Goal: Task Accomplishment & Management: Use online tool/utility

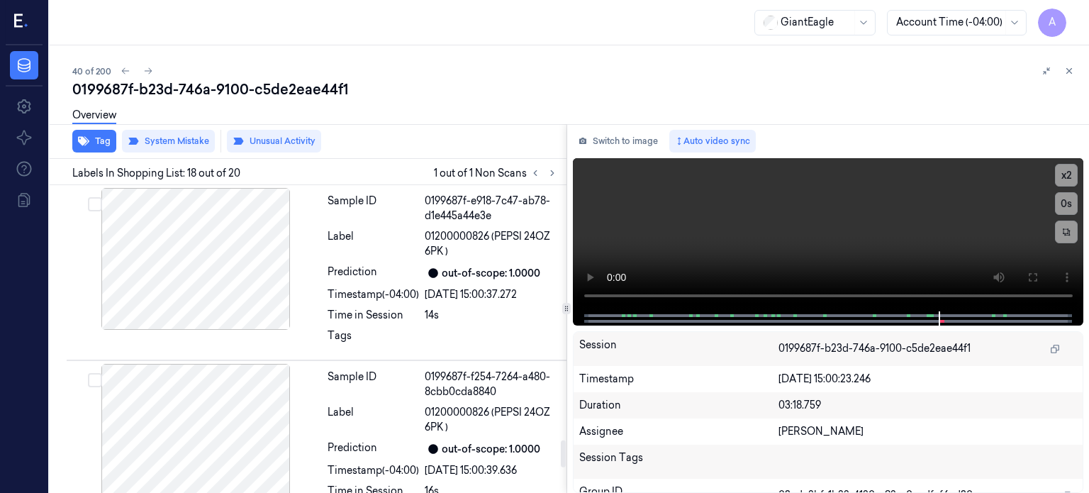
scroll to position [2887, 0]
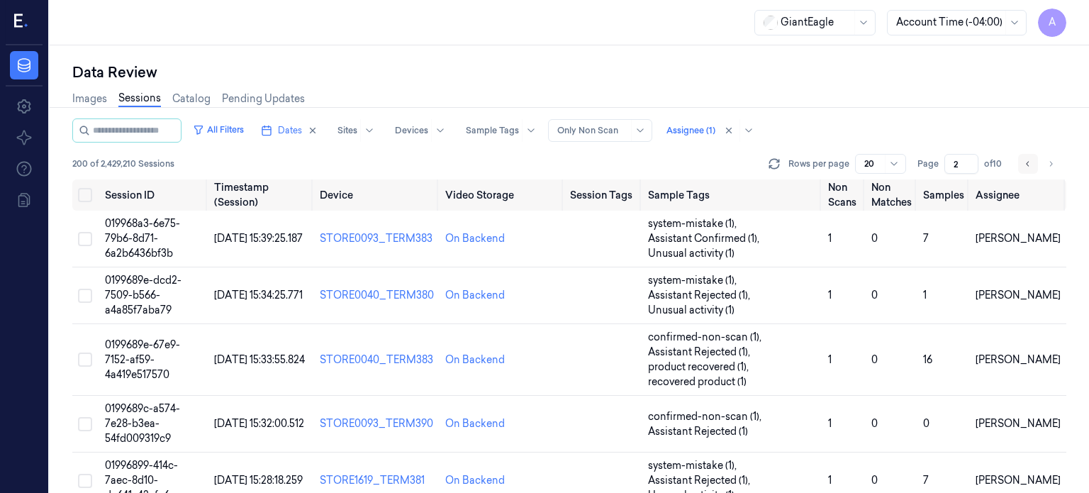
click at [1030, 162] on icon "Go to previous page" at bounding box center [1028, 163] width 9 height 11
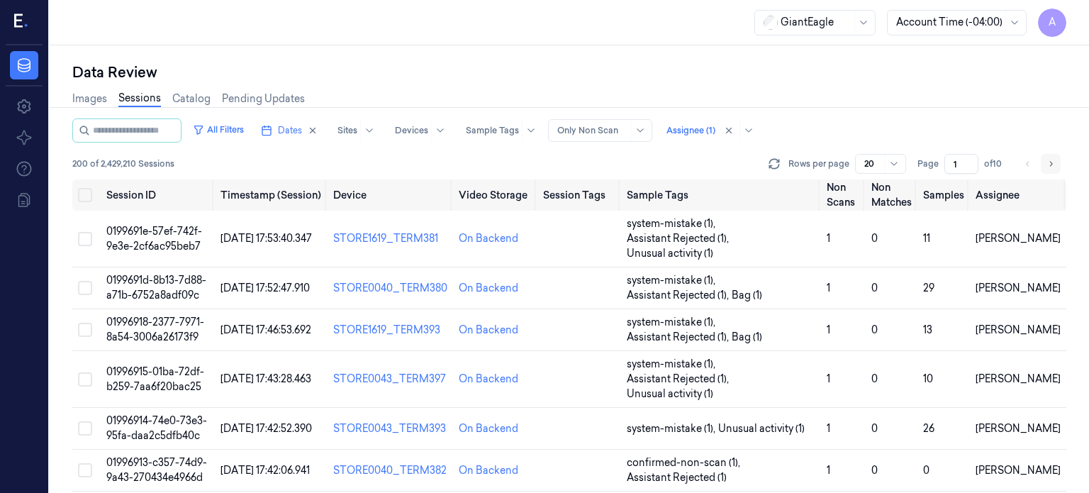
click at [1049, 165] on icon "Go to next page" at bounding box center [1051, 163] width 9 height 11
type input "2"
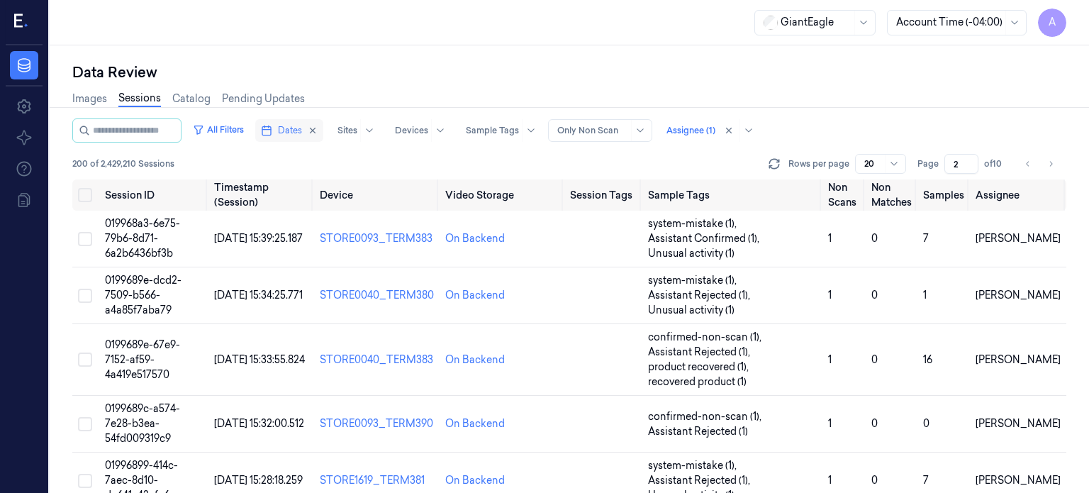
click at [302, 132] on span "Dates" at bounding box center [290, 130] width 24 height 13
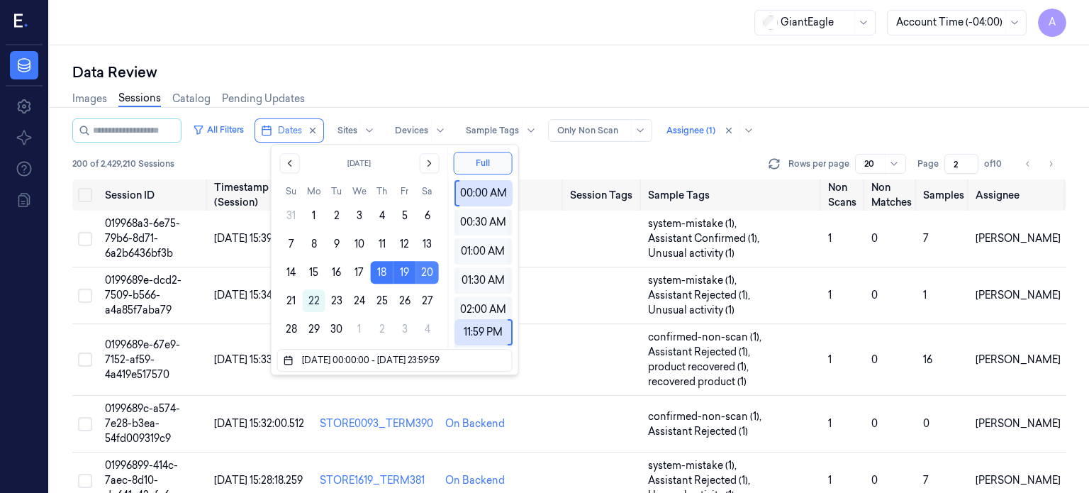
click at [429, 274] on button "20" at bounding box center [427, 272] width 23 height 23
type input "20/09/2025 00:00:00 - 20/09/2025 23:59:59"
click at [452, 75] on div "Data Review" at bounding box center [569, 72] width 994 height 20
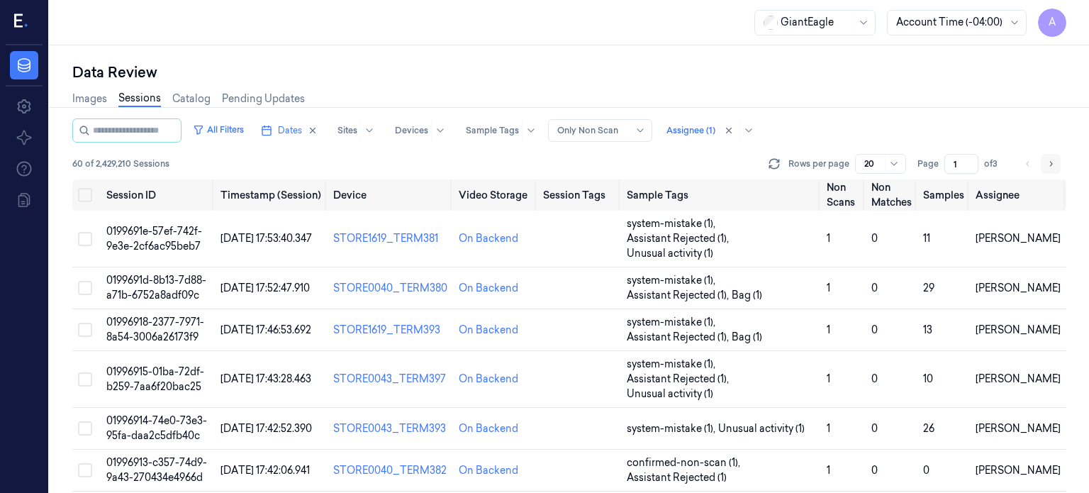
click at [1050, 164] on icon "Go to next page" at bounding box center [1051, 163] width 9 height 11
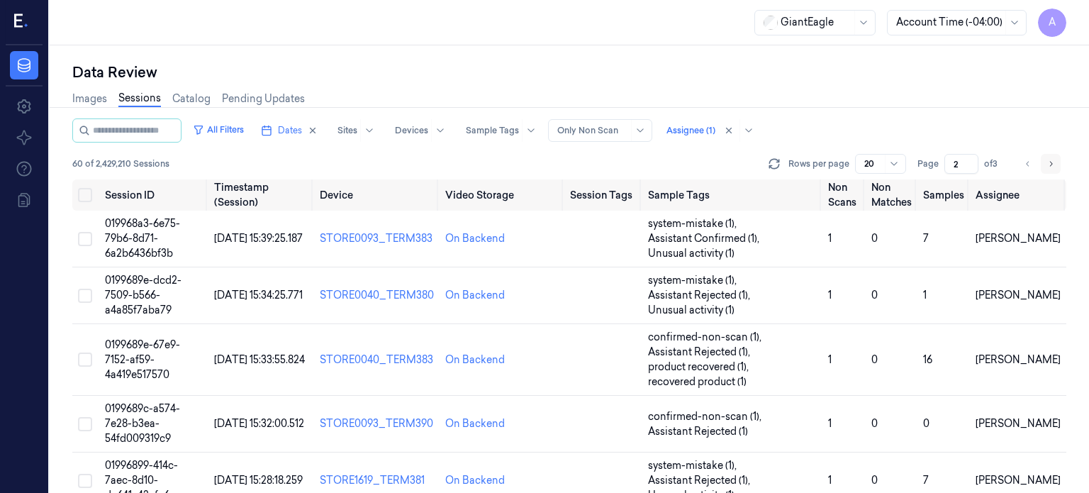
click at [1050, 164] on icon "Go to next page" at bounding box center [1051, 163] width 9 height 11
type input "3"
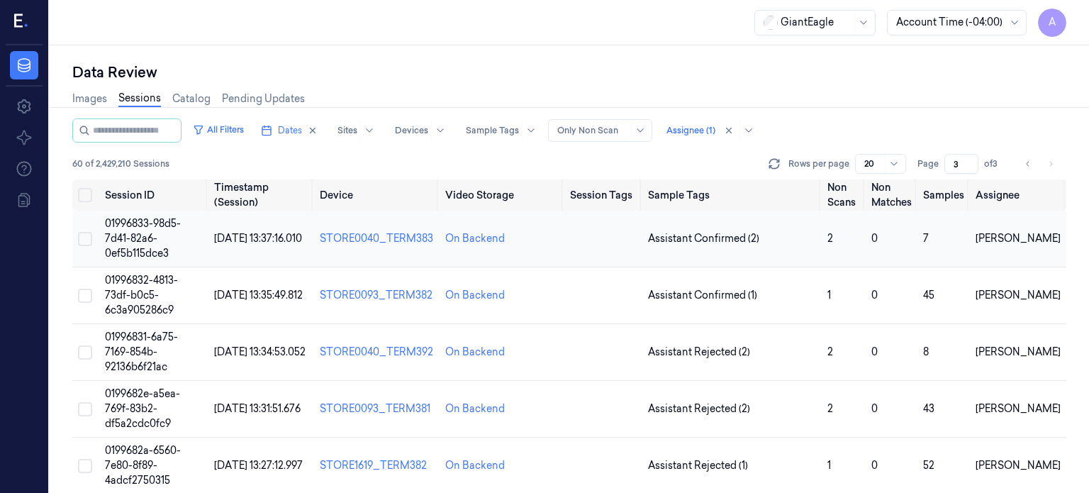
click at [143, 247] on span "01996833-98d5-7d41-82a6-0ef5b115dce3" at bounding box center [143, 238] width 76 height 43
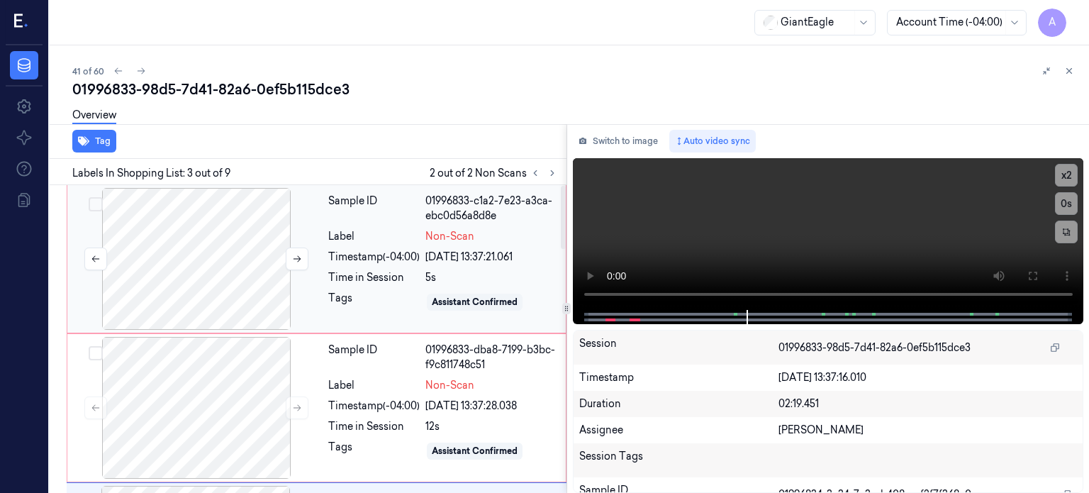
click at [199, 294] on div at bounding box center [196, 259] width 252 height 142
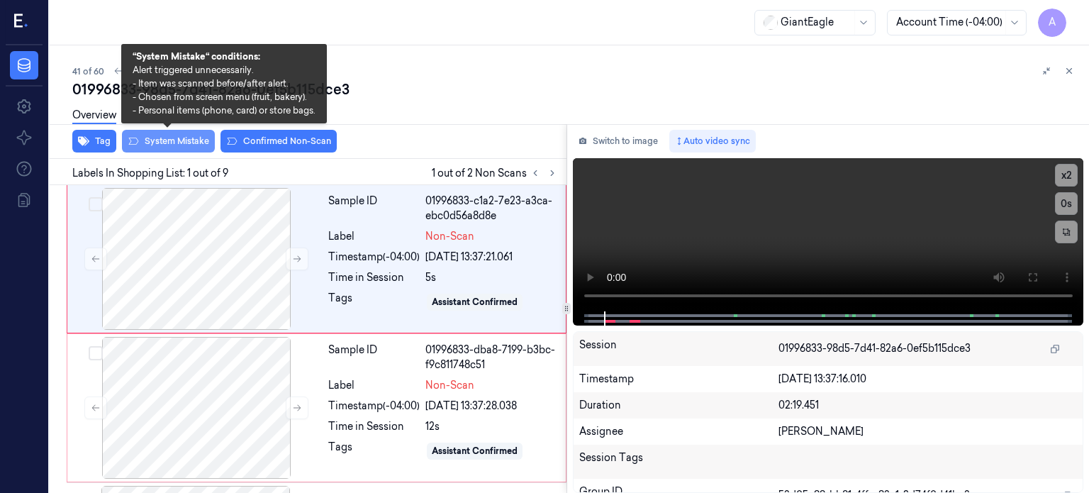
click at [162, 143] on button "System Mistake" at bounding box center [168, 141] width 93 height 23
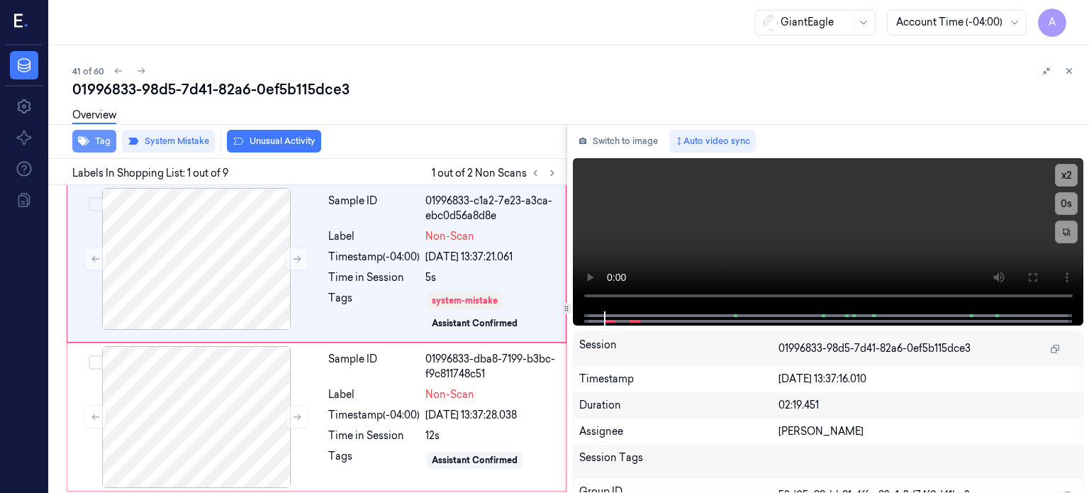
click at [97, 143] on button "Tag" at bounding box center [94, 141] width 44 height 23
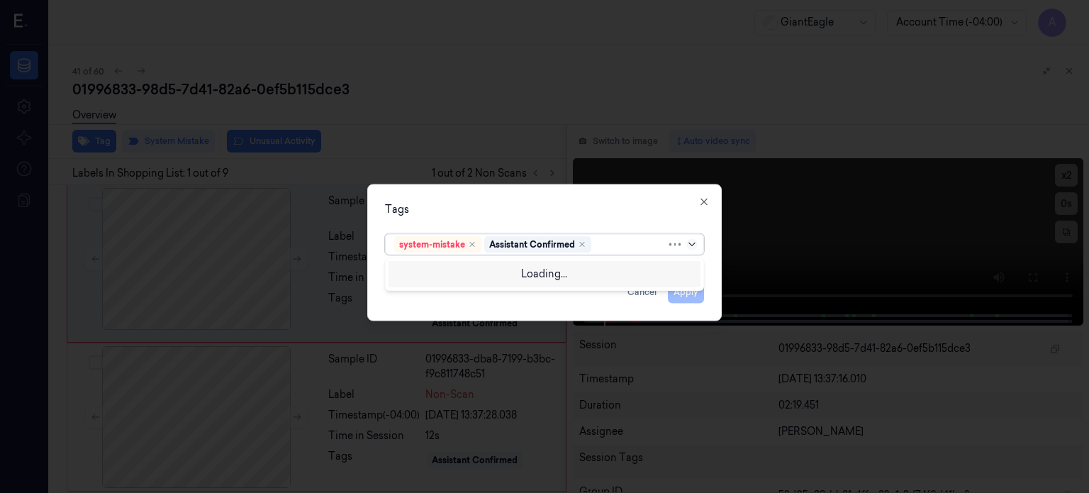
click at [693, 238] on icon at bounding box center [691, 243] width 11 height 11
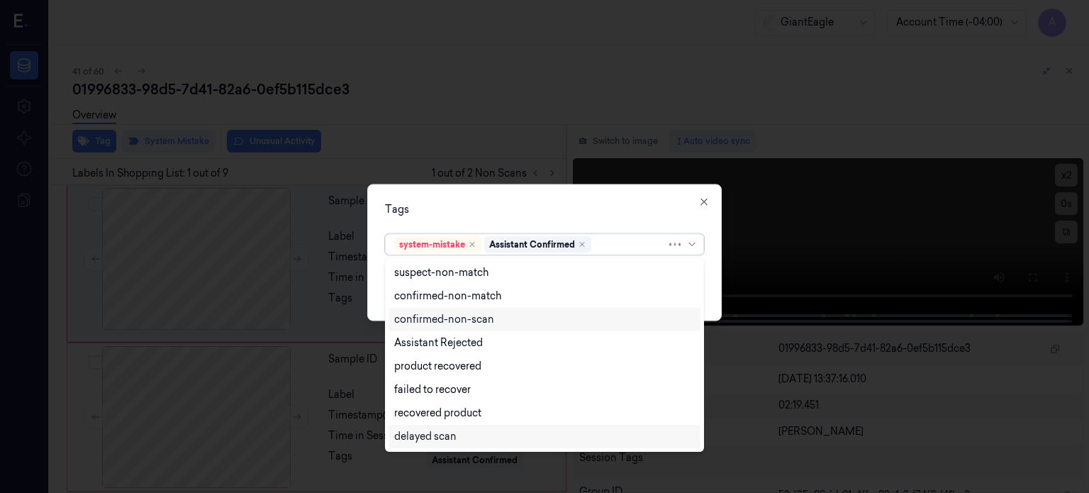
scroll to position [115, 0]
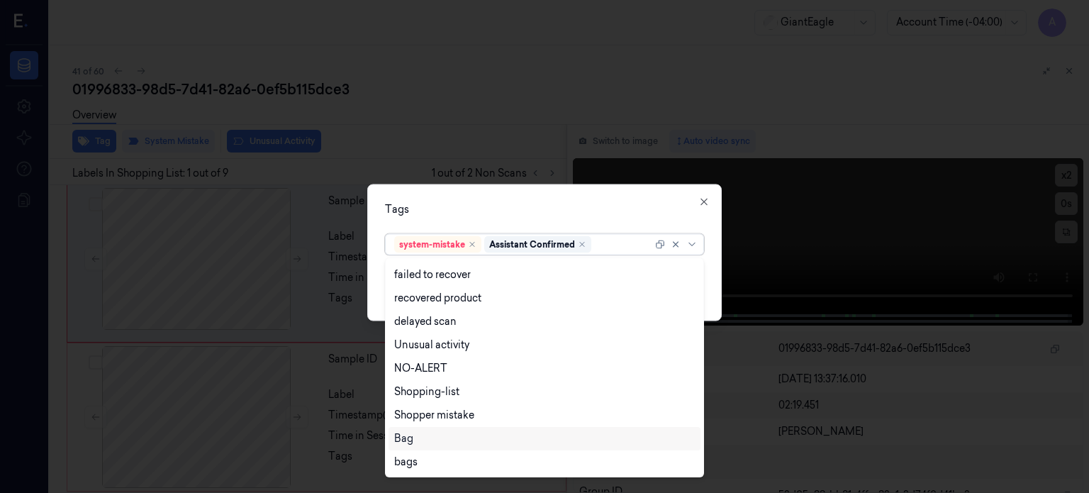
click at [397, 440] on div "Bag" at bounding box center [403, 438] width 19 height 15
click at [694, 241] on icon at bounding box center [691, 243] width 11 height 11
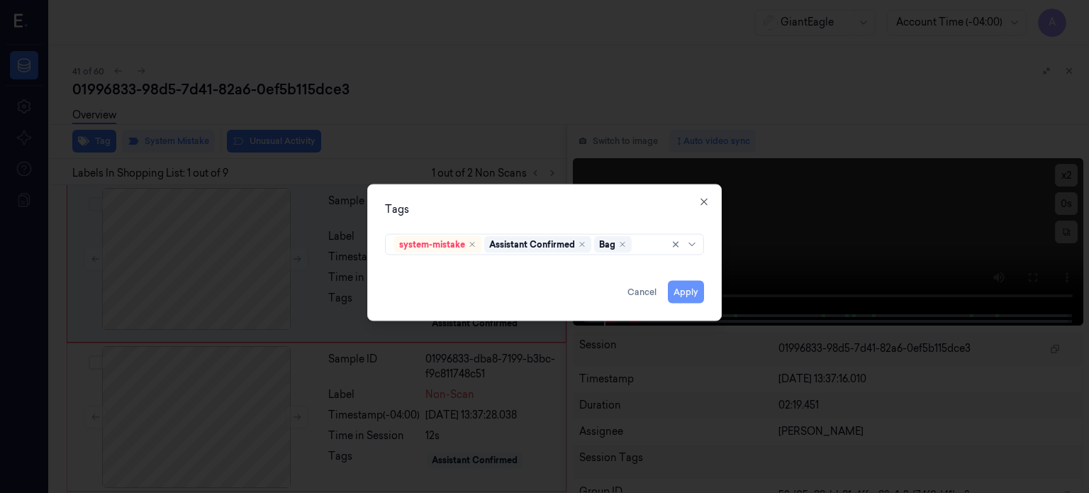
click at [684, 291] on button "Apply" at bounding box center [686, 291] width 36 height 23
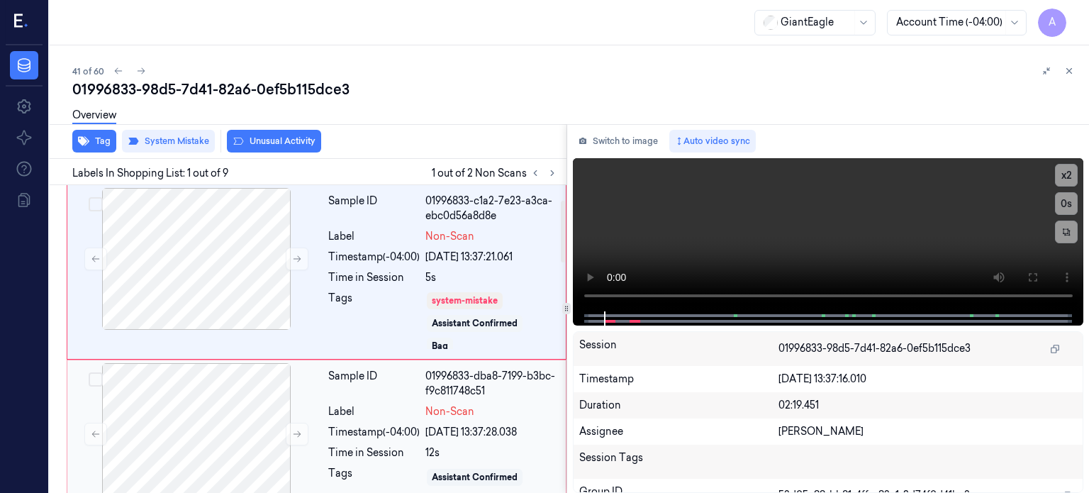
scroll to position [88, 0]
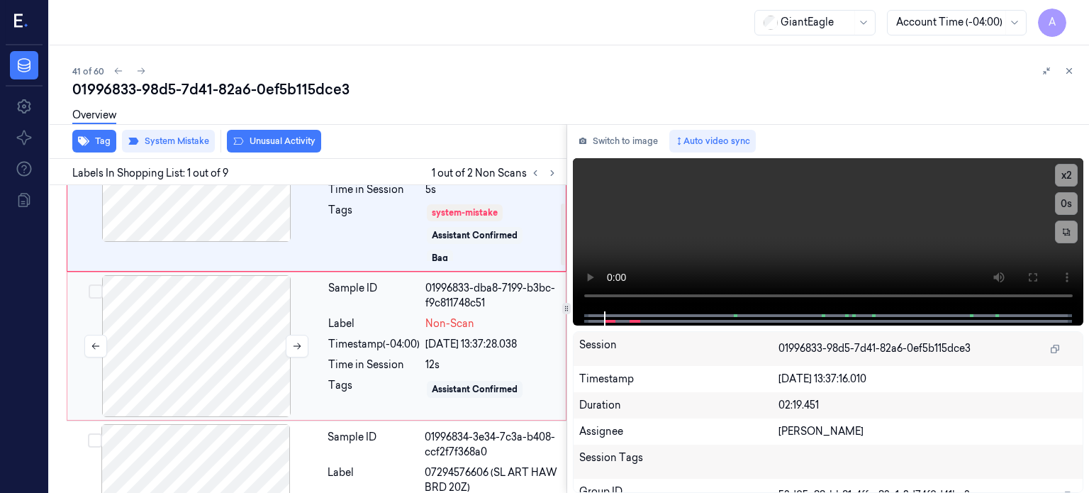
click at [192, 362] on div at bounding box center [196, 346] width 252 height 142
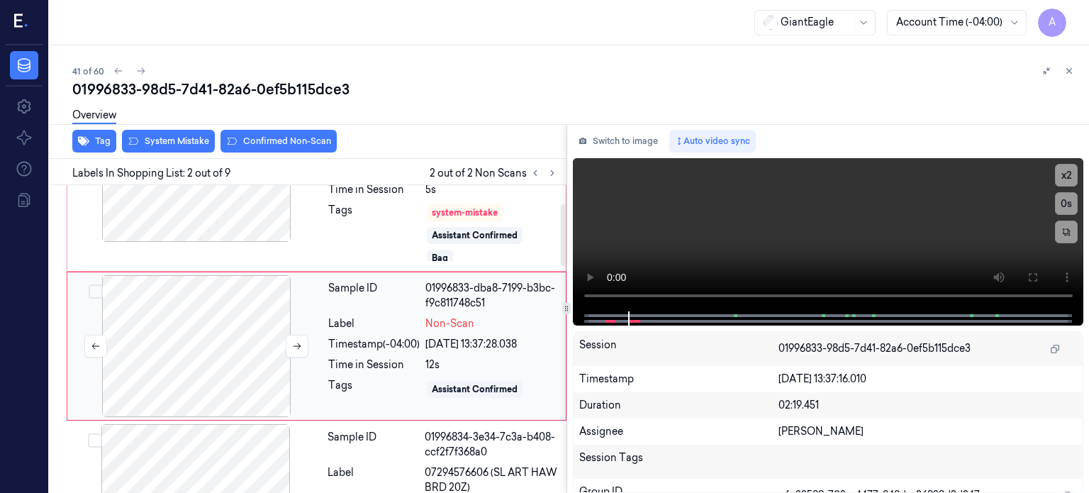
scroll to position [94, 0]
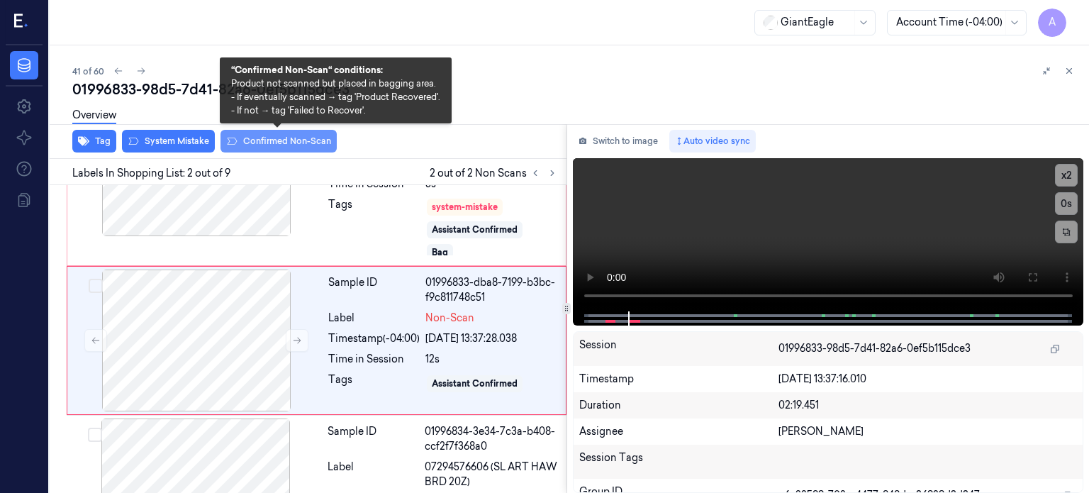
click at [275, 145] on button "Confirmed Non-Scan" at bounding box center [279, 141] width 116 height 23
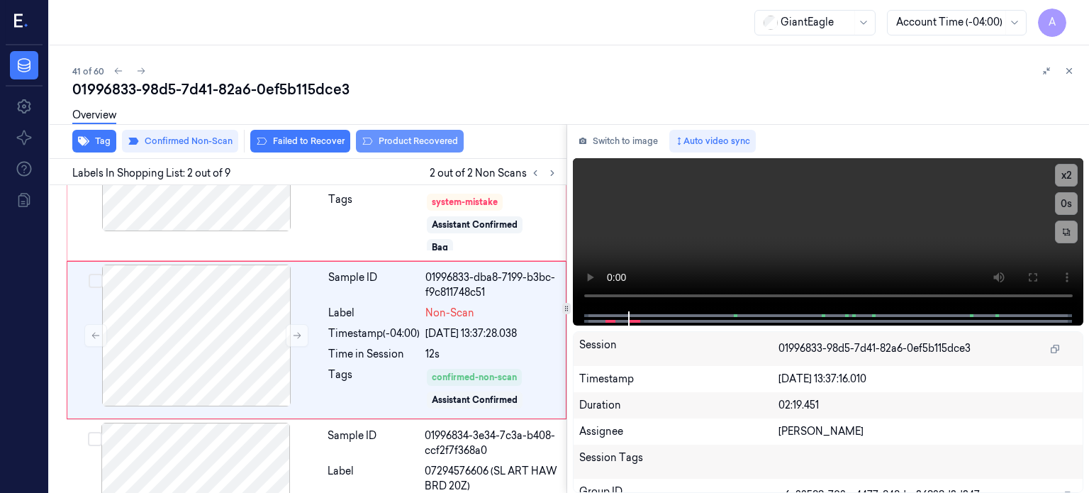
click at [400, 138] on button "Product Recovered" at bounding box center [410, 141] width 108 height 23
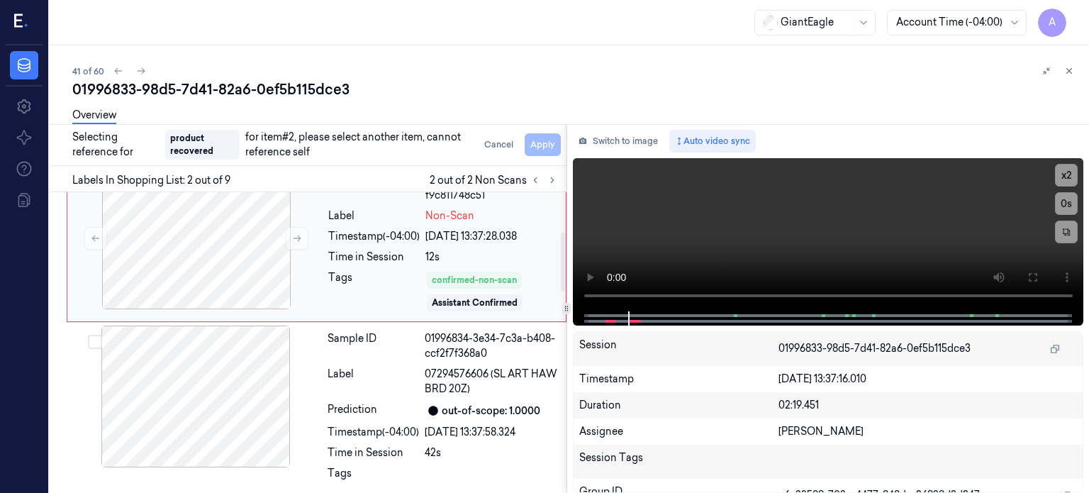
scroll to position [204, 0]
click at [357, 391] on div "Label" at bounding box center [373, 381] width 91 height 30
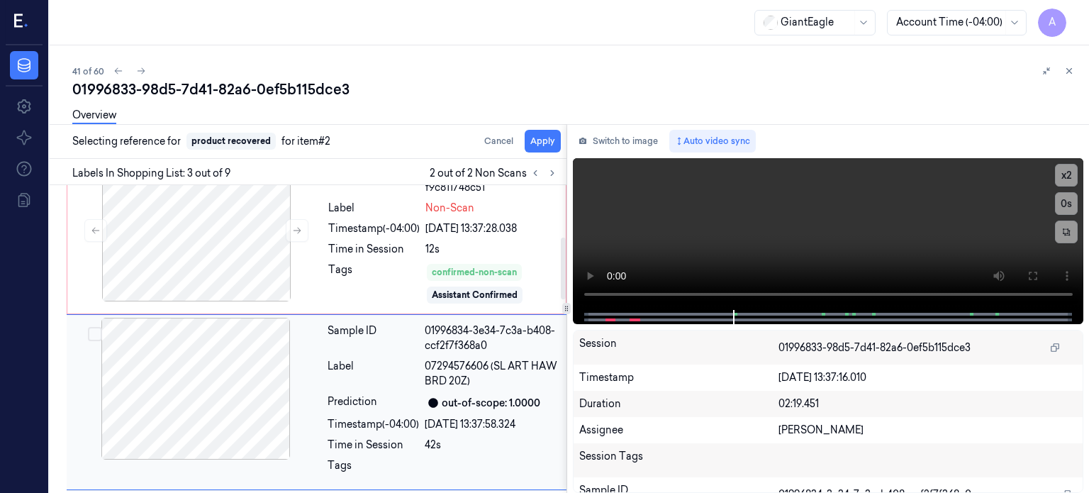
scroll to position [264, 0]
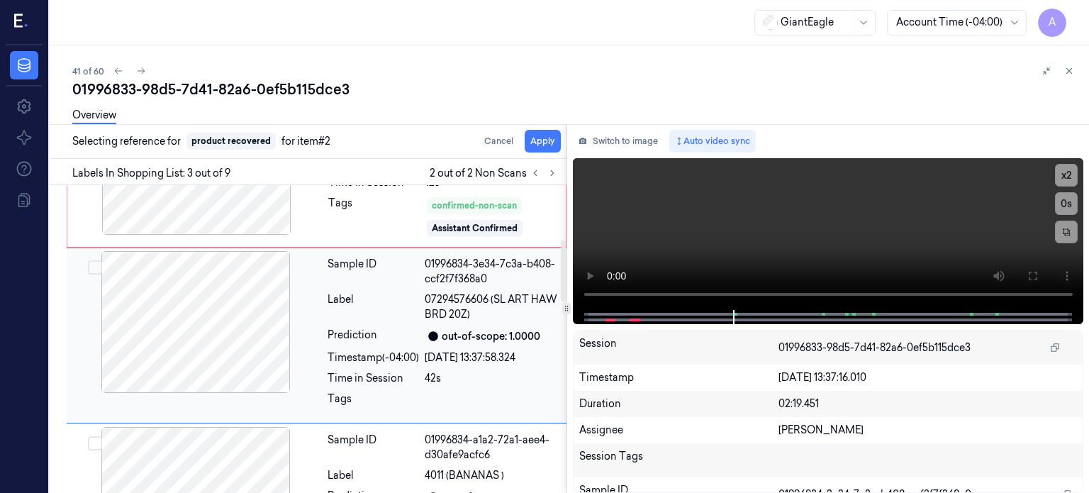
click at [93, 271] on button "Select row" at bounding box center [95, 267] width 14 height 14
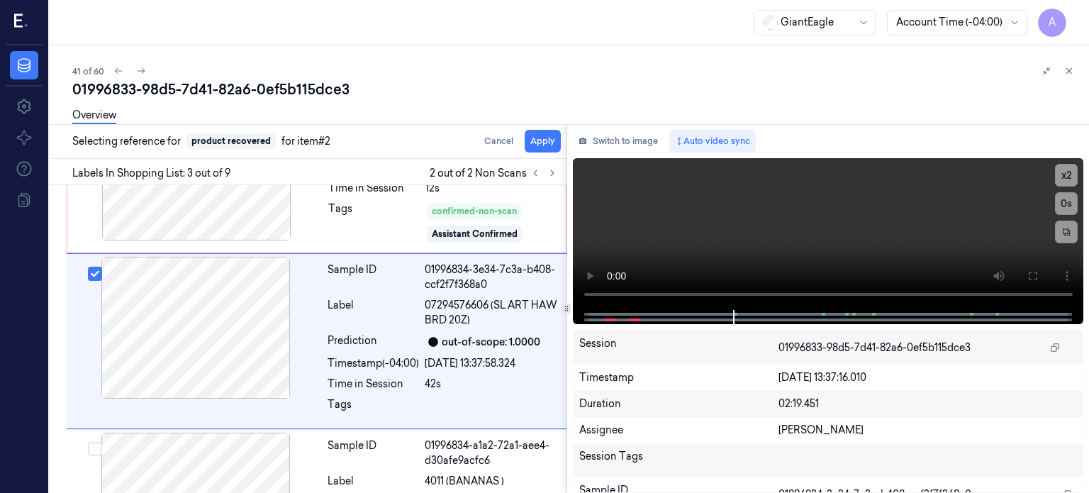
click at [543, 135] on div "Overview" at bounding box center [575, 117] width 1006 height 36
click at [540, 142] on button "Apply" at bounding box center [543, 141] width 36 height 23
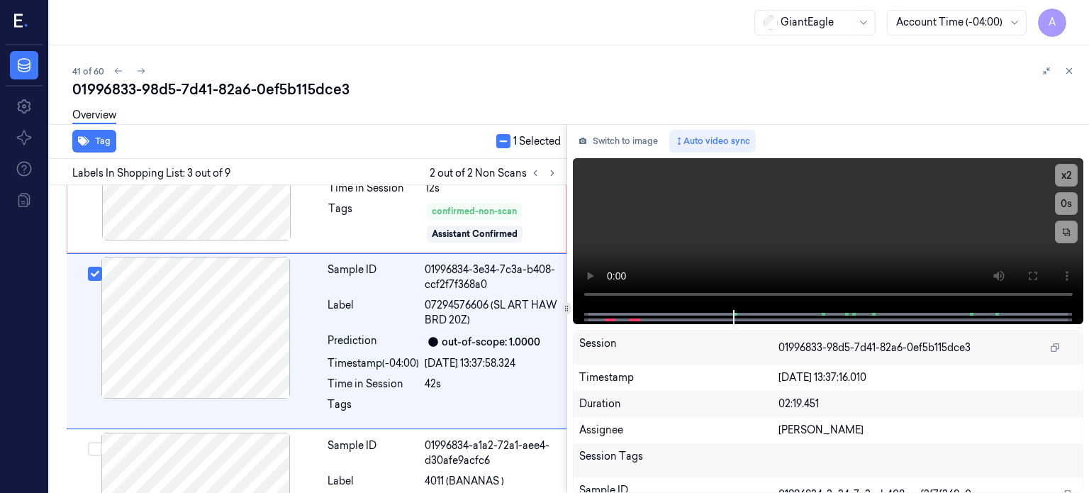
scroll to position [282, 0]
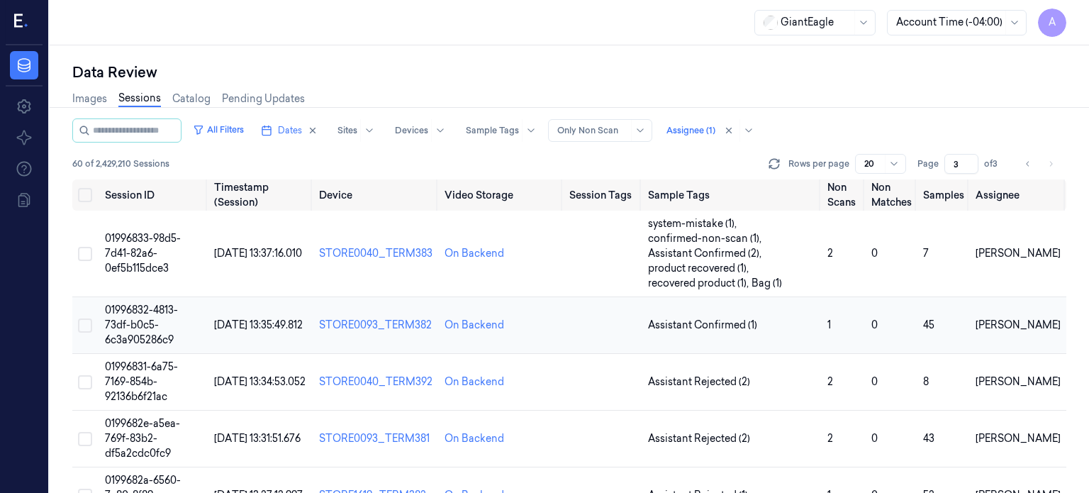
click at [171, 318] on span "01996832-4813-73df-b0c5-6c3a905286c9" at bounding box center [141, 324] width 73 height 43
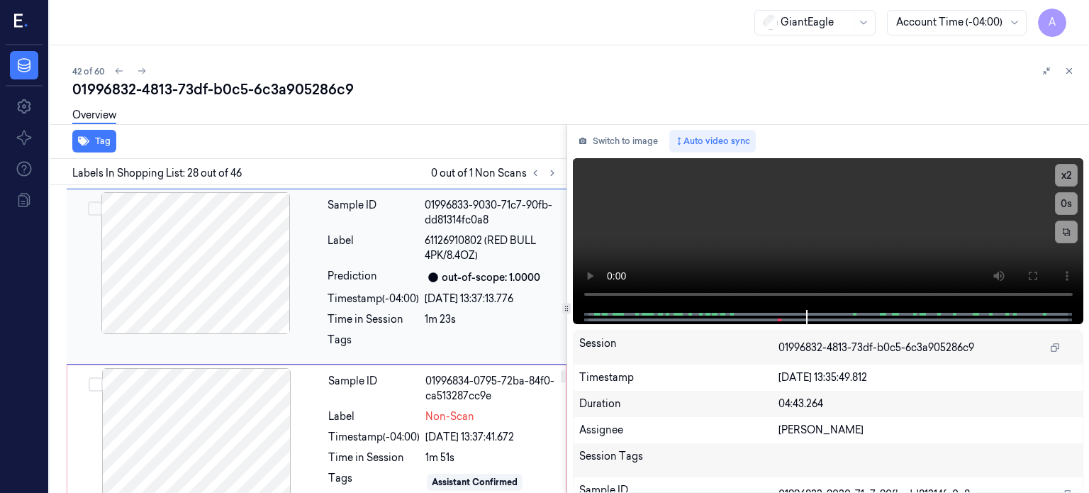
scroll to position [4845, 0]
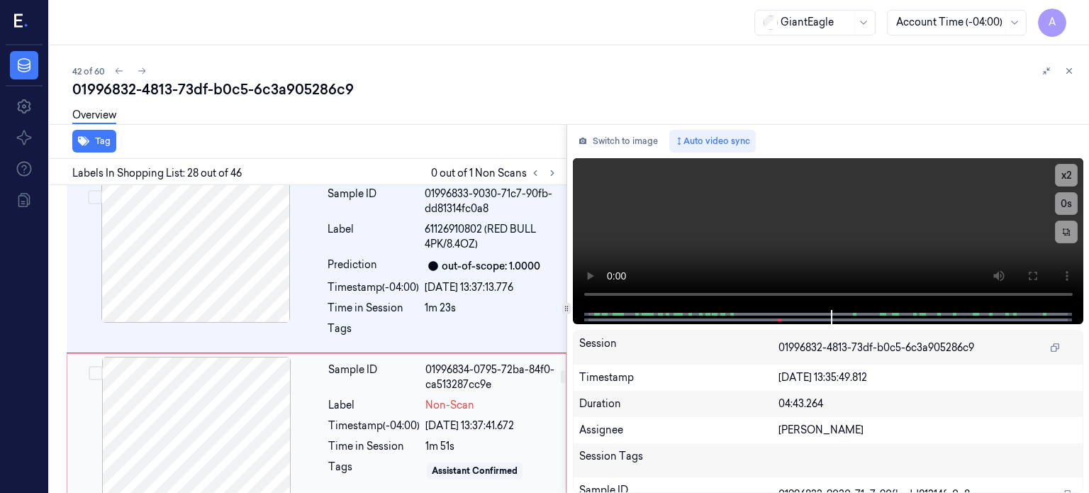
click at [196, 357] on div at bounding box center [196, 428] width 252 height 142
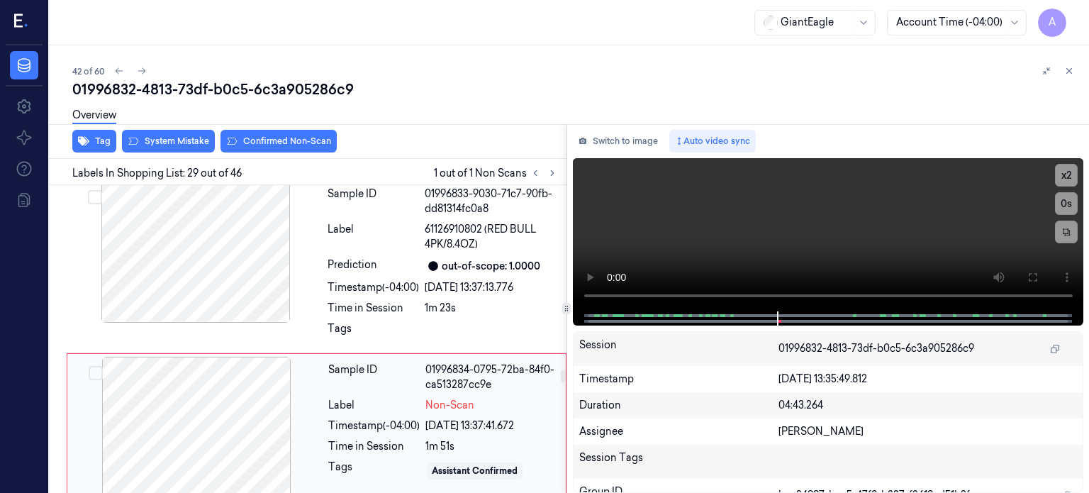
scroll to position [4835, 0]
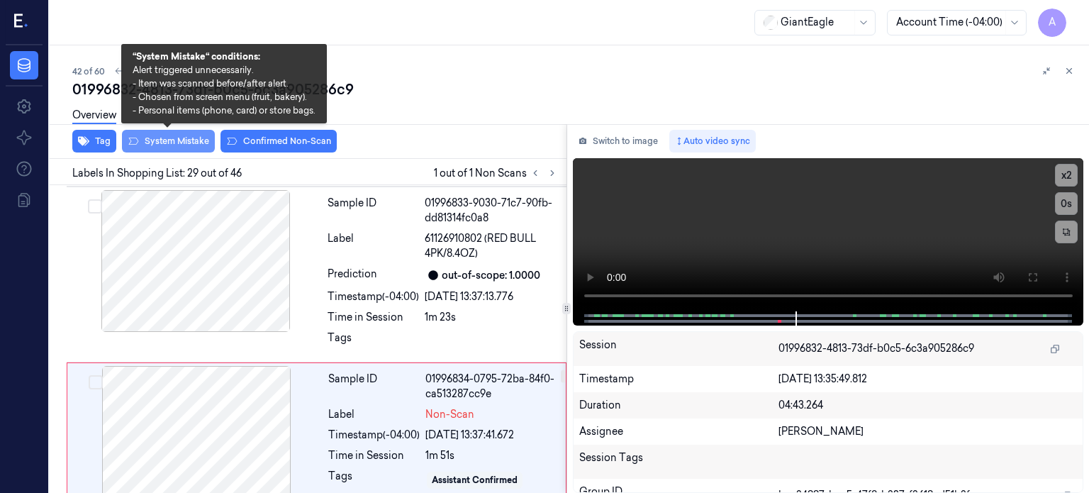
click at [175, 137] on button "System Mistake" at bounding box center [168, 141] width 93 height 23
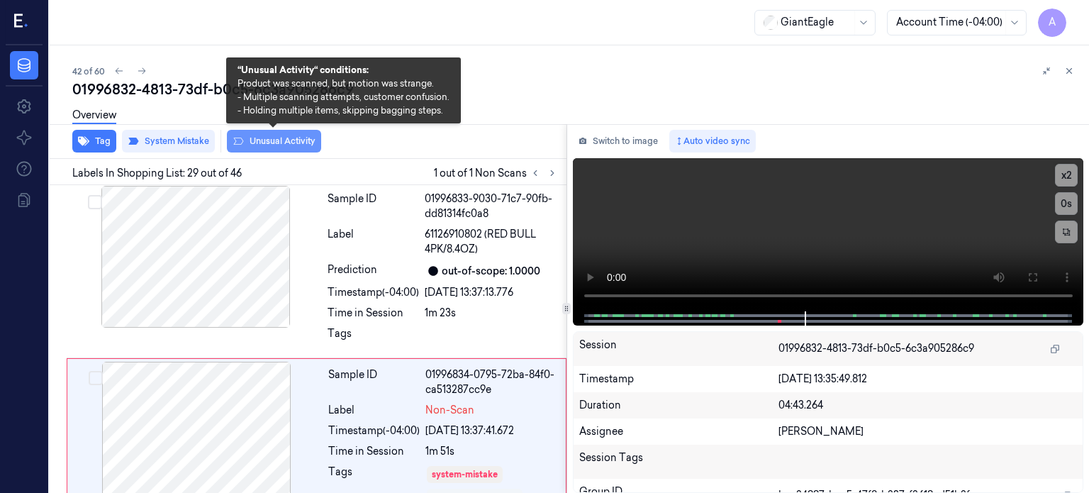
click at [284, 142] on button "Unusual Activity" at bounding box center [274, 141] width 94 height 23
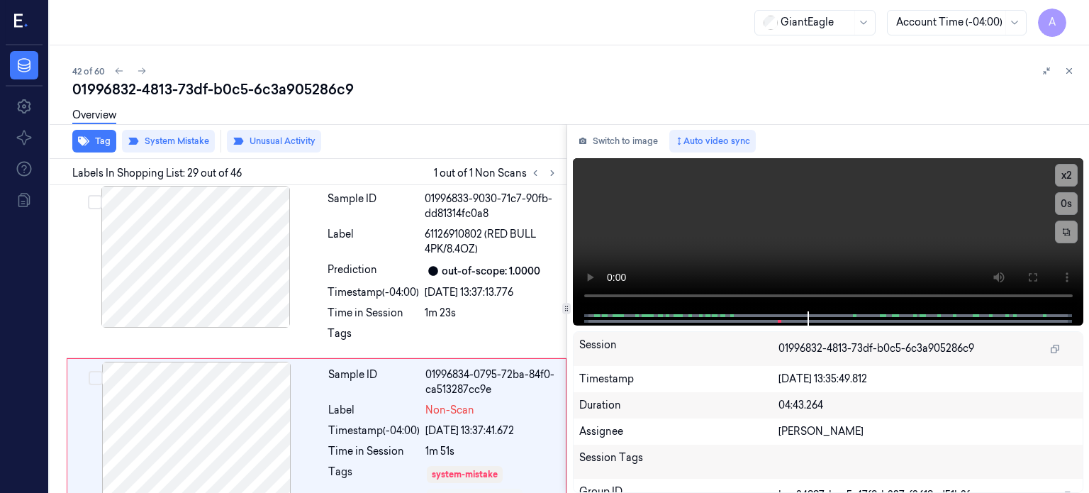
scroll to position [4848, 0]
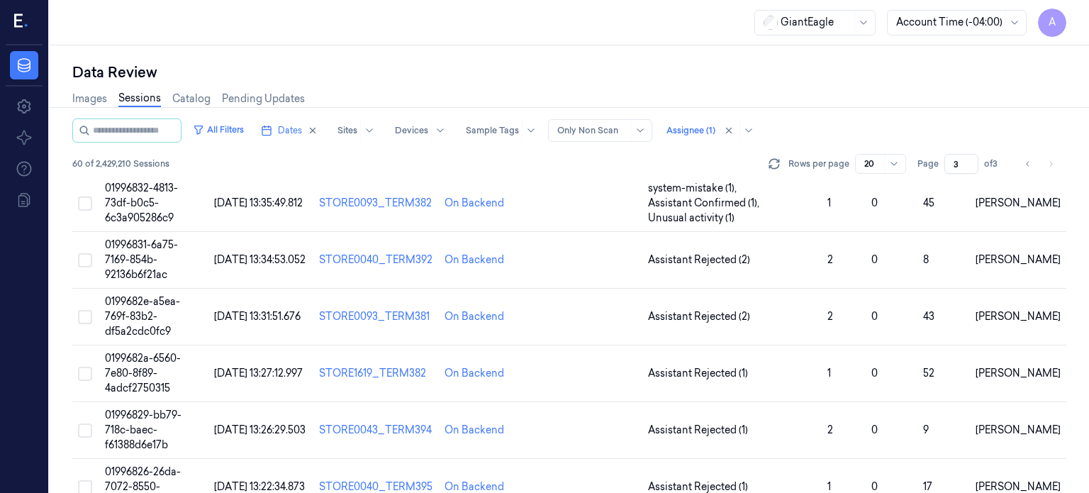
scroll to position [122, 0]
click at [140, 300] on span "0199682e-a5ea-769f-83b2-df5a2cdc0fc9" at bounding box center [142, 316] width 75 height 43
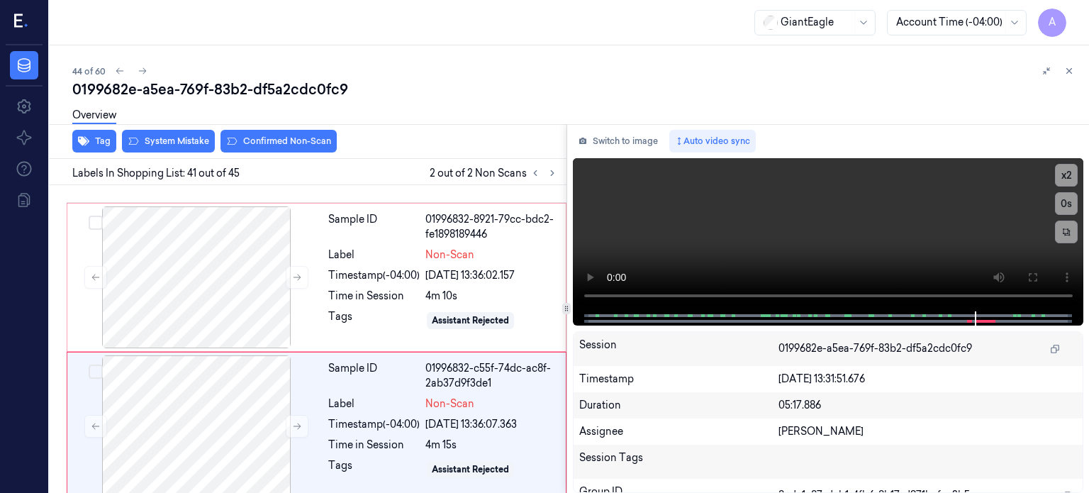
scroll to position [6870, 0]
click at [235, 376] on div at bounding box center [196, 426] width 252 height 142
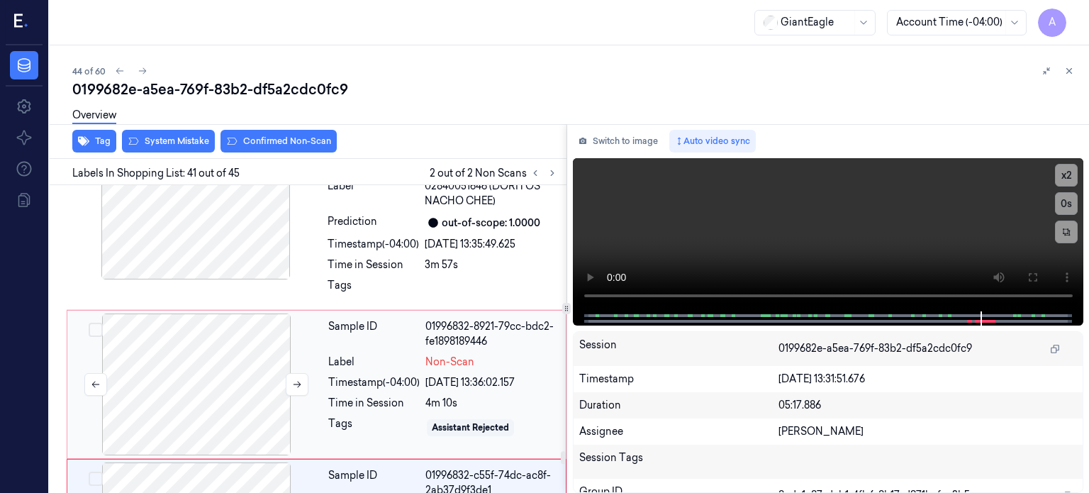
click at [214, 313] on div at bounding box center [196, 384] width 252 height 142
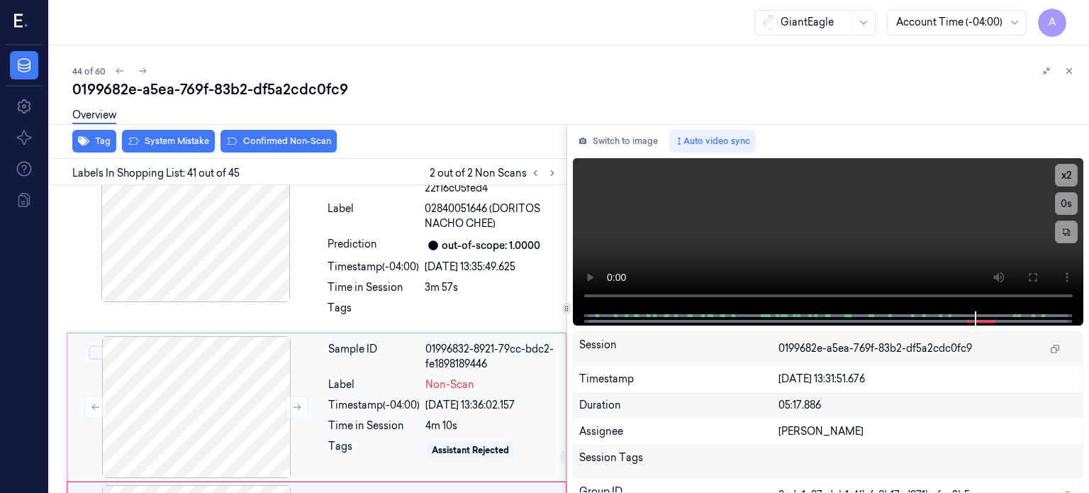
scroll to position [6734, 0]
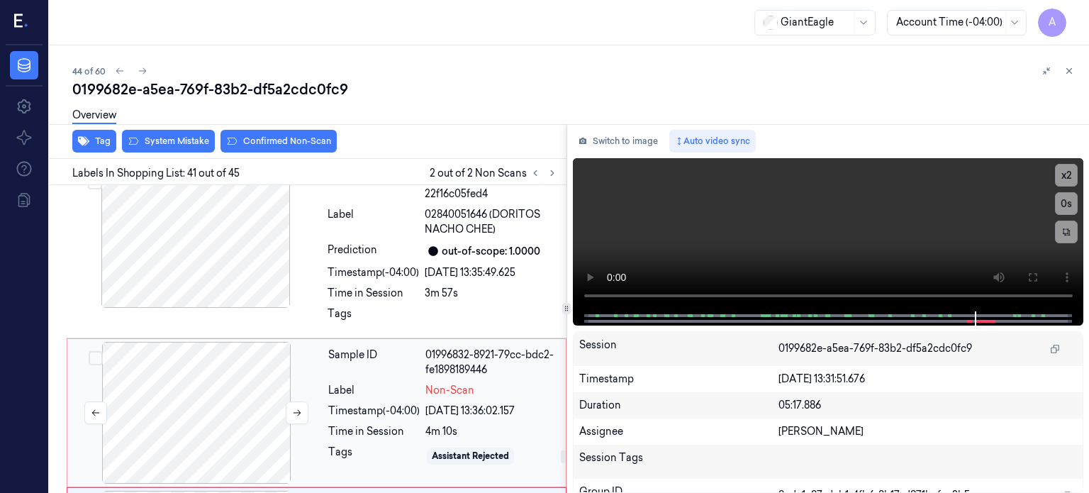
click at [186, 342] on div at bounding box center [196, 413] width 252 height 142
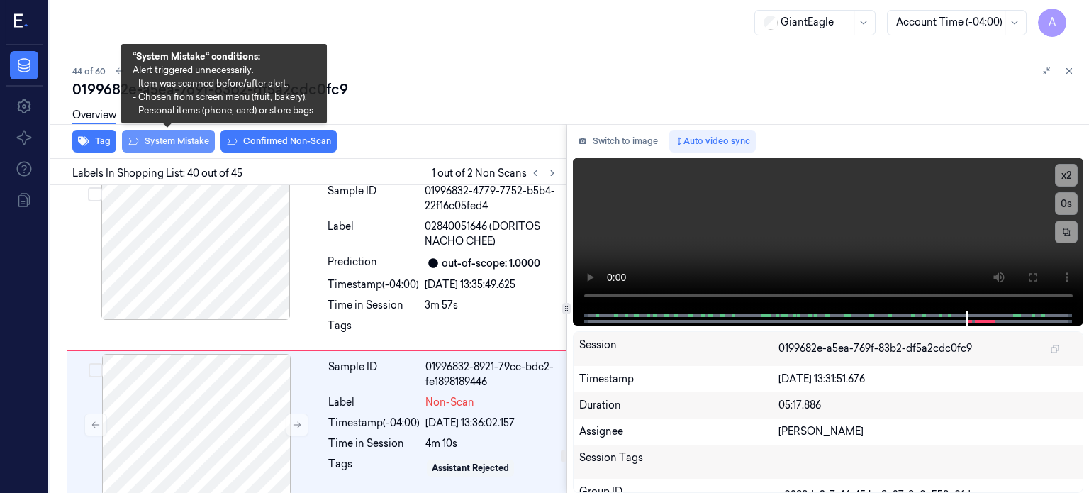
click at [186, 145] on button "System Mistake" at bounding box center [168, 141] width 93 height 23
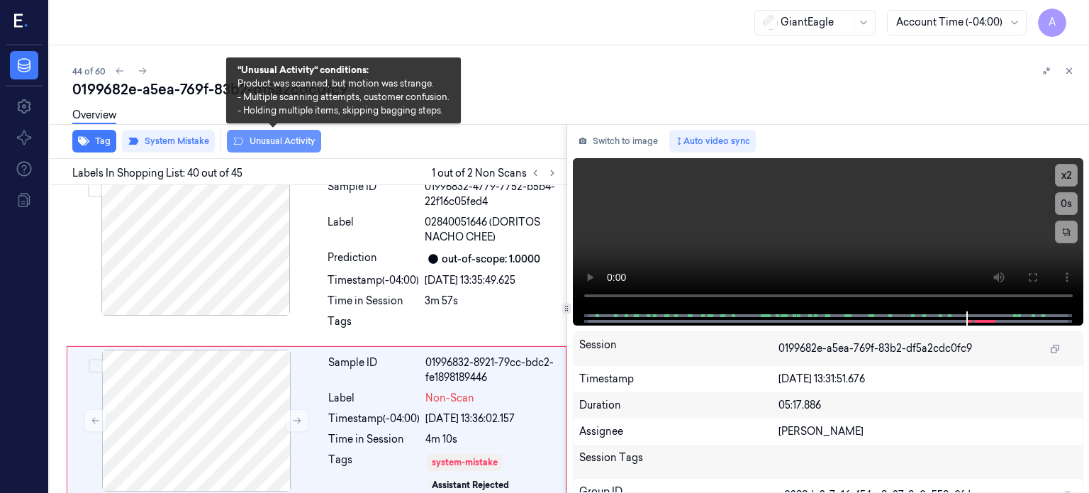
click at [282, 144] on button "Unusual Activity" at bounding box center [274, 141] width 94 height 23
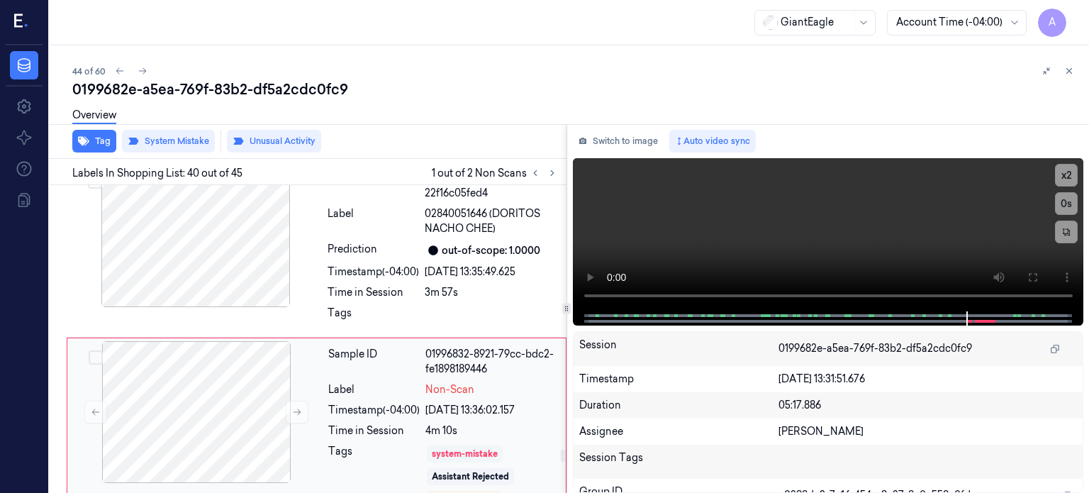
scroll to position [4, 0]
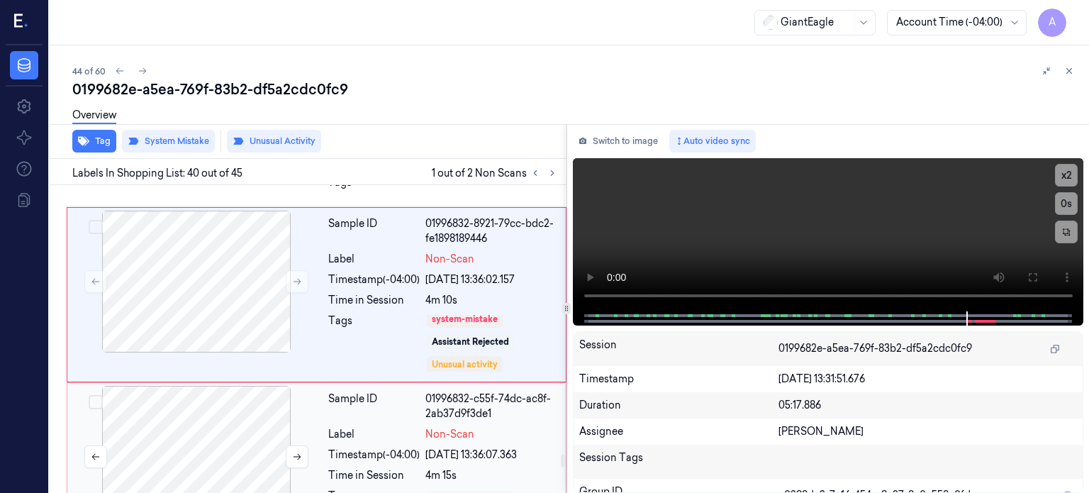
click at [217, 386] on div at bounding box center [196, 457] width 252 height 142
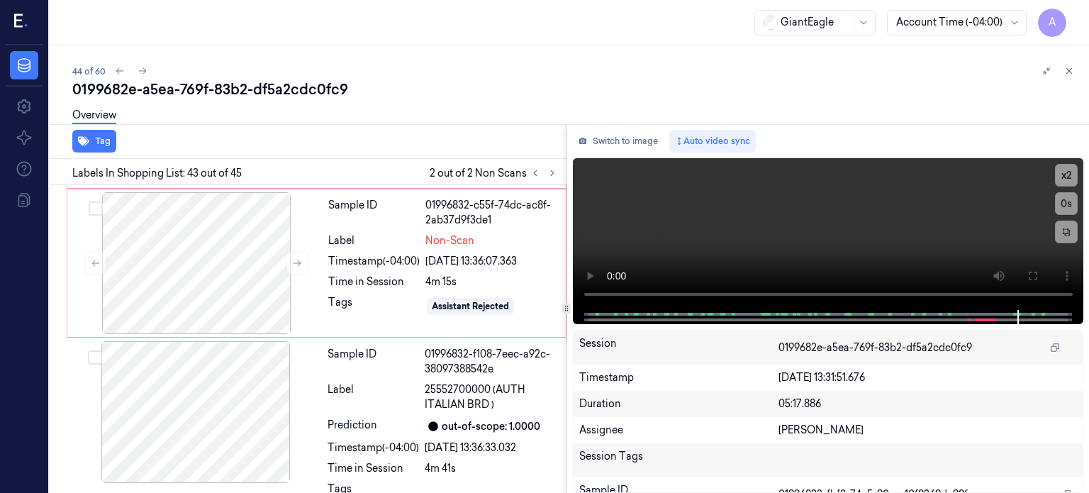
scroll to position [7234, 0]
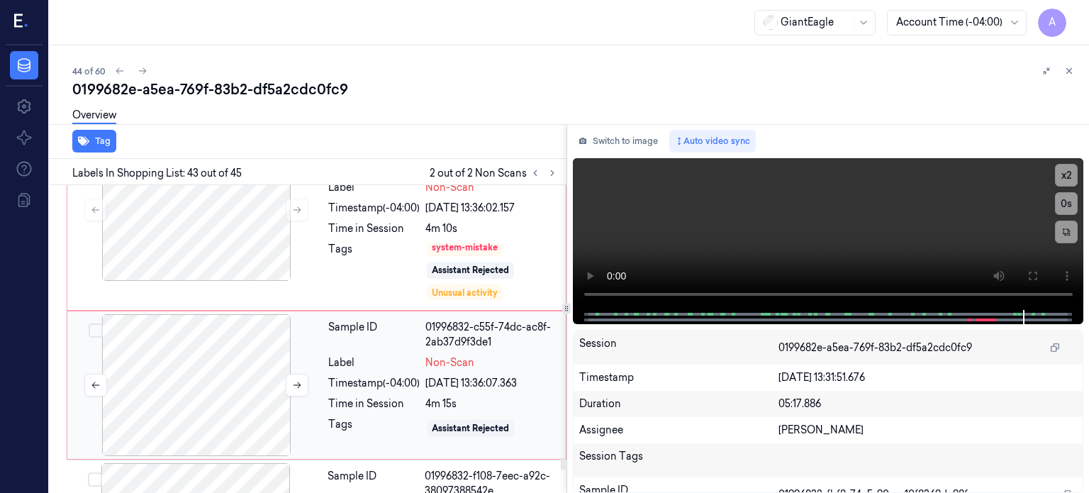
click at [250, 314] on div at bounding box center [196, 385] width 252 height 142
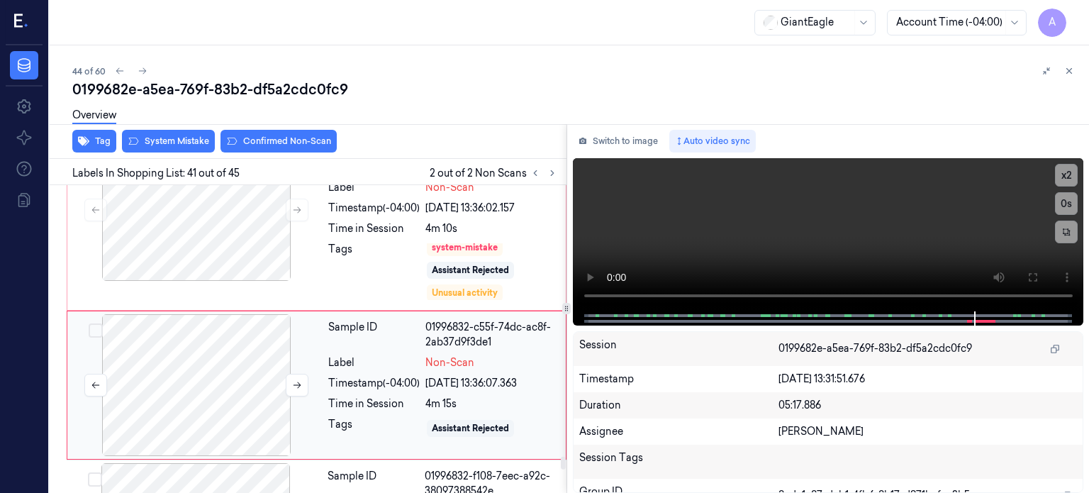
scroll to position [6897, 0]
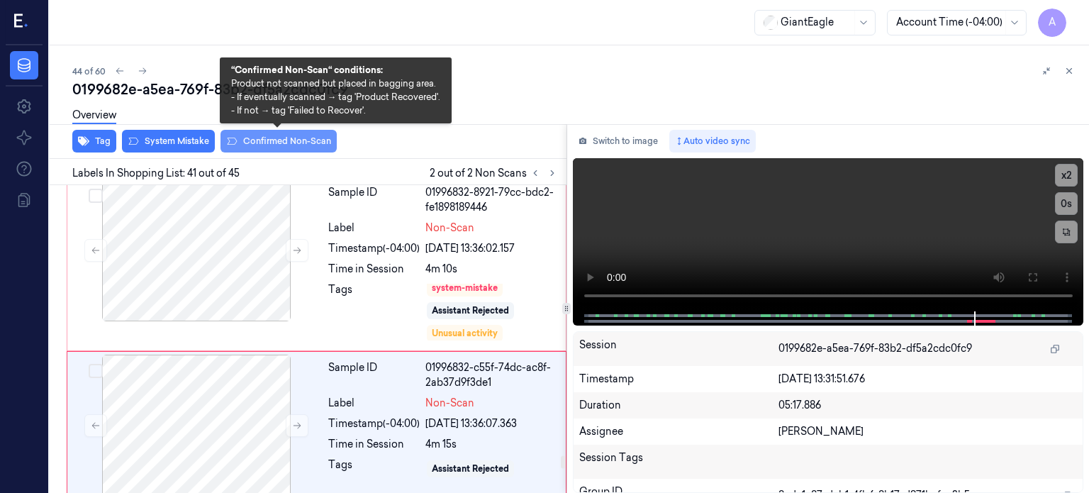
click at [274, 142] on button "Confirmed Non-Scan" at bounding box center [279, 141] width 116 height 23
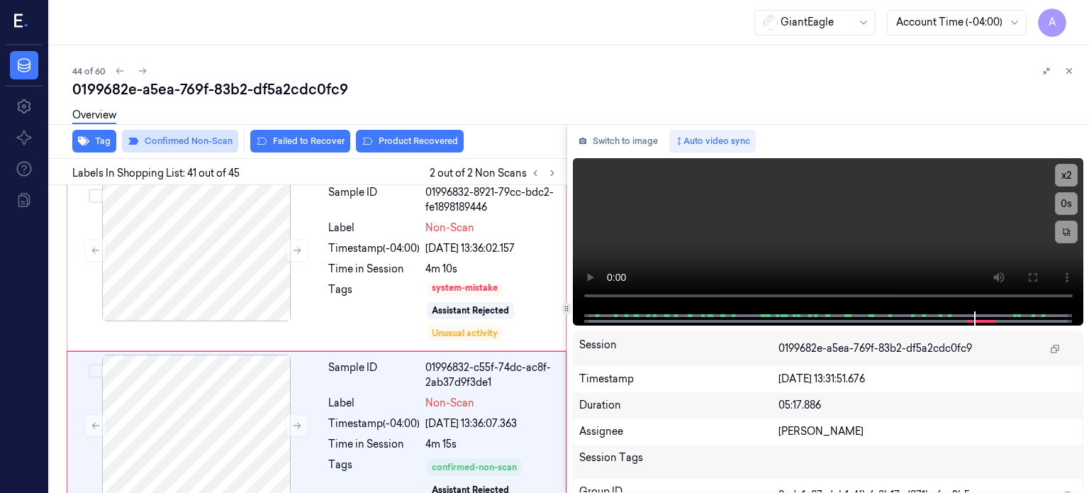
scroll to position [6901, 0]
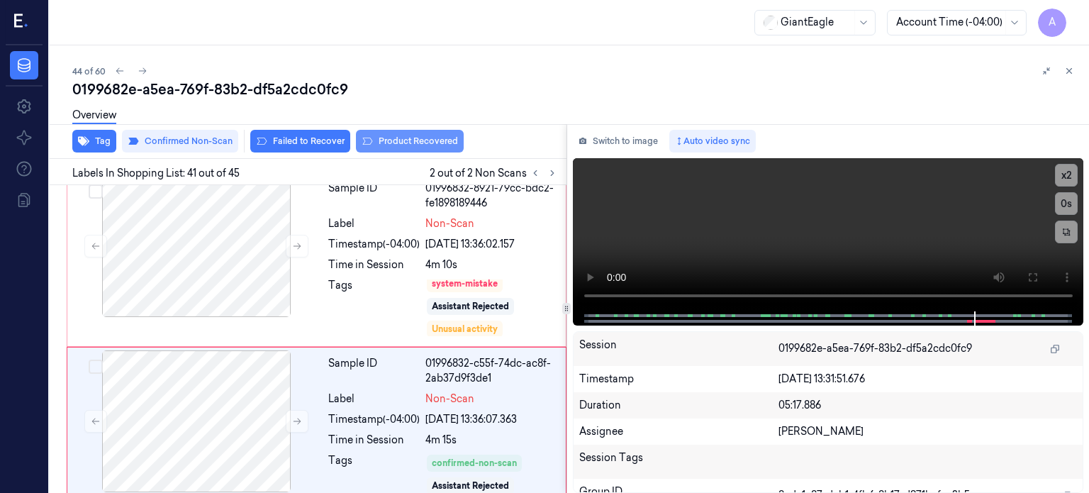
click at [411, 139] on button "Product Recovered" at bounding box center [410, 141] width 108 height 23
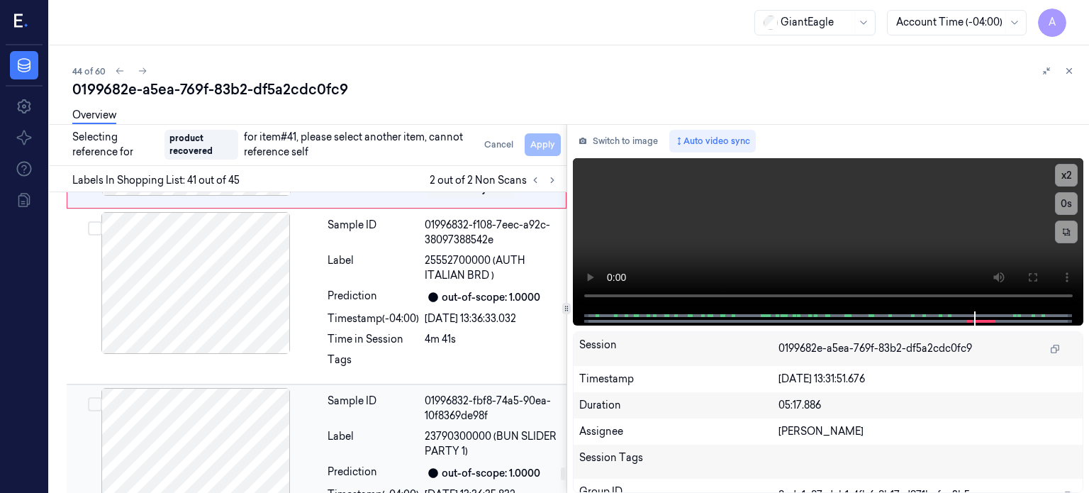
scroll to position [7205, 0]
click at [375, 428] on div "Label" at bounding box center [373, 443] width 91 height 30
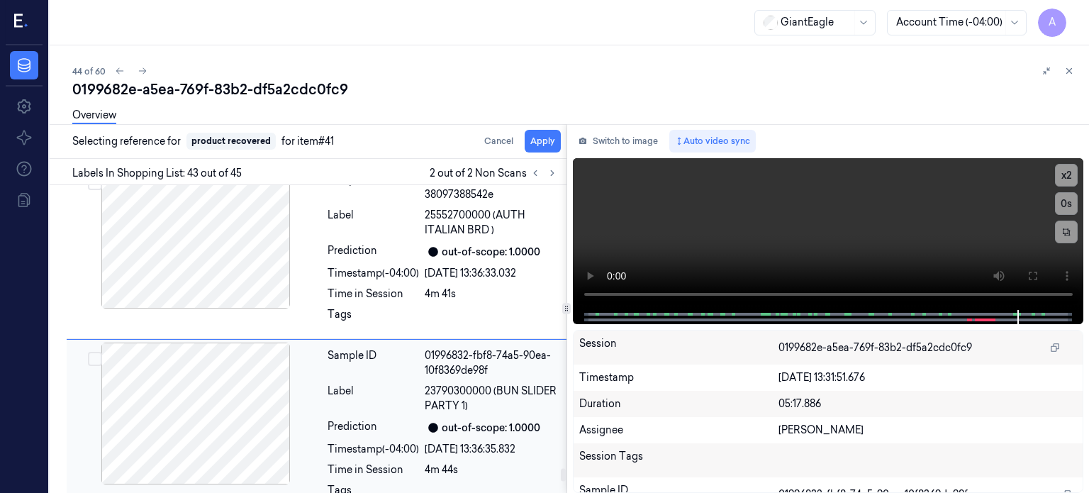
scroll to position [7243, 0]
click at [97, 351] on button "Select row" at bounding box center [95, 358] width 14 height 14
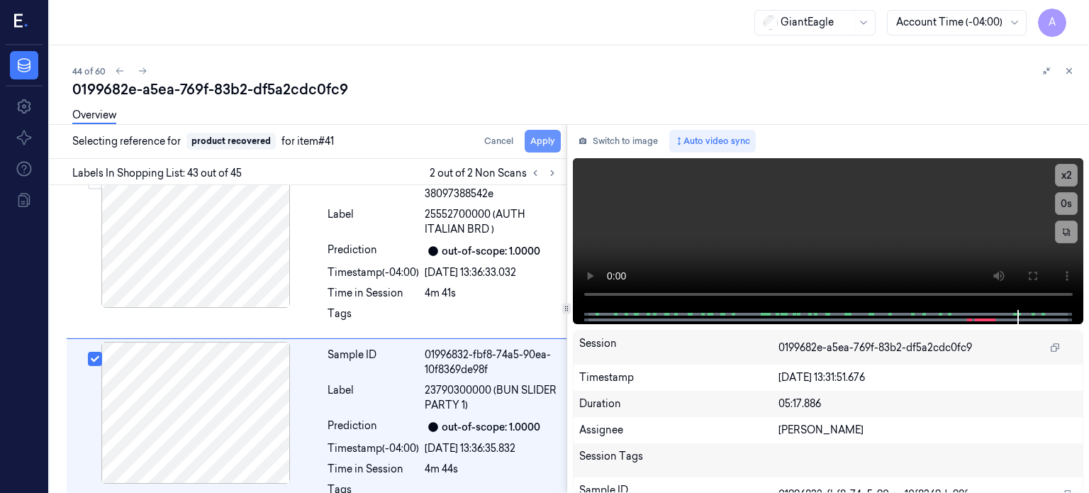
click at [537, 140] on button "Apply" at bounding box center [543, 141] width 36 height 23
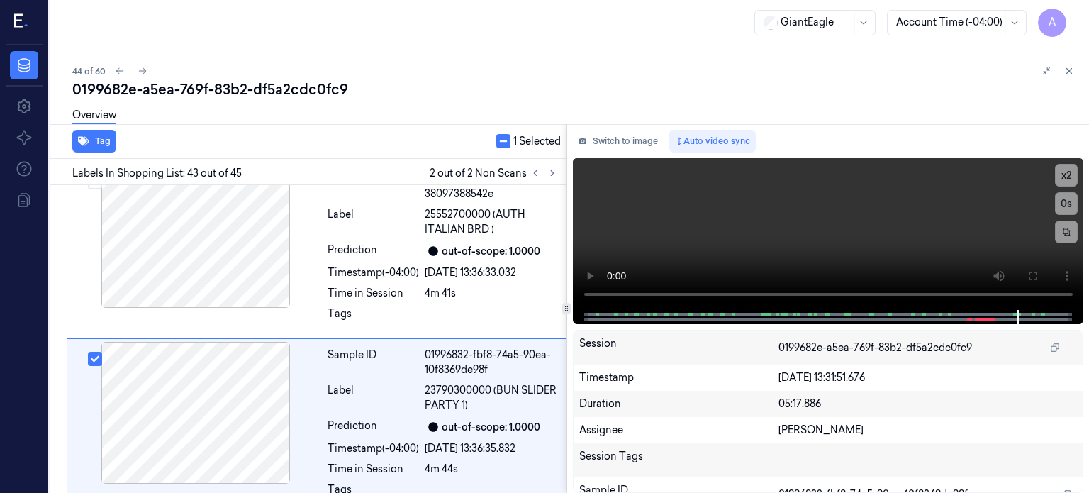
scroll to position [7261, 0]
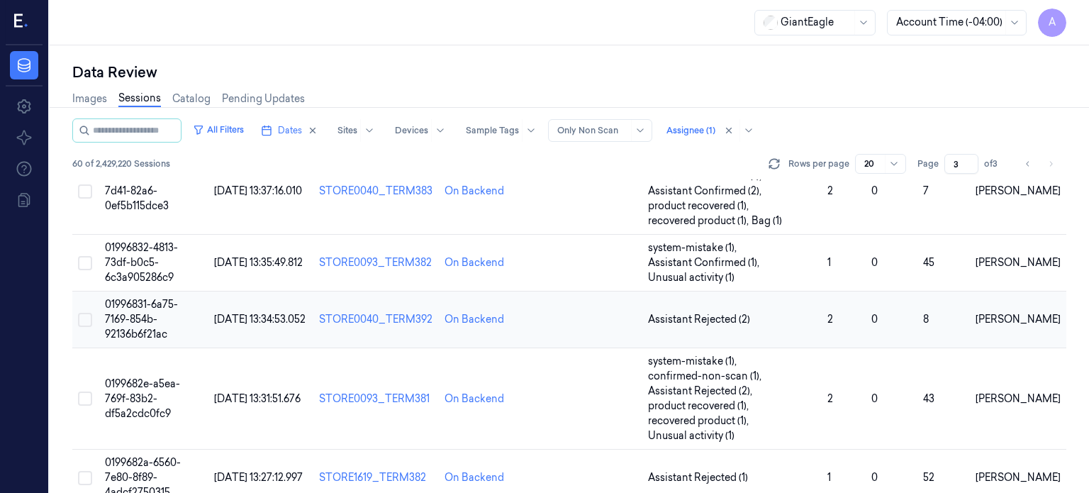
scroll to position [62, 0]
click at [169, 304] on span "01996831-6a75-7169-854b-92136b6f21ac" at bounding box center [141, 319] width 73 height 43
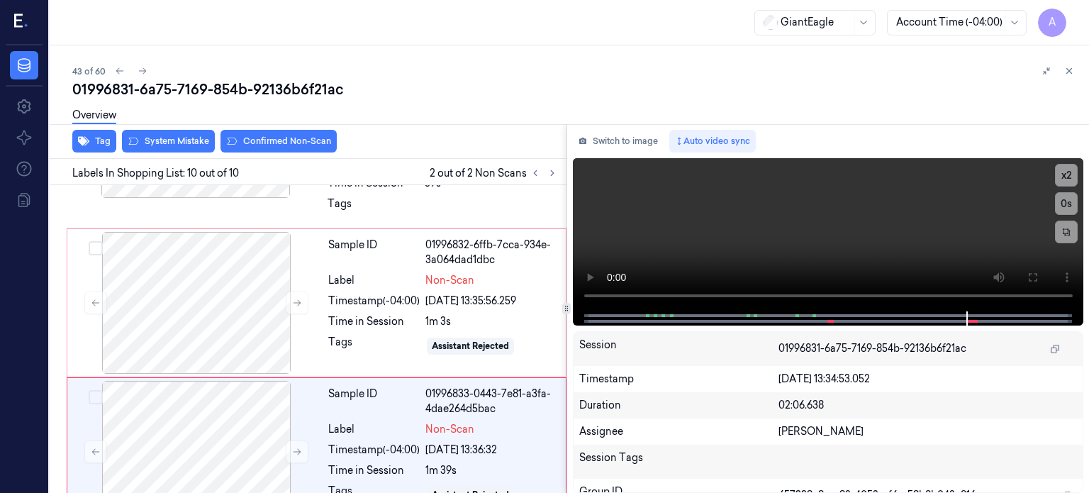
scroll to position [1398, 0]
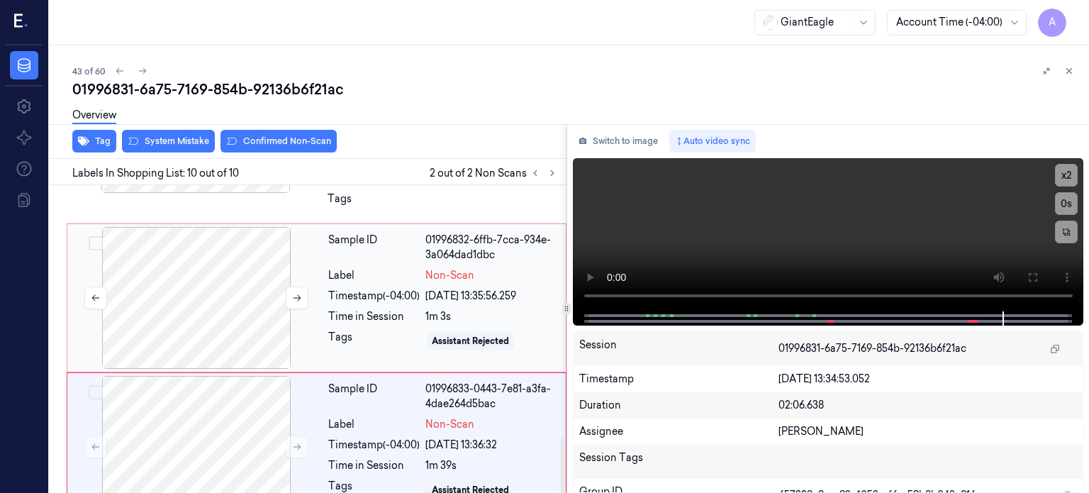
click at [222, 240] on div at bounding box center [196, 298] width 252 height 142
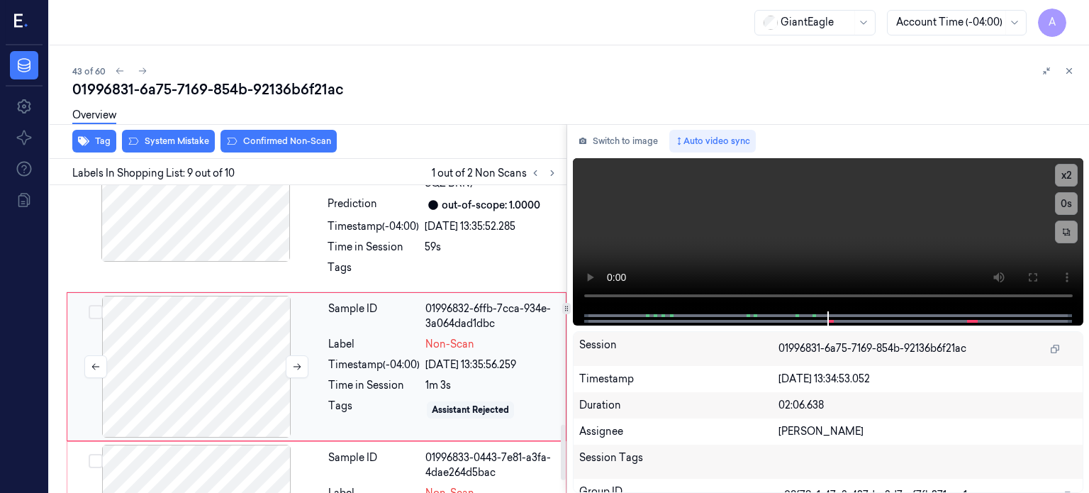
scroll to position [1324, 0]
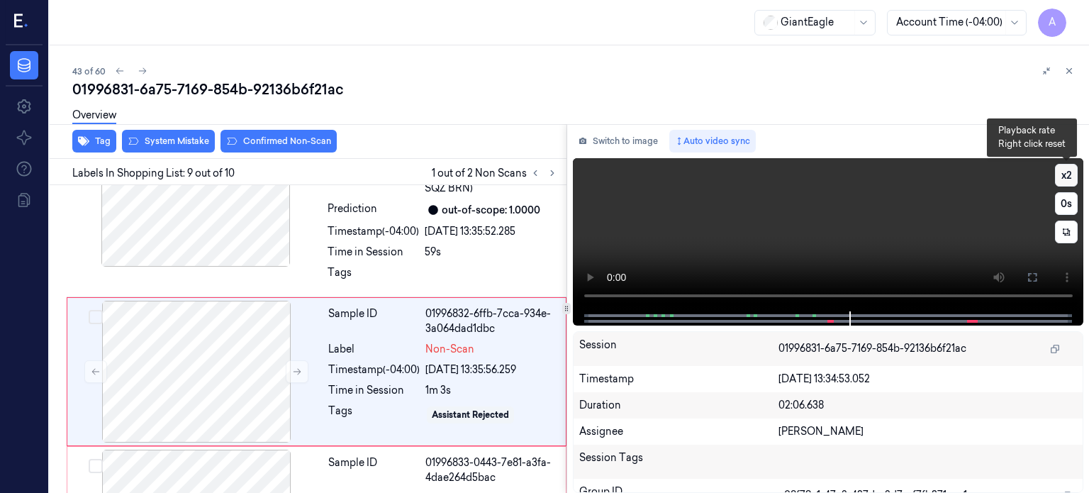
click at [1071, 172] on button "x 2" at bounding box center [1066, 175] width 23 height 23
click at [1071, 172] on button "x 4" at bounding box center [1066, 175] width 23 height 23
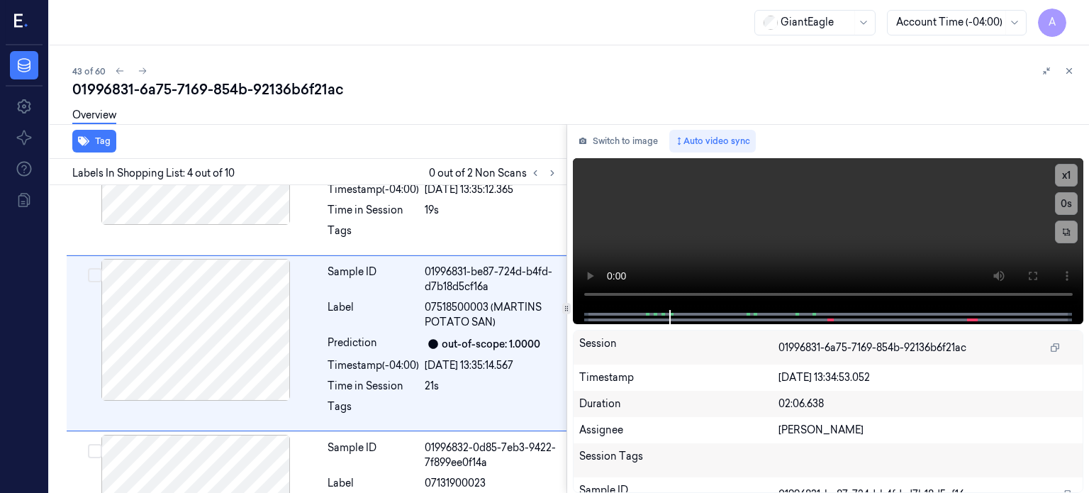
scroll to position [459, 0]
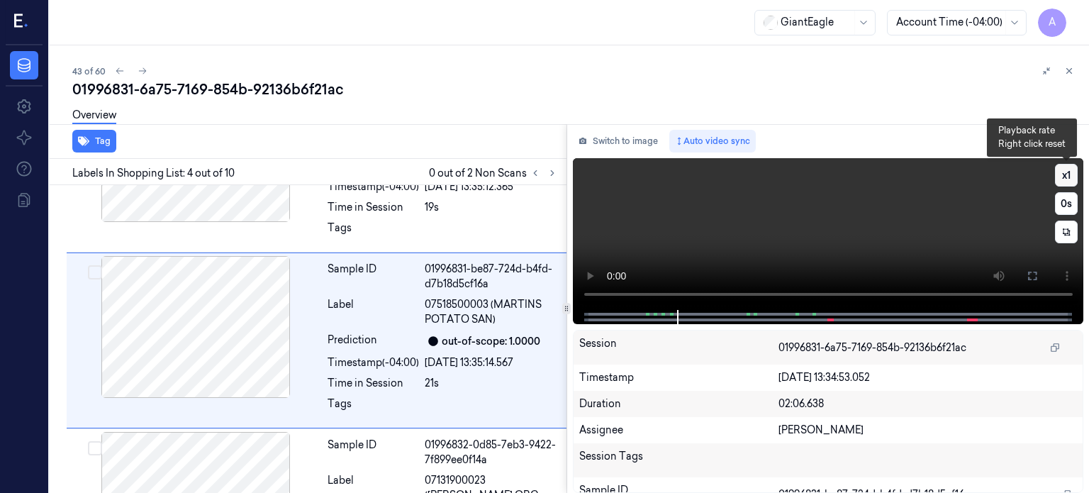
click at [1069, 172] on button "x 1" at bounding box center [1066, 175] width 23 height 23
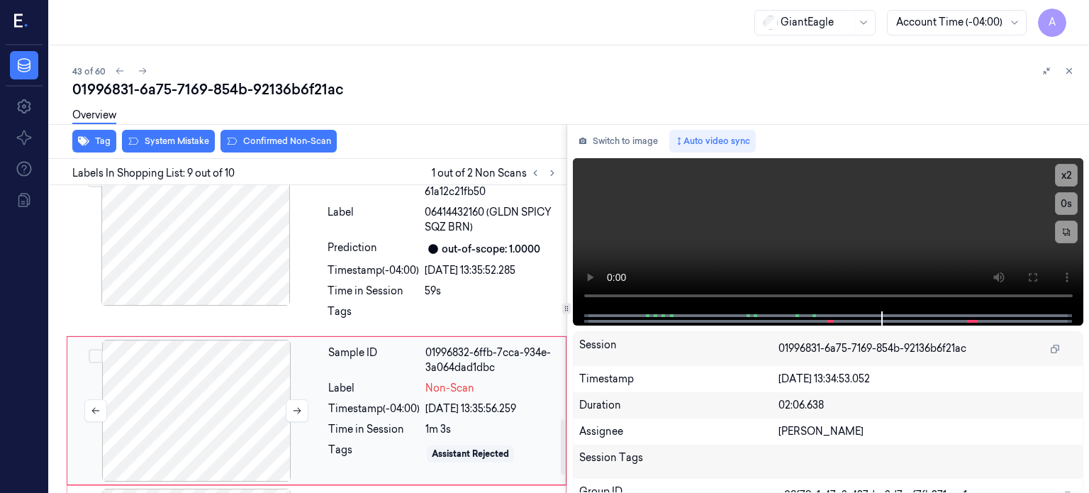
scroll to position [1322, 0]
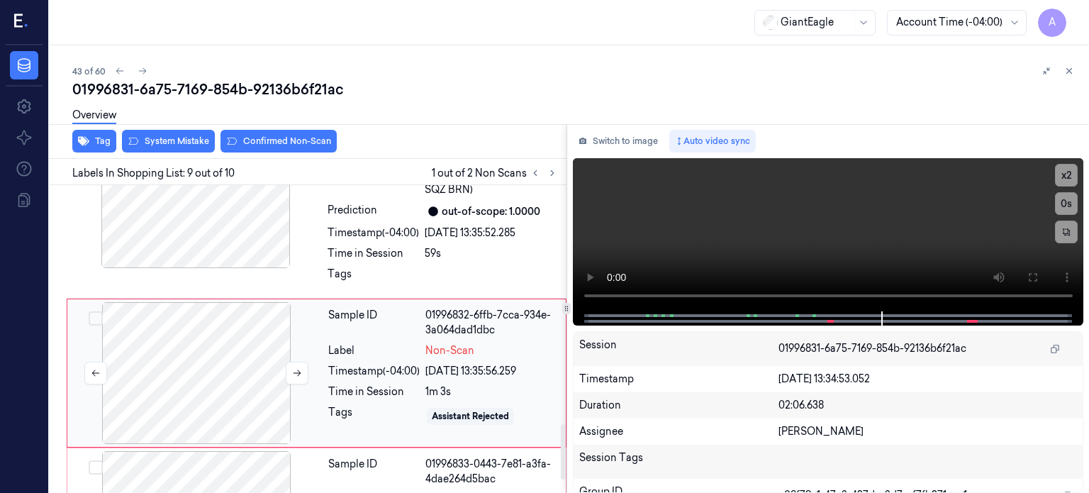
click at [182, 322] on div at bounding box center [196, 373] width 252 height 142
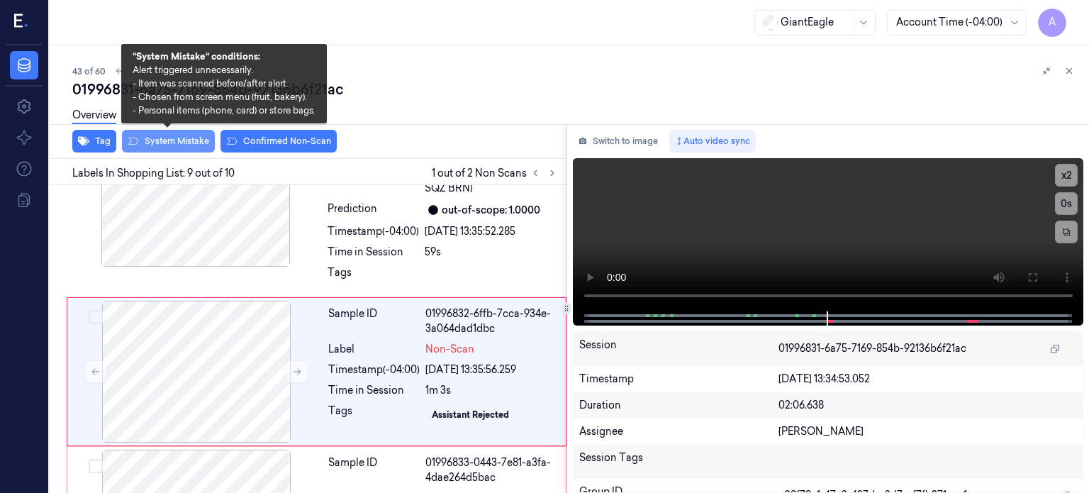
click at [182, 138] on button "System Mistake" at bounding box center [168, 141] width 93 height 23
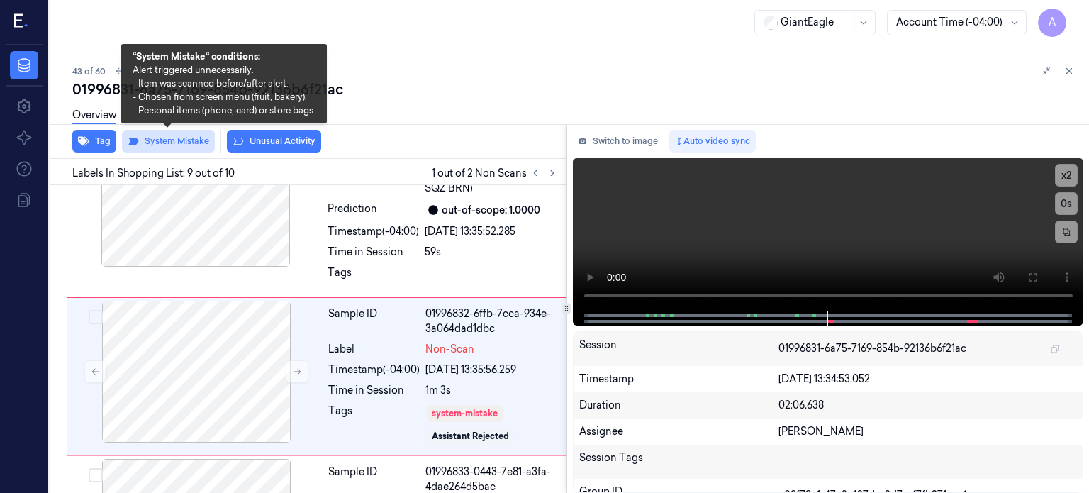
scroll to position [1328, 0]
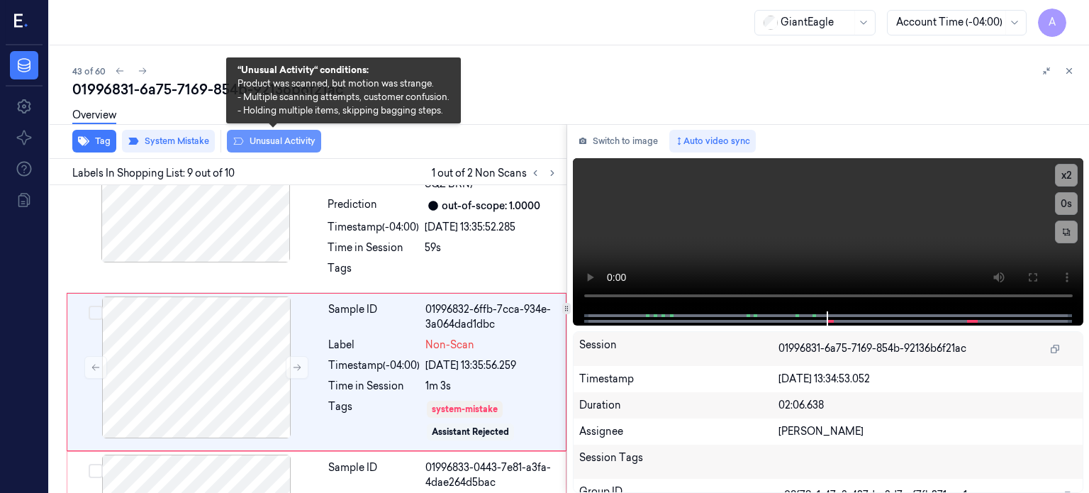
click at [264, 143] on button "Unusual Activity" at bounding box center [274, 141] width 94 height 23
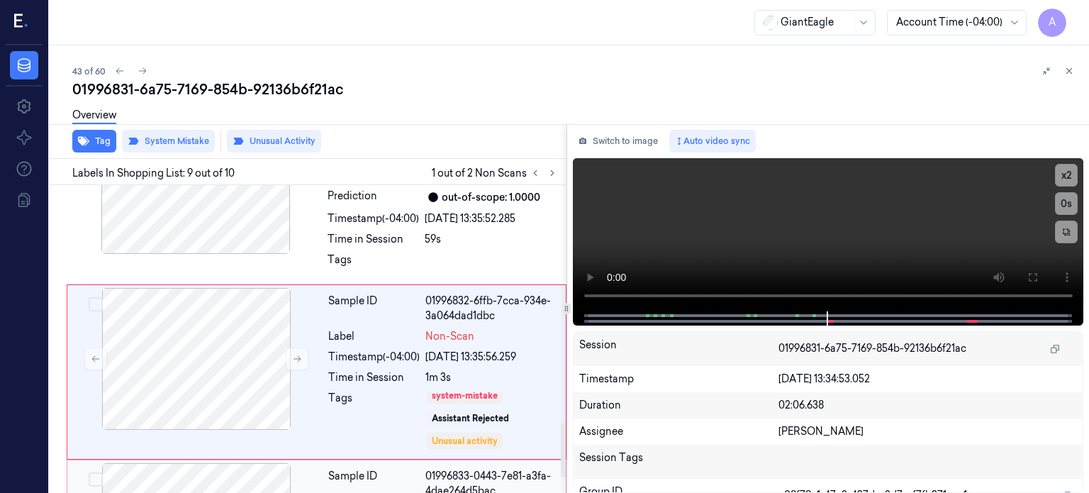
scroll to position [1424, 0]
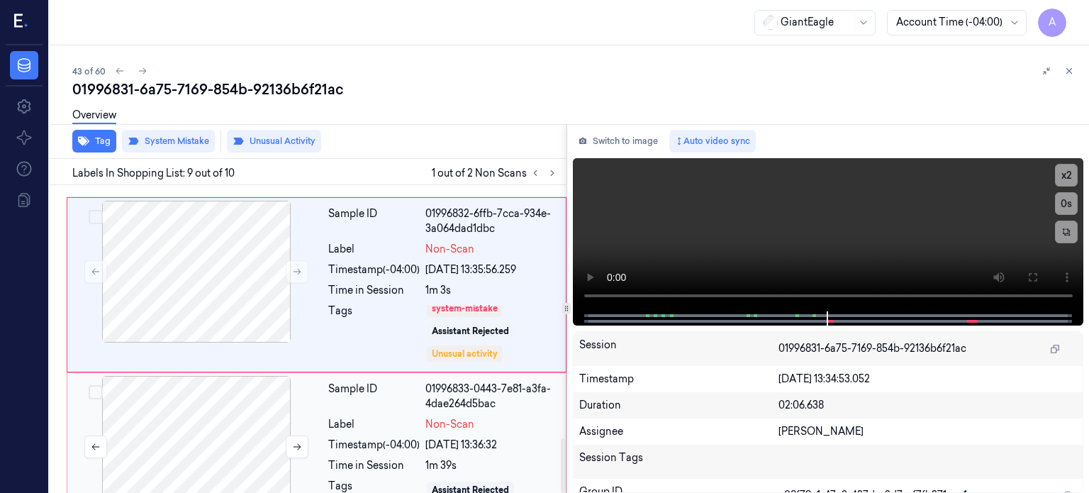
click at [191, 389] on div at bounding box center [196, 447] width 252 height 142
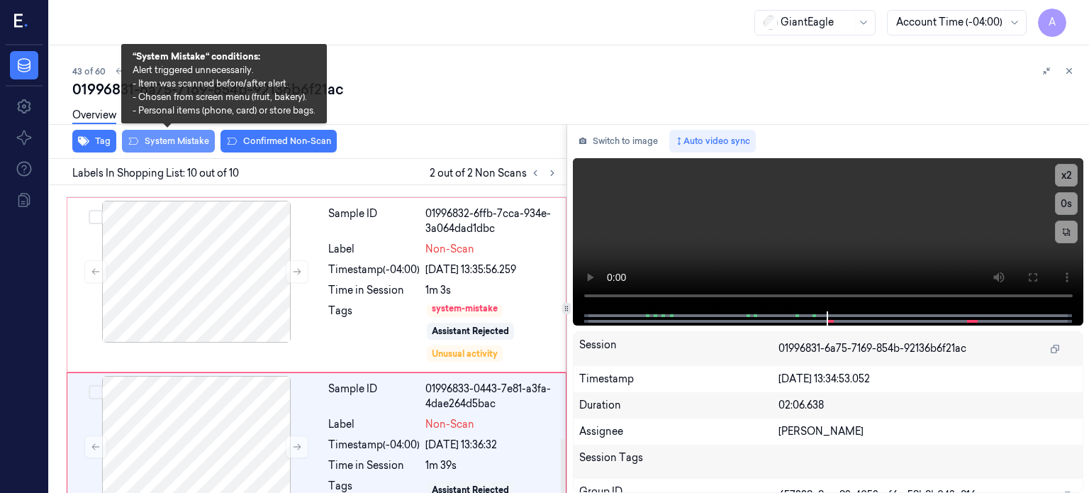
click at [181, 140] on button "System Mistake" at bounding box center [168, 141] width 93 height 23
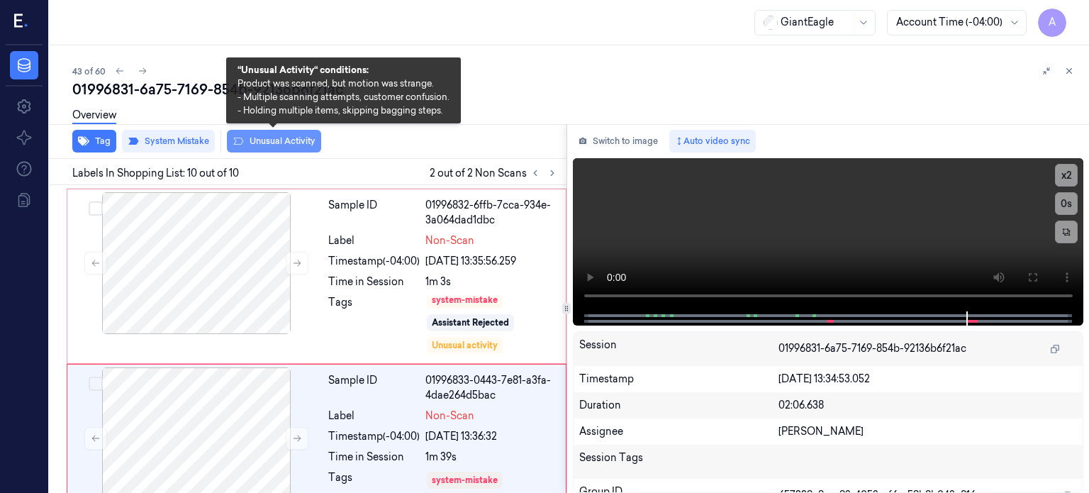
click at [258, 143] on button "Unusual Activity" at bounding box center [274, 141] width 94 height 23
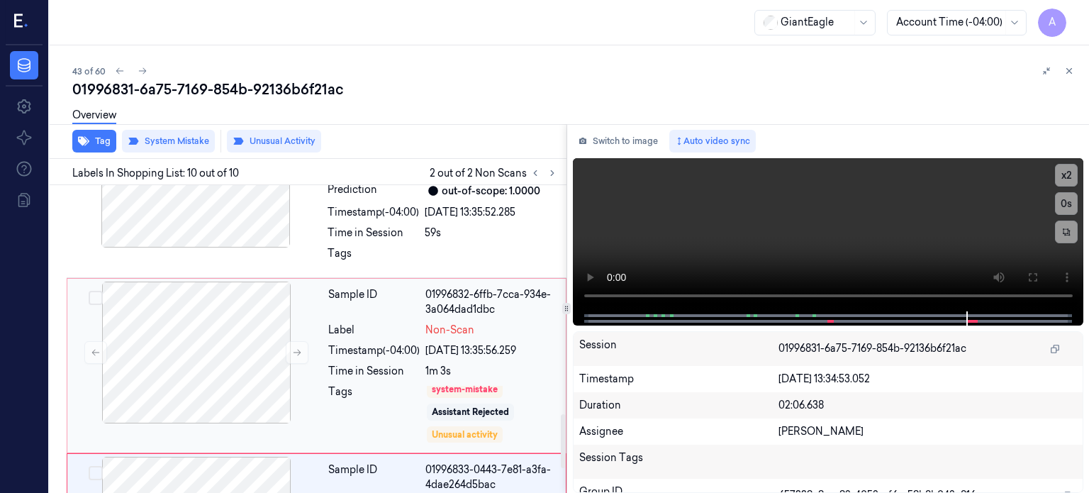
scroll to position [1450, 0]
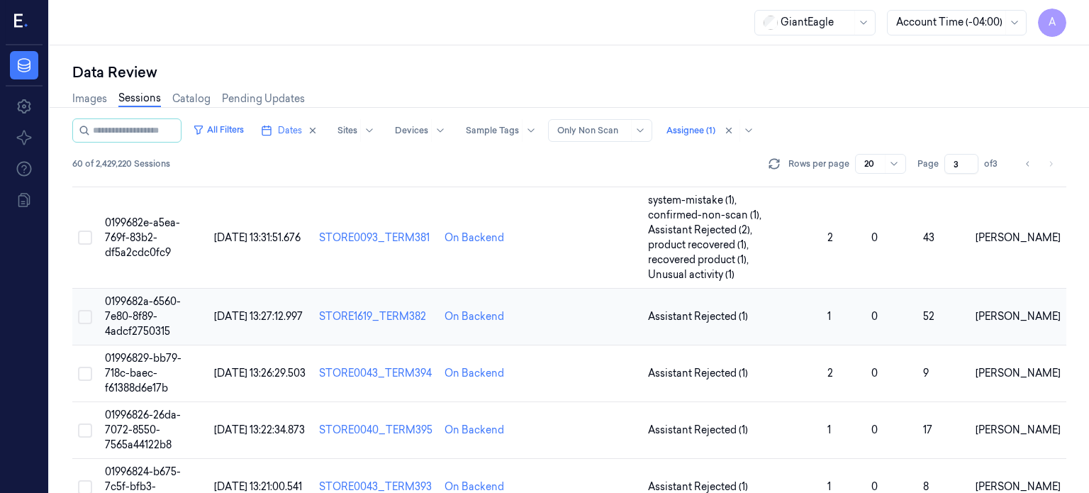
scroll to position [233, 0]
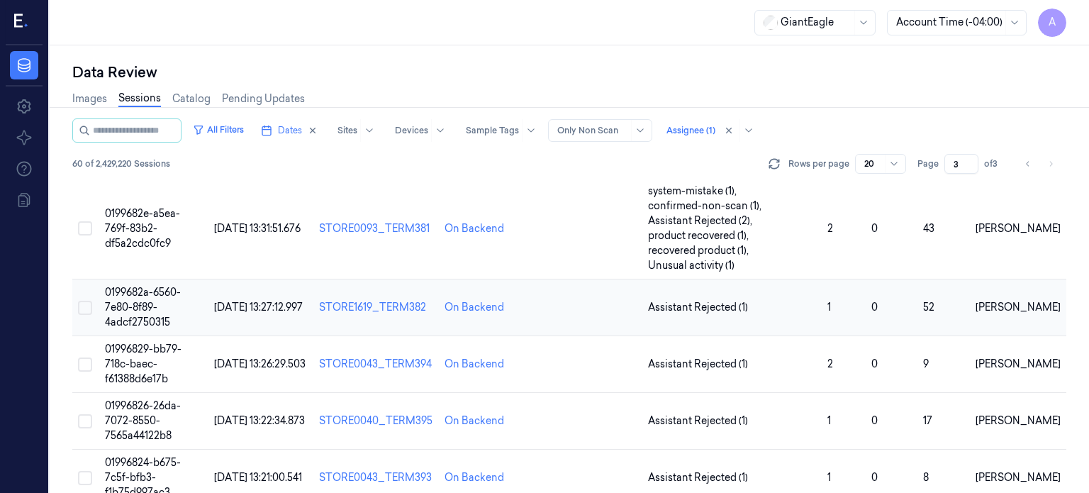
click at [144, 302] on span "0199682a-6560-7e80-8f89-4adcf2750315" at bounding box center [143, 307] width 76 height 43
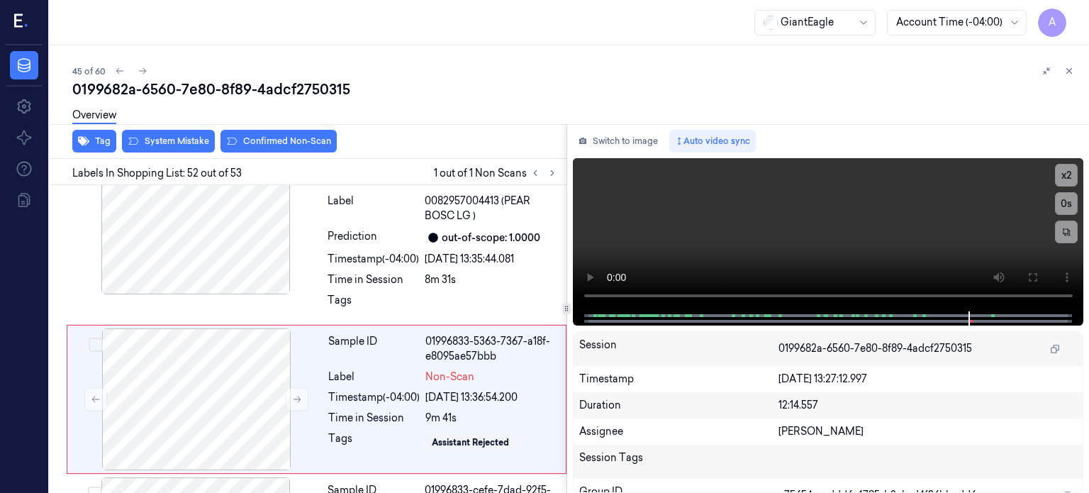
scroll to position [8874, 0]
click at [235, 341] on div at bounding box center [196, 399] width 252 height 142
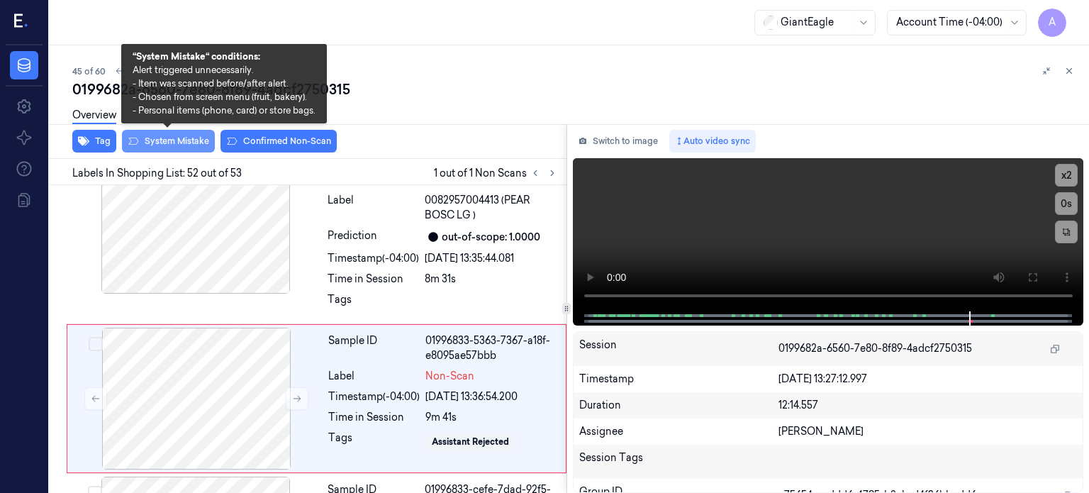
click at [174, 138] on button "System Mistake" at bounding box center [168, 141] width 93 height 23
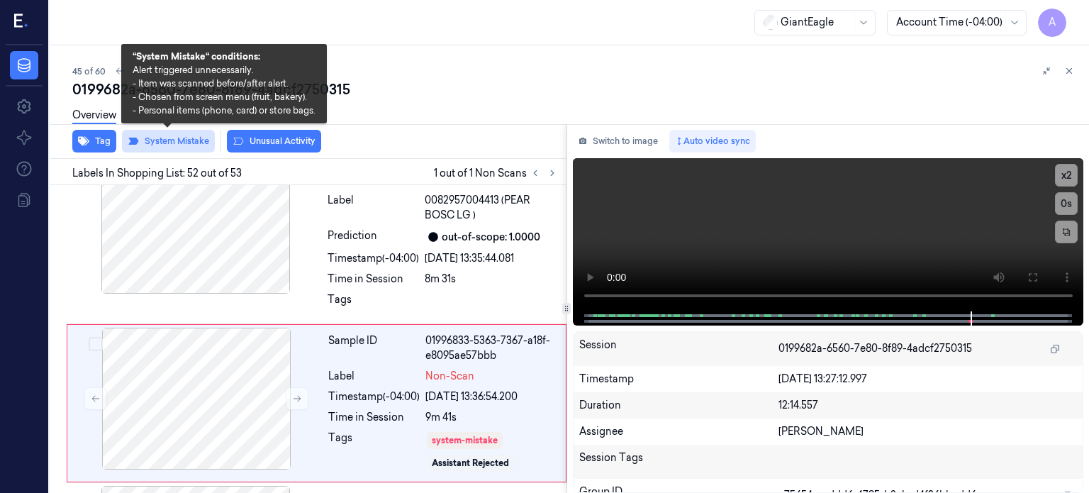
scroll to position [8878, 0]
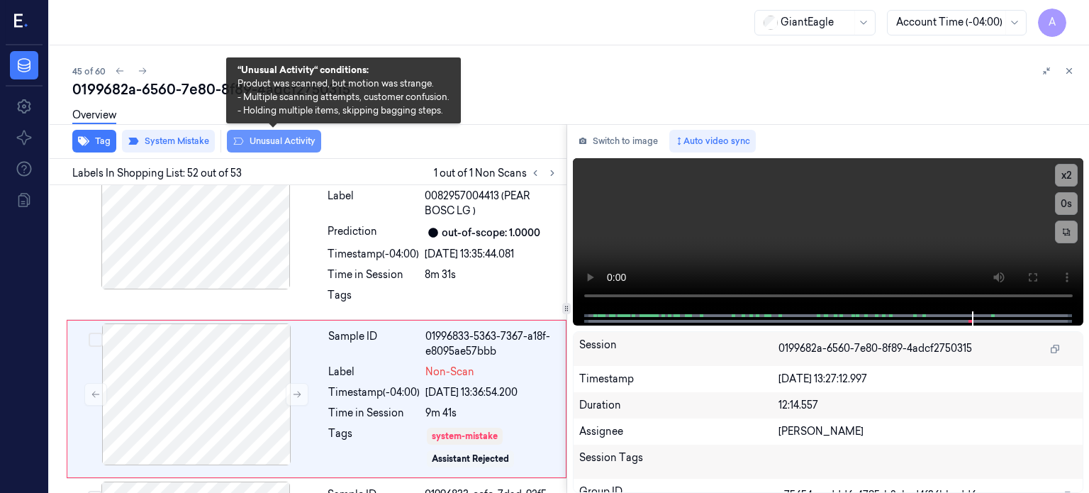
click at [284, 141] on button "Unusual Activity" at bounding box center [274, 141] width 94 height 23
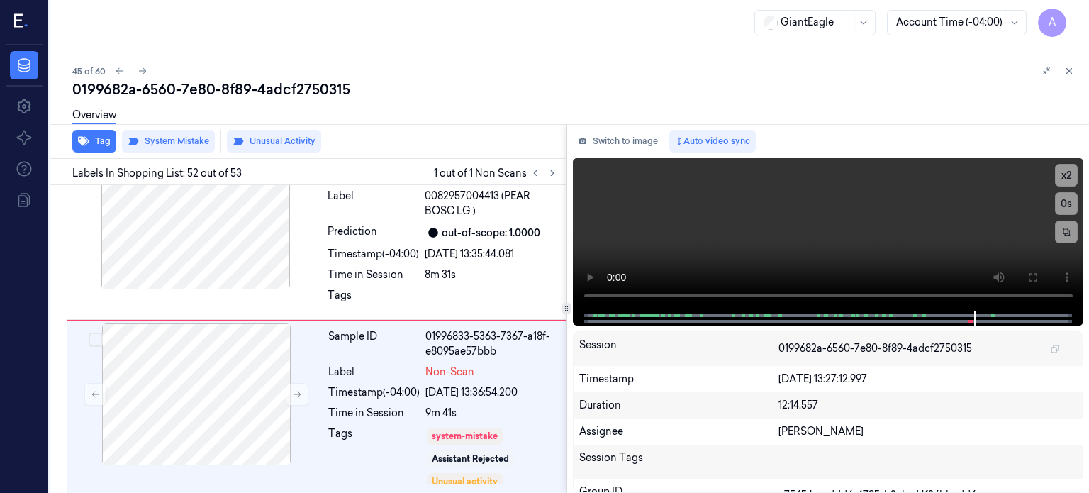
scroll to position [8886, 0]
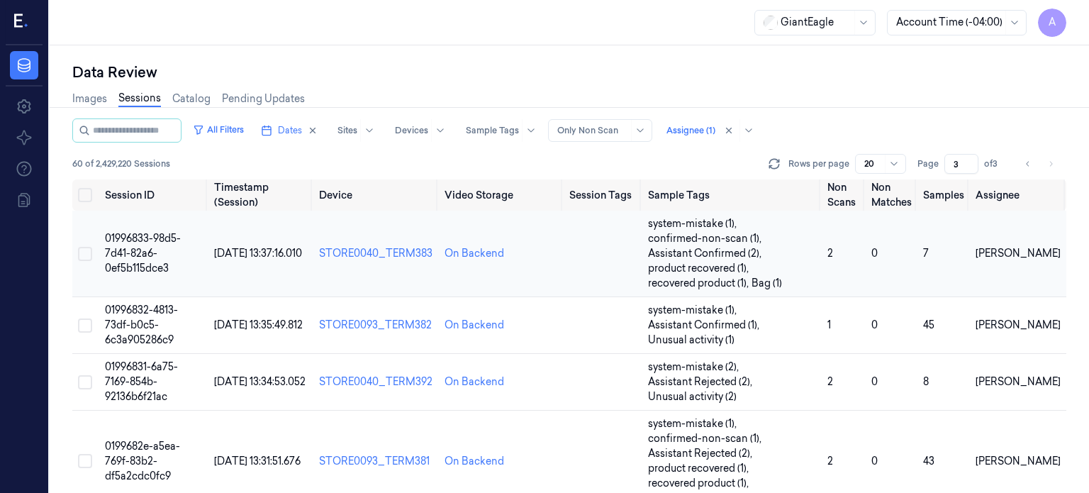
scroll to position [236, 0]
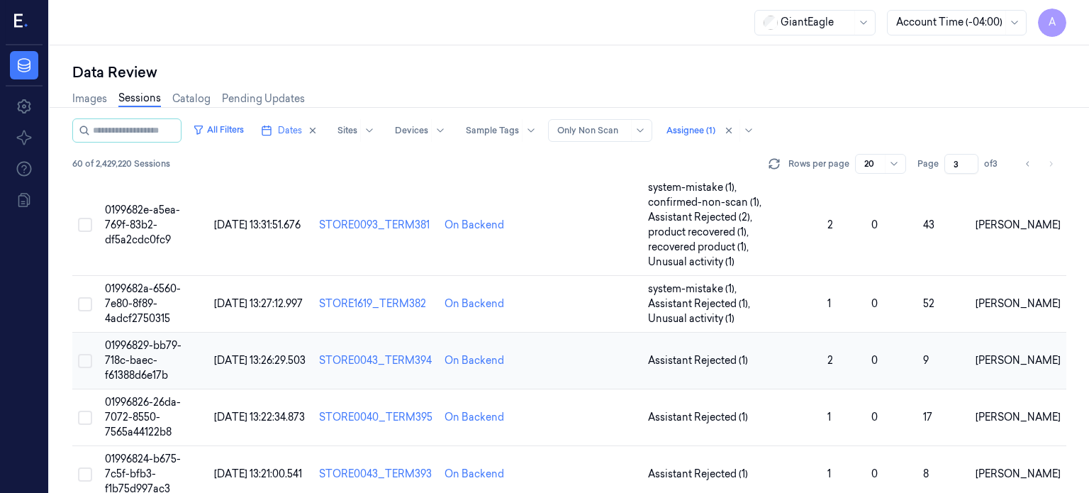
click at [150, 342] on span "01996829-bb79-718c-baec-f61388d6e17b" at bounding box center [143, 360] width 77 height 43
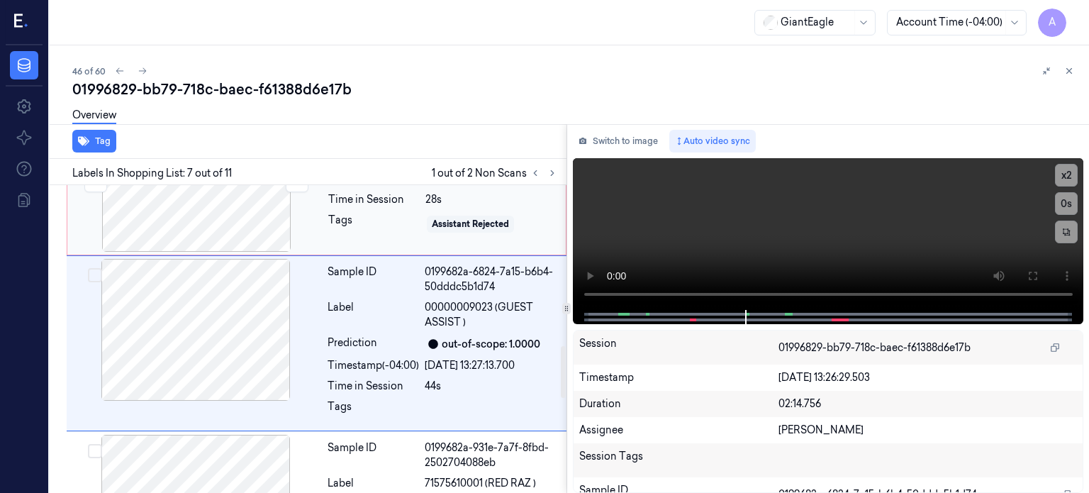
scroll to position [959, 0]
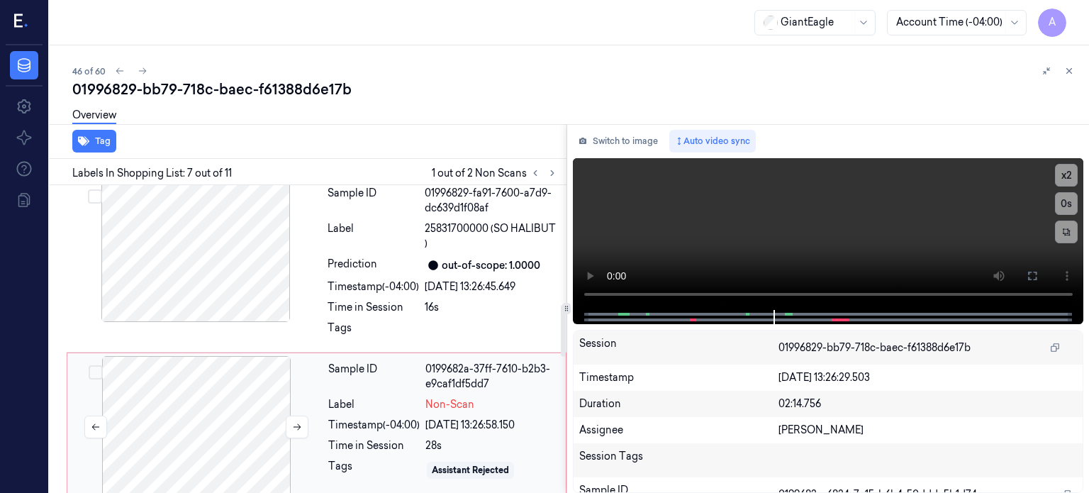
click at [220, 416] on div at bounding box center [196, 427] width 252 height 142
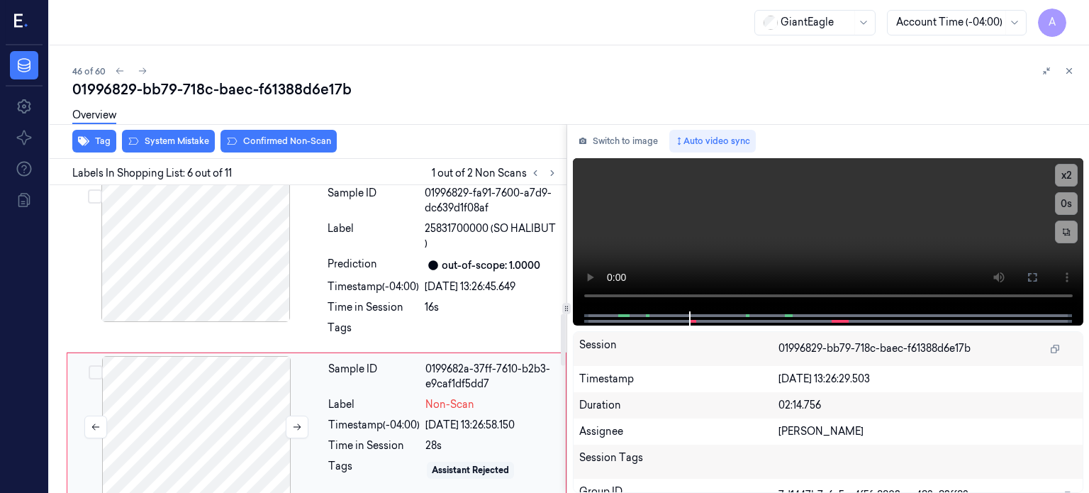
scroll to position [797, 0]
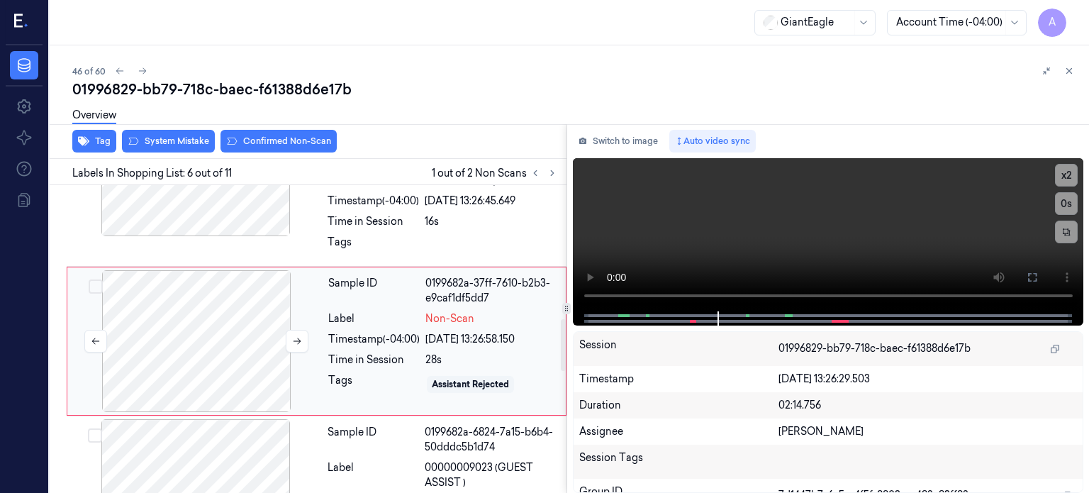
click at [218, 334] on div at bounding box center [196, 341] width 252 height 142
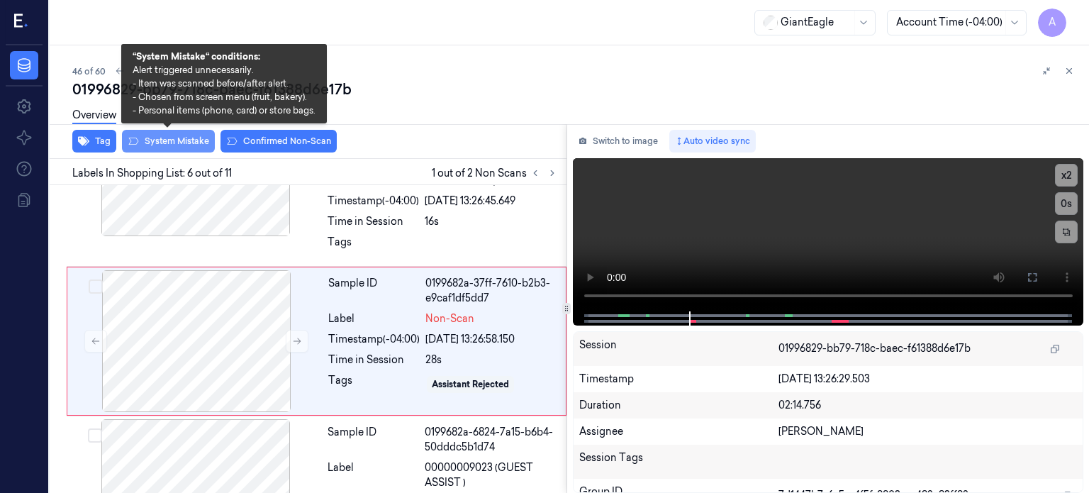
click at [175, 141] on button "System Mistake" at bounding box center [168, 141] width 93 height 23
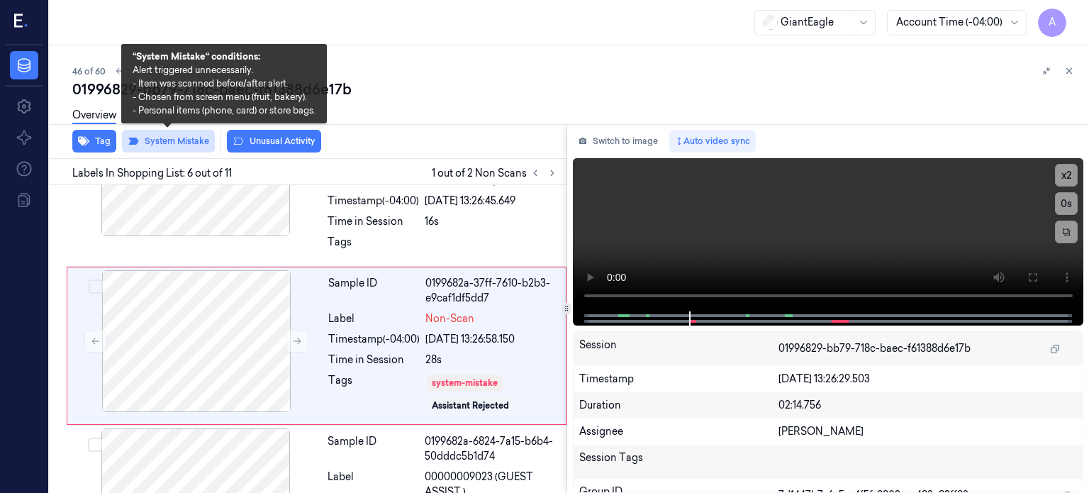
scroll to position [801, 0]
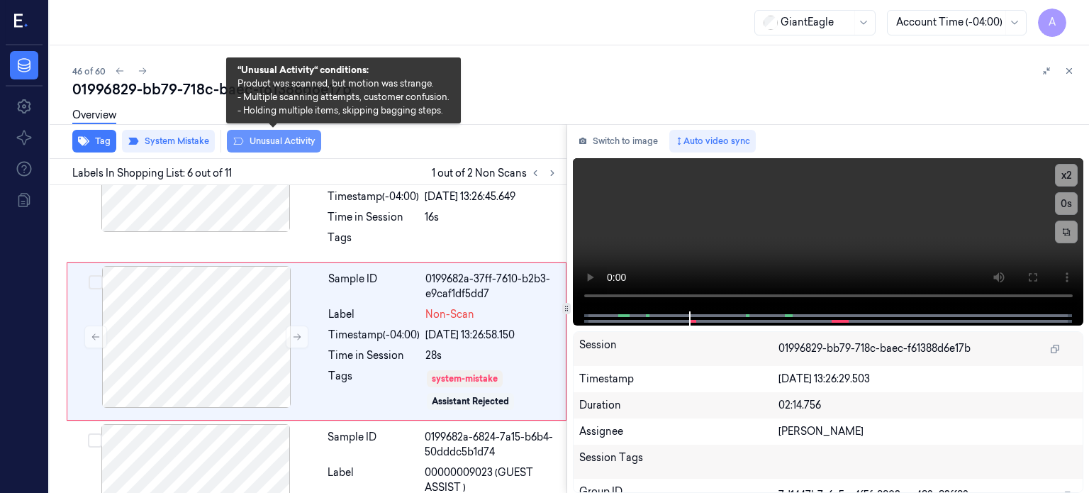
click at [272, 143] on button "Unusual Activity" at bounding box center [274, 141] width 94 height 23
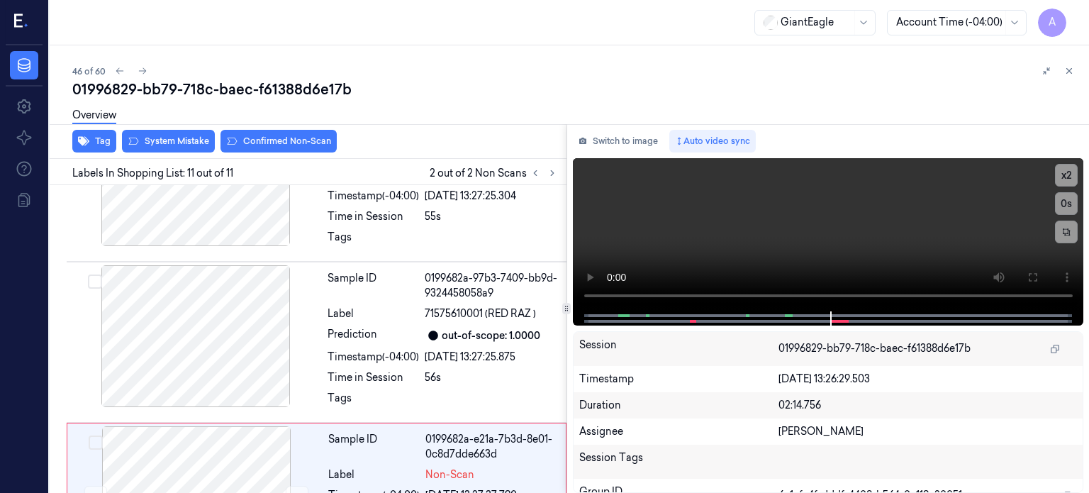
scroll to position [1554, 0]
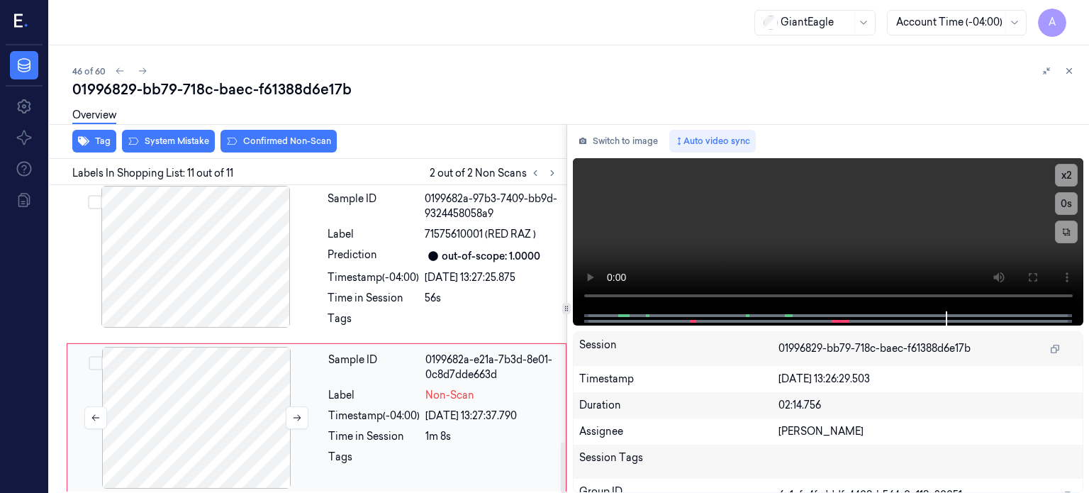
click at [196, 394] on div at bounding box center [196, 418] width 252 height 142
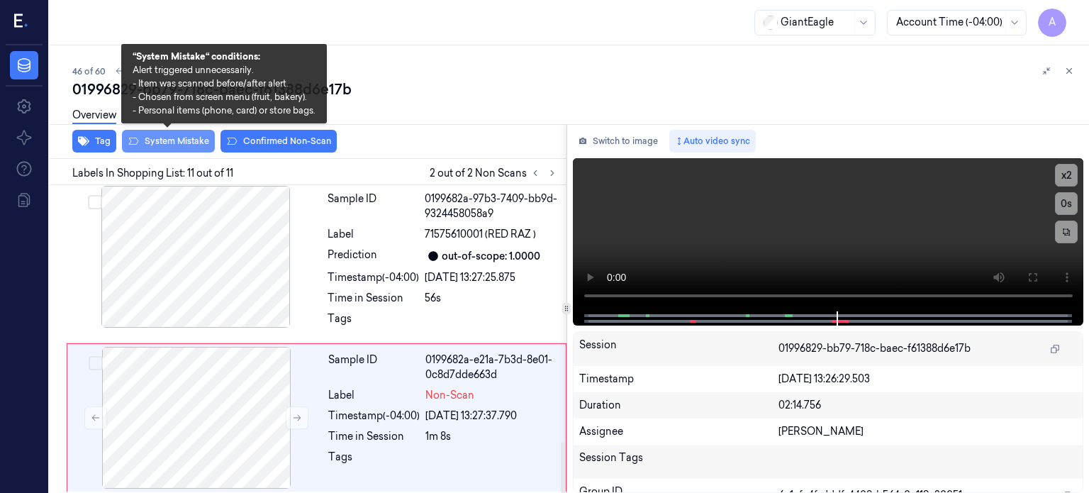
click at [179, 140] on button "System Mistake" at bounding box center [168, 141] width 93 height 23
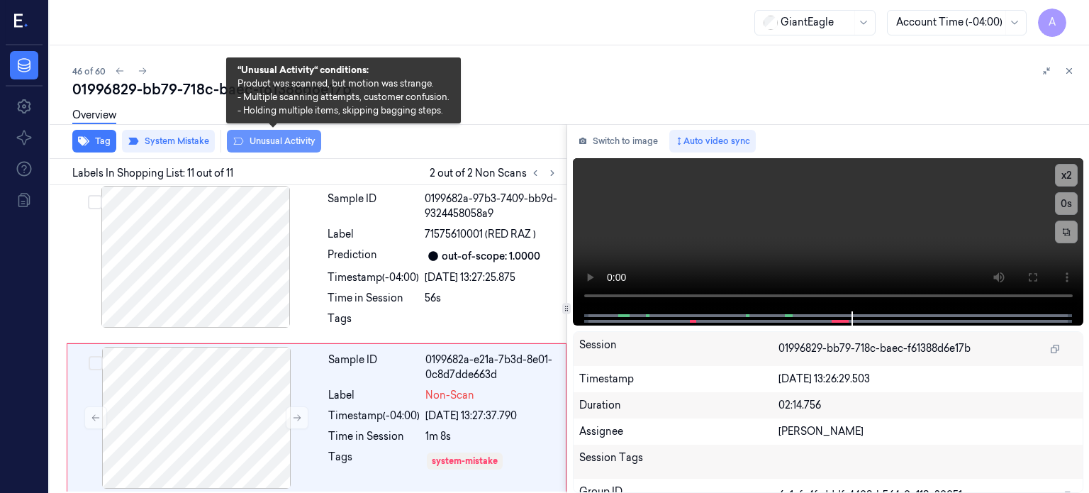
click at [289, 139] on button "Unusual Activity" at bounding box center [274, 141] width 94 height 23
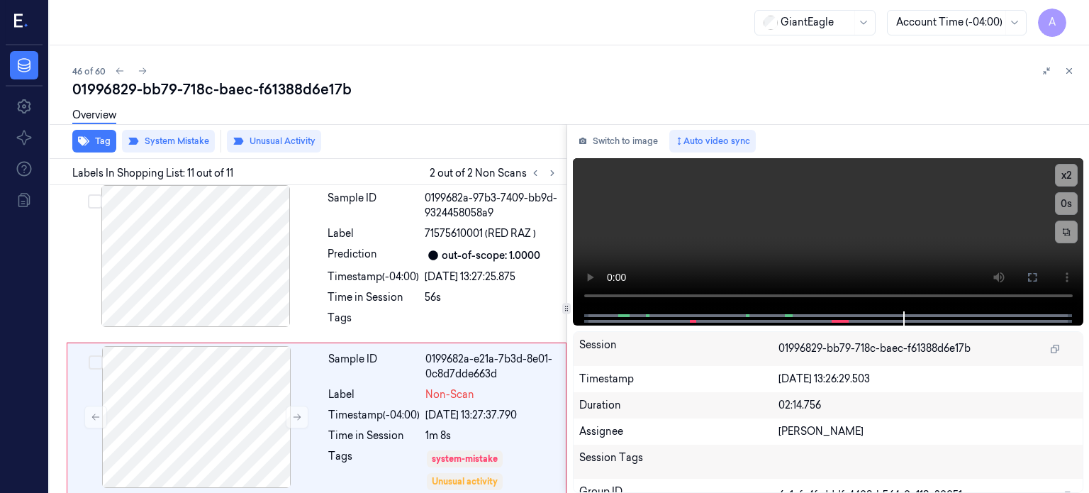
scroll to position [1563, 0]
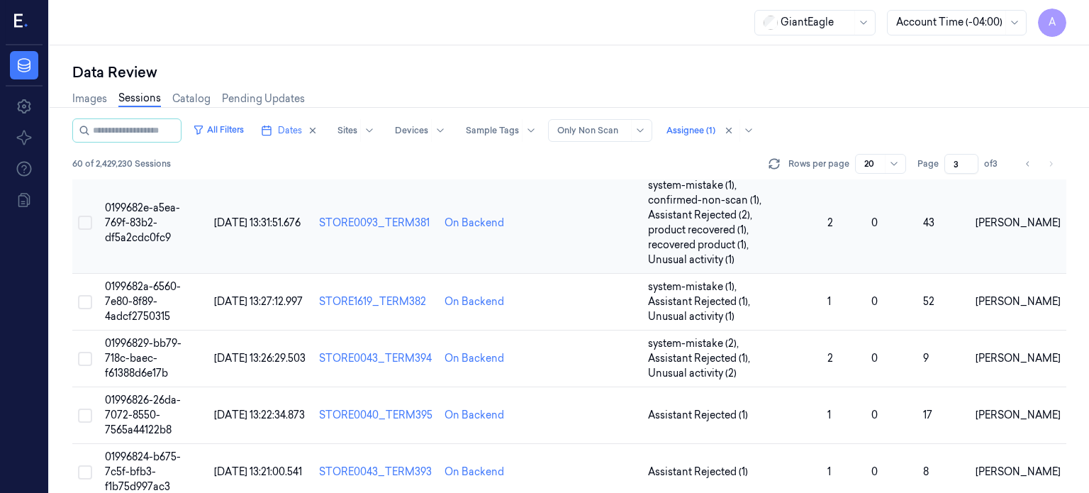
scroll to position [346, 0]
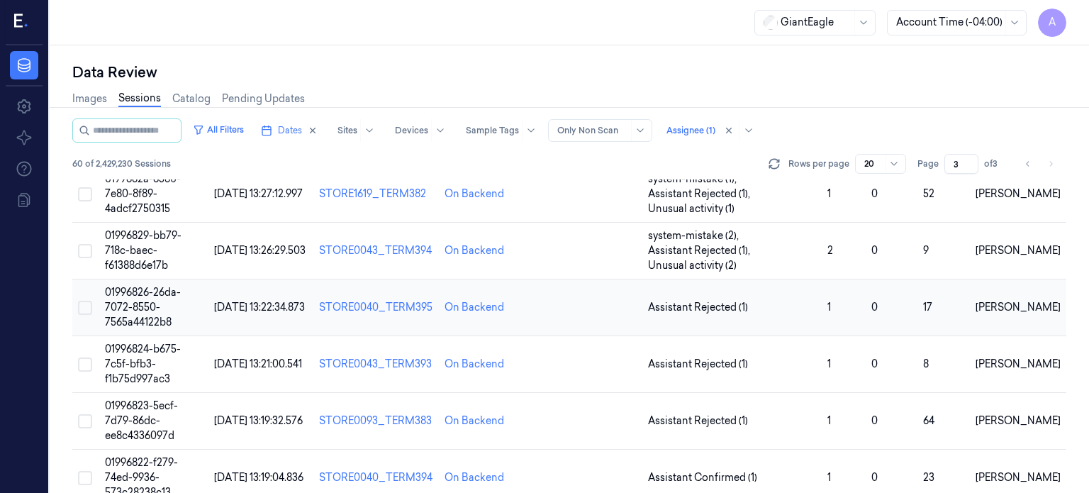
click at [145, 299] on span "01996826-26da-7072-8550-7565a44122b8" at bounding box center [143, 307] width 76 height 43
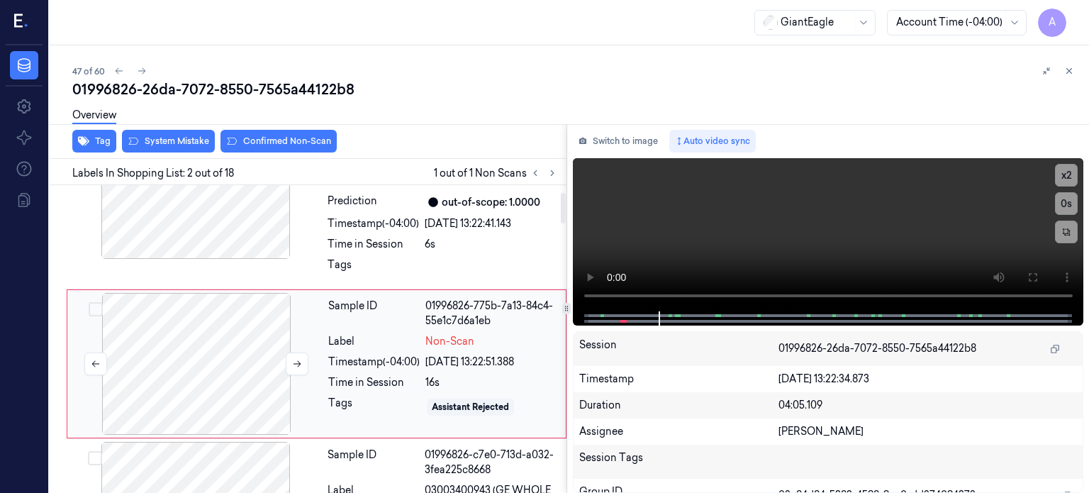
click at [213, 371] on div at bounding box center [196, 364] width 252 height 142
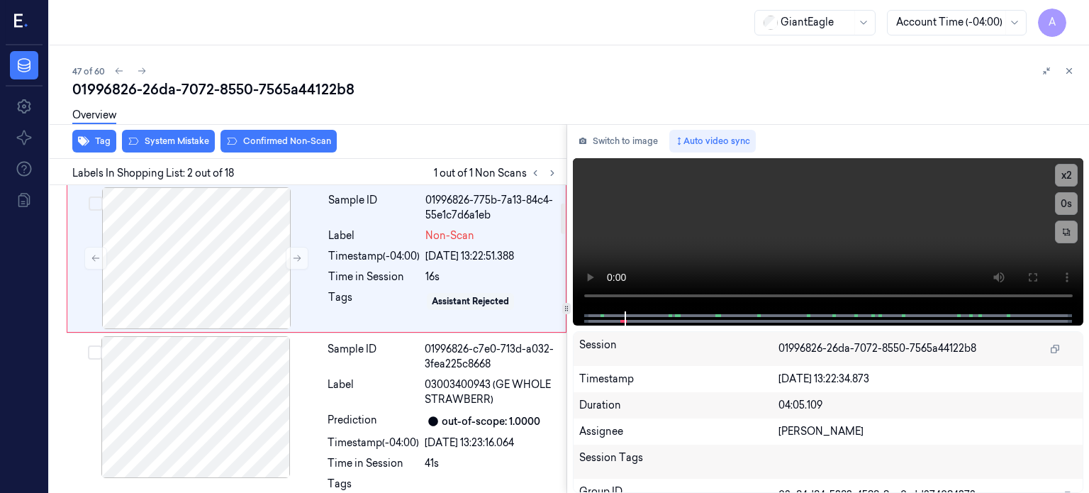
scroll to position [177, 0]
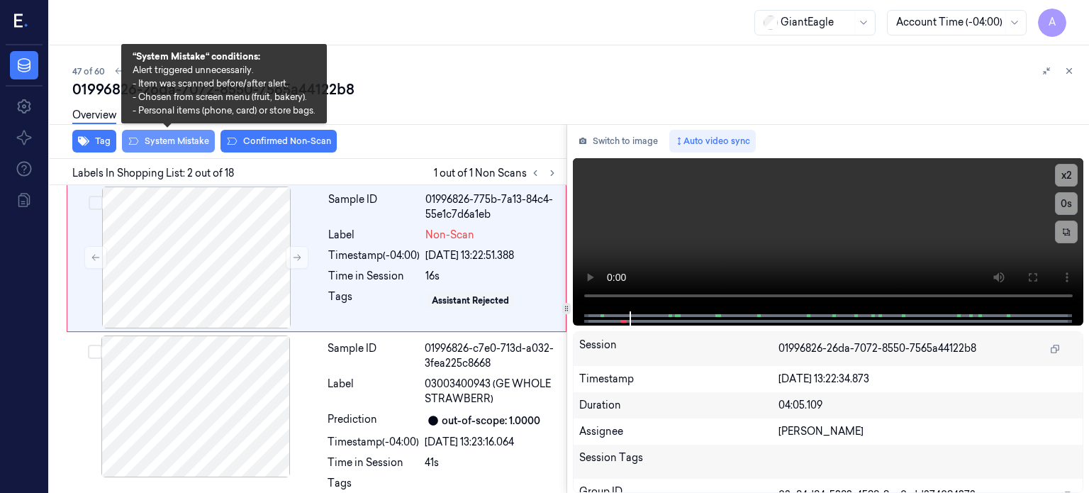
click at [182, 139] on button "System Mistake" at bounding box center [168, 141] width 93 height 23
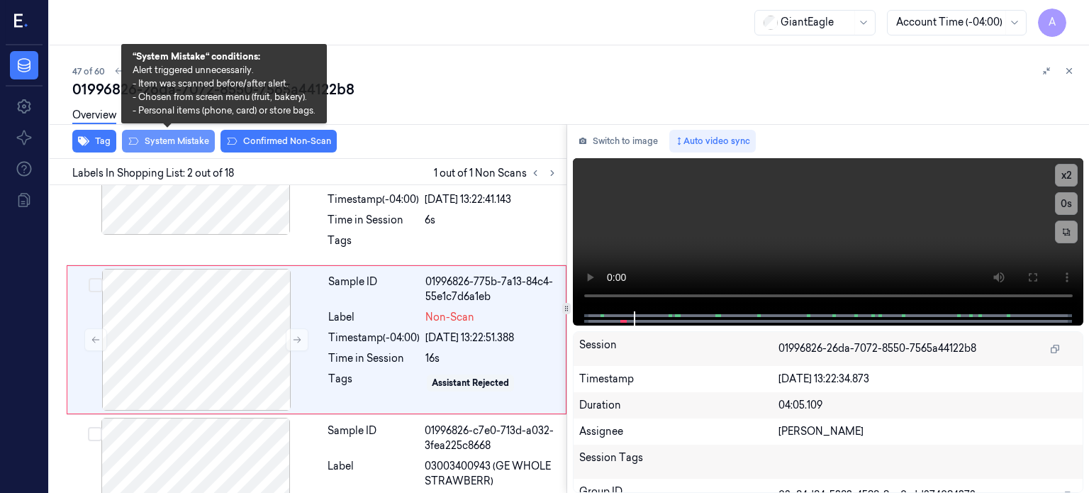
scroll to position [99, 0]
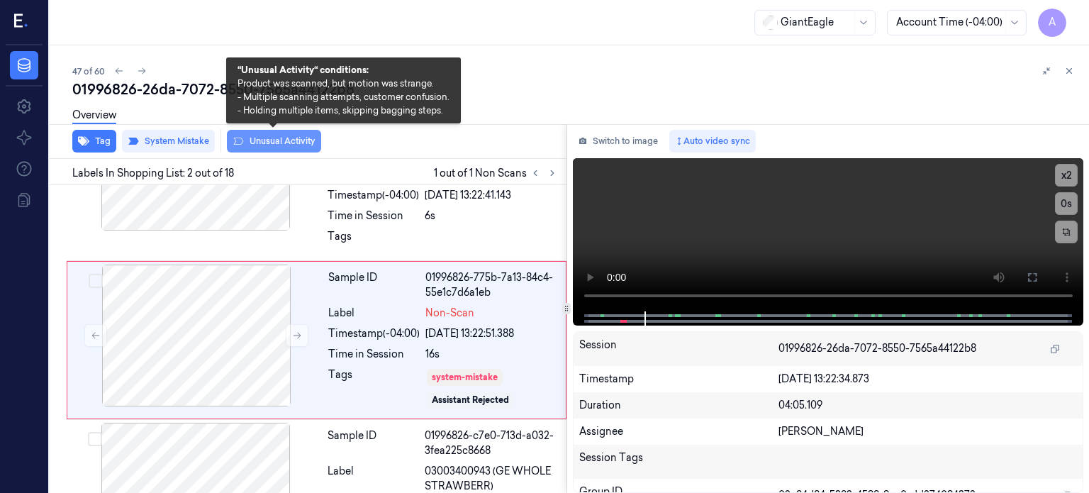
click at [281, 142] on button "Unusual Activity" at bounding box center [274, 141] width 94 height 23
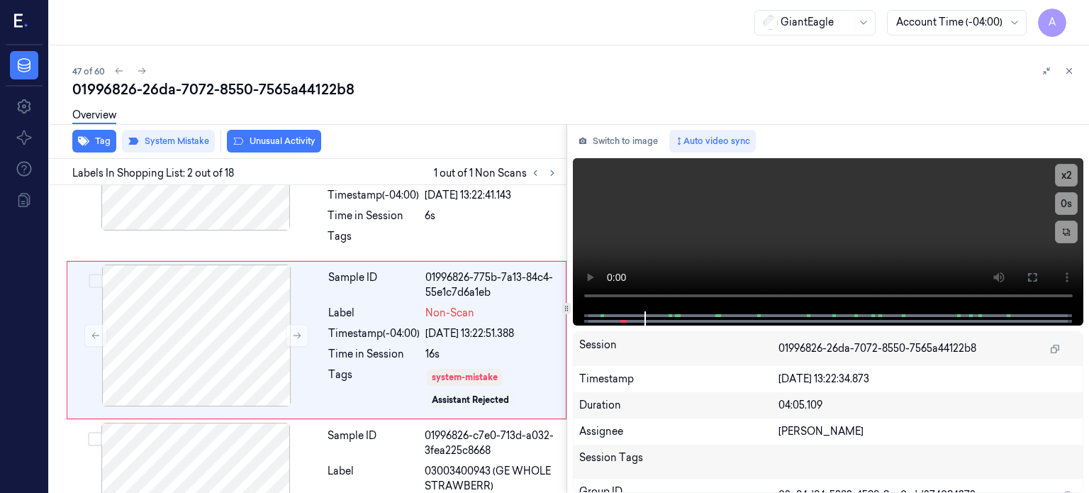
scroll to position [108, 0]
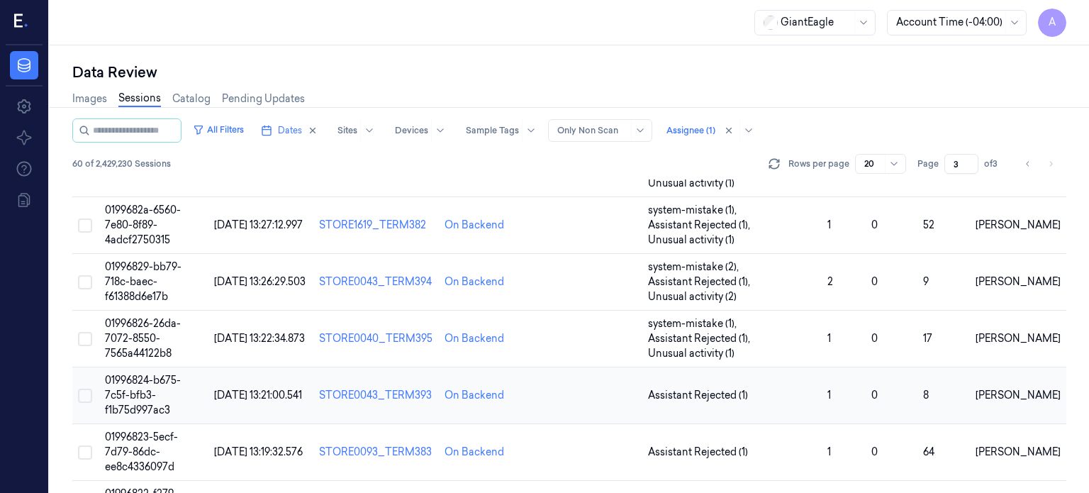
scroll to position [346, 0]
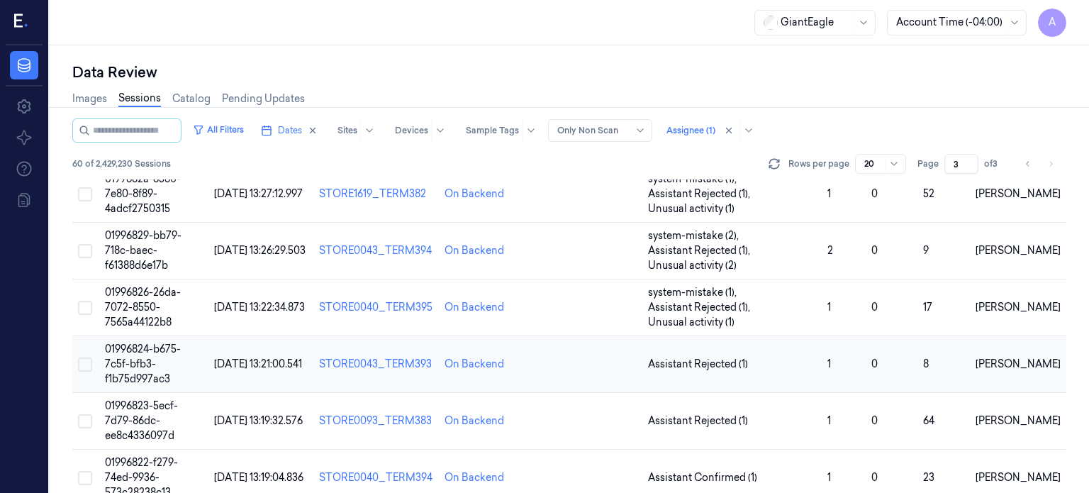
click at [128, 357] on span "01996824-b675-7c5f-bfb3-f1b75d997ac3" at bounding box center [143, 363] width 76 height 43
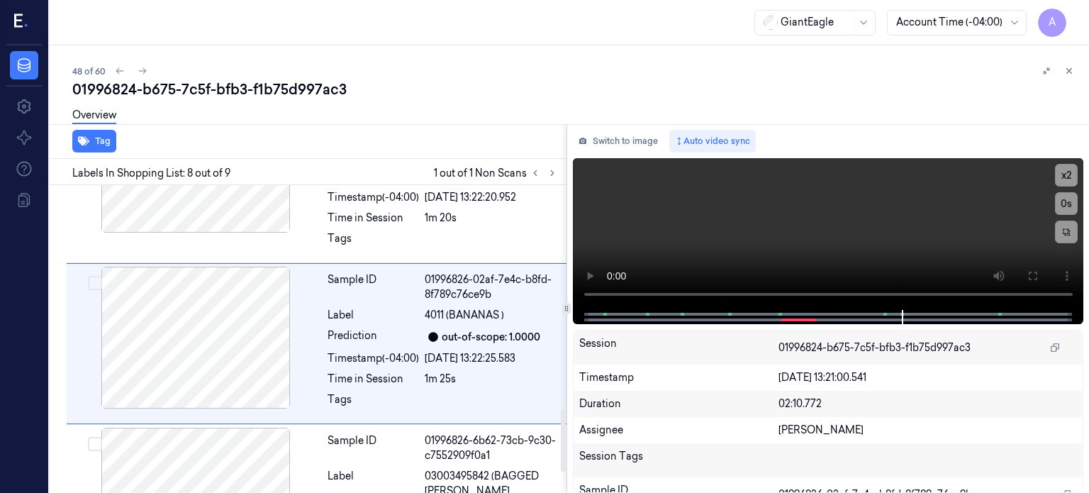
scroll to position [1127, 0]
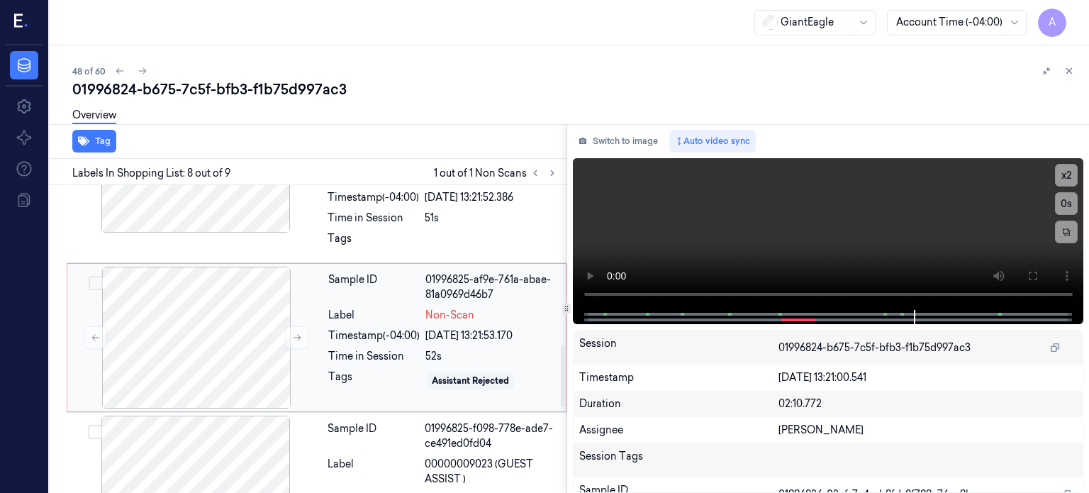
click at [325, 329] on div "Sample ID 01996825-af9e-761a-abae-81a0969d46b7 Label Non-Scan Timestamp (-04:00…" at bounding box center [443, 338] width 240 height 142
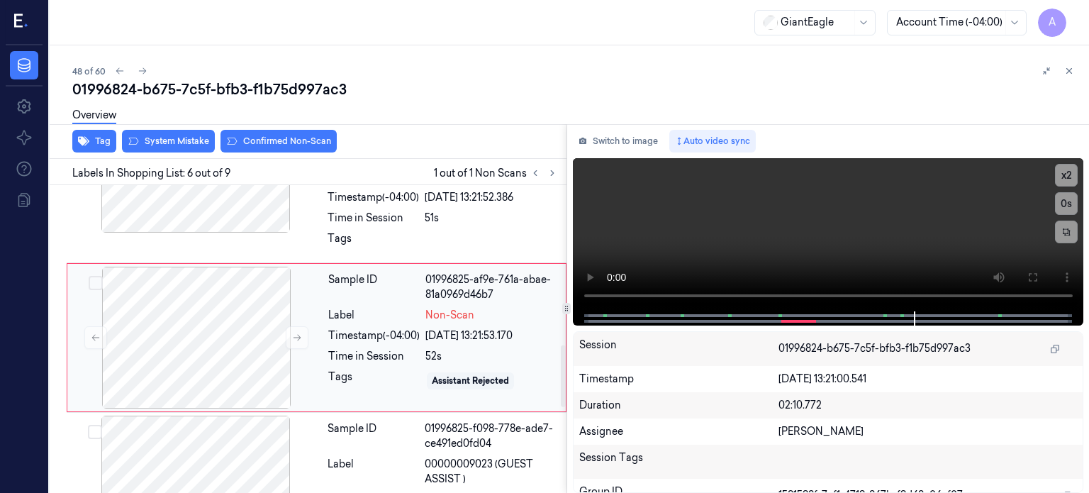
scroll to position [797, 0]
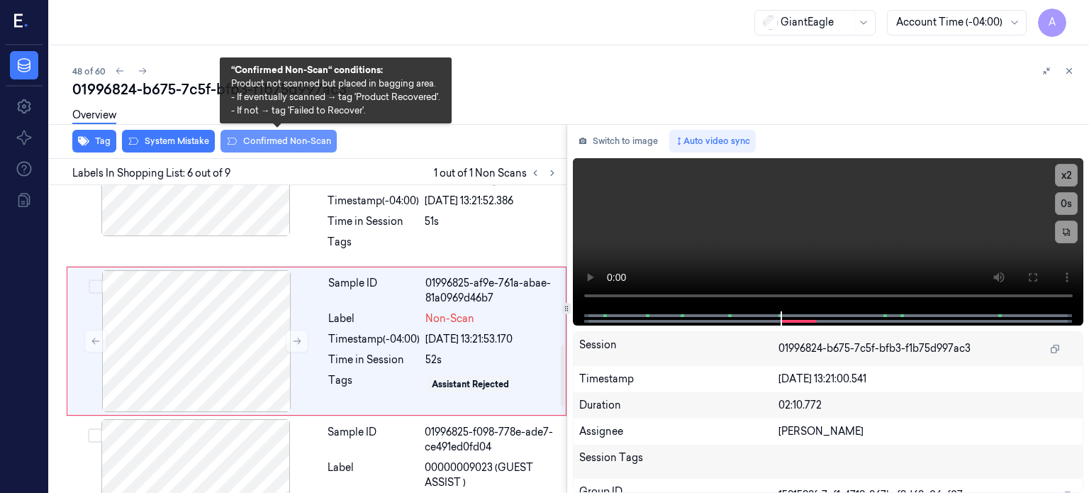
click at [277, 135] on button "Confirmed Non-Scan" at bounding box center [279, 141] width 116 height 23
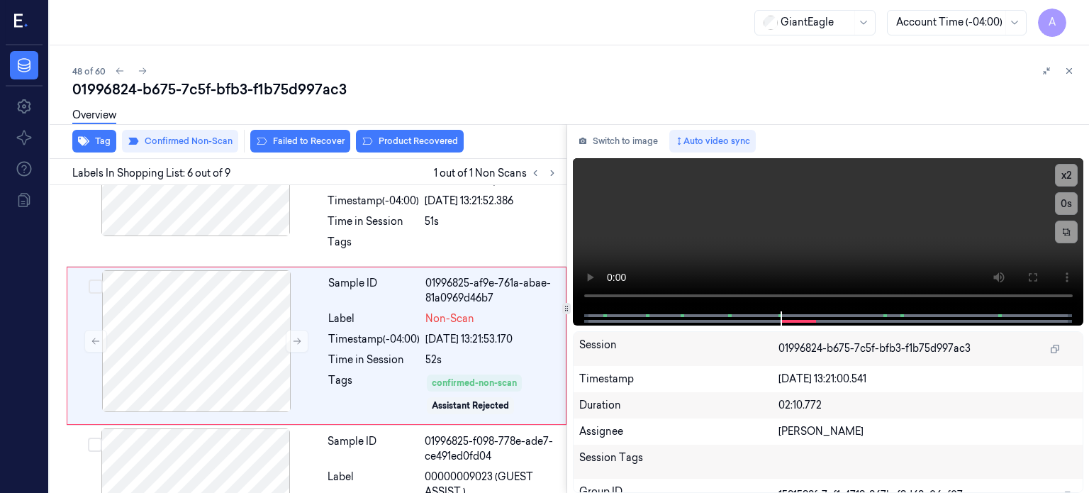
scroll to position [801, 0]
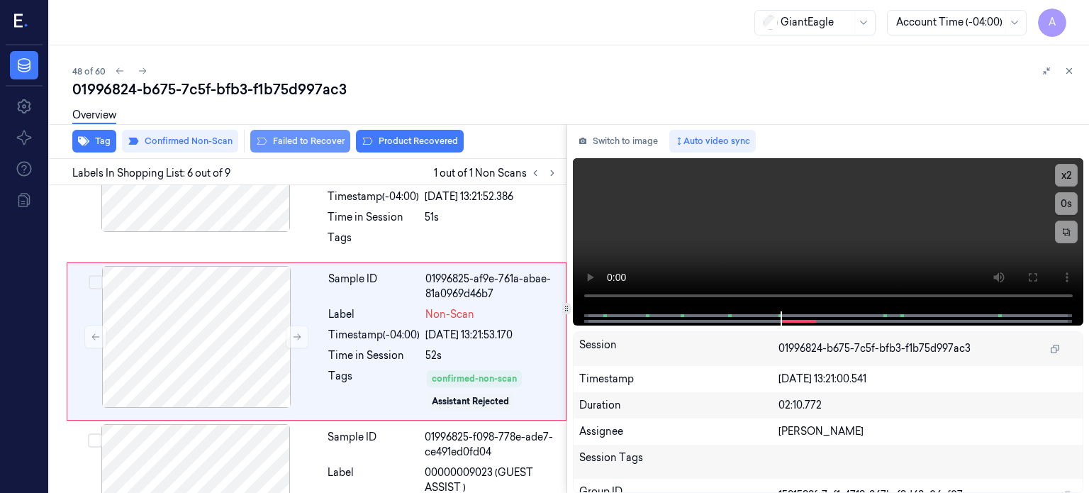
click at [291, 138] on button "Failed to Recover" at bounding box center [300, 141] width 100 height 23
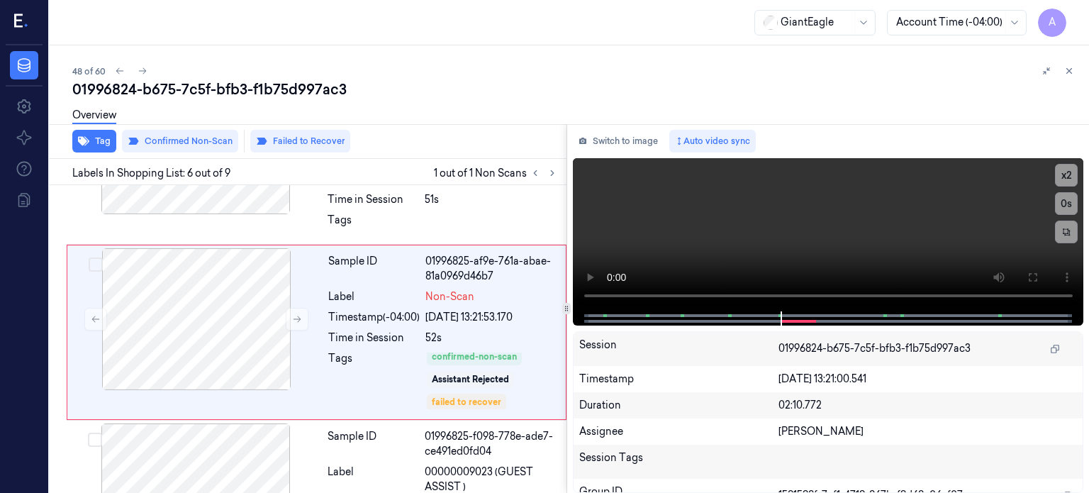
scroll to position [811, 0]
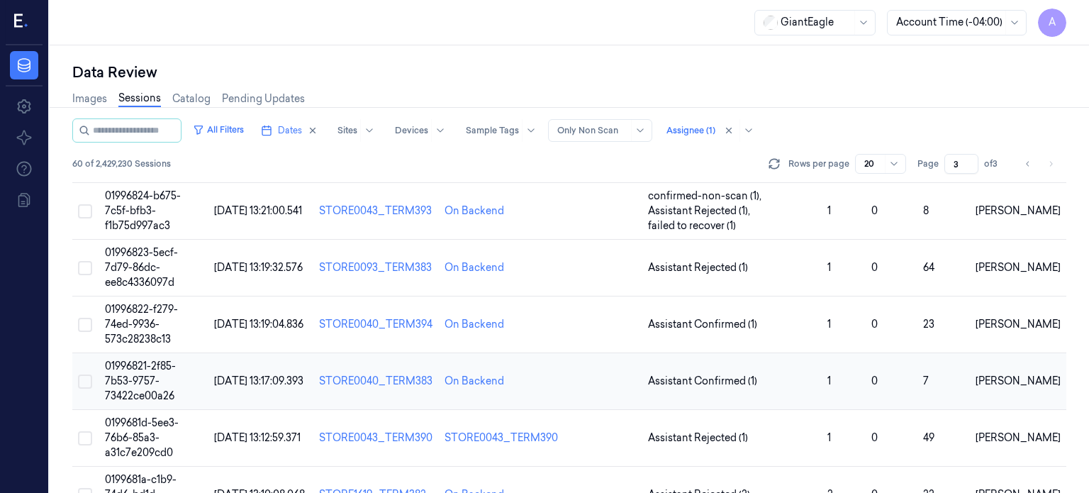
scroll to position [481, 0]
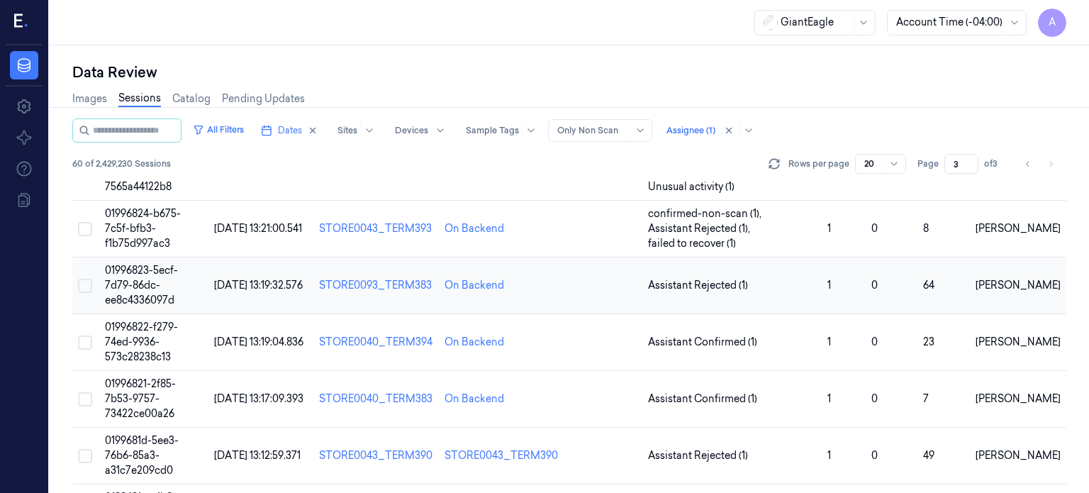
click at [112, 274] on span "01996823-5ecf-7d79-86dc-ee8c4336097d" at bounding box center [141, 285] width 73 height 43
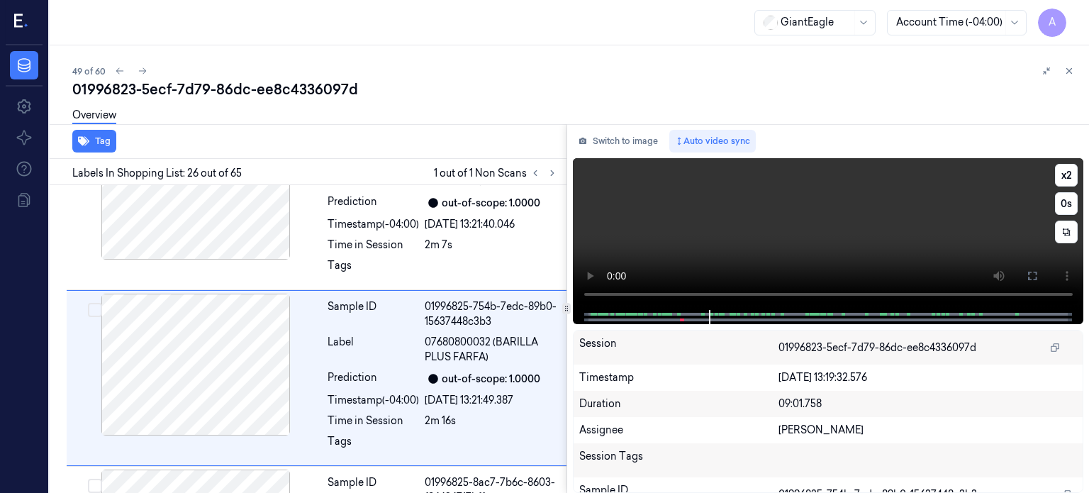
scroll to position [4295, 0]
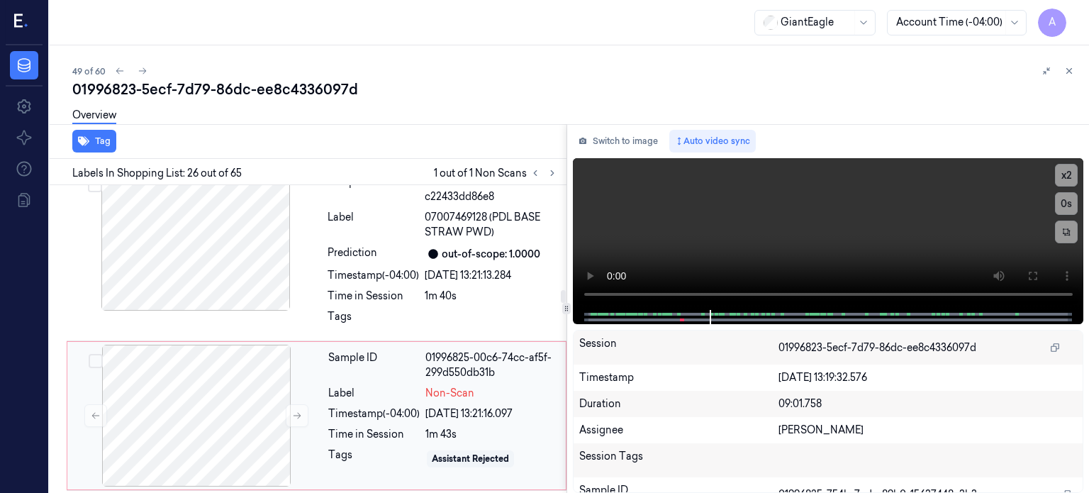
click at [340, 406] on div "Timestamp (-04:00)" at bounding box center [373, 413] width 91 height 15
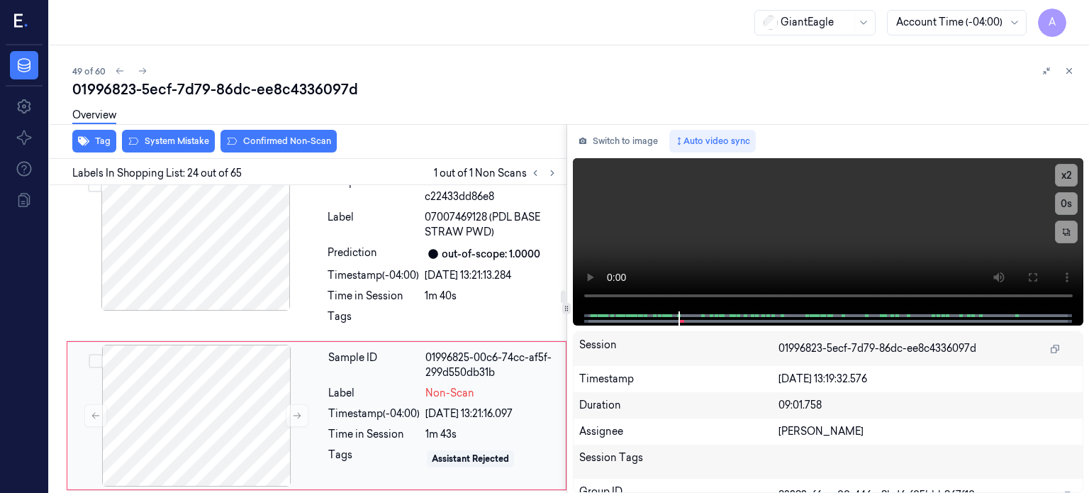
scroll to position [3957, 0]
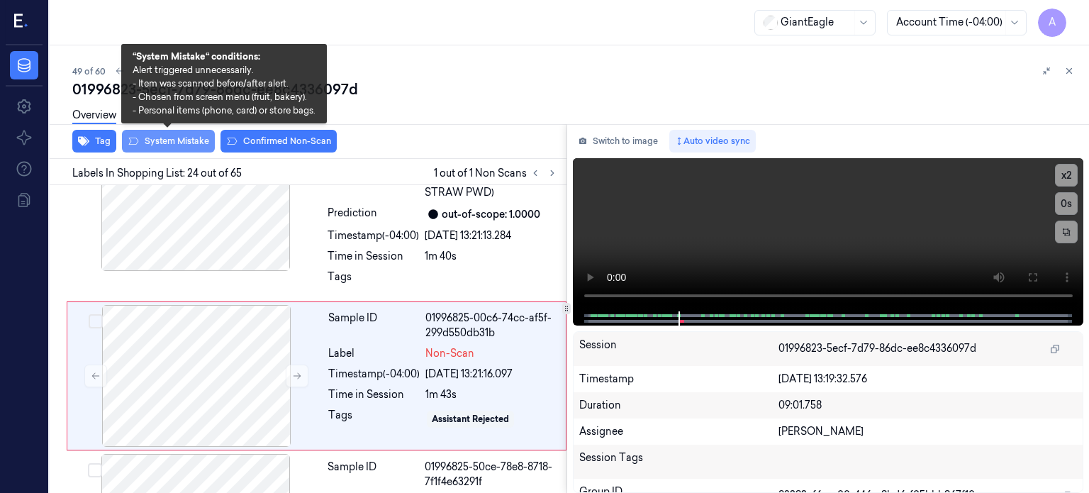
click at [175, 135] on button "System Mistake" at bounding box center [168, 141] width 93 height 23
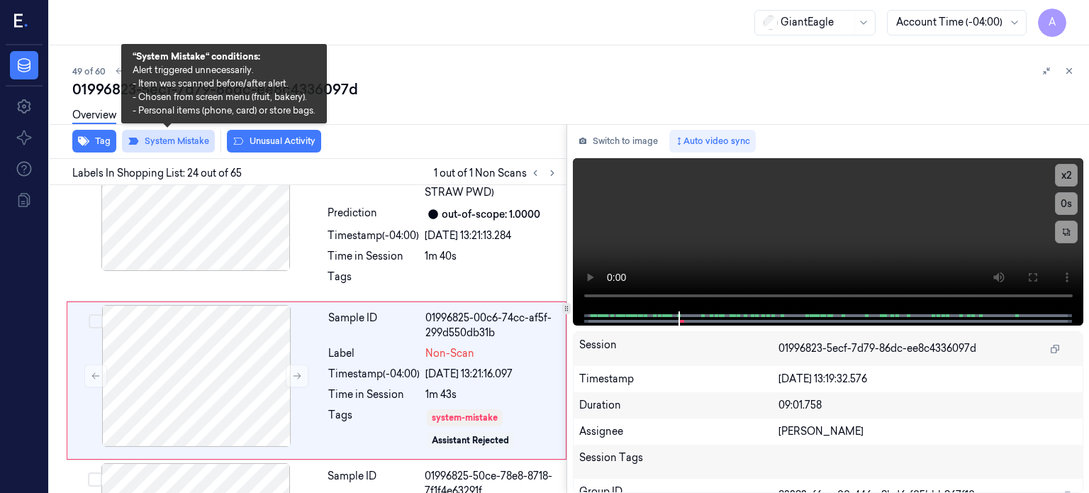
scroll to position [3962, 0]
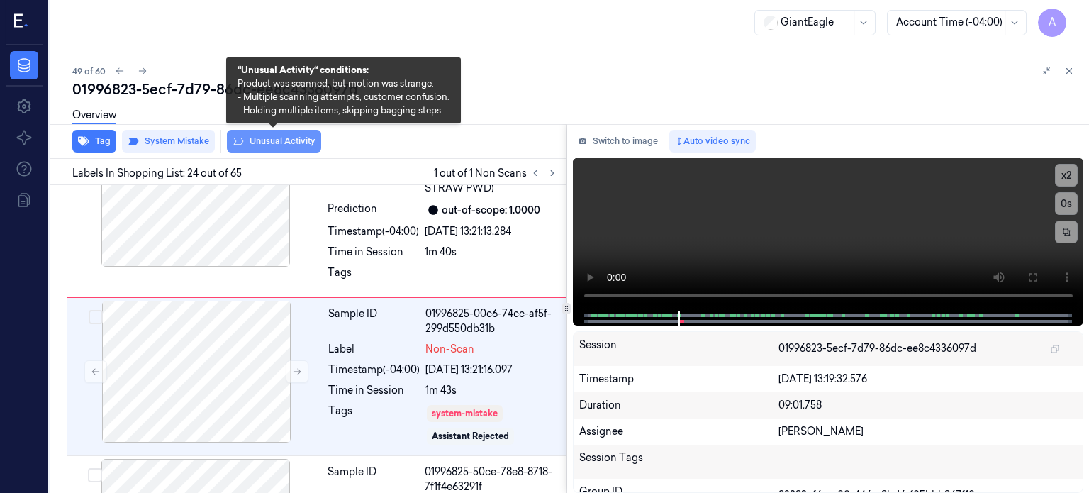
click at [289, 138] on button "Unusual Activity" at bounding box center [274, 141] width 94 height 23
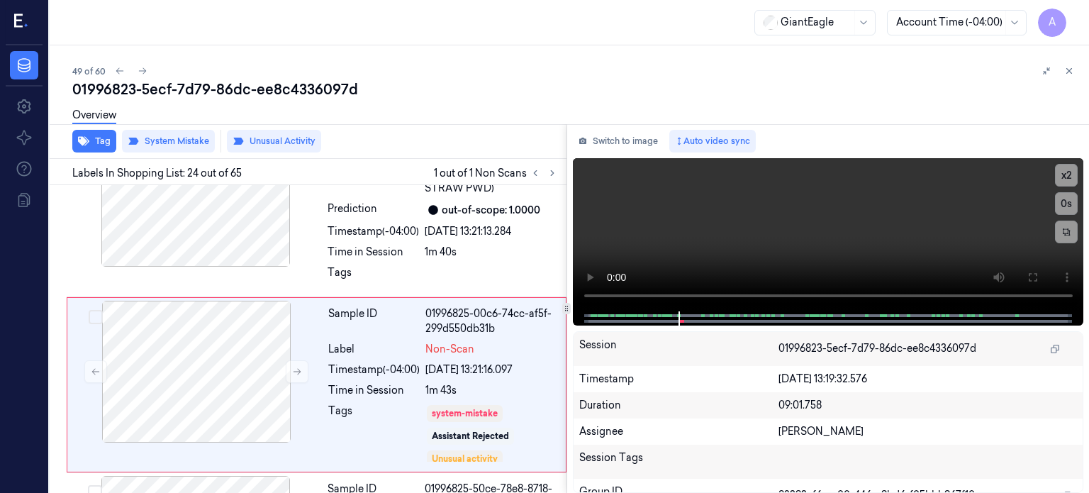
scroll to position [3971, 0]
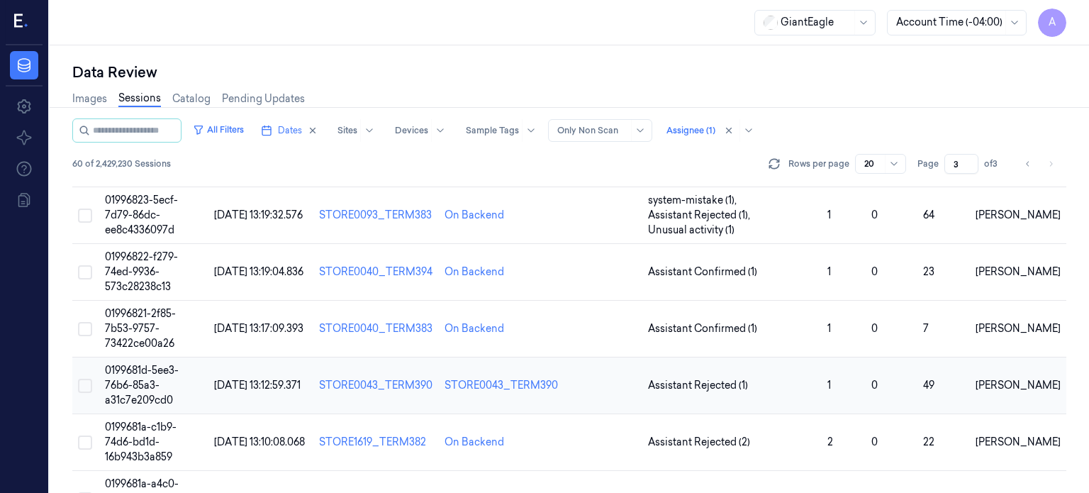
scroll to position [529, 0]
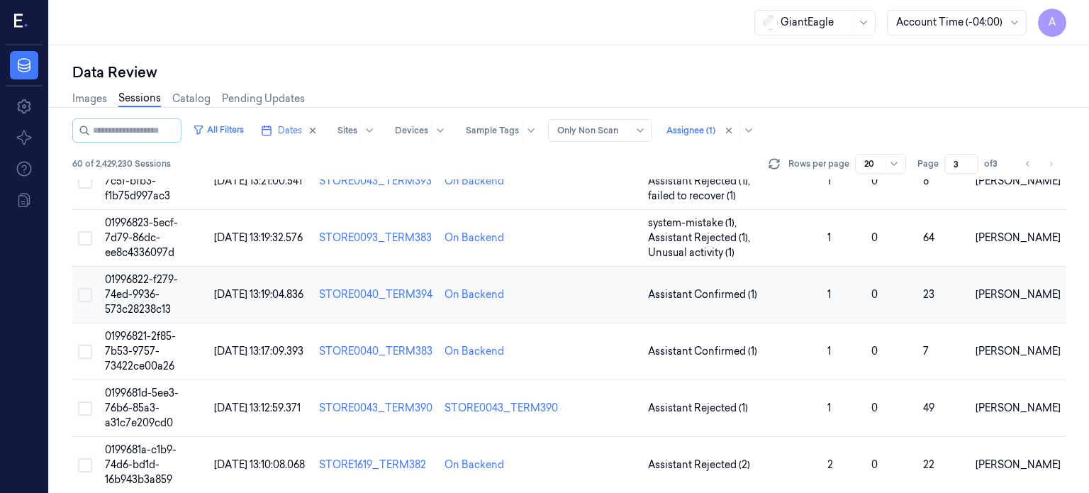
click at [147, 284] on td "01996822-f279-74ed-9936-573c28238c13" at bounding box center [153, 295] width 109 height 57
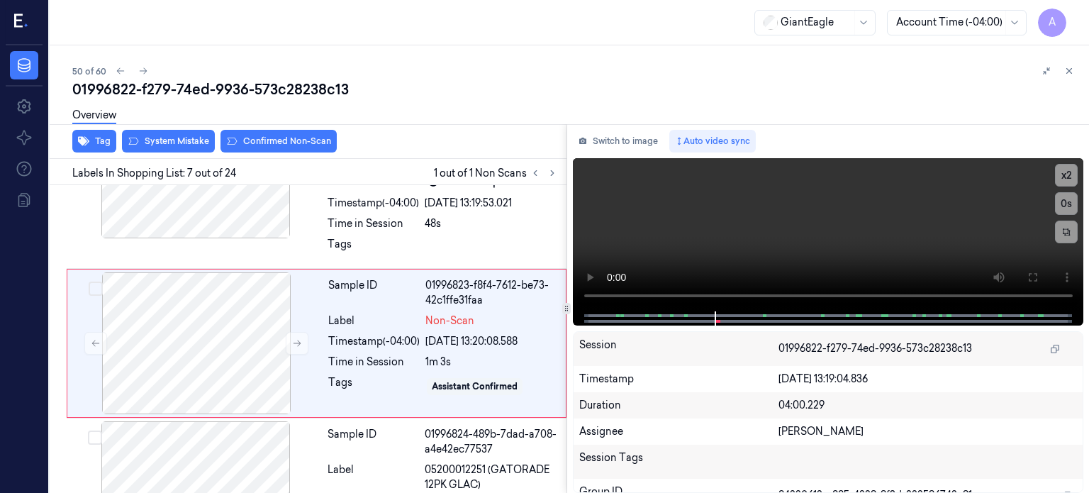
scroll to position [958, 0]
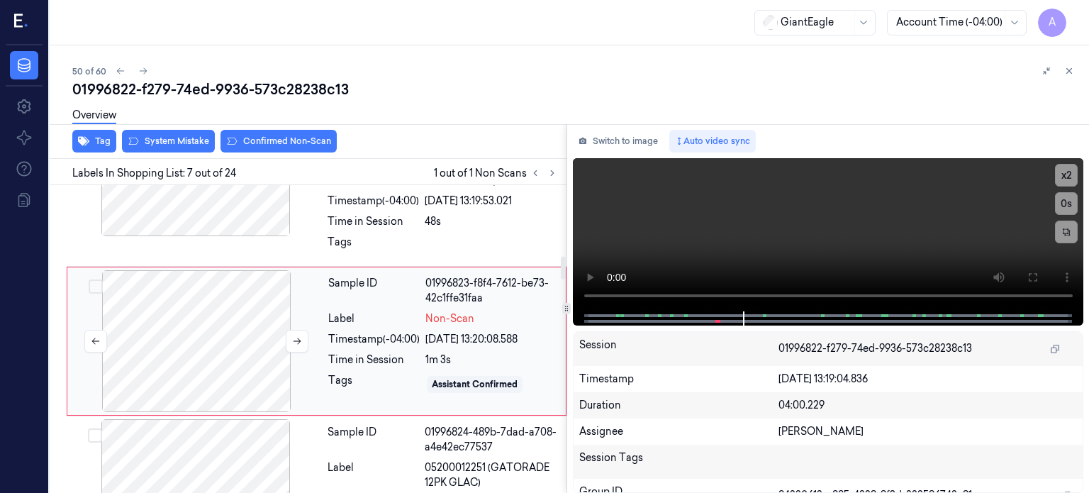
click at [312, 351] on div at bounding box center [196, 341] width 252 height 142
click at [183, 334] on div at bounding box center [196, 341] width 252 height 142
click at [633, 136] on button "Switch to image" at bounding box center [618, 141] width 91 height 23
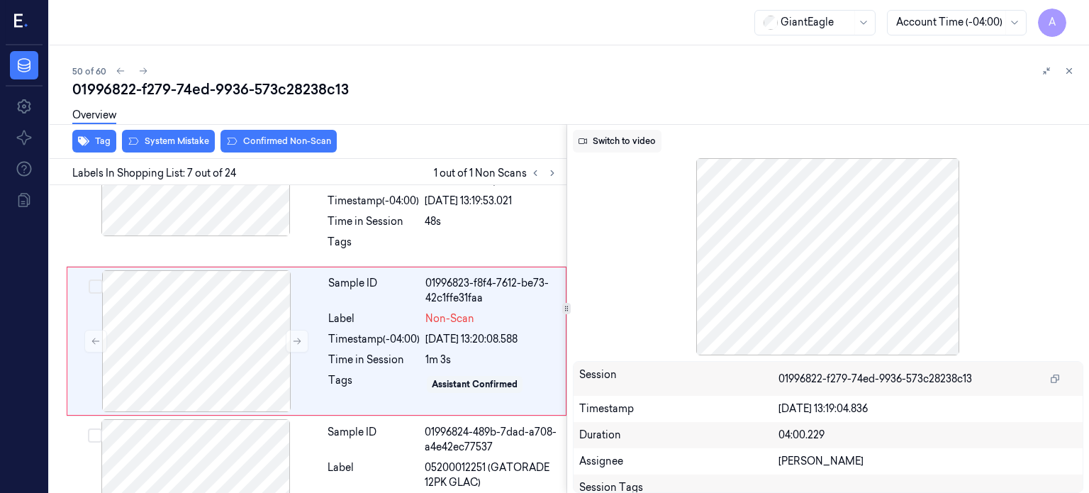
click at [641, 144] on button "Switch to video" at bounding box center [617, 141] width 89 height 23
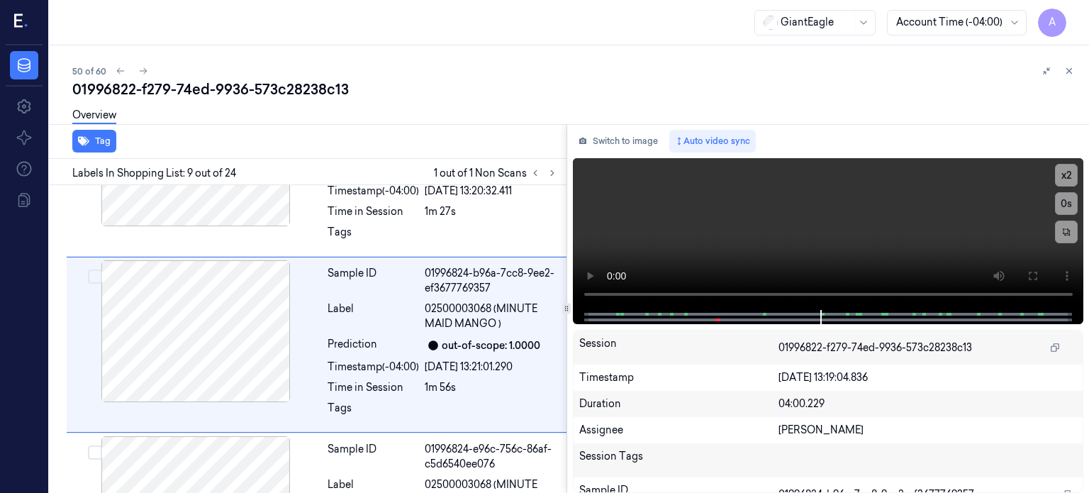
scroll to position [1296, 0]
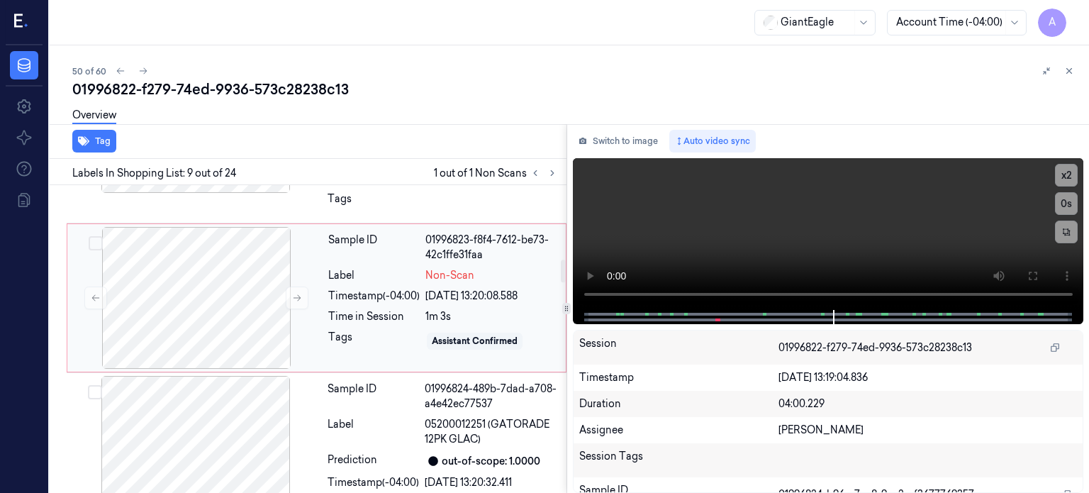
click at [335, 302] on div "Sample ID 01996823-f8f4-7612-be73-42c1ffe31faa Label Non-Scan Timestamp (-04:00…" at bounding box center [443, 298] width 240 height 142
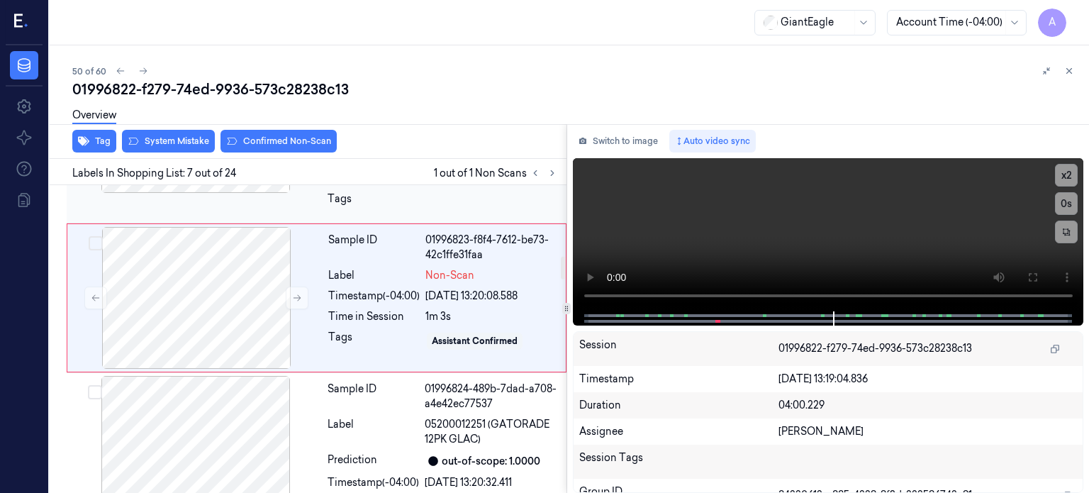
scroll to position [958, 0]
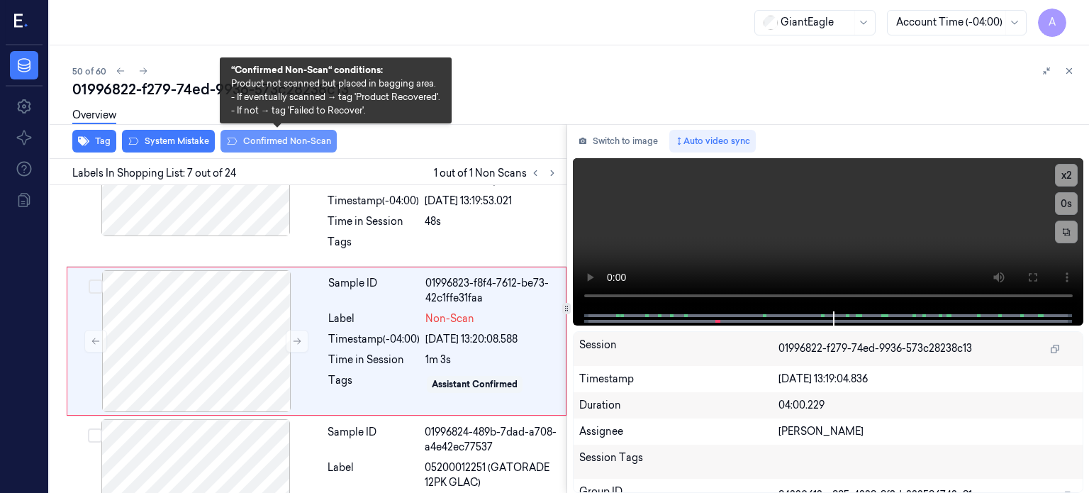
click at [289, 137] on button "Confirmed Non-Scan" at bounding box center [279, 141] width 116 height 23
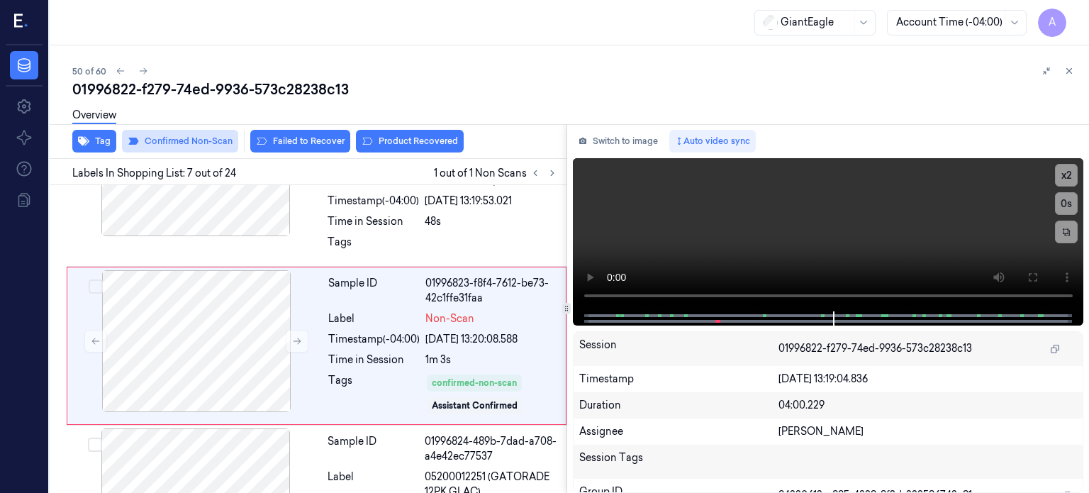
scroll to position [962, 0]
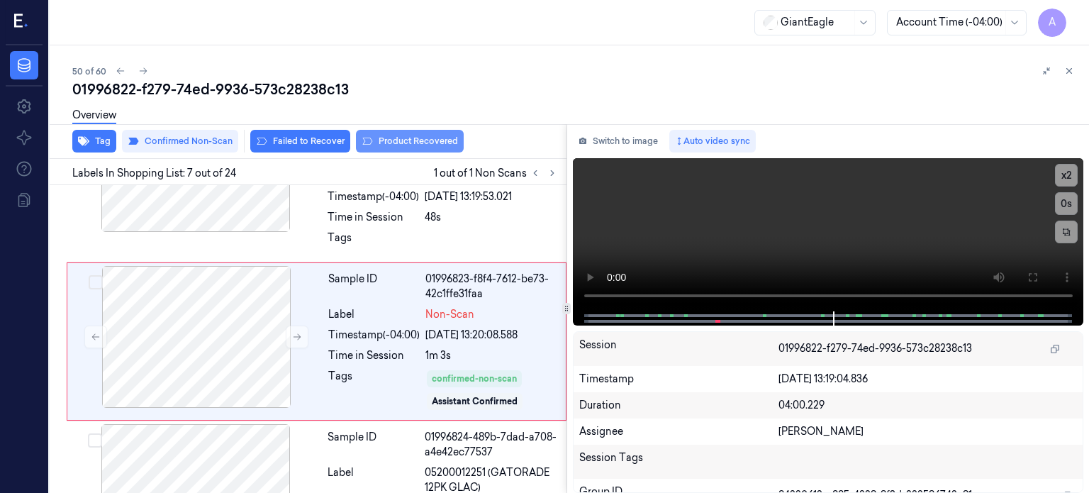
click at [425, 140] on button "Product Recovered" at bounding box center [410, 141] width 108 height 23
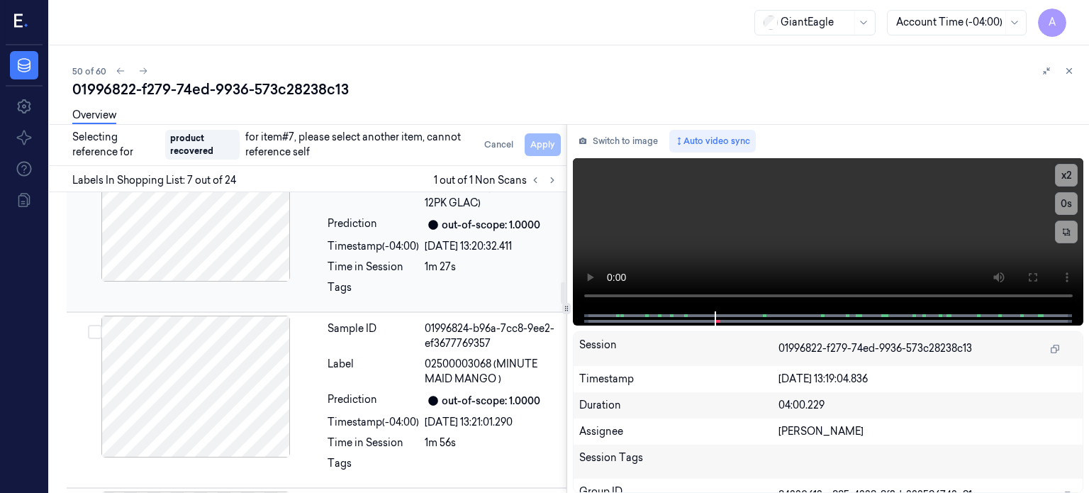
scroll to position [1254, 0]
click at [387, 358] on div "Label" at bounding box center [373, 371] width 91 height 30
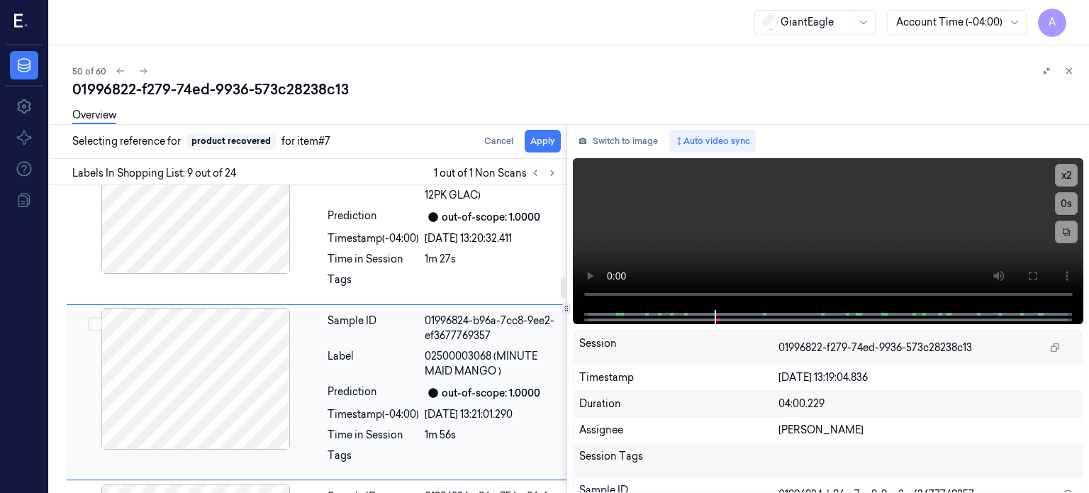
scroll to position [1304, 0]
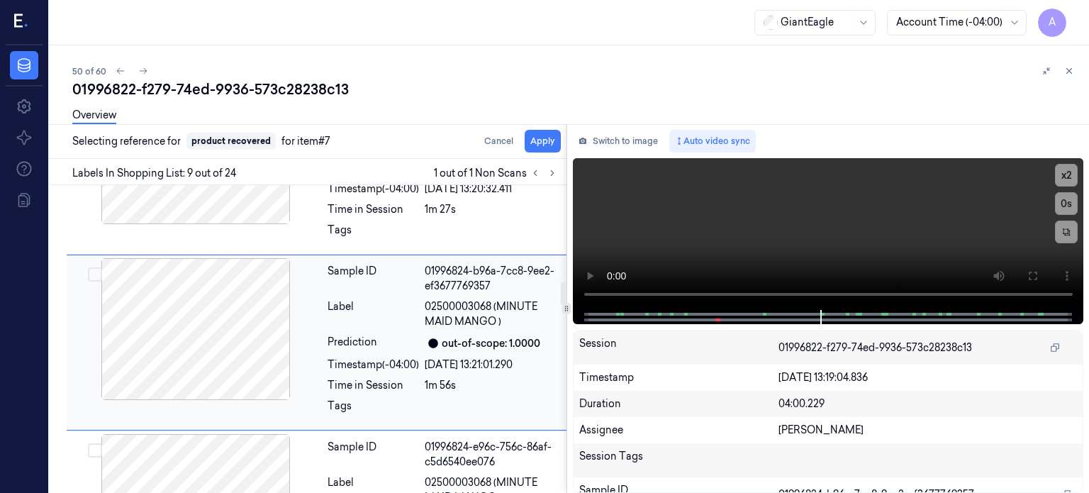
click at [96, 273] on button "Select row" at bounding box center [95, 274] width 14 height 14
click at [547, 140] on button "Apply" at bounding box center [543, 141] width 36 height 23
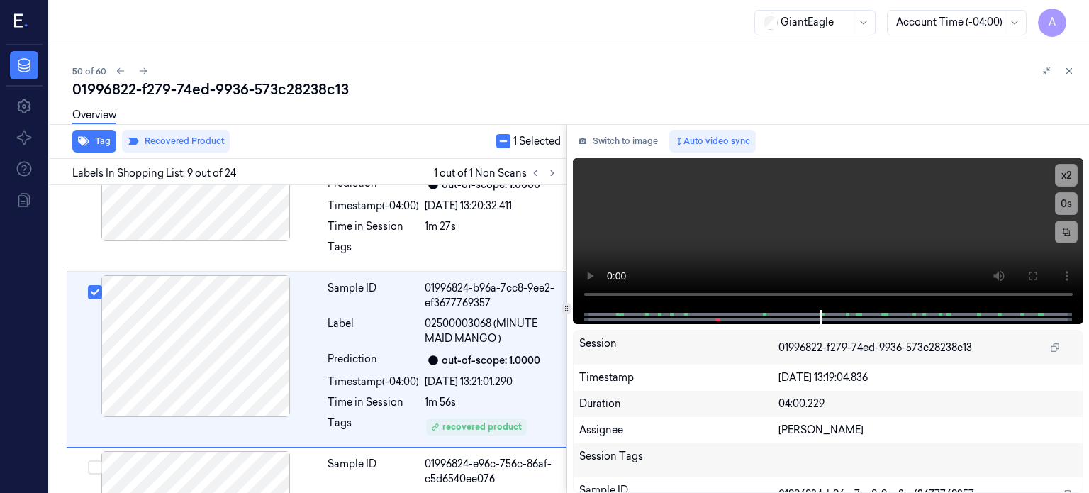
scroll to position [1322, 0]
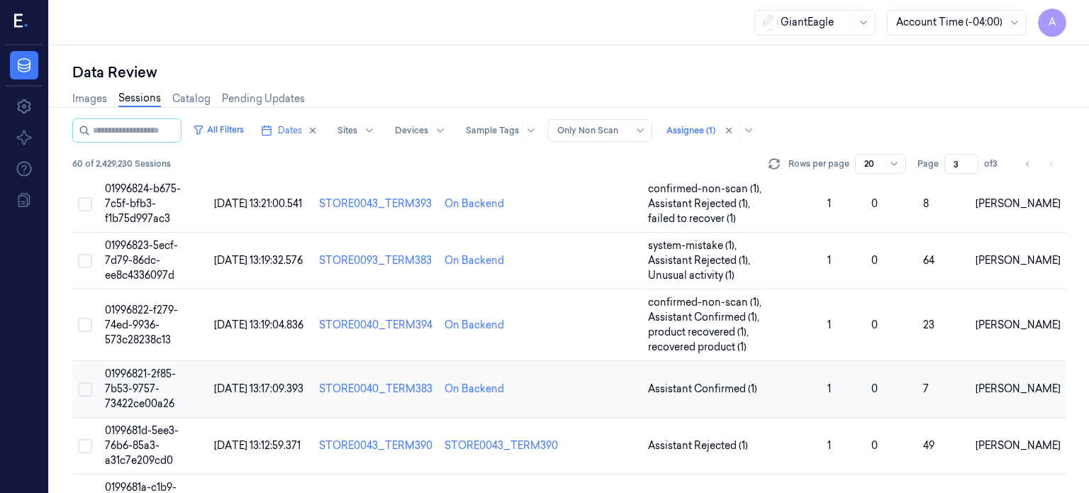
scroll to position [505, 0]
click at [139, 375] on span "01996821-2f85-7b53-9757-73422ce00a26" at bounding box center [140, 390] width 71 height 43
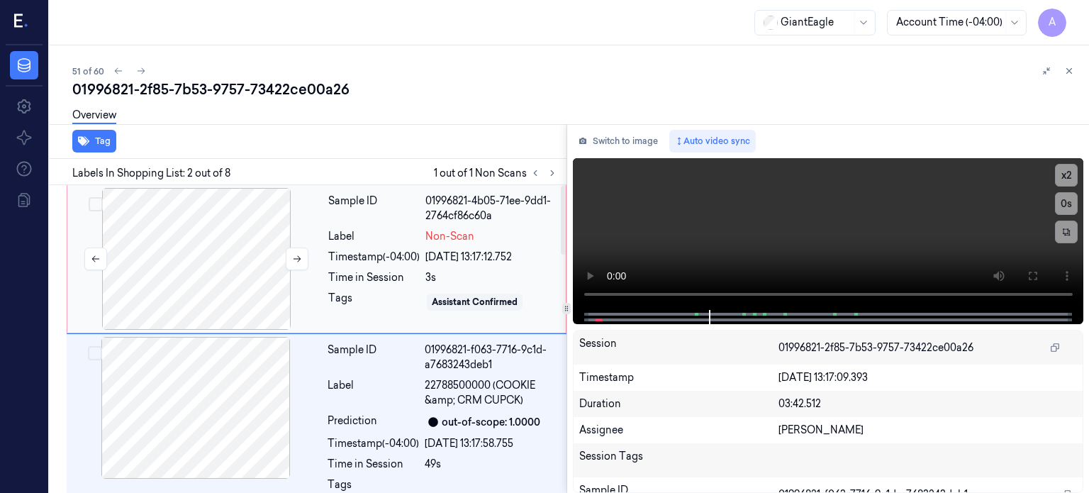
click at [252, 243] on div at bounding box center [196, 259] width 252 height 142
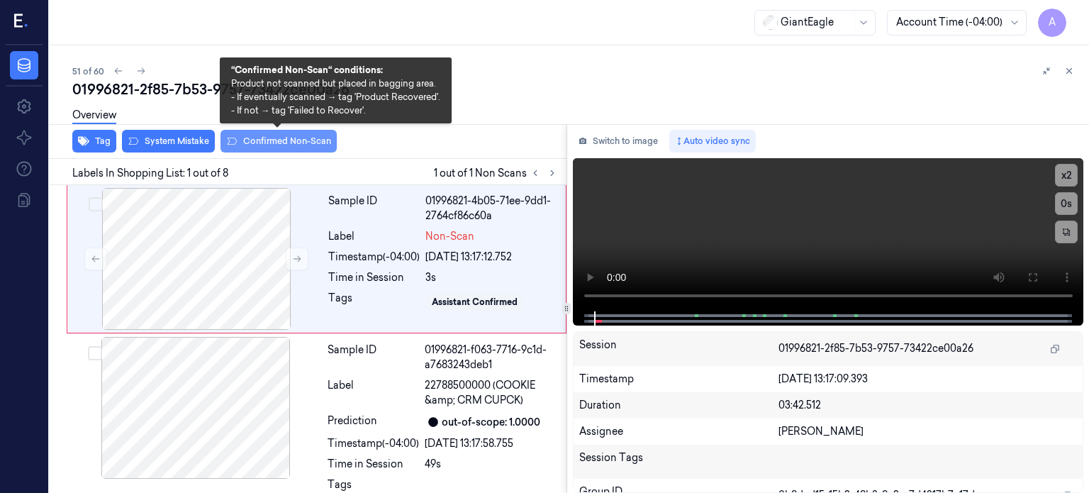
click at [274, 138] on button "Confirmed Non-Scan" at bounding box center [279, 141] width 116 height 23
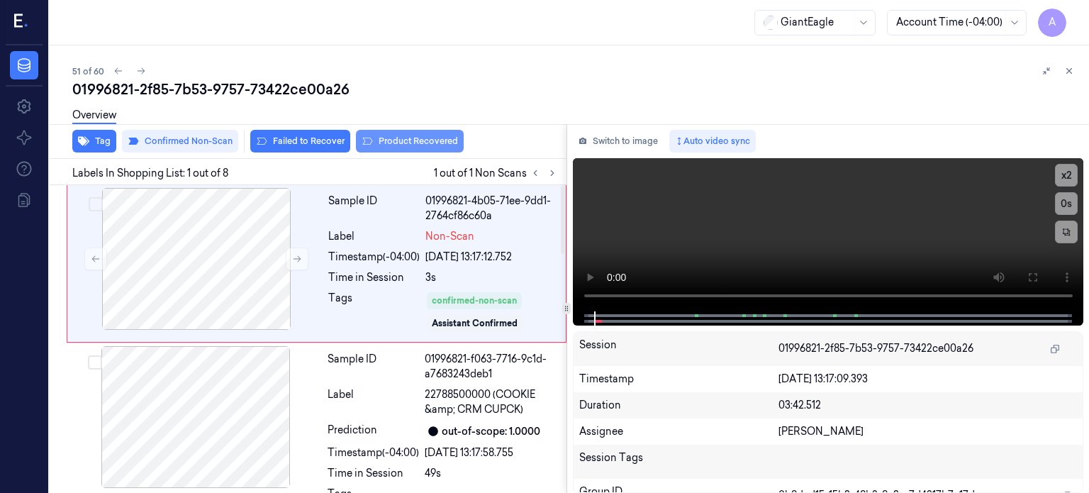
click at [408, 140] on button "Product Recovered" at bounding box center [410, 141] width 108 height 23
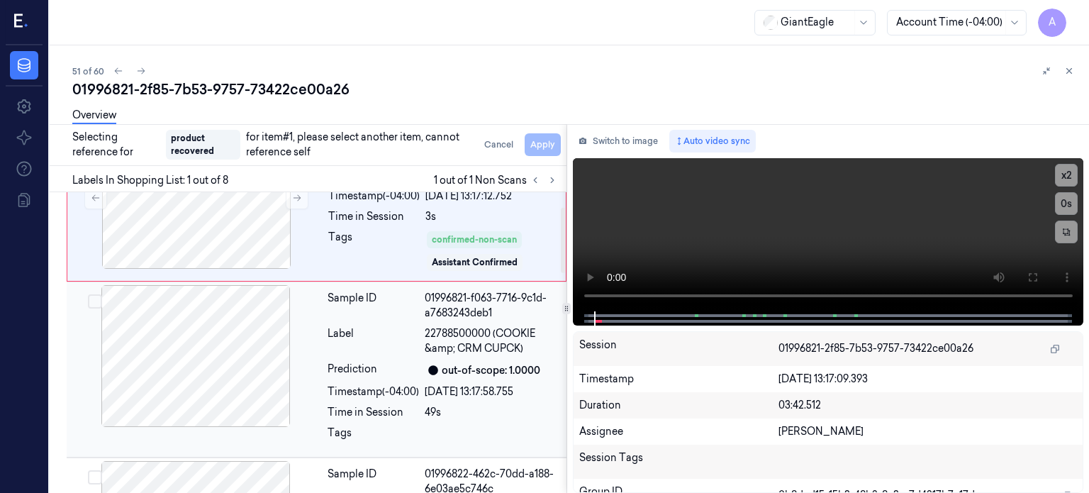
click at [385, 326] on div "Label" at bounding box center [373, 341] width 91 height 30
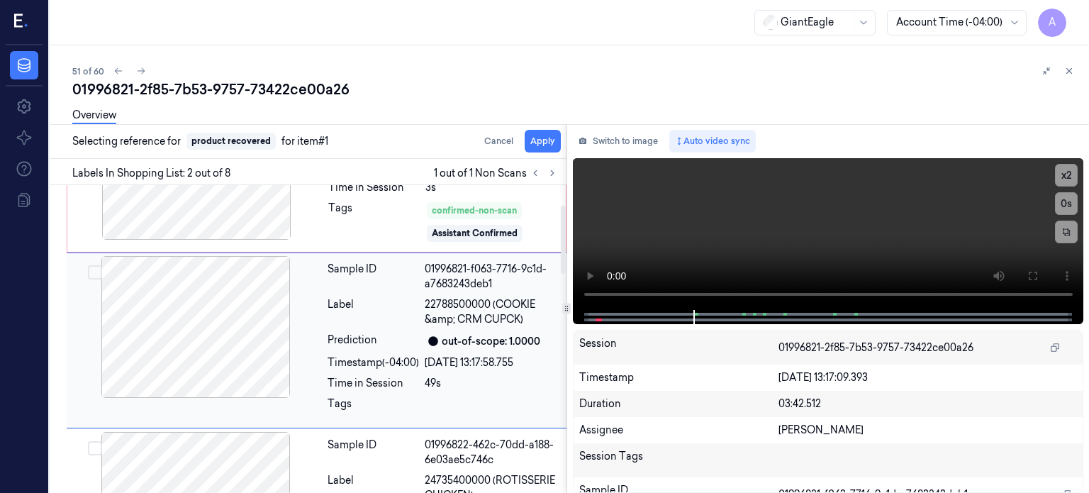
click at [94, 272] on button "Select row" at bounding box center [95, 272] width 14 height 14
click at [555, 147] on button "Apply" at bounding box center [543, 141] width 36 height 23
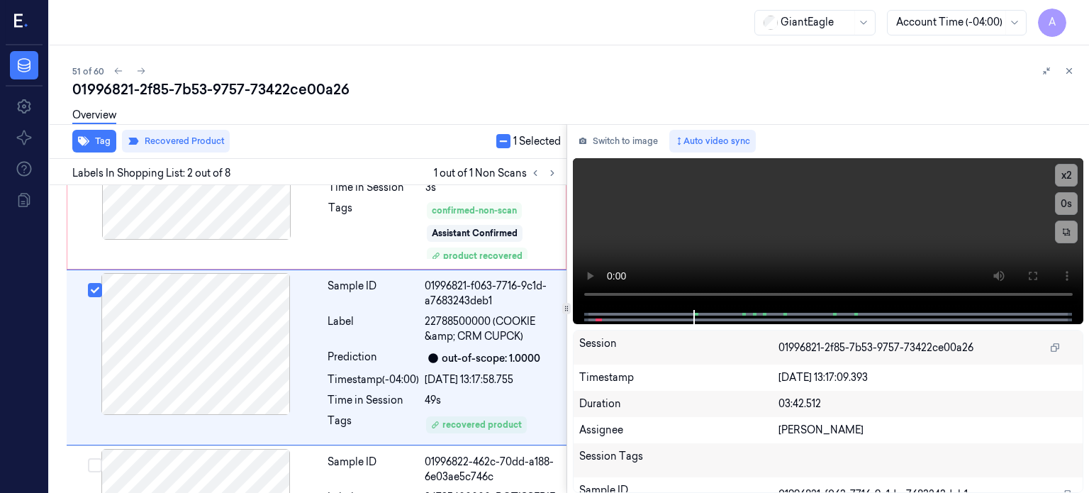
scroll to position [108, 0]
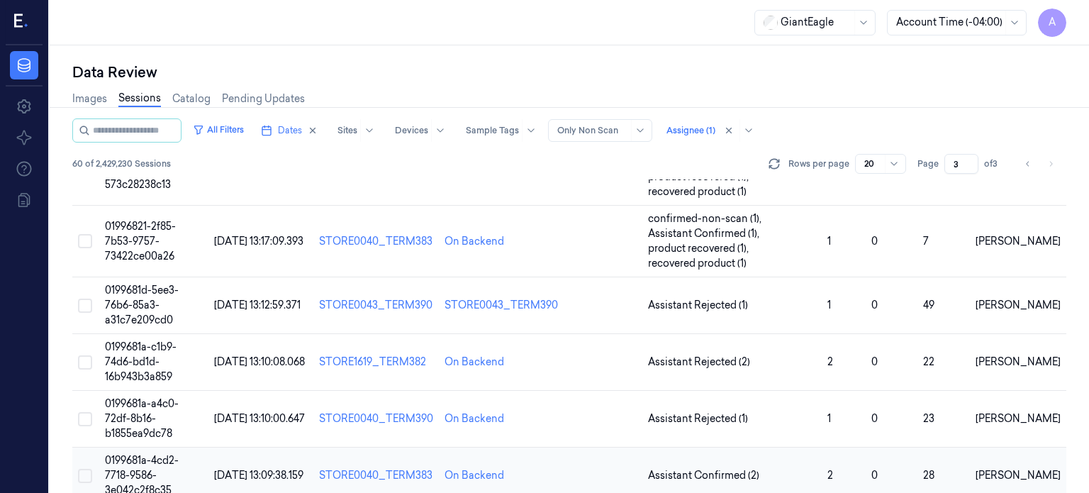
scroll to position [655, 0]
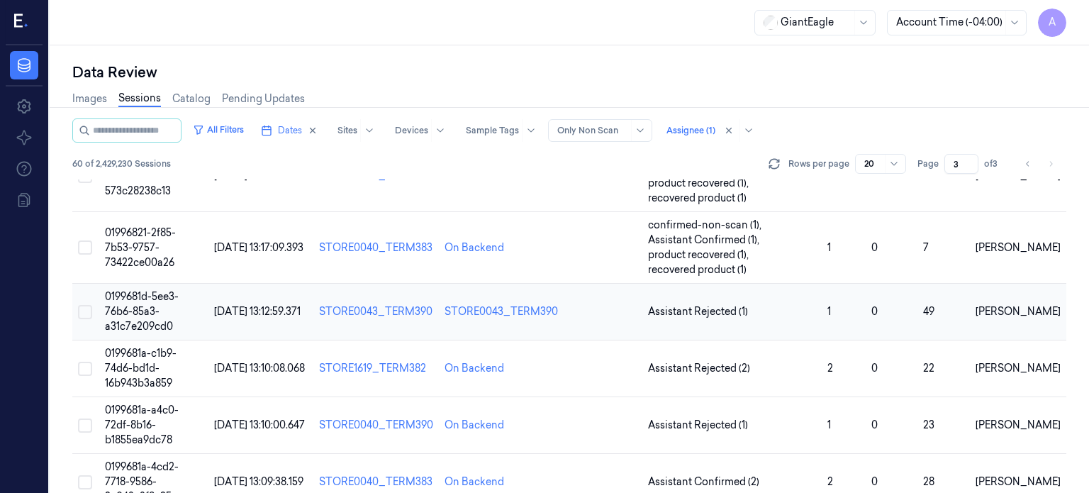
click at [147, 313] on span "0199681d-5ee3-76b6-85a3-a31c7e209cd0" at bounding box center [142, 311] width 74 height 43
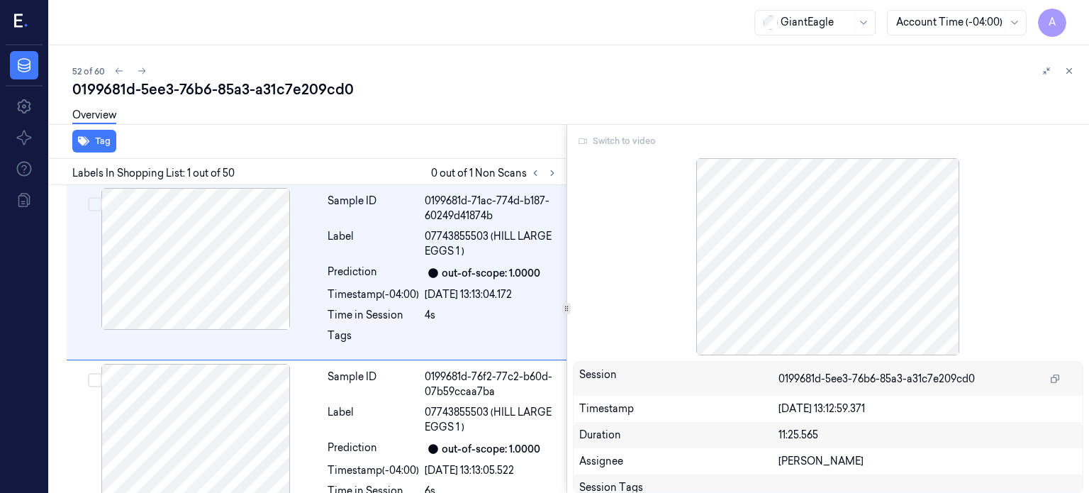
click at [620, 138] on div "Switch to video" at bounding box center [828, 141] width 511 height 23
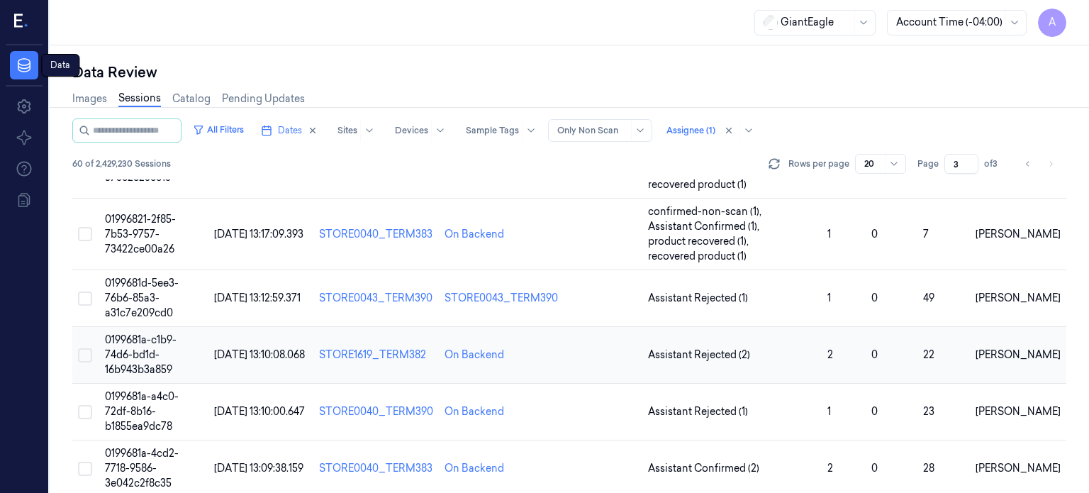
scroll to position [672, 0]
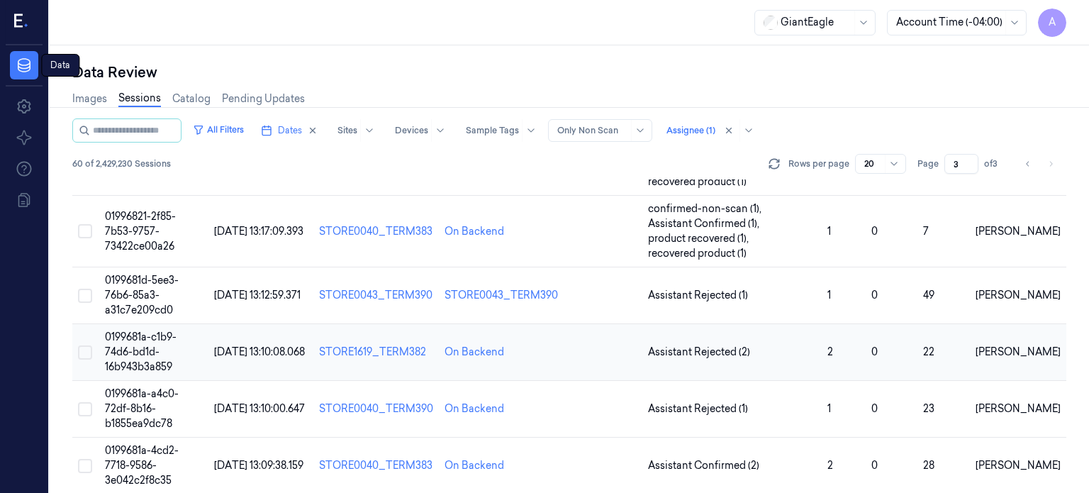
click at [133, 340] on span "0199681a-c1b9-74d6-bd1d-16b943b3a859" at bounding box center [141, 351] width 72 height 43
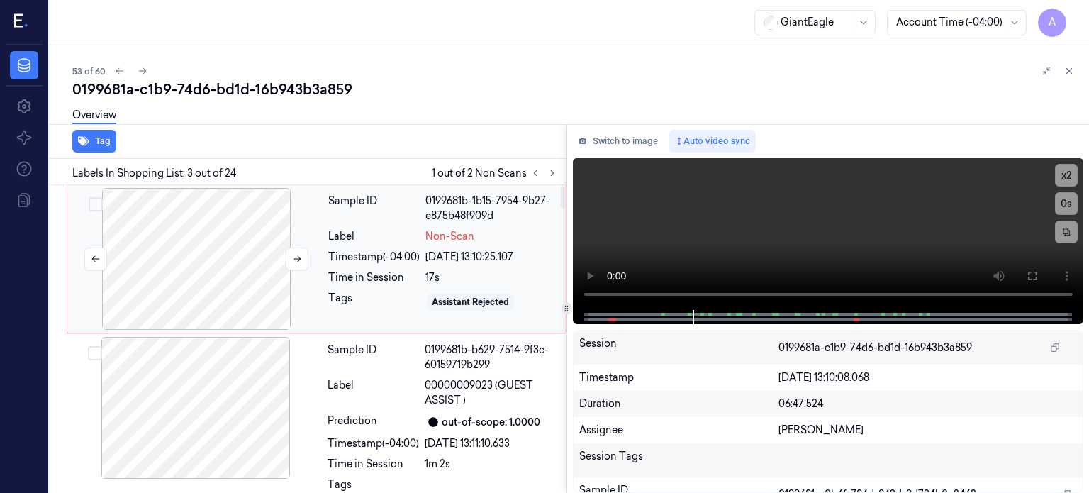
click at [220, 247] on div at bounding box center [196, 259] width 252 height 142
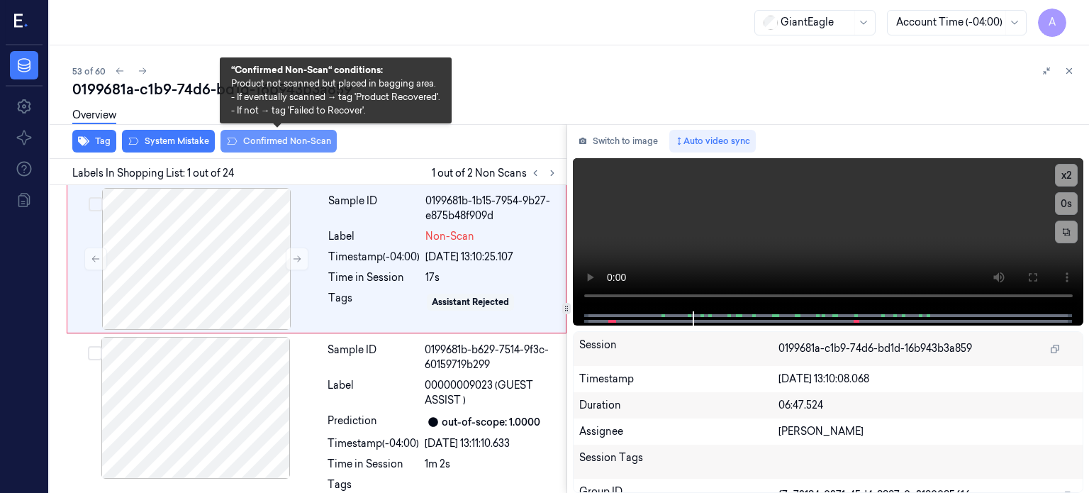
click at [284, 143] on button "Confirmed Non-Scan" at bounding box center [279, 141] width 116 height 23
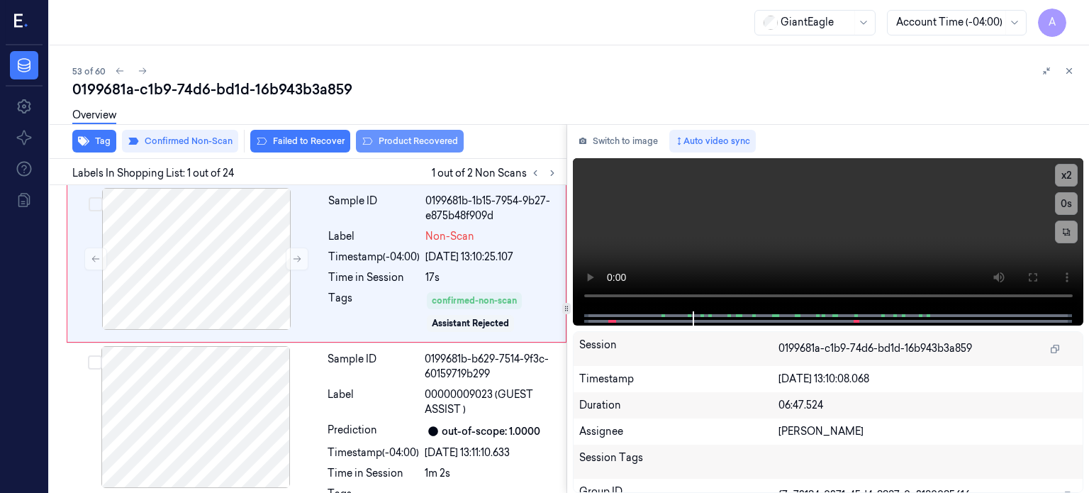
click at [416, 142] on button "Product Recovered" at bounding box center [410, 141] width 108 height 23
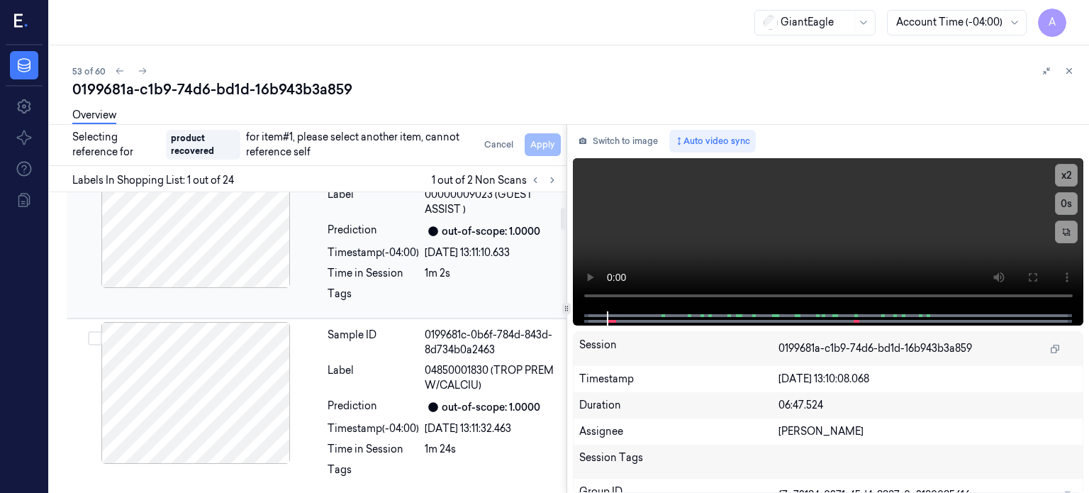
scroll to position [207, 0]
click at [388, 385] on div "Label" at bounding box center [373, 378] width 91 height 30
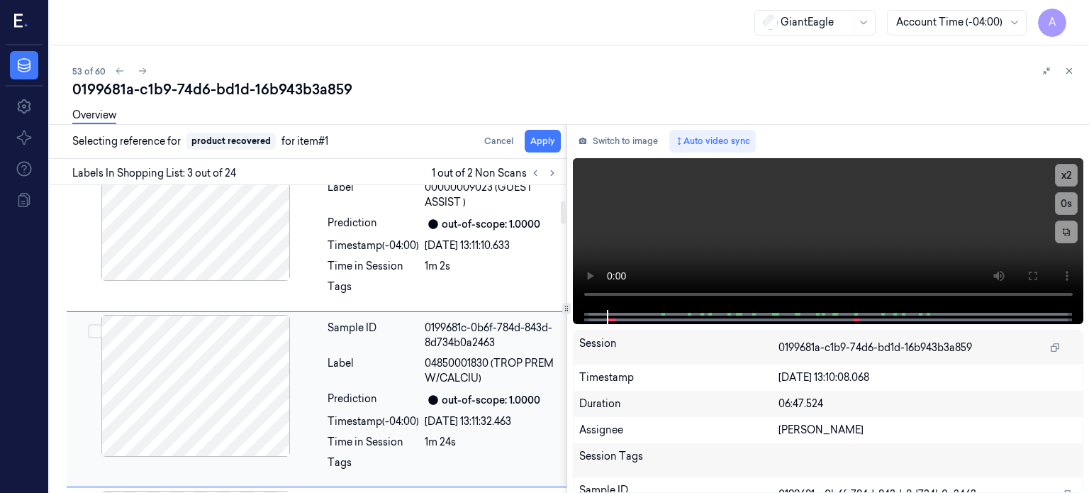
scroll to position [266, 0]
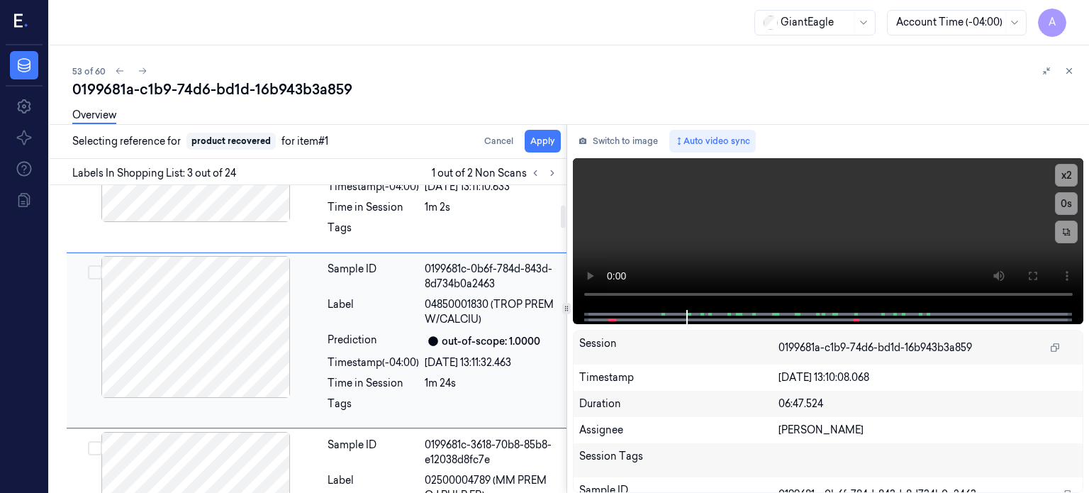
click at [96, 269] on button "Select row" at bounding box center [95, 272] width 14 height 14
click at [552, 144] on button "Apply" at bounding box center [543, 141] width 36 height 23
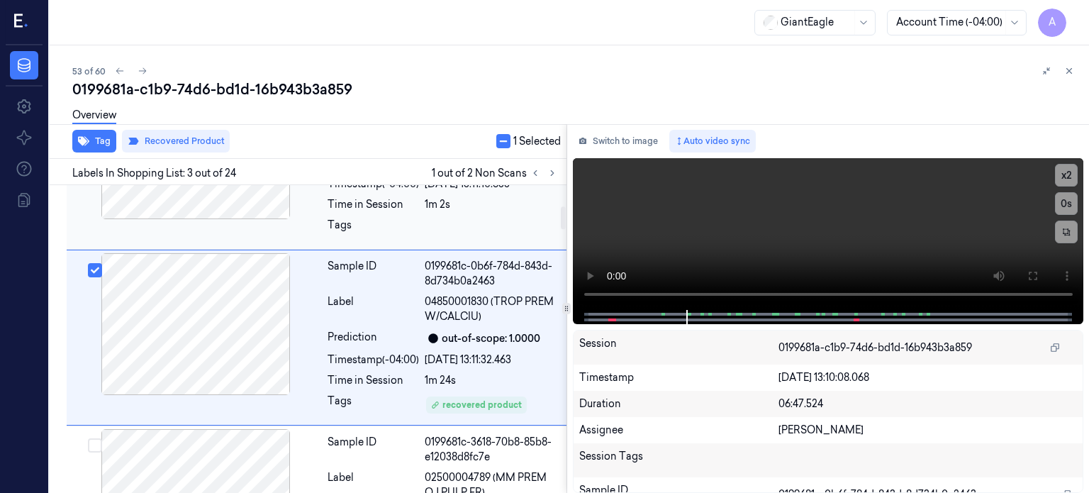
scroll to position [284, 0]
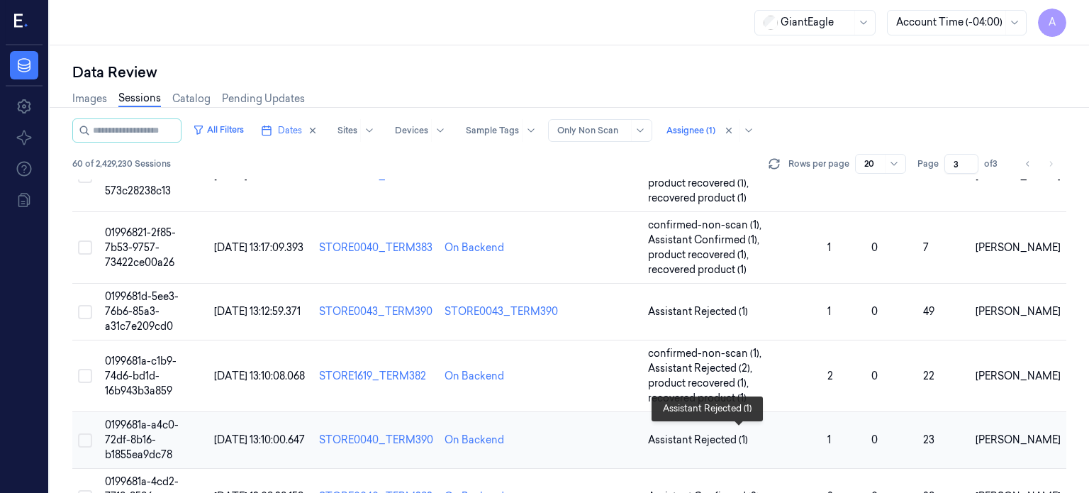
scroll to position [675, 0]
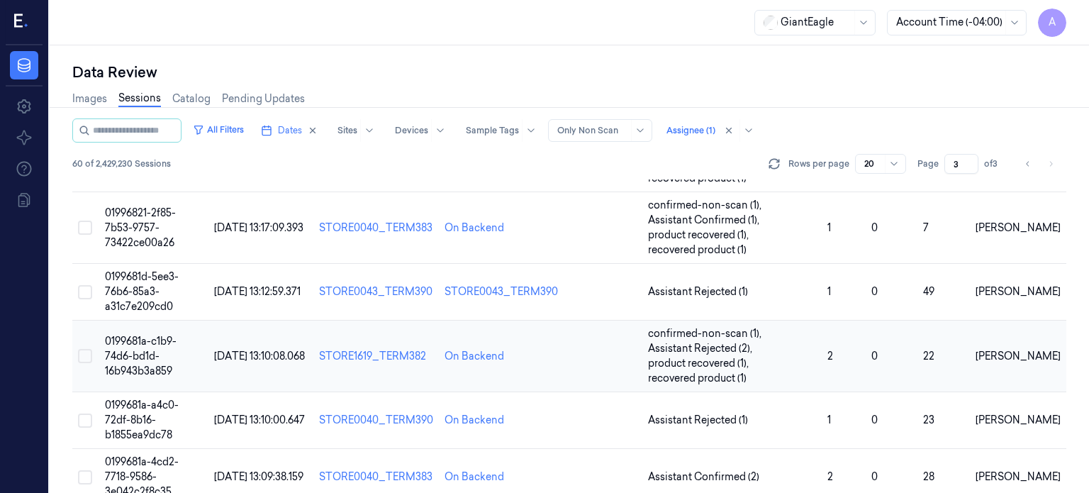
click at [135, 361] on span "0199681a-c1b9-74d6-bd1d-16b943b3a859" at bounding box center [141, 356] width 72 height 43
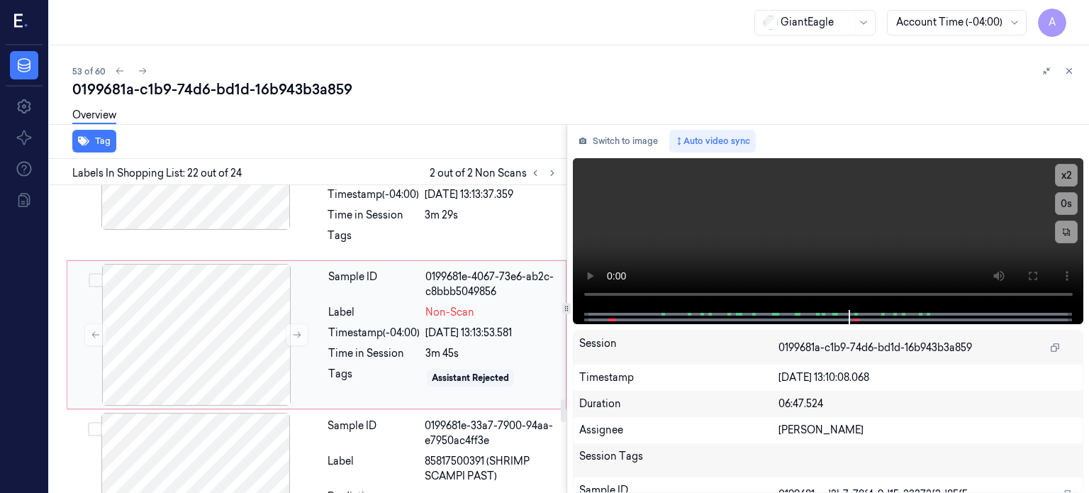
scroll to position [2909, 0]
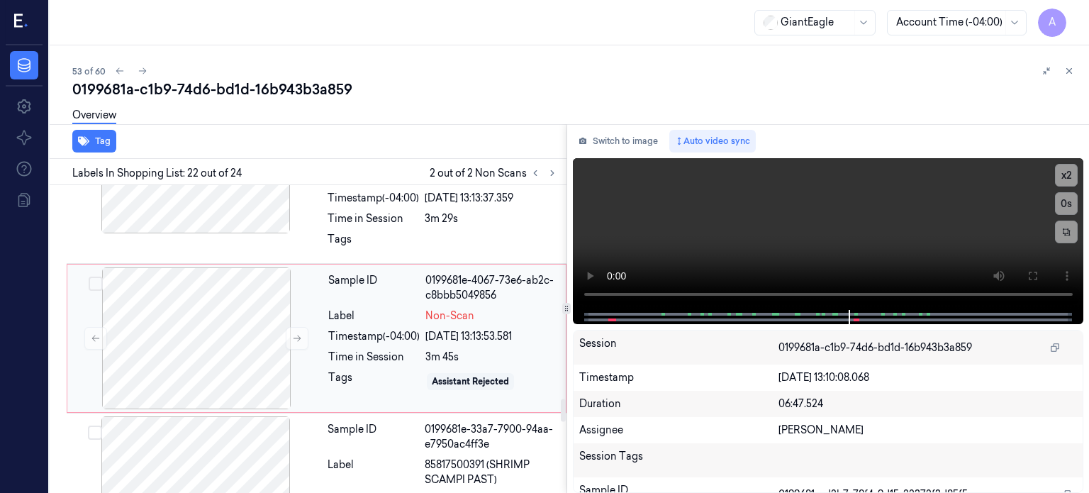
click at [342, 350] on div "Time in Session" at bounding box center [373, 357] width 91 height 15
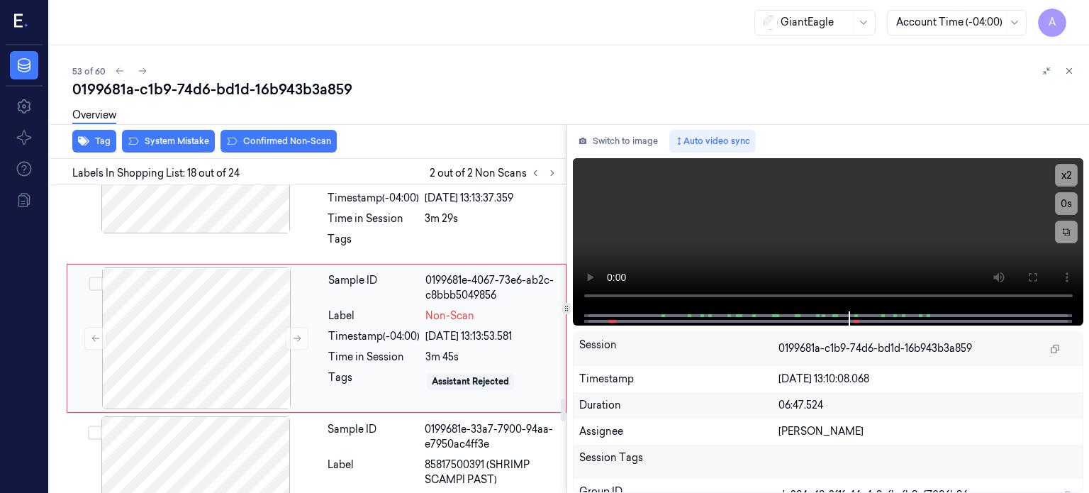
scroll to position [2903, 0]
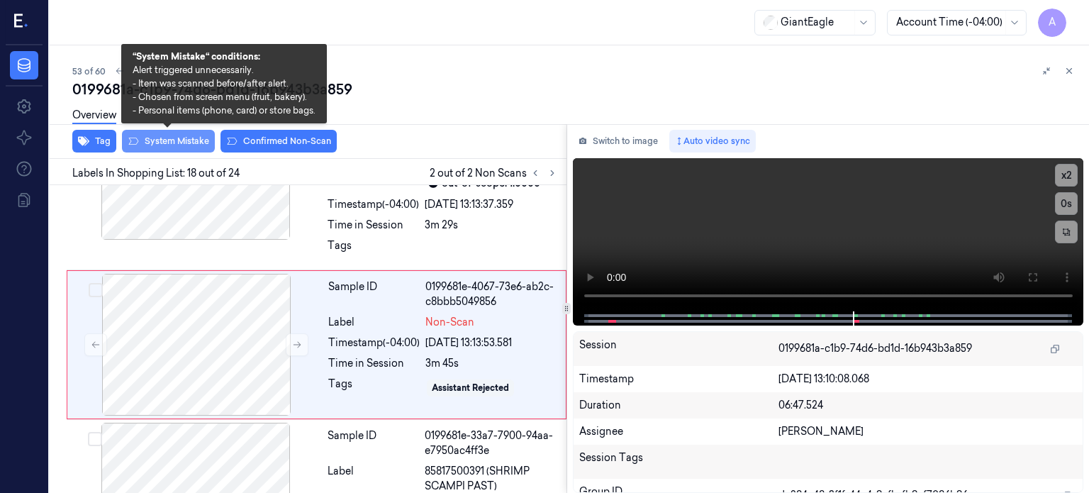
click at [166, 138] on button "System Mistake" at bounding box center [168, 141] width 93 height 23
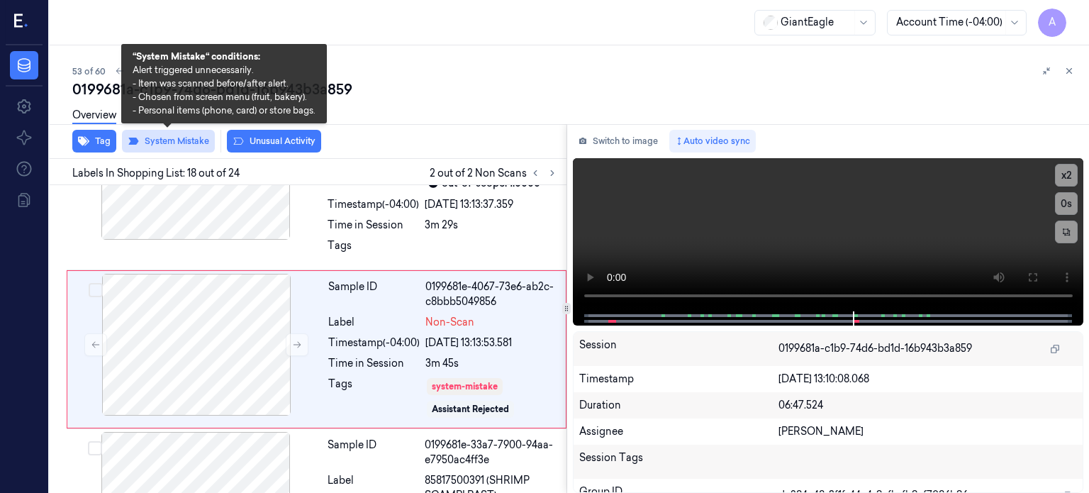
scroll to position [2907, 0]
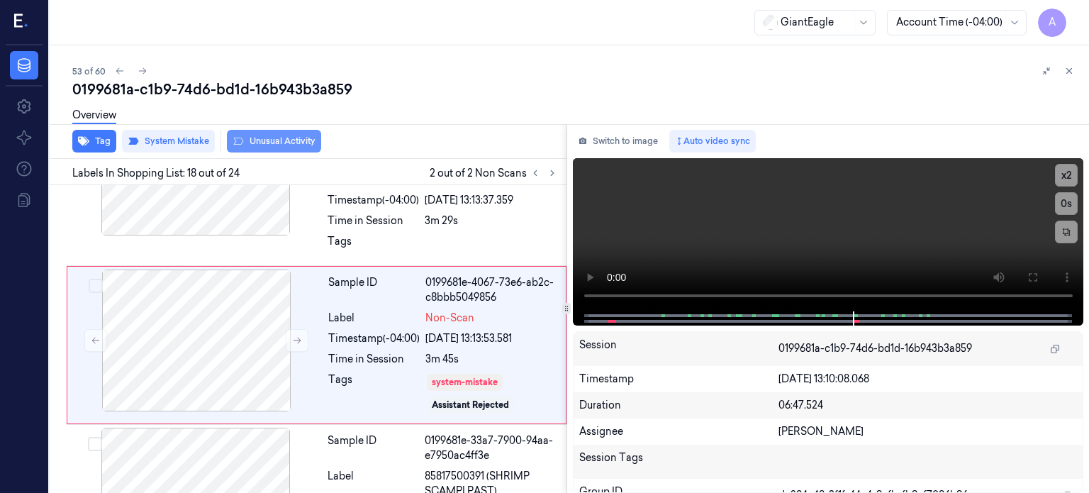
click at [281, 140] on button "Unusual Activity" at bounding box center [274, 141] width 94 height 23
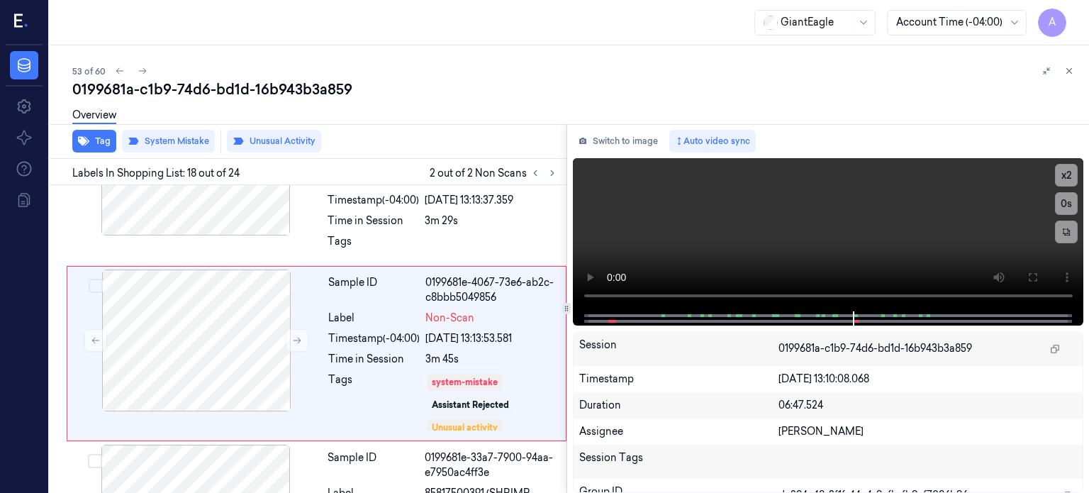
scroll to position [2917, 0]
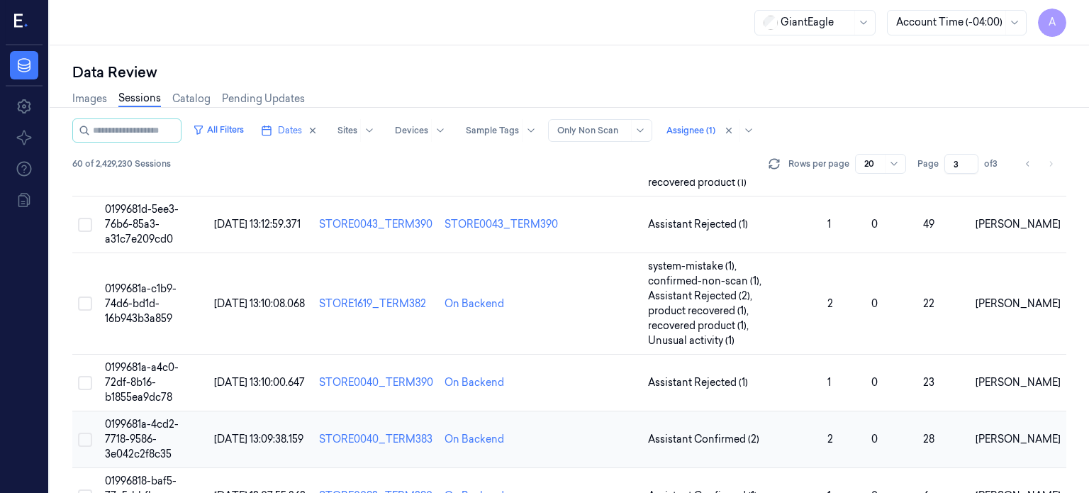
scroll to position [757, 0]
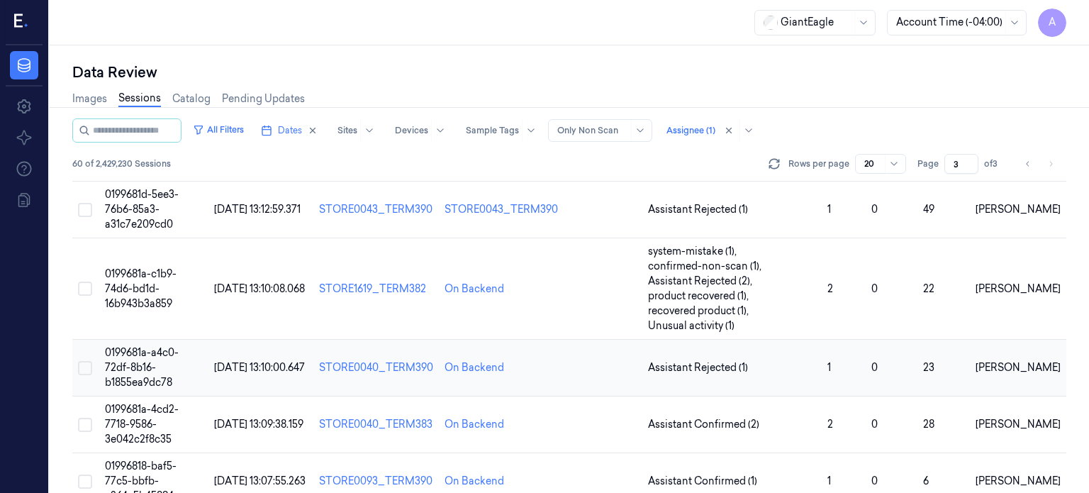
click at [141, 369] on span "0199681a-a4c0-72df-8b16-b1855ea9dc78" at bounding box center [142, 367] width 74 height 43
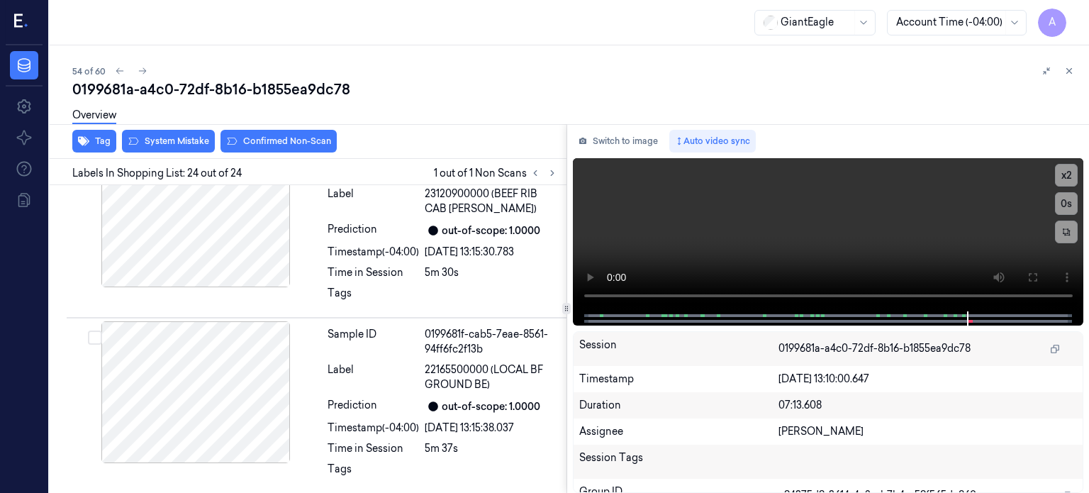
scroll to position [3883, 0]
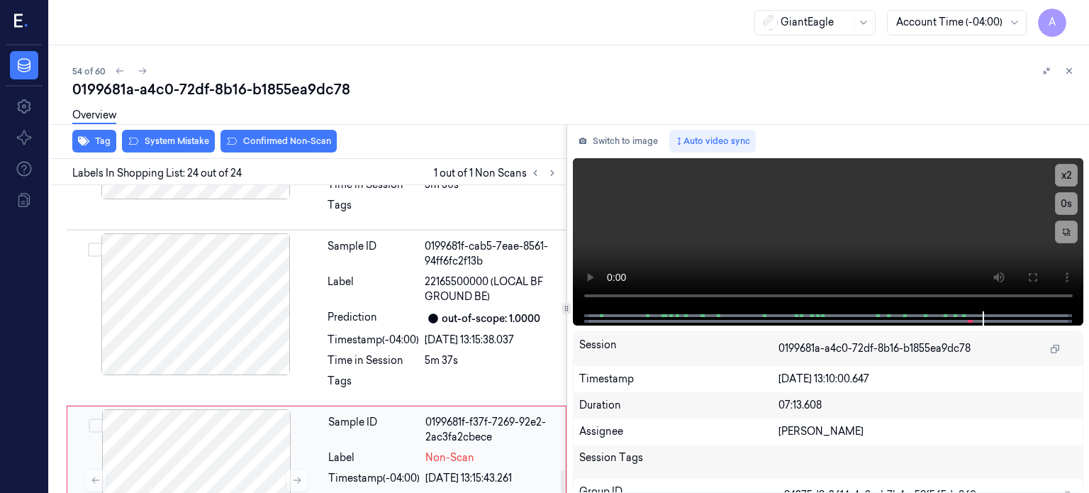
click at [374, 491] on div "Time in Session" at bounding box center [373, 498] width 91 height 15
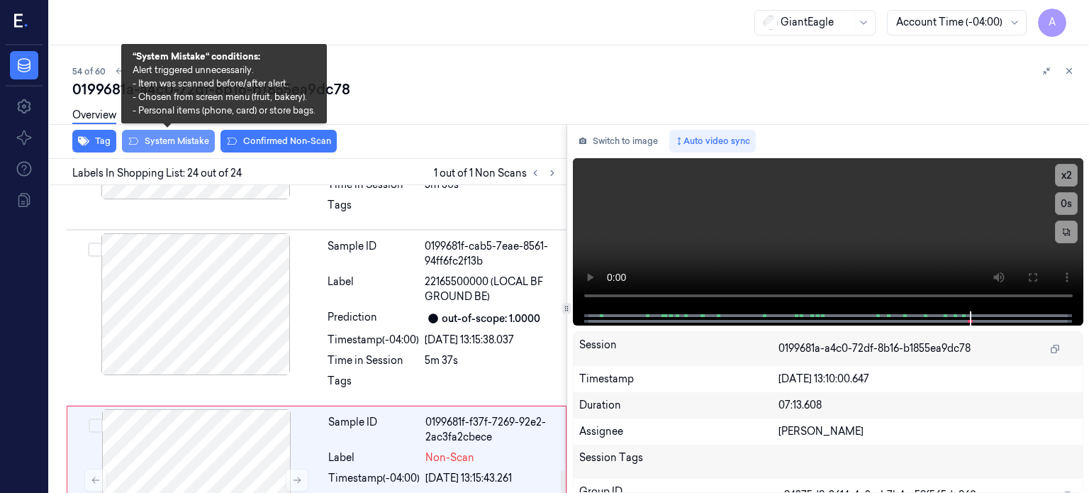
click at [169, 138] on button "System Mistake" at bounding box center [168, 141] width 93 height 23
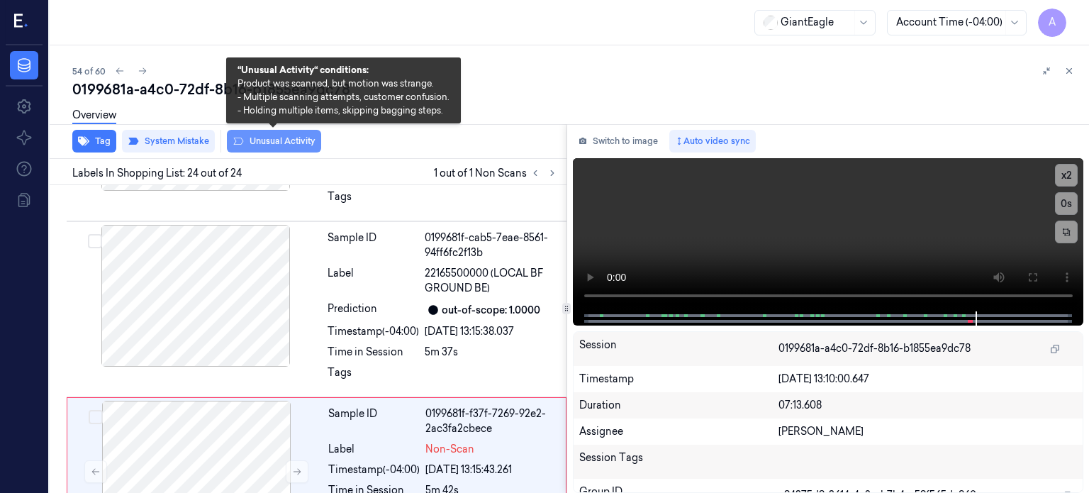
click at [275, 144] on button "Unusual Activity" at bounding box center [274, 141] width 94 height 23
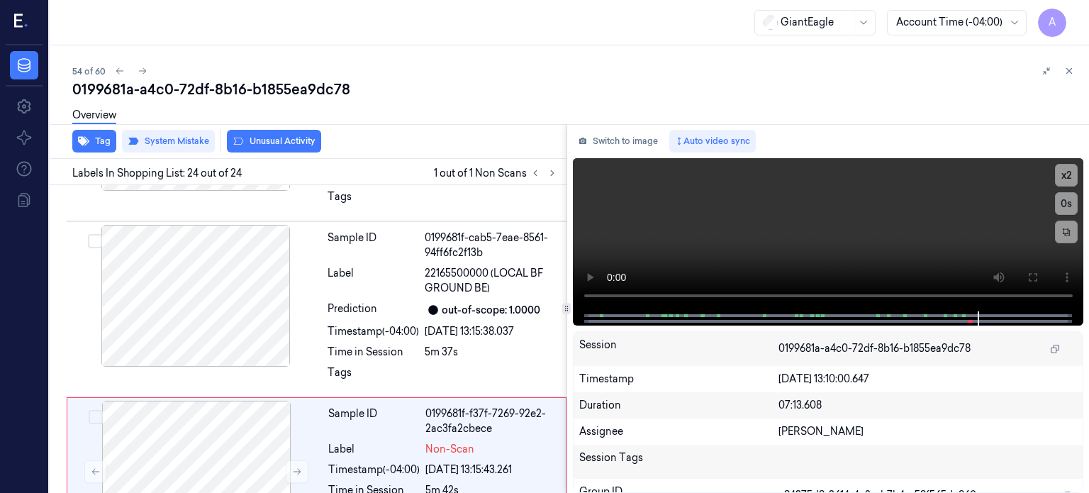
scroll to position [3909, 0]
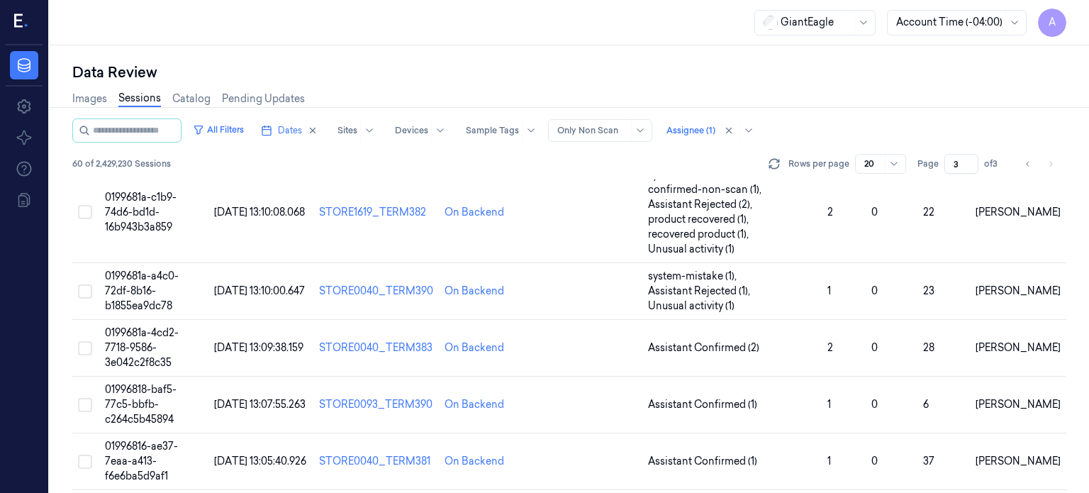
scroll to position [933, 0]
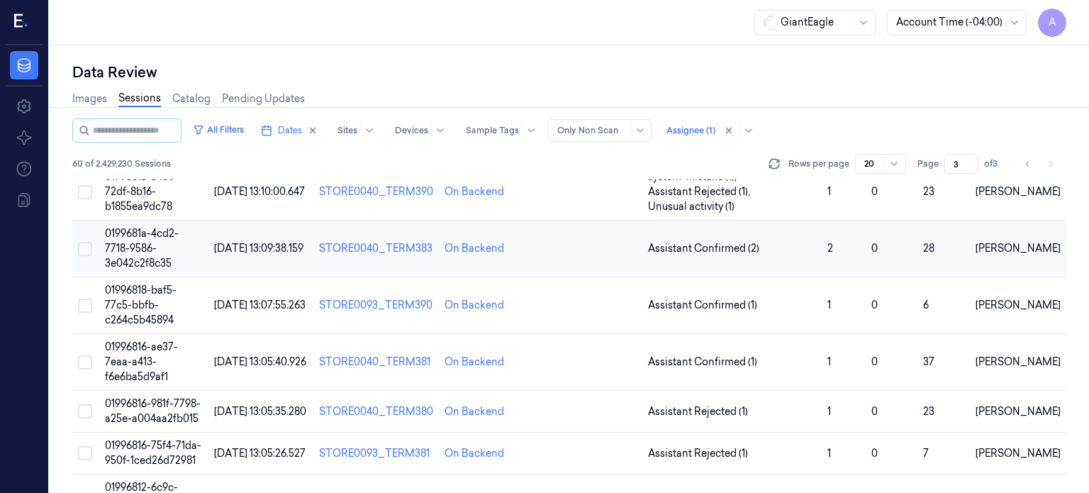
click at [156, 240] on span "0199681a-4cd2-7718-9586-3e042c2f8c35" at bounding box center [142, 248] width 74 height 43
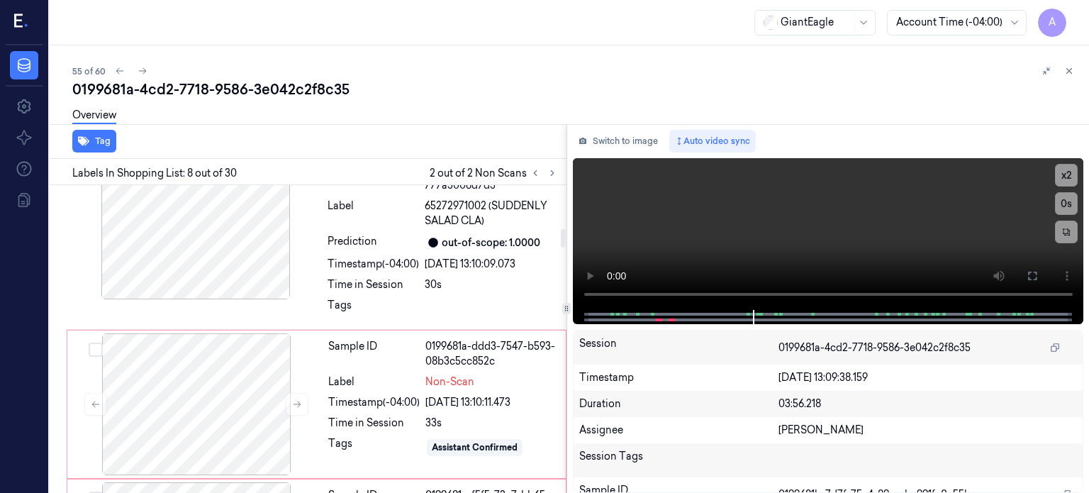
scroll to position [730, 0]
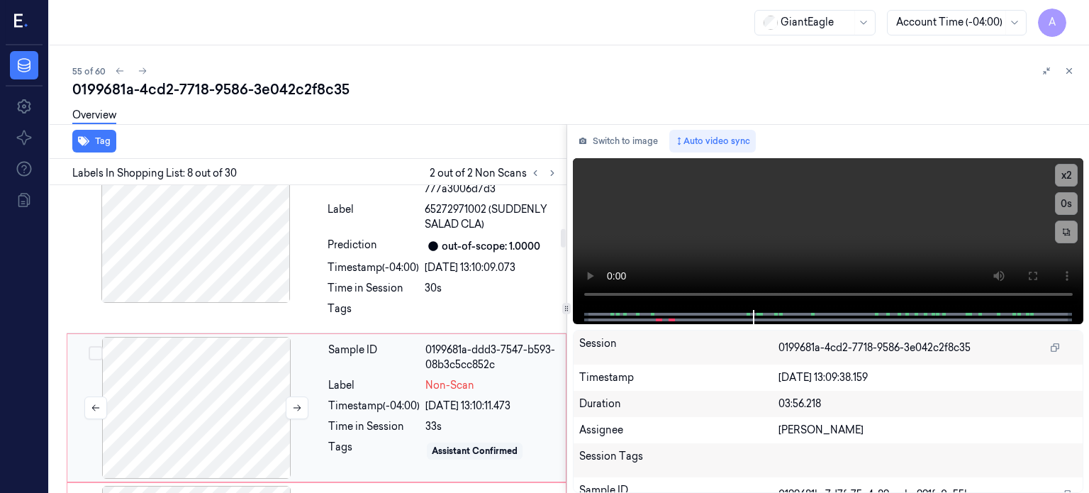
click at [235, 398] on div at bounding box center [196, 408] width 252 height 142
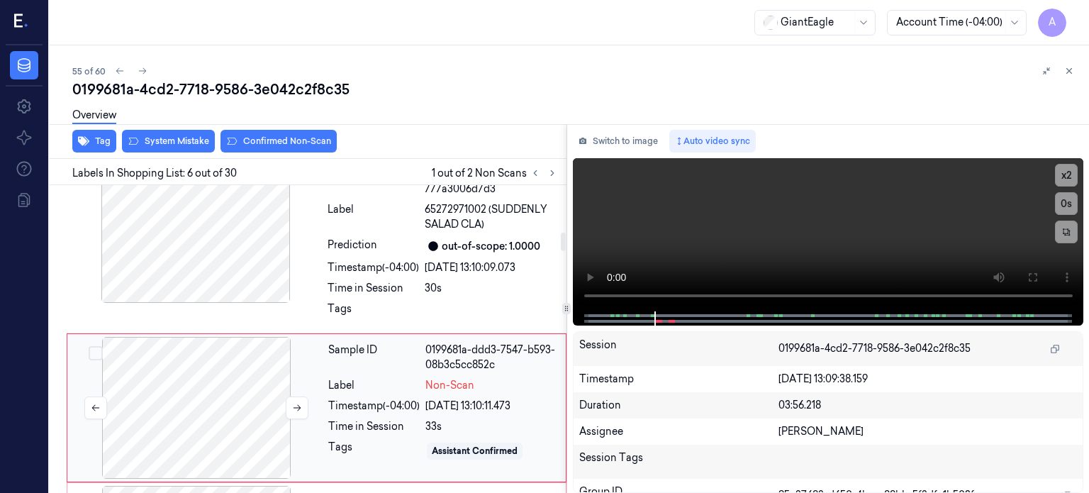
scroll to position [797, 0]
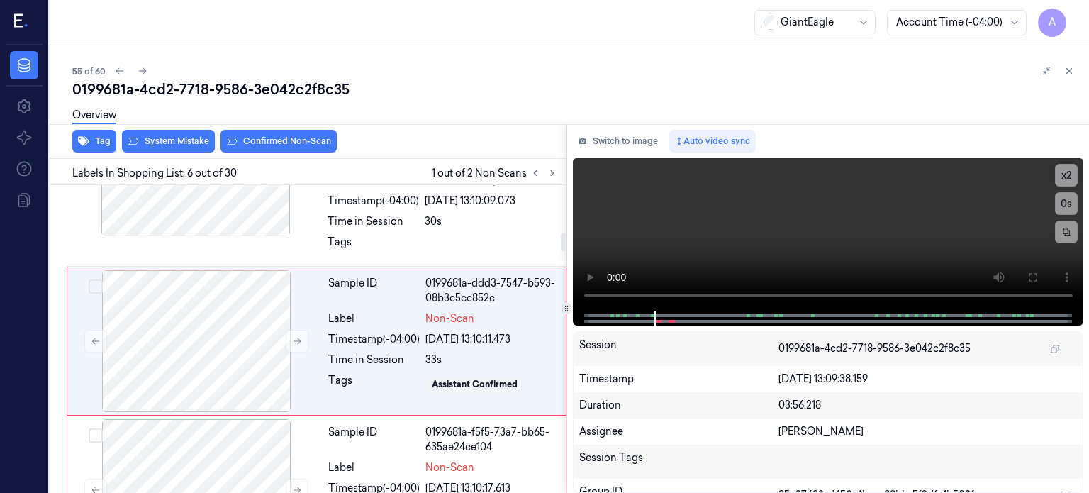
click at [178, 133] on div "Overview" at bounding box center [575, 117] width 1006 height 36
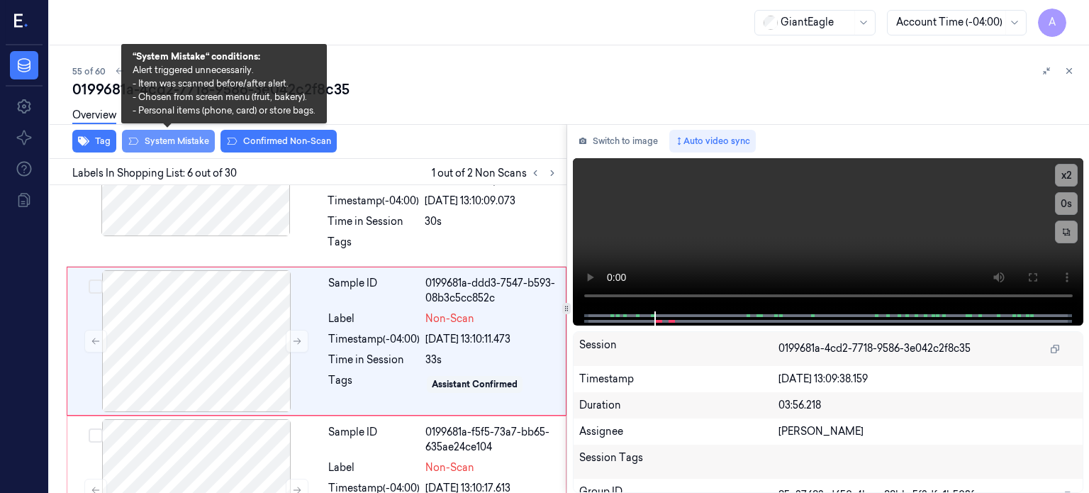
click at [170, 140] on button "System Mistake" at bounding box center [168, 141] width 93 height 23
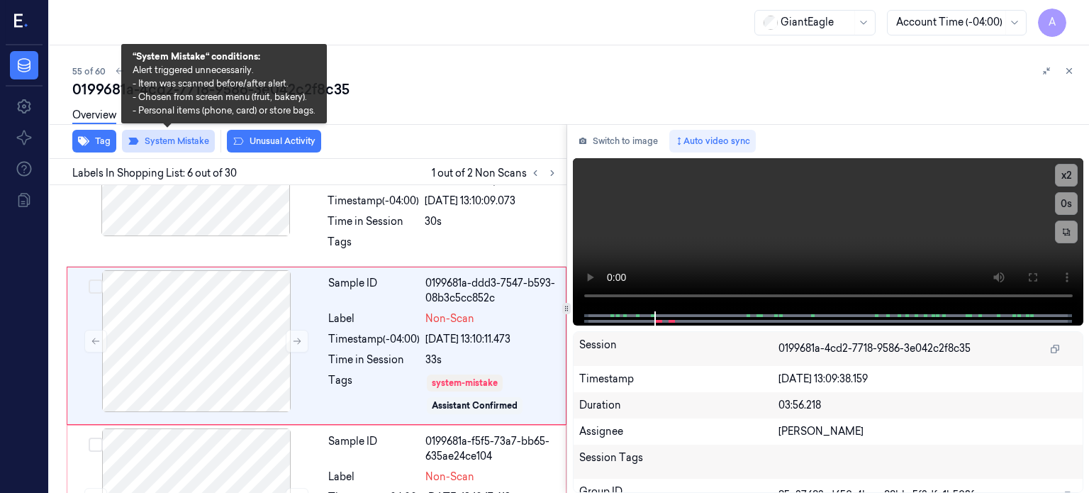
scroll to position [801, 0]
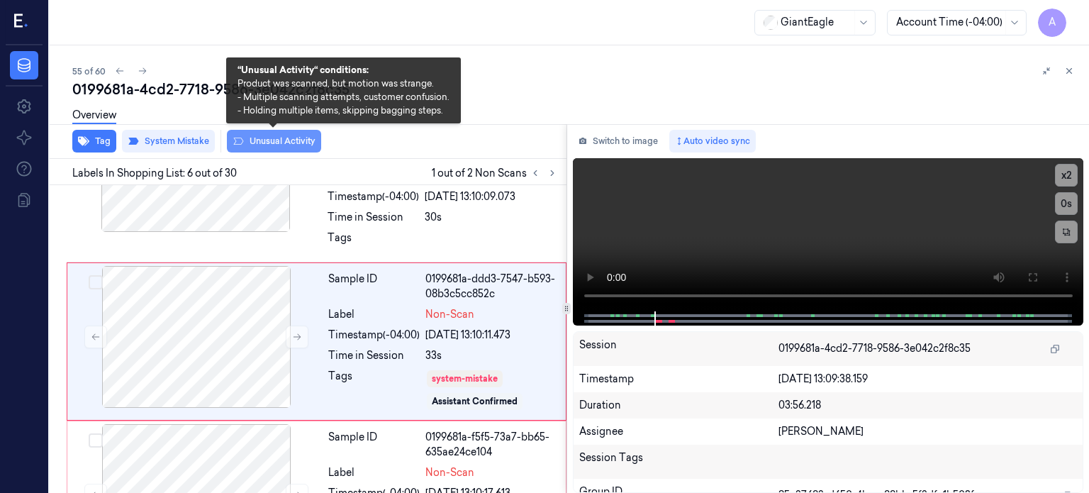
click at [268, 141] on button "Unusual Activity" at bounding box center [274, 141] width 94 height 23
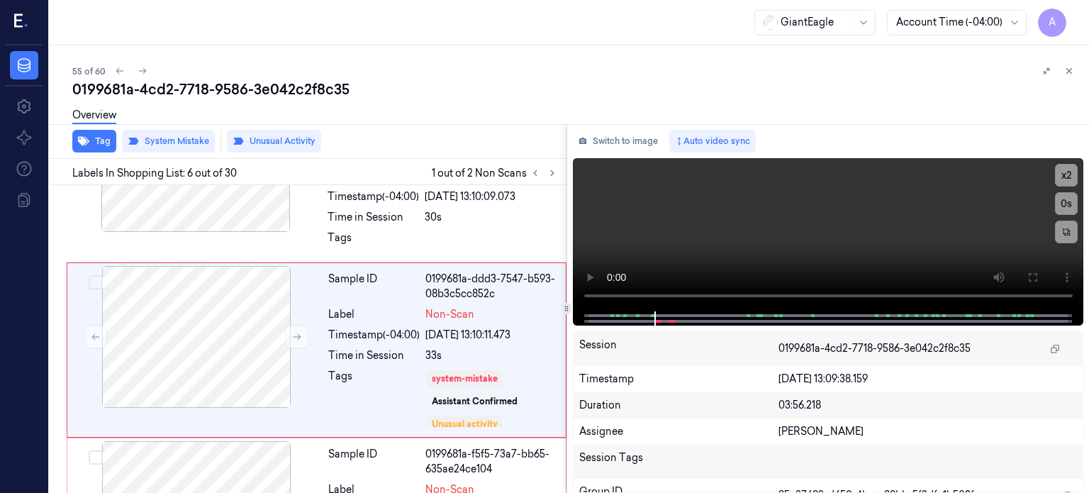
scroll to position [811, 0]
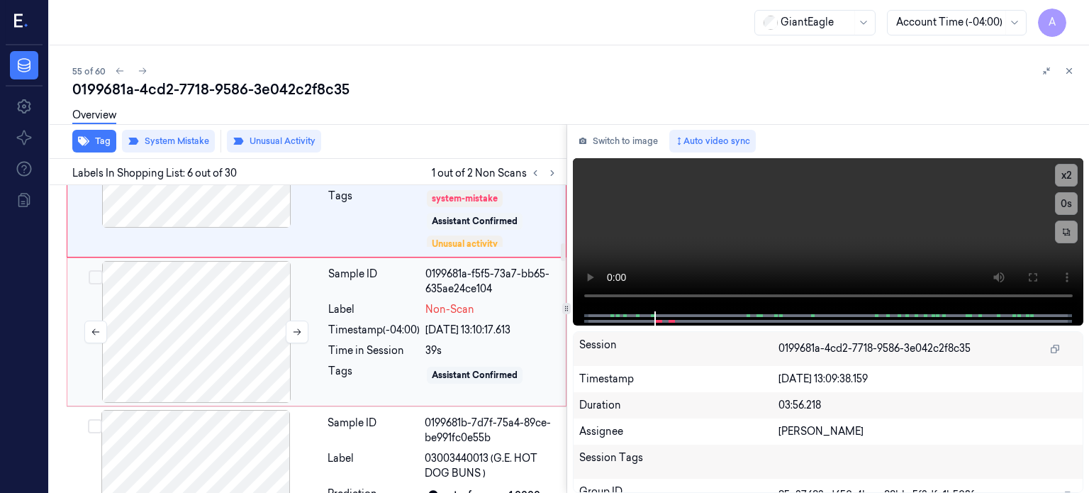
click at [235, 327] on div at bounding box center [196, 332] width 252 height 142
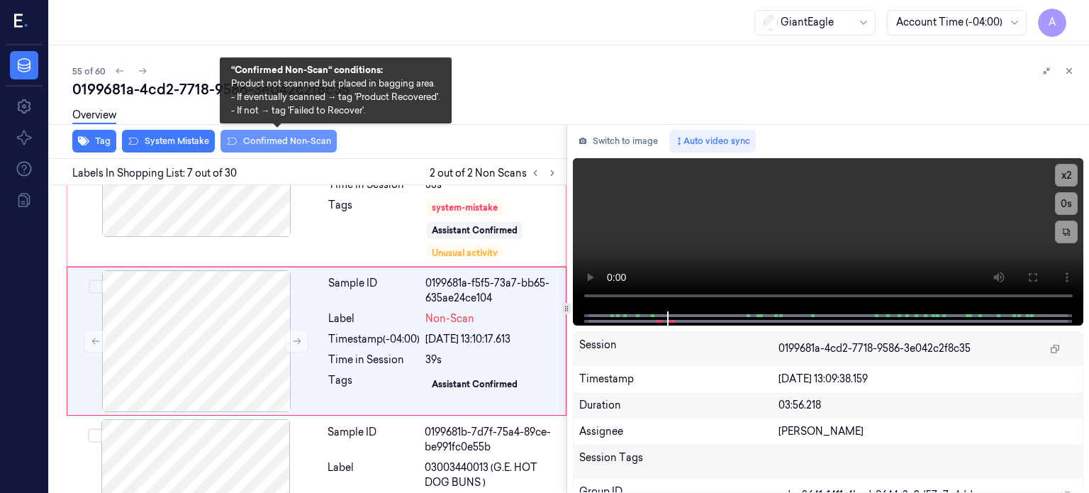
click at [281, 141] on button "Confirmed Non-Scan" at bounding box center [279, 141] width 116 height 23
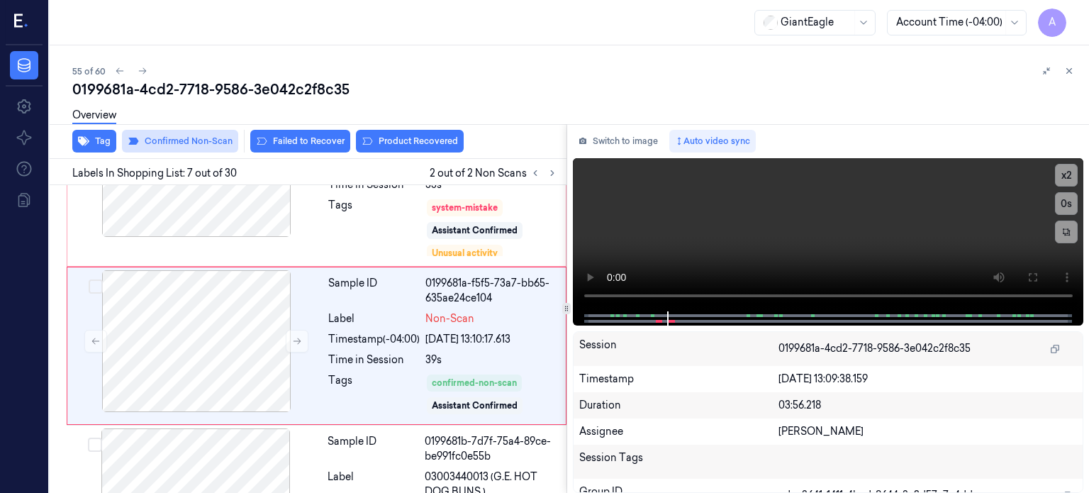
scroll to position [976, 0]
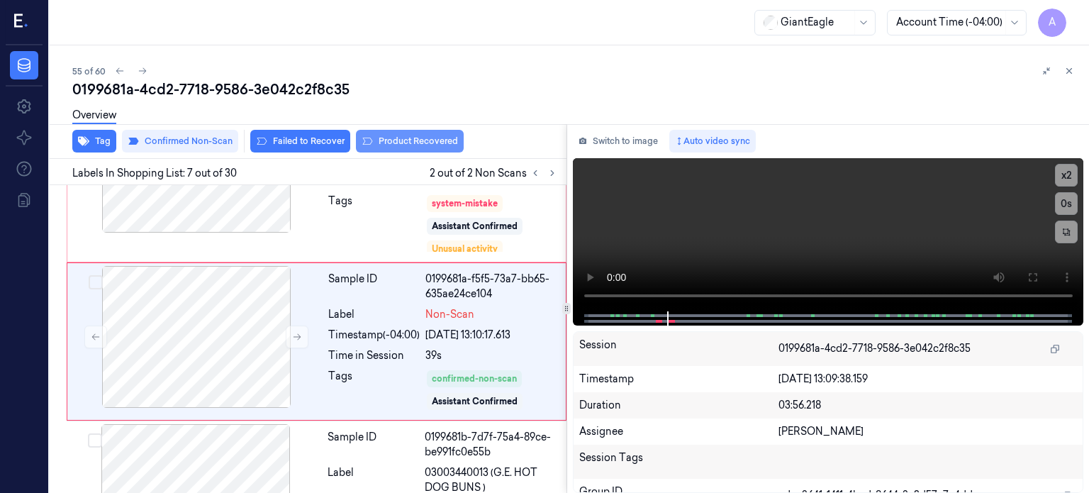
click at [396, 137] on button "Product Recovered" at bounding box center [410, 141] width 108 height 23
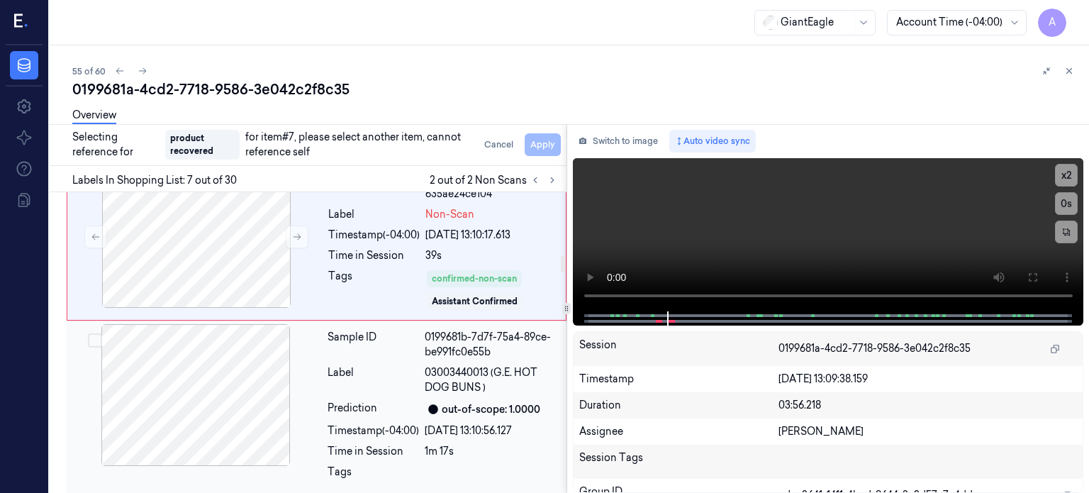
scroll to position [1098, 0]
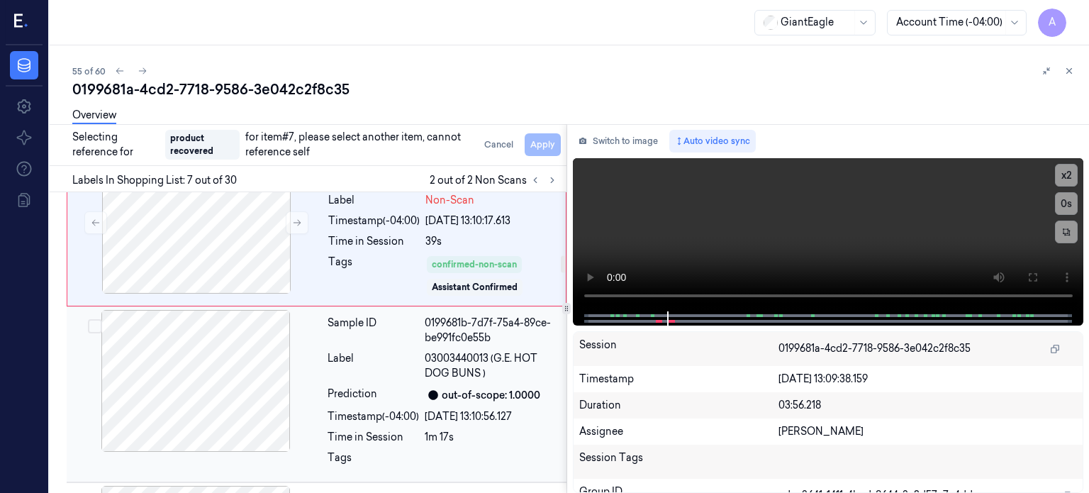
click at [394, 364] on div "Label" at bounding box center [373, 366] width 91 height 30
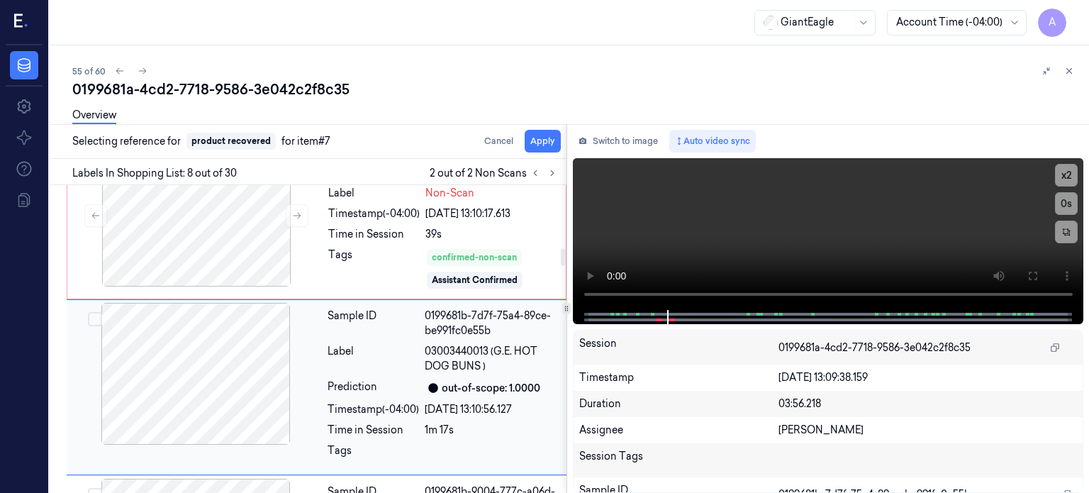
scroll to position [1143, 0]
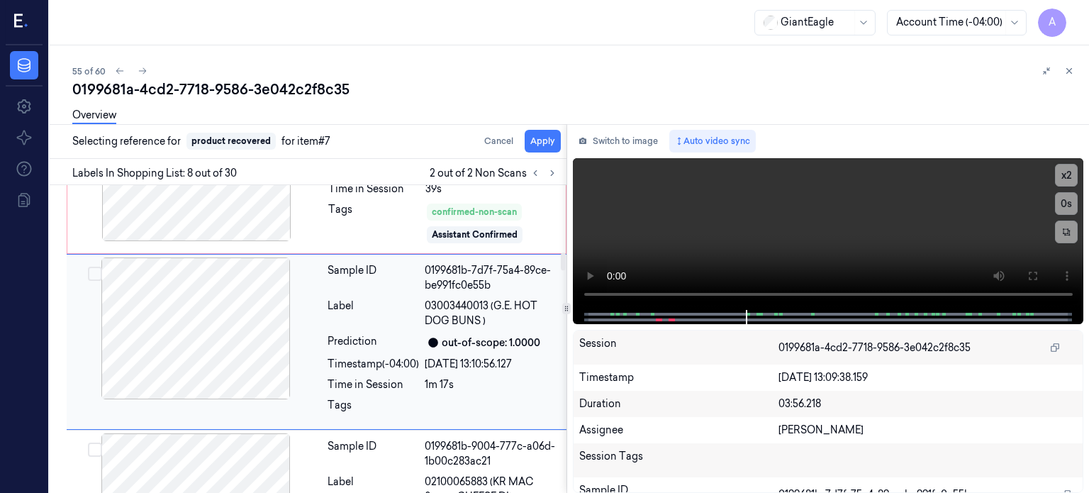
click at [97, 267] on button "Select row" at bounding box center [95, 274] width 14 height 14
click at [544, 140] on button "Apply" at bounding box center [543, 141] width 36 height 23
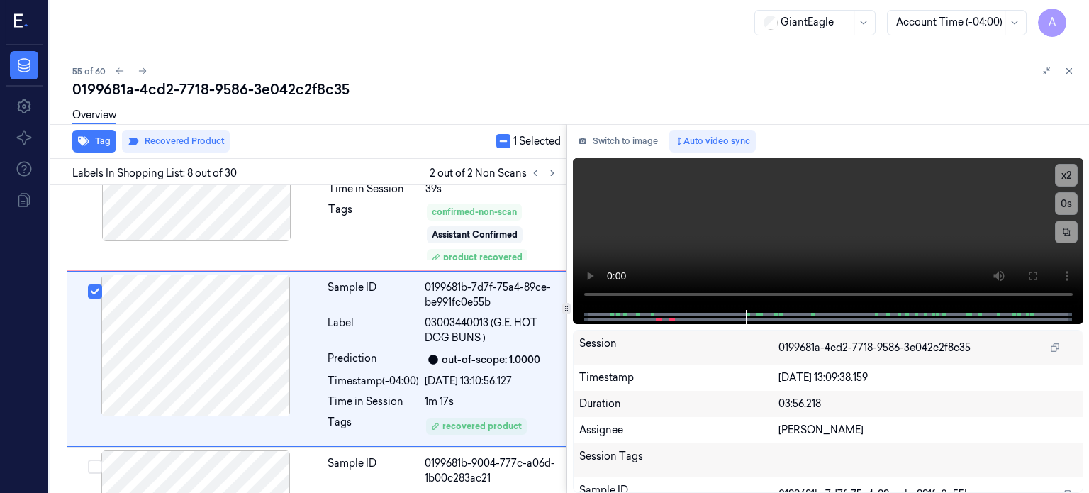
scroll to position [1160, 0]
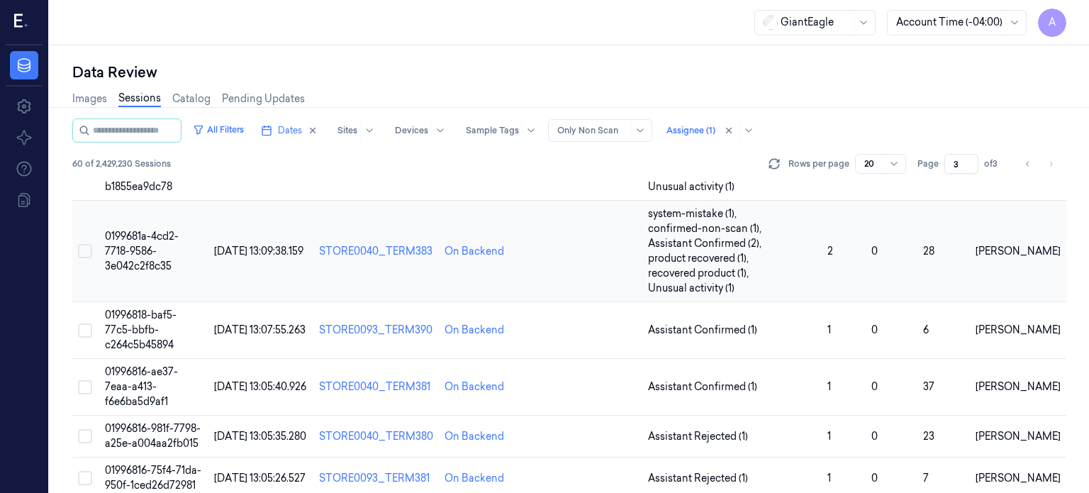
scroll to position [953, 0]
click at [167, 313] on span "01996818-baf5-77c5-bbfb-c264c5b45894" at bounding box center [141, 329] width 72 height 43
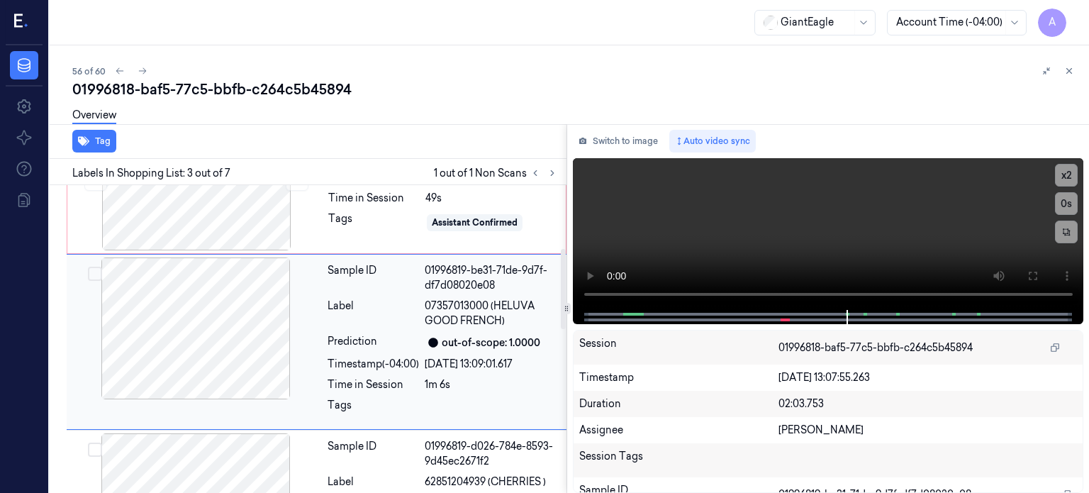
scroll to position [242, 0]
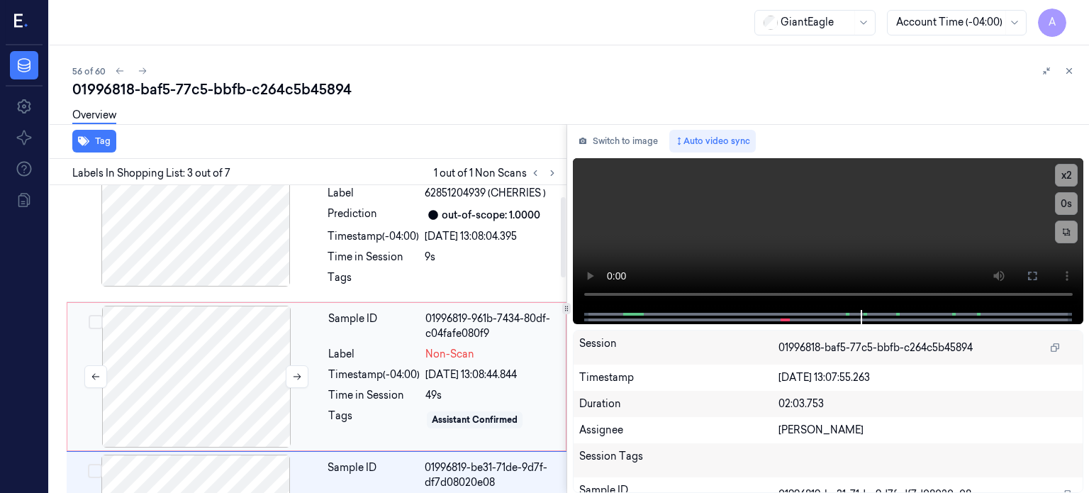
click at [206, 374] on div at bounding box center [196, 377] width 252 height 142
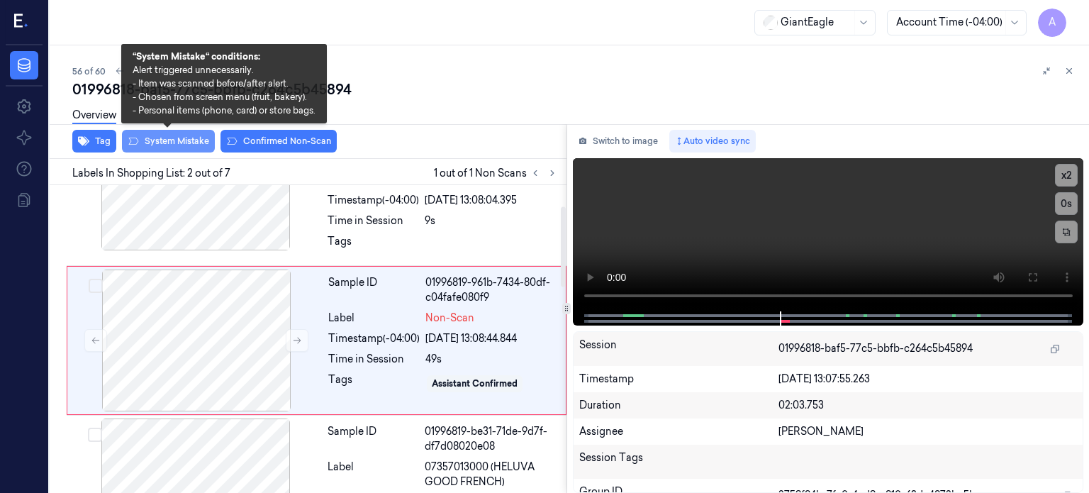
click at [188, 138] on button "System Mistake" at bounding box center [168, 141] width 93 height 23
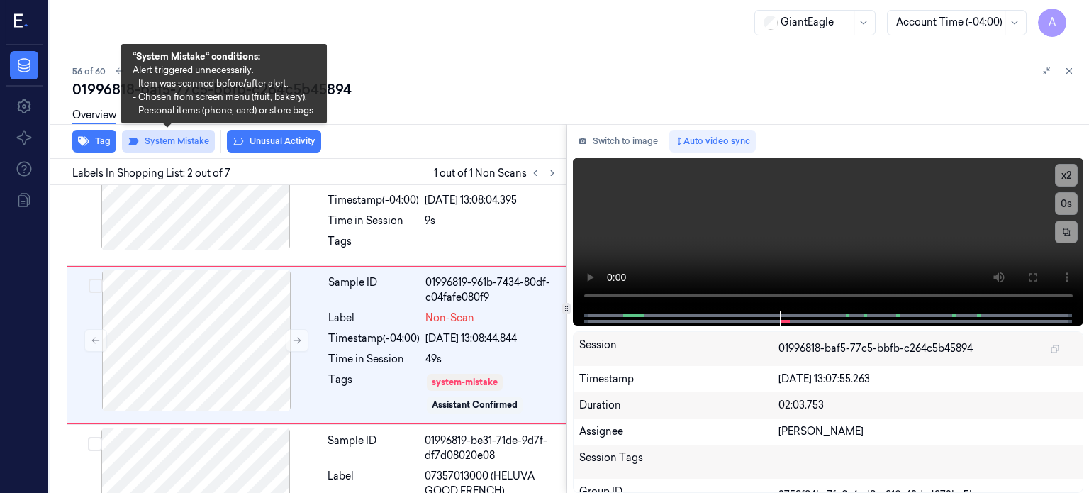
scroll to position [84, 0]
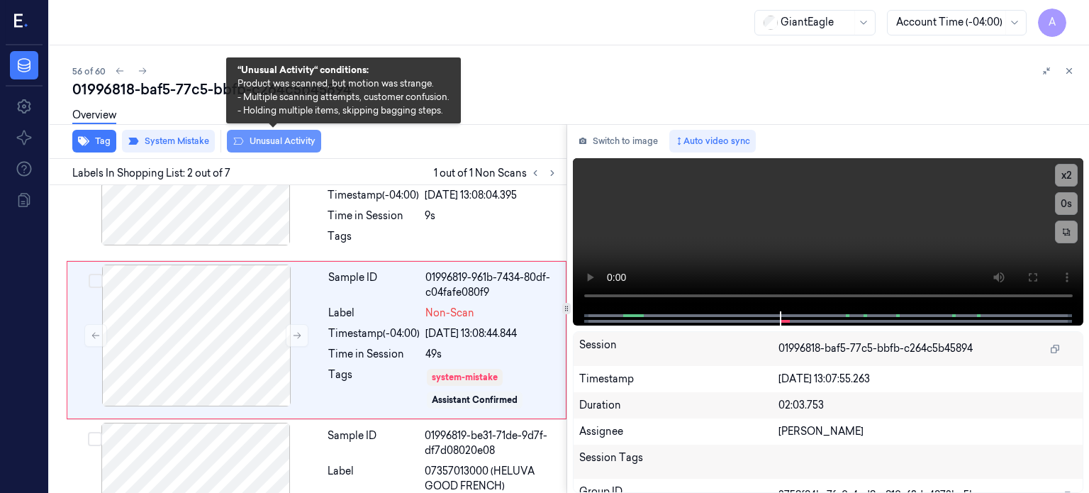
click at [278, 140] on button "Unusual Activity" at bounding box center [274, 141] width 94 height 23
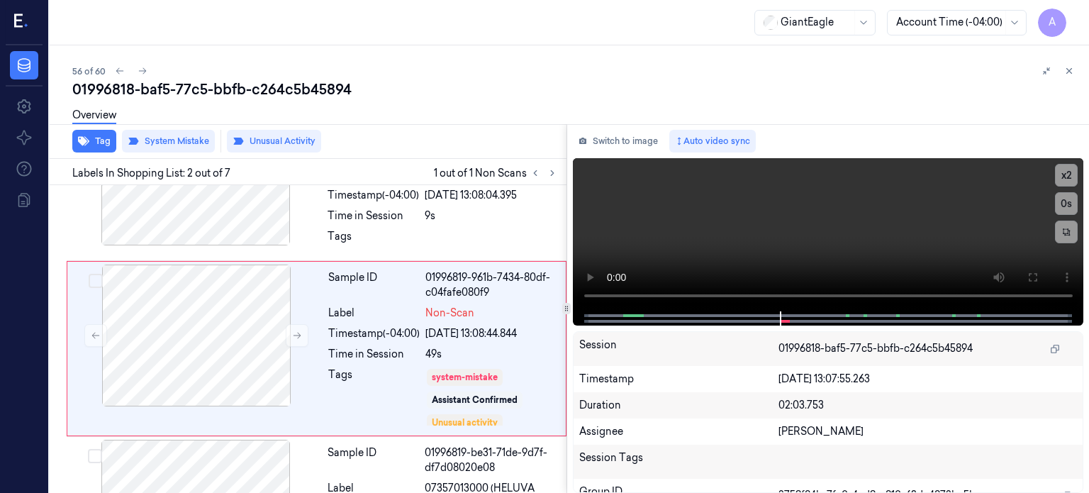
scroll to position [94, 0]
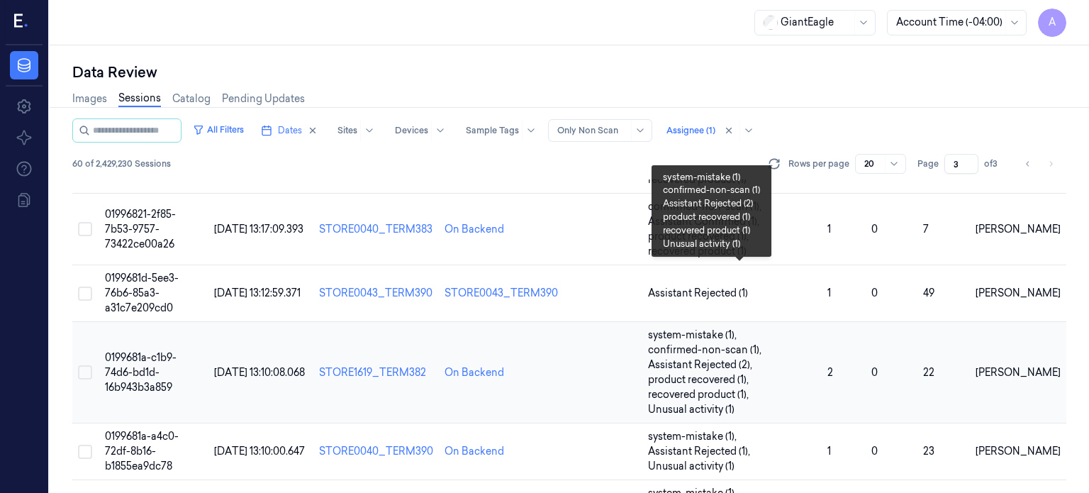
scroll to position [1008, 0]
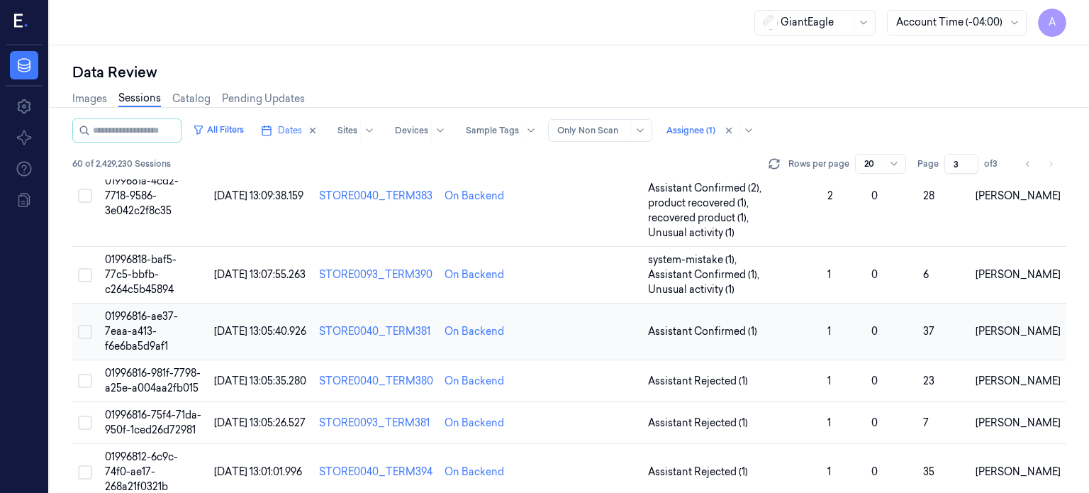
click at [138, 329] on span "01996816-ae37-7eaa-a413-f6e6ba5d9af1" at bounding box center [141, 331] width 73 height 43
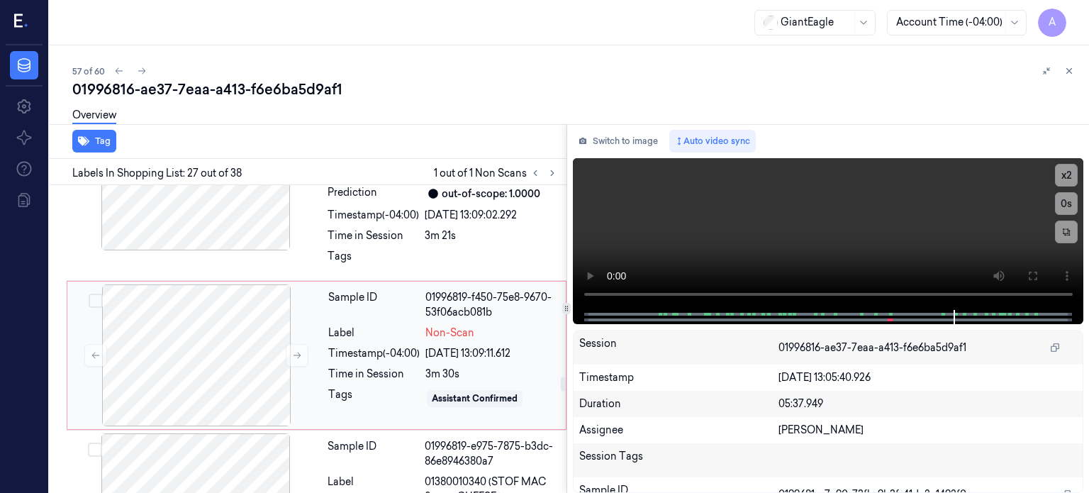
scroll to position [4138, 0]
click at [247, 335] on div at bounding box center [196, 356] width 252 height 142
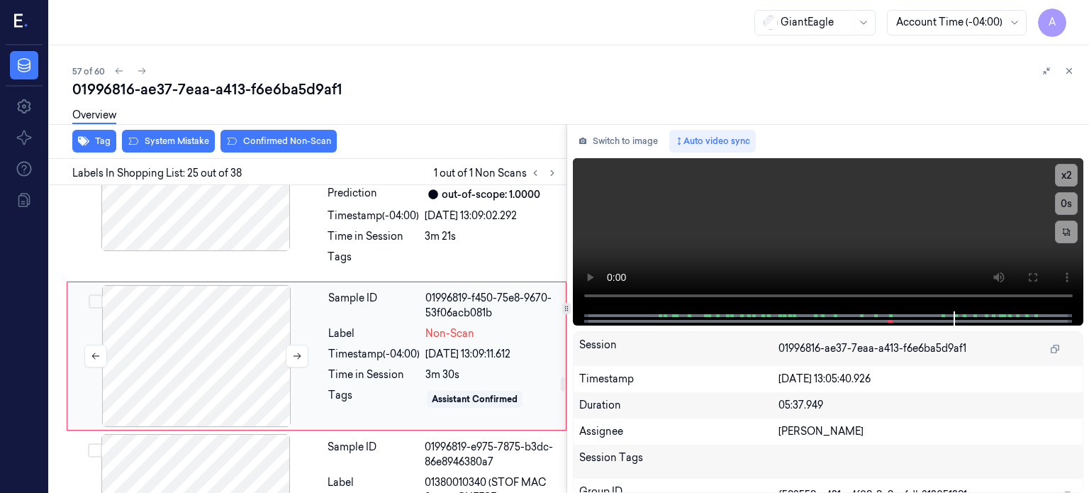
scroll to position [4133, 0]
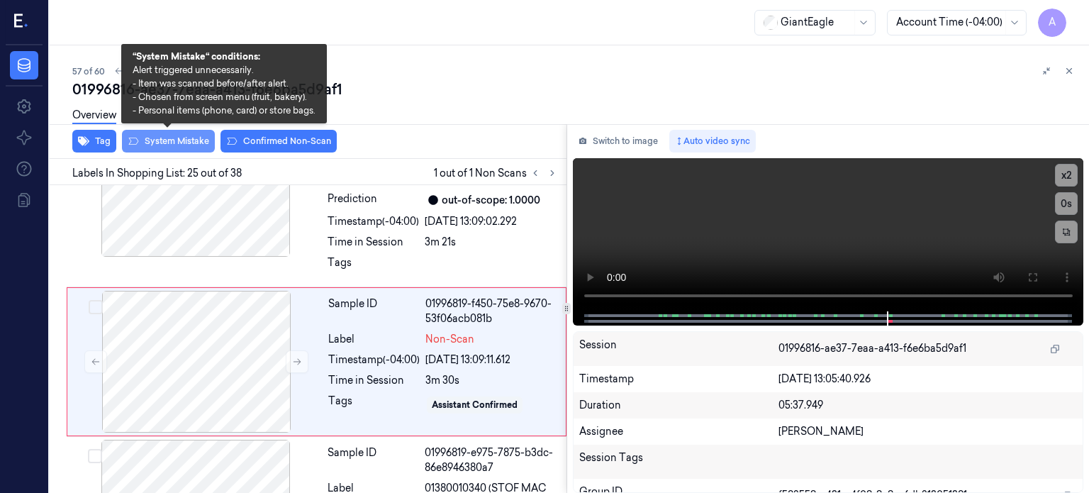
click at [172, 143] on button "System Mistake" at bounding box center [168, 141] width 93 height 23
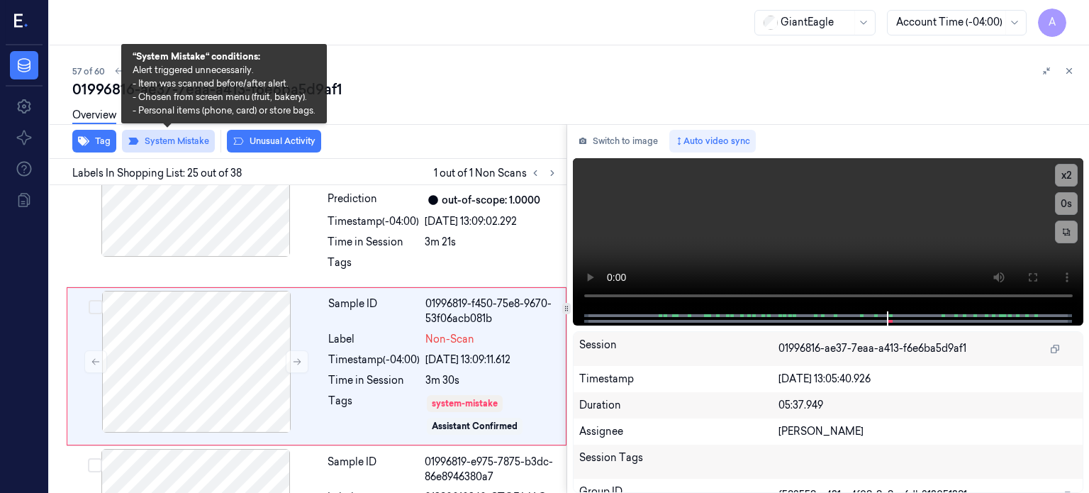
scroll to position [4138, 0]
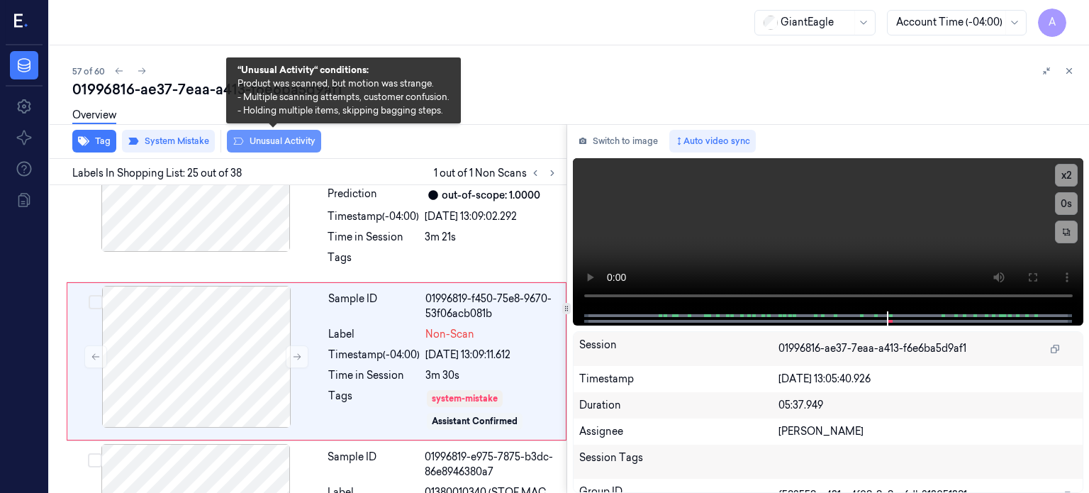
click at [278, 140] on button "Unusual Activity" at bounding box center [274, 141] width 94 height 23
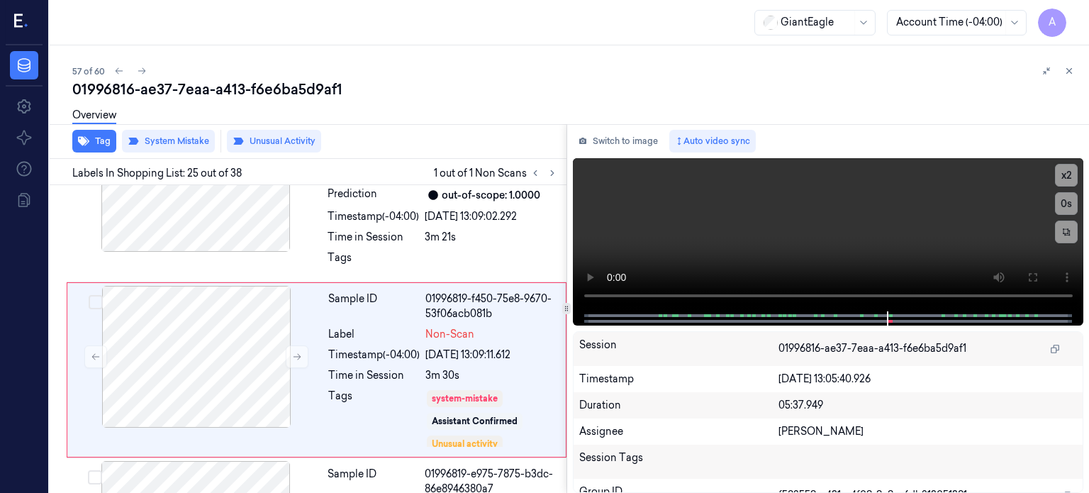
scroll to position [4146, 0]
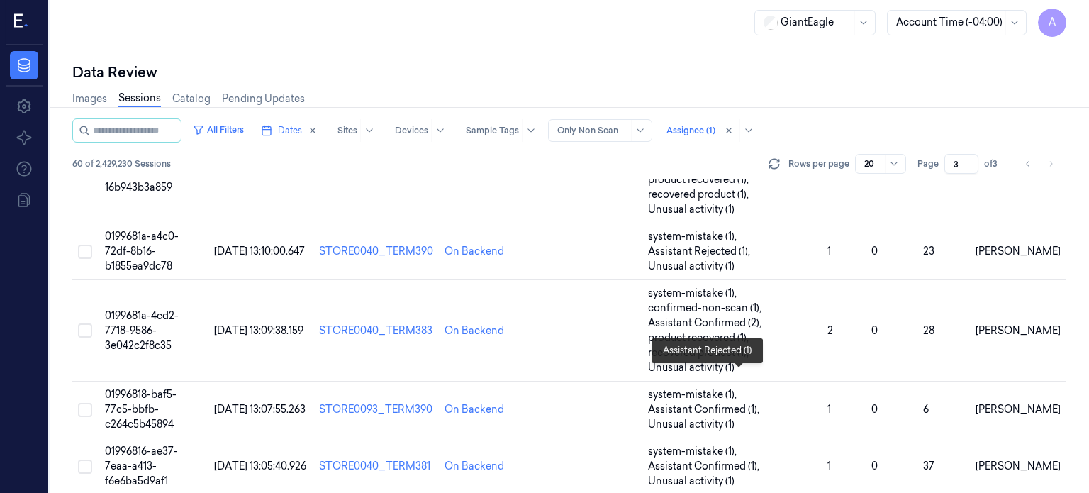
scroll to position [1008, 0]
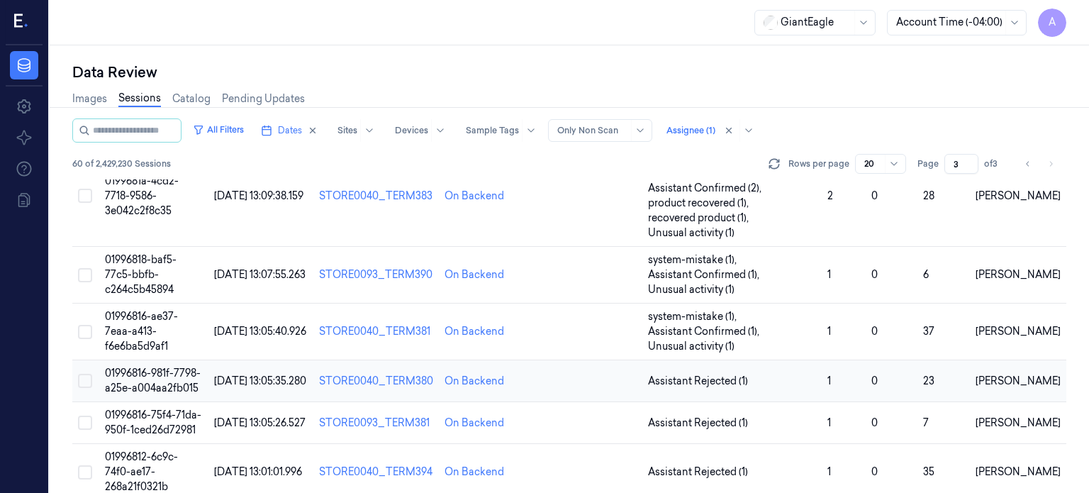
click at [175, 370] on span "01996816-981f-7798-a25e-a004aa2fb015" at bounding box center [153, 381] width 96 height 28
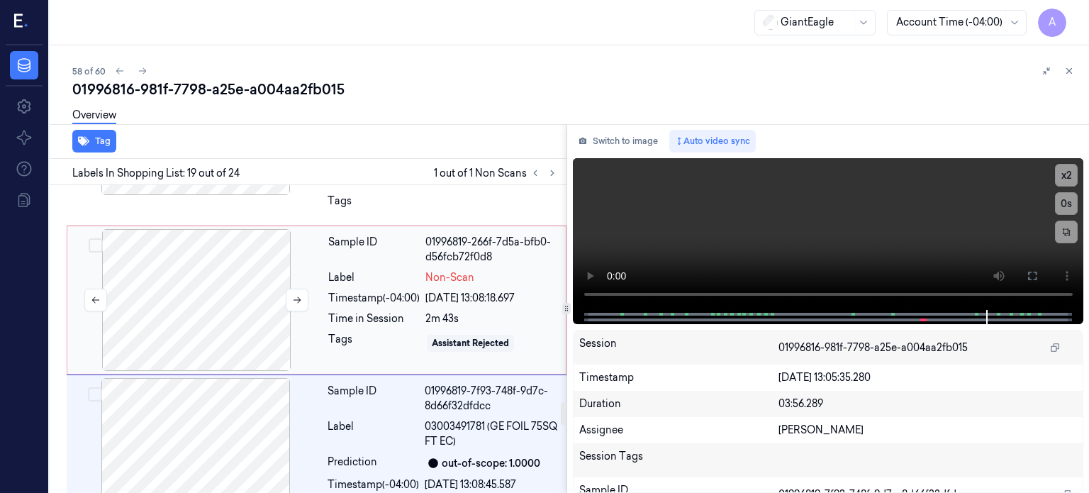
scroll to position [2909, 0]
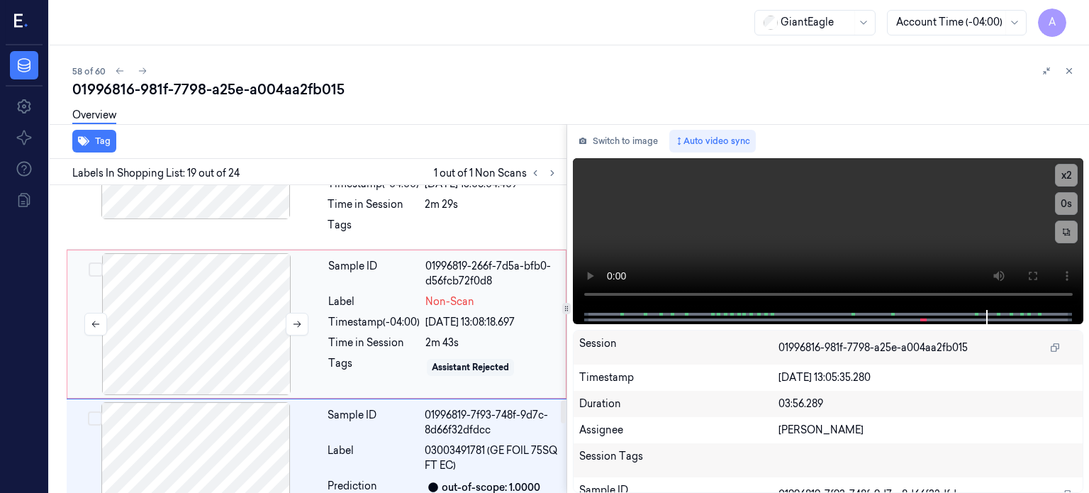
click at [269, 323] on div at bounding box center [196, 324] width 252 height 142
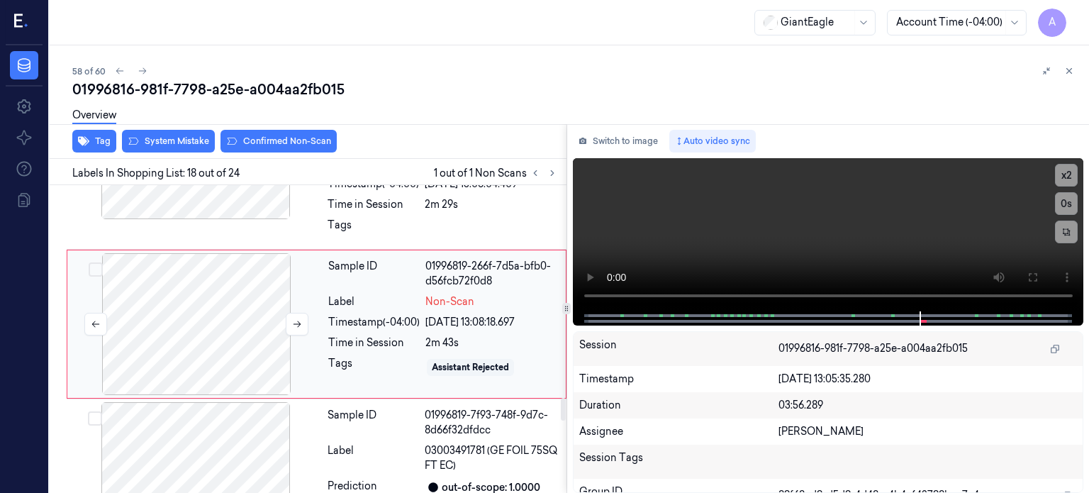
scroll to position [2874, 0]
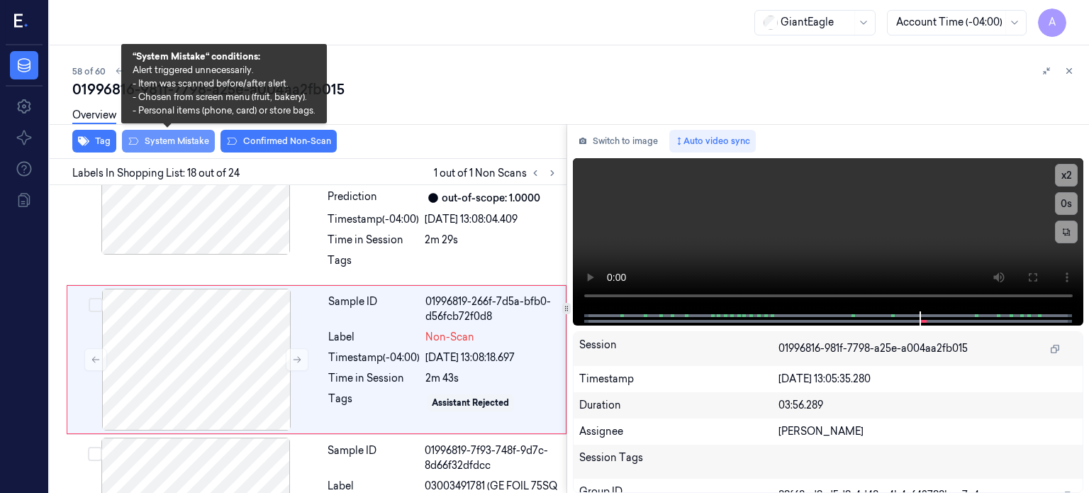
click at [162, 141] on button "System Mistake" at bounding box center [168, 141] width 93 height 23
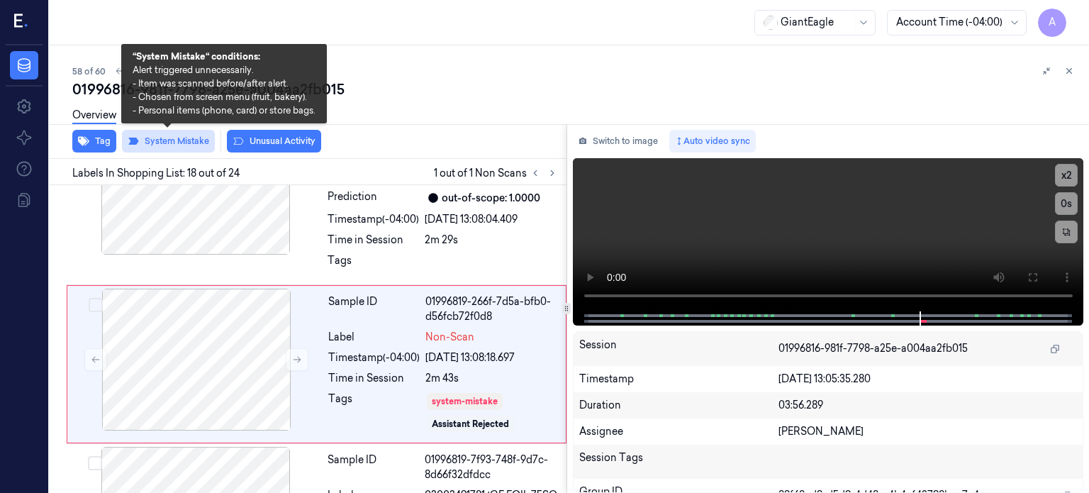
scroll to position [2879, 0]
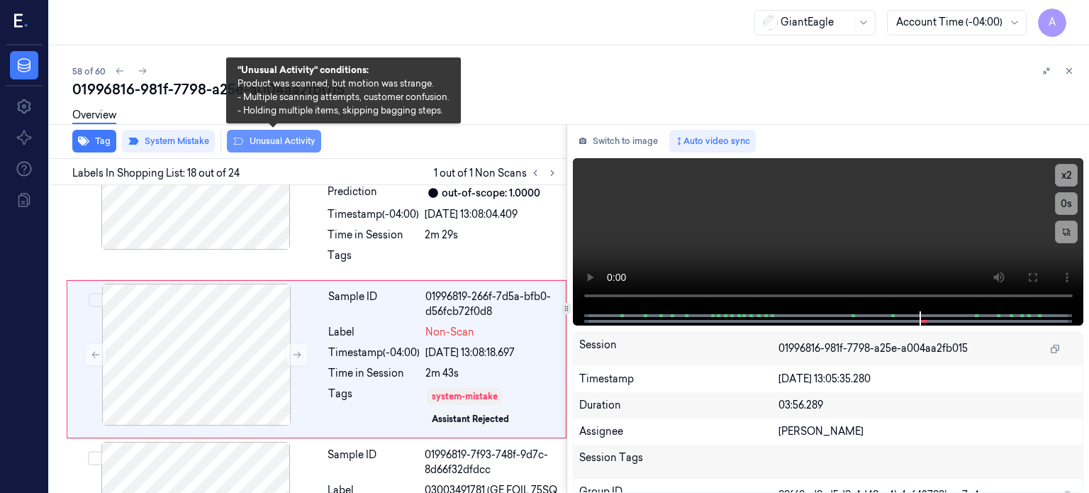
click at [289, 144] on button "Unusual Activity" at bounding box center [274, 141] width 94 height 23
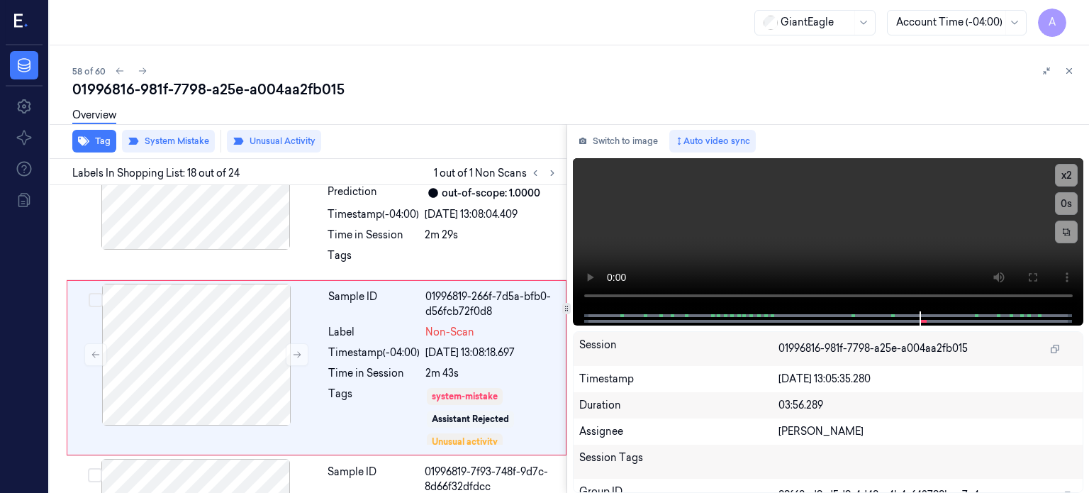
scroll to position [2887, 0]
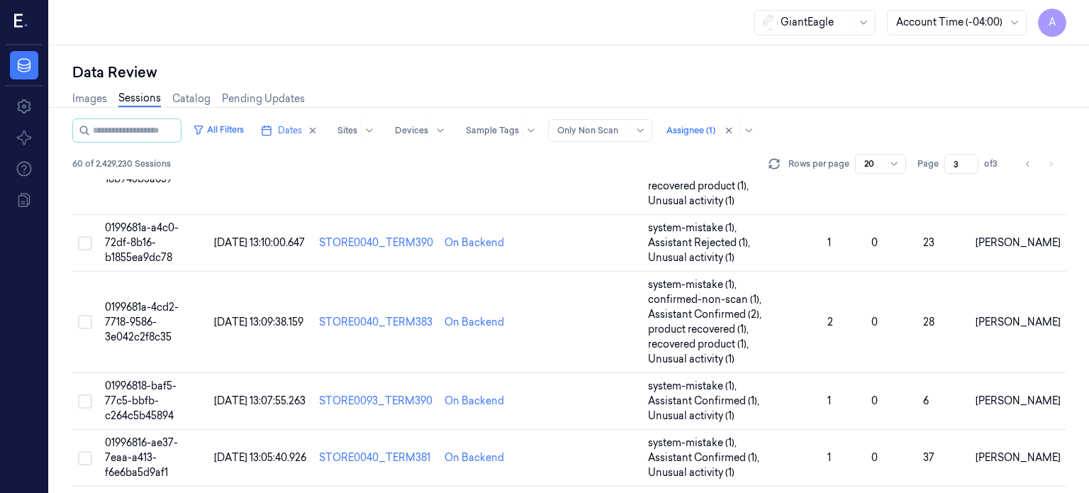
scroll to position [1023, 0]
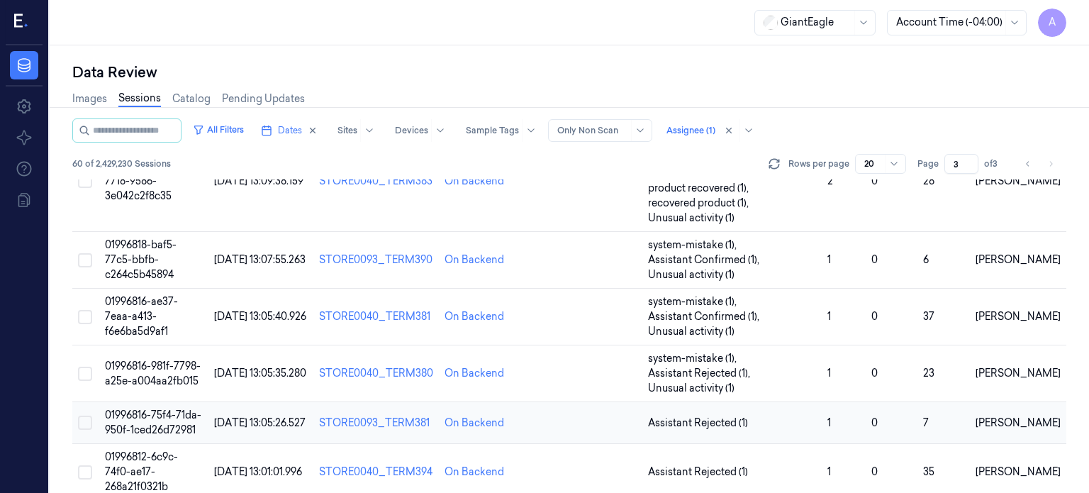
click at [169, 418] on span "01996816-75f4-71da-950f-1ced26d72981" at bounding box center [153, 422] width 96 height 28
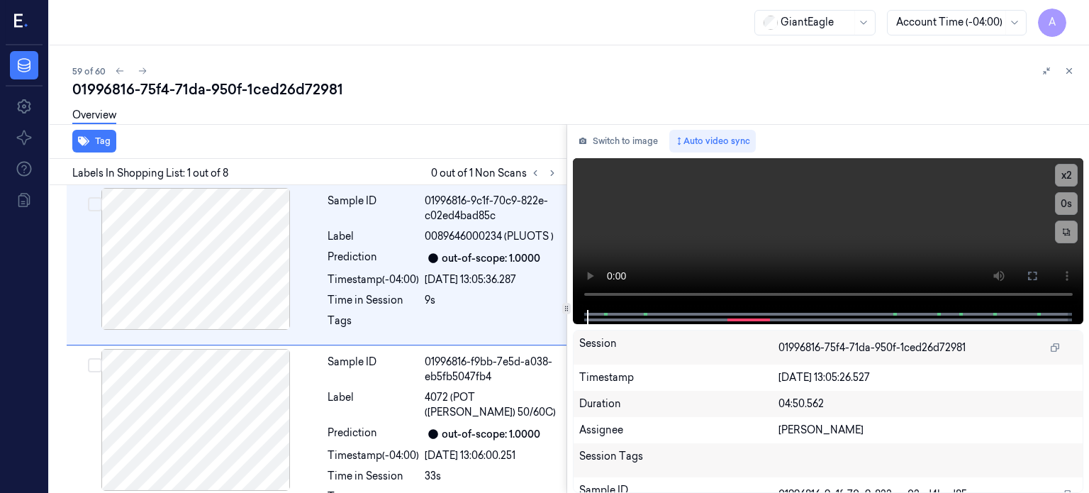
drag, startPoint x: 313, startPoint y: 0, endPoint x: 254, endPoint y: 45, distance: 74.3
click at [254, 45] on div "59 of 60 01996816-75f4-71da-950f-1ced26d72981 Overview Tag Labels In Shopping L…" at bounding box center [570, 268] width 1040 height 447
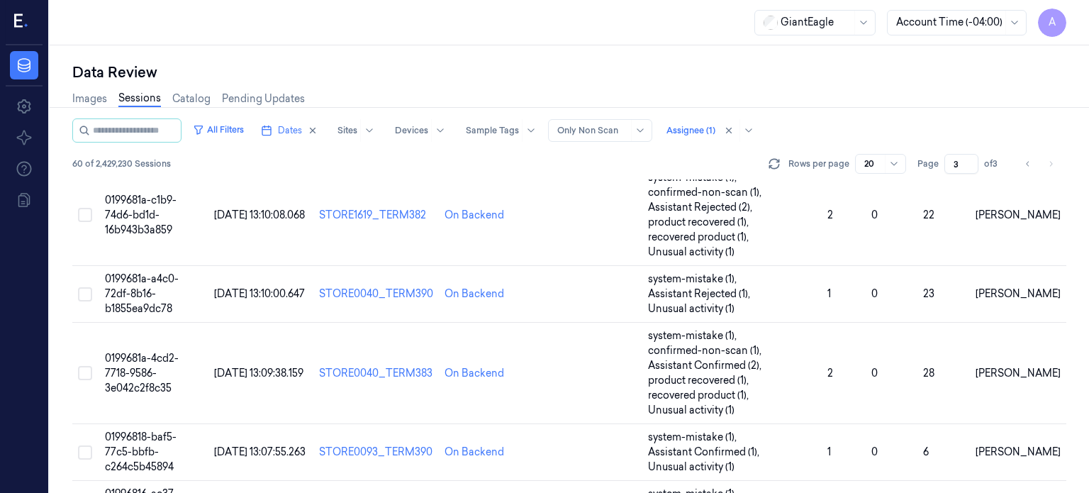
scroll to position [1023, 0]
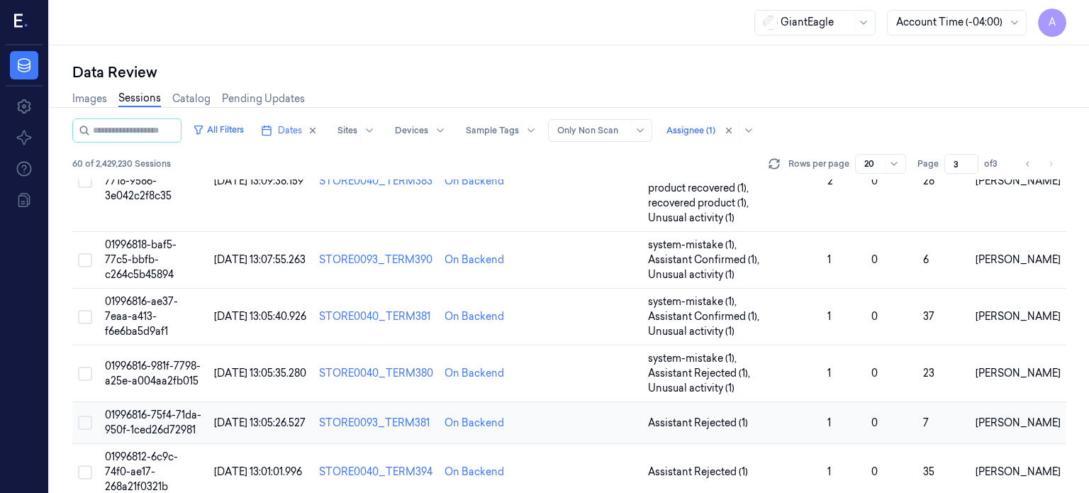
click at [162, 419] on td "01996816-75f4-71da-950f-1ced26d72981" at bounding box center [153, 423] width 109 height 42
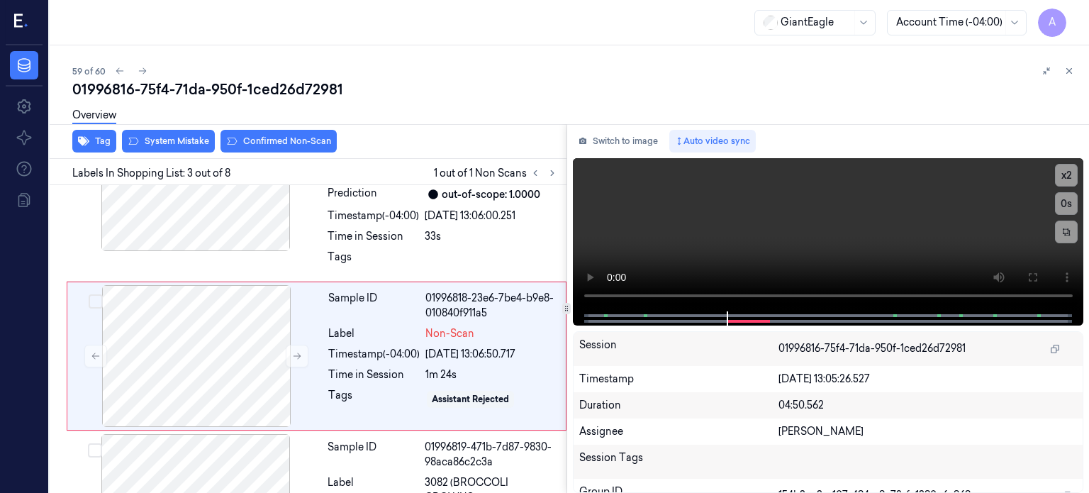
scroll to position [241, 0]
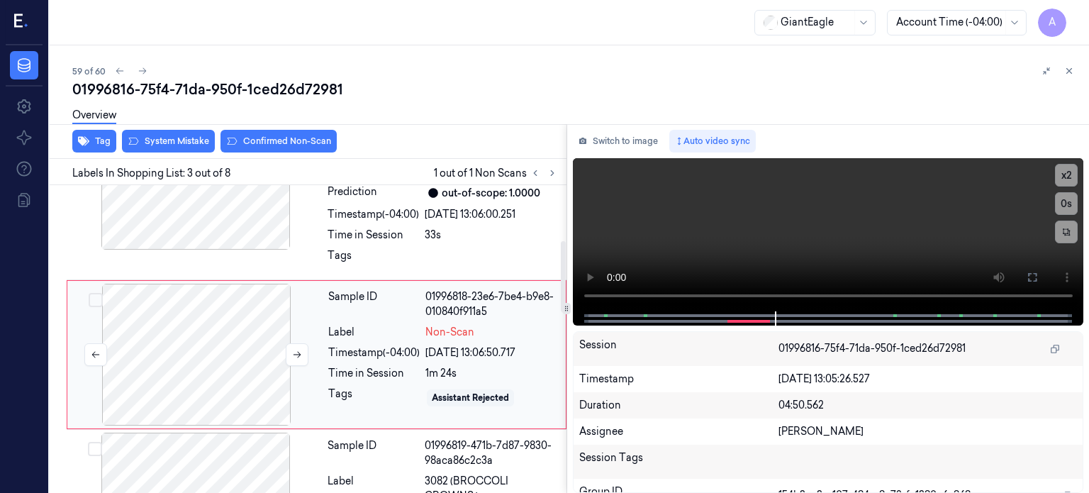
click at [308, 354] on div at bounding box center [196, 355] width 252 height 142
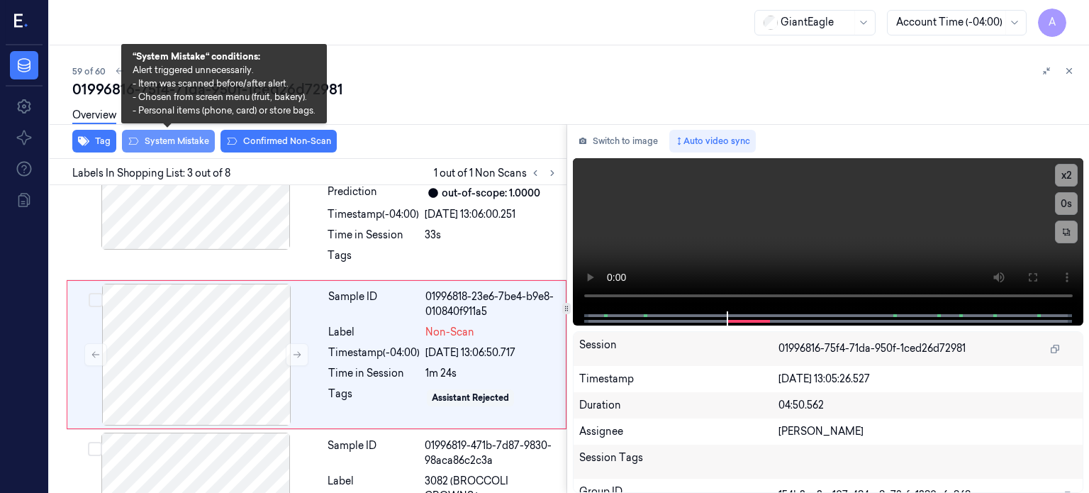
click at [176, 138] on button "System Mistake" at bounding box center [168, 141] width 93 height 23
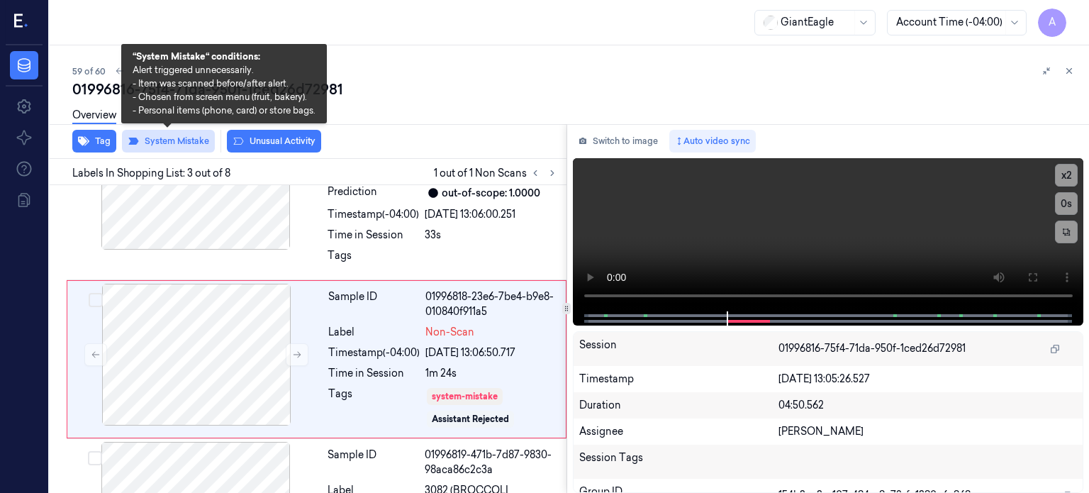
scroll to position [245, 0]
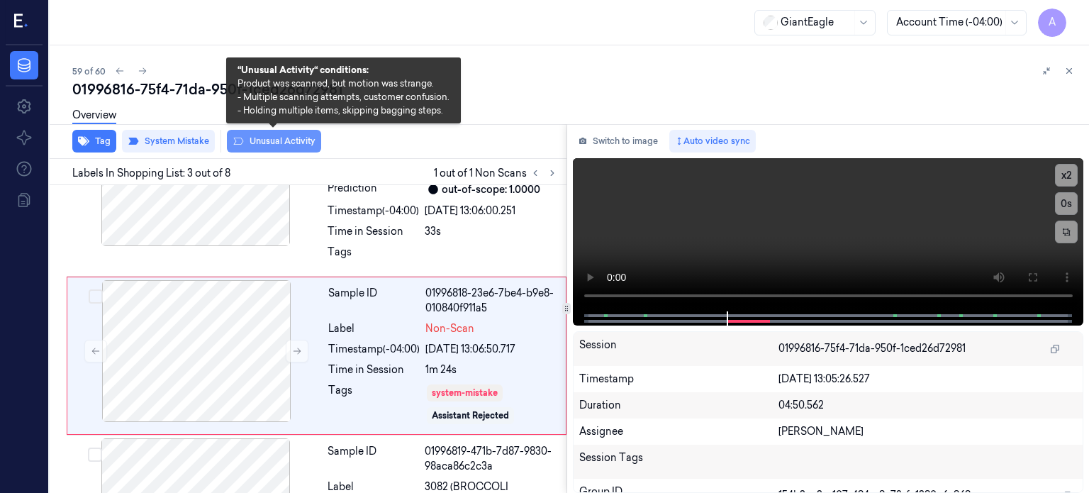
click at [279, 142] on button "Unusual Activity" at bounding box center [274, 141] width 94 height 23
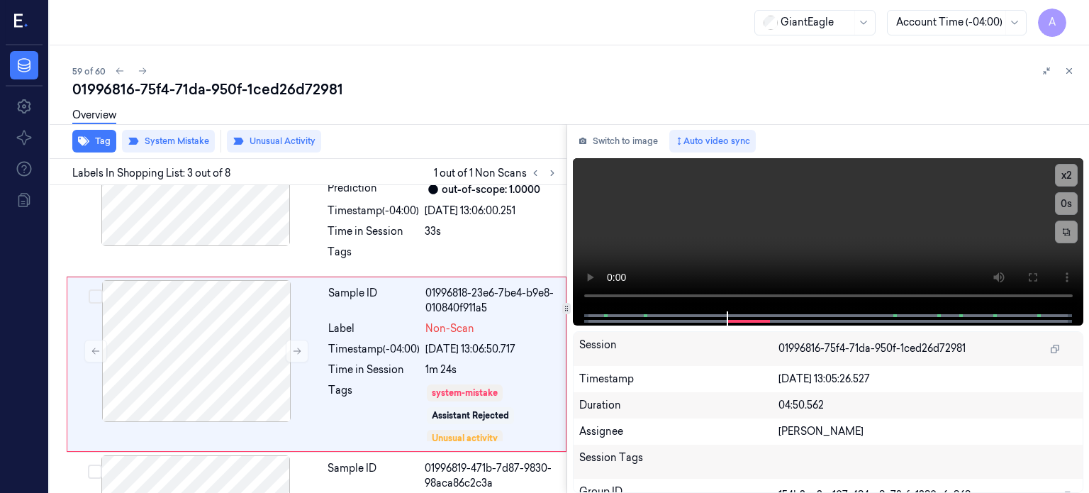
scroll to position [254, 0]
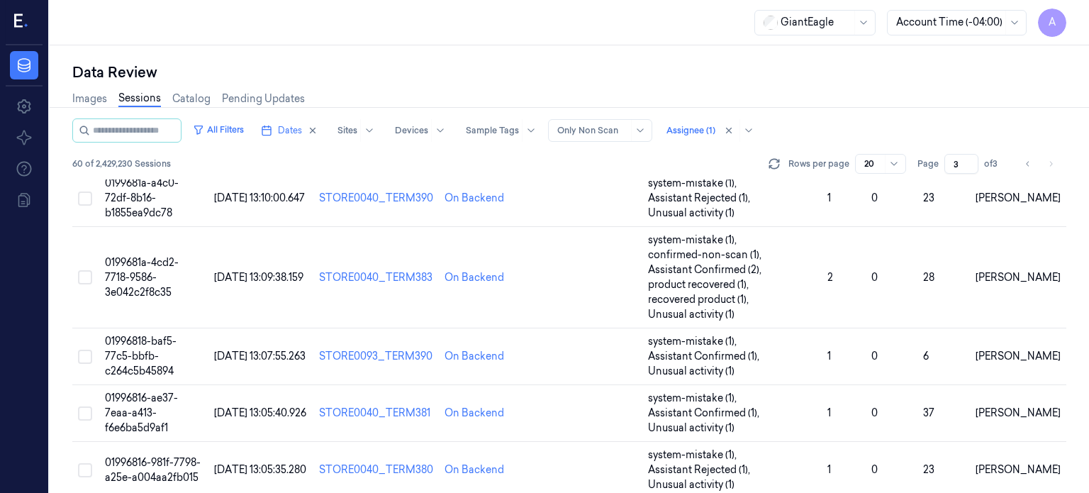
scroll to position [1038, 0]
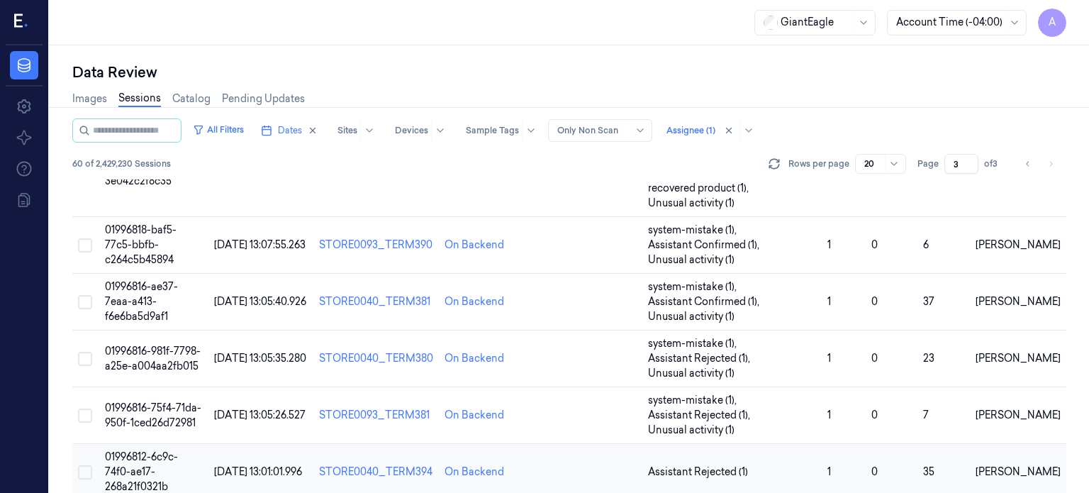
click at [153, 471] on span "01996812-6c9c-74f0-ae17-268a21f0321b" at bounding box center [141, 471] width 73 height 43
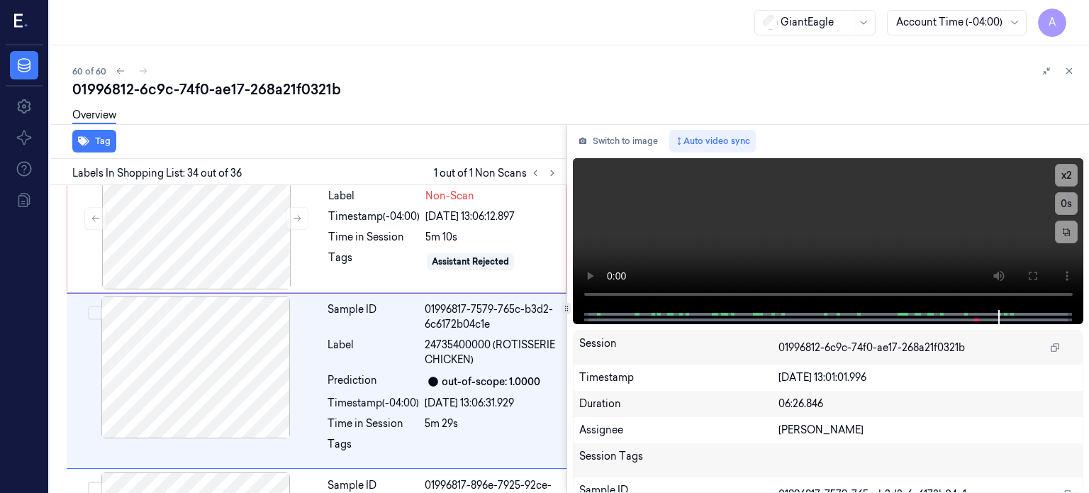
scroll to position [5715, 0]
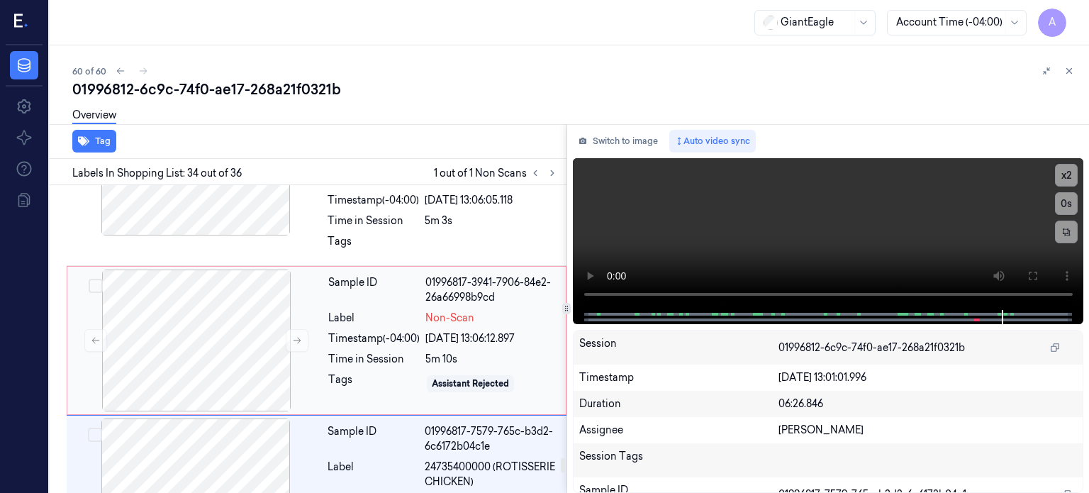
click at [348, 331] on div "Timestamp (-04:00)" at bounding box center [373, 338] width 91 height 15
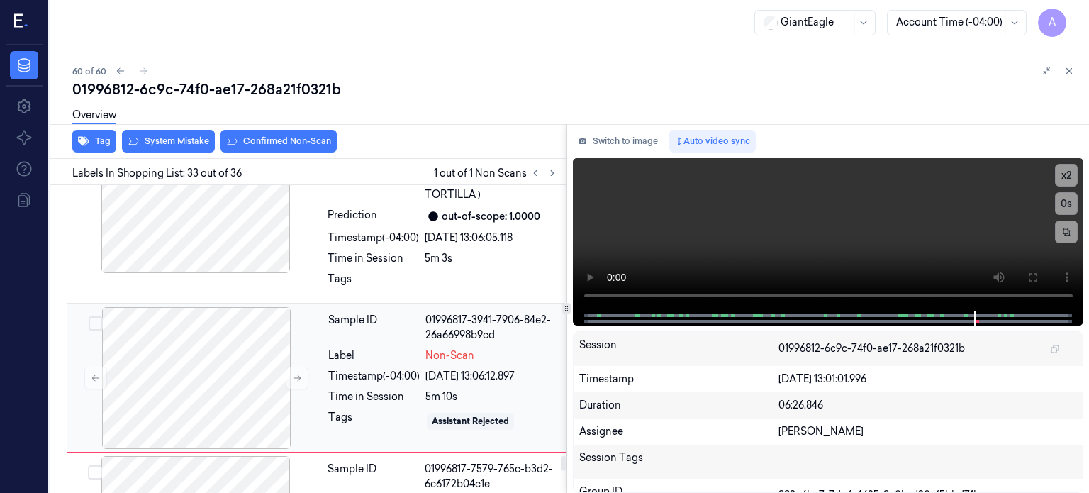
scroll to position [5552, 0]
click at [182, 135] on div "Overview" at bounding box center [575, 117] width 1006 height 36
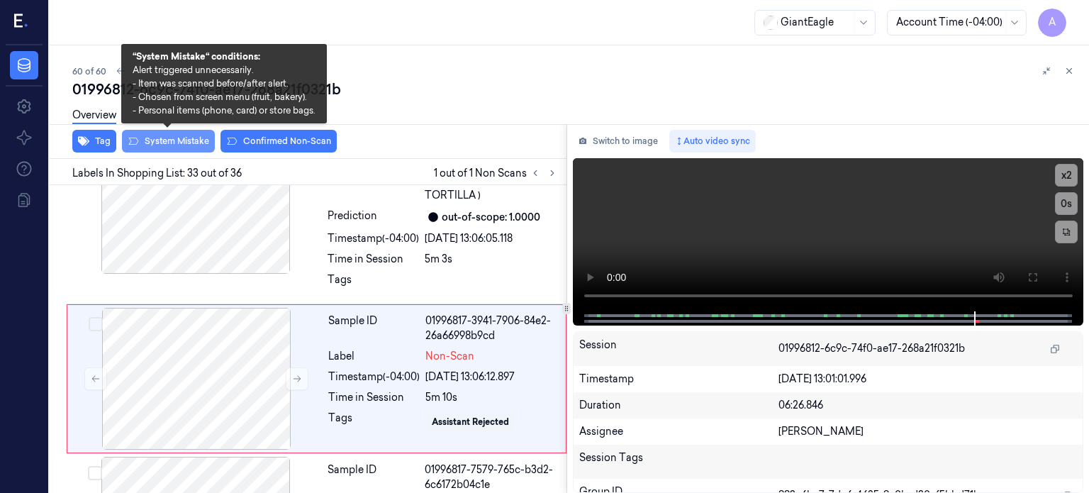
click at [175, 137] on button "System Mistake" at bounding box center [168, 141] width 93 height 23
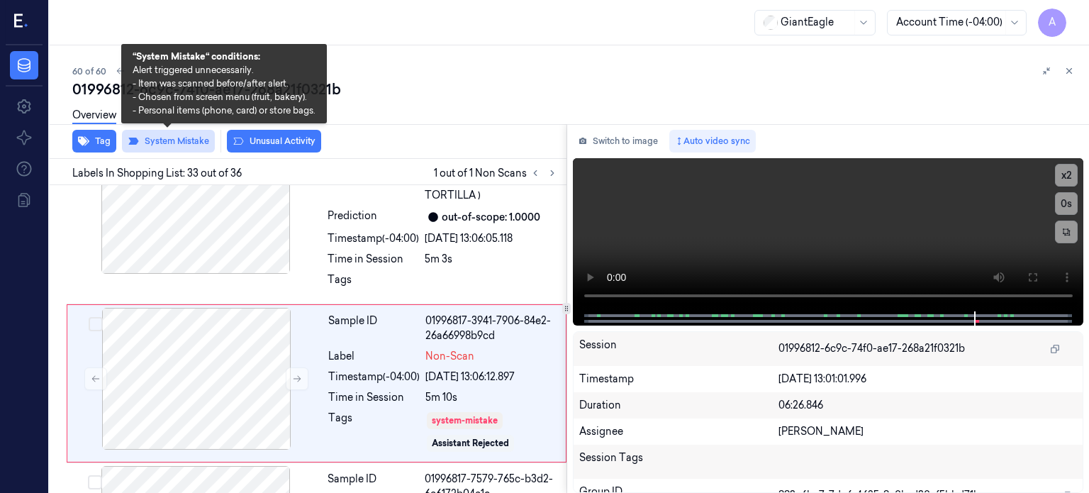
scroll to position [5557, 0]
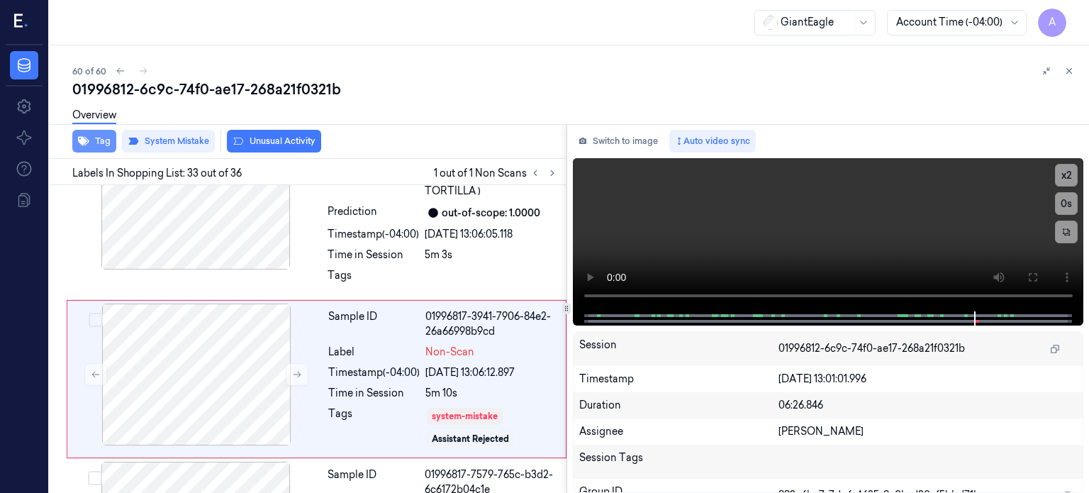
click at [101, 138] on button "Tag" at bounding box center [94, 141] width 44 height 23
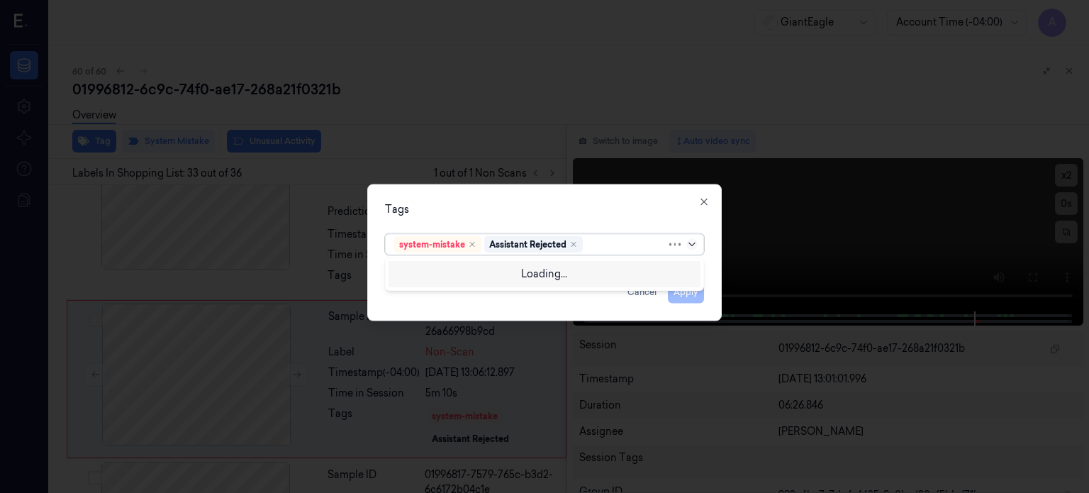
click at [693, 245] on icon at bounding box center [691, 243] width 11 height 11
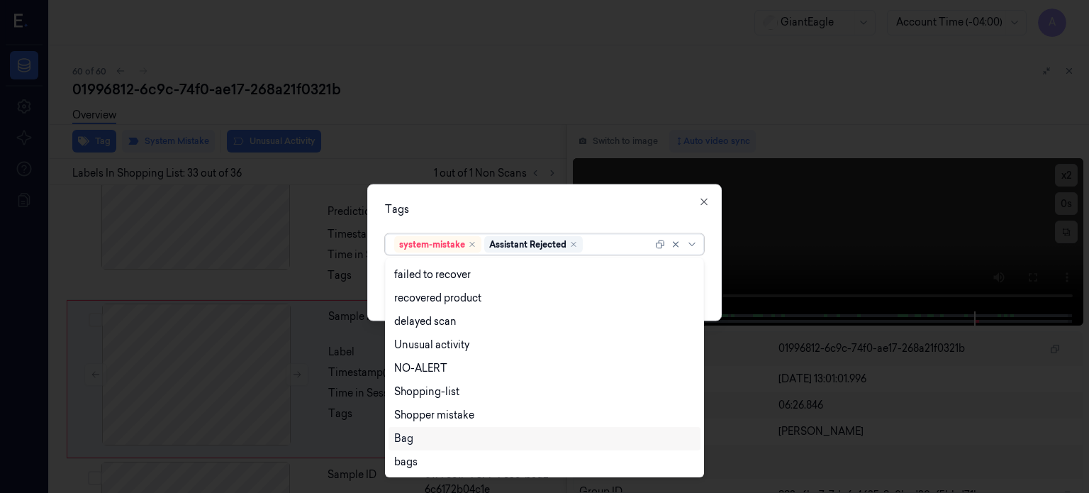
scroll to position [91, 0]
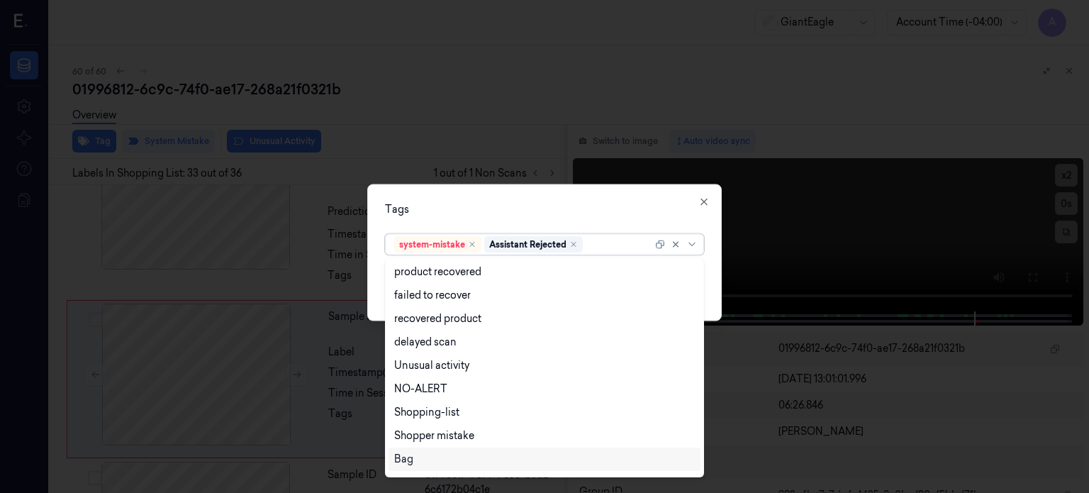
click at [399, 452] on div "Bag" at bounding box center [403, 459] width 19 height 15
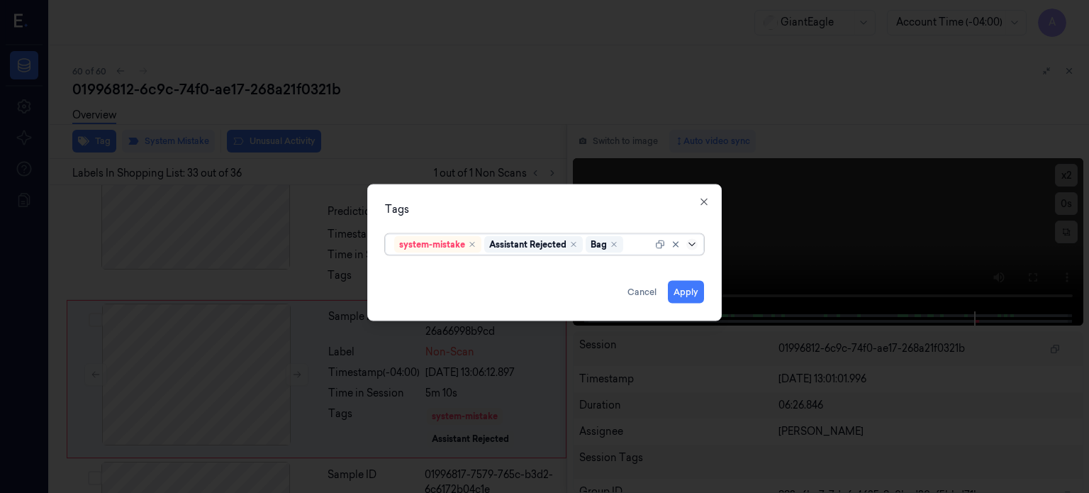
click at [693, 247] on icon at bounding box center [691, 243] width 11 height 11
click at [686, 291] on button "Apply" at bounding box center [686, 291] width 36 height 23
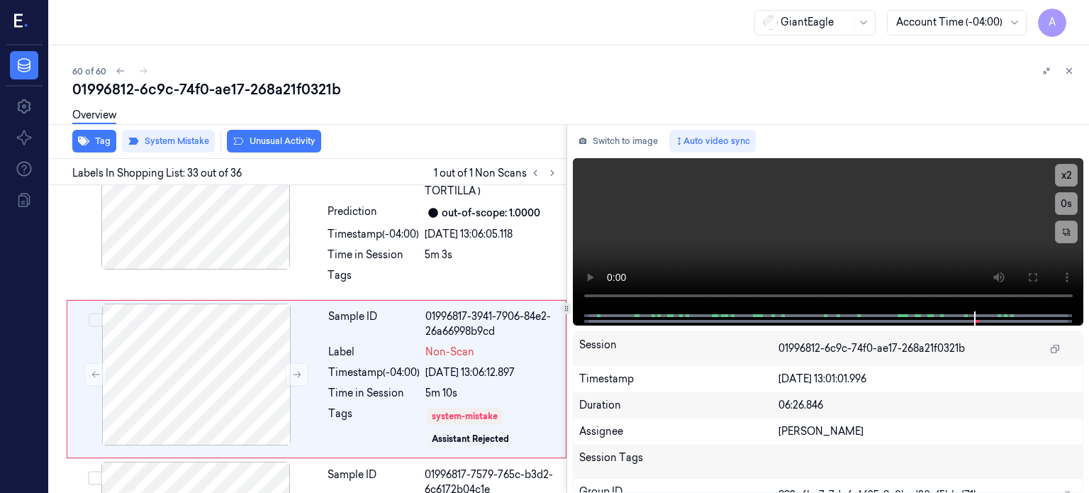
scroll to position [5566, 0]
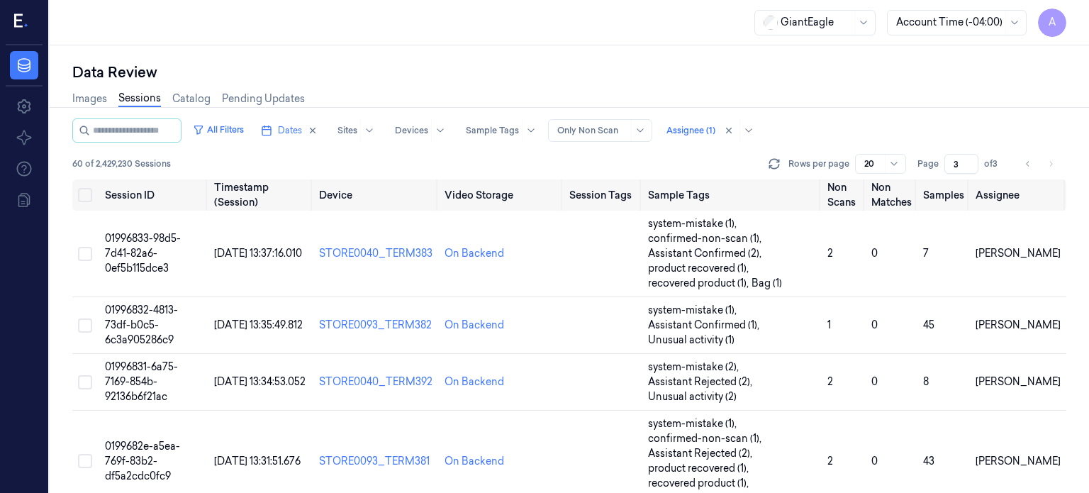
click at [1057, 162] on li "pagination" at bounding box center [1051, 164] width 20 height 20
click at [1027, 165] on icon "Go to previous page" at bounding box center [1028, 163] width 9 height 11
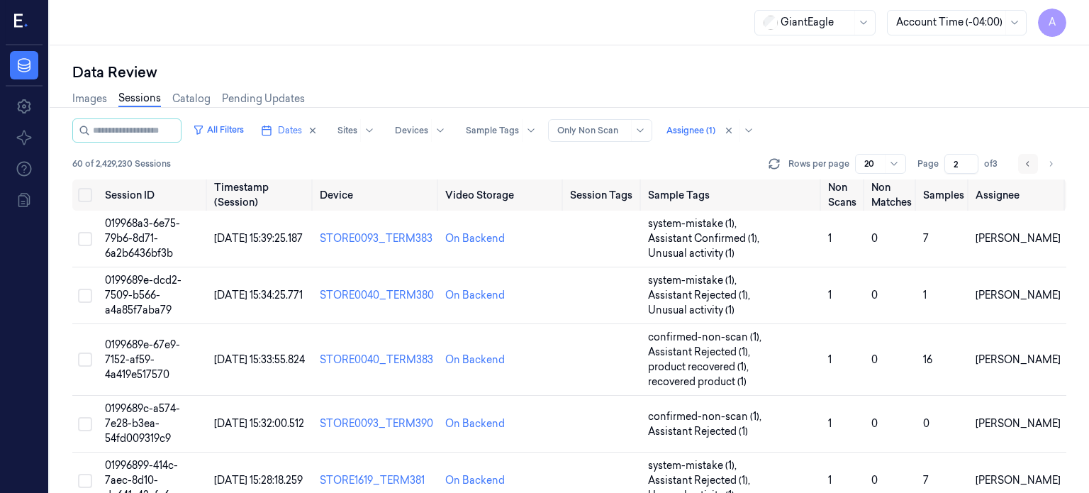
click at [1027, 165] on icon "Go to previous page" at bounding box center [1028, 163] width 9 height 11
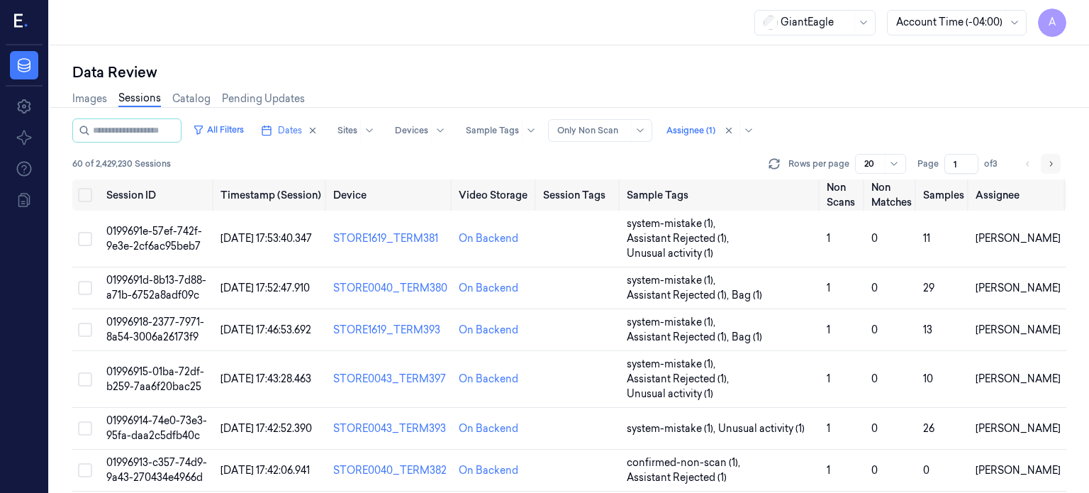
click at [1054, 169] on button "Go to next page" at bounding box center [1051, 164] width 20 height 20
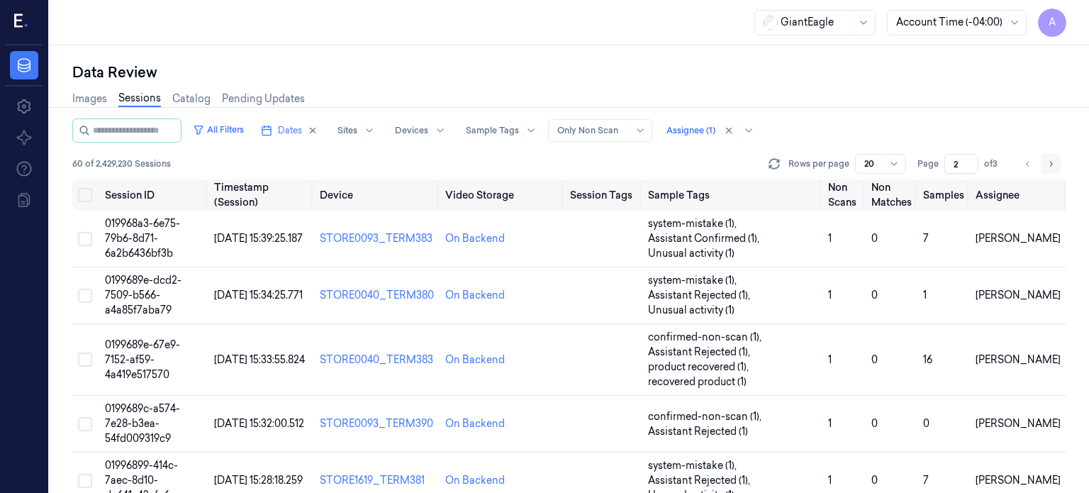
click at [1054, 169] on button "Go to next page" at bounding box center [1051, 164] width 20 height 20
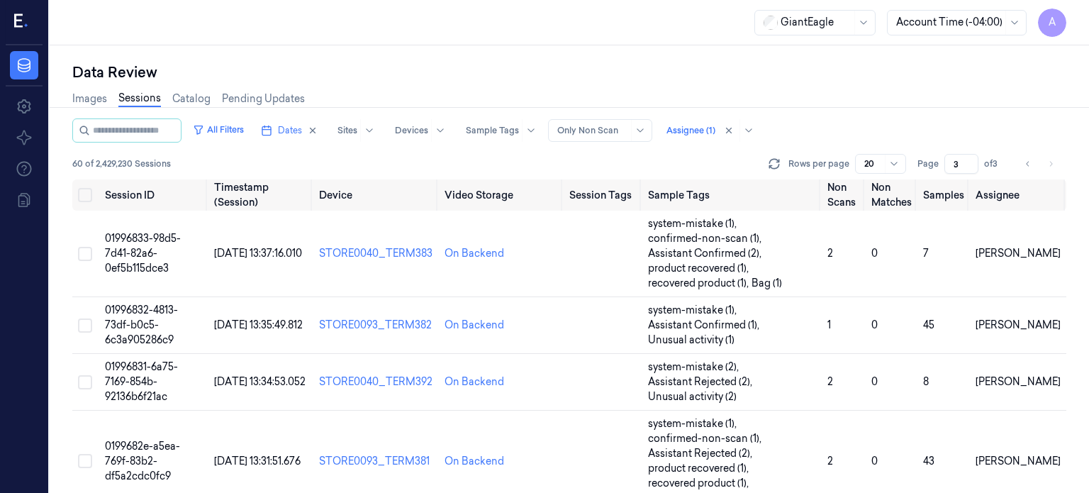
click at [1055, 161] on li "pagination" at bounding box center [1051, 164] width 20 height 20
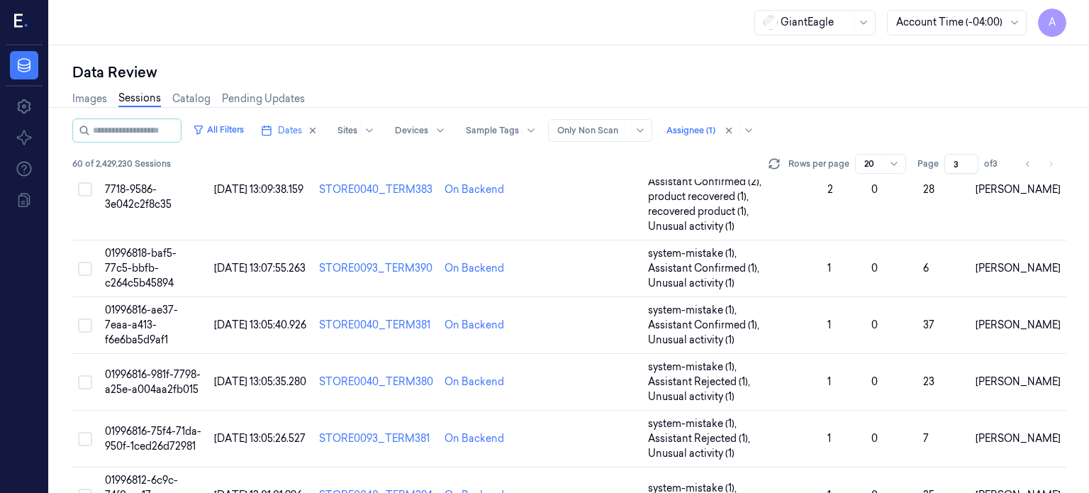
scroll to position [1038, 0]
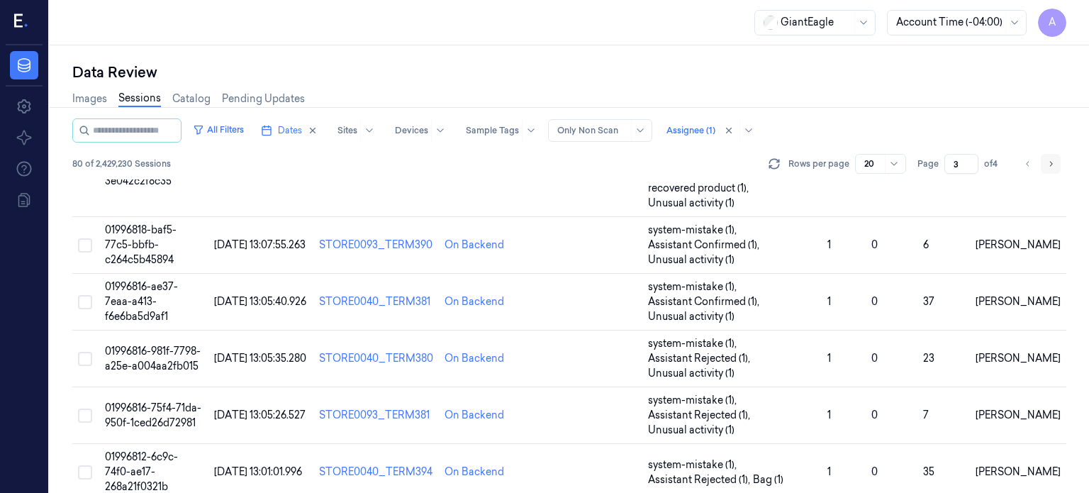
click at [1052, 165] on icon "Go to next page" at bounding box center [1051, 163] width 9 height 11
type input "4"
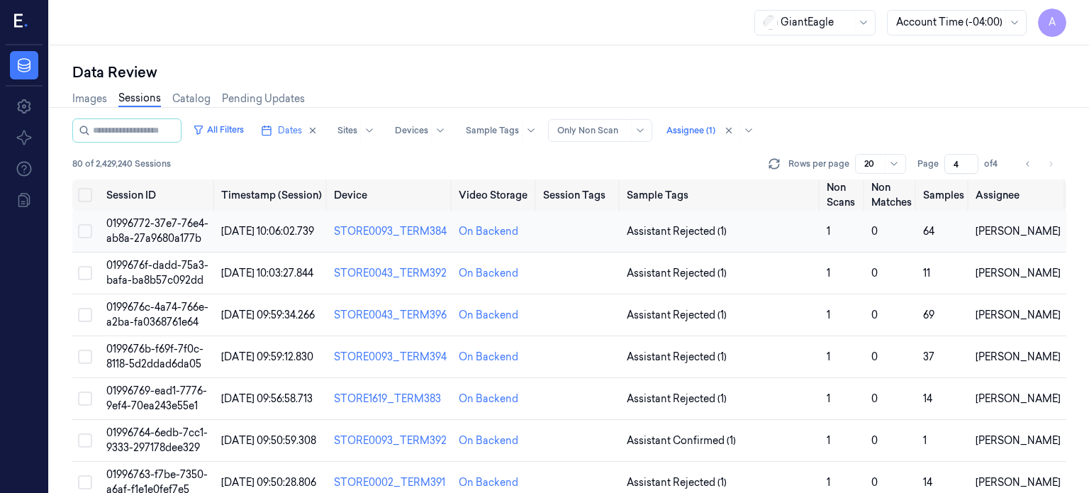
click at [169, 232] on span "01996772-37e7-76e4-ab8a-27a9680a177b" at bounding box center [157, 231] width 102 height 28
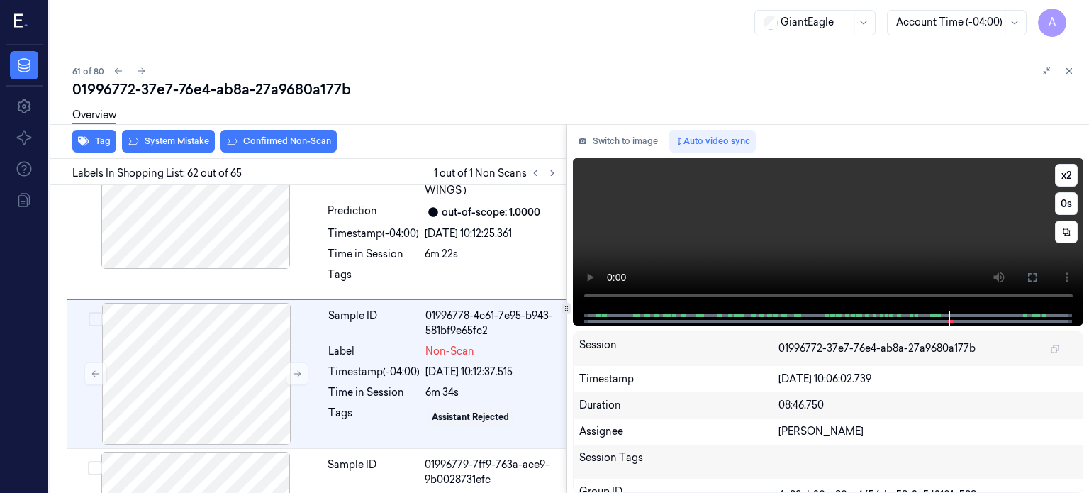
scroll to position [10585, 0]
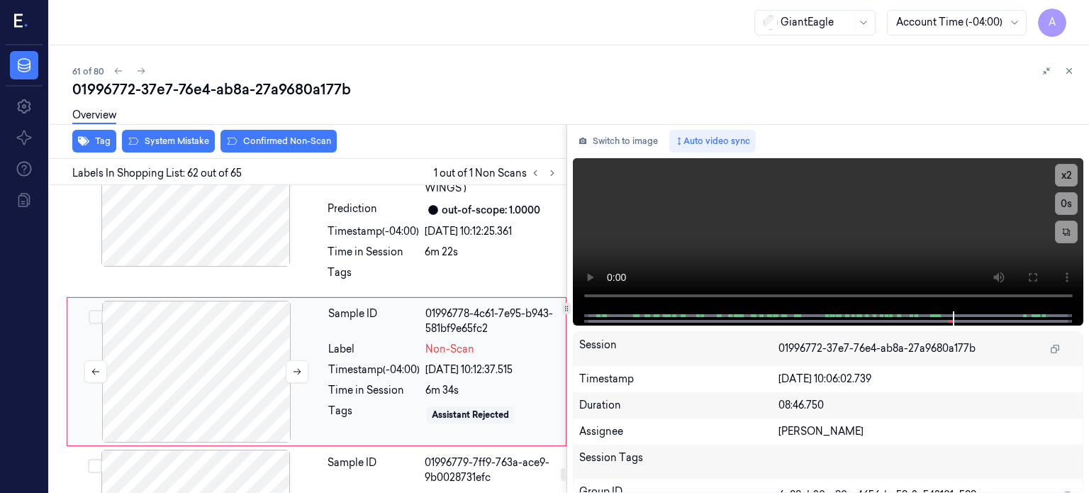
click at [255, 358] on div at bounding box center [196, 372] width 252 height 142
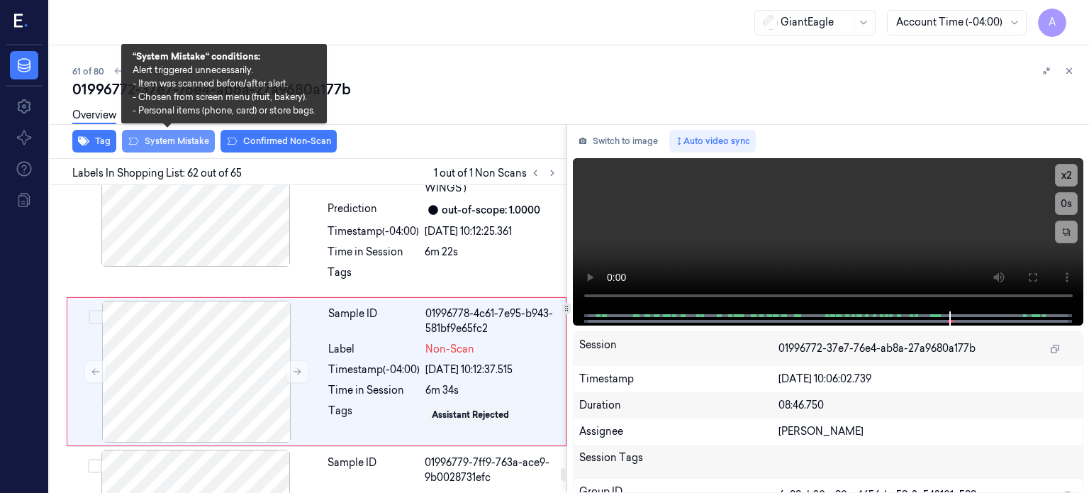
click at [171, 135] on button "System Mistake" at bounding box center [168, 141] width 93 height 23
click at [186, 138] on button "System Mistake" at bounding box center [168, 141] width 93 height 23
click at [165, 138] on button "System Mistake" at bounding box center [168, 141] width 93 height 23
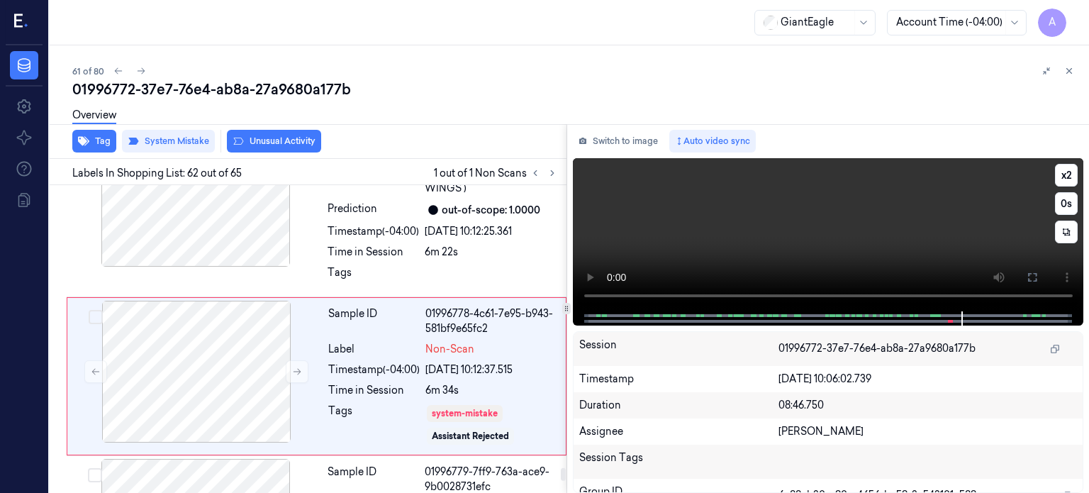
scroll to position [10589, 0]
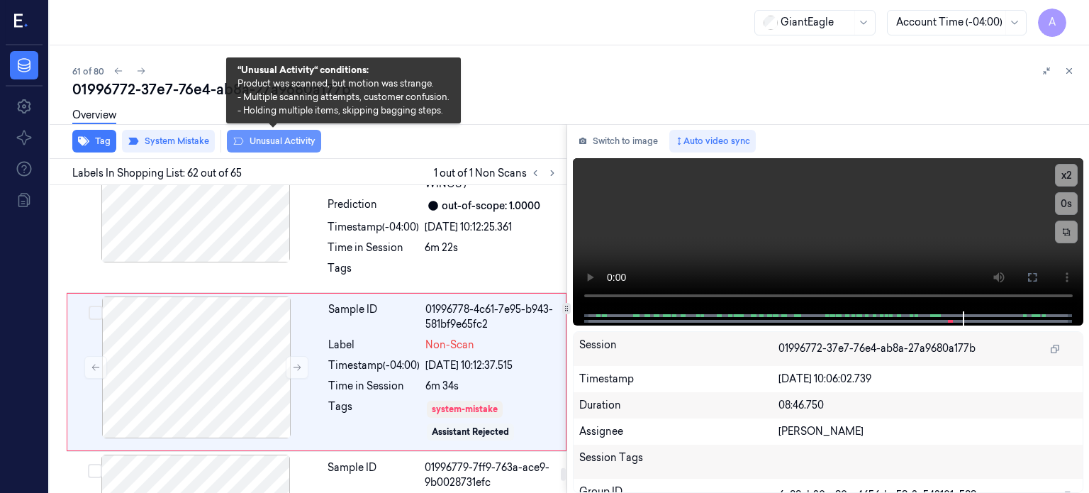
click at [282, 143] on button "Unusual Activity" at bounding box center [274, 141] width 94 height 23
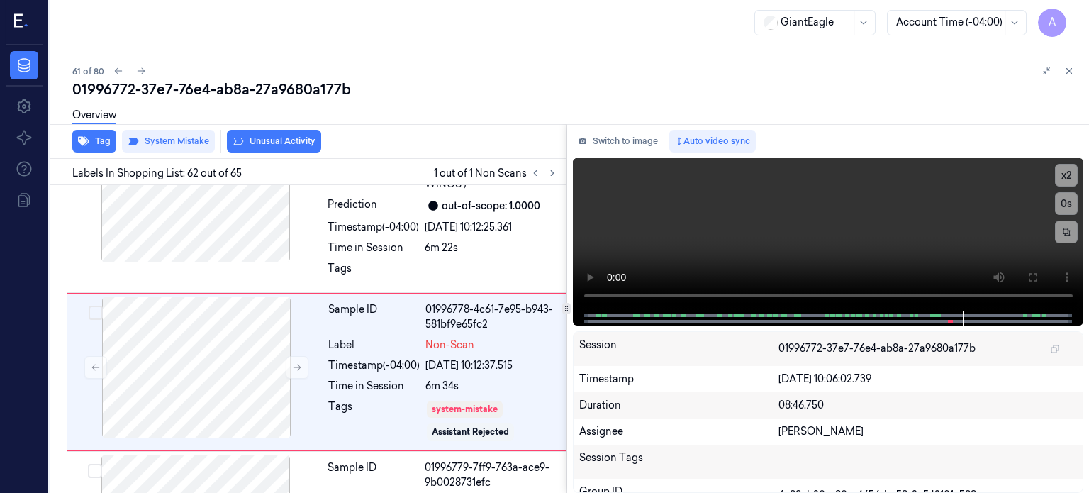
scroll to position [10597, 0]
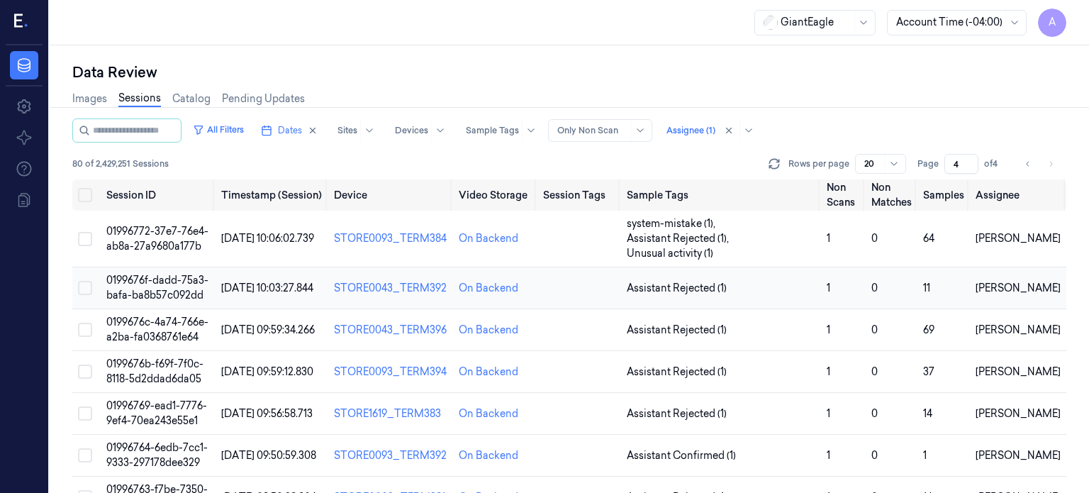
click at [162, 274] on span "0199676f-dadd-75a3-bafa-ba8b57c092dd" at bounding box center [157, 288] width 102 height 28
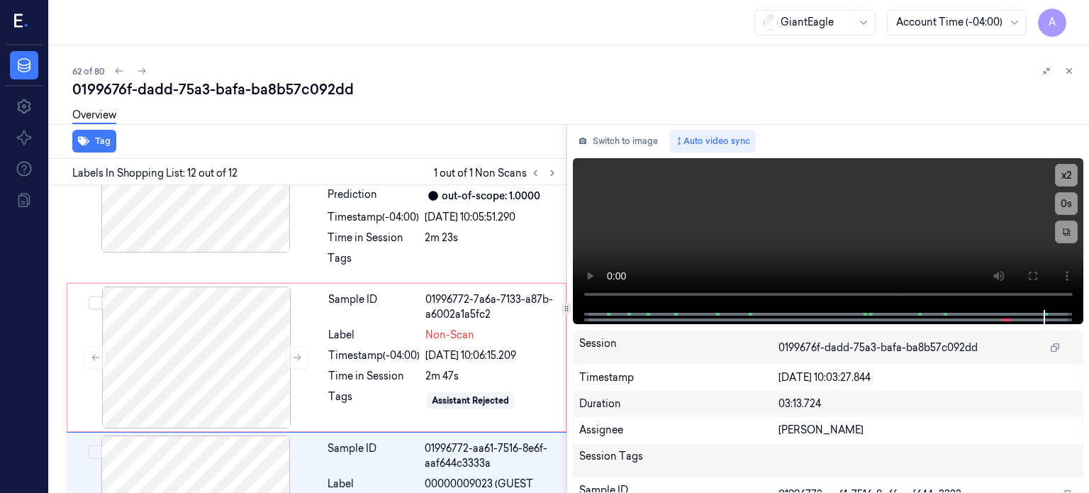
scroll to position [1746, 0]
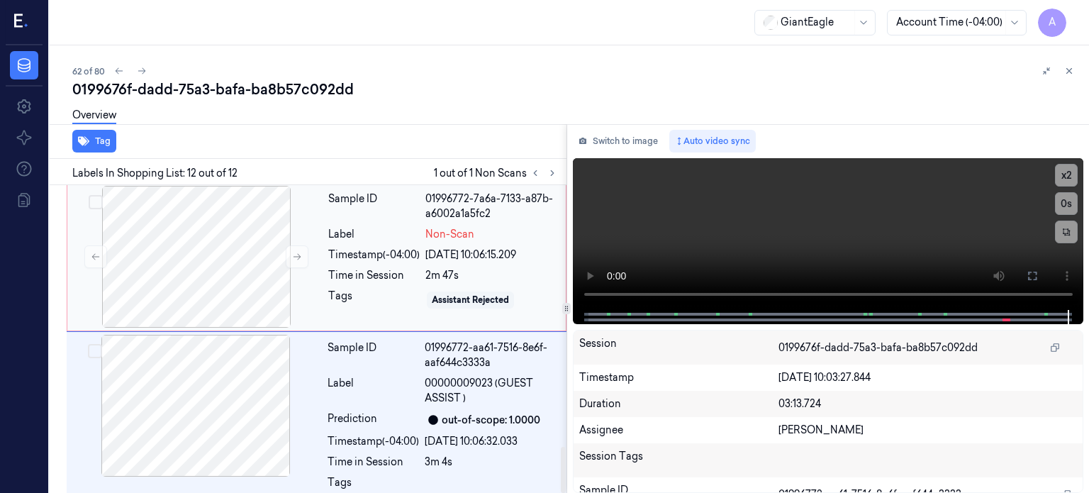
click at [352, 289] on div "Tags" at bounding box center [373, 300] width 91 height 23
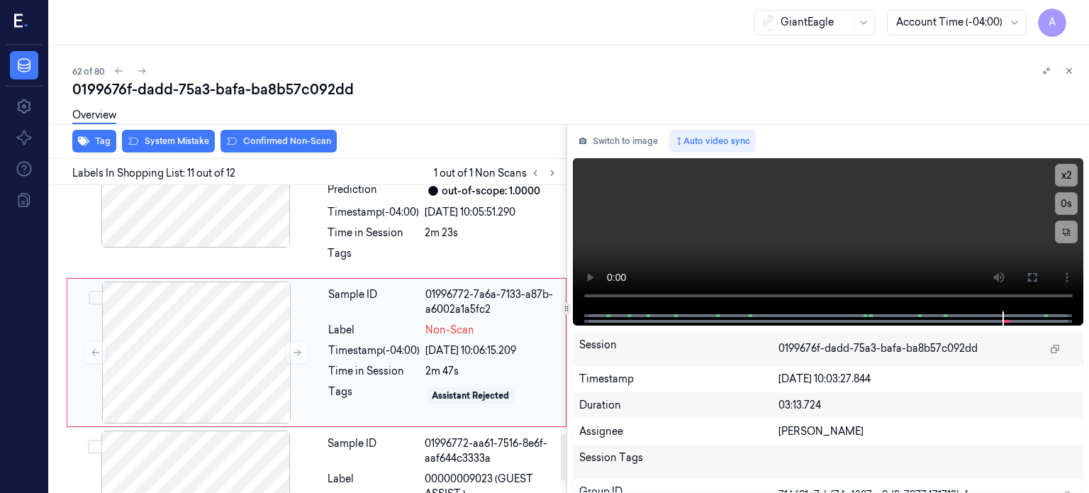
scroll to position [1645, 0]
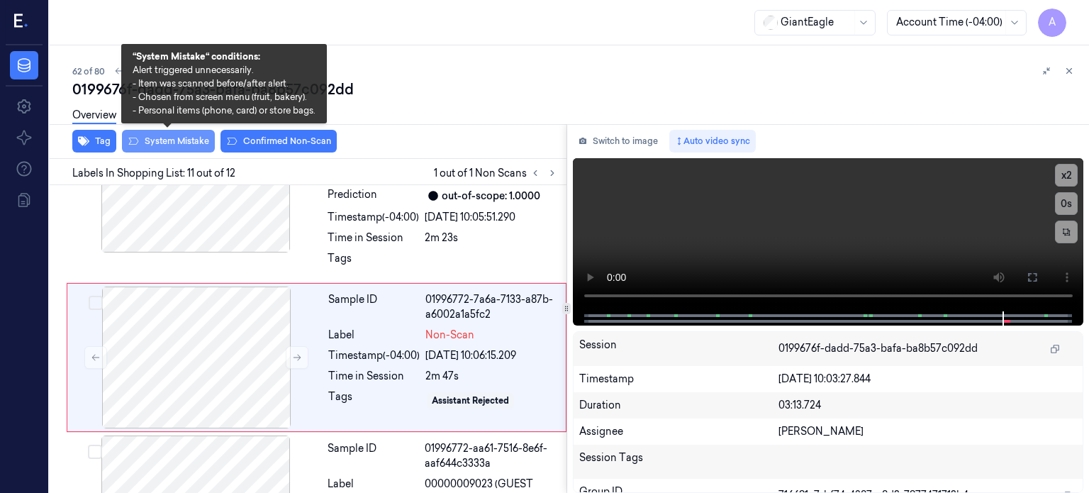
click at [176, 147] on button "System Mistake" at bounding box center [168, 141] width 93 height 23
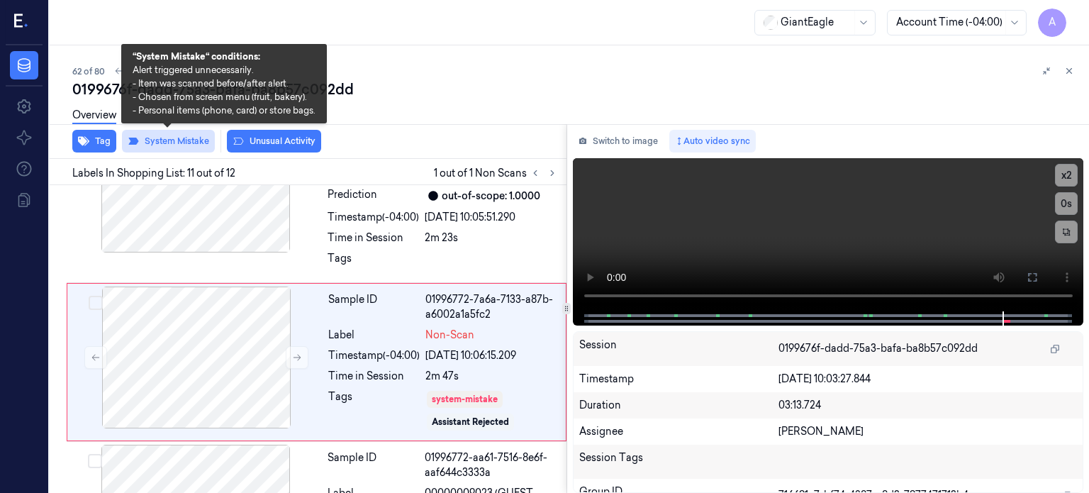
scroll to position [1649, 0]
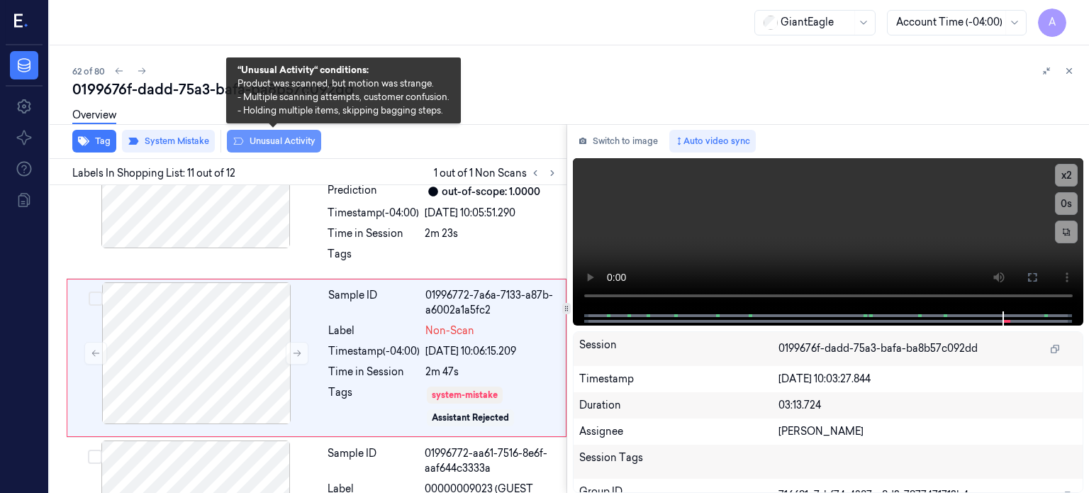
click at [284, 137] on button "Unusual Activity" at bounding box center [274, 141] width 94 height 23
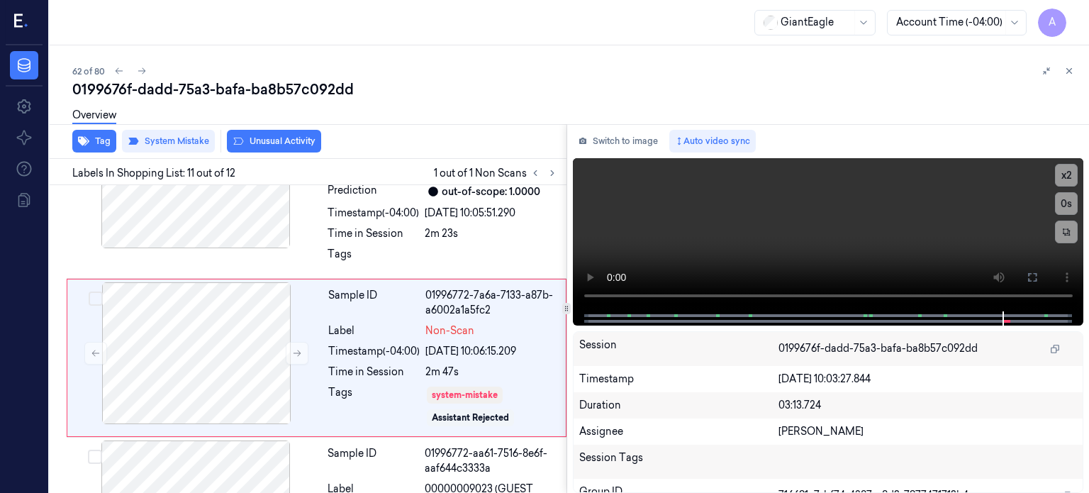
scroll to position [1659, 0]
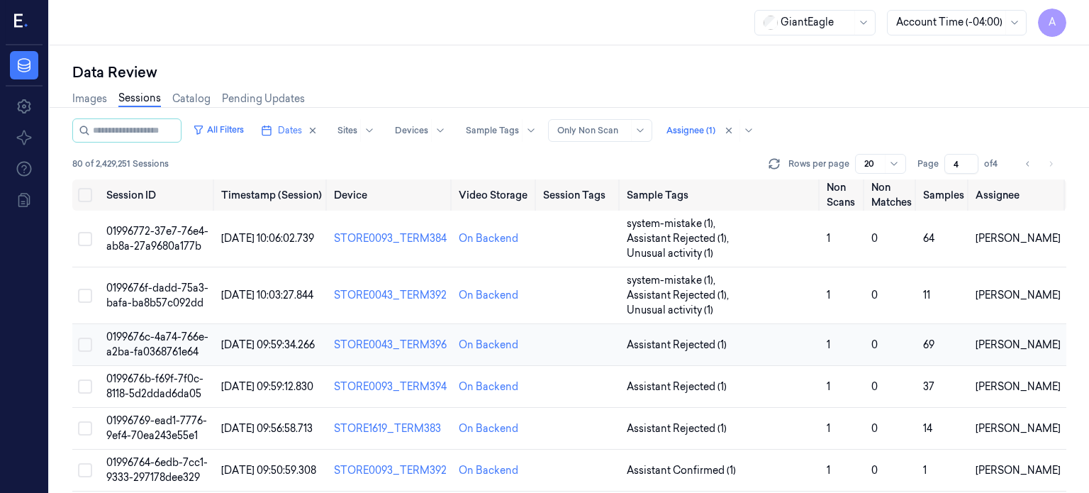
click at [160, 330] on span "0199676c-4a74-766e-a2ba-fa0368761e64" at bounding box center [157, 344] width 102 height 28
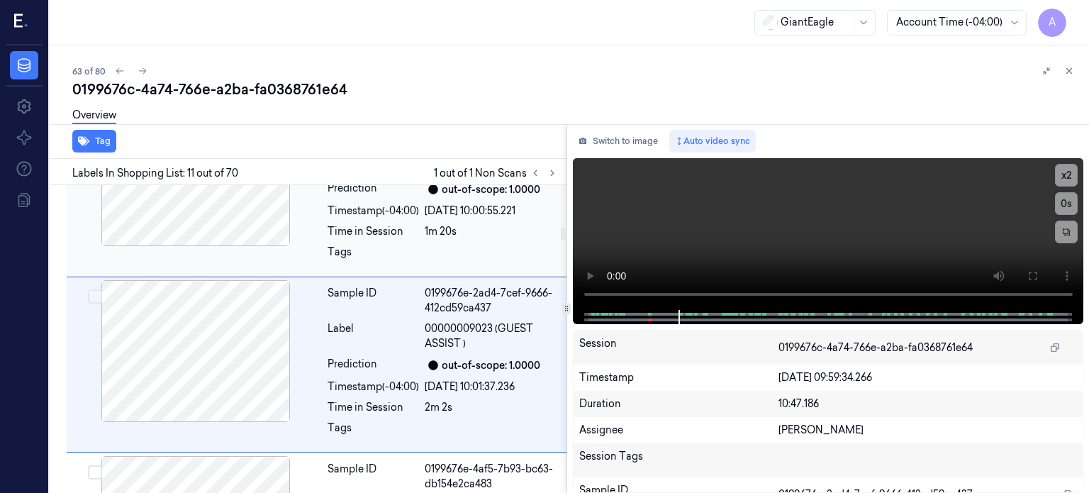
scroll to position [1661, 0]
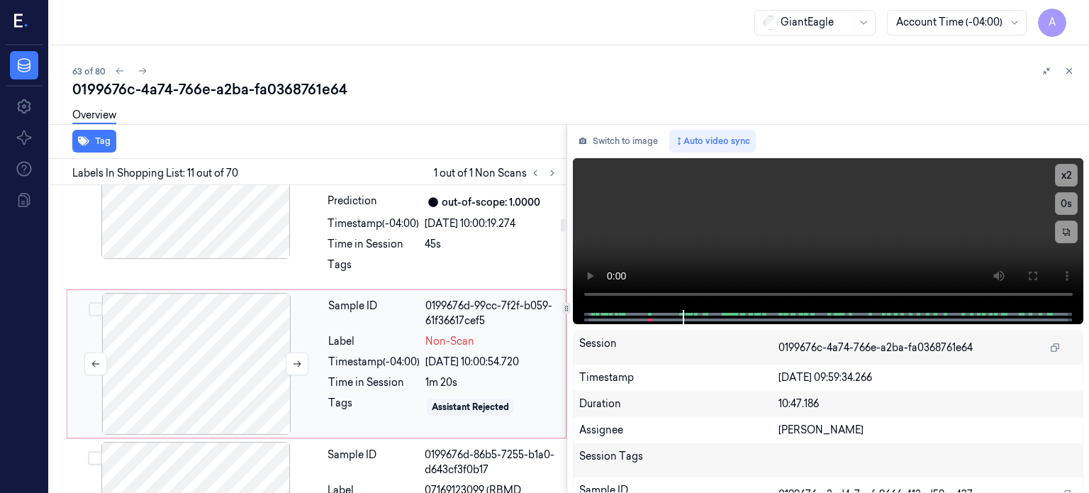
click at [245, 336] on div at bounding box center [196, 364] width 252 height 142
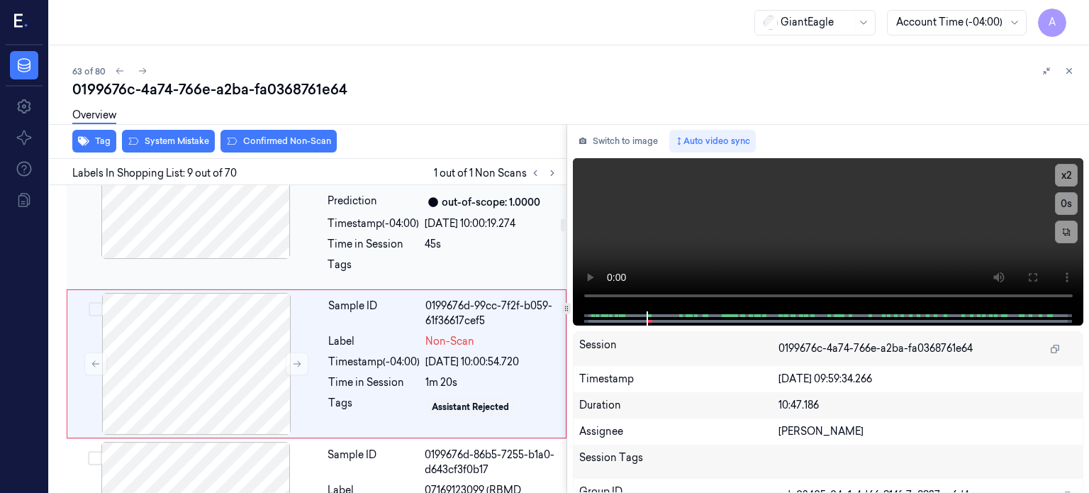
scroll to position [1324, 0]
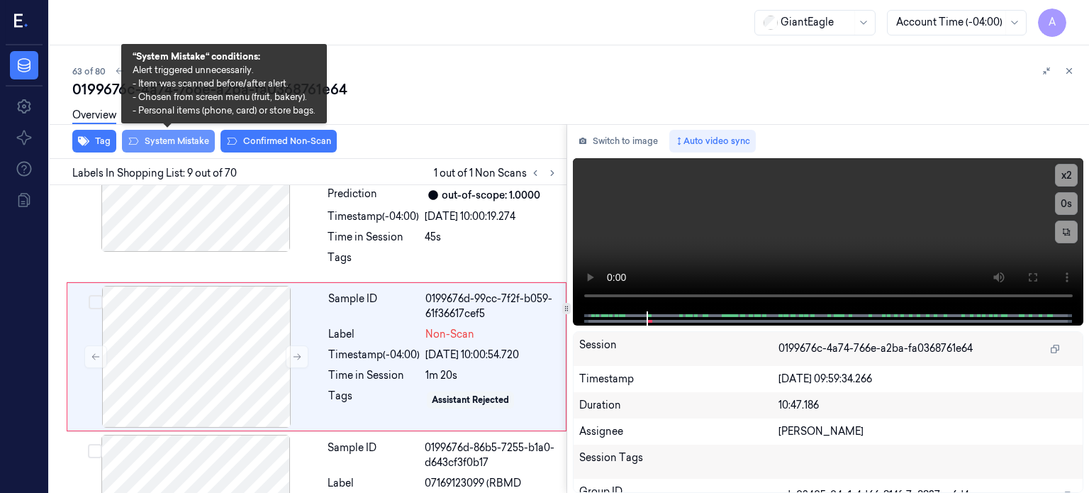
click at [165, 144] on button "System Mistake" at bounding box center [168, 141] width 93 height 23
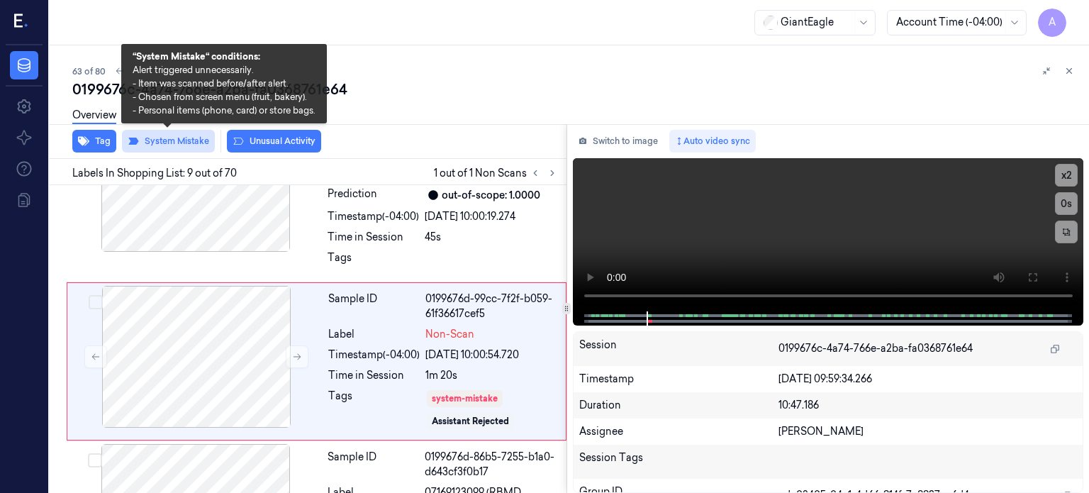
scroll to position [1328, 0]
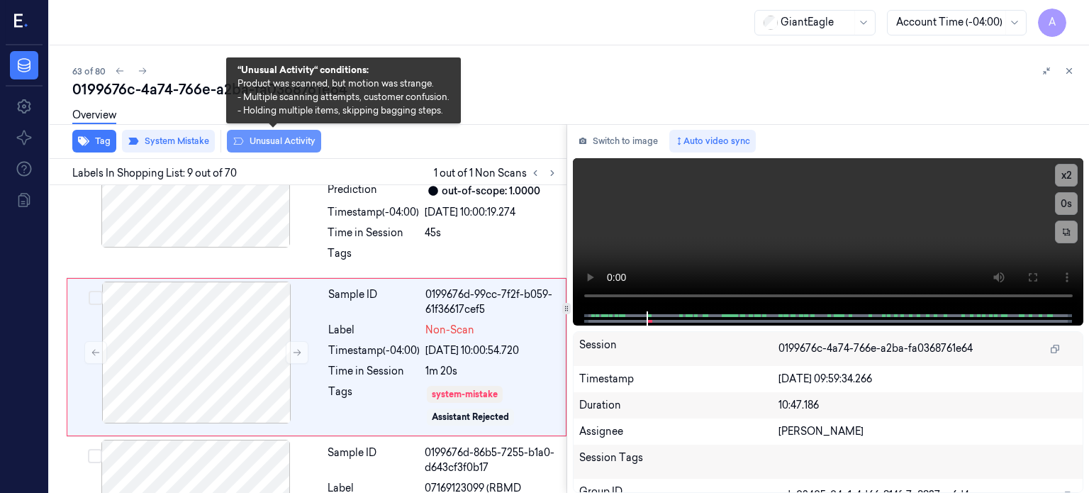
click at [282, 140] on button "Unusual Activity" at bounding box center [274, 141] width 94 height 23
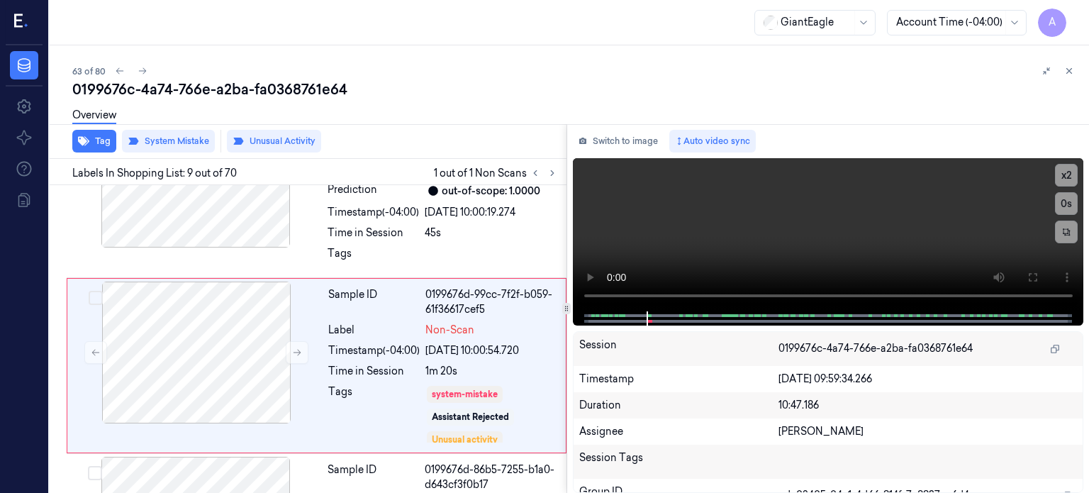
scroll to position [1337, 0]
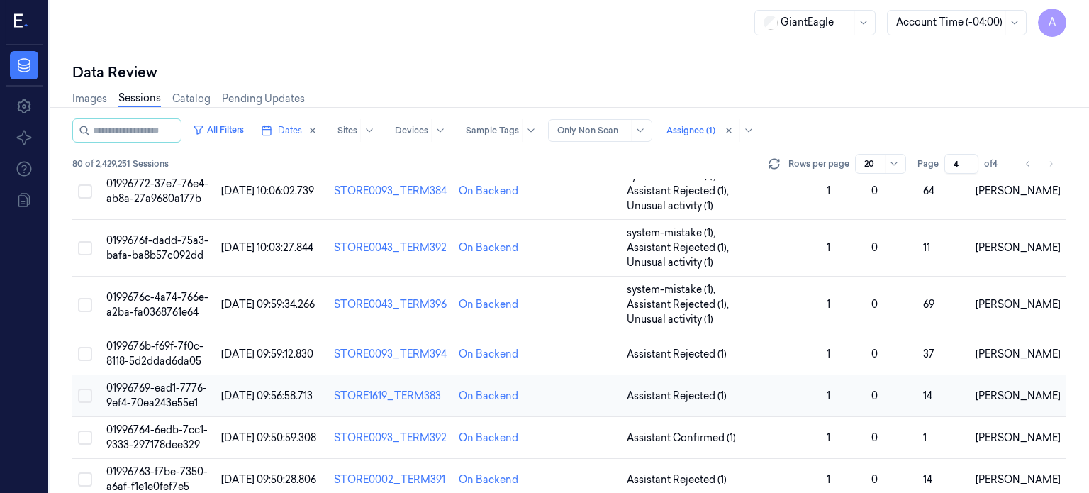
scroll to position [51, 0]
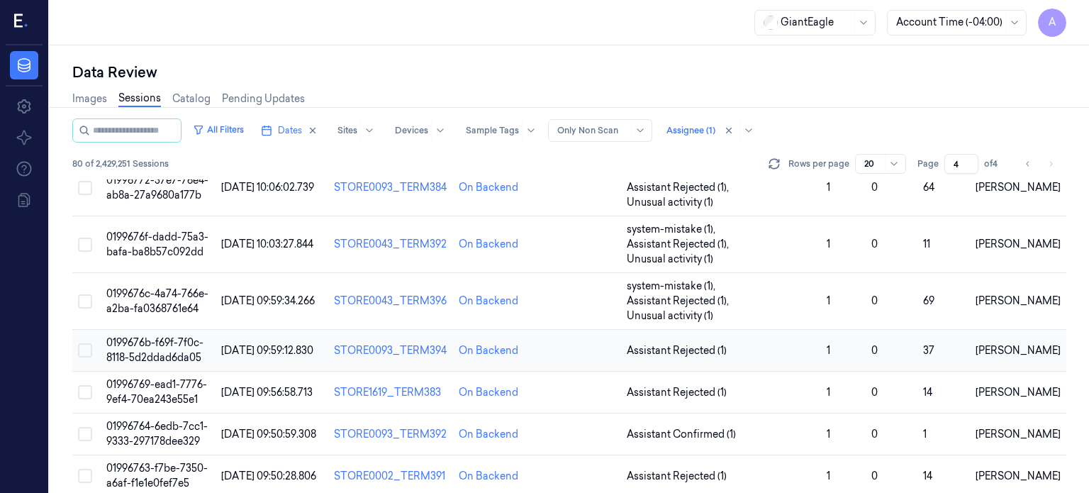
click at [155, 336] on span "0199676b-f69f-7f0c-8118-5d2ddad6da05" at bounding box center [154, 350] width 97 height 28
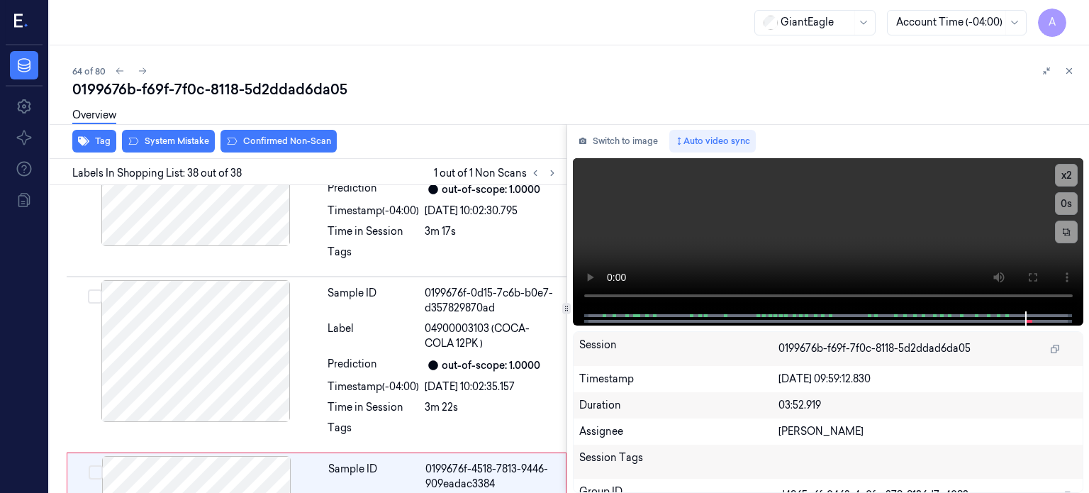
scroll to position [6341, 0]
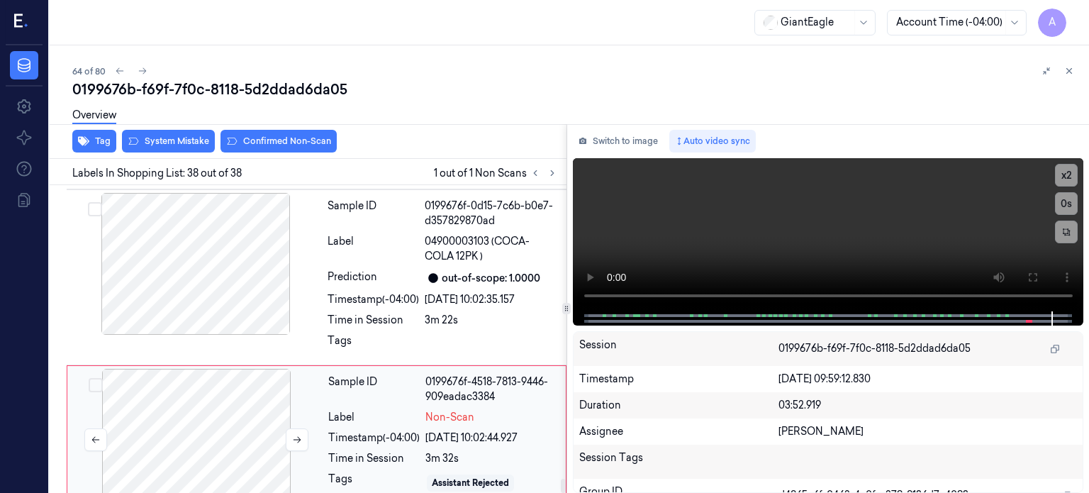
click at [174, 419] on div at bounding box center [196, 440] width 252 height 142
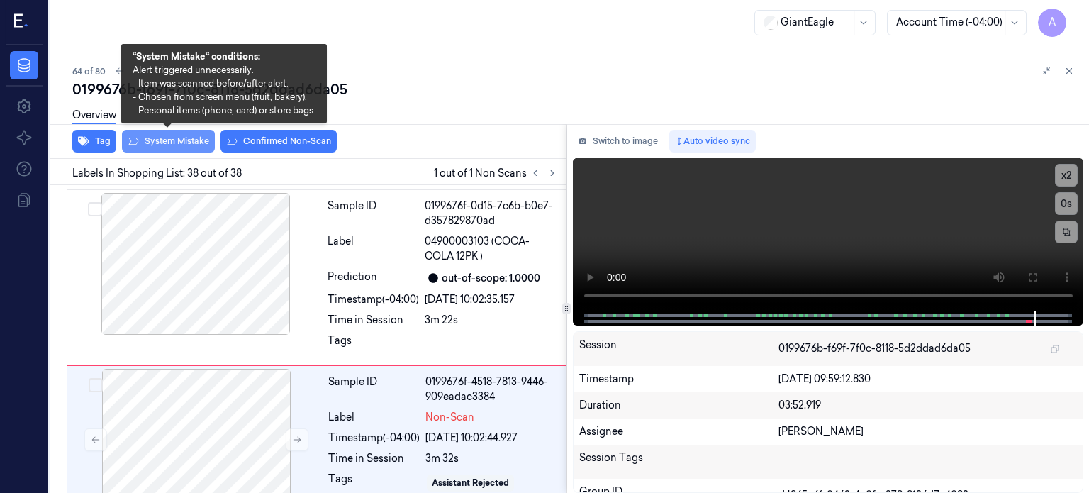
click at [187, 137] on button "System Mistake" at bounding box center [168, 141] width 93 height 23
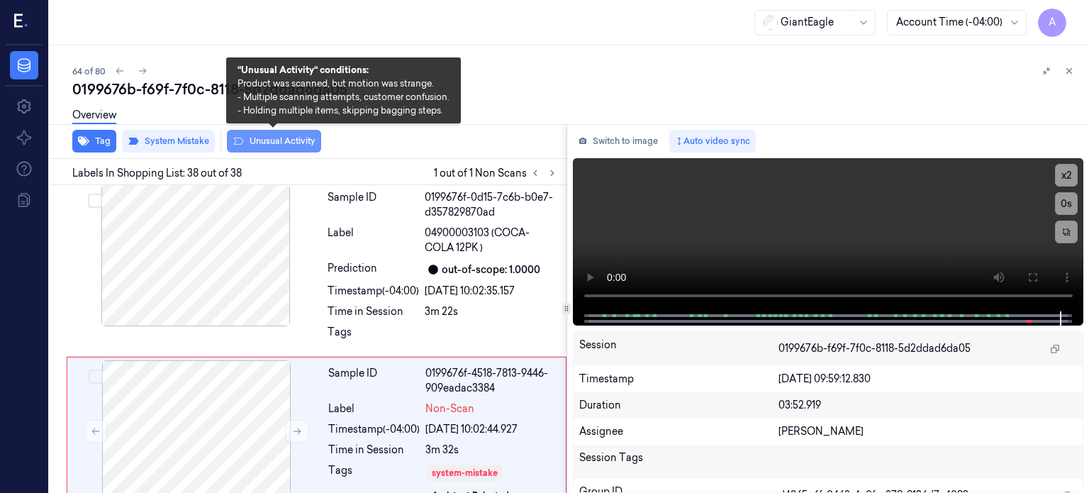
click at [276, 145] on button "Unusual Activity" at bounding box center [274, 141] width 94 height 23
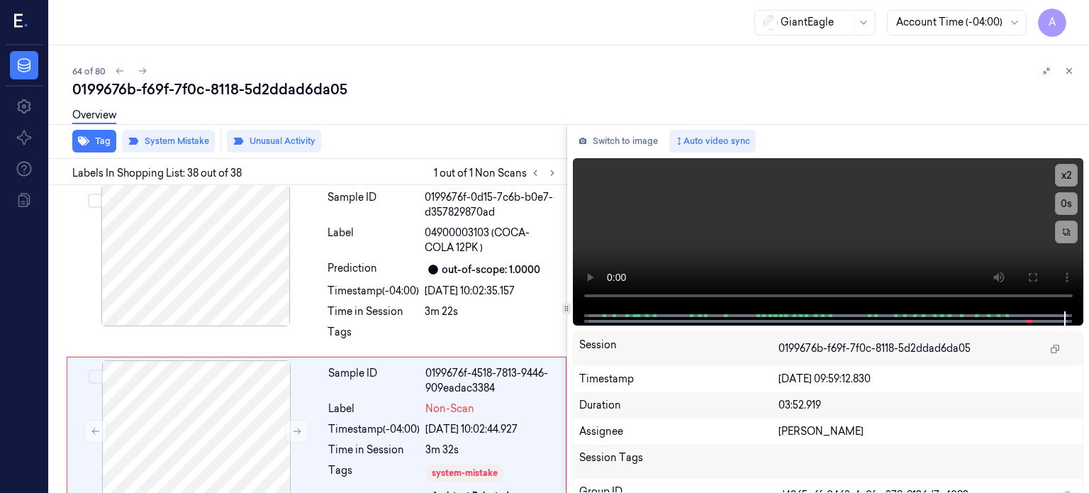
scroll to position [6367, 0]
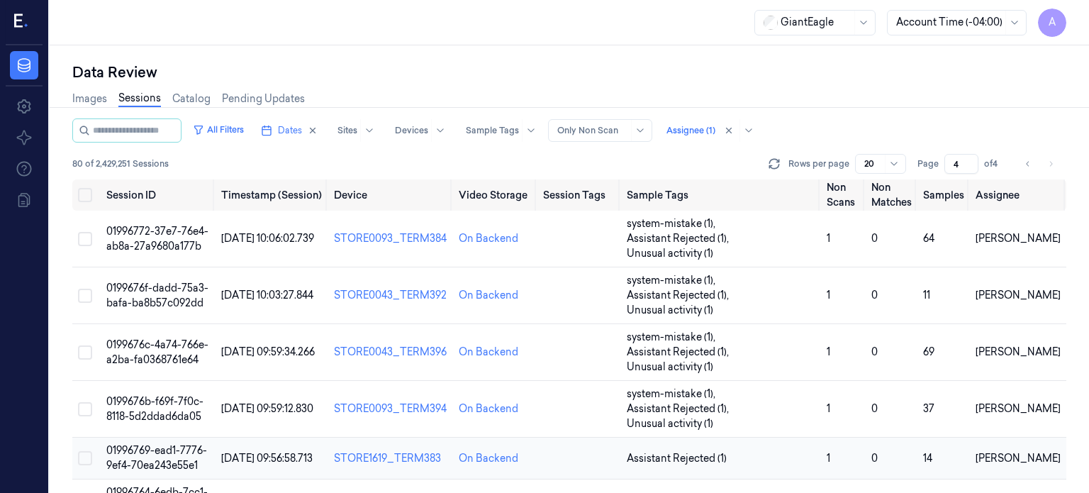
scroll to position [55, 0]
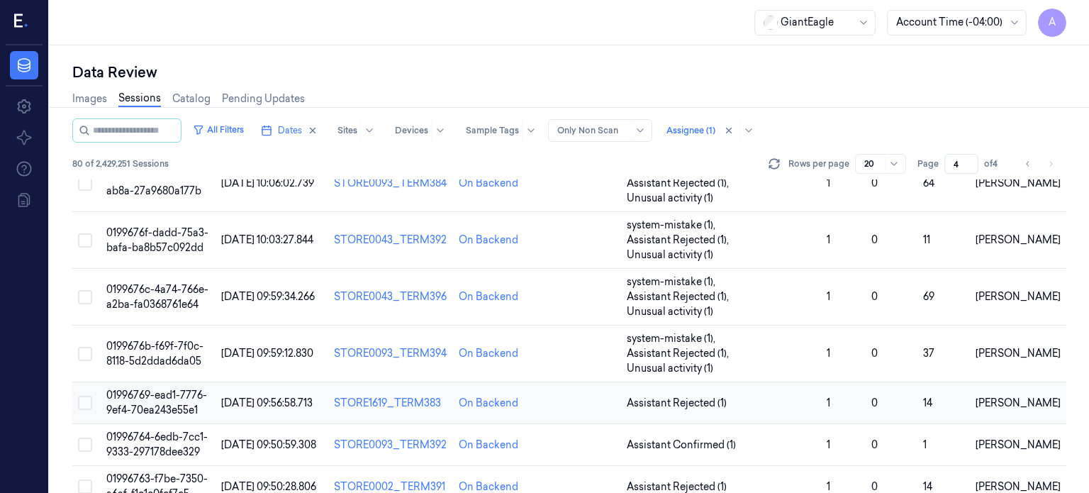
click at [156, 389] on span "01996769-ead1-7776-9ef4-70ea243e55e1" at bounding box center [156, 403] width 101 height 28
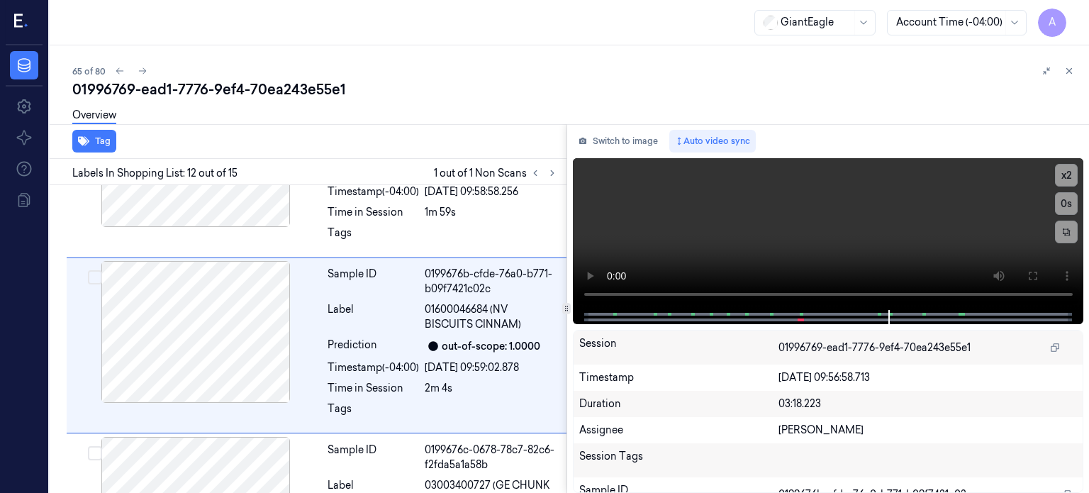
scroll to position [1837, 0]
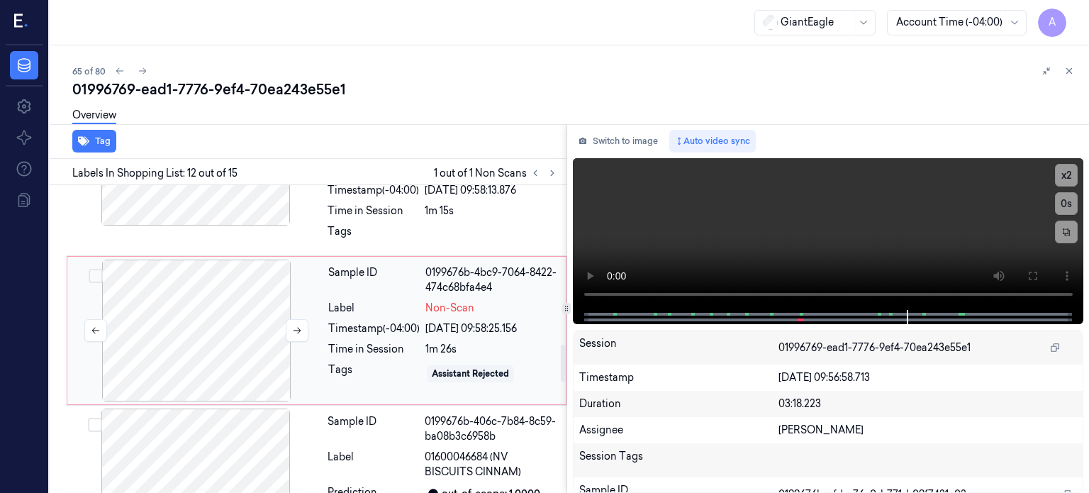
click at [194, 339] on div at bounding box center [196, 331] width 252 height 142
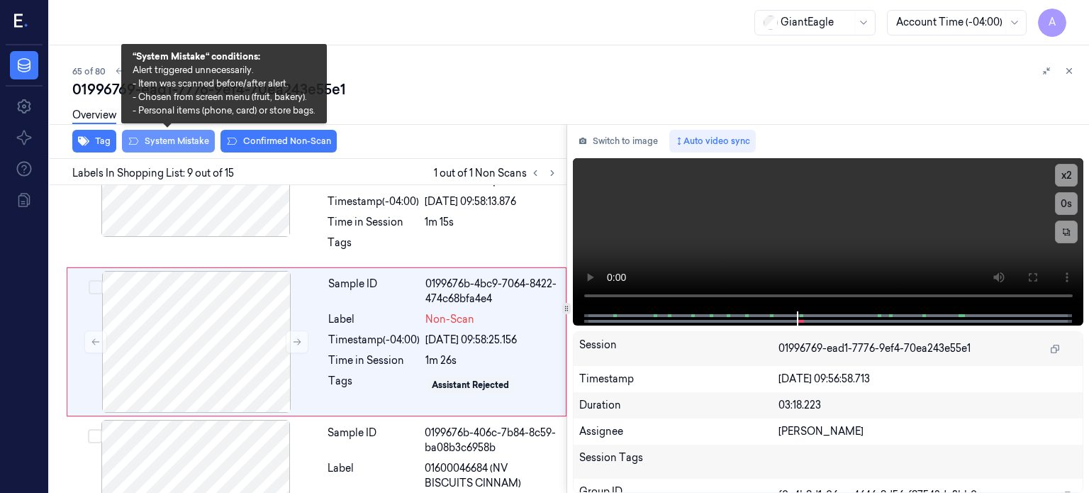
click at [179, 143] on button "System Mistake" at bounding box center [168, 141] width 93 height 23
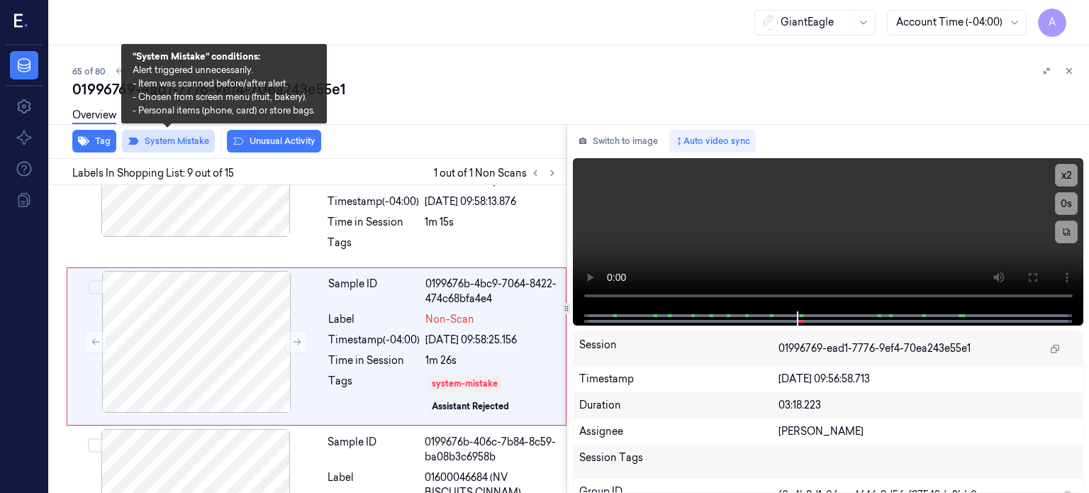
scroll to position [1328, 0]
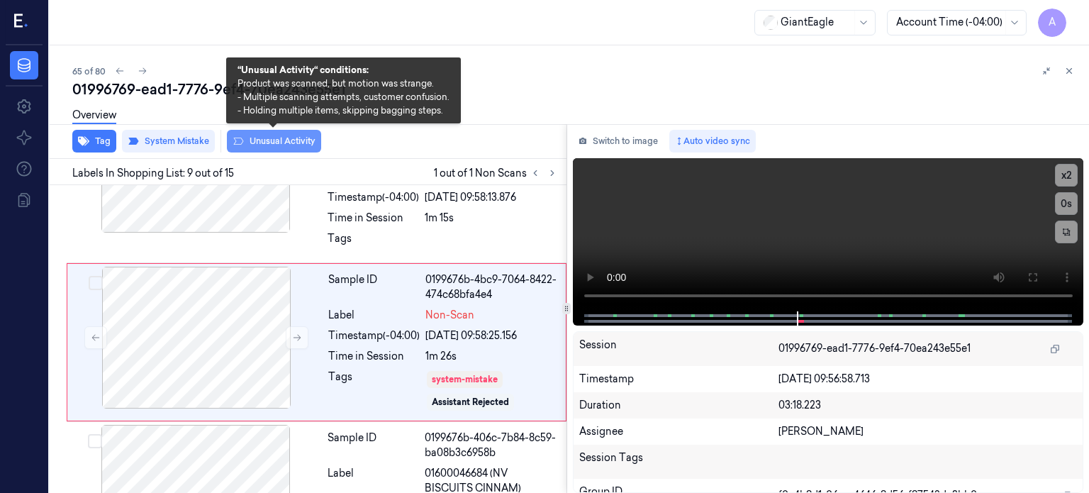
click at [278, 140] on button "Unusual Activity" at bounding box center [274, 141] width 94 height 23
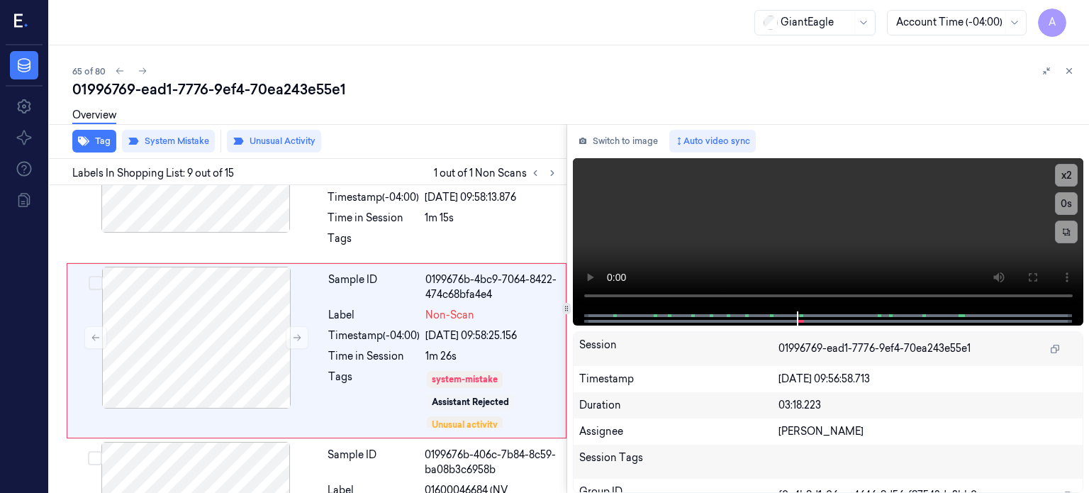
scroll to position [1337, 0]
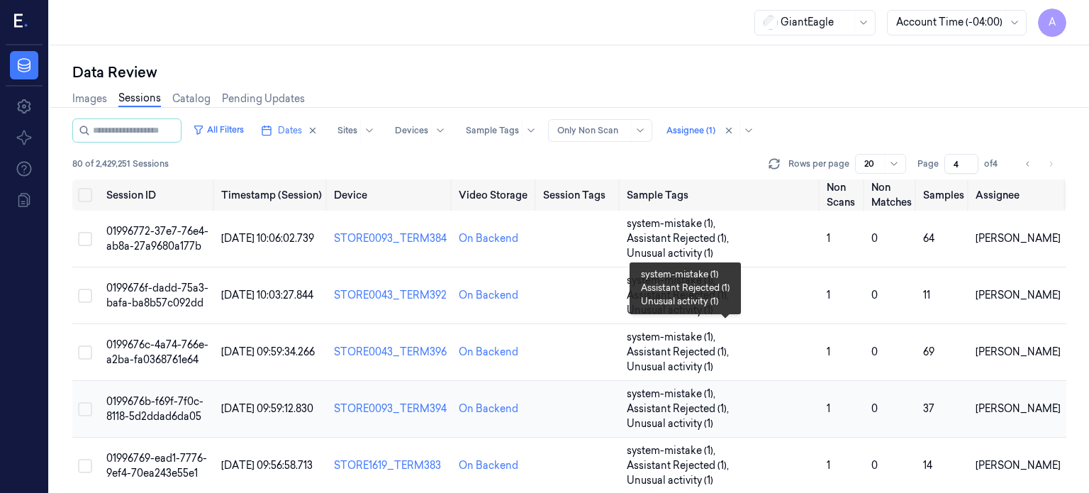
scroll to position [71, 0]
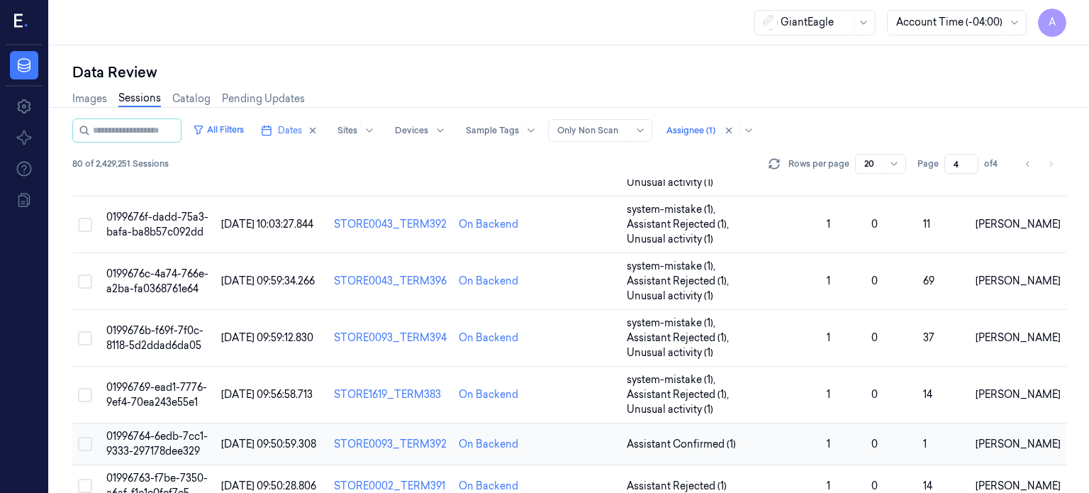
click at [150, 430] on span "01996764-6edb-7cc1-9333-297178dee329" at bounding box center [156, 444] width 101 height 28
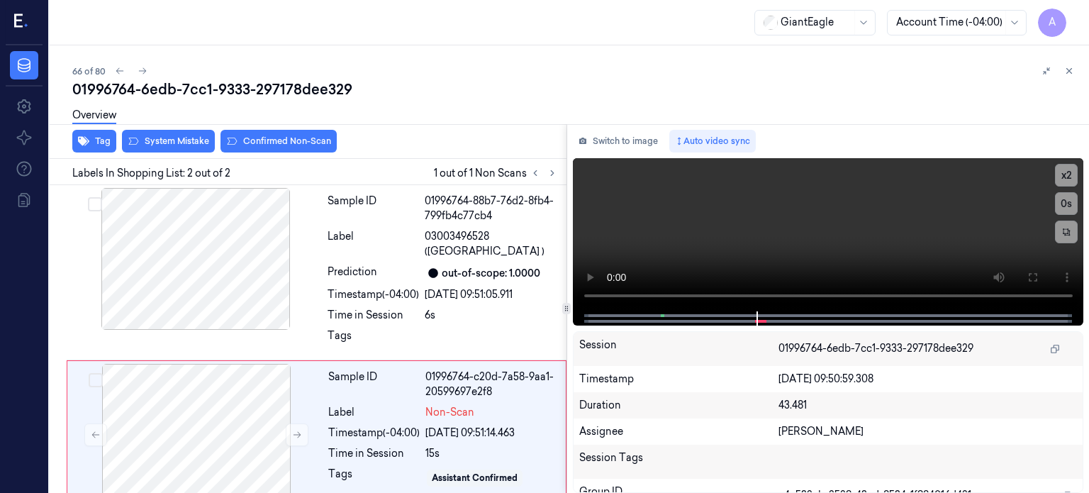
scroll to position [20, 0]
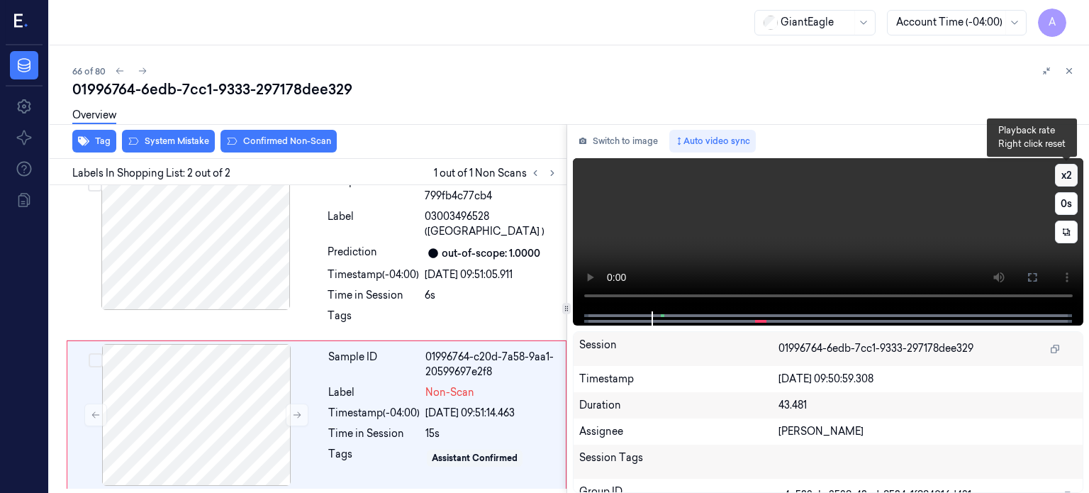
click at [1074, 179] on button "x 2" at bounding box center [1066, 175] width 23 height 23
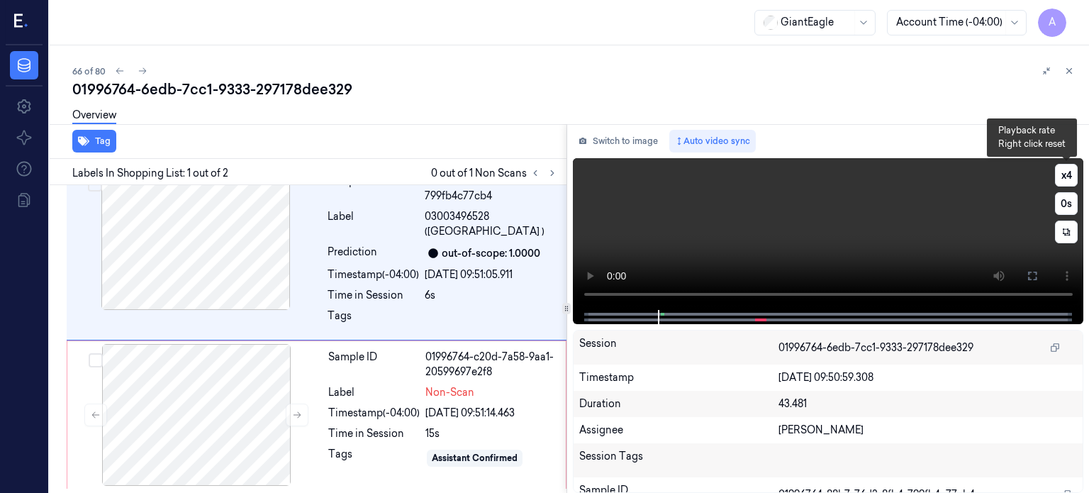
scroll to position [0, 0]
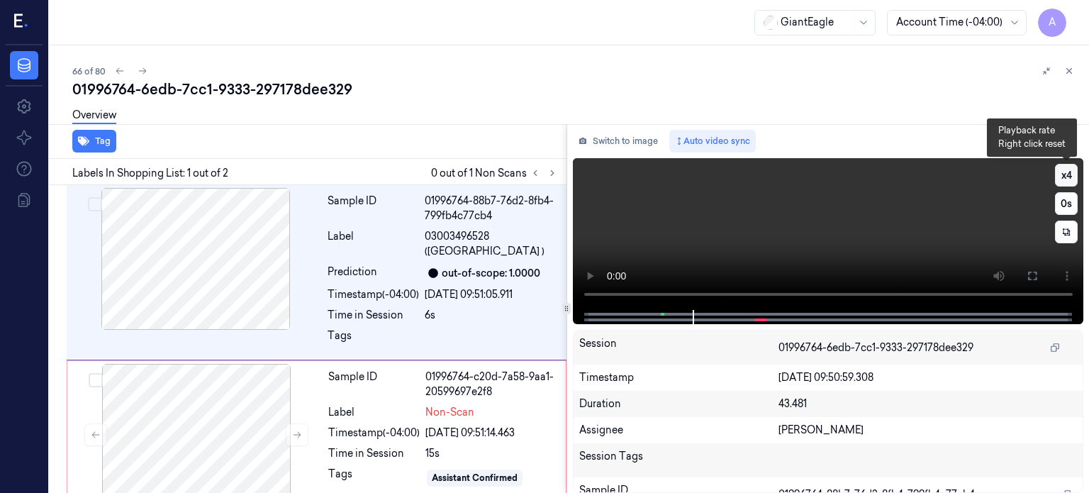
click at [1074, 173] on button "x 4" at bounding box center [1066, 175] width 23 height 23
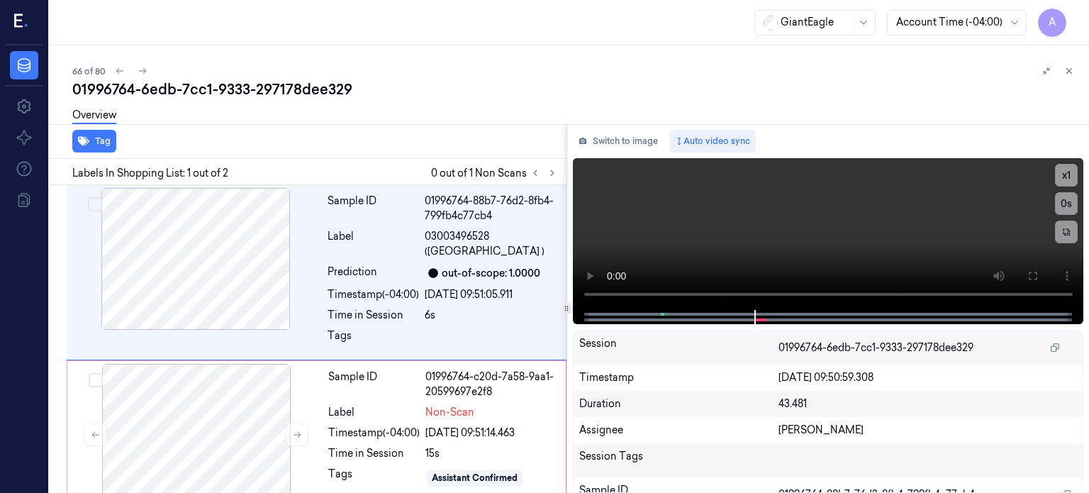
scroll to position [20, 0]
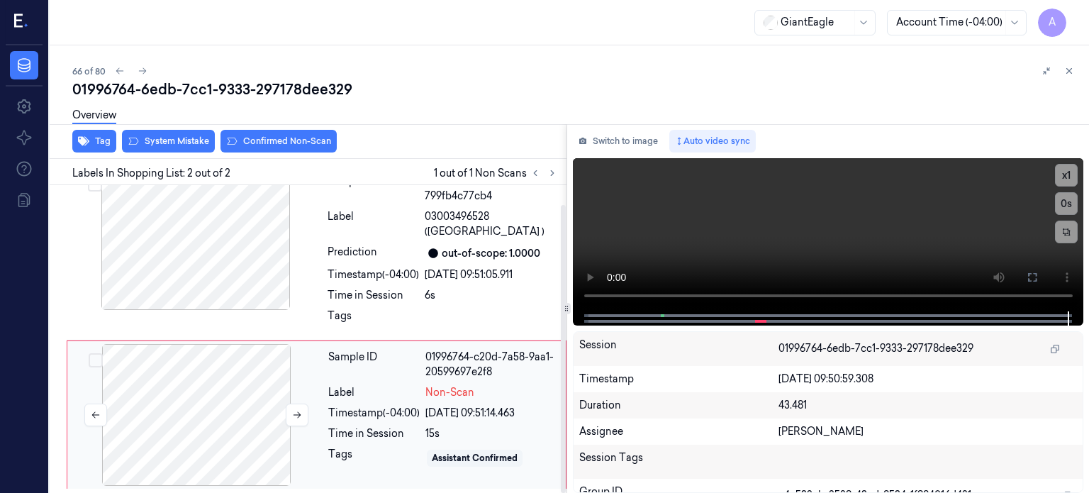
click at [238, 425] on div at bounding box center [196, 415] width 252 height 142
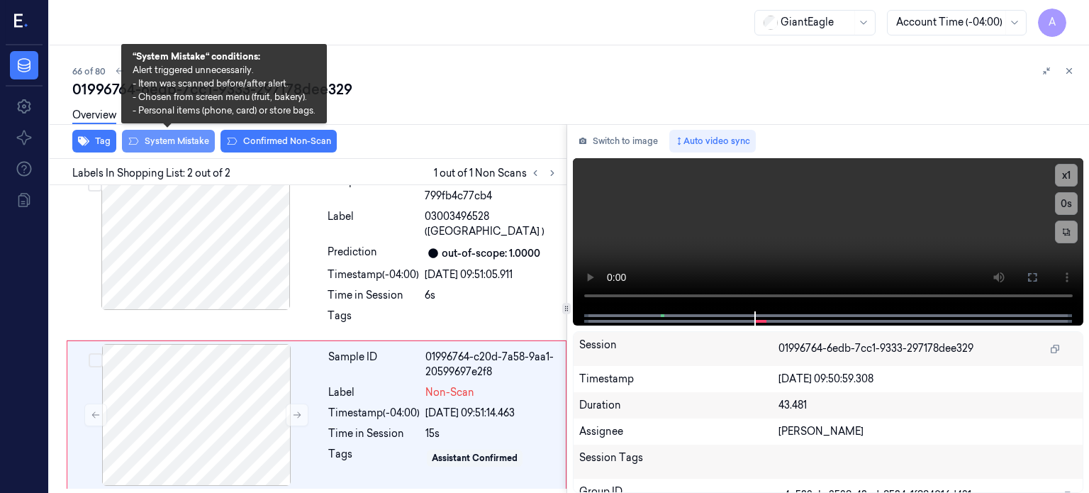
click at [179, 140] on button "System Mistake" at bounding box center [168, 141] width 93 height 23
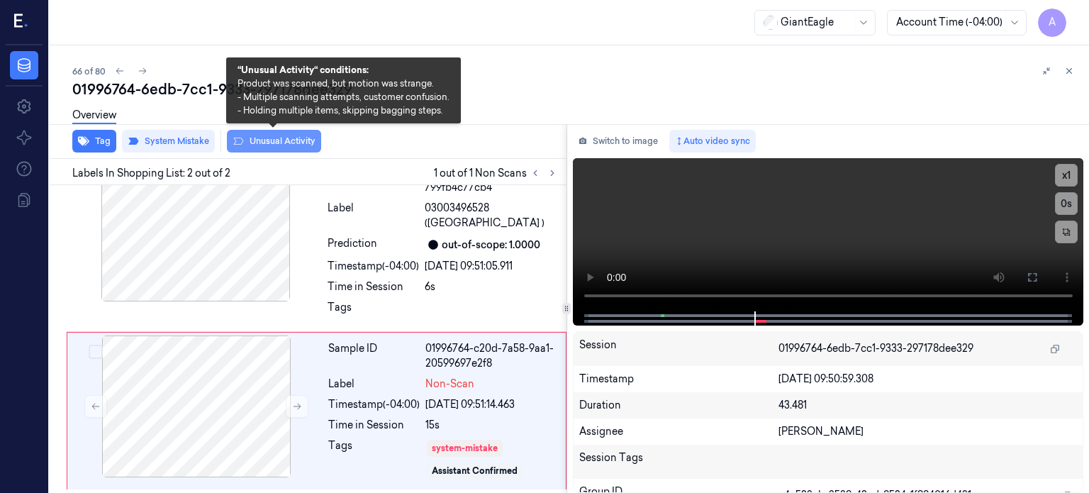
click at [282, 138] on button "Unusual Activity" at bounding box center [274, 141] width 94 height 23
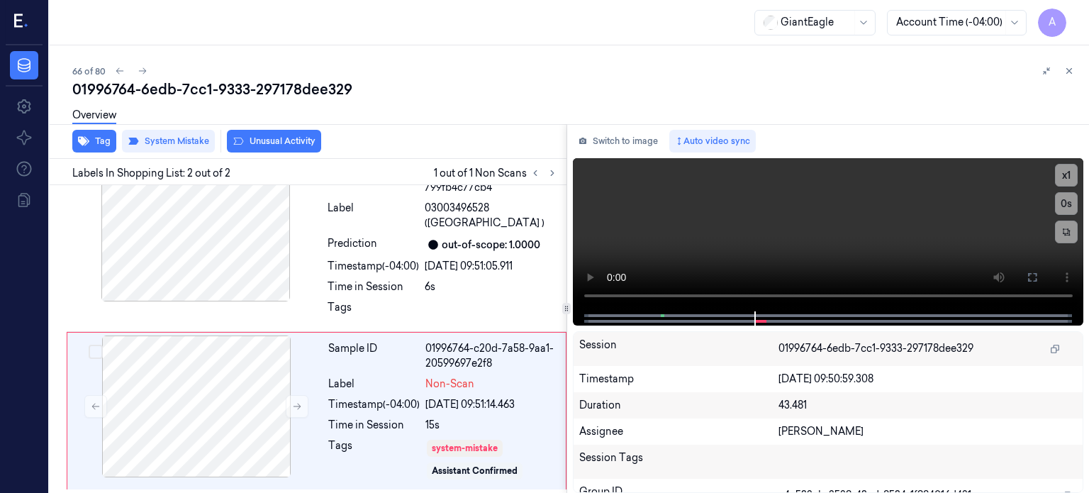
scroll to position [46, 0]
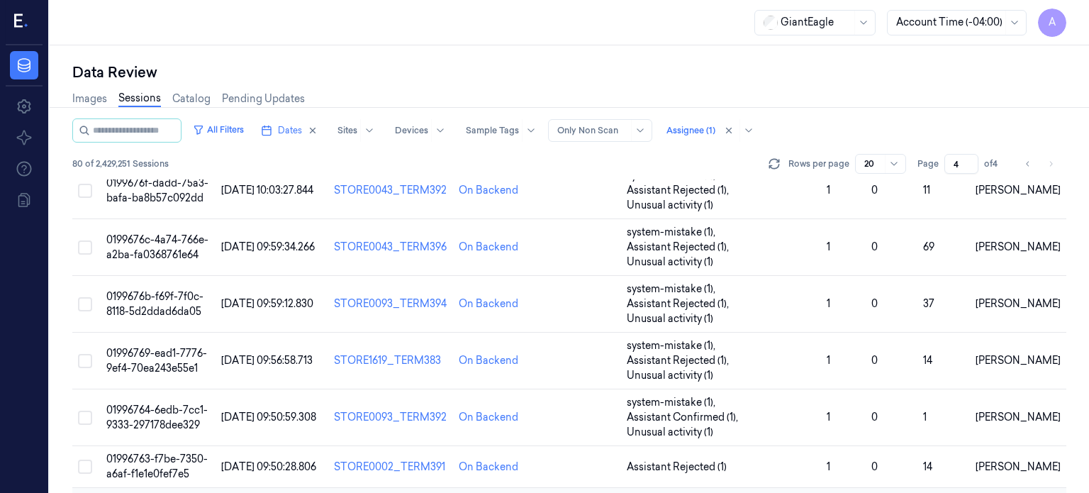
scroll to position [186, 0]
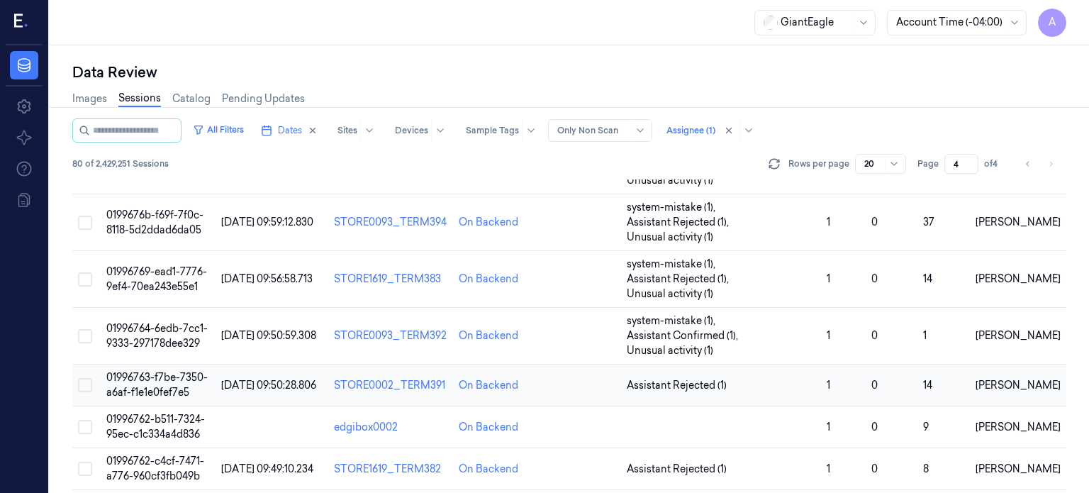
click at [158, 371] on span "01996763-f7be-7350-a6af-f1e1e0fef7e5" at bounding box center [156, 385] width 101 height 28
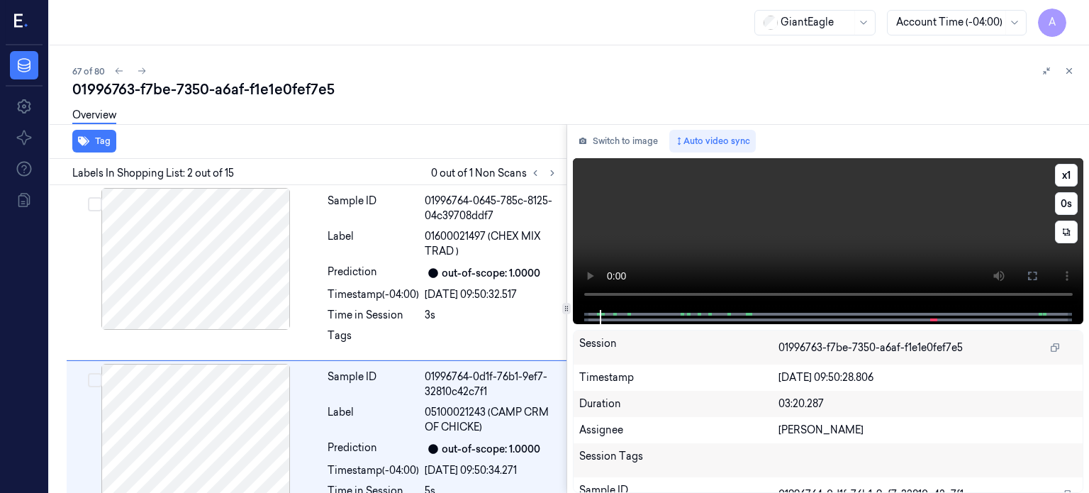
scroll to position [108, 0]
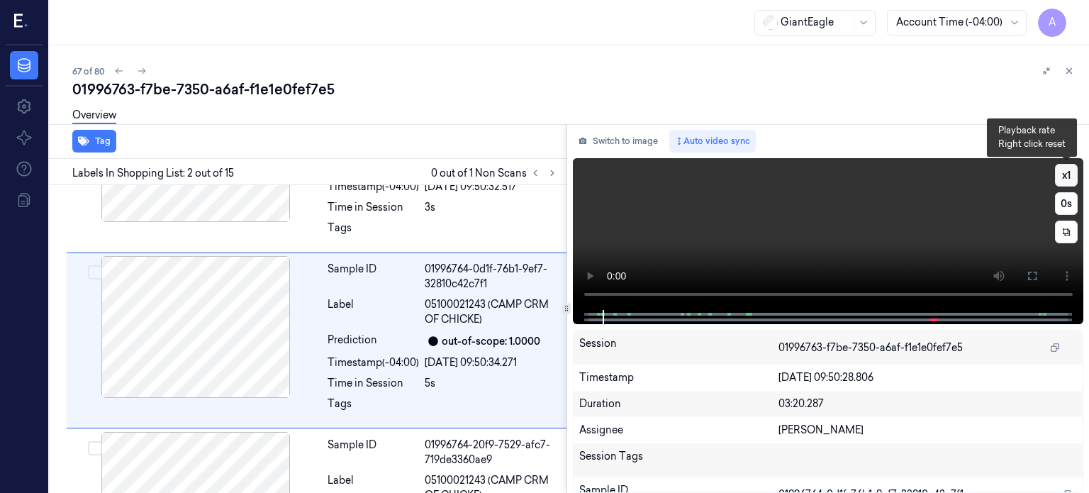
click at [1062, 176] on button "x 1" at bounding box center [1066, 175] width 23 height 23
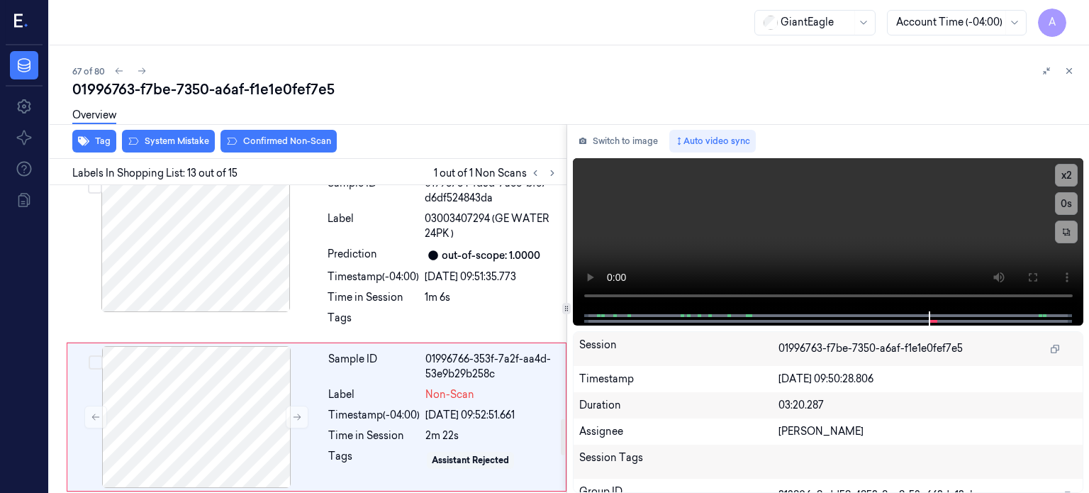
scroll to position [2026, 0]
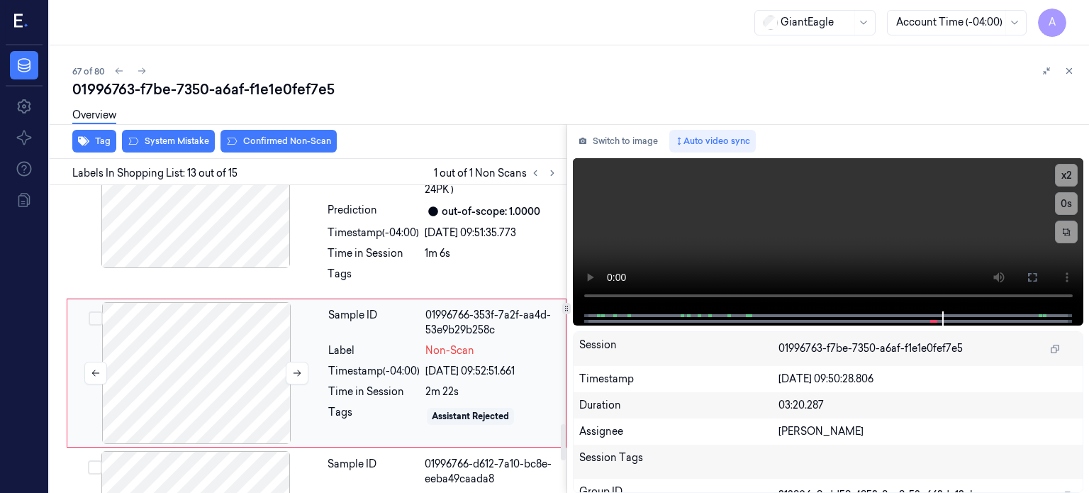
click at [212, 339] on div at bounding box center [196, 373] width 252 height 142
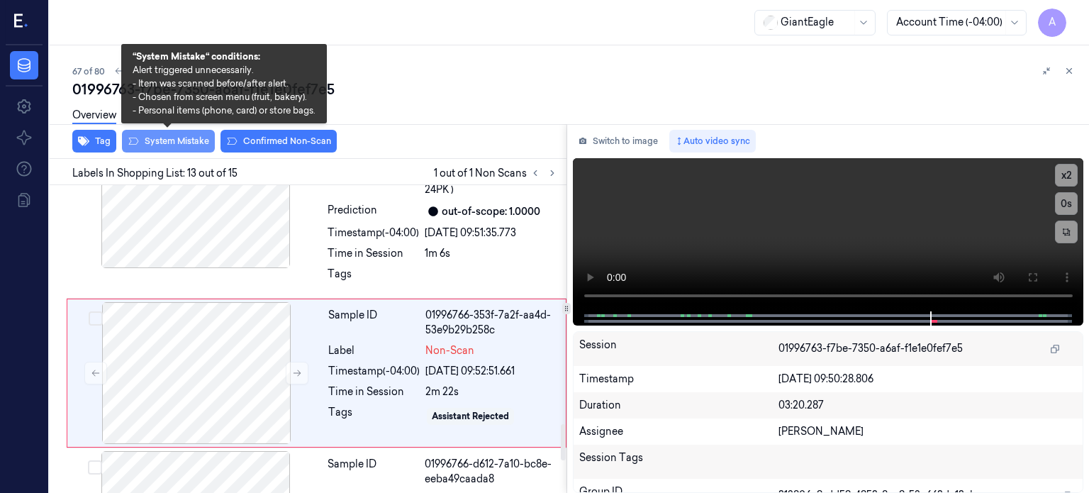
click at [178, 138] on button "System Mistake" at bounding box center [168, 141] width 93 height 23
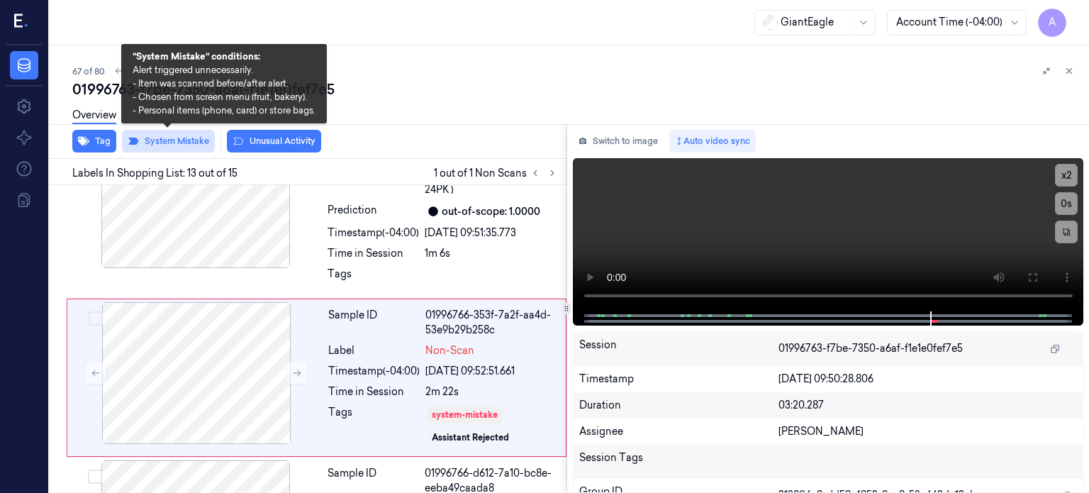
scroll to position [2031, 0]
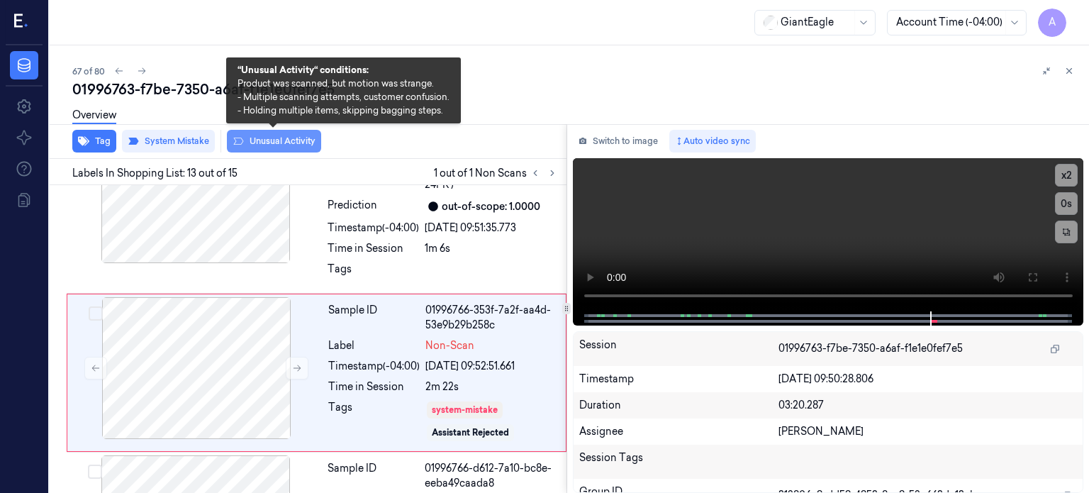
click at [274, 144] on button "Unusual Activity" at bounding box center [274, 141] width 94 height 23
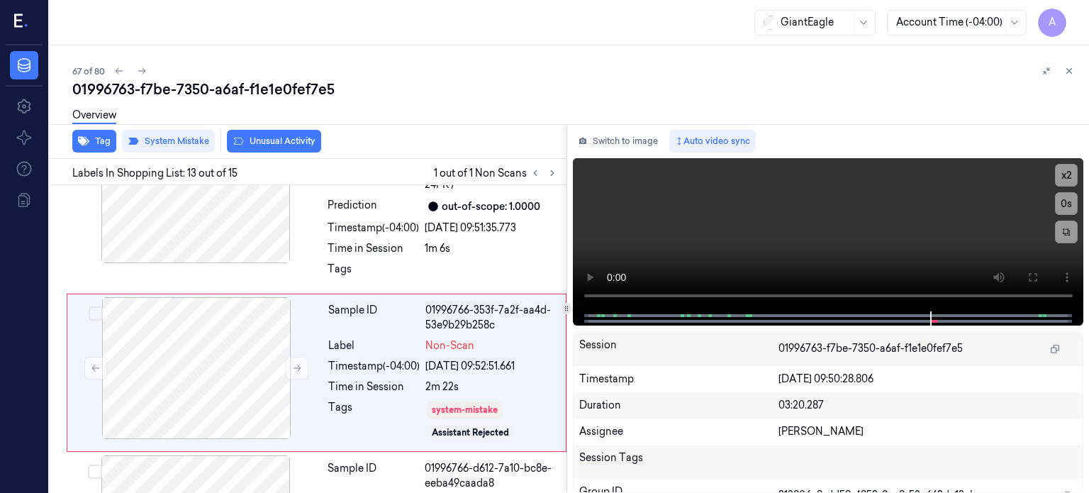
scroll to position [2039, 0]
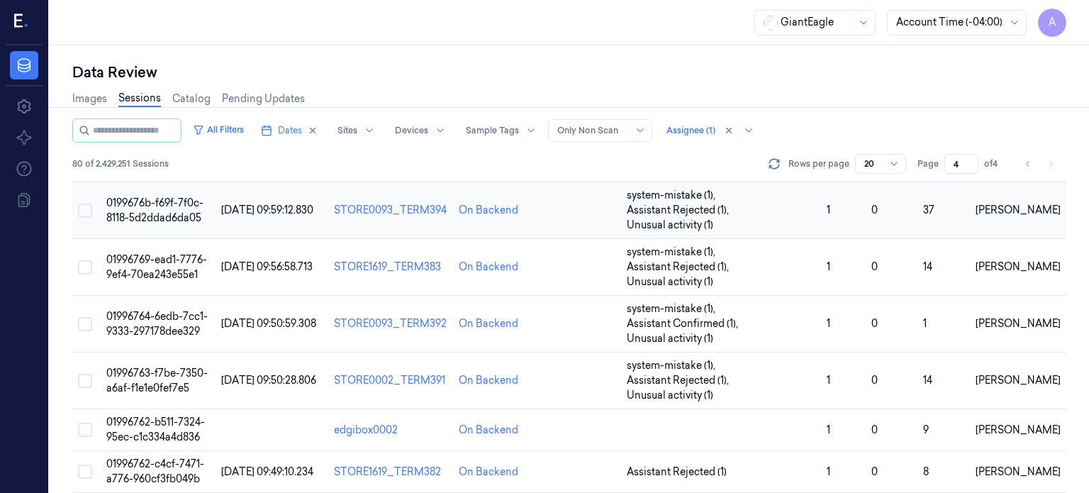
scroll to position [204, 0]
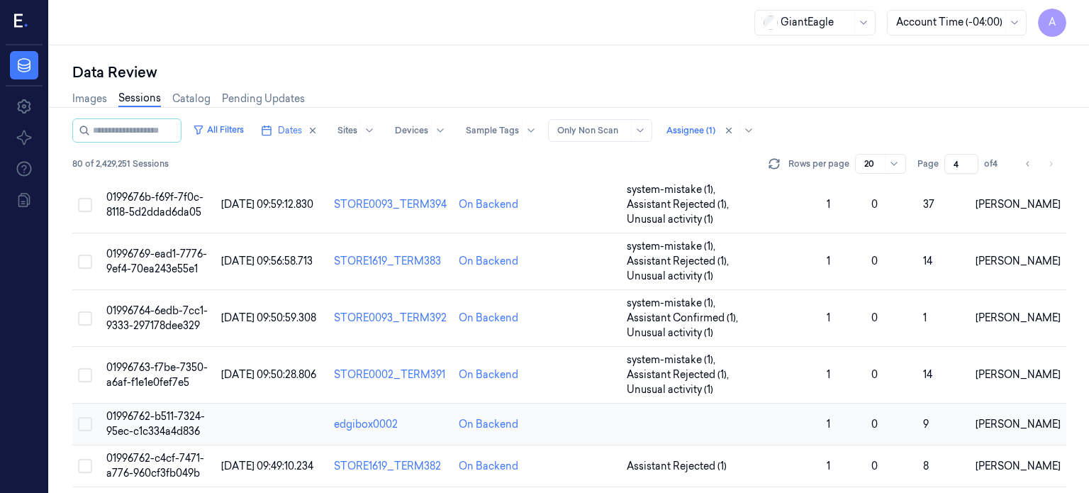
click at [159, 410] on span "01996762-b511-7324-95ec-c1c334a4d836" at bounding box center [155, 424] width 99 height 28
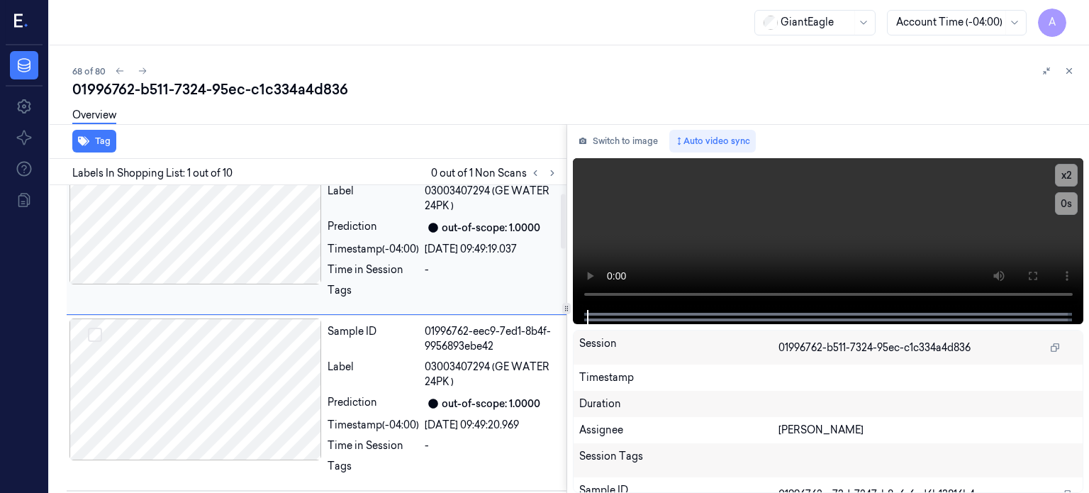
scroll to position [45, 0]
click at [550, 172] on icon at bounding box center [552, 173] width 10 height 10
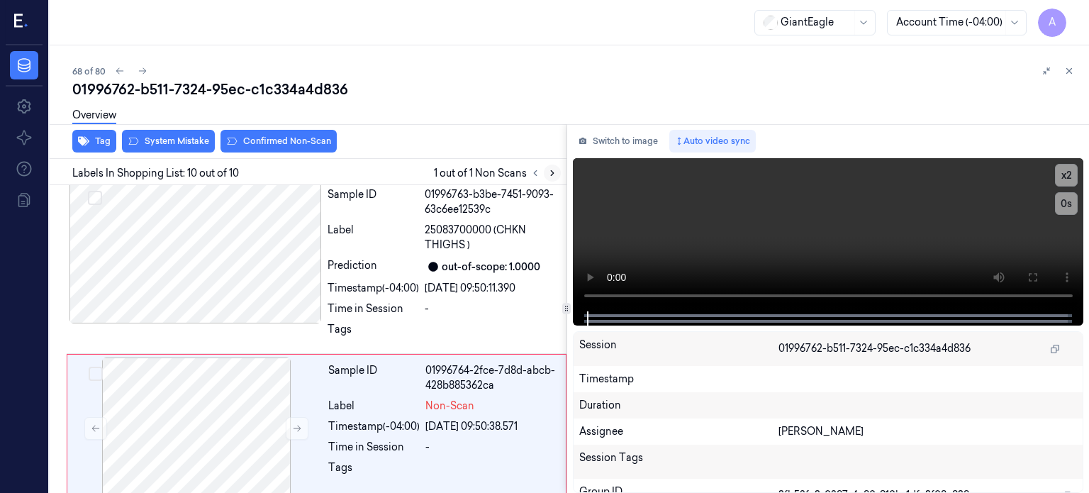
scroll to position [1425, 0]
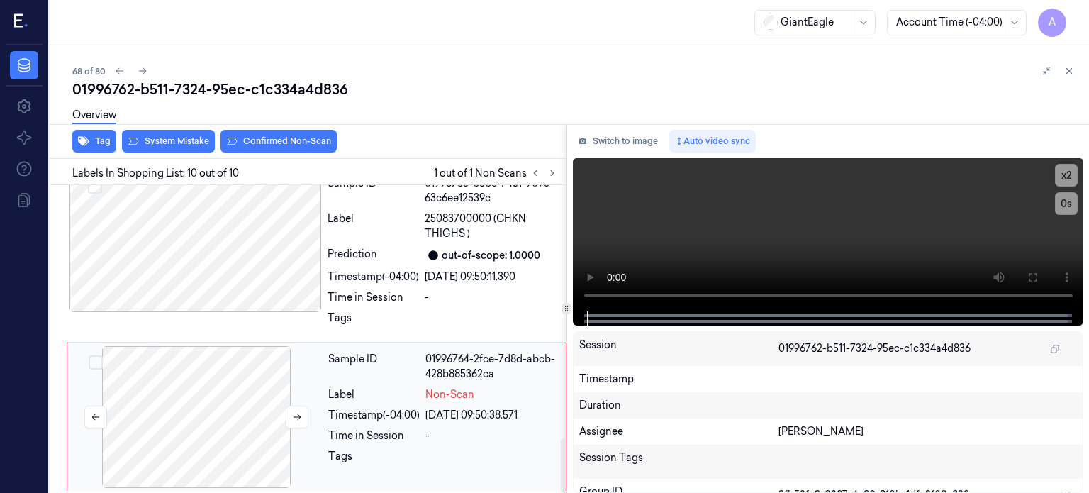
click at [249, 433] on div at bounding box center [196, 417] width 252 height 142
click at [350, 462] on div "Tags" at bounding box center [373, 460] width 91 height 23
click at [245, 416] on div at bounding box center [196, 417] width 252 height 142
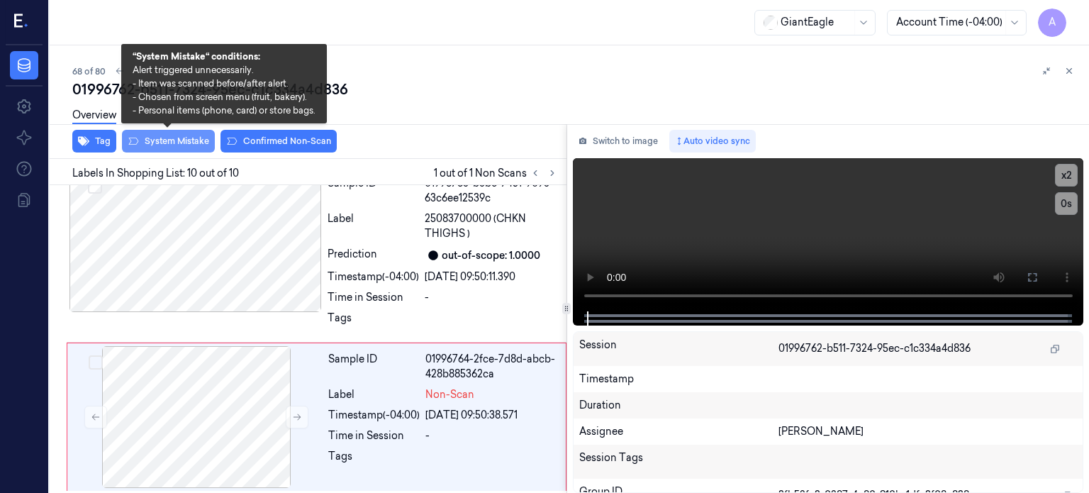
click at [184, 139] on button "System Mistake" at bounding box center [168, 141] width 93 height 23
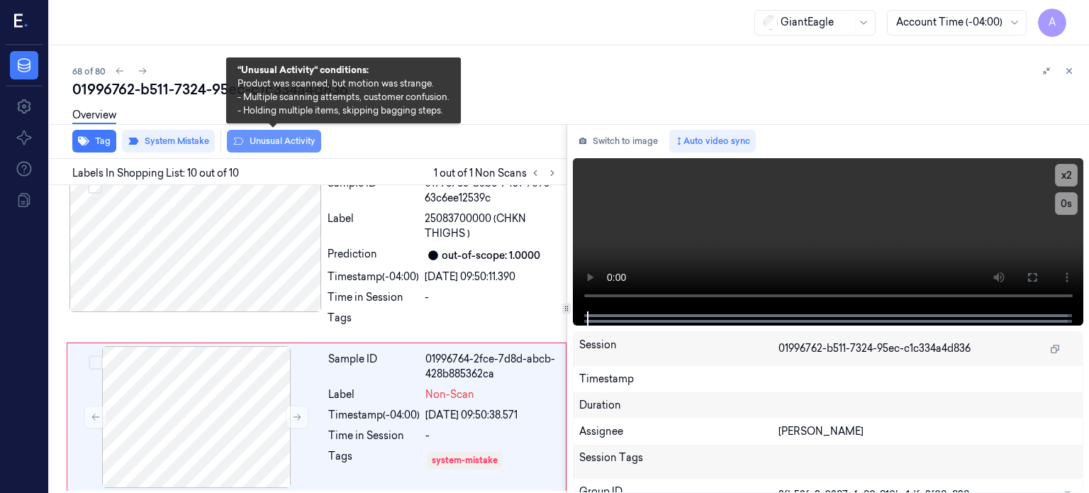
click at [279, 144] on button "Unusual Activity" at bounding box center [274, 141] width 94 height 23
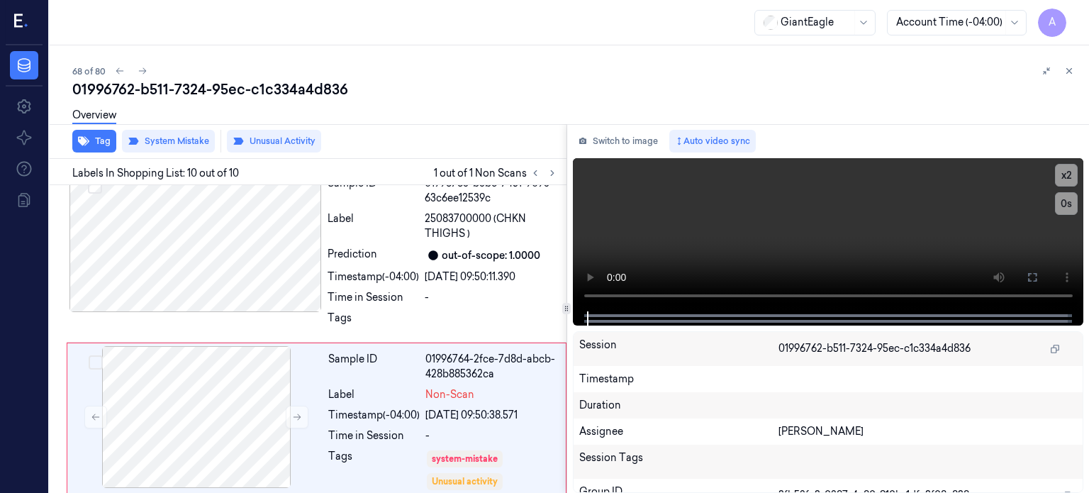
scroll to position [1433, 0]
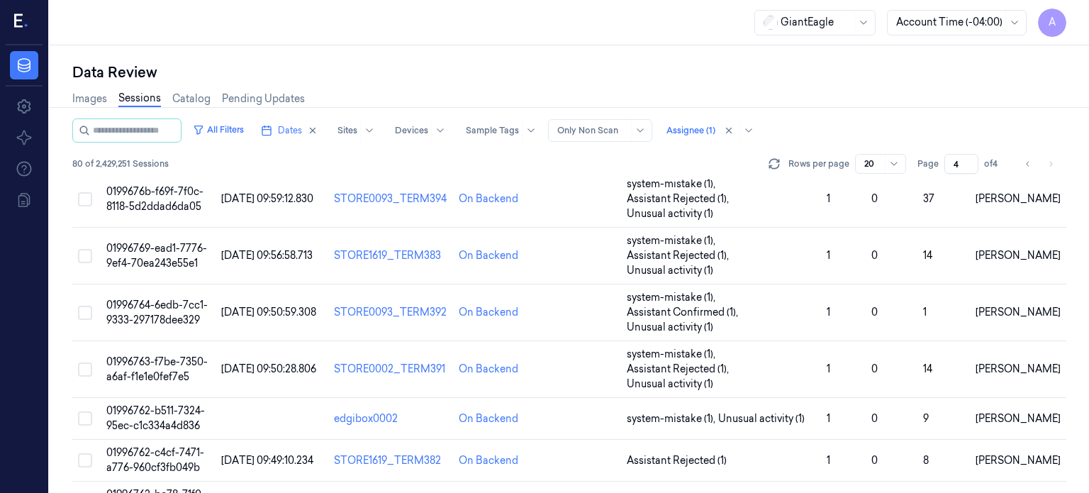
scroll to position [210, 0]
click at [137, 446] on span "01996762-c4cf-7471-a776-960cf3fb049b" at bounding box center [155, 460] width 98 height 28
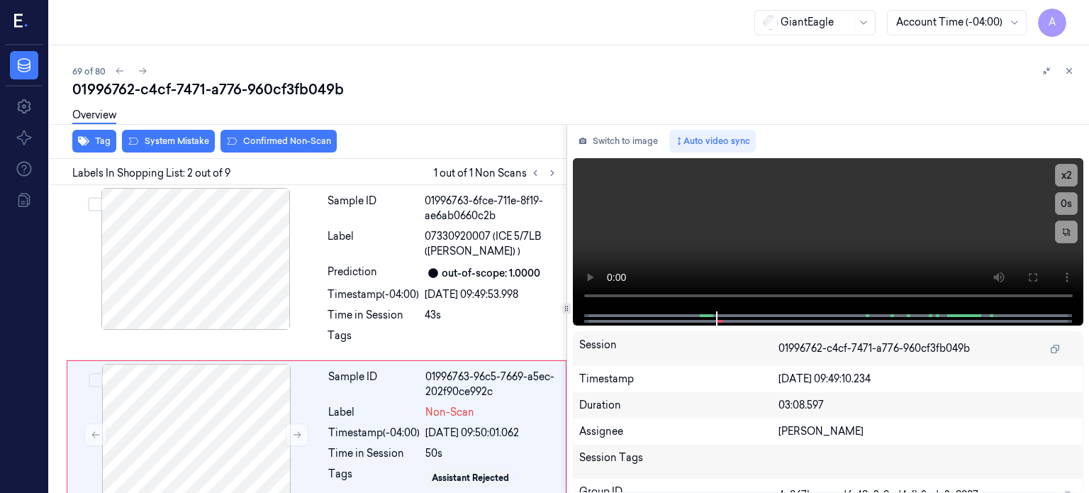
scroll to position [95, 0]
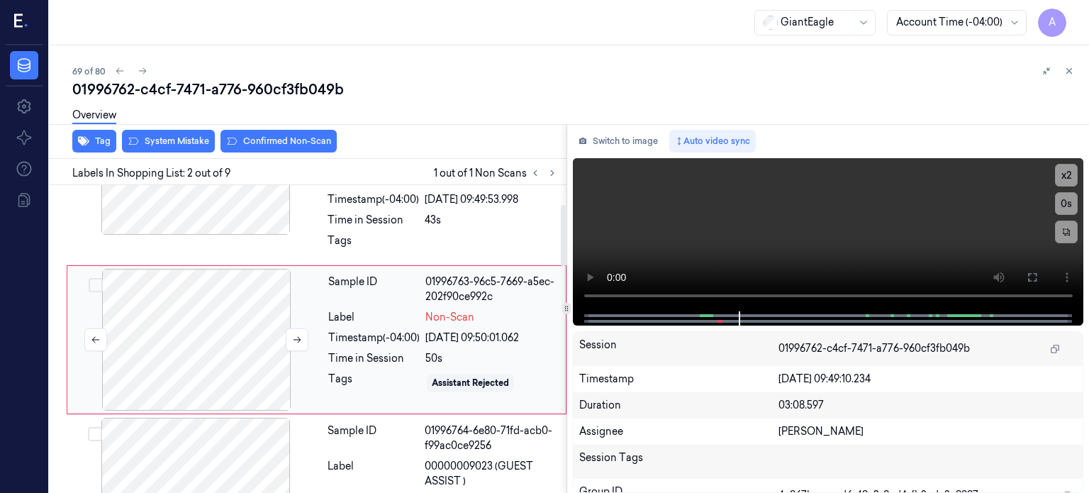
click at [168, 336] on div at bounding box center [196, 340] width 252 height 142
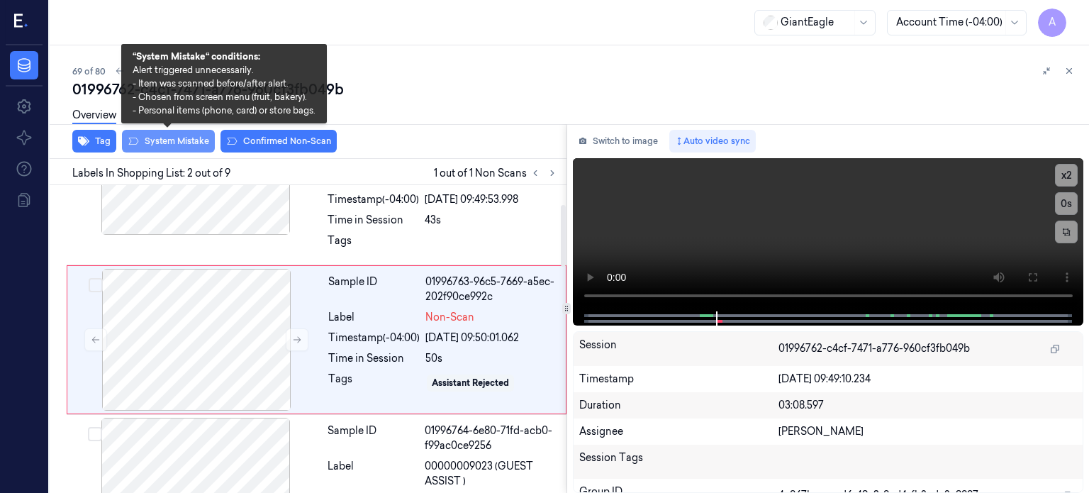
click at [173, 141] on button "System Mistake" at bounding box center [168, 141] width 93 height 23
click at [189, 140] on button "System Mistake" at bounding box center [168, 141] width 93 height 23
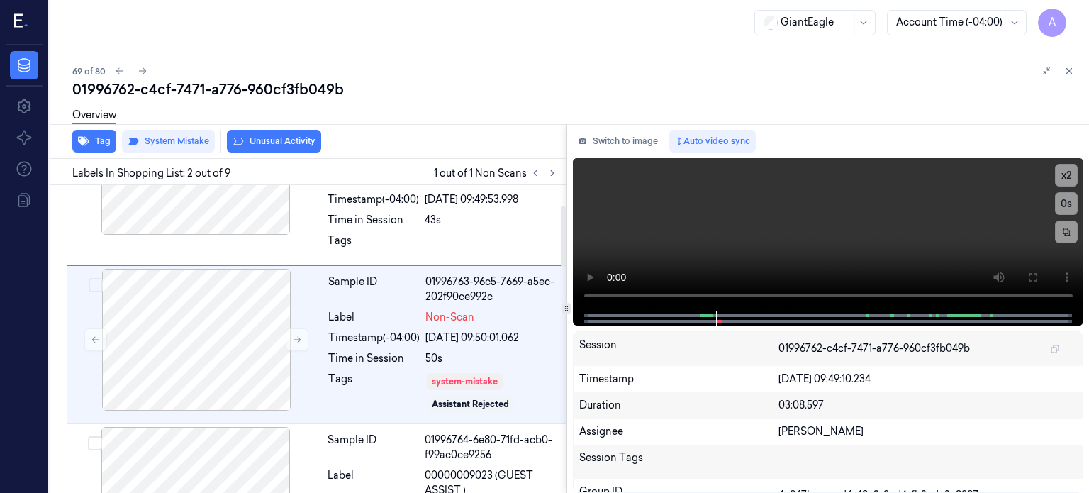
scroll to position [99, 0]
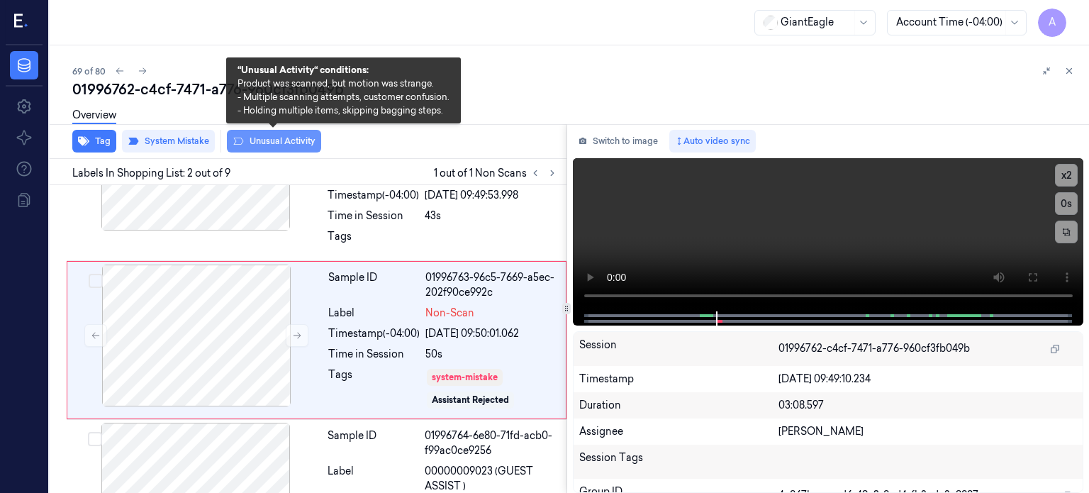
click at [288, 141] on button "Unusual Activity" at bounding box center [274, 141] width 94 height 23
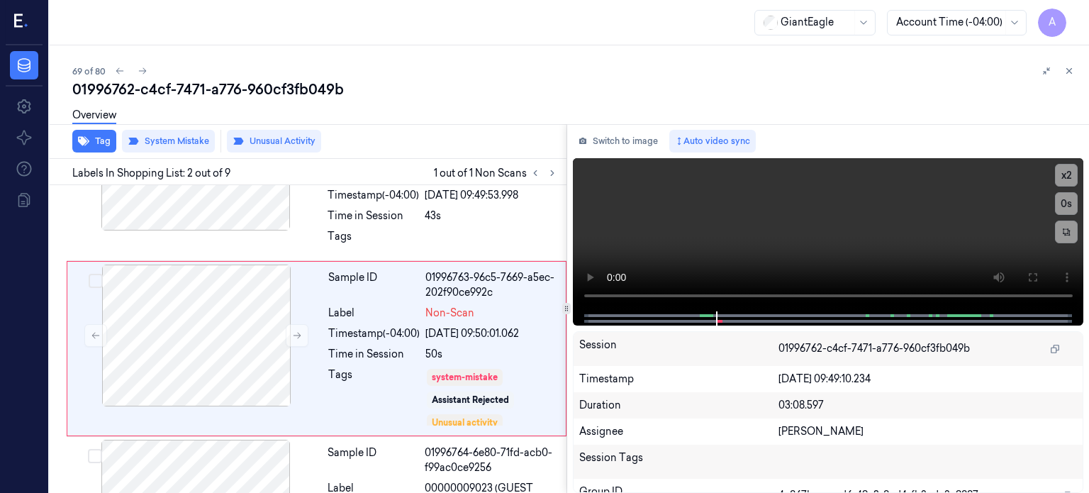
scroll to position [108, 0]
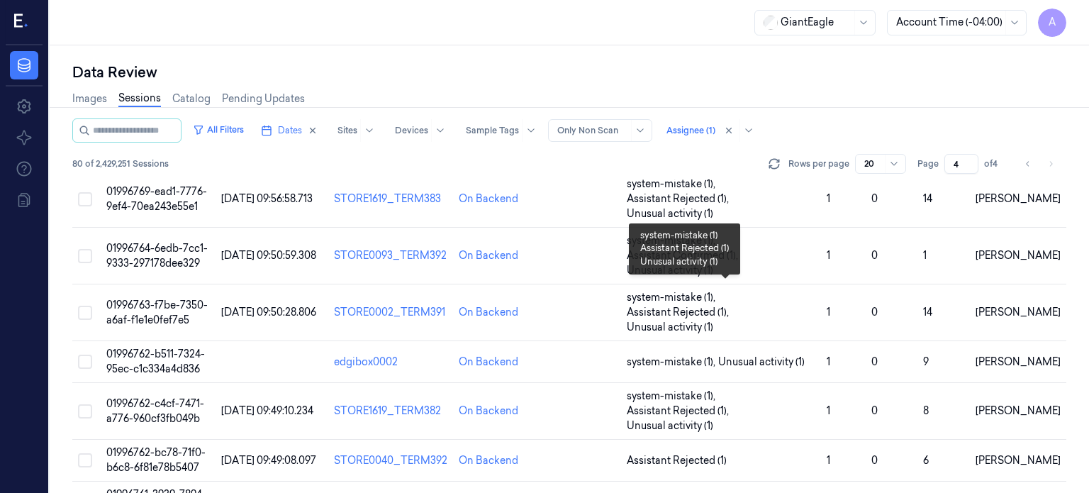
scroll to position [288, 0]
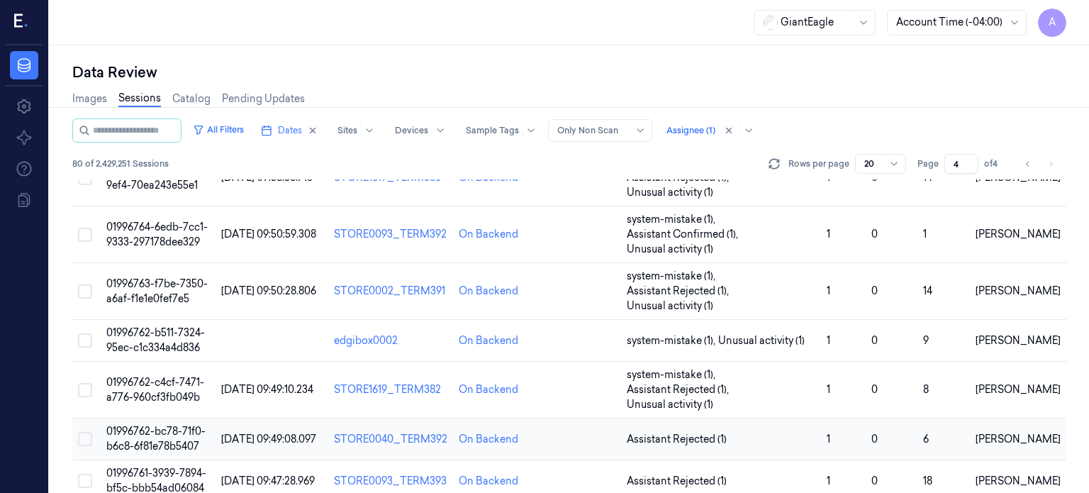
click at [161, 418] on td "01996762-bc78-71f0-b6c8-6f81e78b5407" at bounding box center [158, 439] width 115 height 42
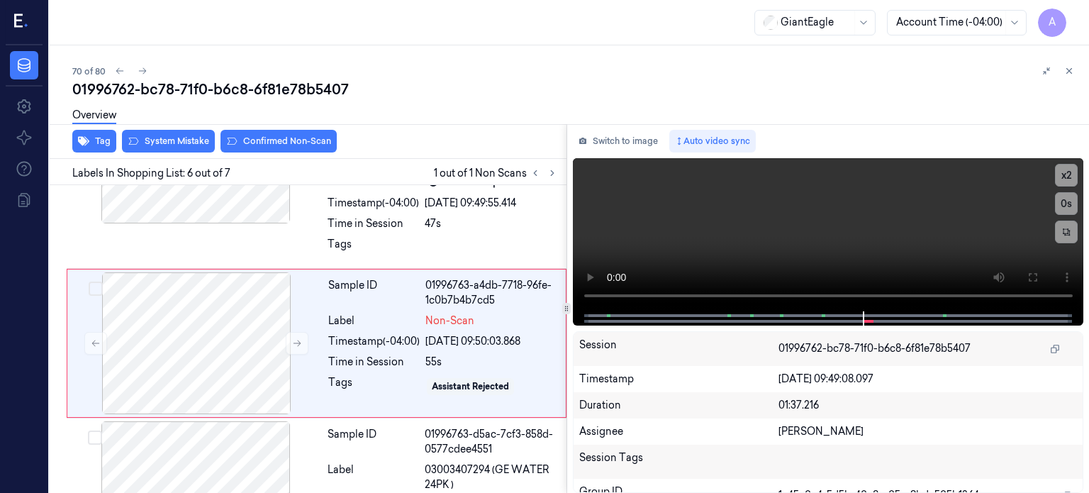
scroll to position [812, 0]
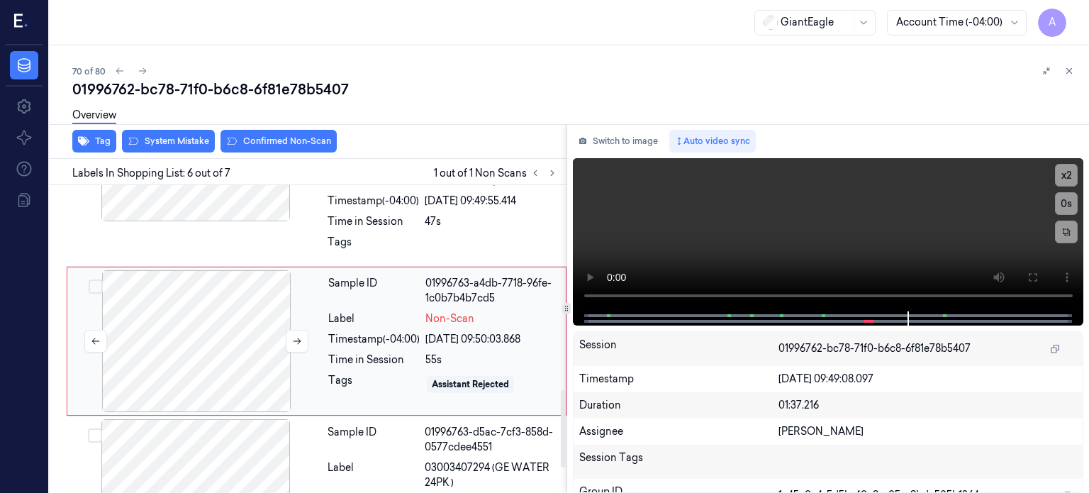
click at [243, 318] on div at bounding box center [196, 341] width 252 height 142
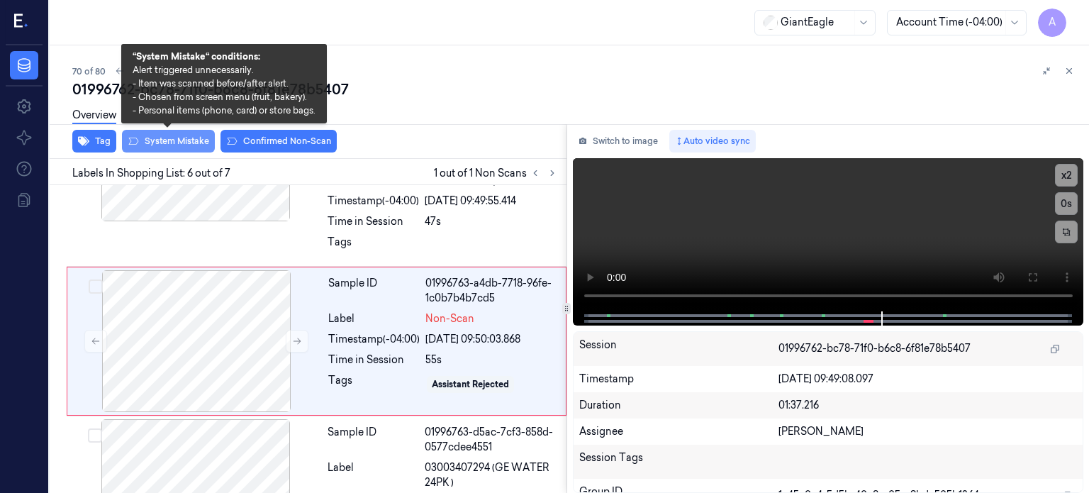
click at [173, 141] on button "System Mistake" at bounding box center [168, 141] width 93 height 23
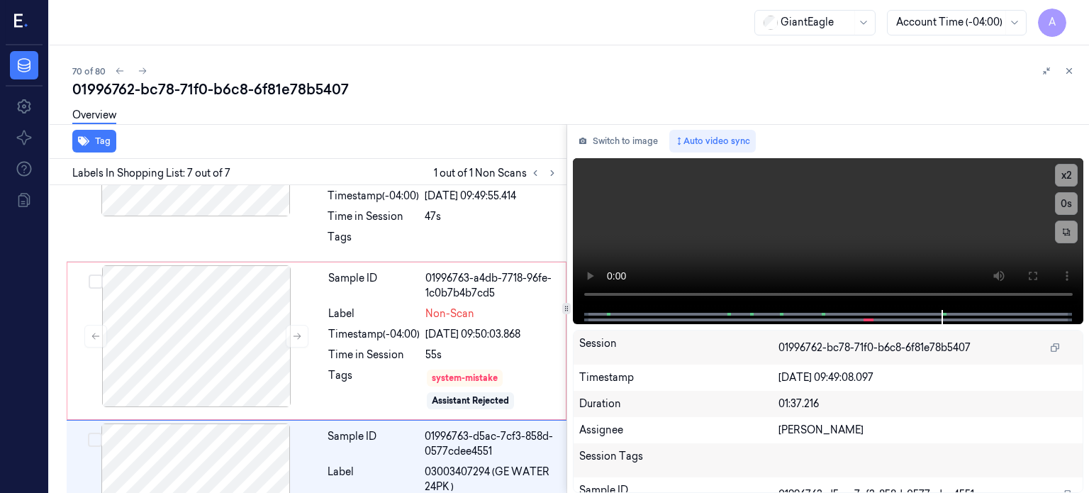
scroll to position [922, 0]
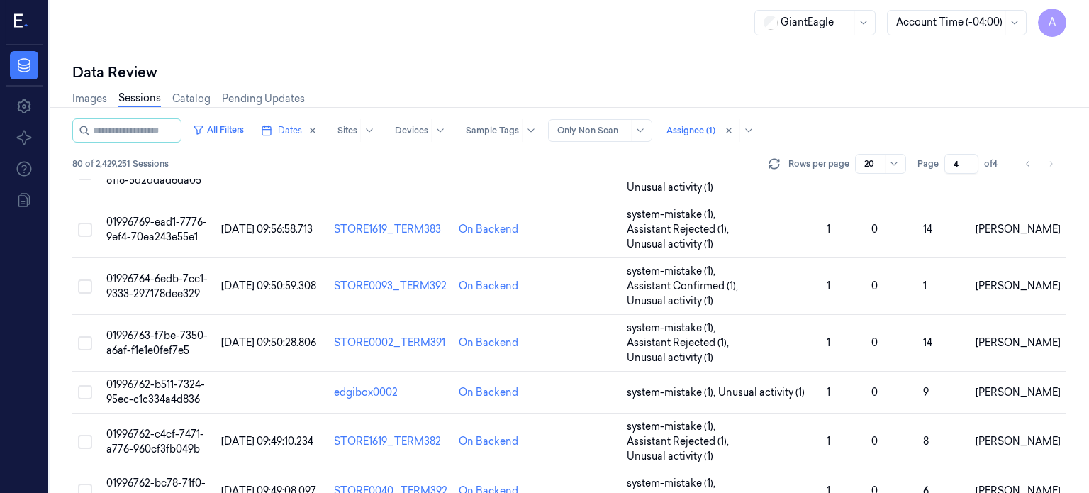
scroll to position [355, 0]
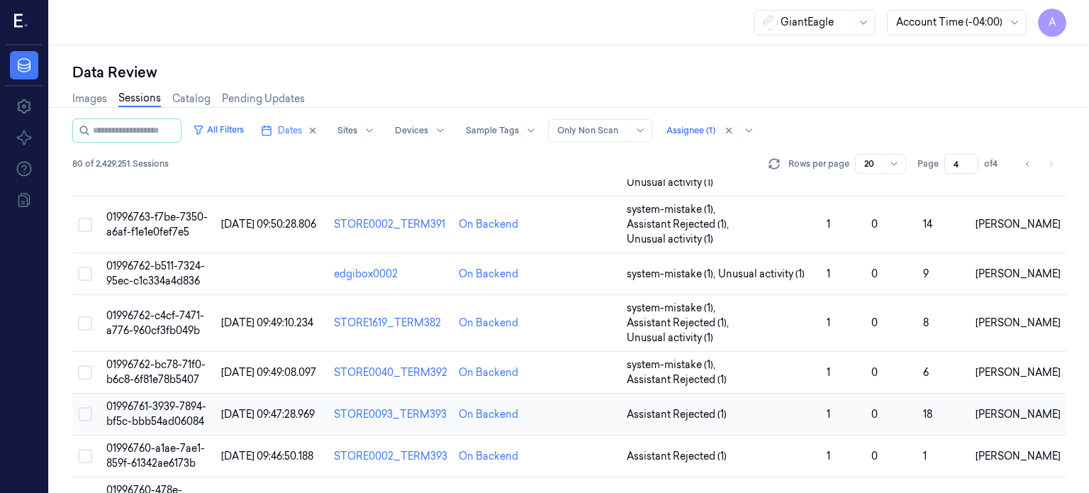
click at [153, 400] on span "01996761-3939-7894-bf5c-bbb54ad06084" at bounding box center [156, 414] width 100 height 28
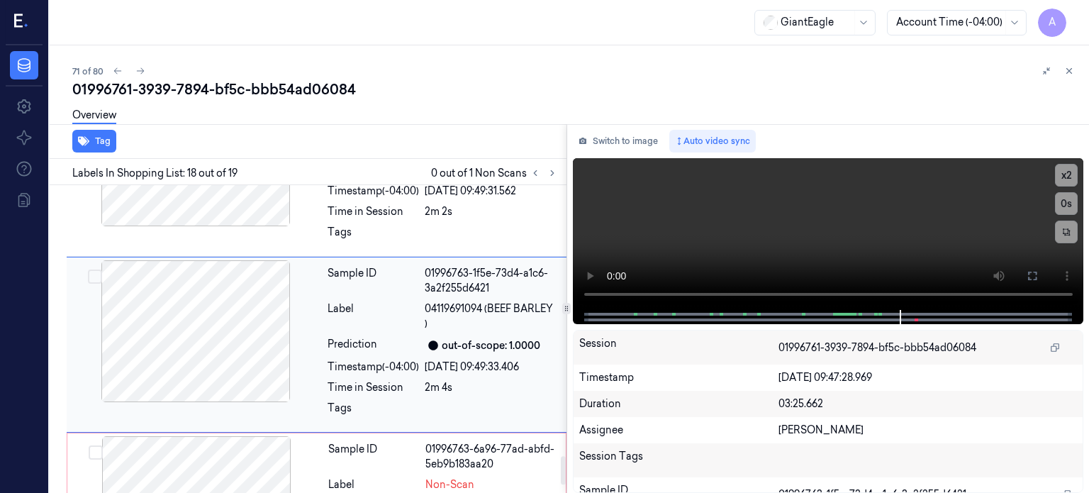
scroll to position [3004, 0]
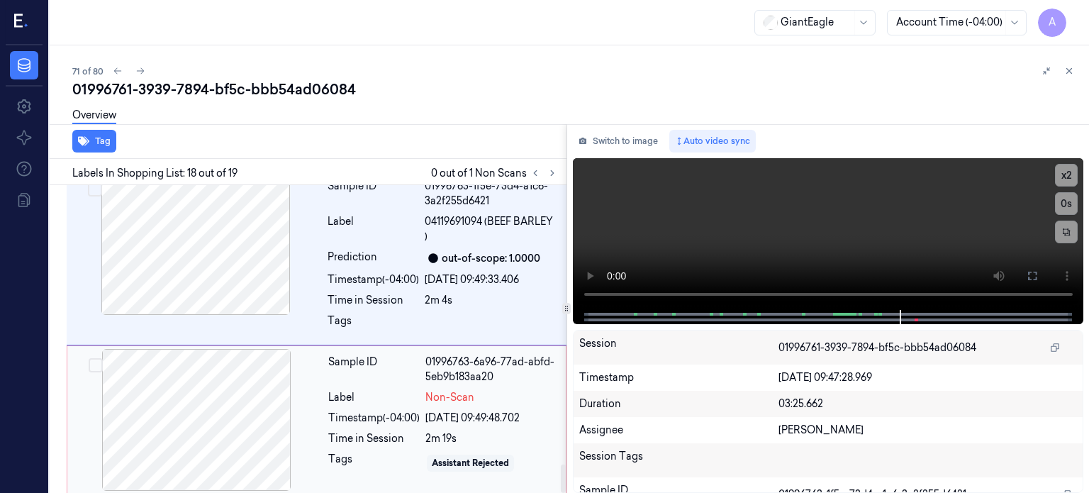
click at [237, 399] on div at bounding box center [196, 420] width 252 height 142
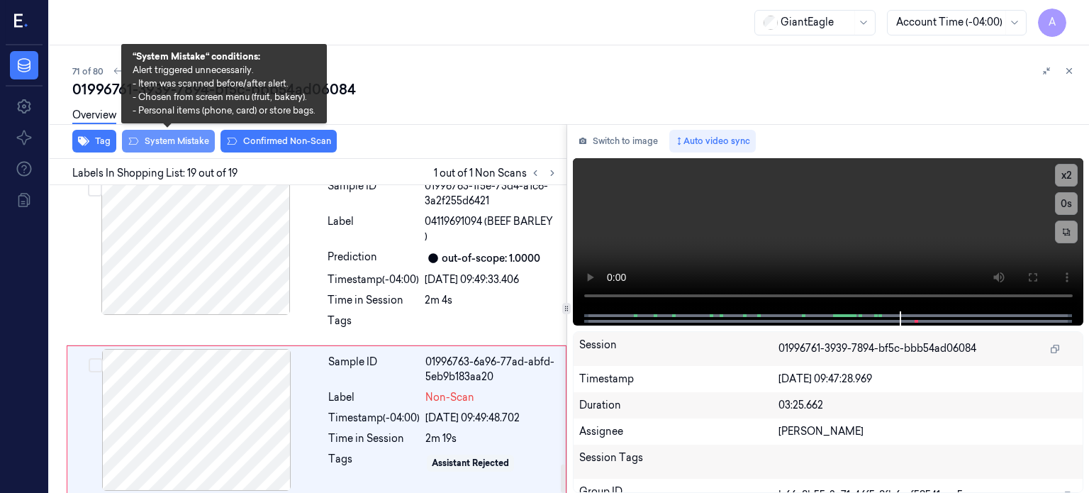
click at [189, 142] on button "System Mistake" at bounding box center [168, 141] width 93 height 23
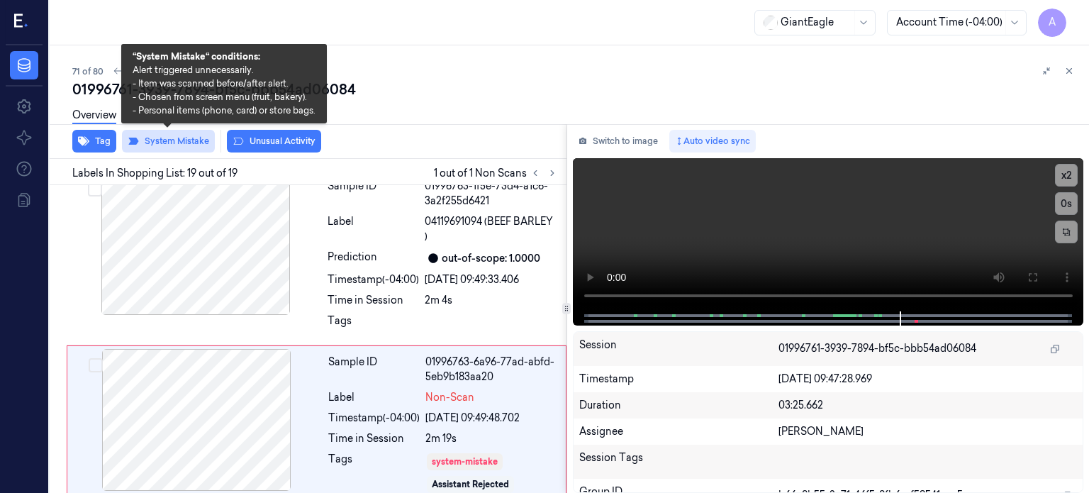
scroll to position [3013, 0]
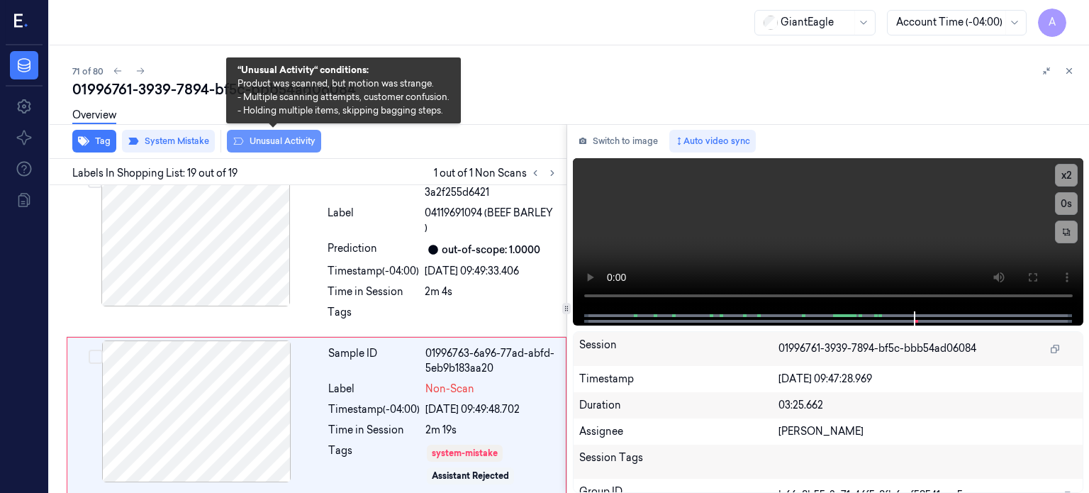
click at [275, 141] on button "Unusual Activity" at bounding box center [274, 141] width 94 height 23
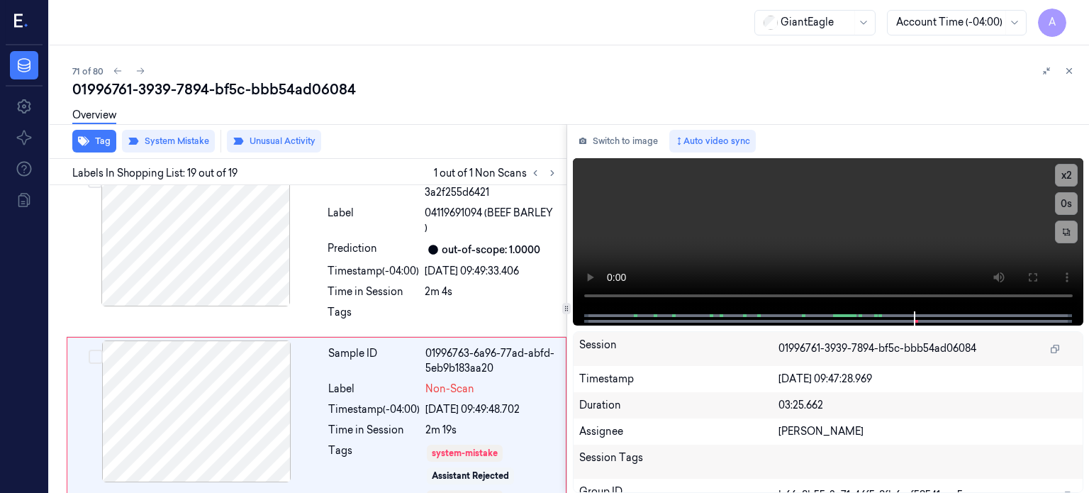
scroll to position [3031, 0]
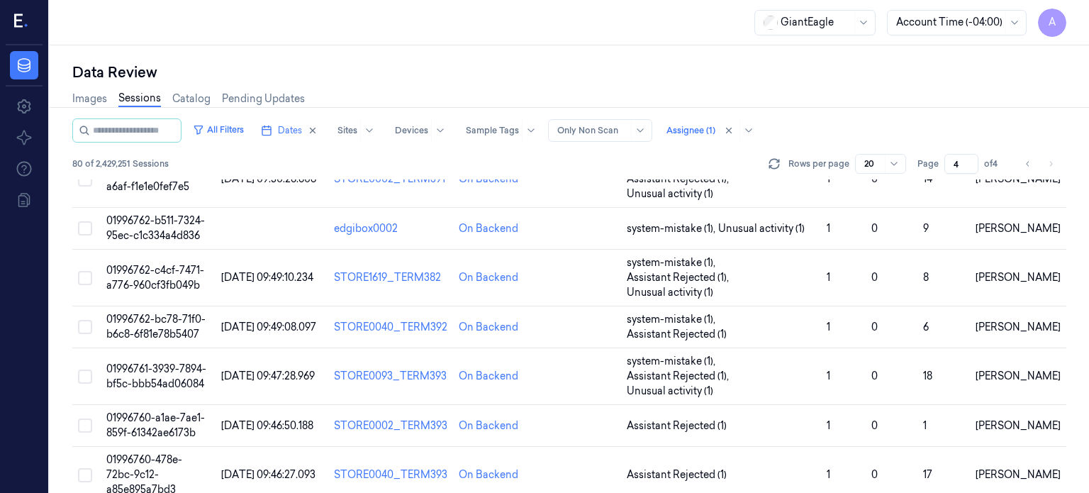
scroll to position [400, 0]
click at [158, 411] on span "01996760-a1ae-7ae1-859f-61342ae6173b" at bounding box center [155, 425] width 99 height 28
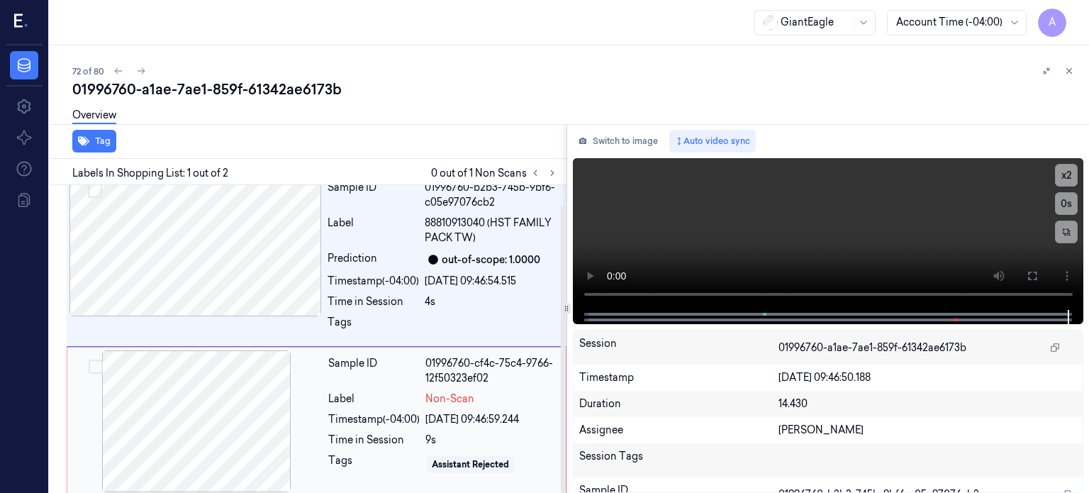
scroll to position [20, 0]
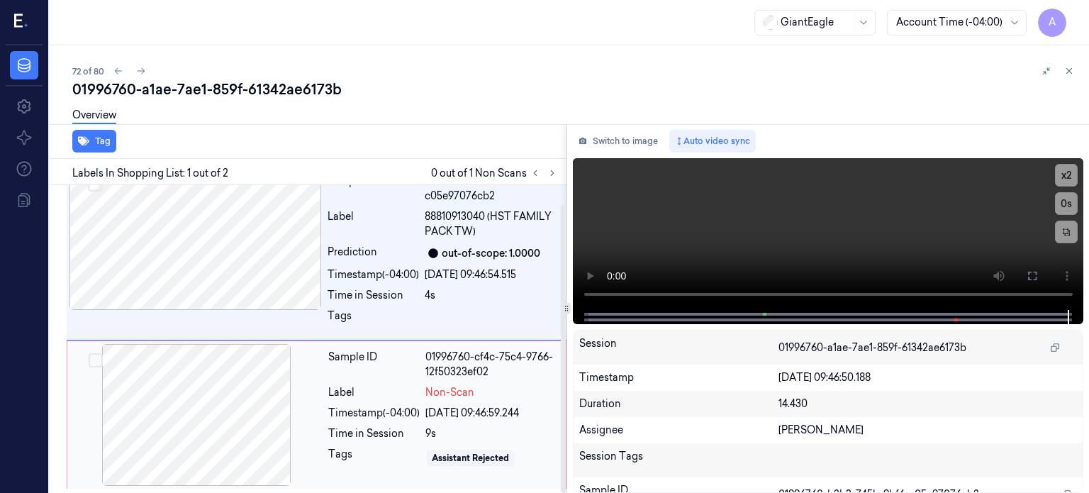
click at [183, 439] on div at bounding box center [196, 415] width 252 height 142
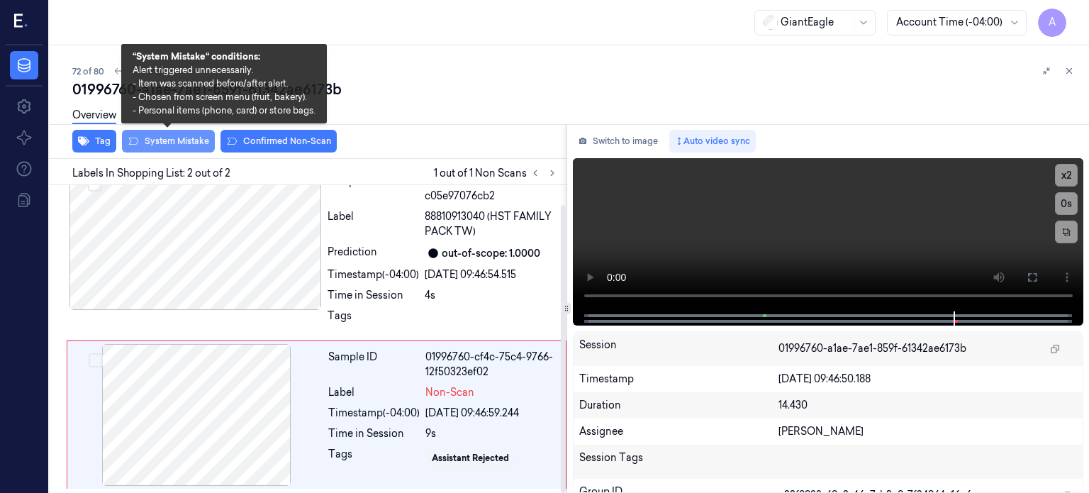
click at [171, 135] on button "System Mistake" at bounding box center [168, 141] width 93 height 23
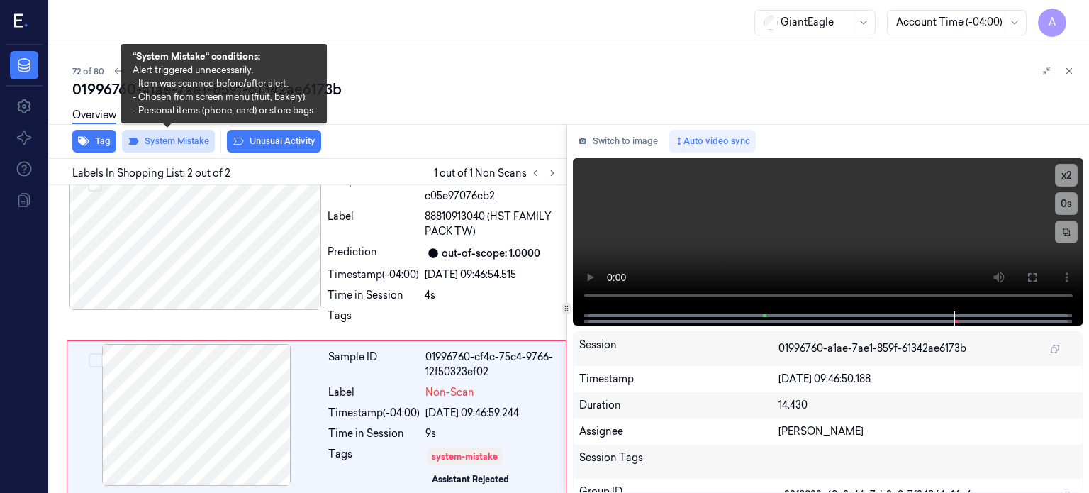
scroll to position [28, 0]
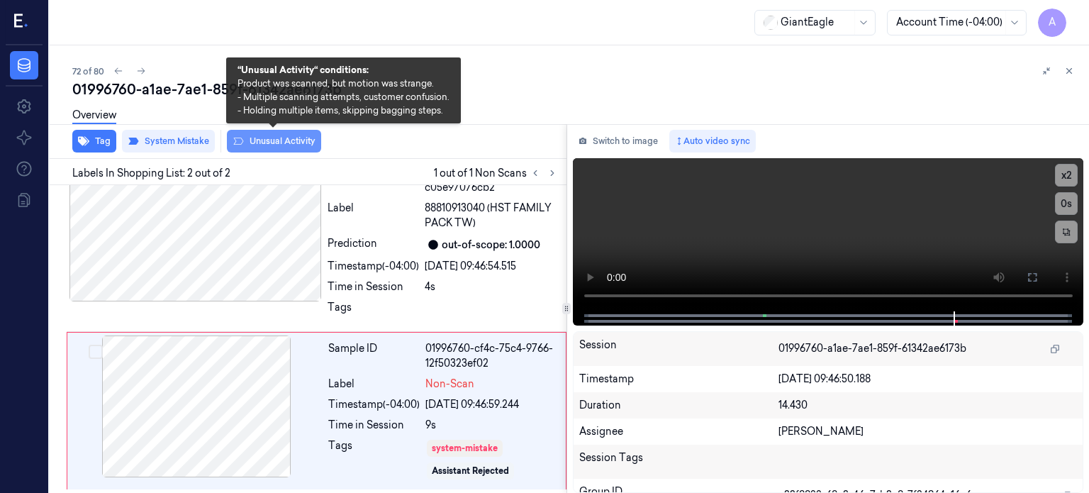
click at [277, 137] on button "Unusual Activity" at bounding box center [274, 141] width 94 height 23
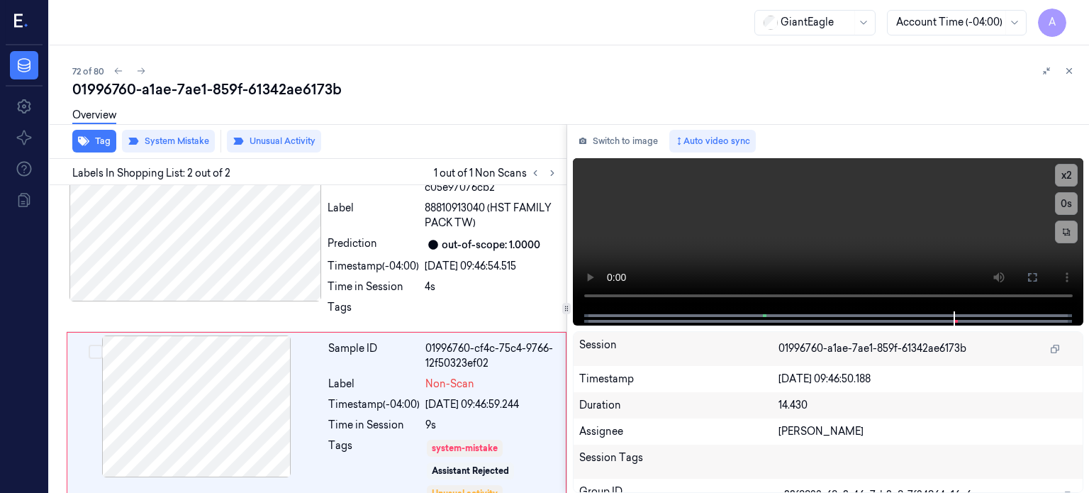
scroll to position [46, 0]
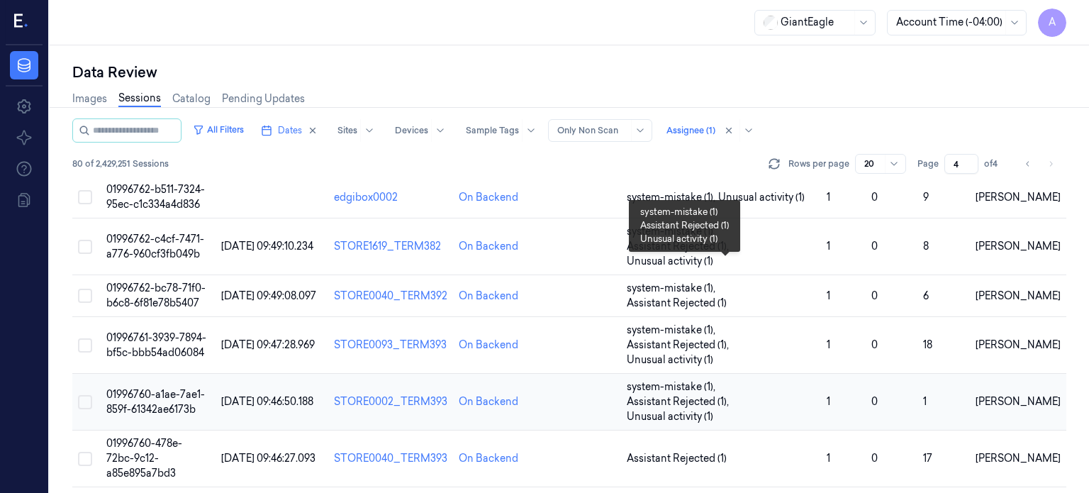
scroll to position [430, 0]
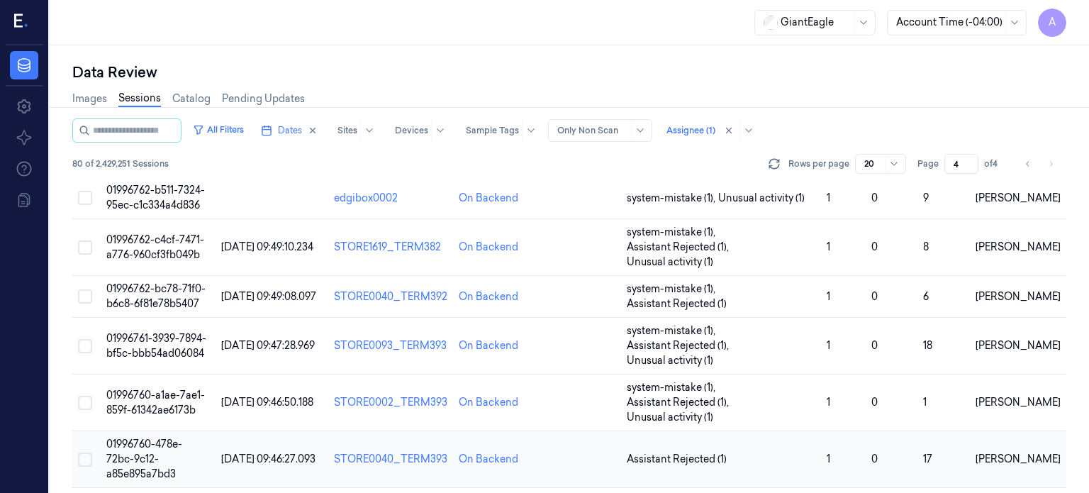
click at [142, 438] on span "01996760-478e-72bc-9c12-a85e895a7bd3" at bounding box center [144, 459] width 76 height 43
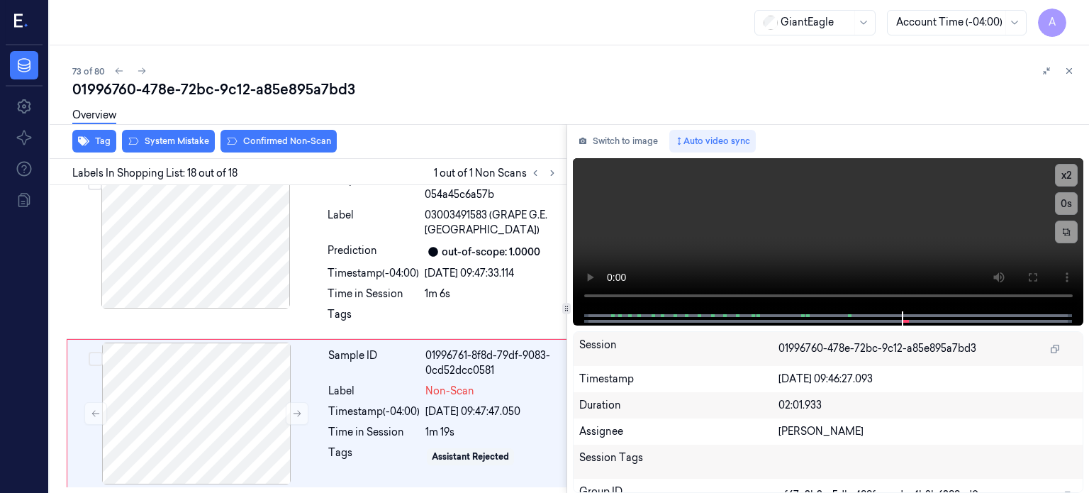
scroll to position [2829, 0]
click at [367, 396] on div "Label" at bounding box center [373, 391] width 91 height 15
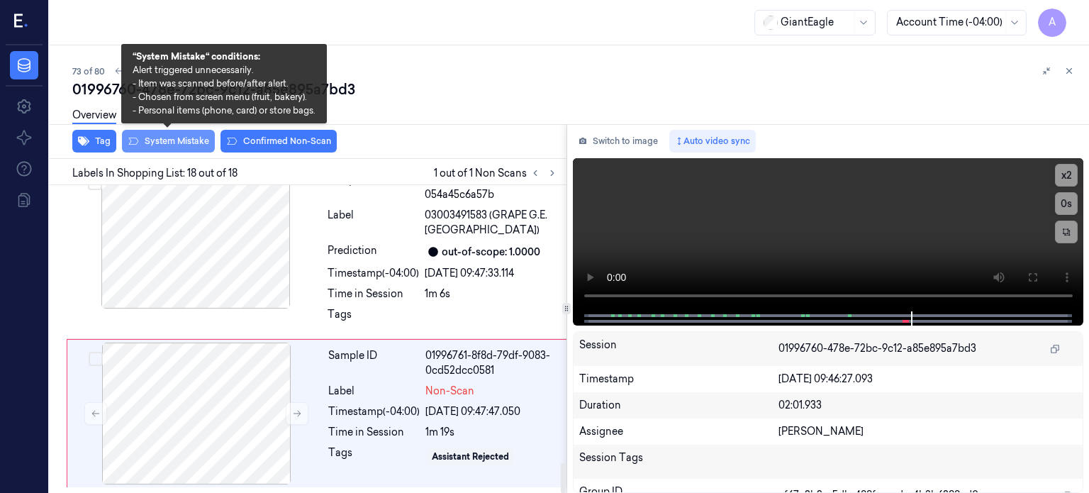
click at [179, 135] on button "System Mistake" at bounding box center [168, 141] width 93 height 23
click at [181, 138] on button "System Mistake" at bounding box center [168, 141] width 93 height 23
click at [177, 142] on button "System Mistake" at bounding box center [168, 141] width 93 height 23
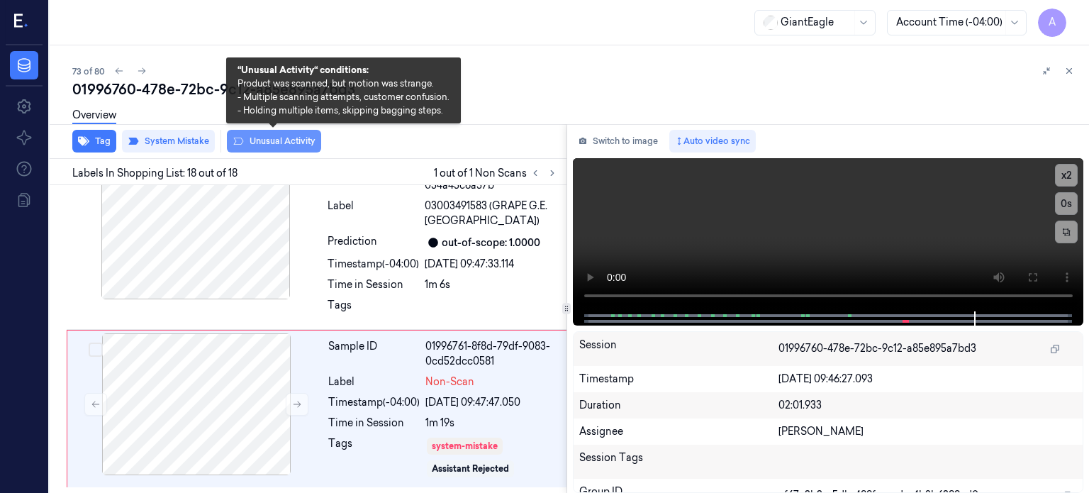
click at [275, 138] on button "Unusual Activity" at bounding box center [274, 141] width 94 height 23
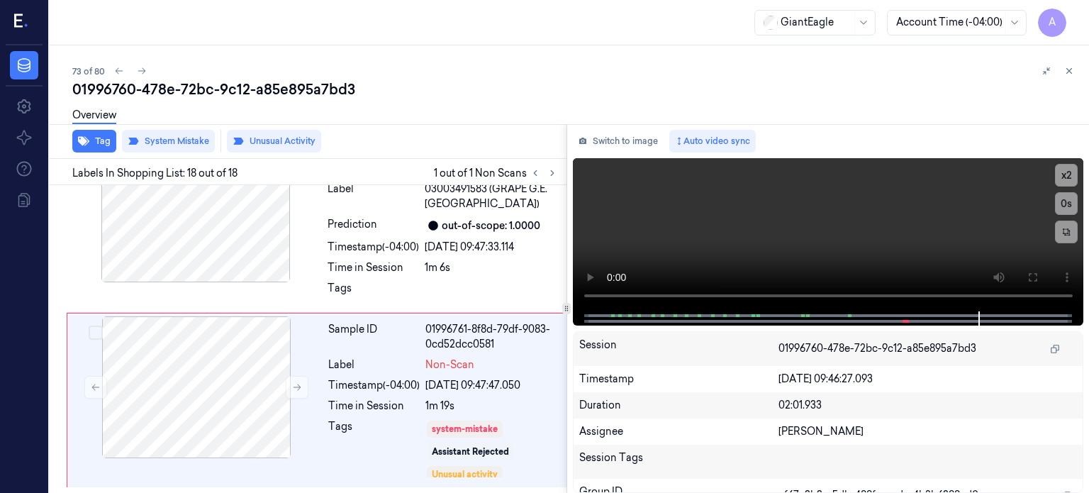
scroll to position [2856, 0]
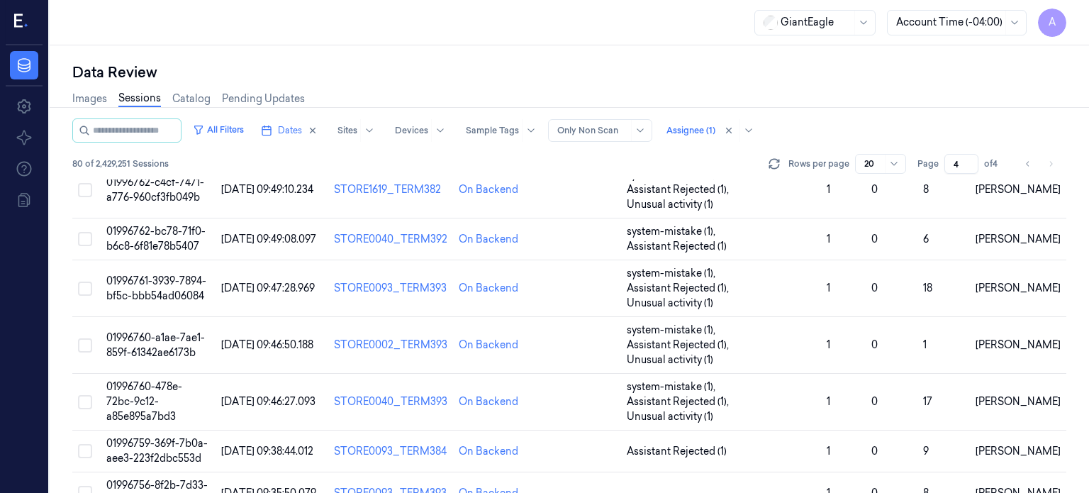
scroll to position [471, 0]
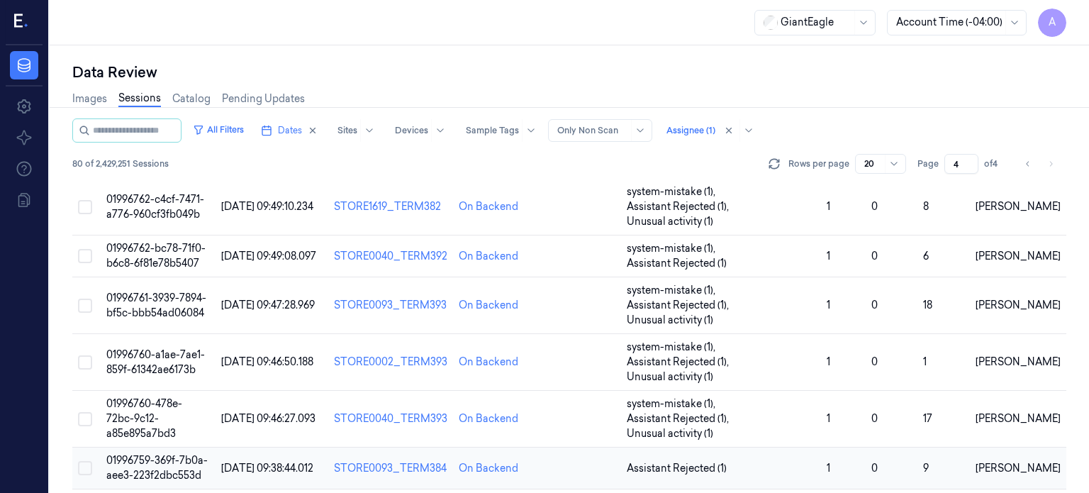
click at [179, 454] on span "01996759-369f-7b0a-aee3-223f2dbc553d" at bounding box center [156, 468] width 101 height 28
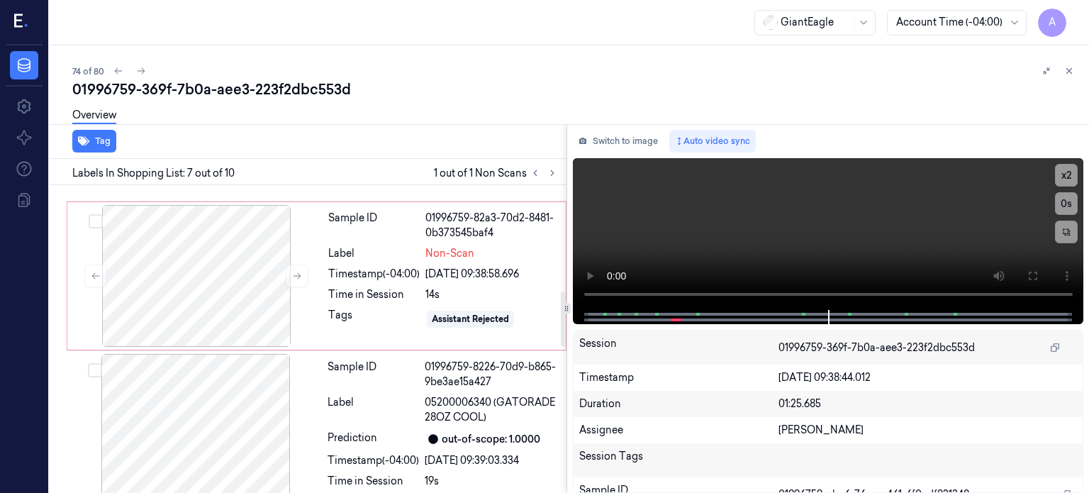
scroll to position [598, 0]
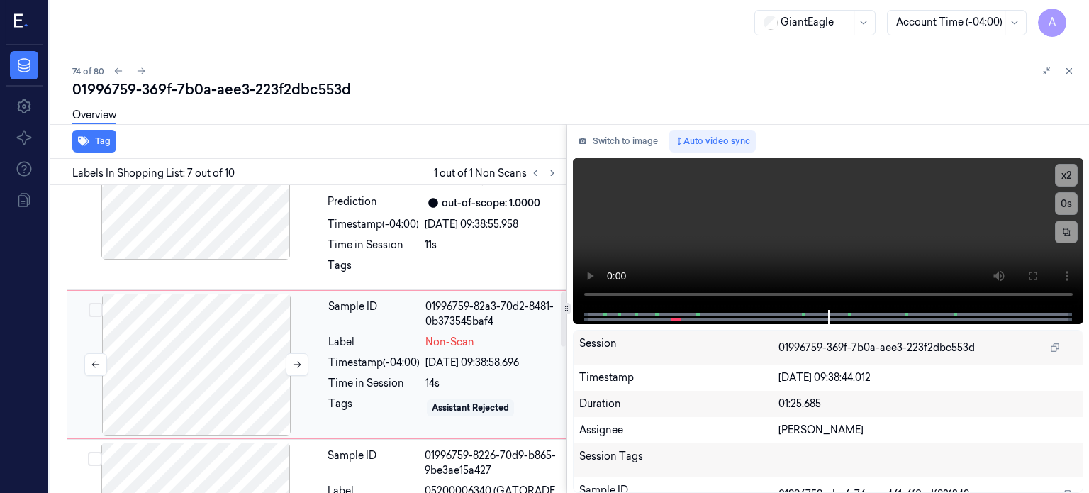
click at [199, 367] on div at bounding box center [196, 365] width 252 height 142
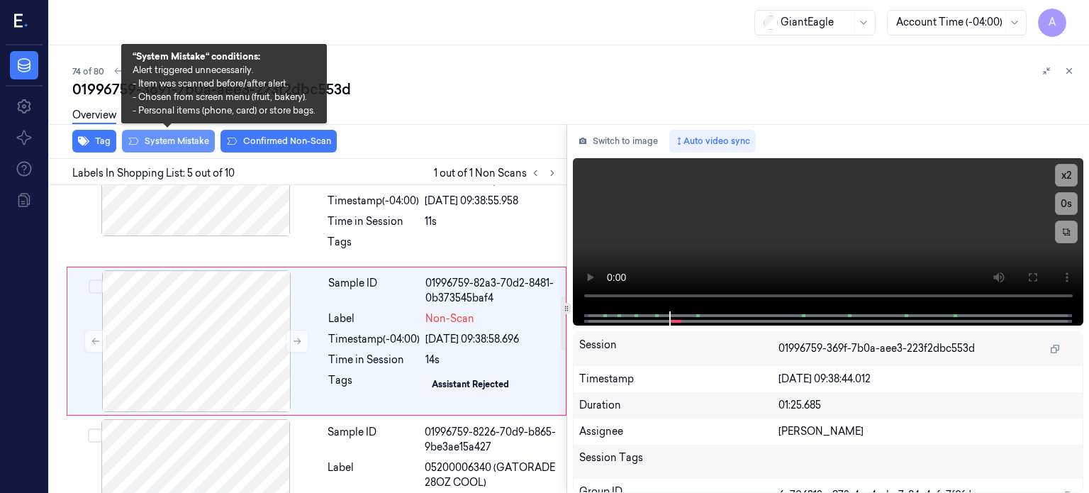
click at [167, 143] on button "System Mistake" at bounding box center [168, 141] width 93 height 23
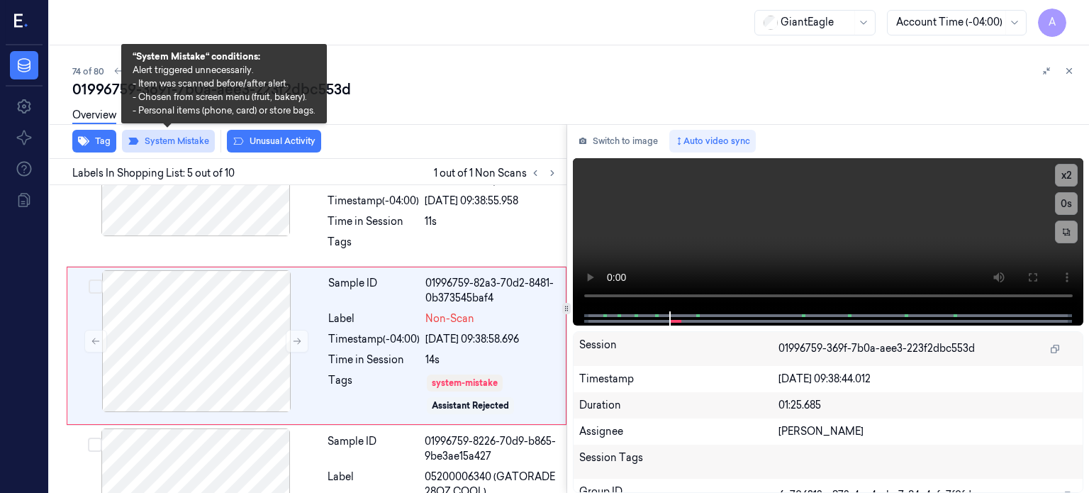
scroll to position [626, 0]
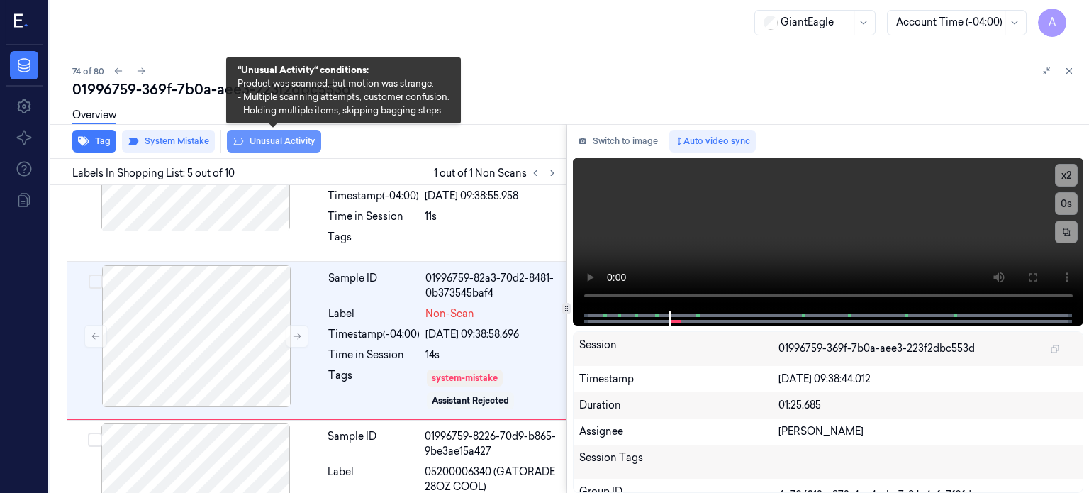
click at [270, 141] on button "Unusual Activity" at bounding box center [274, 141] width 94 height 23
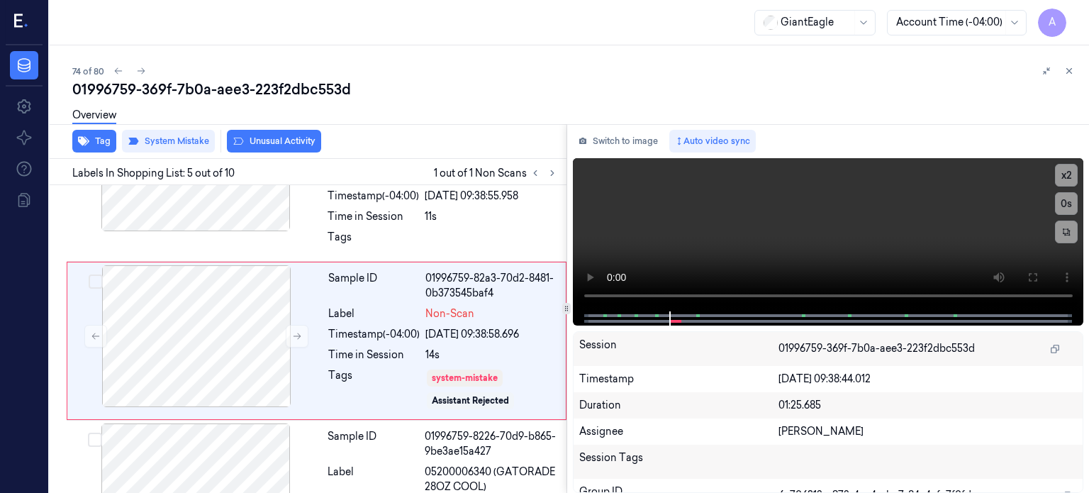
scroll to position [635, 0]
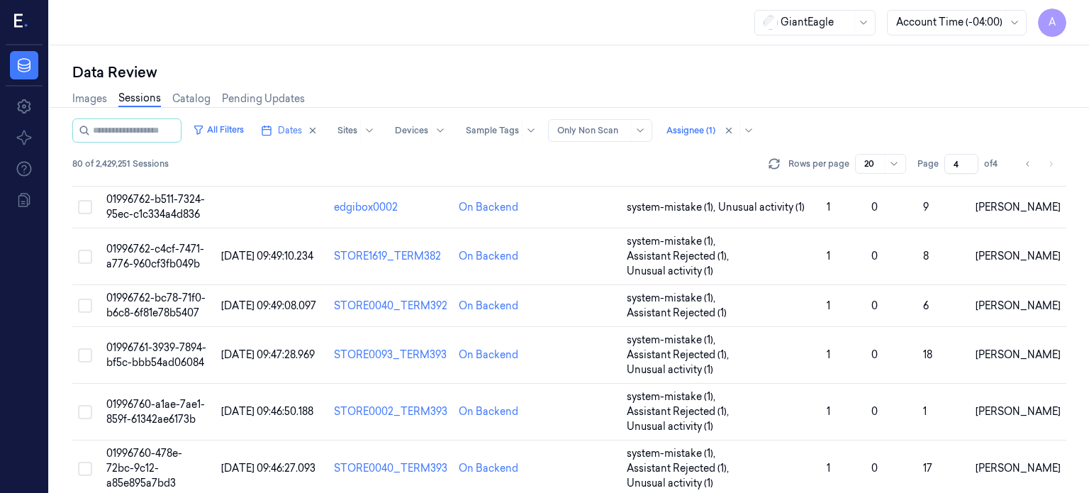
scroll to position [477, 0]
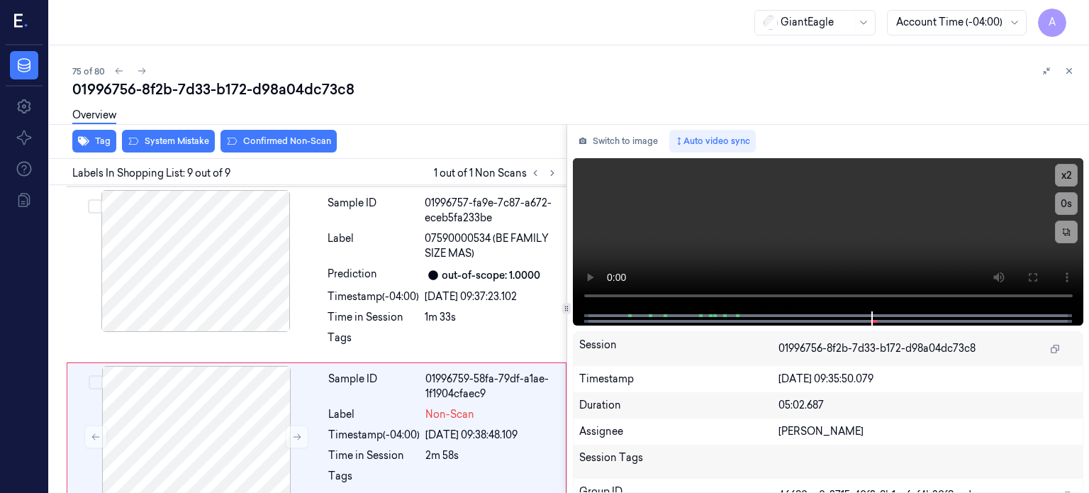
scroll to position [1249, 0]
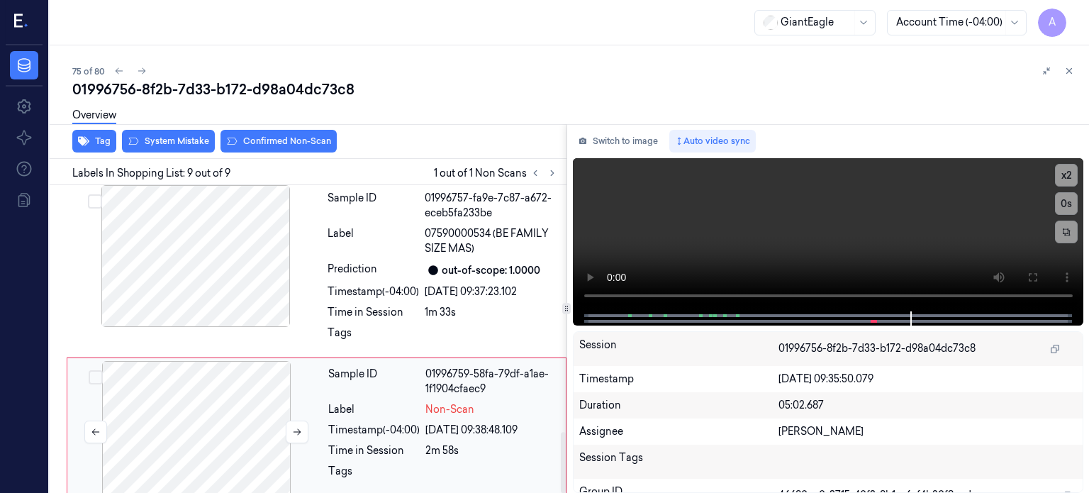
click at [220, 391] on div at bounding box center [196, 432] width 252 height 142
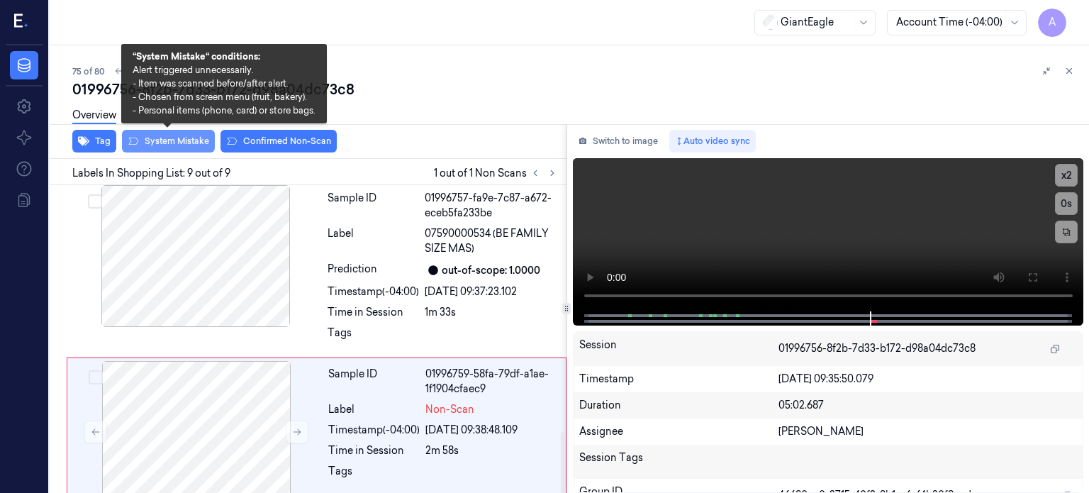
click at [191, 145] on button "System Mistake" at bounding box center [168, 141] width 93 height 23
click at [185, 142] on button "System Mistake" at bounding box center [168, 141] width 93 height 23
click at [167, 138] on button "System Mistake" at bounding box center [168, 141] width 93 height 23
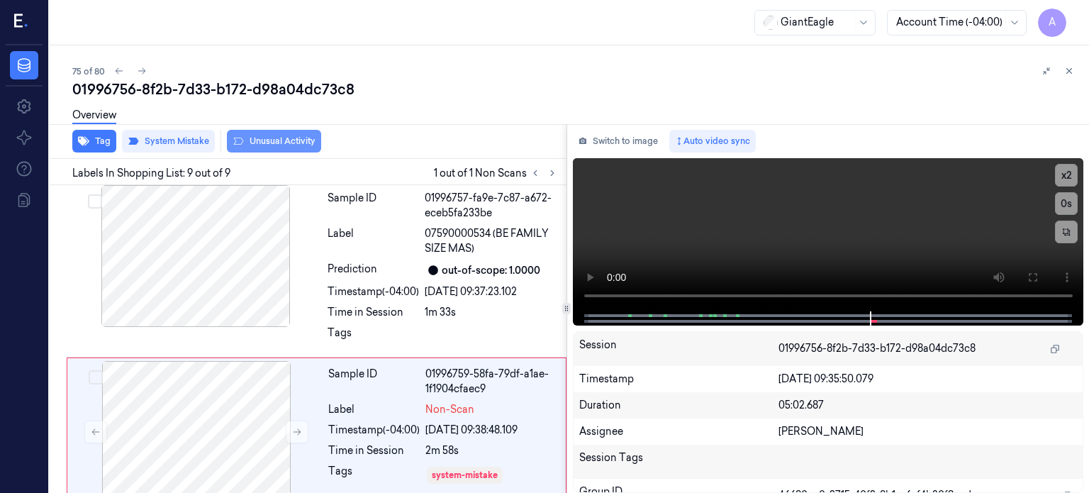
click at [279, 140] on button "Unusual Activity" at bounding box center [274, 141] width 94 height 23
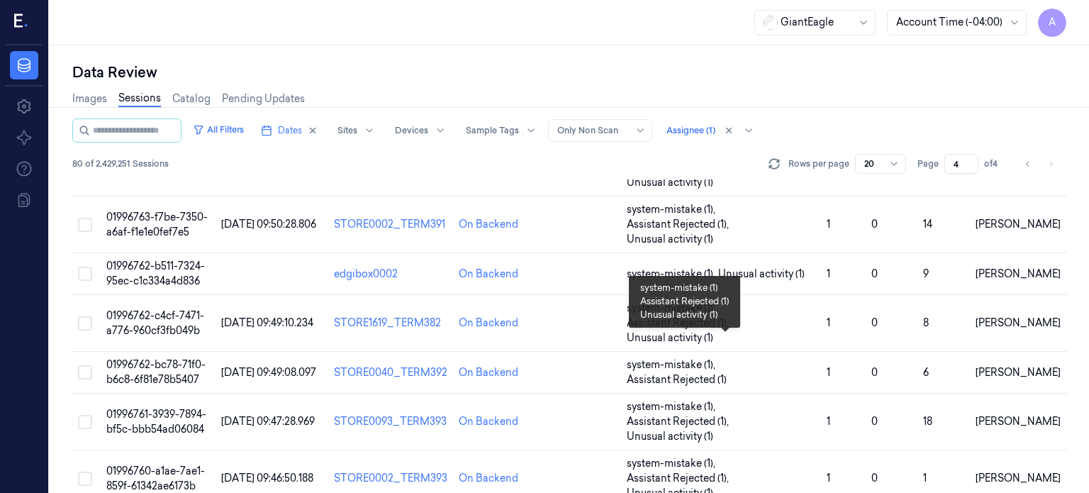
scroll to position [576, 0]
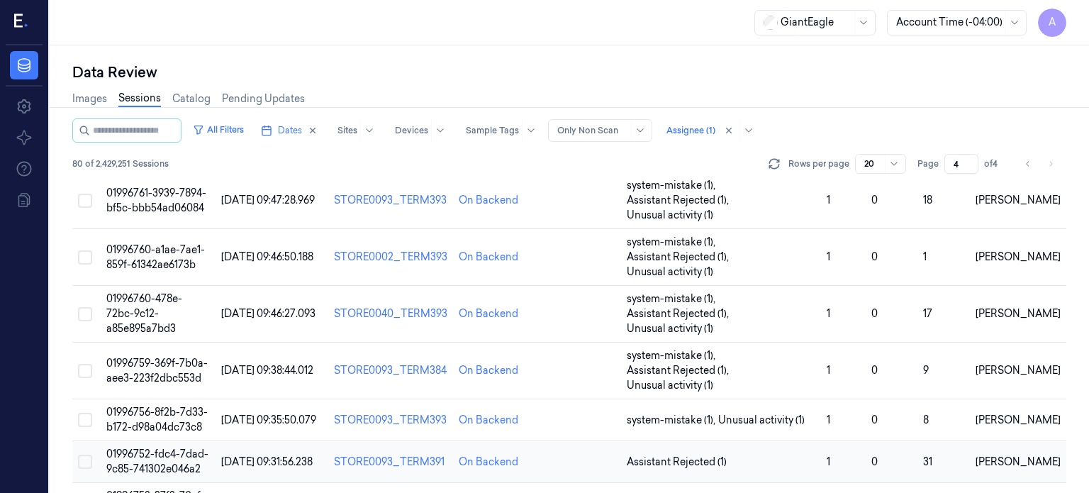
click at [182, 447] on span "01996752-fdc4-7dad-9c85-741302e046a2" at bounding box center [157, 461] width 102 height 28
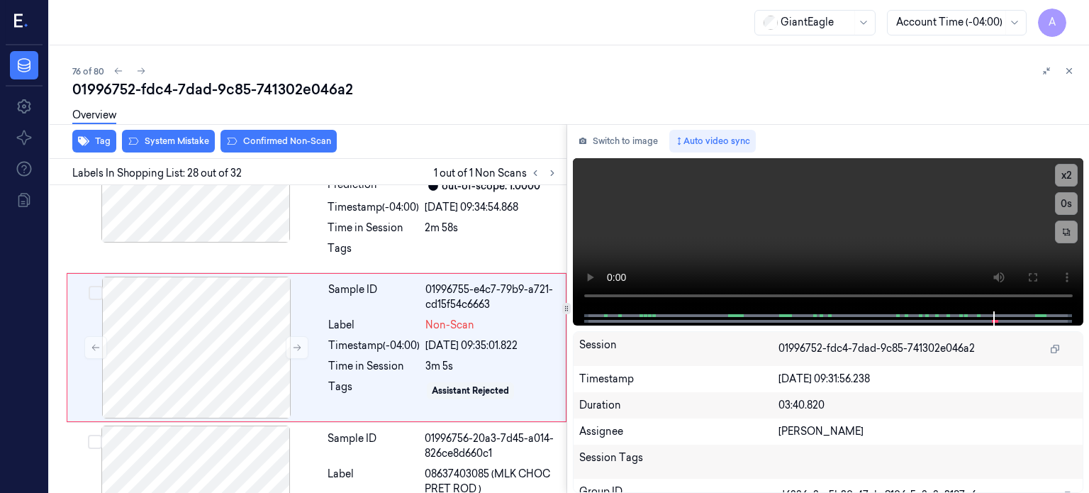
scroll to position [4660, 0]
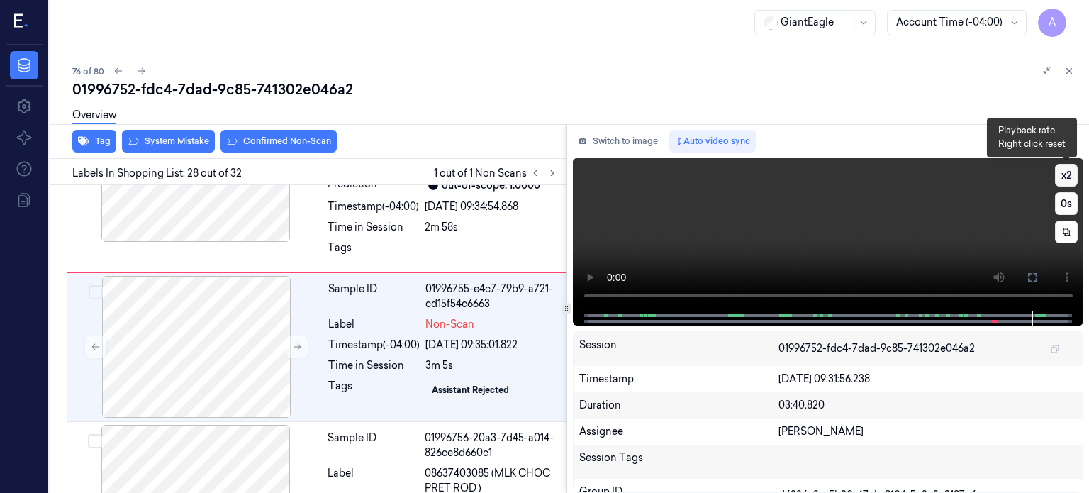
click at [1069, 169] on button "x 2" at bounding box center [1066, 175] width 23 height 23
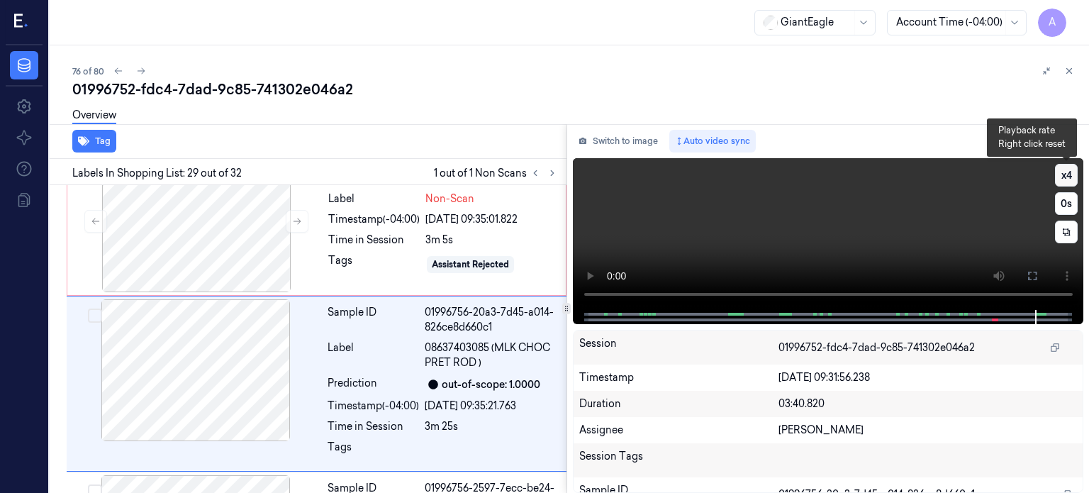
click at [1069, 169] on button "x 4" at bounding box center [1066, 175] width 23 height 23
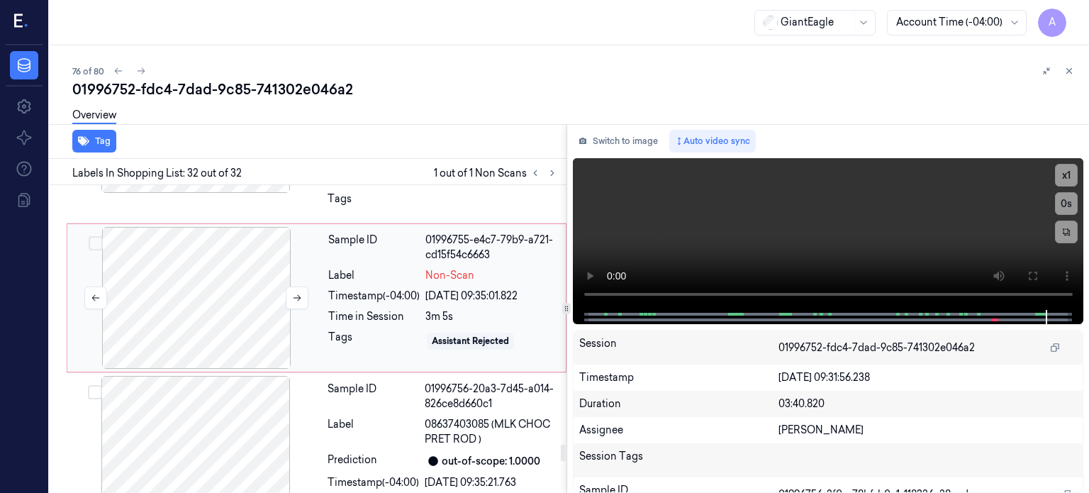
scroll to position [4708, 0]
click at [245, 282] on div at bounding box center [196, 299] width 252 height 142
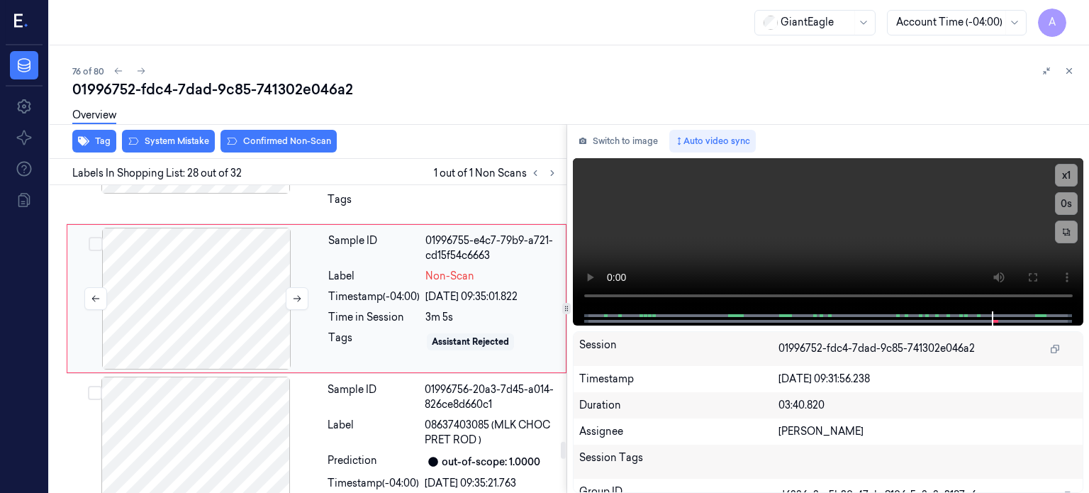
scroll to position [4660, 0]
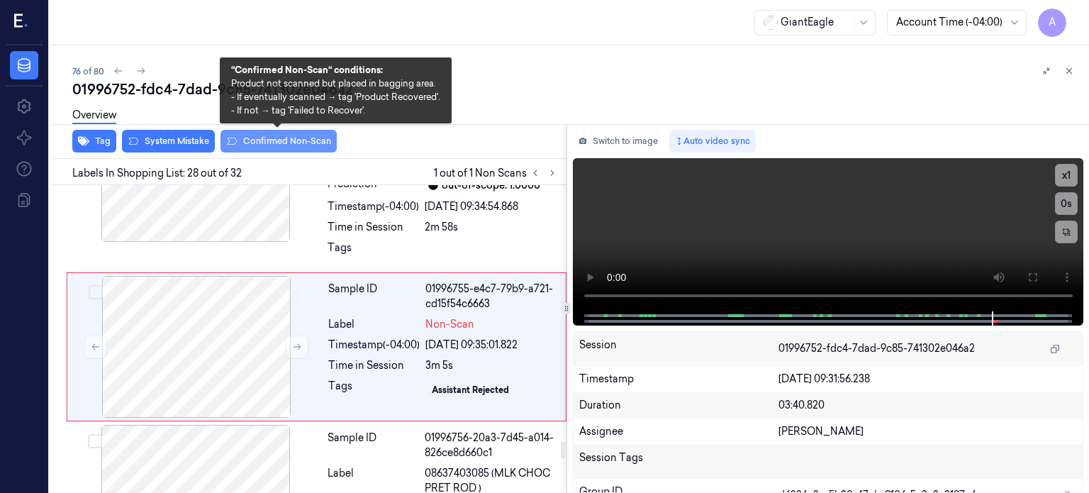
click at [277, 140] on button "Confirmed Non-Scan" at bounding box center [279, 141] width 116 height 23
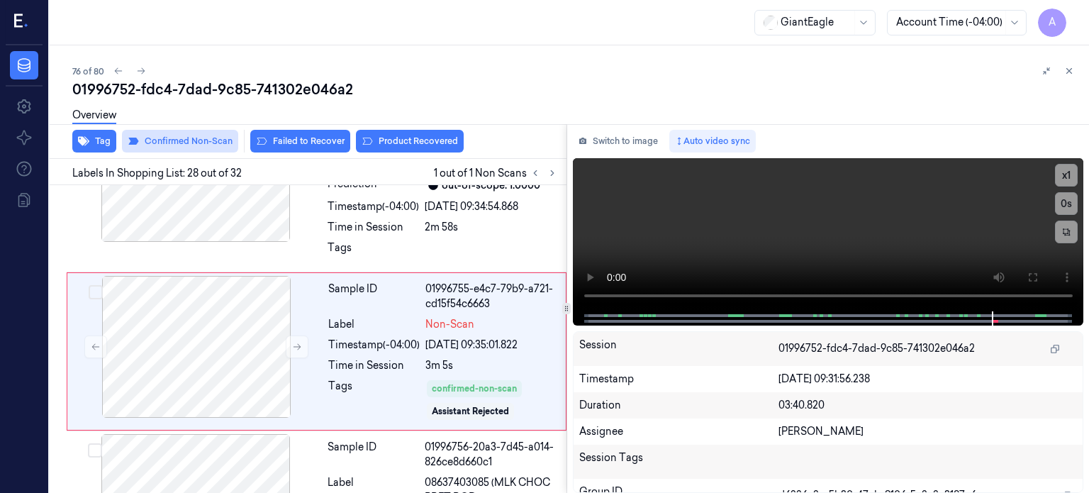
scroll to position [4664, 0]
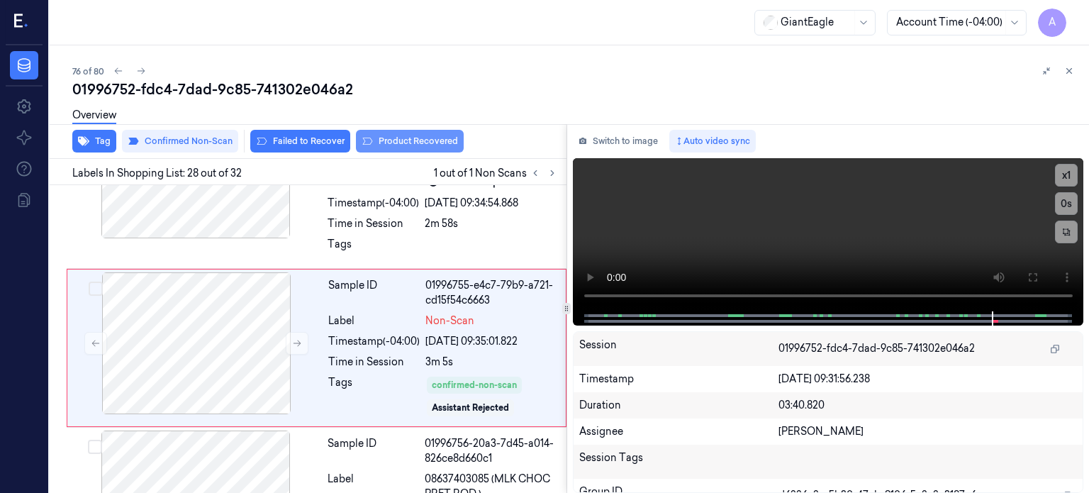
click at [402, 143] on button "Product Recovered" at bounding box center [410, 141] width 108 height 23
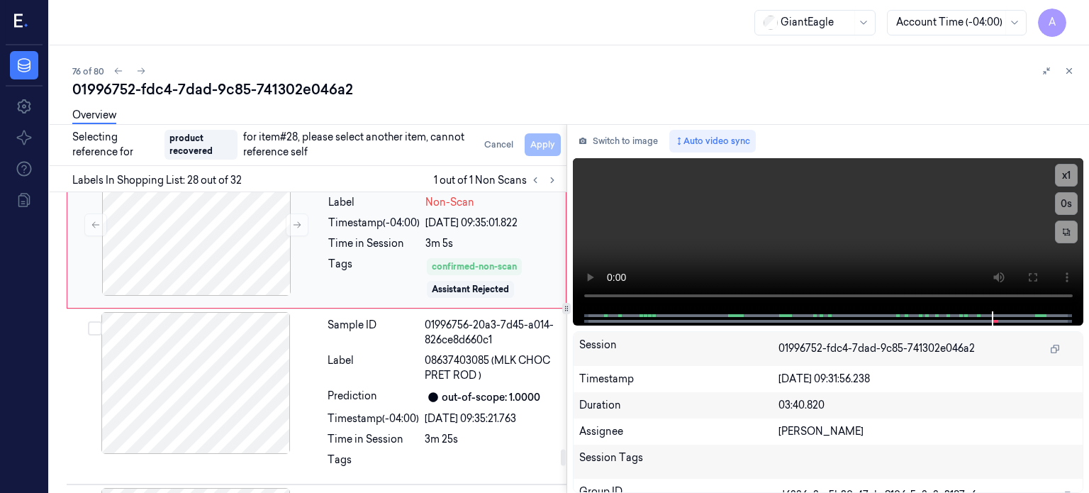
scroll to position [4789, 0]
click at [379, 354] on div "Label" at bounding box center [373, 369] width 91 height 30
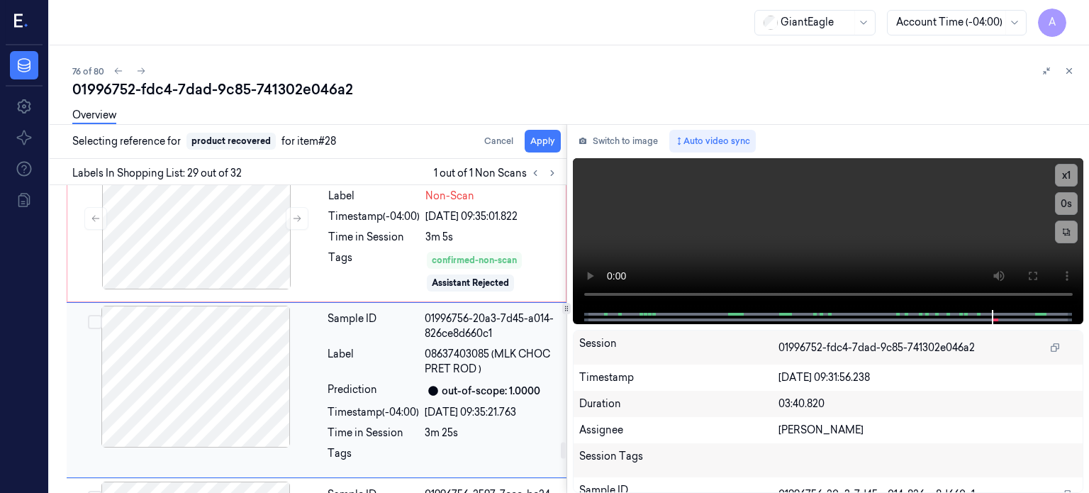
scroll to position [4830, 0]
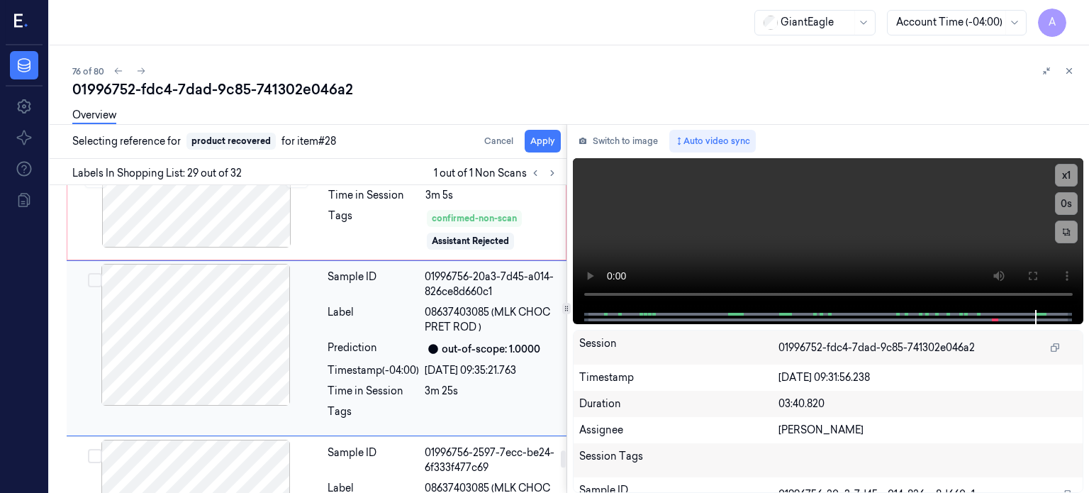
click at [93, 273] on button "Select row" at bounding box center [95, 280] width 14 height 14
click at [550, 138] on button "Apply" at bounding box center [543, 141] width 36 height 23
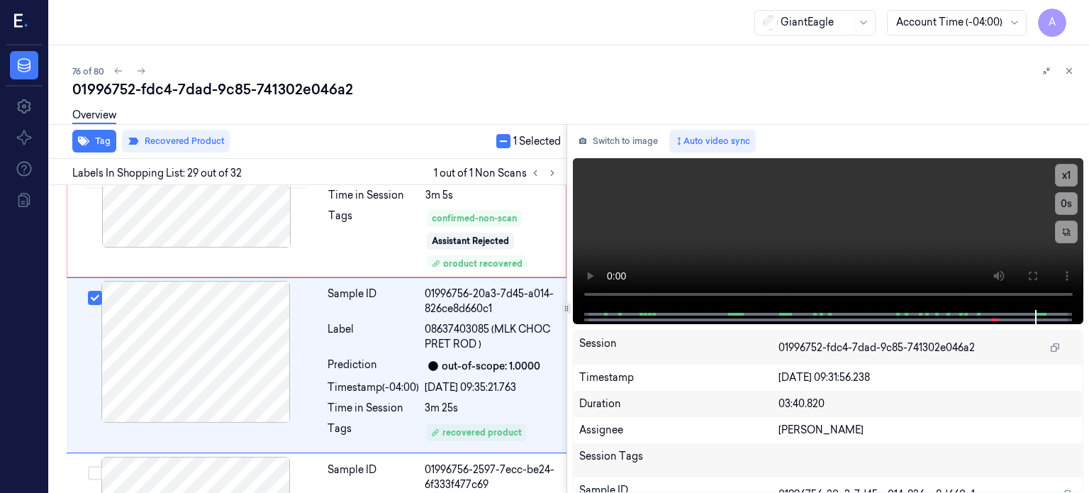
scroll to position [4848, 0]
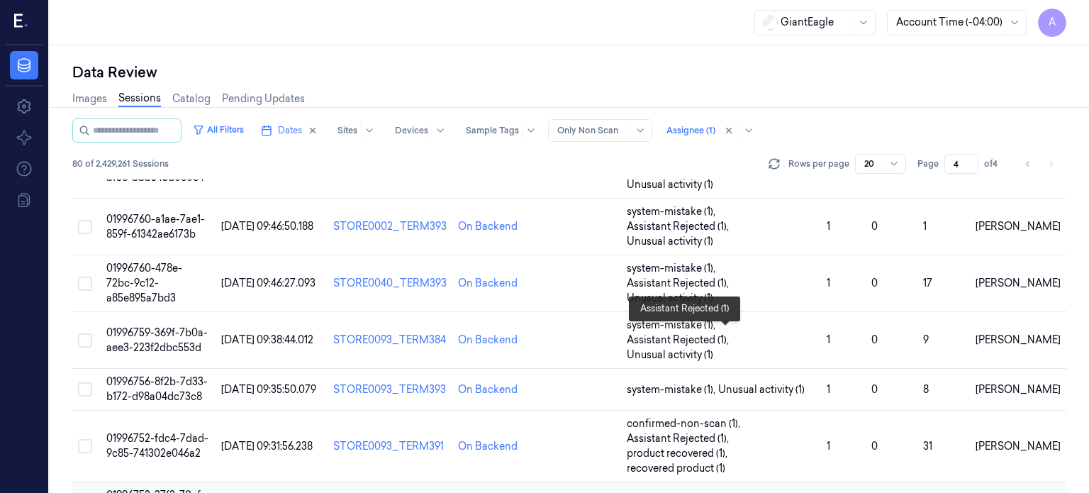
scroll to position [606, 0]
click at [167, 489] on span "01996752-37f2-70cf-9bdc-097d36b7efb0" at bounding box center [155, 503] width 99 height 28
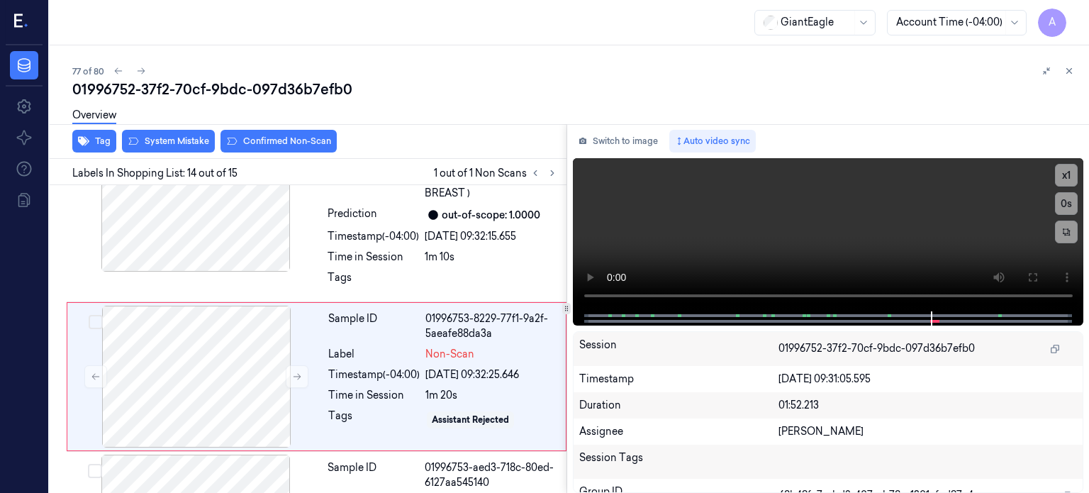
scroll to position [2202, 0]
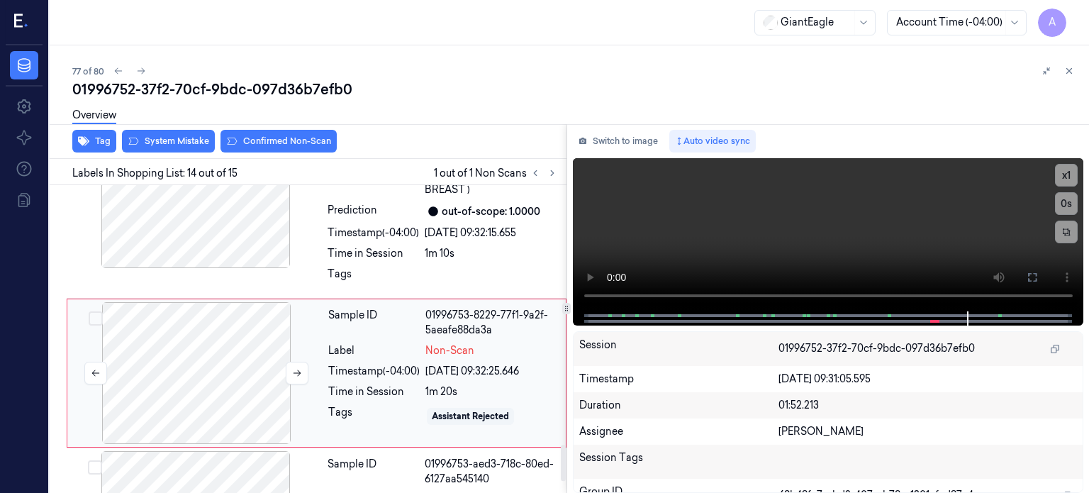
click at [267, 352] on div at bounding box center [196, 373] width 252 height 142
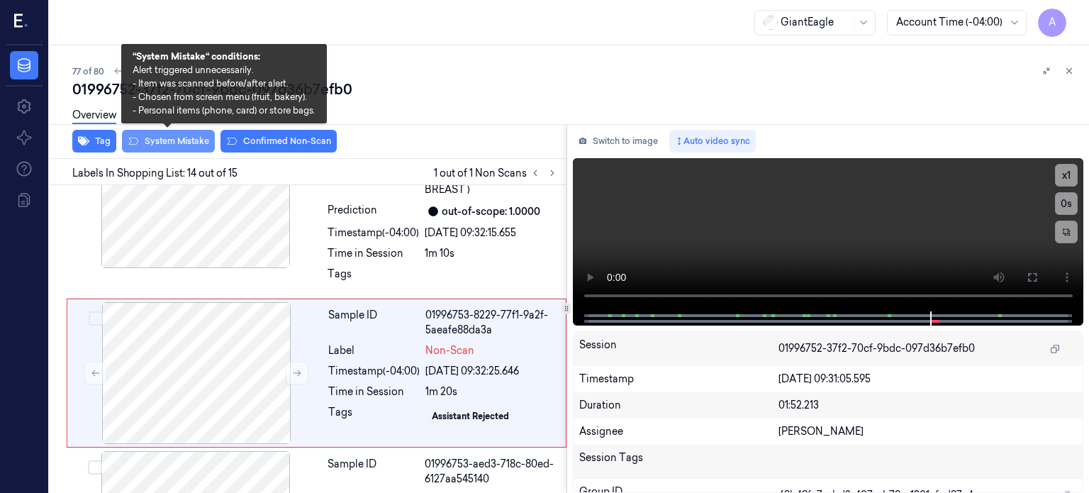
click at [174, 142] on button "System Mistake" at bounding box center [168, 141] width 93 height 23
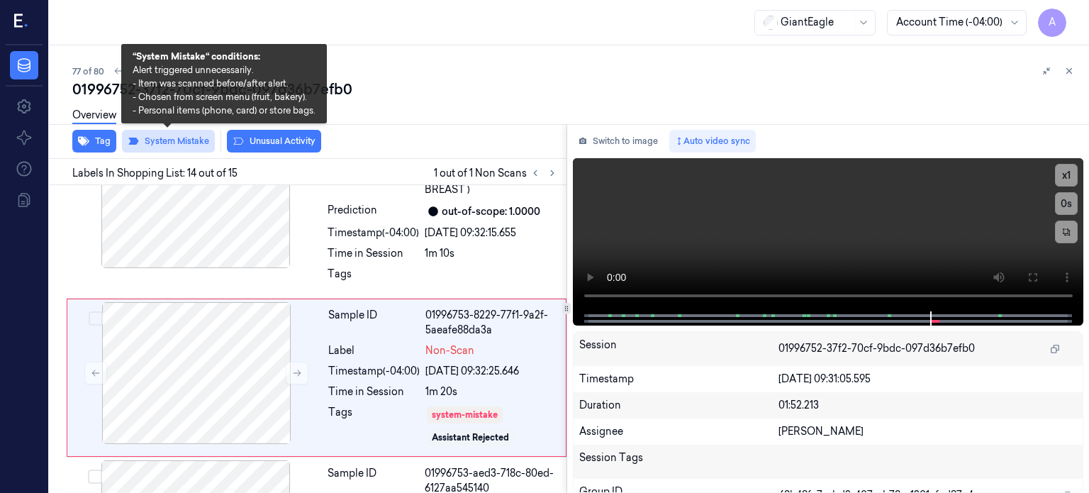
scroll to position [2206, 0]
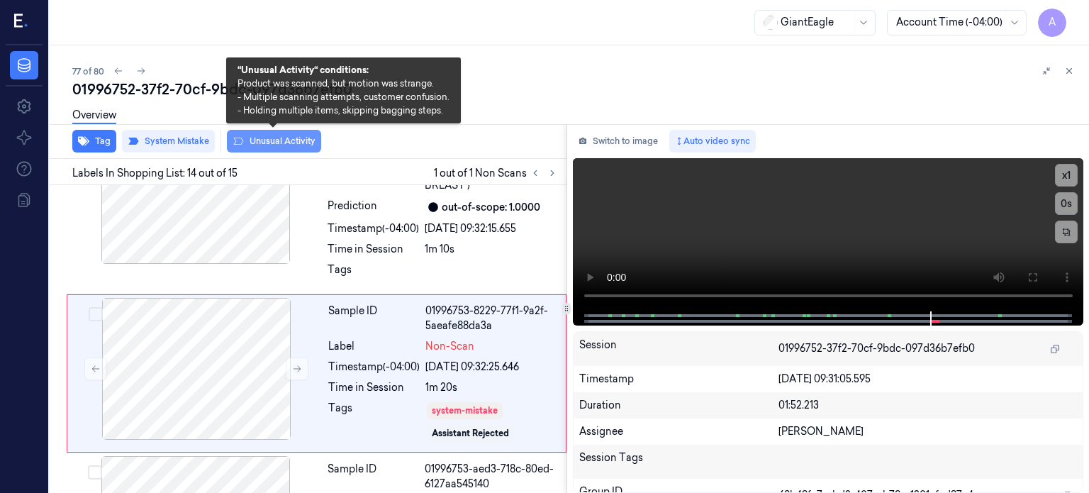
click at [284, 141] on button "Unusual Activity" at bounding box center [274, 141] width 94 height 23
click at [291, 139] on button "Unusual Activity" at bounding box center [274, 141] width 94 height 23
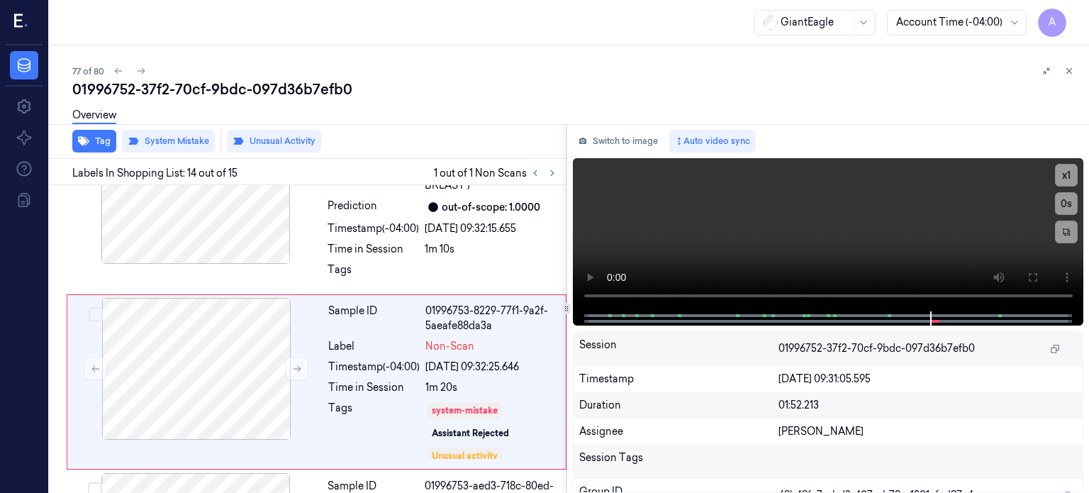
scroll to position [2215, 0]
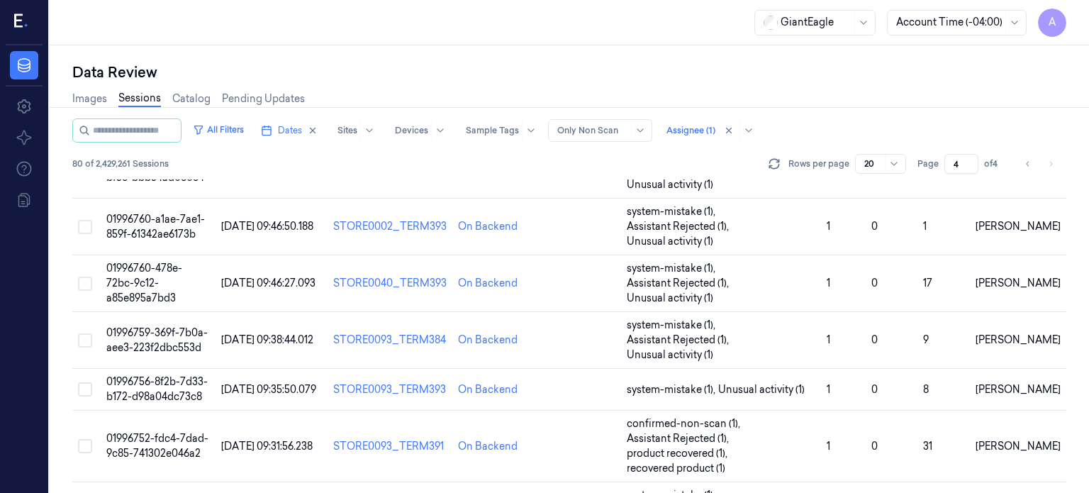
scroll to position [606, 0]
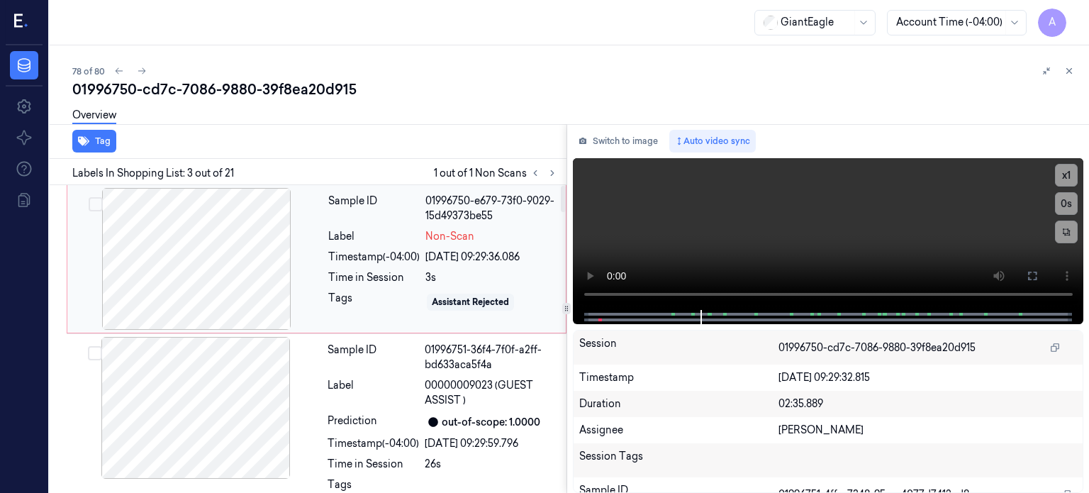
click at [243, 243] on div at bounding box center [196, 259] width 252 height 142
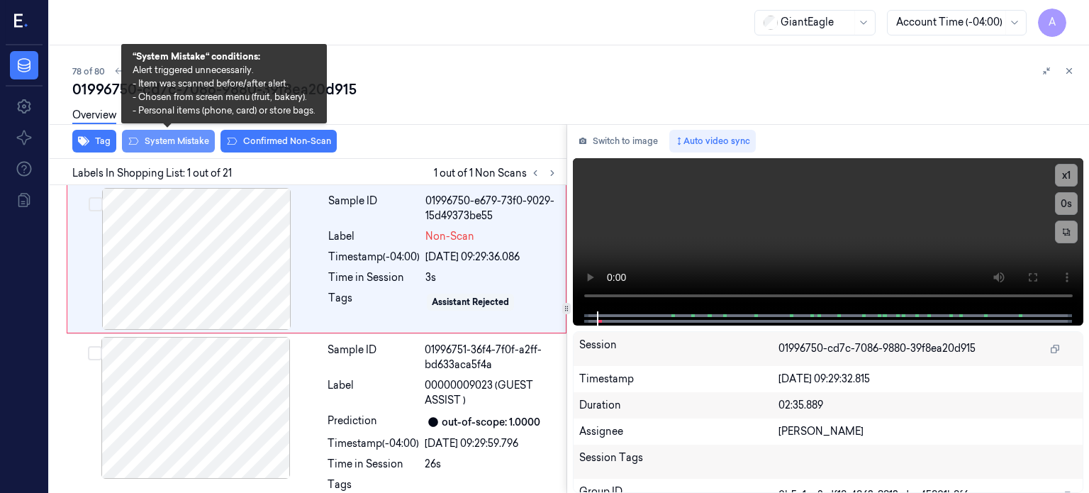
click at [172, 138] on button "System Mistake" at bounding box center [168, 141] width 93 height 23
click at [179, 138] on button "System Mistake" at bounding box center [168, 141] width 93 height 23
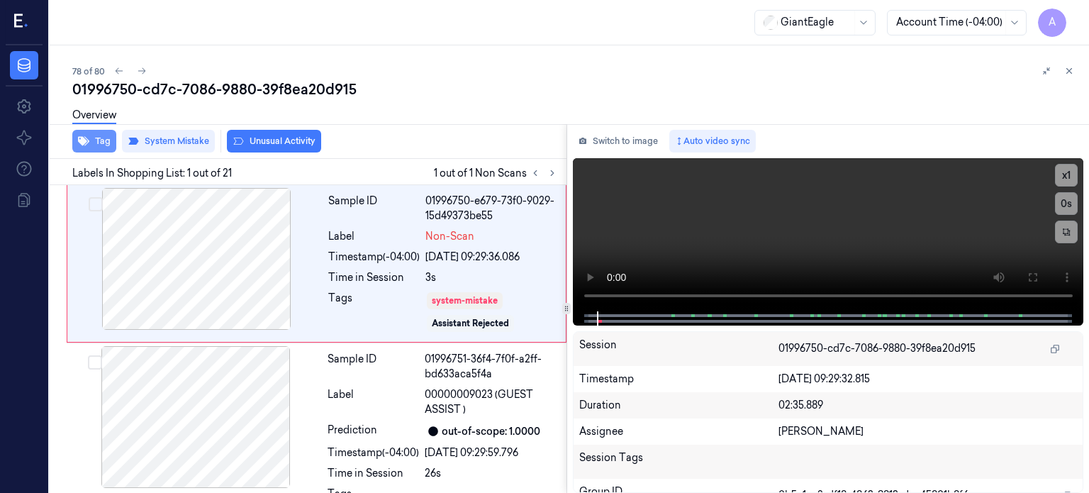
click at [105, 143] on button "Tag" at bounding box center [94, 141] width 44 height 23
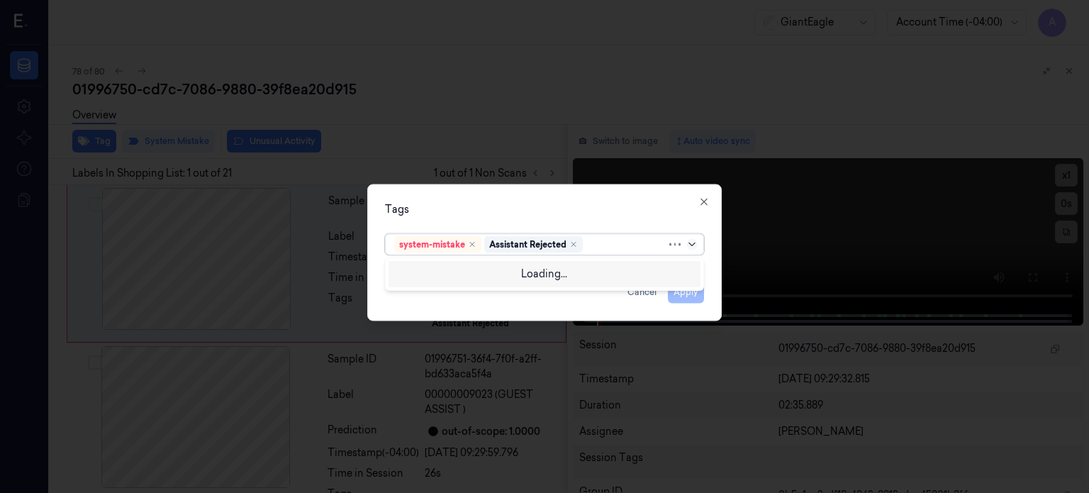
click at [694, 243] on icon at bounding box center [691, 243] width 11 height 11
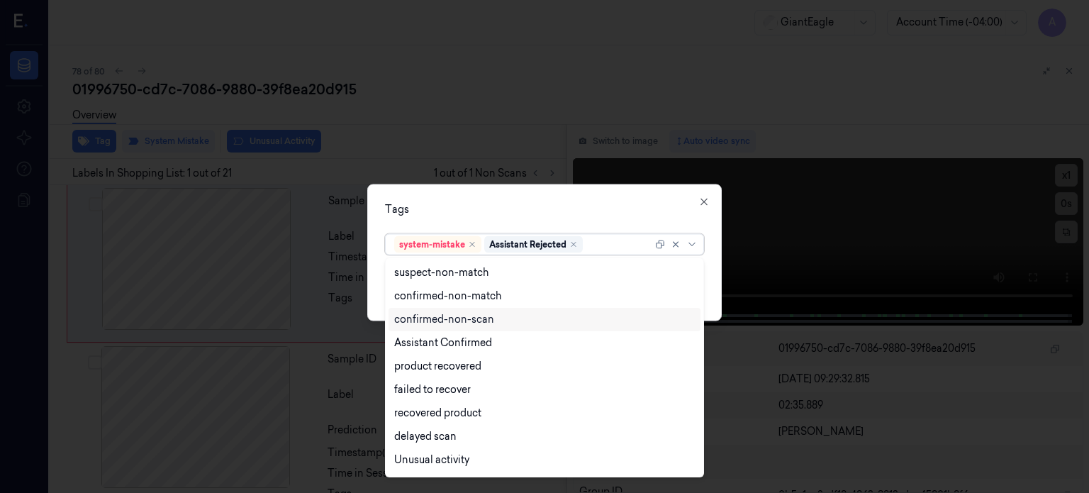
scroll to position [115, 0]
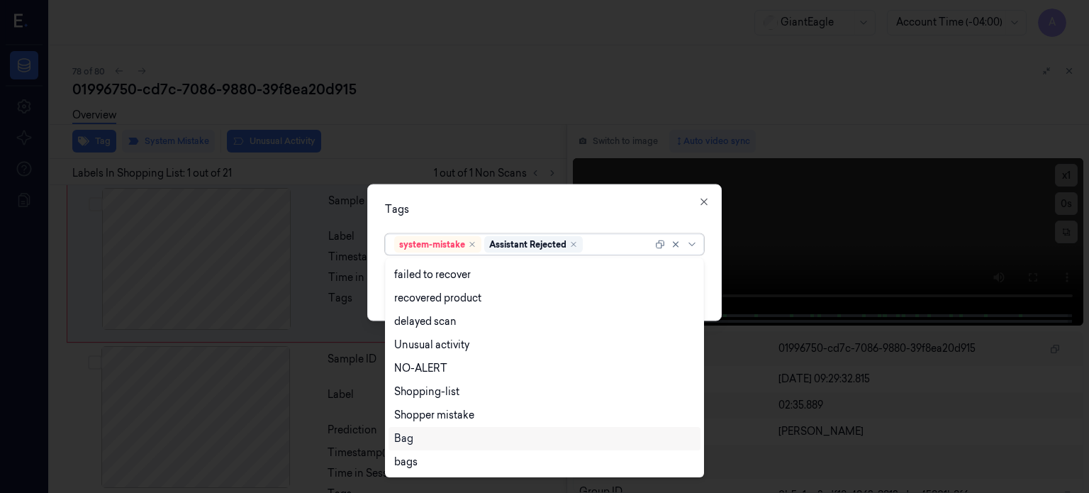
click at [409, 436] on div "Bag" at bounding box center [403, 438] width 19 height 15
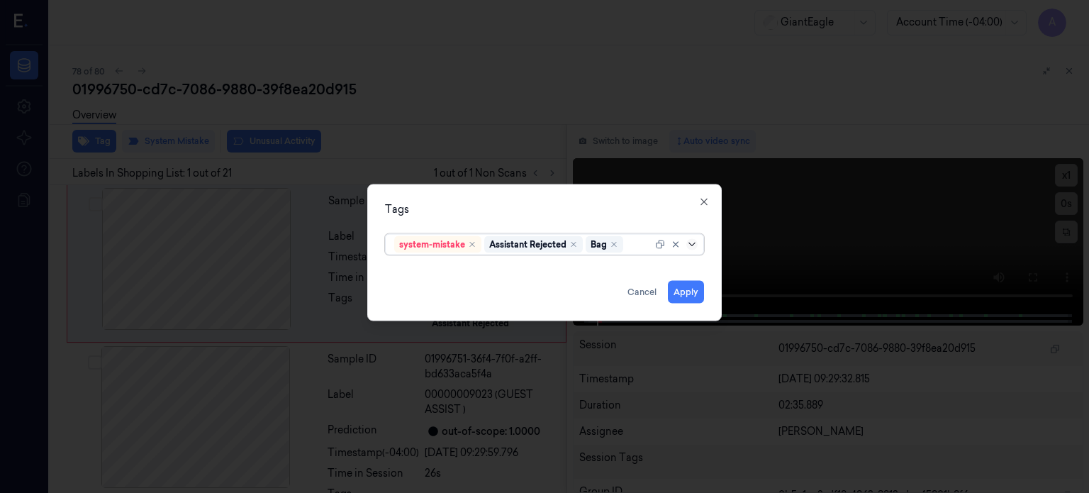
click at [691, 246] on icon at bounding box center [691, 243] width 11 height 11
click at [685, 290] on button "Apply" at bounding box center [686, 291] width 36 height 23
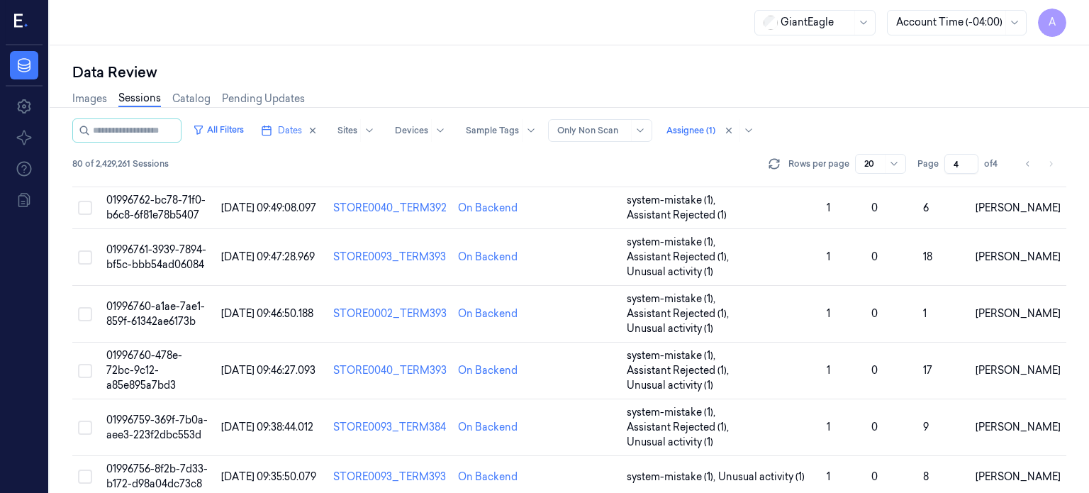
scroll to position [606, 0]
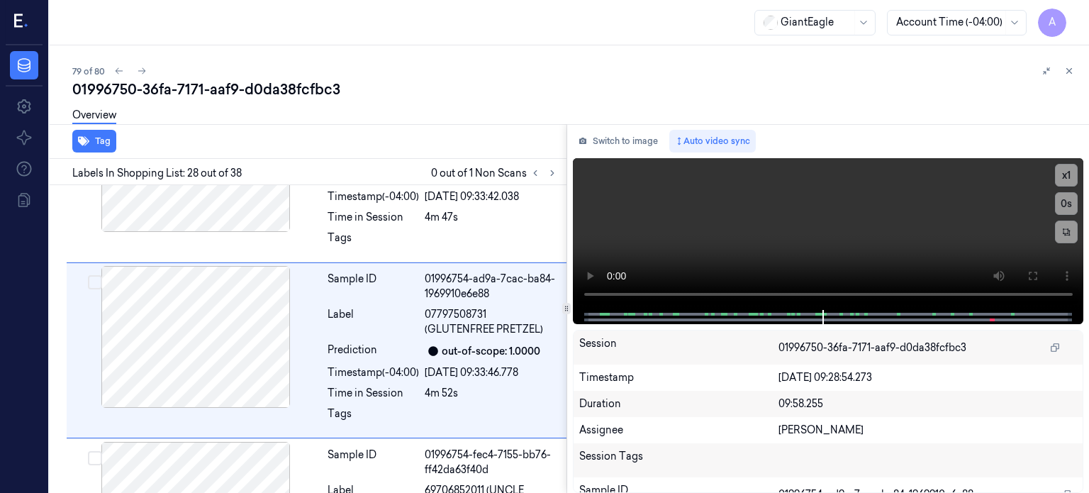
scroll to position [4673, 0]
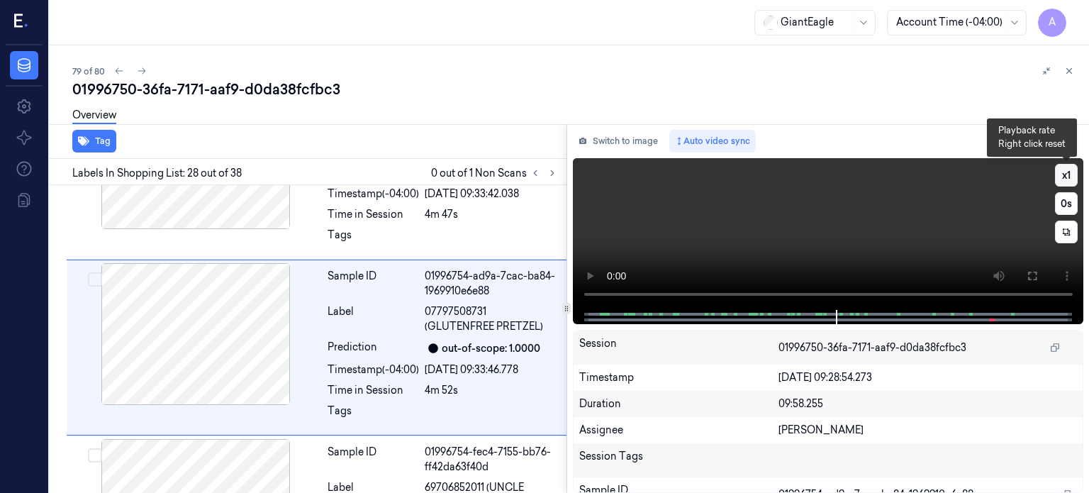
click at [1066, 174] on button "x 1" at bounding box center [1066, 175] width 23 height 23
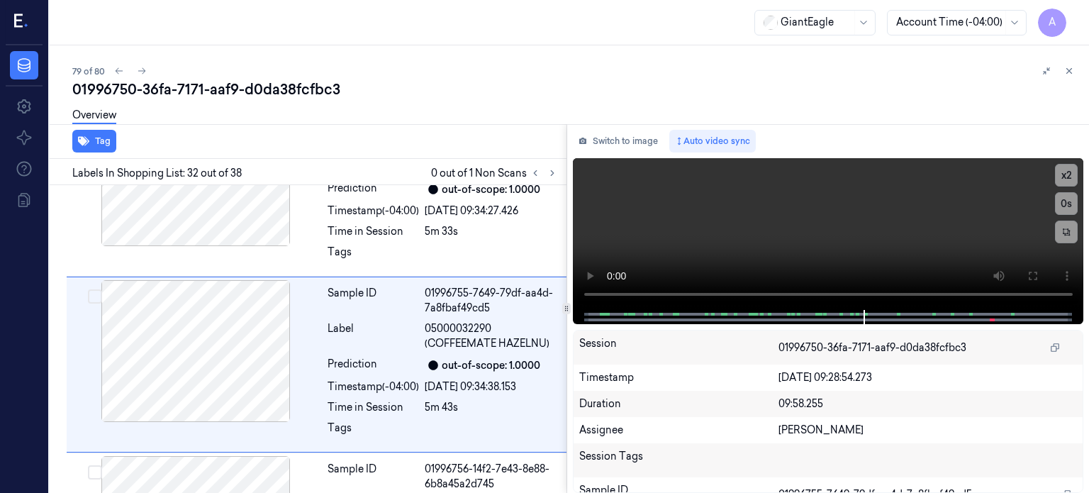
scroll to position [5375, 0]
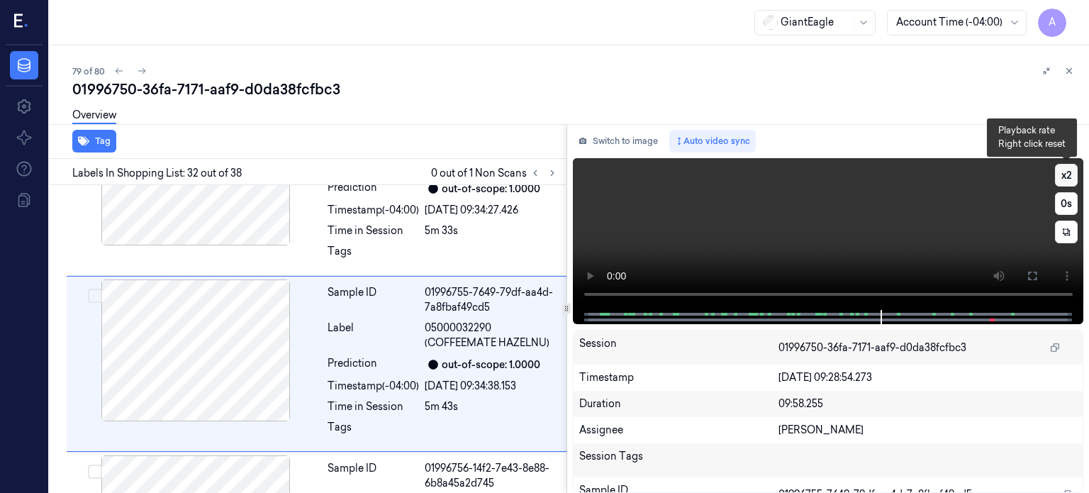
click at [1060, 173] on button "x 2" at bounding box center [1066, 175] width 23 height 23
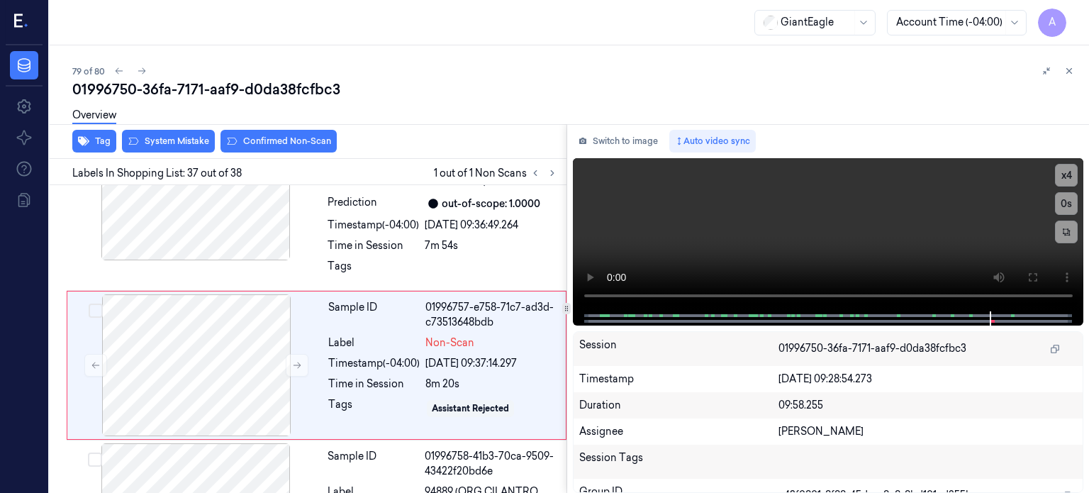
scroll to position [6210, 0]
click at [248, 356] on div at bounding box center [196, 365] width 252 height 142
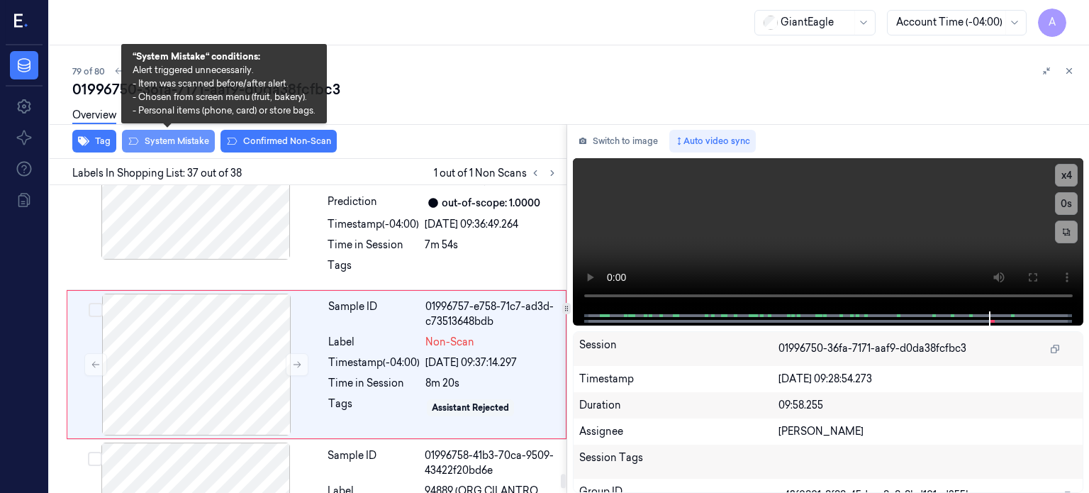
click at [182, 140] on button "System Mistake" at bounding box center [168, 141] width 93 height 23
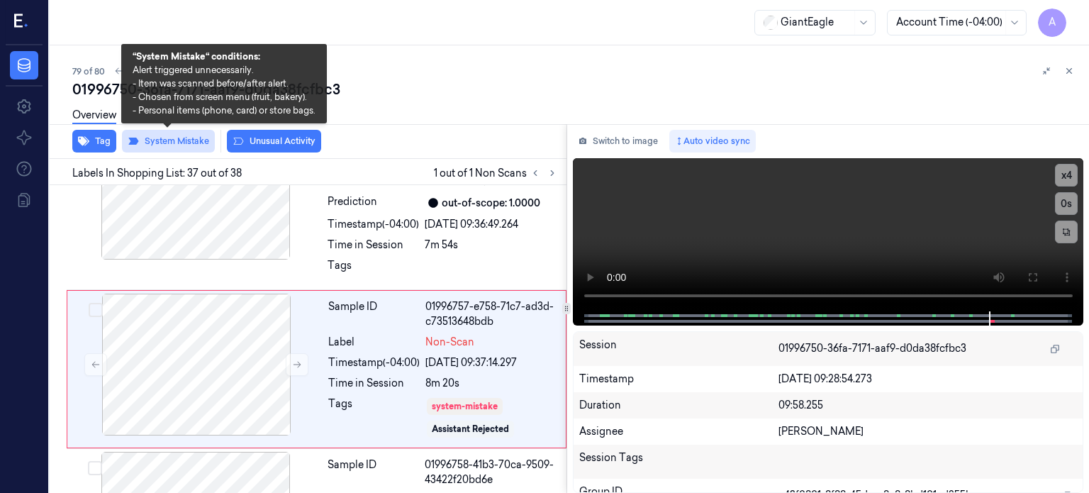
scroll to position [6215, 0]
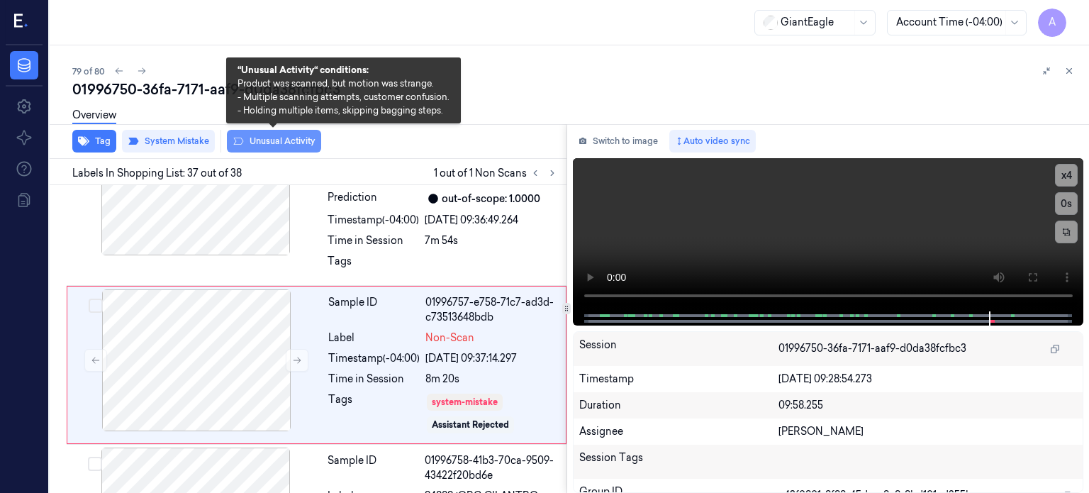
click at [273, 140] on button "Unusual Activity" at bounding box center [274, 141] width 94 height 23
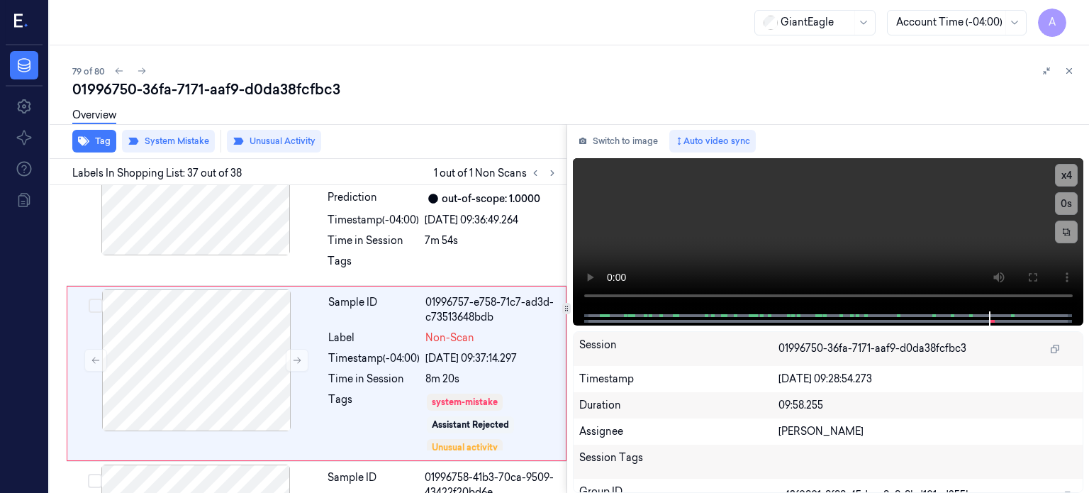
scroll to position [6223, 0]
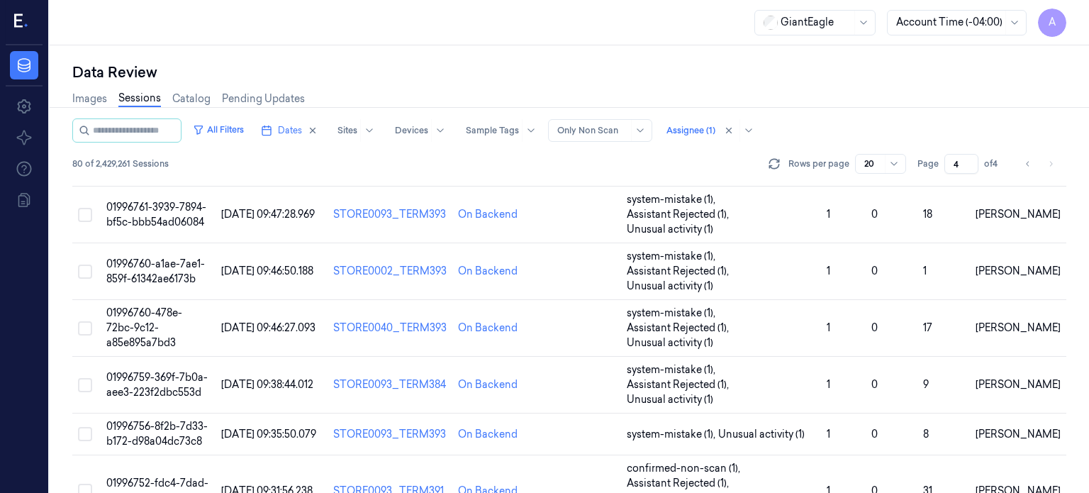
scroll to position [606, 0]
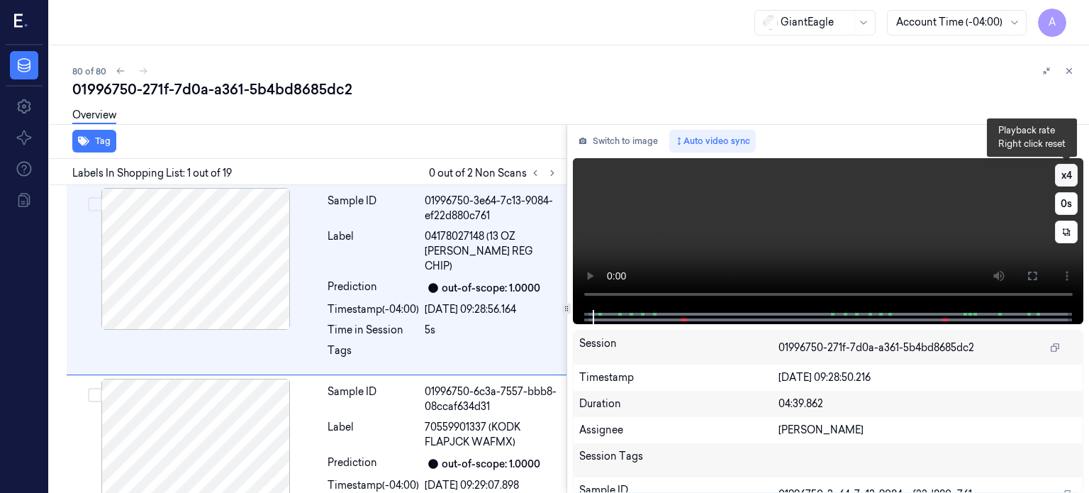
click at [1068, 177] on button "x 4" at bounding box center [1066, 175] width 23 height 23
click at [1068, 177] on button "x 1" at bounding box center [1066, 175] width 23 height 23
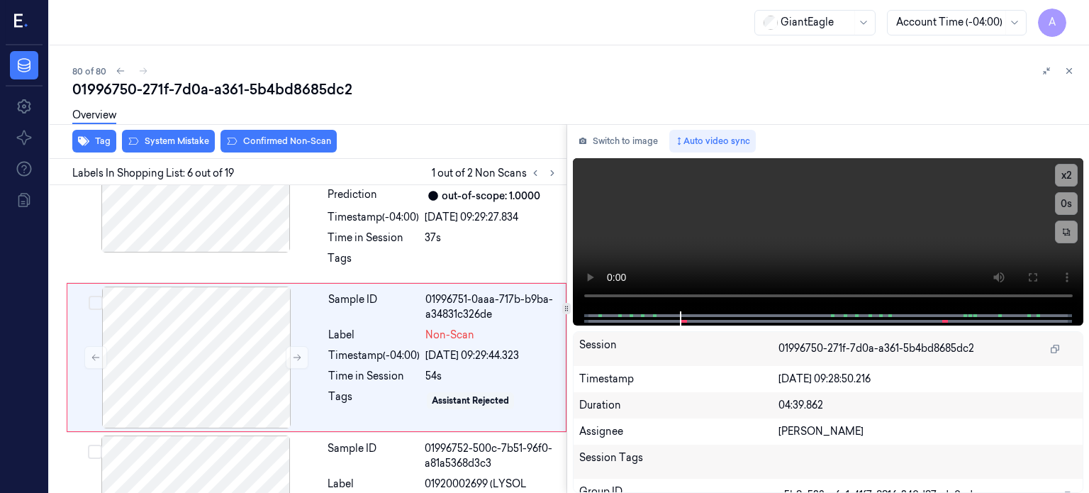
scroll to position [797, 0]
click at [667, 314] on div at bounding box center [827, 318] width 481 height 14
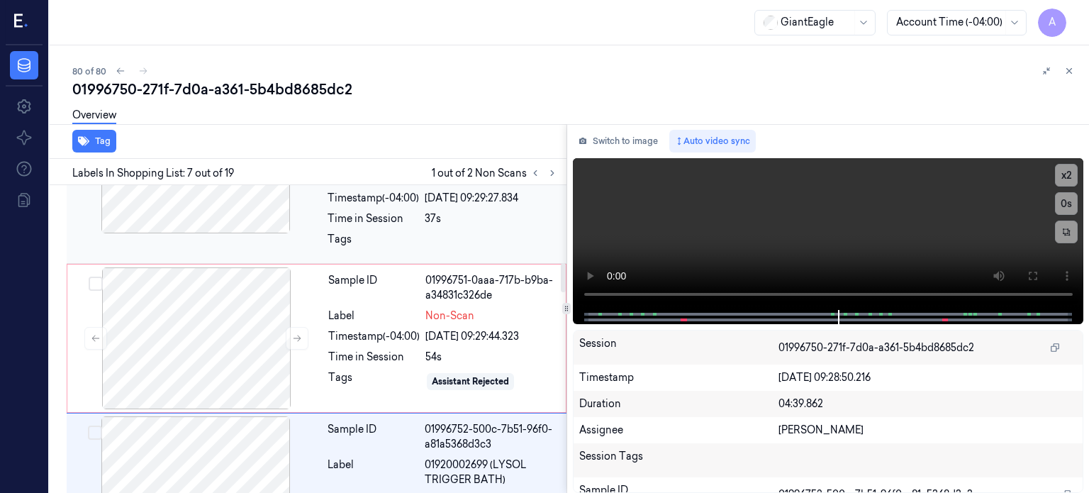
scroll to position [820, 0]
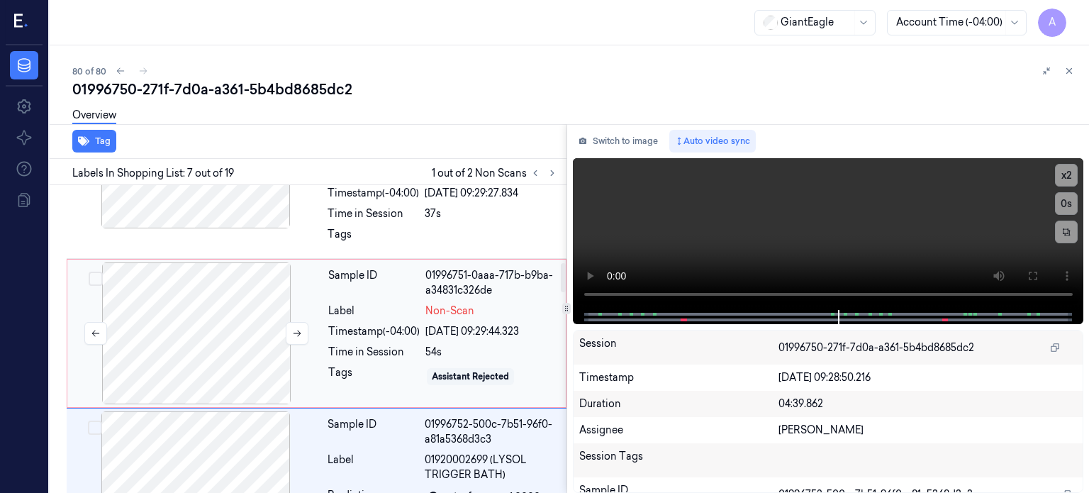
click at [199, 318] on div at bounding box center [196, 333] width 252 height 142
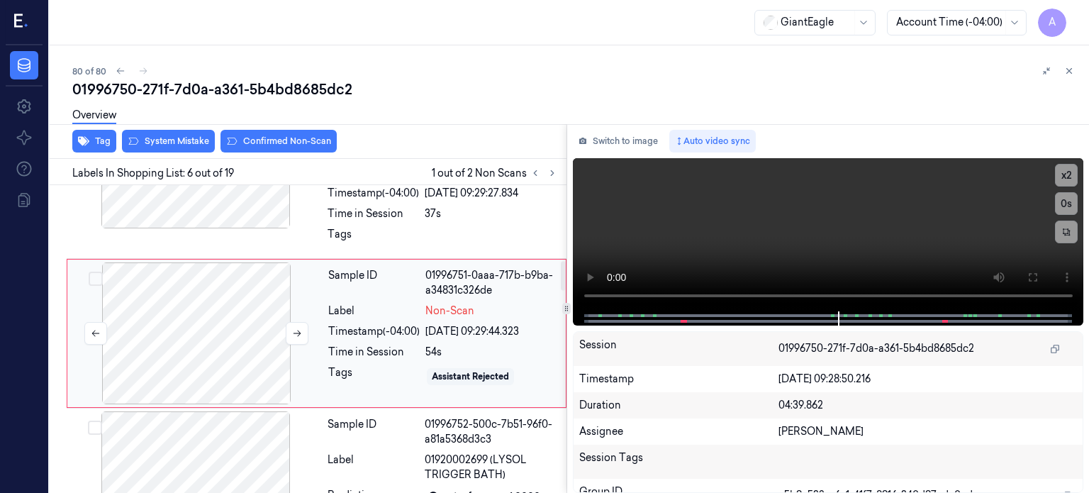
scroll to position [797, 0]
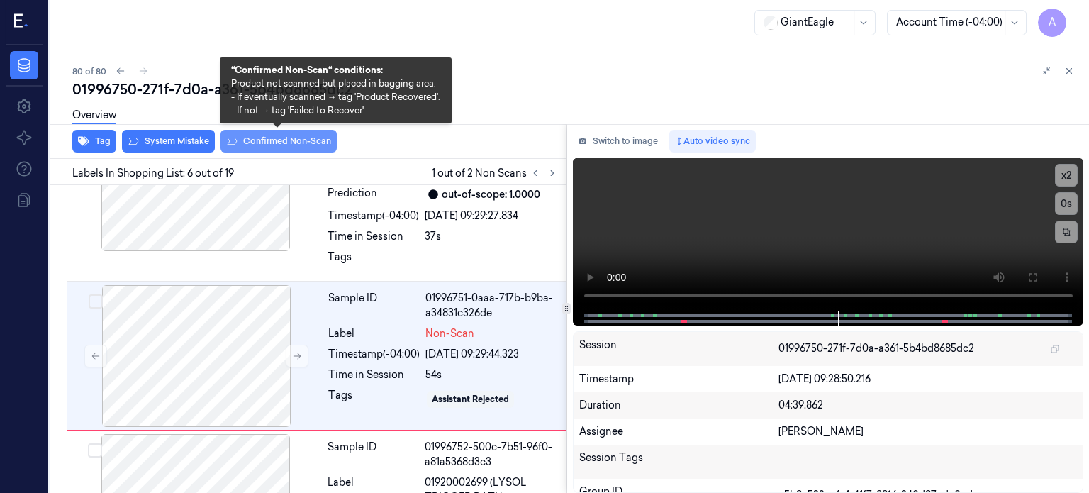
click at [278, 141] on button "Confirmed Non-Scan" at bounding box center [279, 141] width 116 height 23
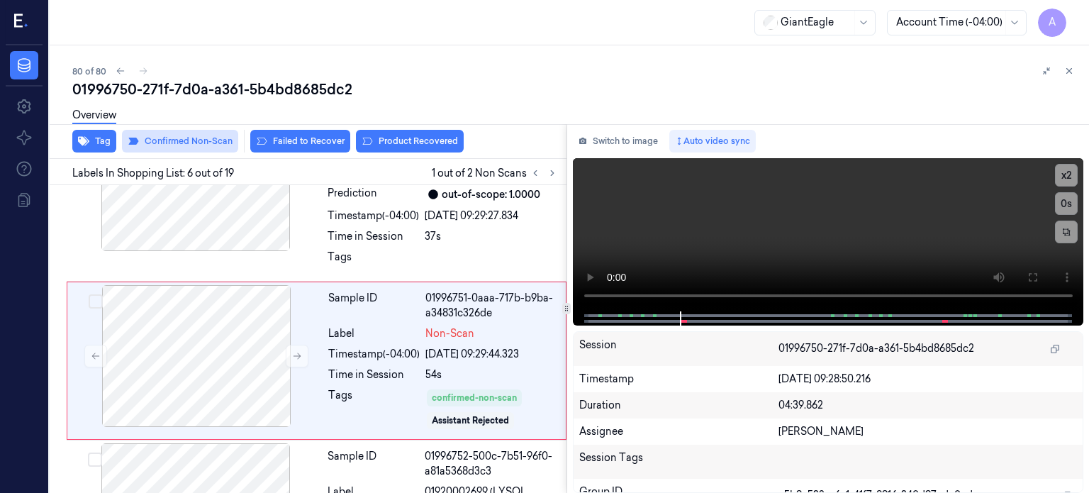
scroll to position [801, 0]
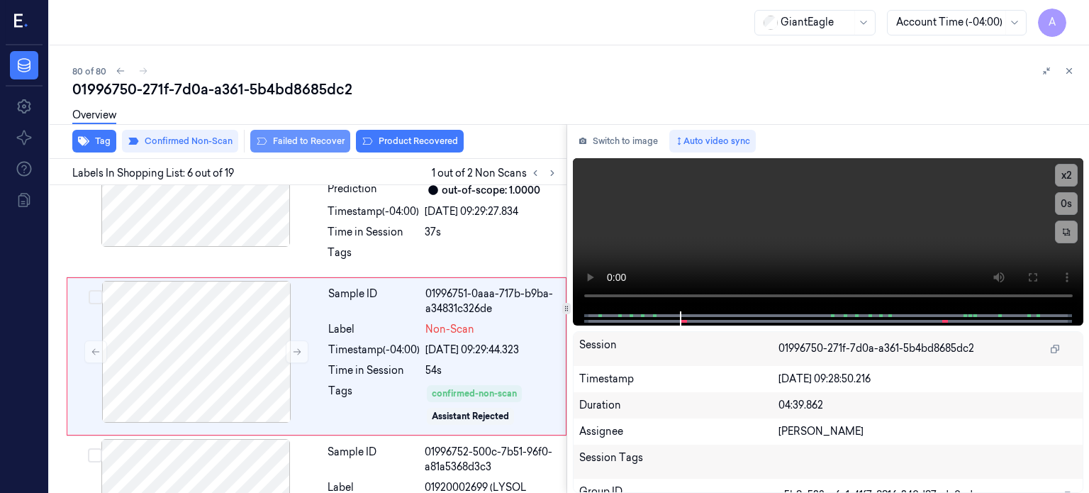
click at [297, 141] on button "Failed to Recover" at bounding box center [300, 141] width 100 height 23
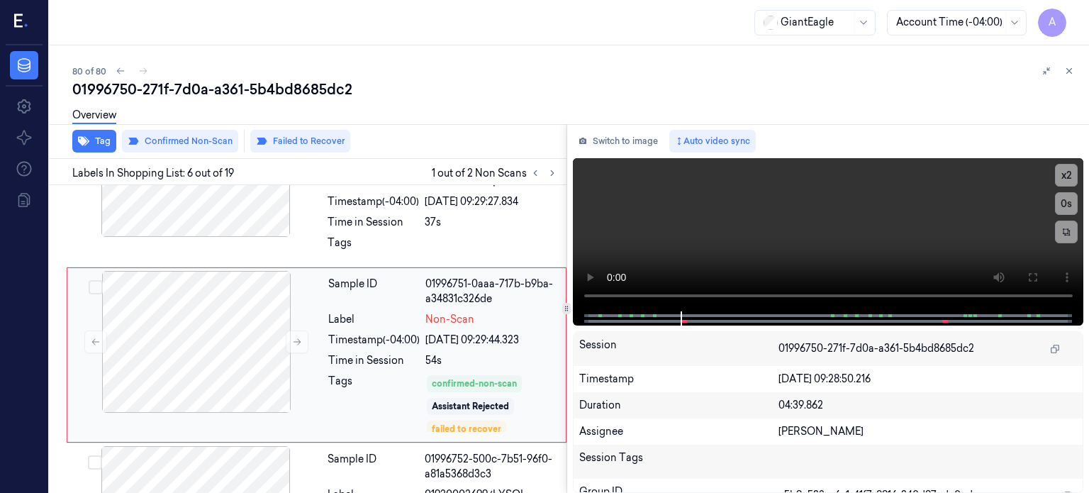
scroll to position [811, 0]
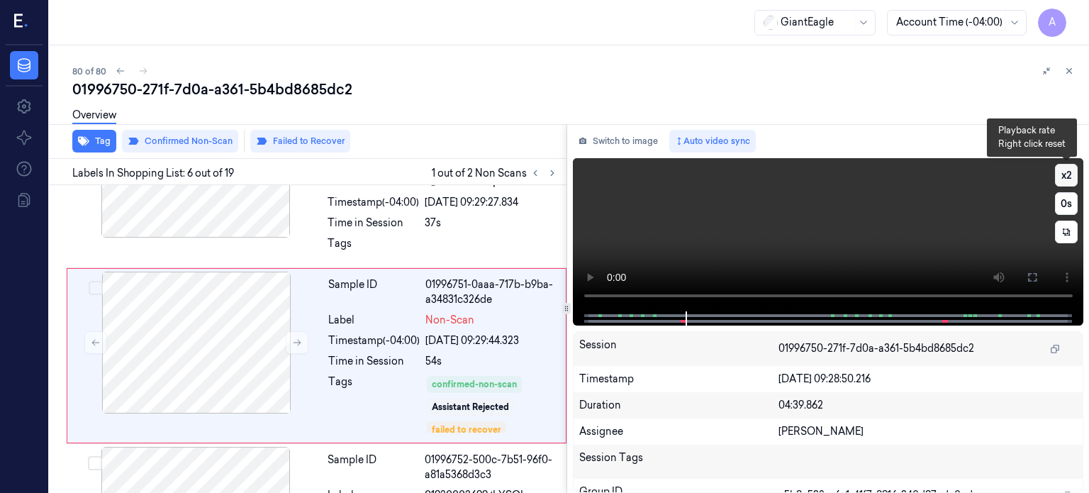
click at [1068, 174] on button "x 2" at bounding box center [1066, 175] width 23 height 23
click at [1066, 172] on button "x 4" at bounding box center [1066, 175] width 23 height 23
click at [1066, 172] on button "x 1" at bounding box center [1066, 175] width 23 height 23
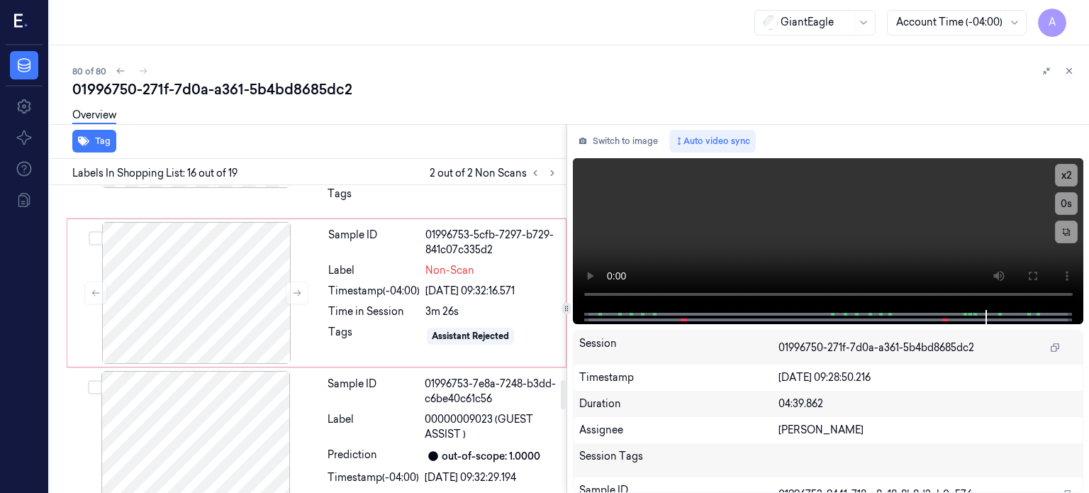
scroll to position [2066, 0]
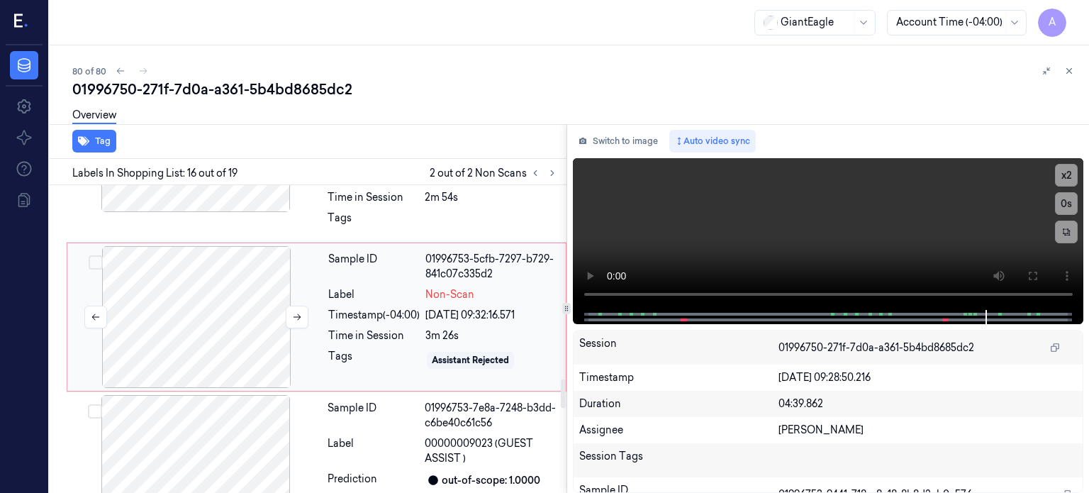
click at [203, 250] on div at bounding box center [196, 317] width 252 height 142
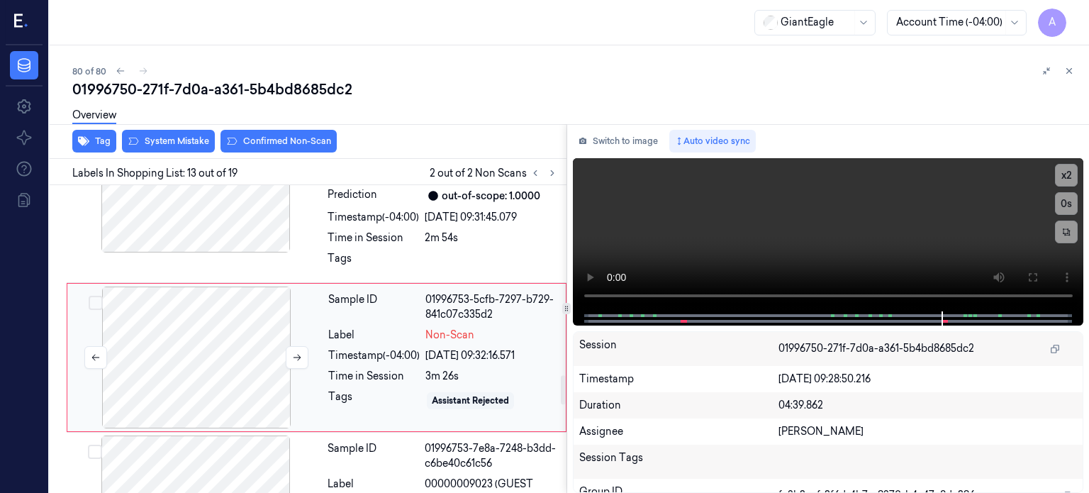
scroll to position [2025, 0]
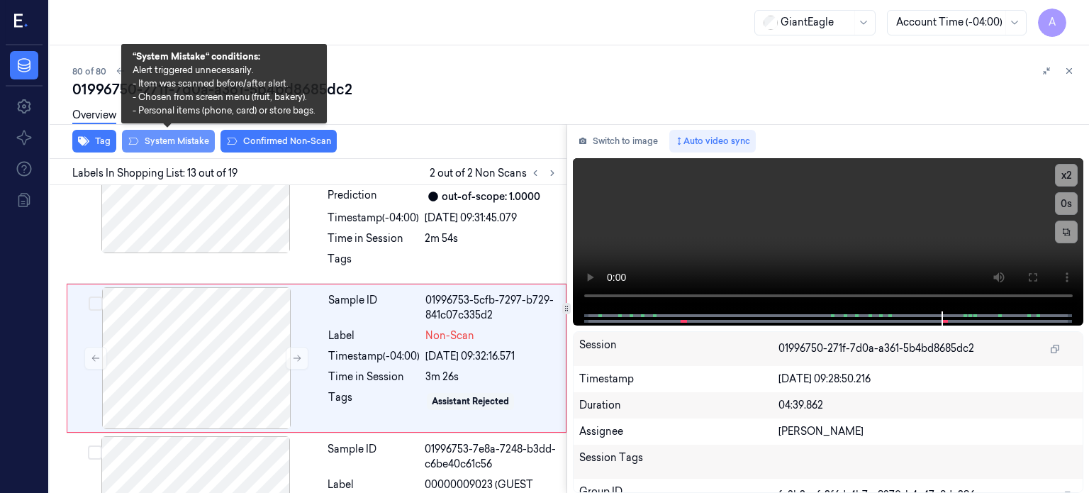
click at [172, 141] on button "System Mistake" at bounding box center [168, 141] width 93 height 23
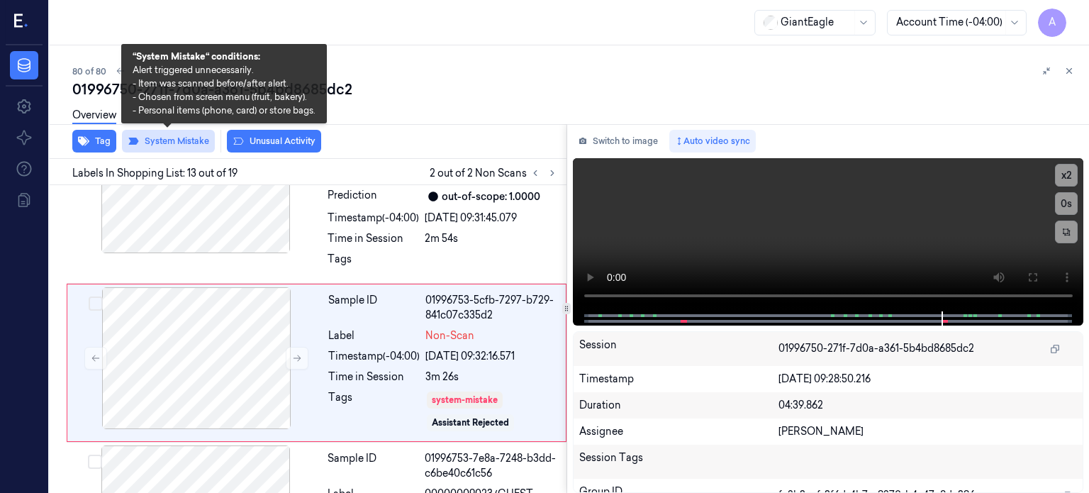
scroll to position [2030, 0]
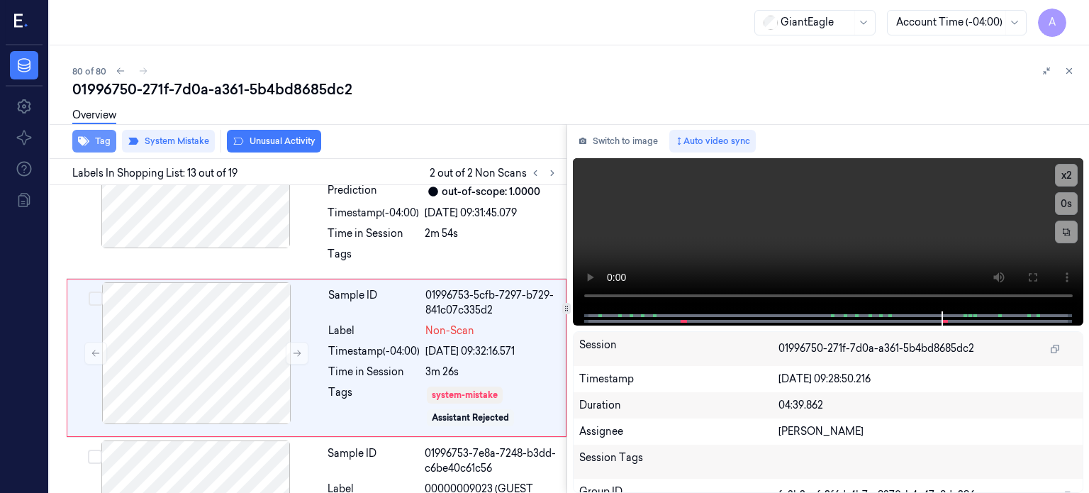
click at [96, 140] on button "Tag" at bounding box center [94, 141] width 44 height 23
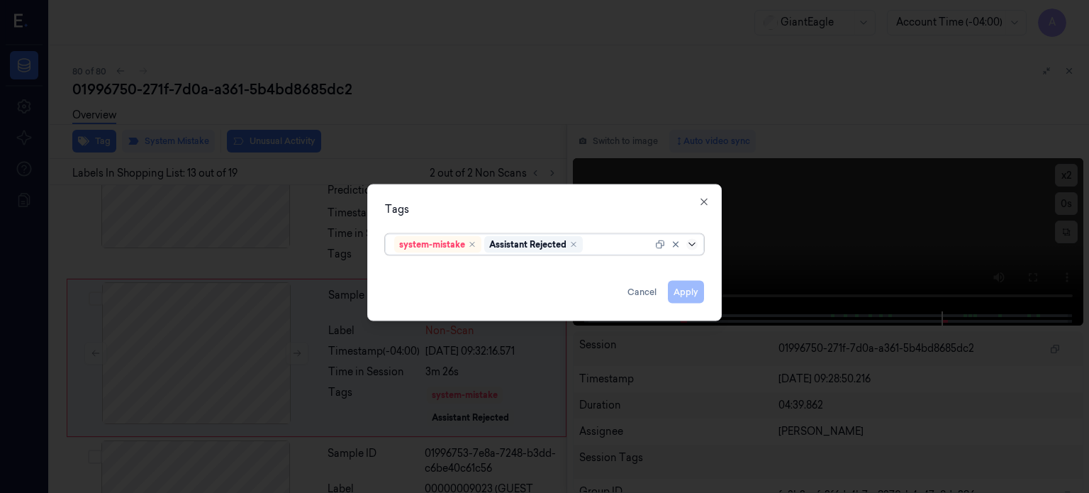
click at [691, 243] on icon at bounding box center [691, 243] width 11 height 11
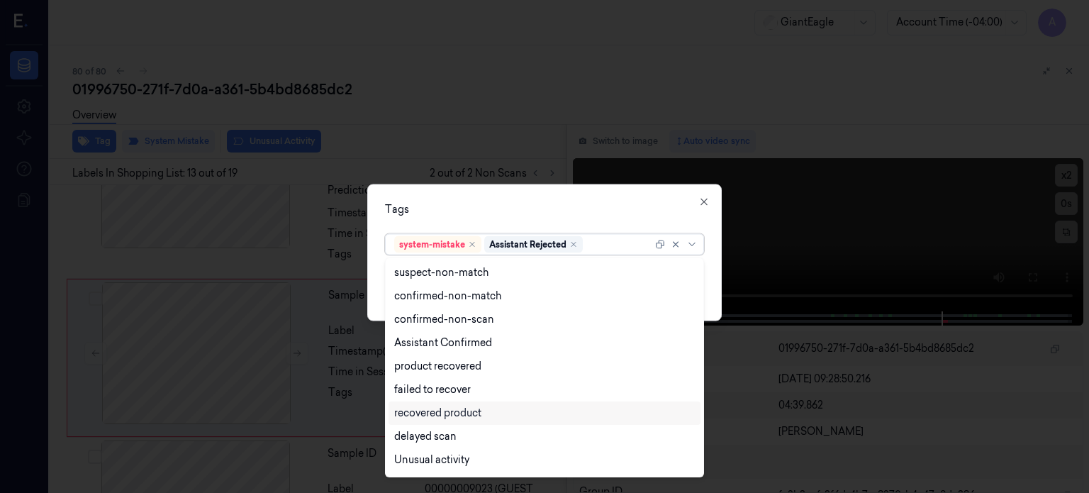
scroll to position [115, 0]
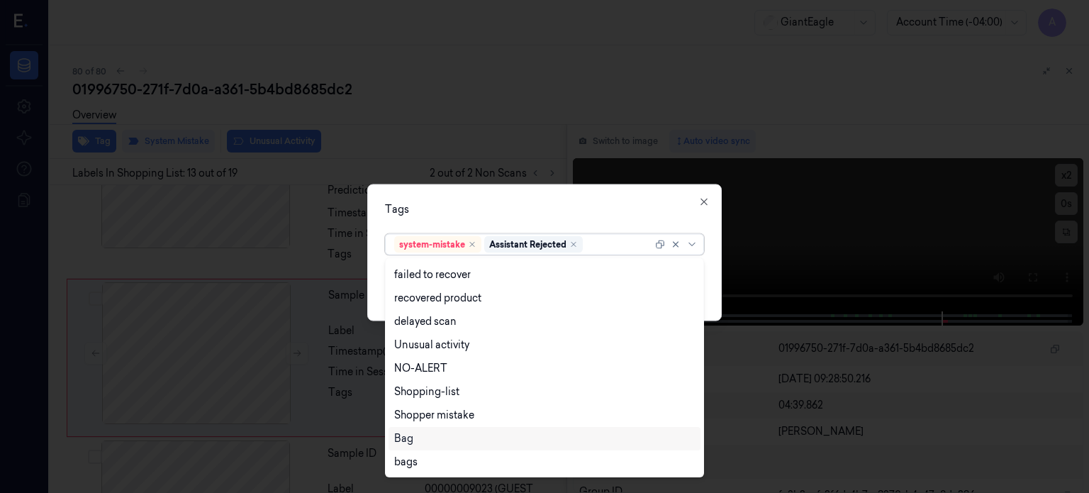
click at [405, 447] on div "Bag" at bounding box center [545, 438] width 312 height 23
click at [694, 243] on icon at bounding box center [691, 243] width 11 height 11
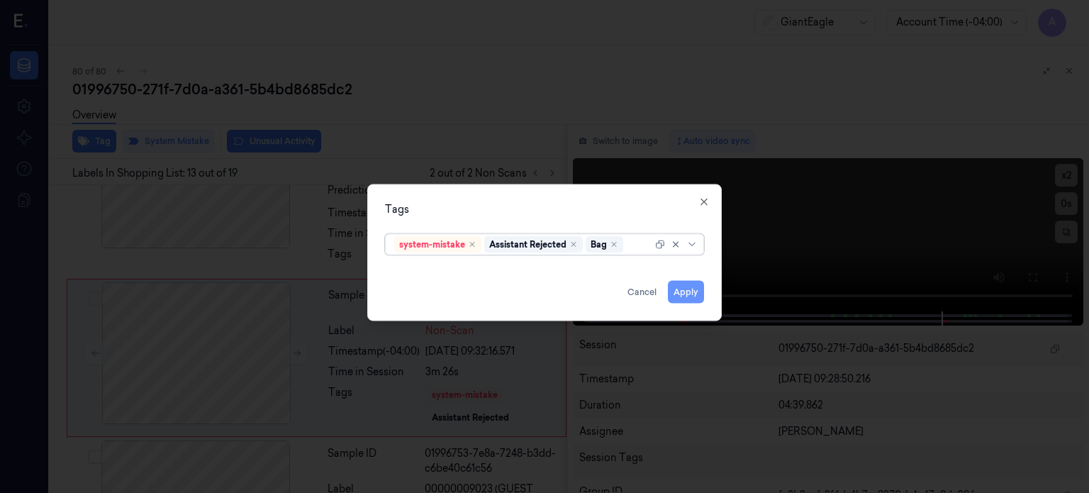
click at [680, 290] on button "Apply" at bounding box center [686, 291] width 36 height 23
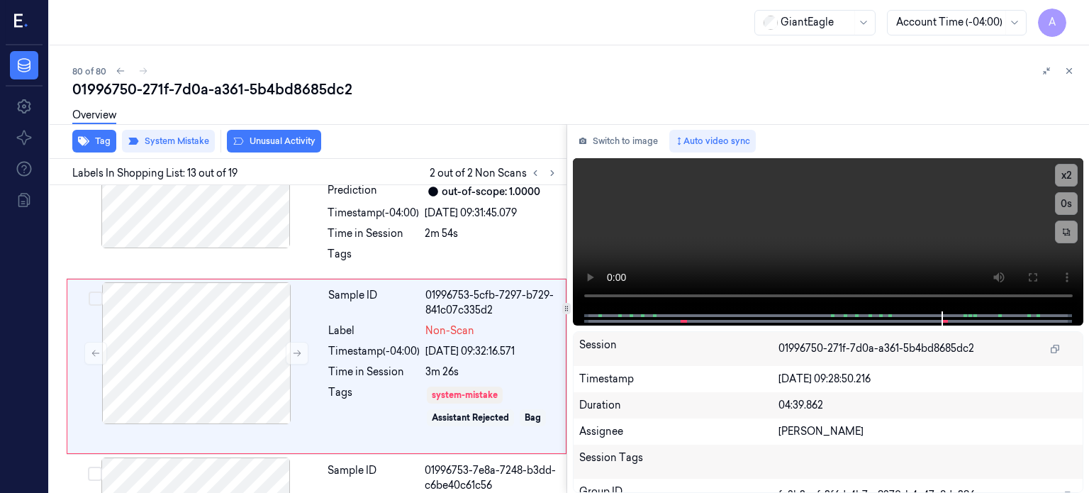
scroll to position [2039, 0]
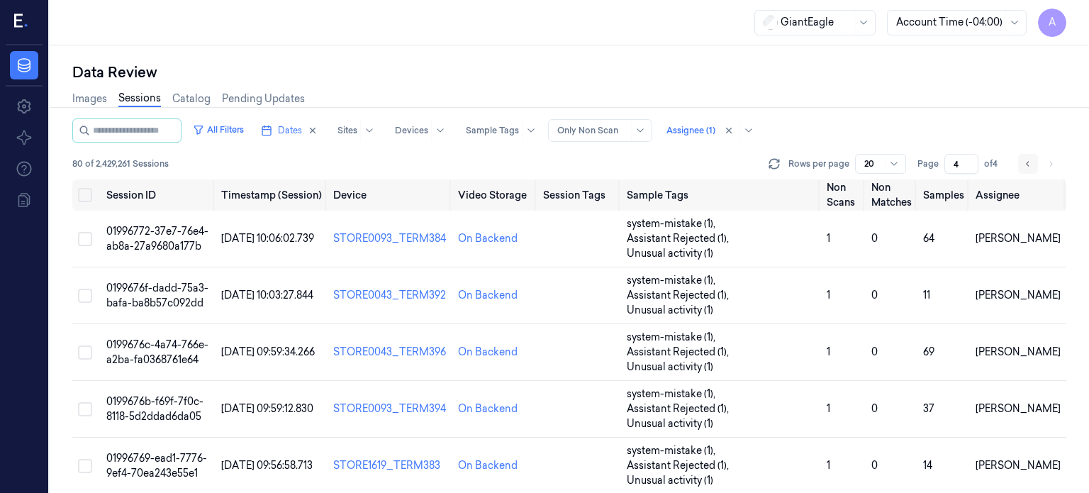
click at [1029, 166] on icon "Go to previous page" at bounding box center [1028, 163] width 9 height 11
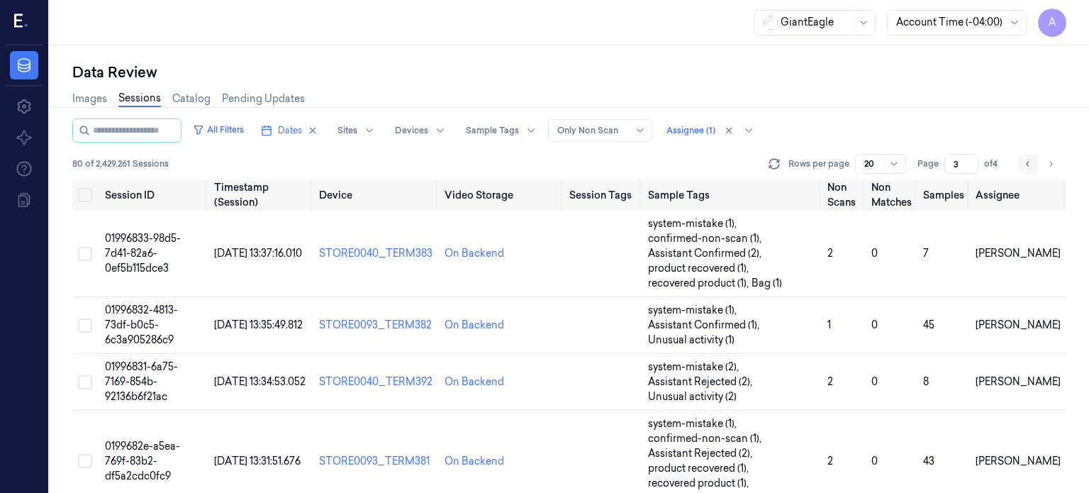
click at [1029, 166] on icon "Go to previous page" at bounding box center [1028, 163] width 9 height 11
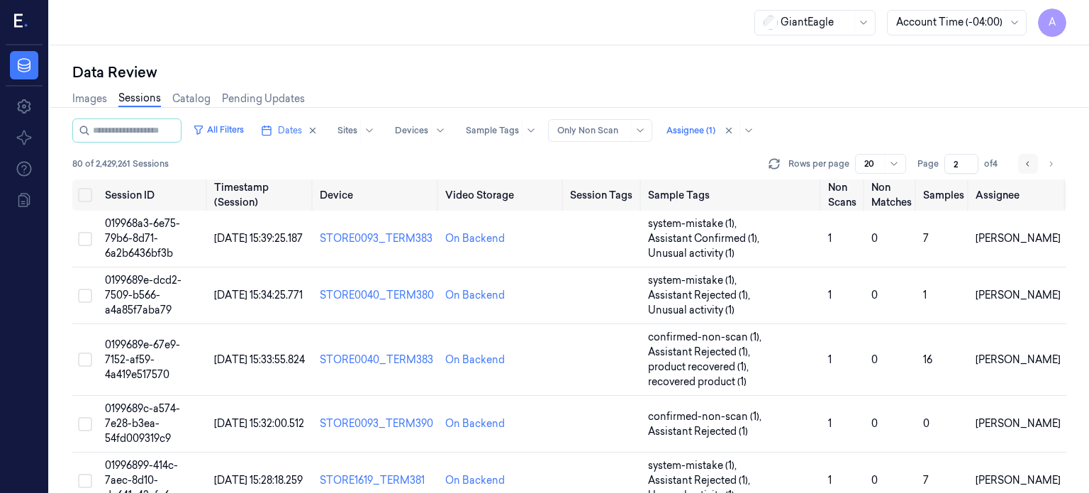
click at [1029, 166] on icon "Go to previous page" at bounding box center [1028, 163] width 9 height 11
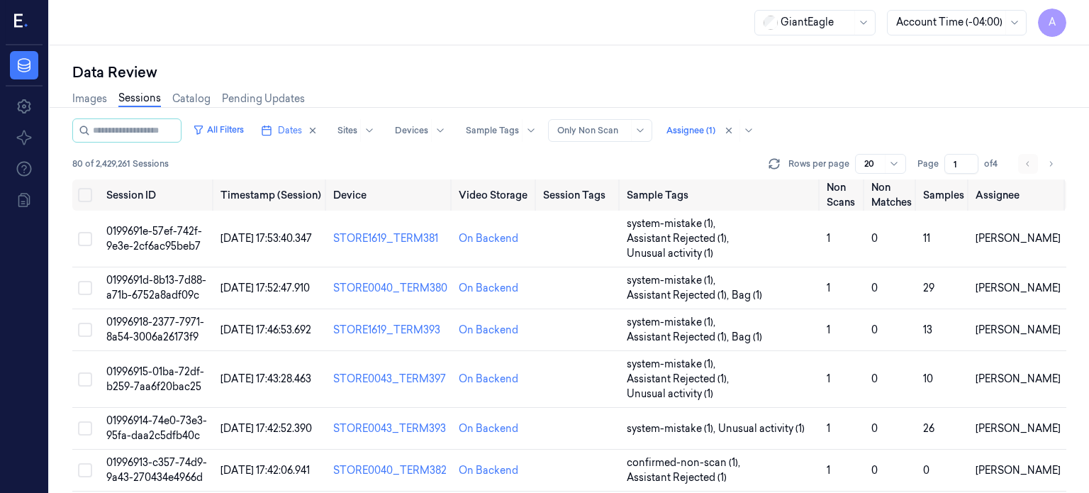
click at [1029, 166] on li "pagination" at bounding box center [1028, 164] width 20 height 20
click at [1049, 168] on icon "Go to next page" at bounding box center [1051, 163] width 9 height 11
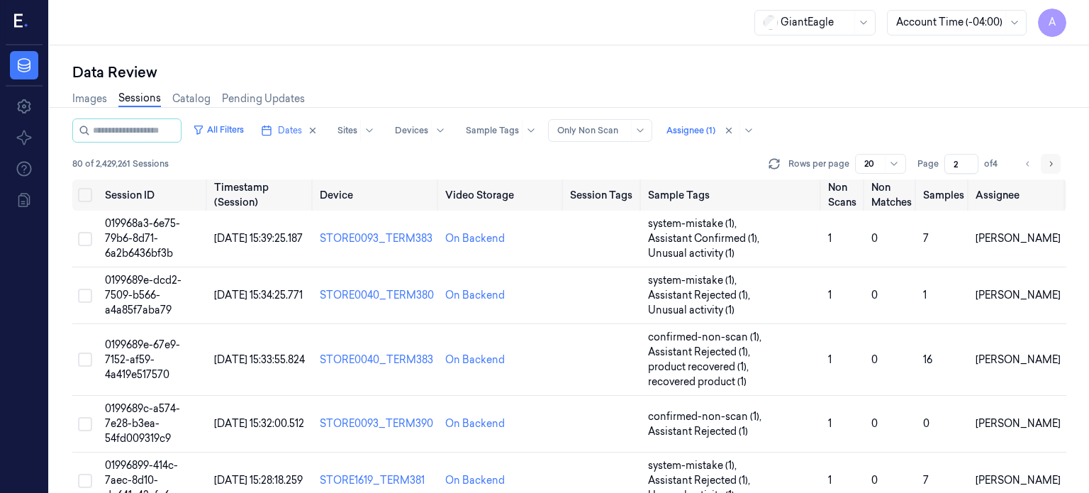
click at [1049, 168] on icon "Go to next page" at bounding box center [1051, 163] width 9 height 11
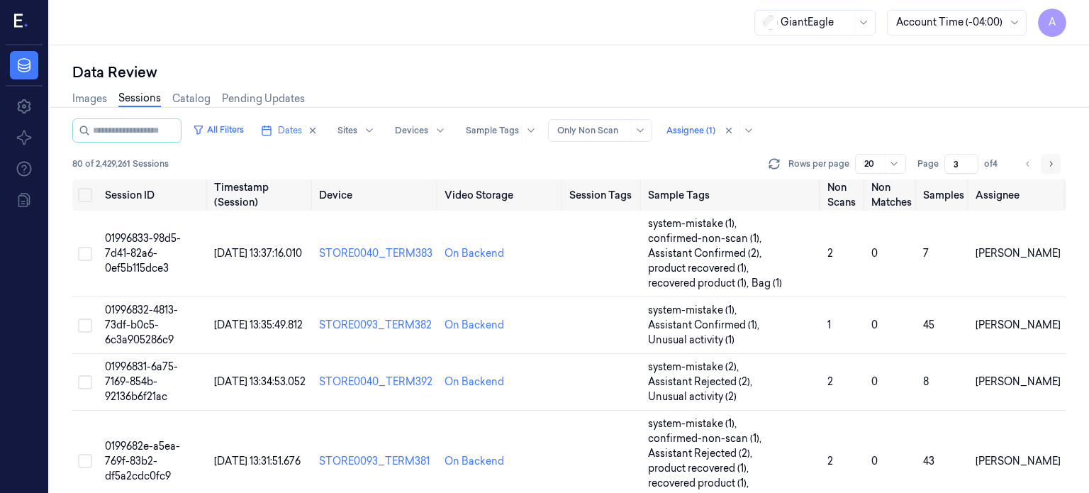
click at [1049, 168] on icon "Go to next page" at bounding box center [1051, 163] width 9 height 11
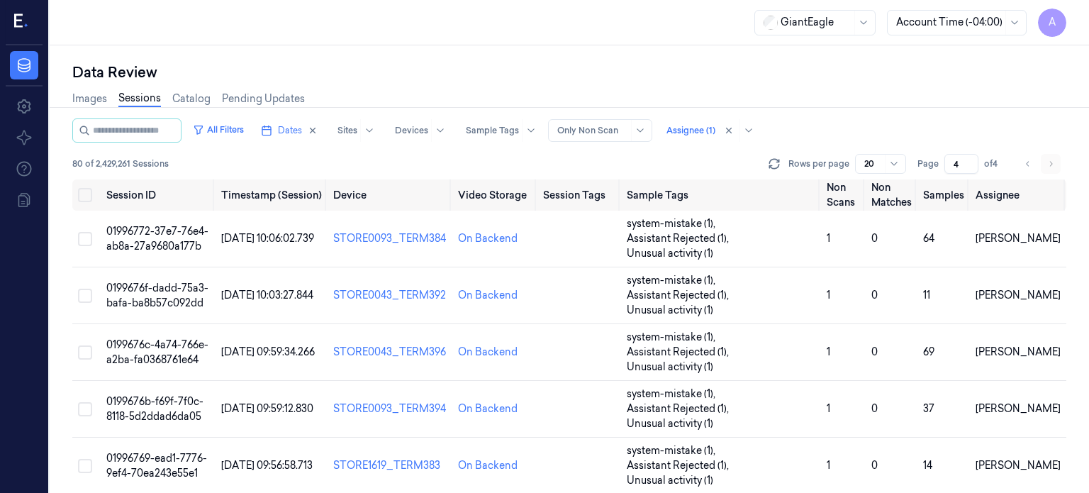
click at [1049, 168] on li "pagination" at bounding box center [1051, 164] width 20 height 20
click at [1050, 162] on li "pagination" at bounding box center [1051, 164] width 20 height 20
click at [1056, 166] on li "pagination" at bounding box center [1051, 164] width 20 height 20
click at [1030, 160] on icon "Go to previous page" at bounding box center [1028, 163] width 9 height 11
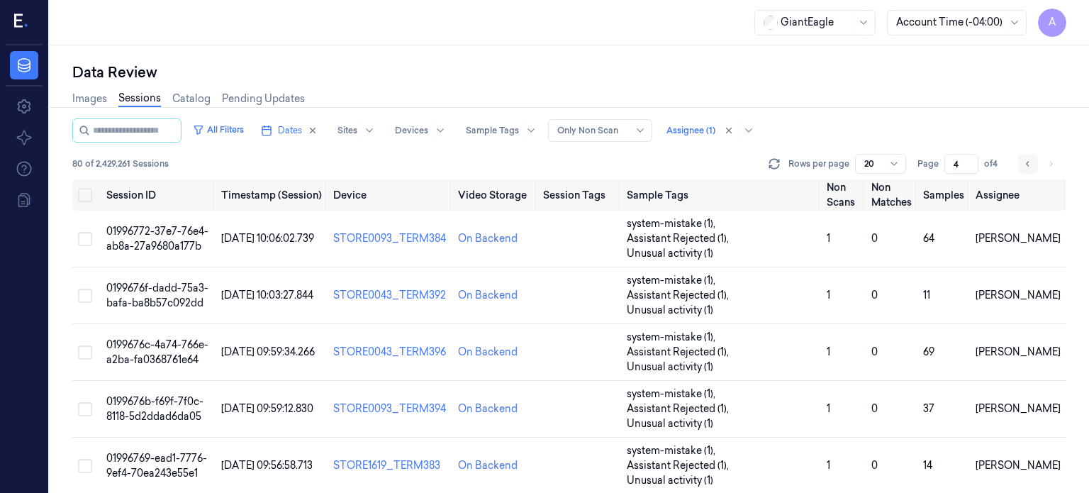
type input "3"
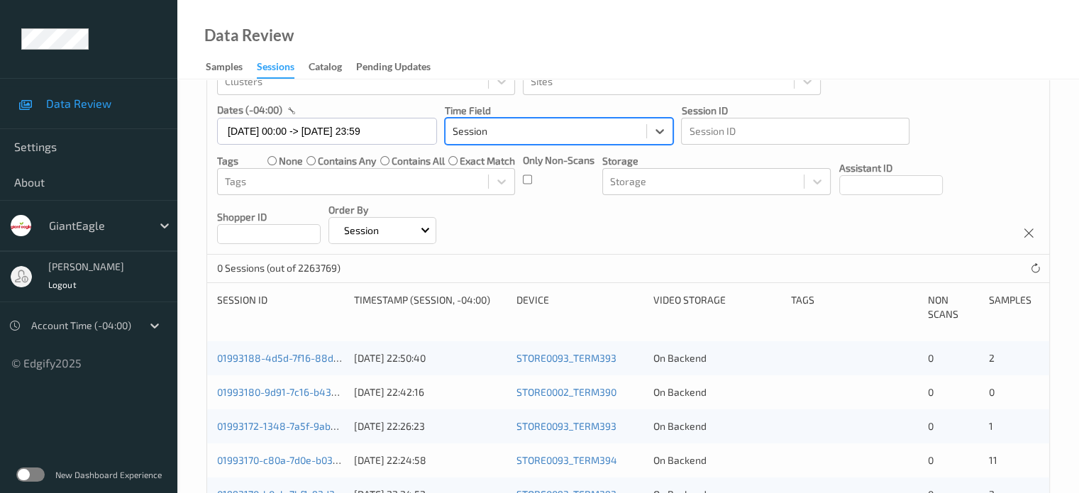
scroll to position [21, 0]
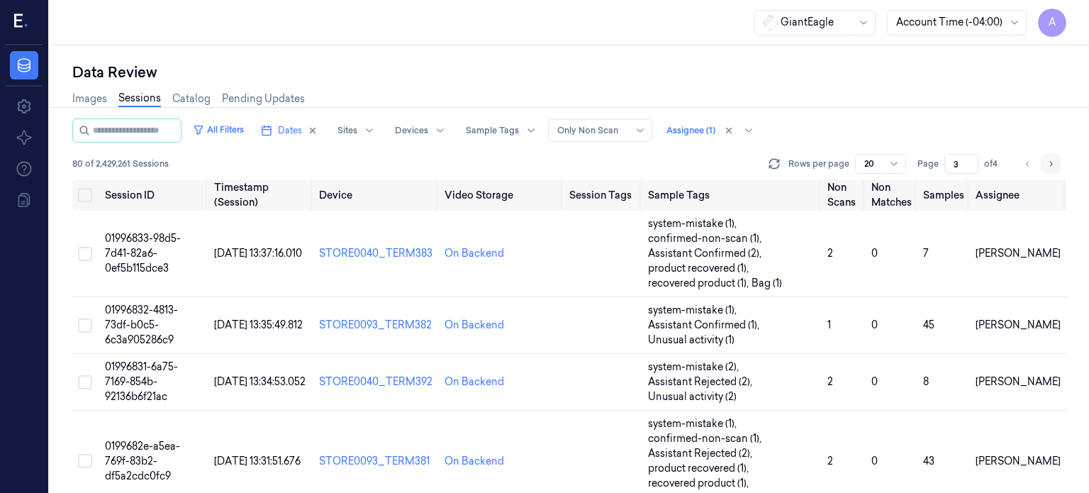
click at [1052, 161] on icon "Go to next page" at bounding box center [1051, 163] width 9 height 11
type input "4"
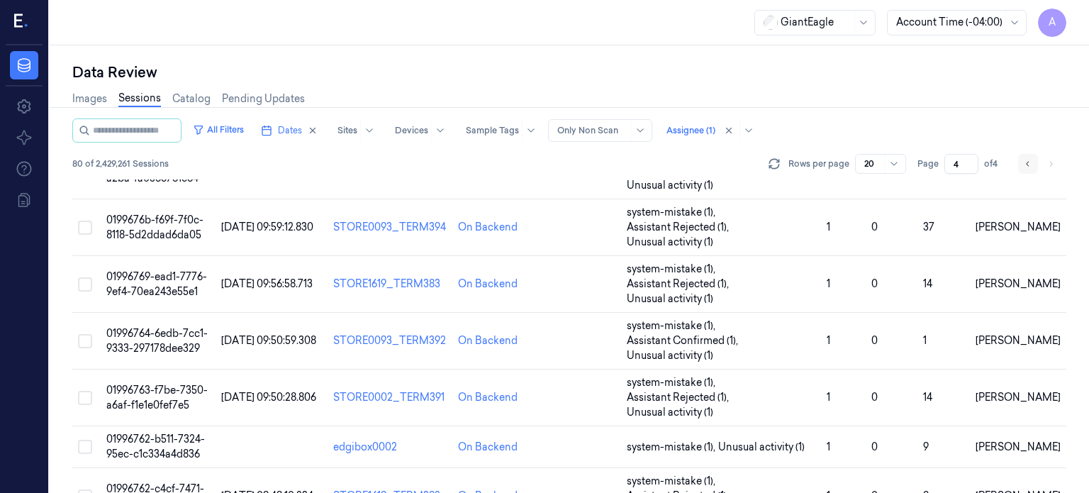
scroll to position [180, 0]
click at [1027, 167] on icon "Go to previous page" at bounding box center [1028, 163] width 9 height 11
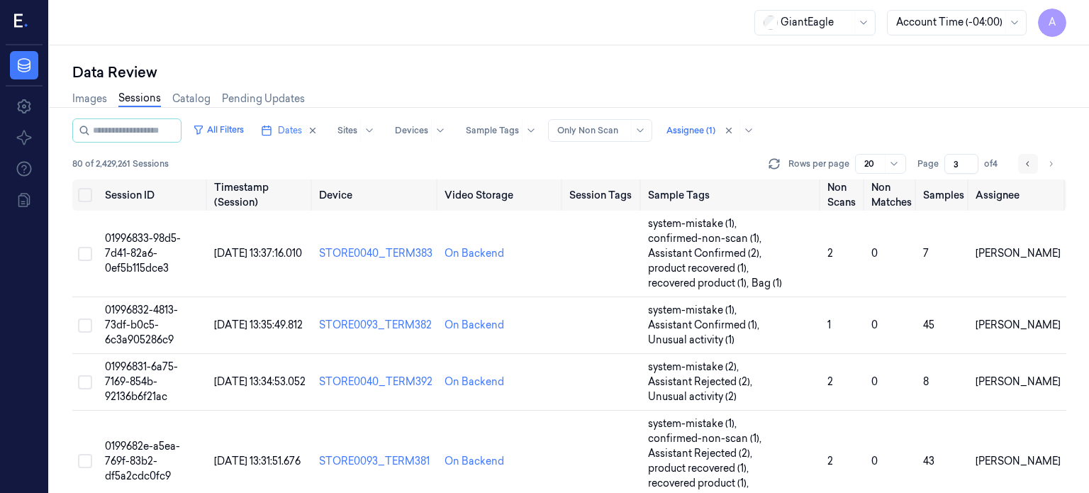
click at [1027, 169] on button "Go to previous page" at bounding box center [1028, 164] width 20 height 20
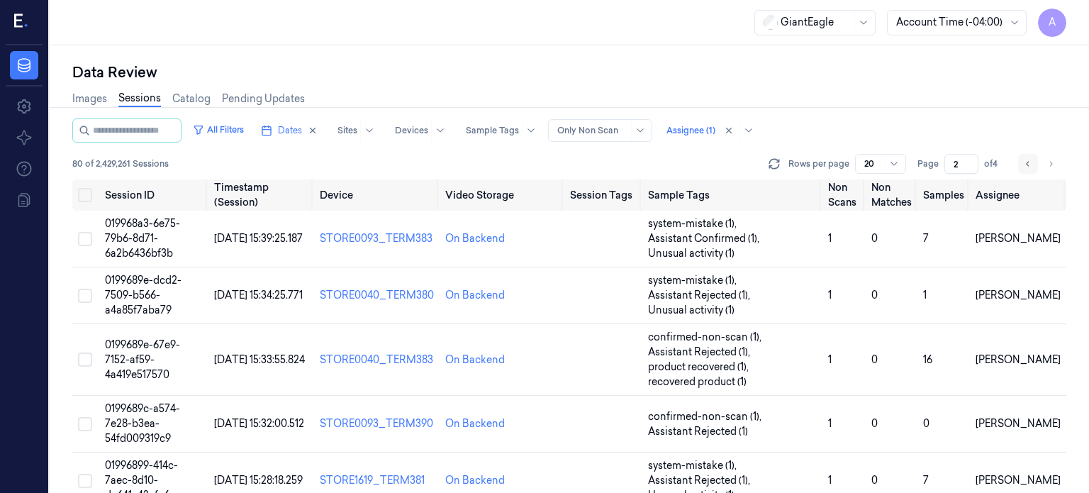
click at [1027, 169] on button "Go to previous page" at bounding box center [1028, 164] width 20 height 20
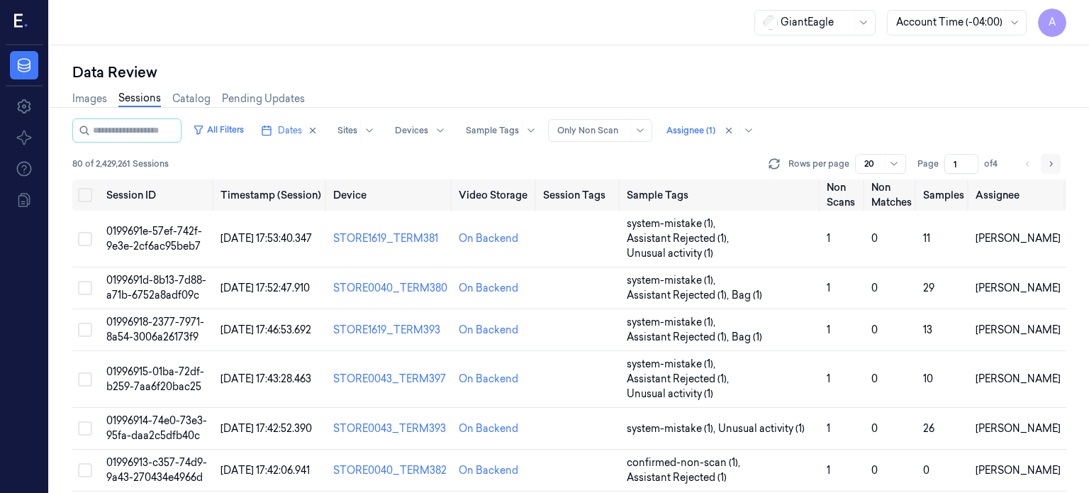
click at [1052, 159] on icon "Go to next page" at bounding box center [1051, 163] width 9 height 11
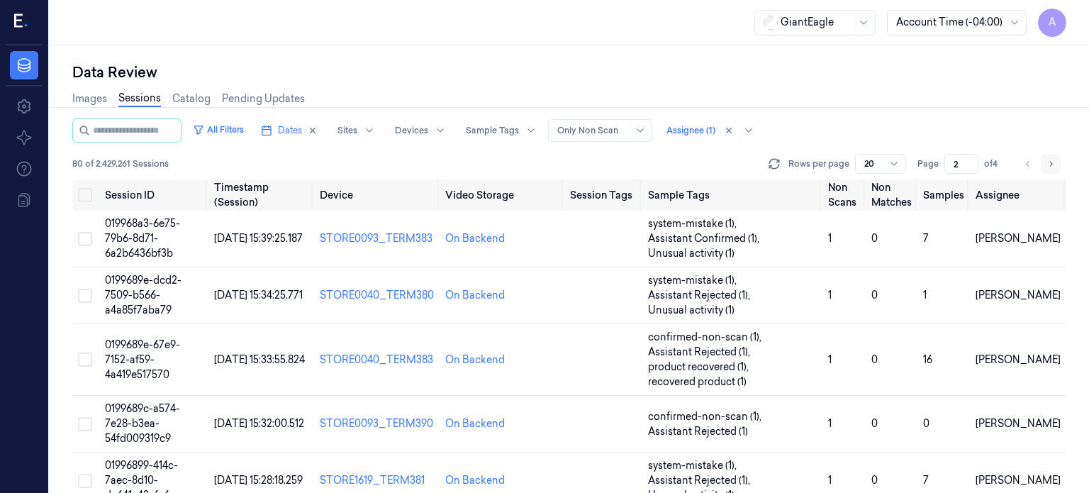
click at [1050, 165] on icon "Go to next page" at bounding box center [1051, 163] width 3 height 5
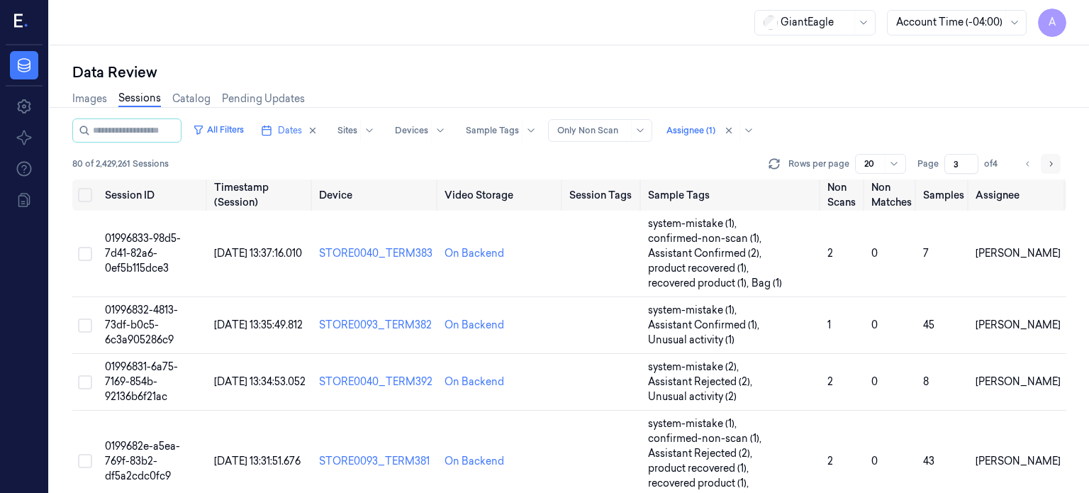
click at [1050, 165] on icon "Go to next page" at bounding box center [1051, 163] width 3 height 5
type input "4"
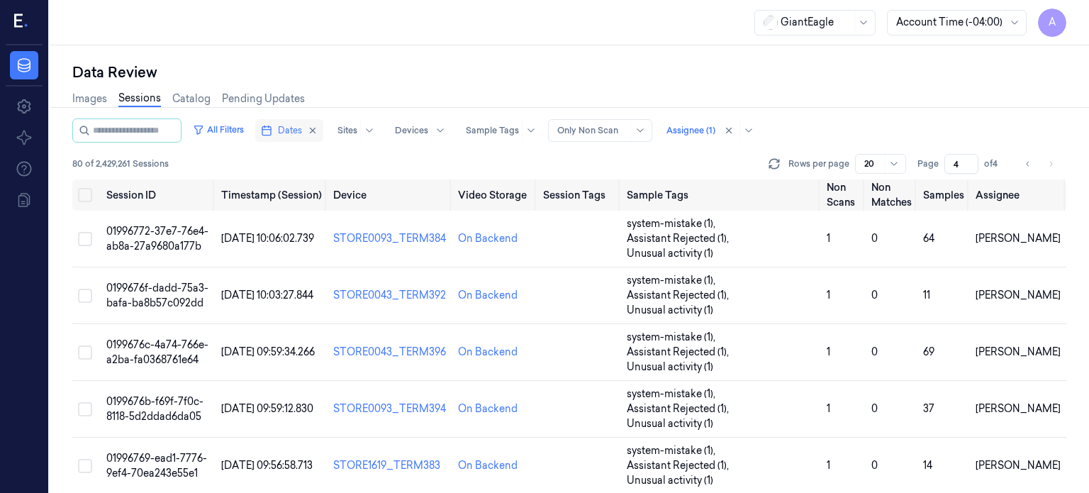
click at [302, 132] on span "Dates" at bounding box center [290, 130] width 24 height 13
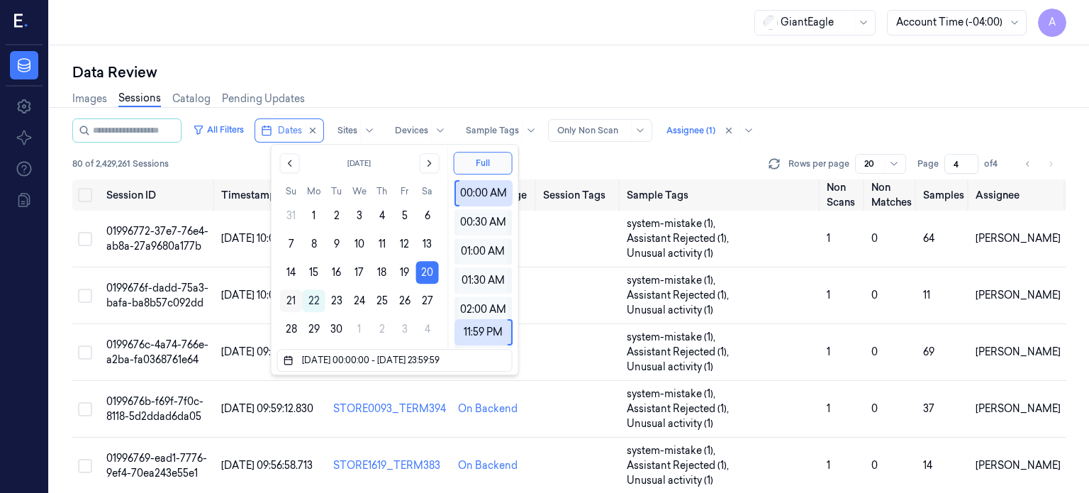
click at [292, 302] on button "21" at bounding box center [291, 300] width 23 height 23
type input "20/09/2025 00:00:00 - 21/09/2025 23:59:59"
click at [469, 72] on div "Data Review" at bounding box center [569, 72] width 994 height 20
type input "1"
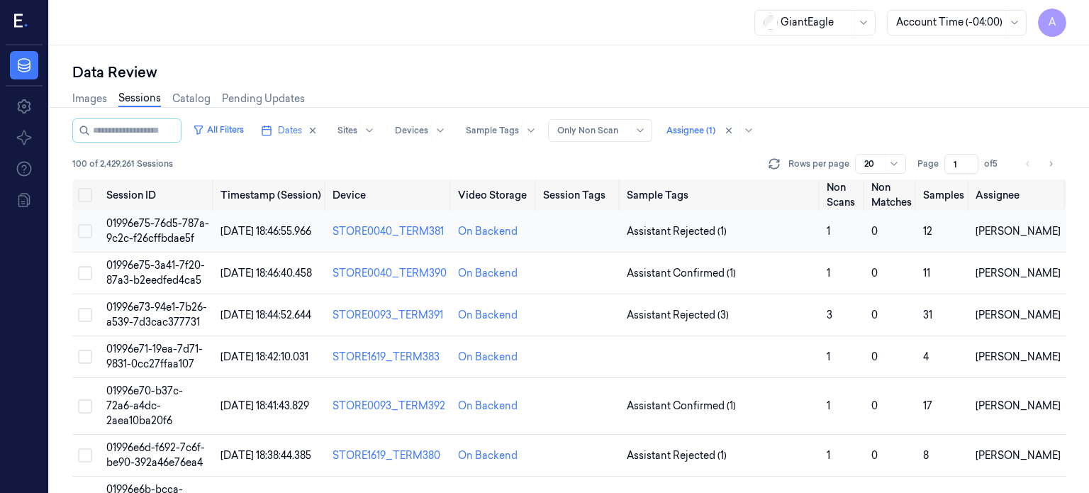
click at [165, 235] on span "01996e75-76d5-787a-9c2c-f26cffbdae5f" at bounding box center [157, 231] width 103 height 28
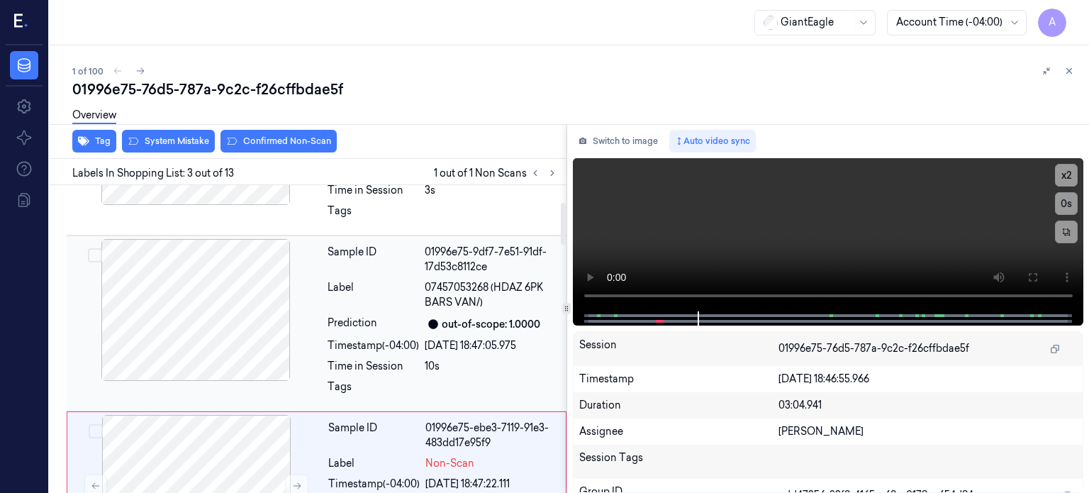
scroll to position [263, 0]
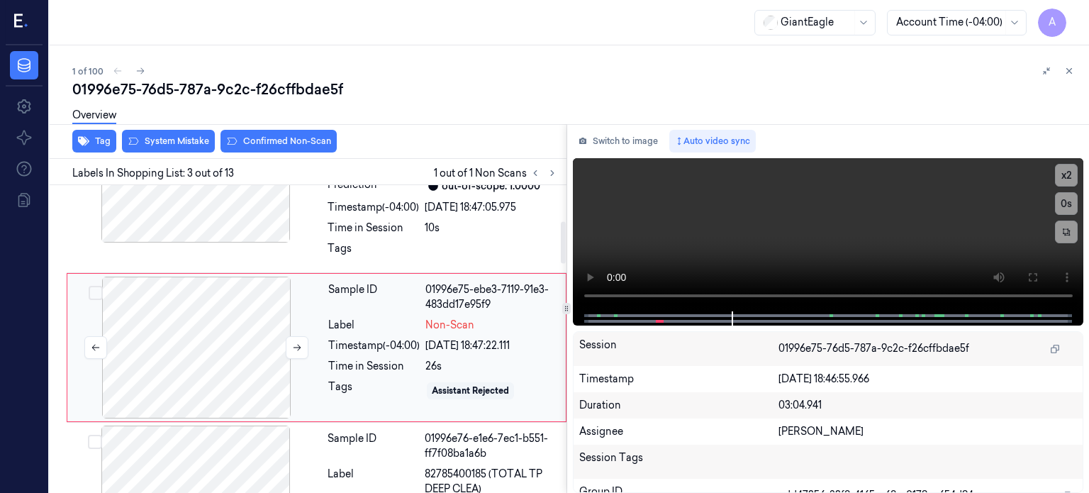
click at [218, 352] on div at bounding box center [196, 348] width 252 height 142
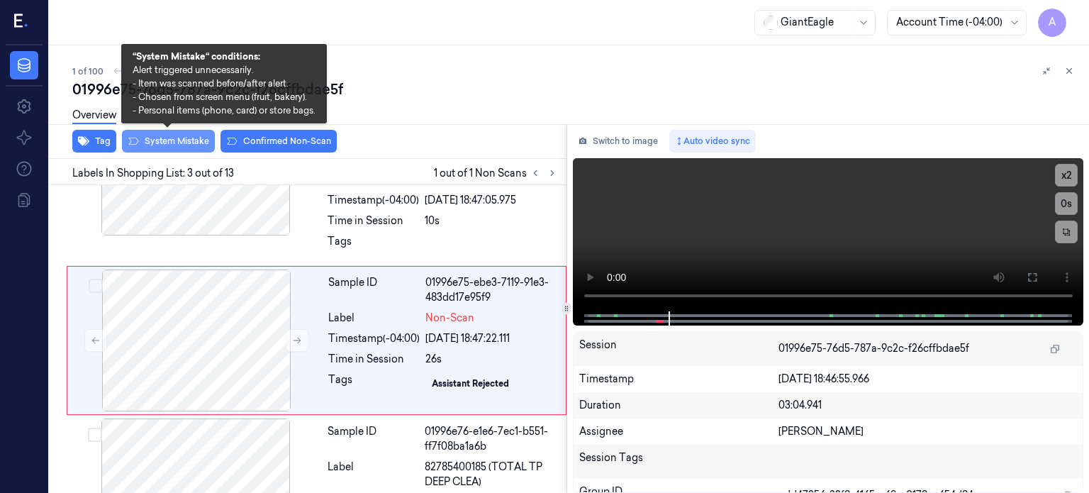
click at [176, 139] on button "System Mistake" at bounding box center [168, 141] width 93 height 23
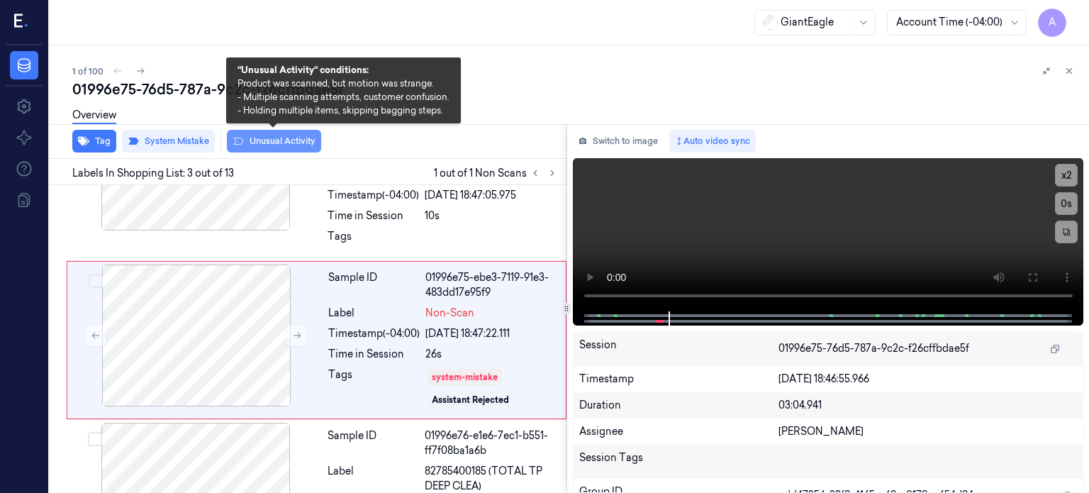
click at [278, 144] on button "Unusual Activity" at bounding box center [274, 141] width 94 height 23
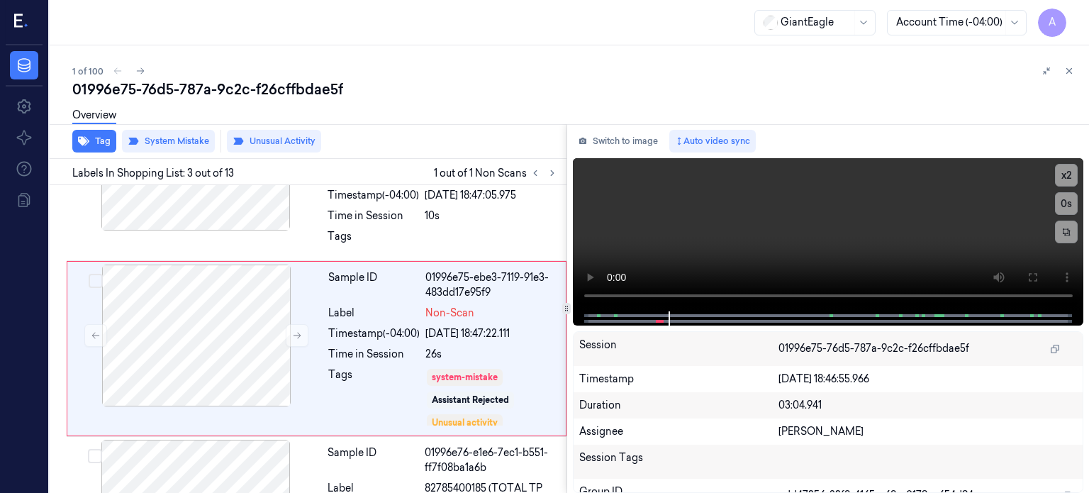
scroll to position [284, 0]
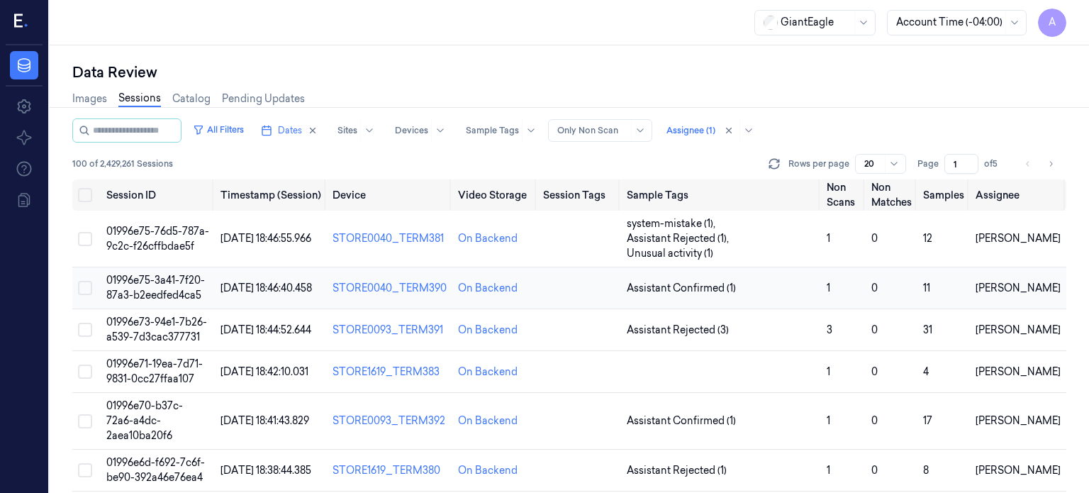
click at [147, 274] on span "01996e75-3a41-7f20-87a3-b2eedfed4ca5" at bounding box center [155, 288] width 99 height 28
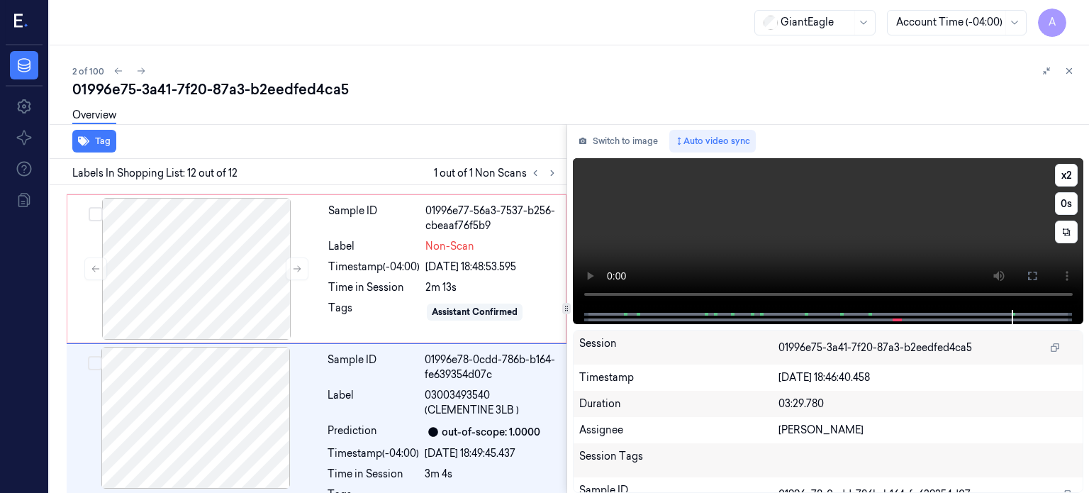
scroll to position [1761, 0]
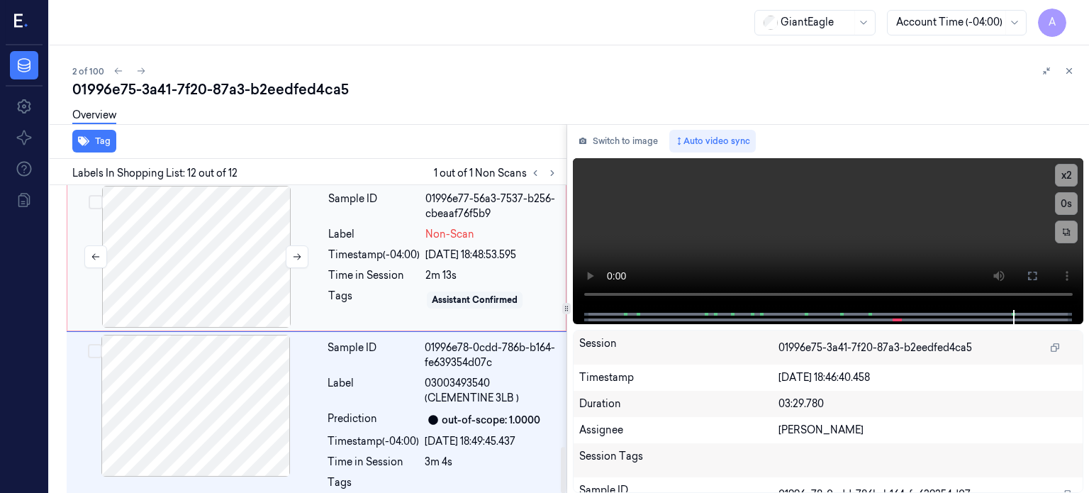
click at [216, 232] on div at bounding box center [196, 257] width 252 height 142
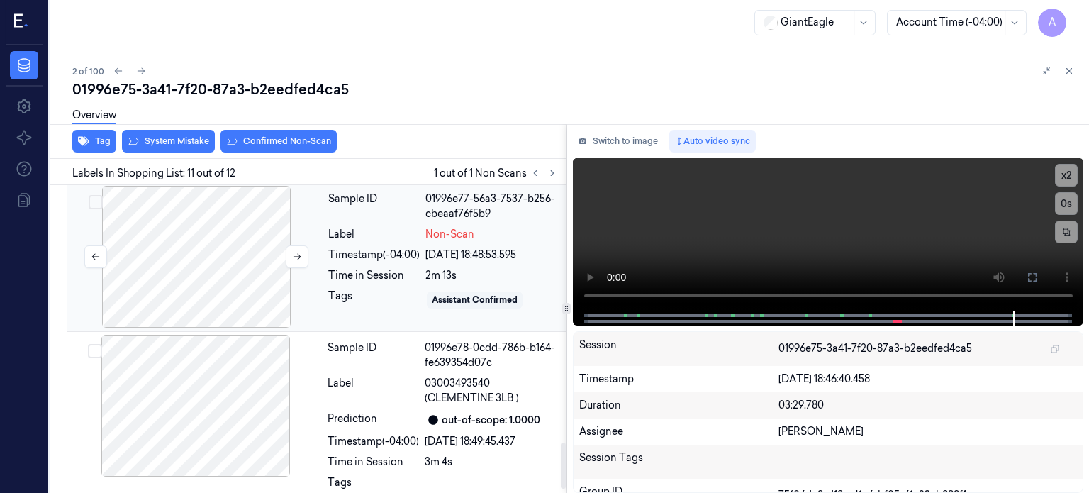
scroll to position [1660, 0]
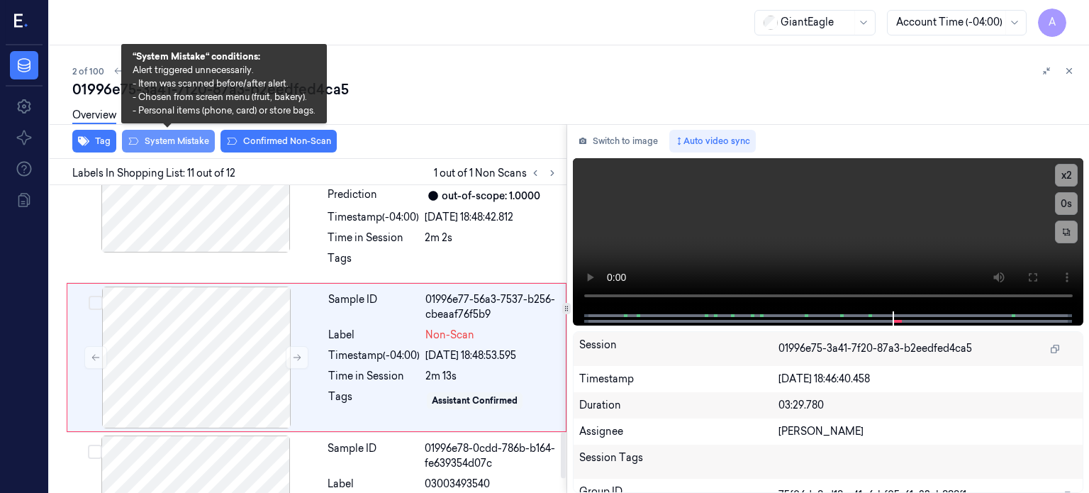
click at [171, 138] on button "System Mistake" at bounding box center [168, 141] width 93 height 23
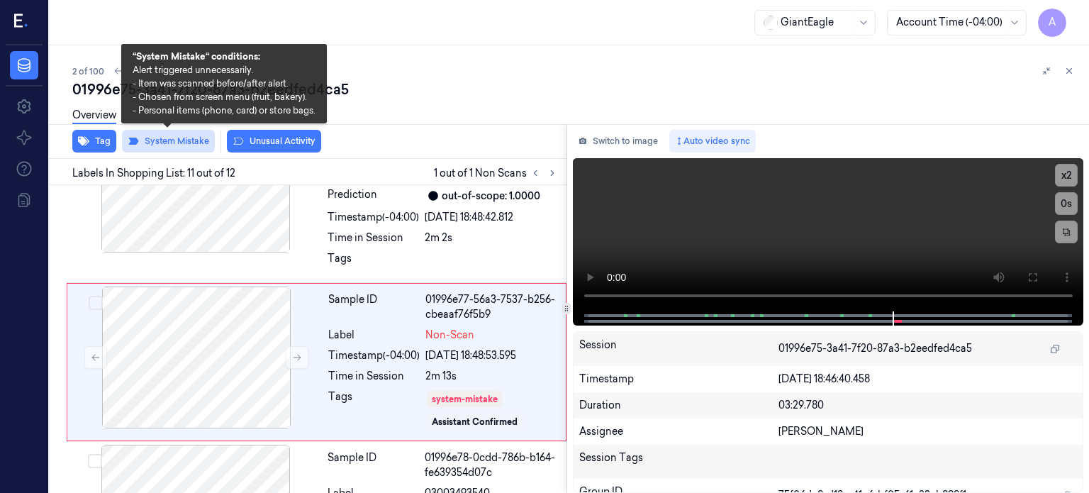
scroll to position [1665, 0]
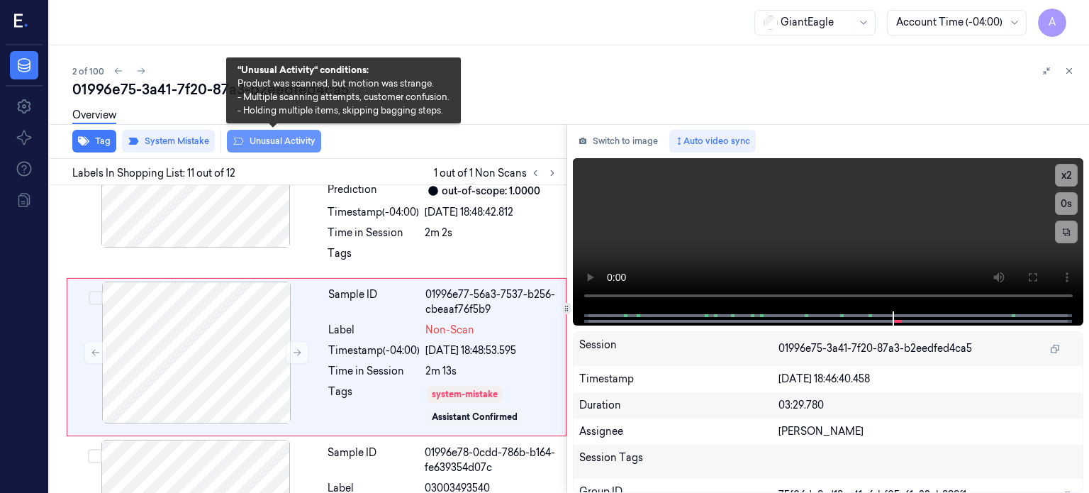
click at [277, 138] on button "Unusual Activity" at bounding box center [274, 141] width 94 height 23
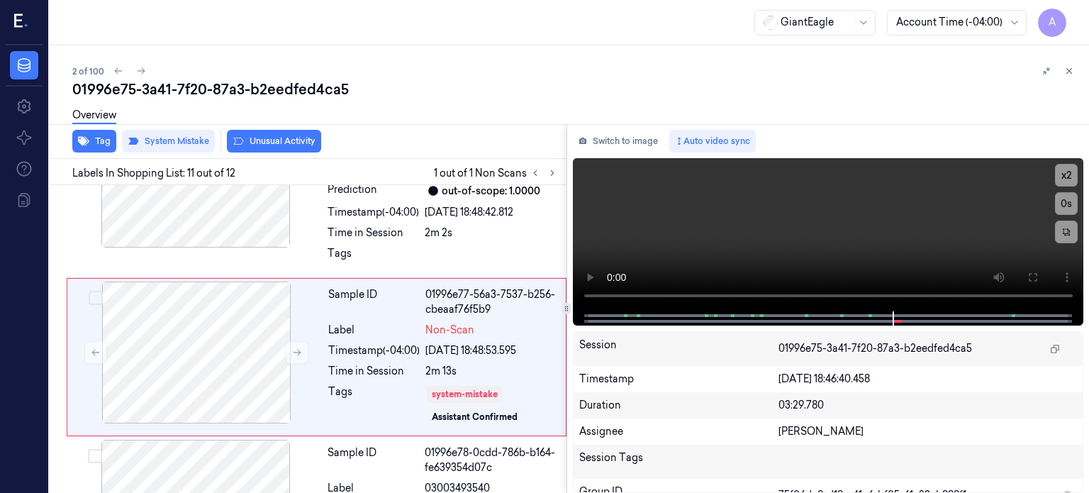
scroll to position [1673, 0]
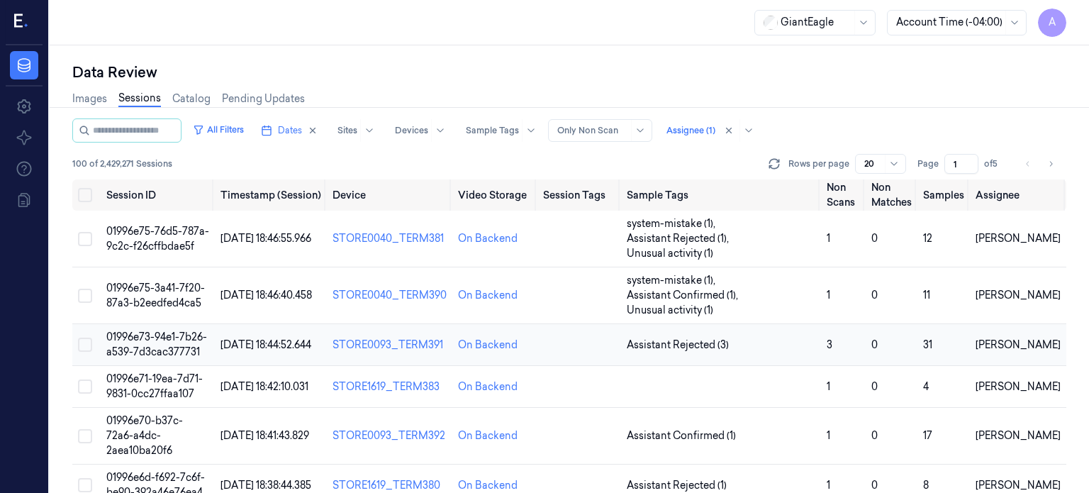
click at [170, 329] on td "01996e73-94e1-7b26-a539-7d3cac377731" at bounding box center [158, 345] width 114 height 42
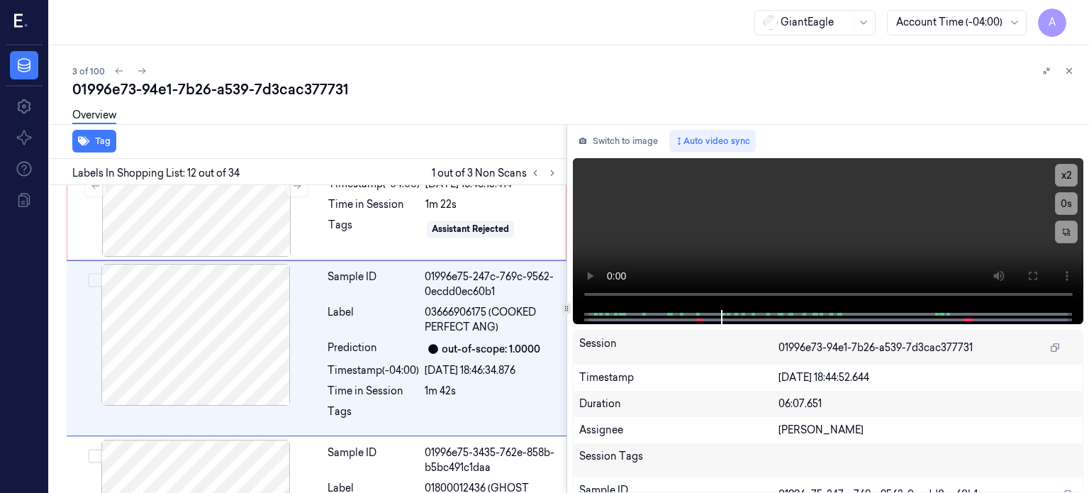
scroll to position [1822, 0]
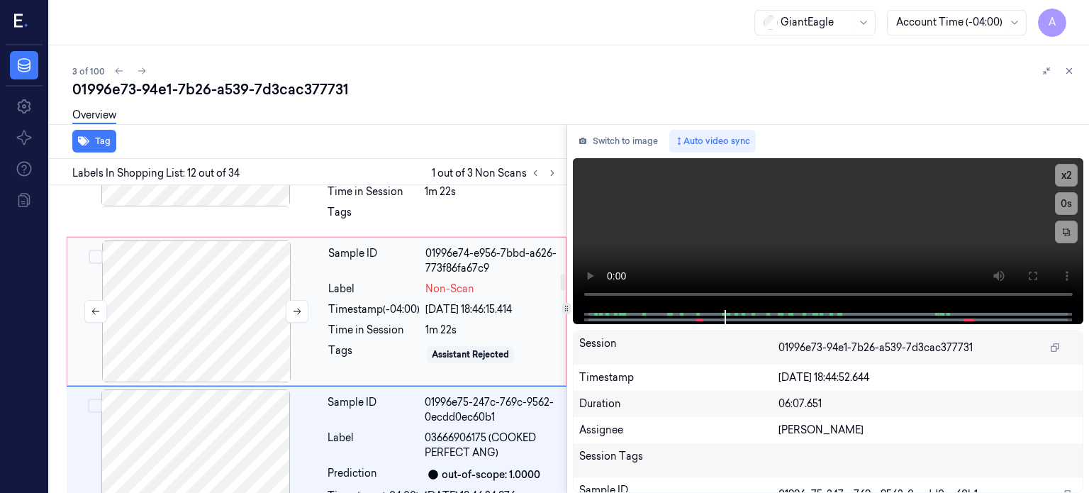
click at [227, 307] on div at bounding box center [196, 311] width 252 height 142
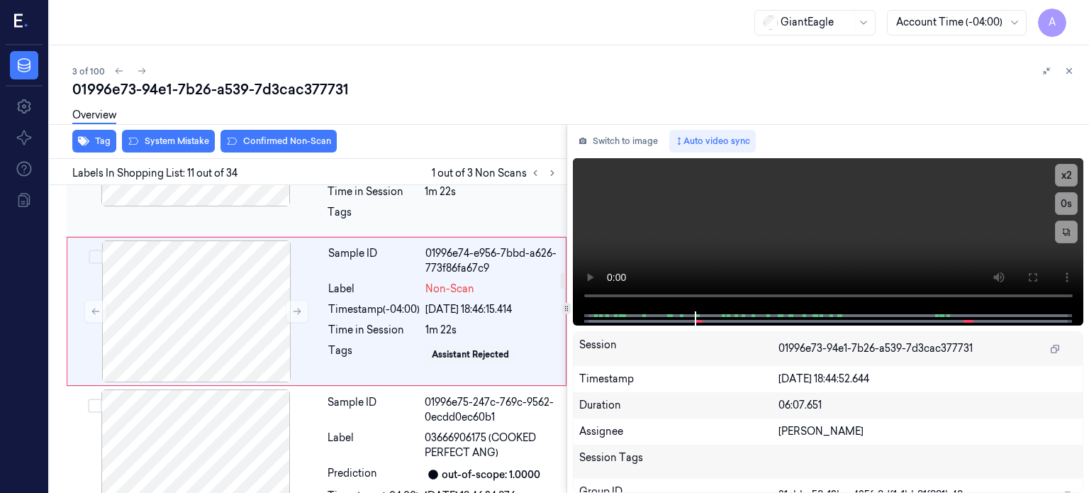
scroll to position [1660, 0]
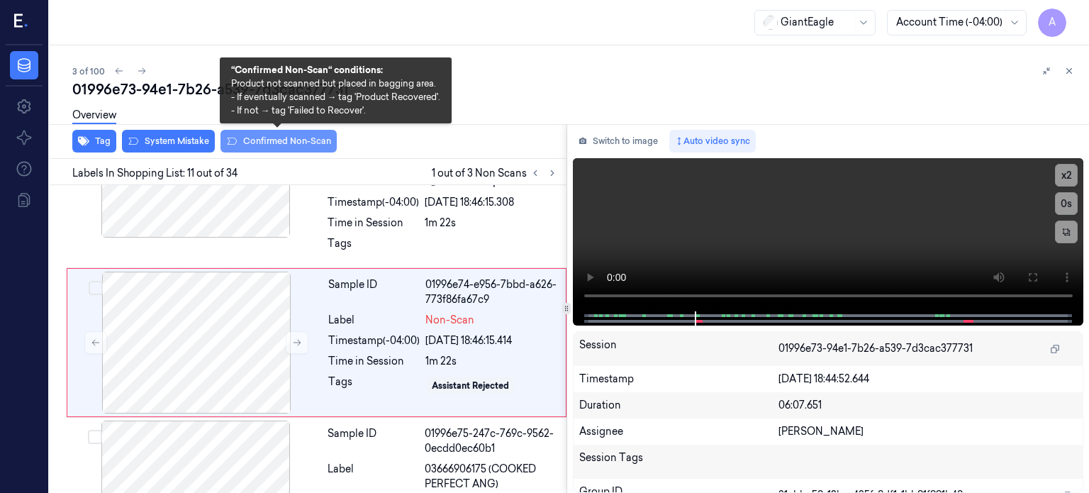
click at [286, 143] on button "Confirmed Non-Scan" at bounding box center [279, 141] width 116 height 23
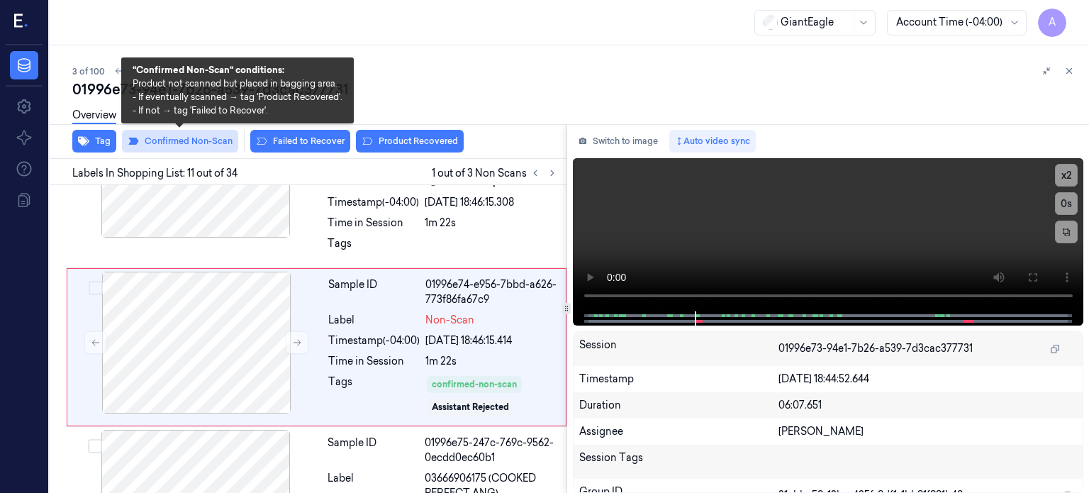
scroll to position [1665, 0]
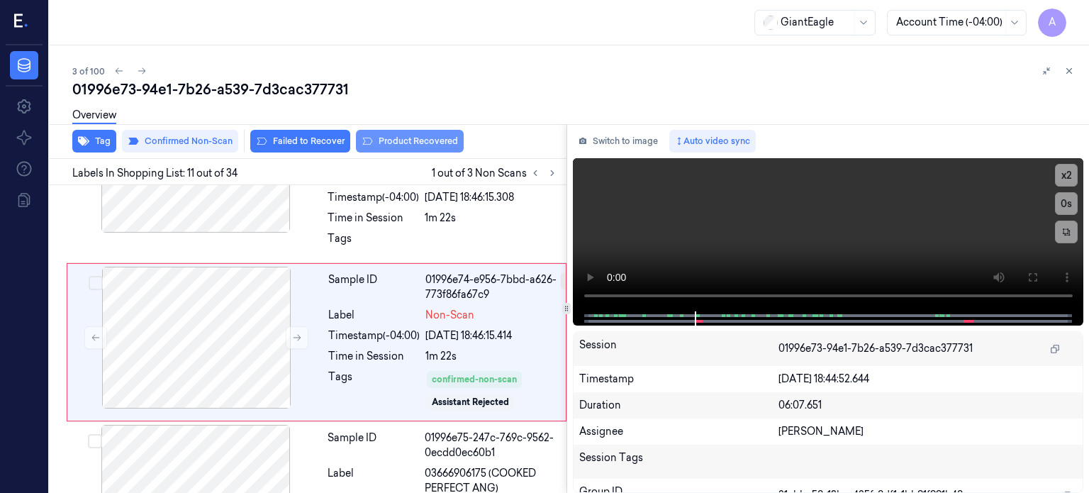
click at [396, 136] on button "Product Recovered" at bounding box center [410, 141] width 108 height 23
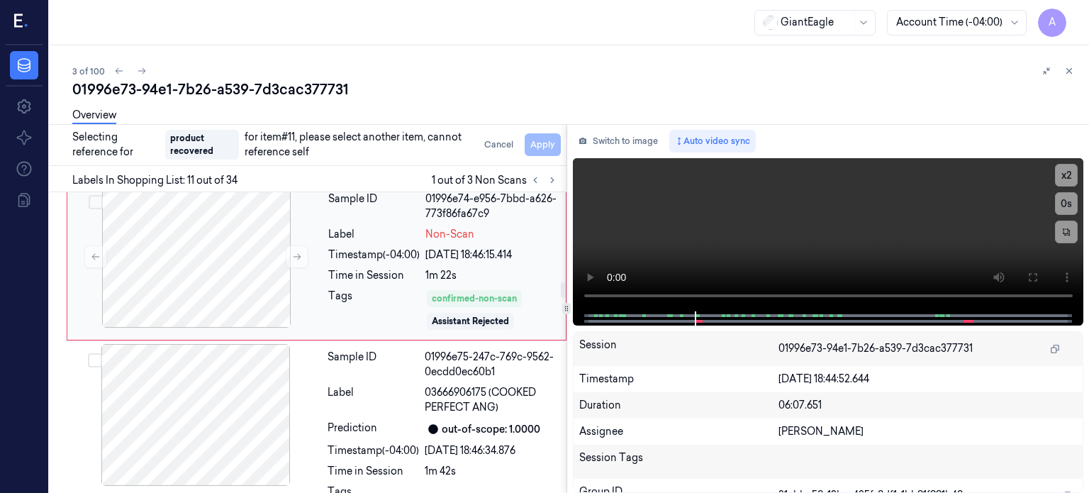
scroll to position [1754, 0]
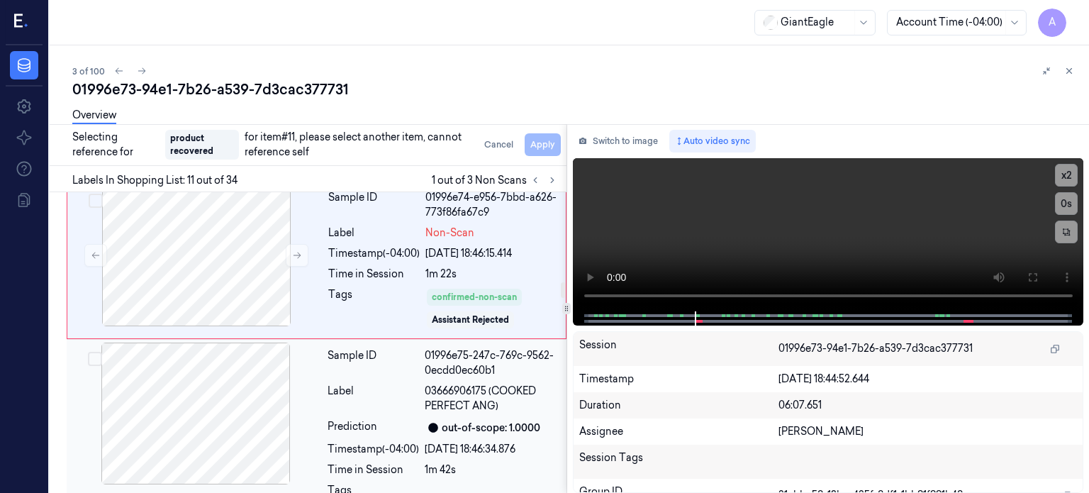
click at [389, 402] on div "Label" at bounding box center [373, 399] width 91 height 30
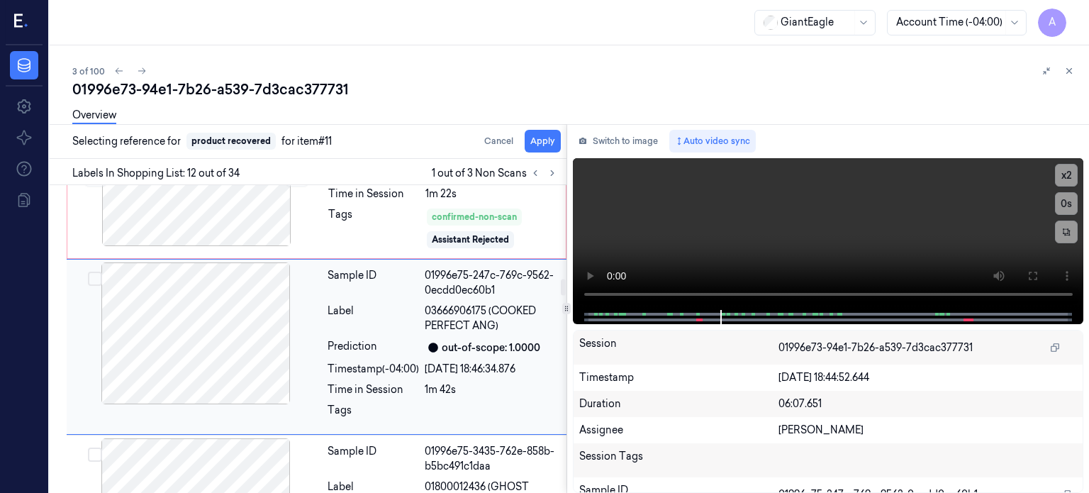
scroll to position [1831, 0]
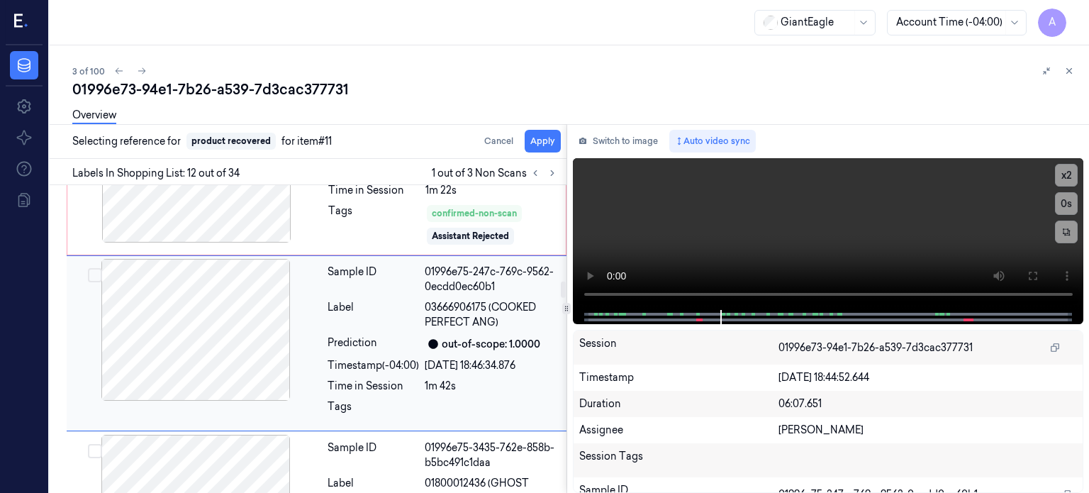
click at [98, 268] on button "Select row" at bounding box center [95, 275] width 14 height 14
click at [538, 150] on button "Apply" at bounding box center [543, 141] width 36 height 23
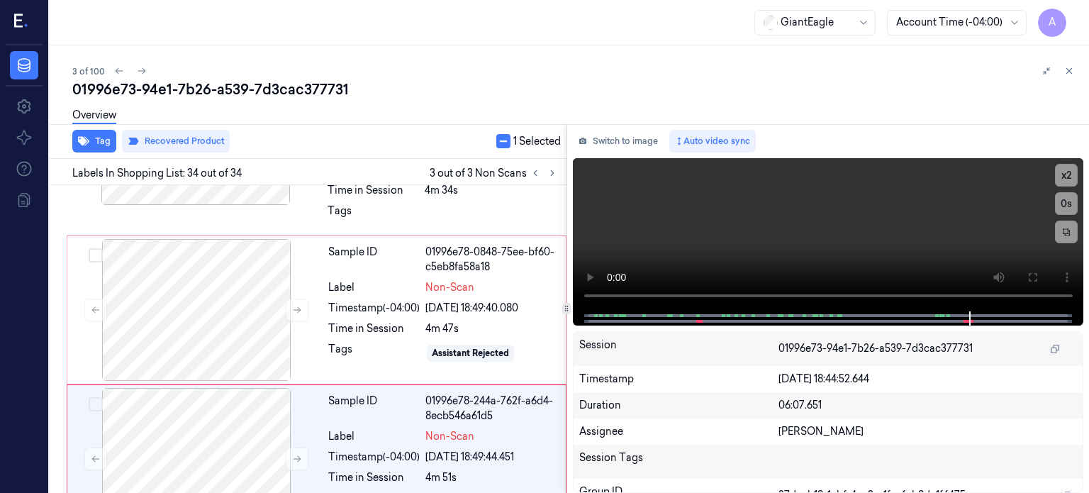
scroll to position [5596, 0]
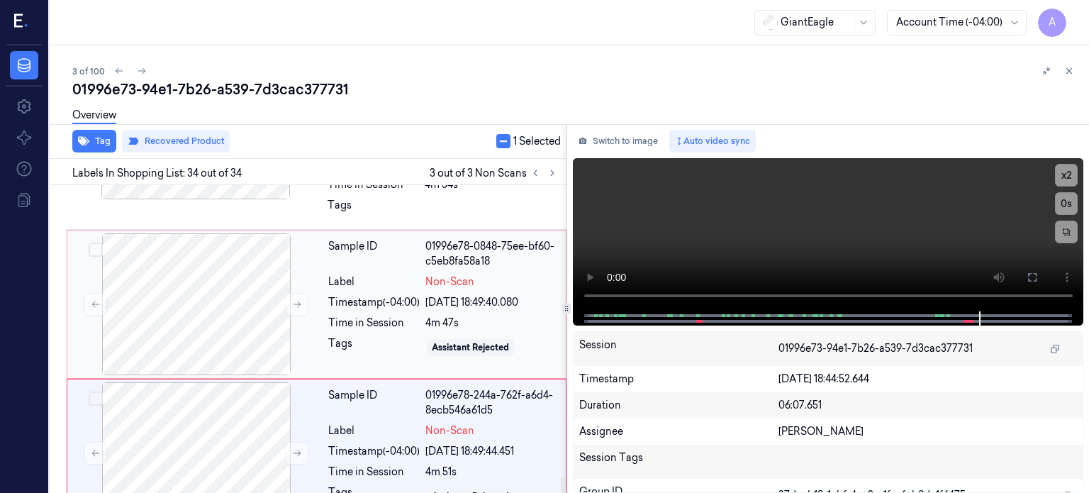
click at [335, 295] on div "Timestamp (-04:00)" at bounding box center [373, 302] width 91 height 15
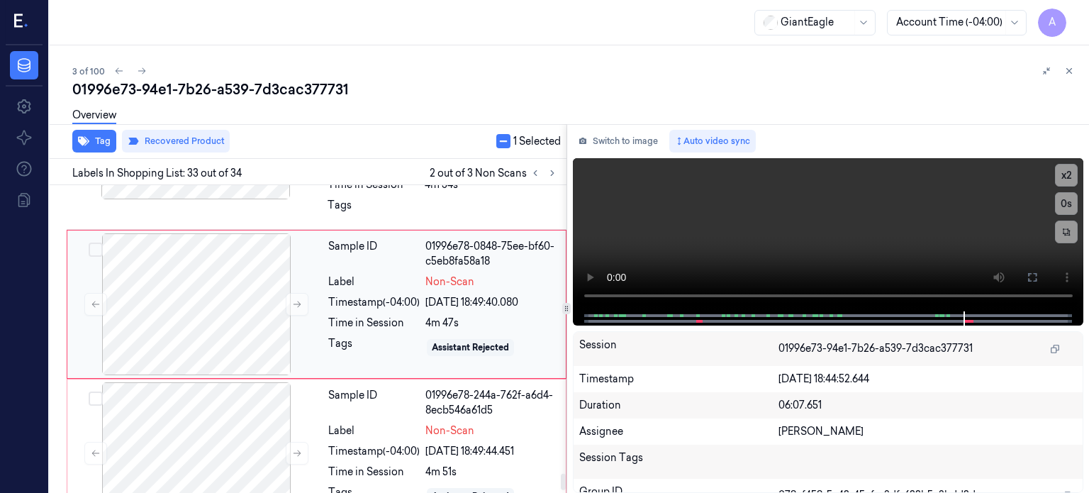
scroll to position [5522, 0]
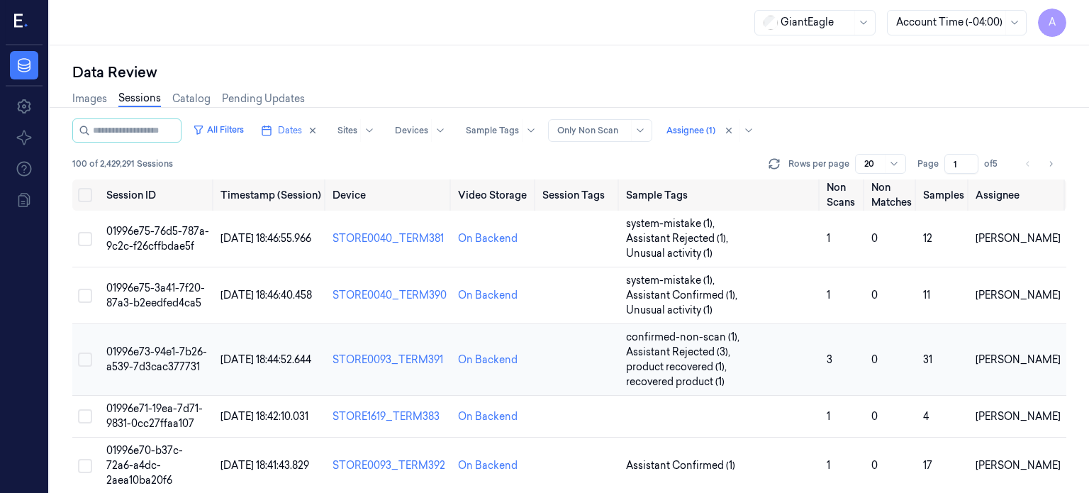
click at [172, 345] on span "01996e73-94e1-7b26-a539-7d3cac377731" at bounding box center [156, 359] width 101 height 28
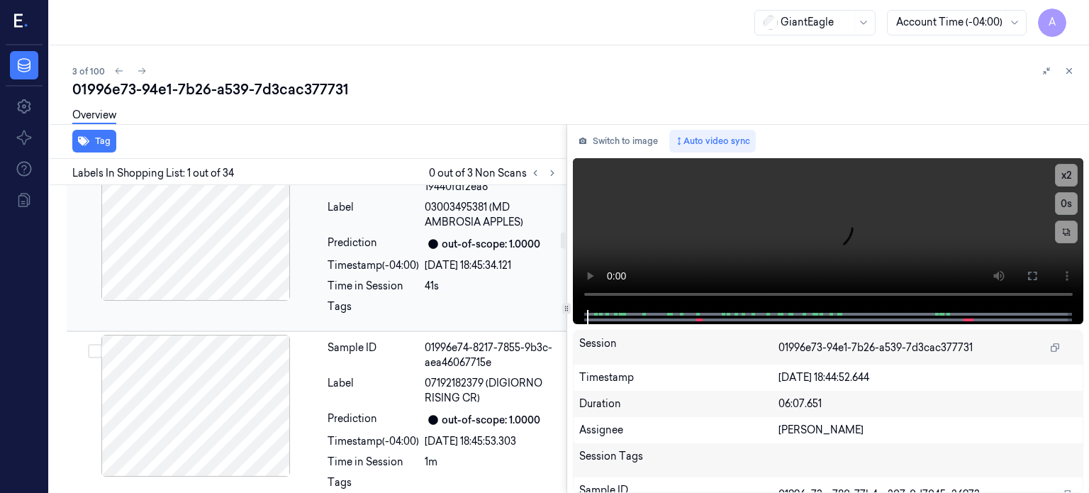
scroll to position [893, 0]
click at [551, 171] on icon at bounding box center [552, 173] width 3 height 5
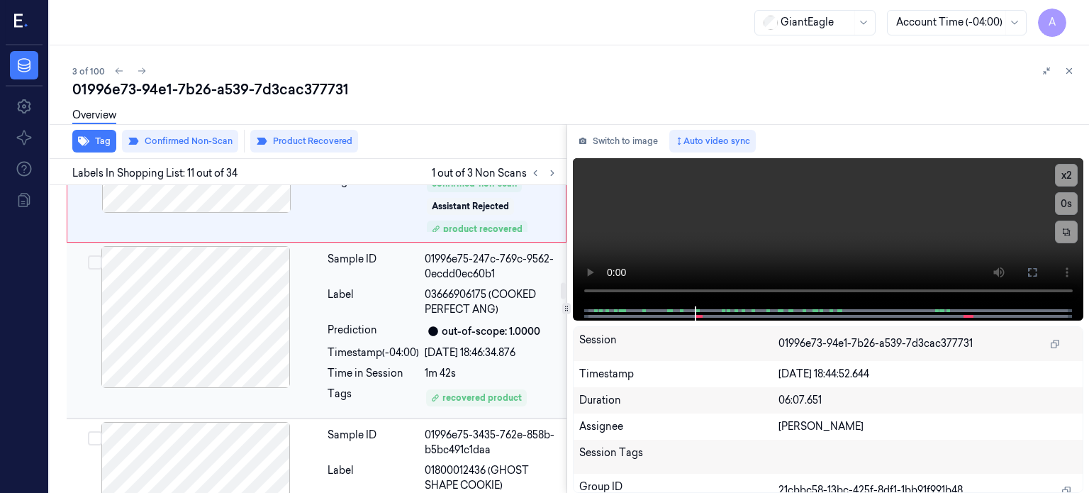
scroll to position [1852, 0]
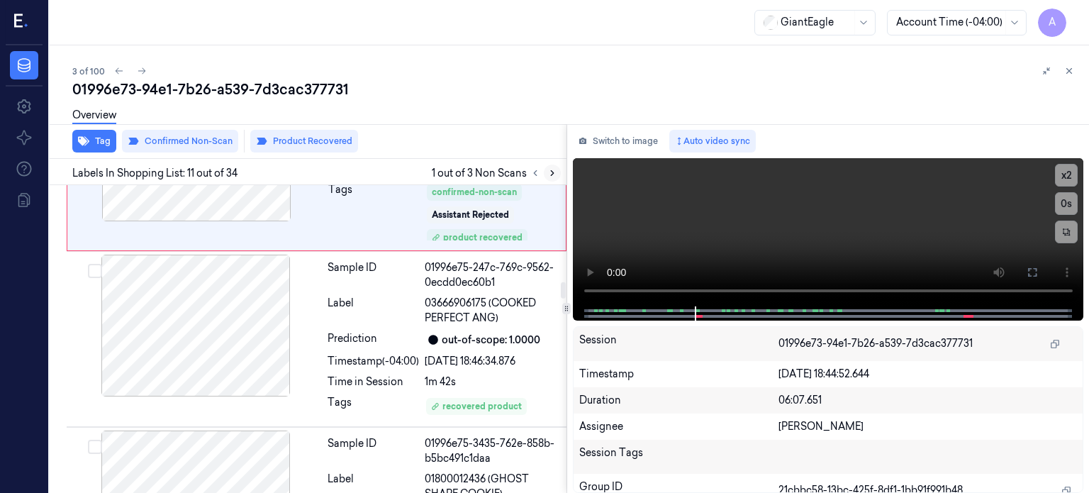
click at [551, 171] on icon at bounding box center [552, 173] width 3 height 5
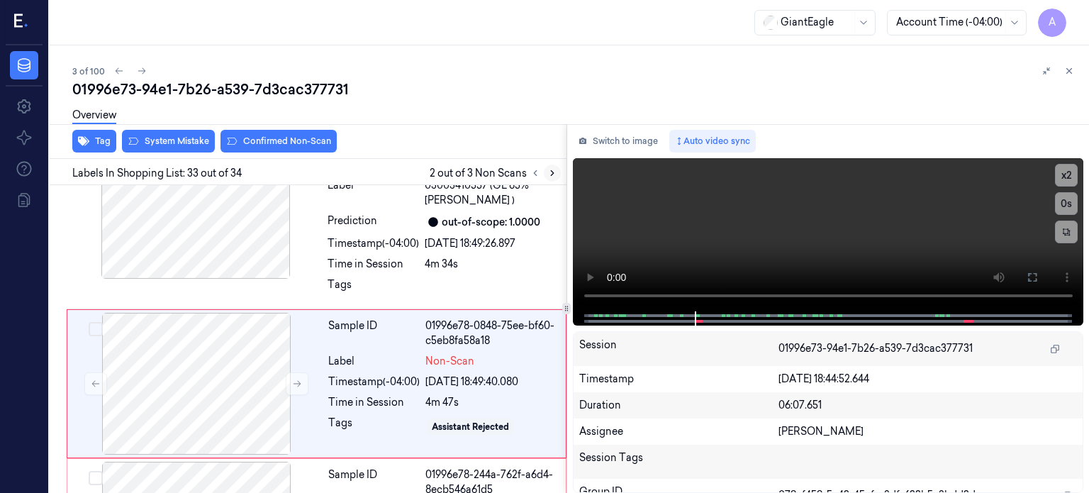
scroll to position [5522, 0]
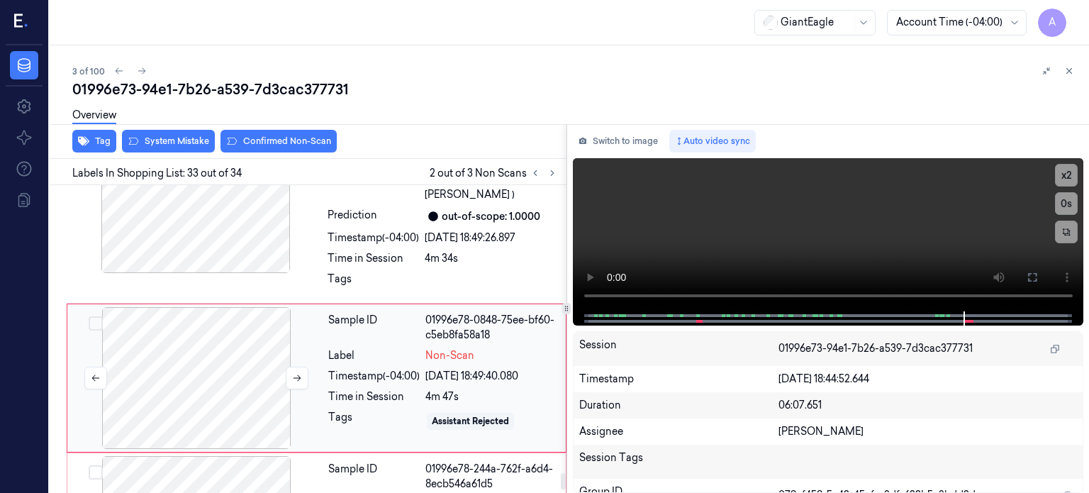
click at [264, 359] on div at bounding box center [196, 378] width 252 height 142
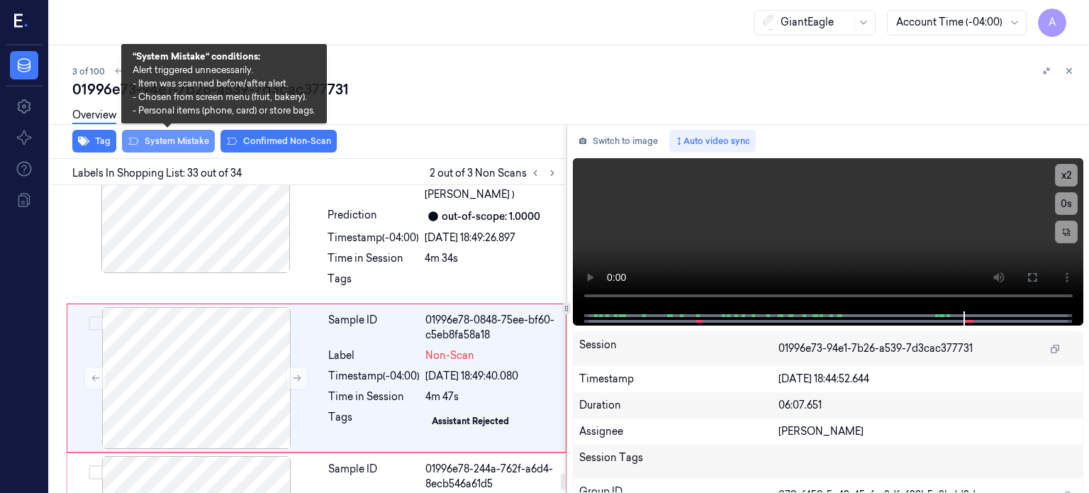
click at [166, 136] on button "System Mistake" at bounding box center [168, 141] width 93 height 23
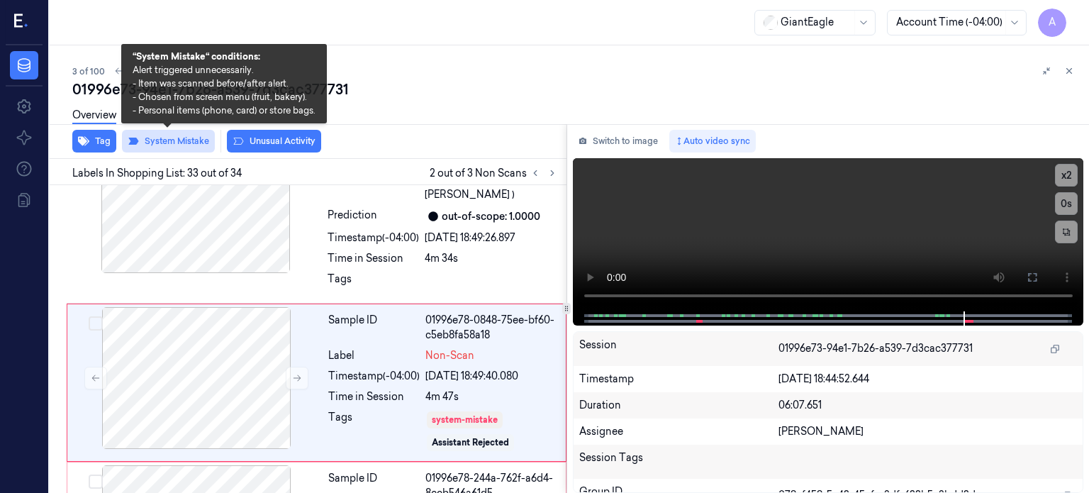
scroll to position [5526, 0]
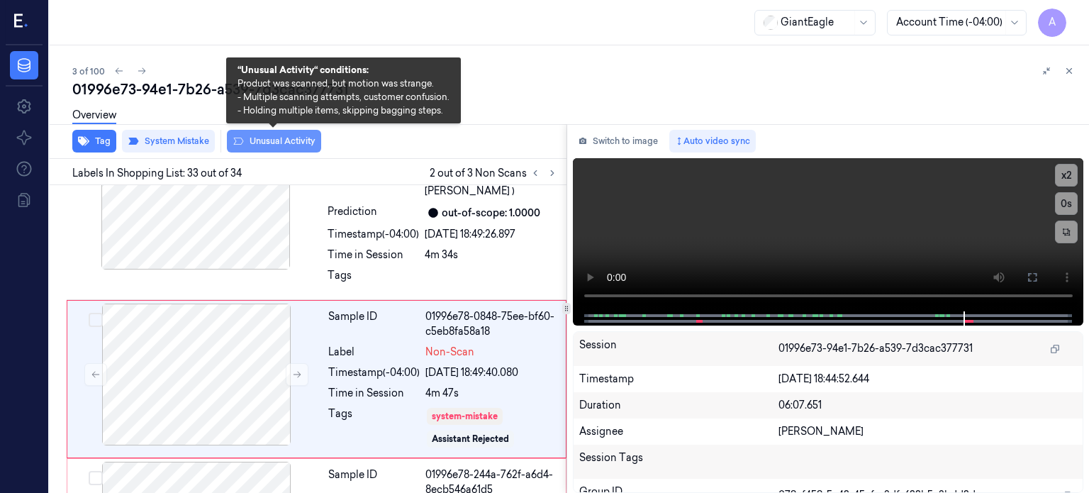
click at [284, 140] on button "Unusual Activity" at bounding box center [274, 141] width 94 height 23
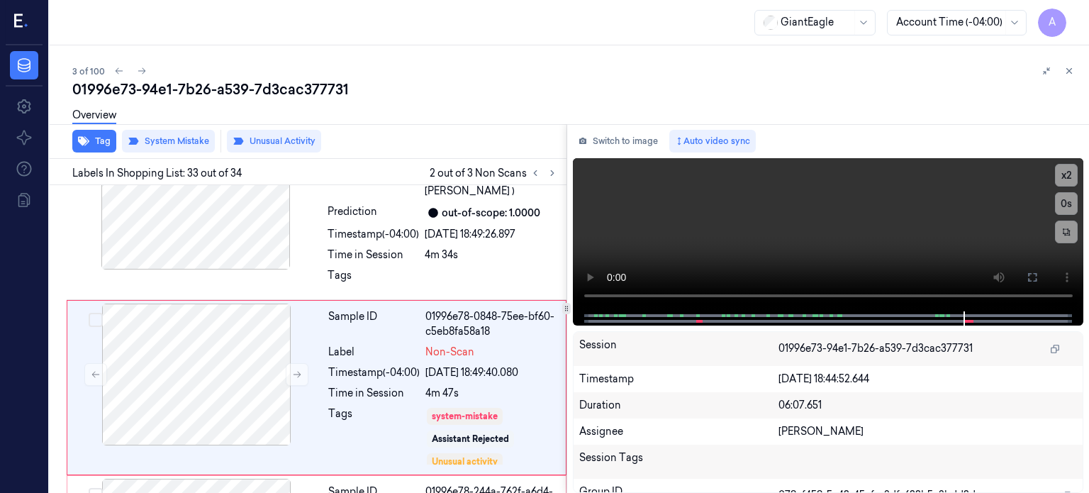
scroll to position [5535, 0]
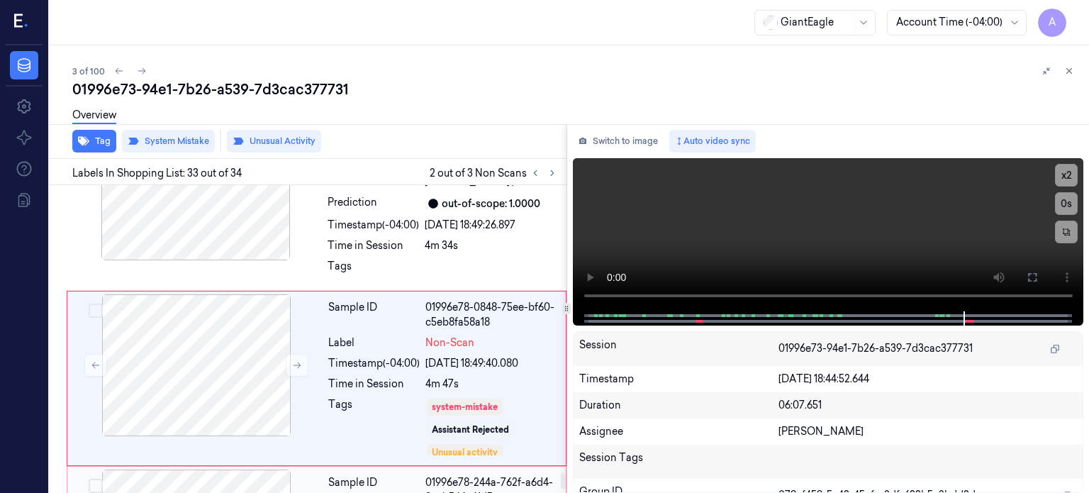
click at [401, 475] on div "Sample ID" at bounding box center [373, 490] width 91 height 30
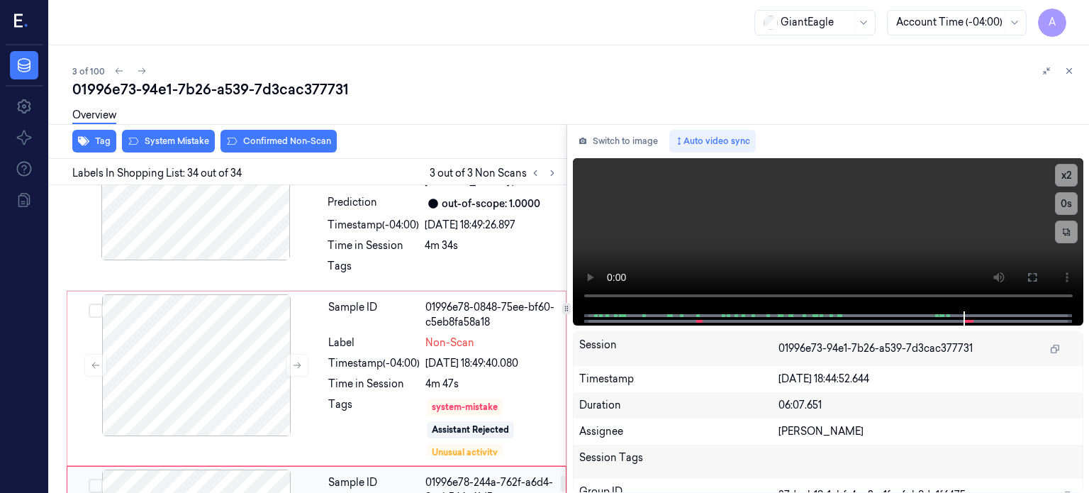
scroll to position [5622, 0]
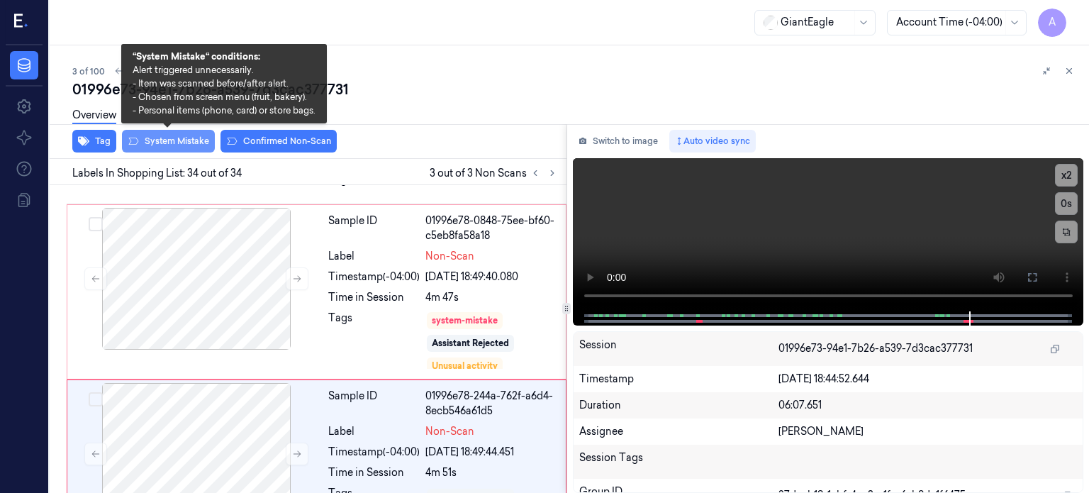
click at [167, 141] on button "System Mistake" at bounding box center [168, 141] width 93 height 23
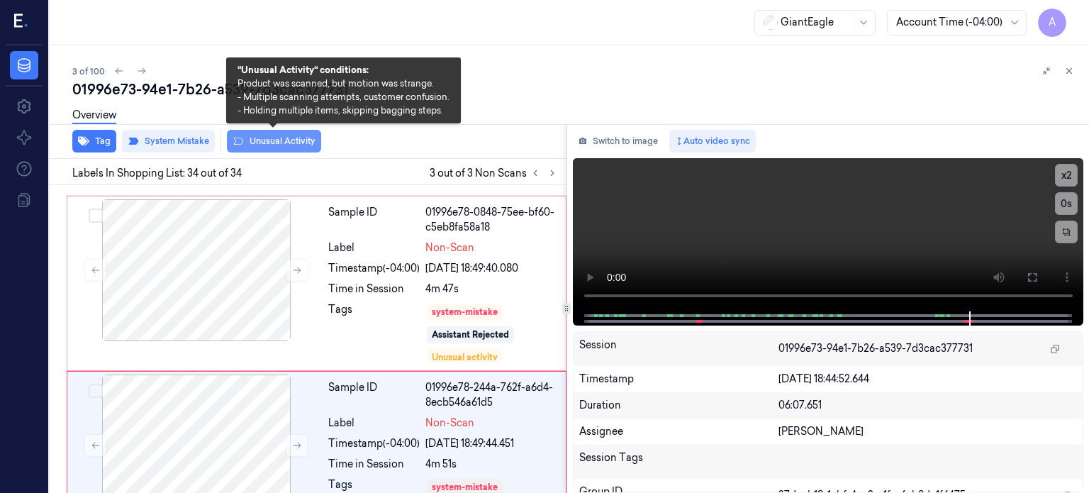
click at [289, 142] on button "Unusual Activity" at bounding box center [274, 141] width 94 height 23
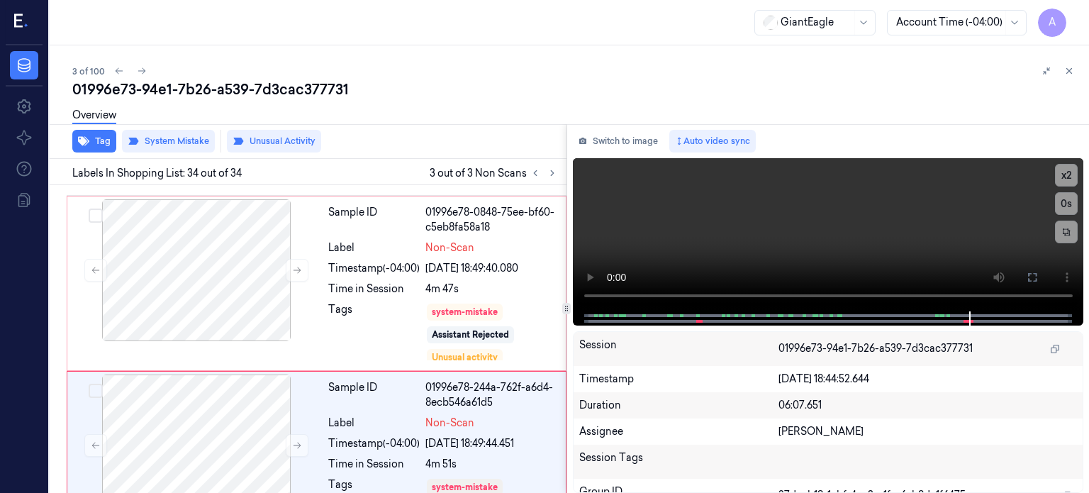
scroll to position [5648, 0]
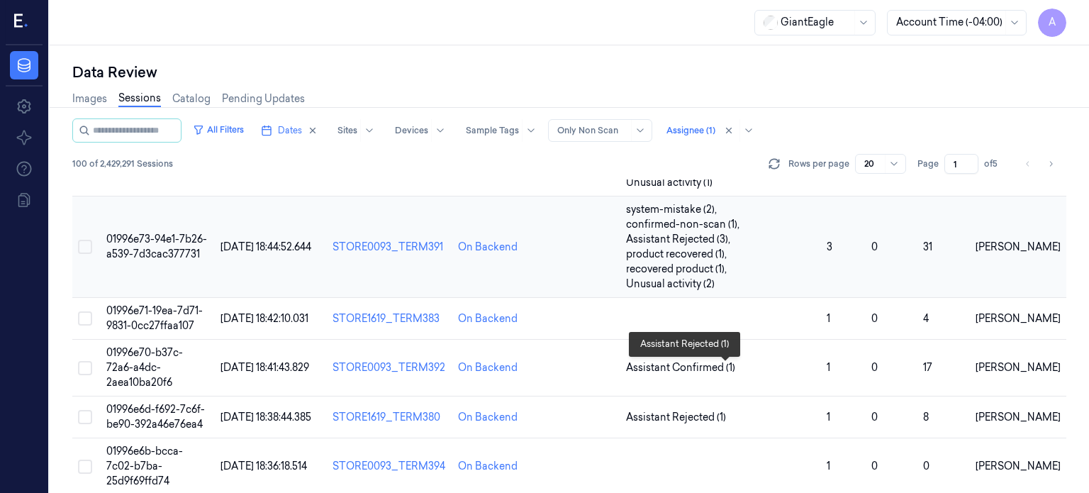
scroll to position [130, 0]
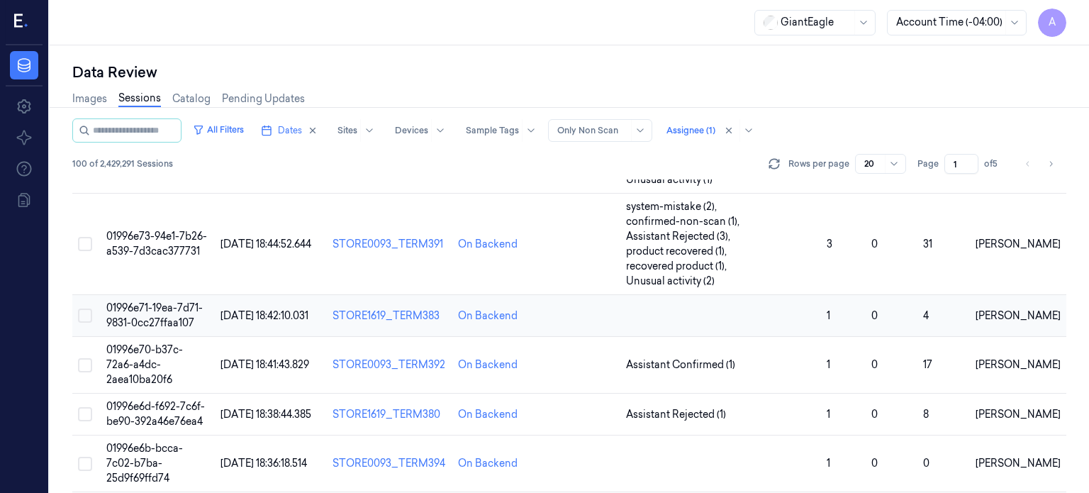
click at [175, 301] on span "01996e71-19ea-7d71-9831-0cc27ffaa107" at bounding box center [154, 315] width 96 height 28
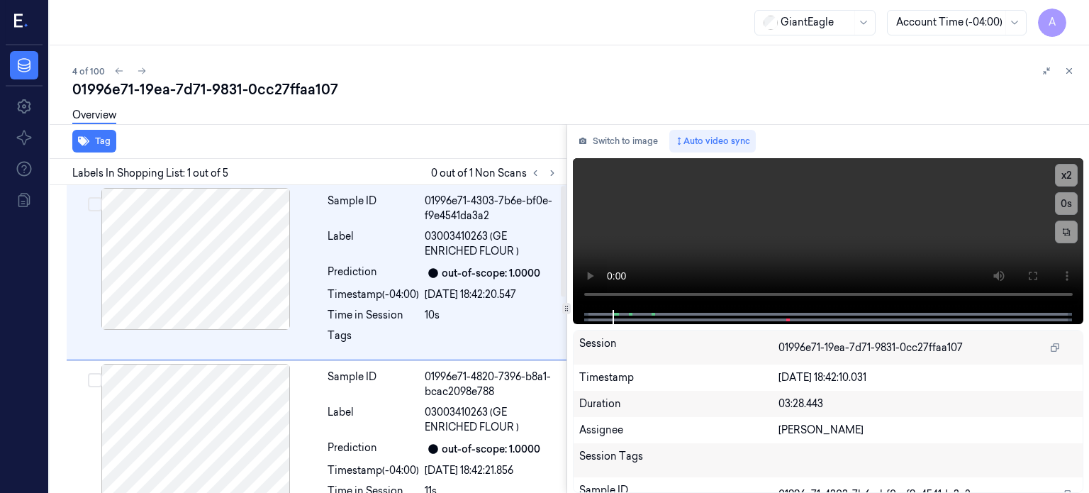
click at [227, 428] on div at bounding box center [195, 435] width 252 height 142
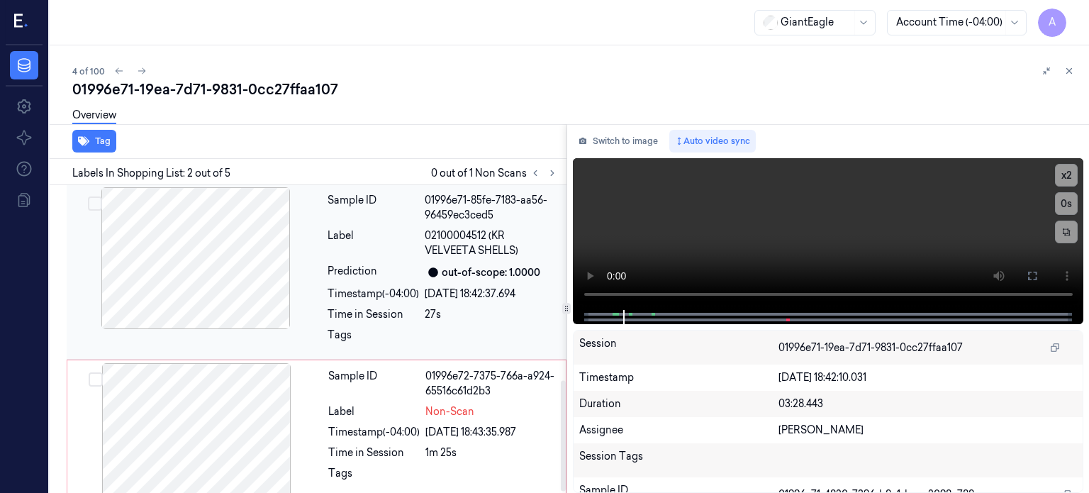
scroll to position [547, 0]
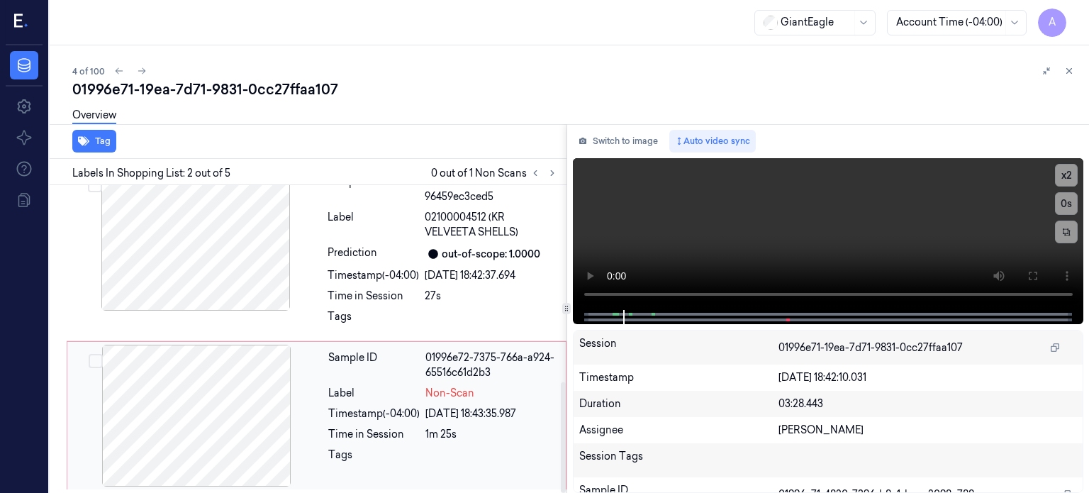
click at [255, 402] on div at bounding box center [196, 416] width 252 height 142
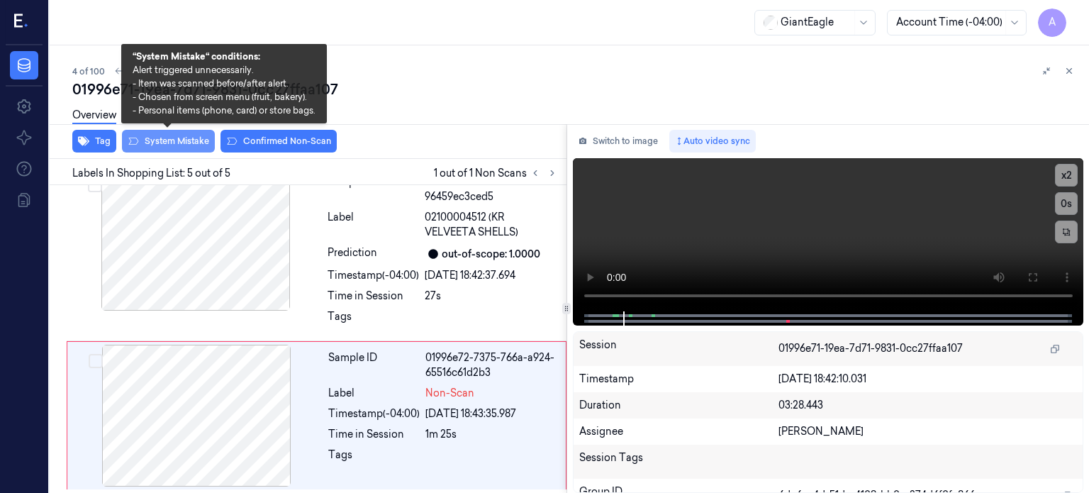
click at [169, 137] on button "System Mistake" at bounding box center [168, 141] width 93 height 23
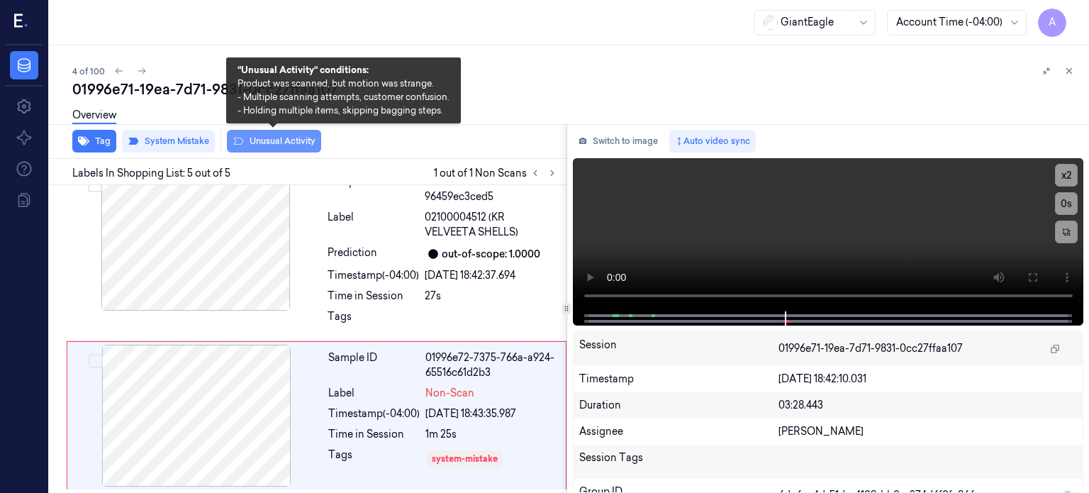
click at [277, 140] on button "Unusual Activity" at bounding box center [274, 141] width 94 height 23
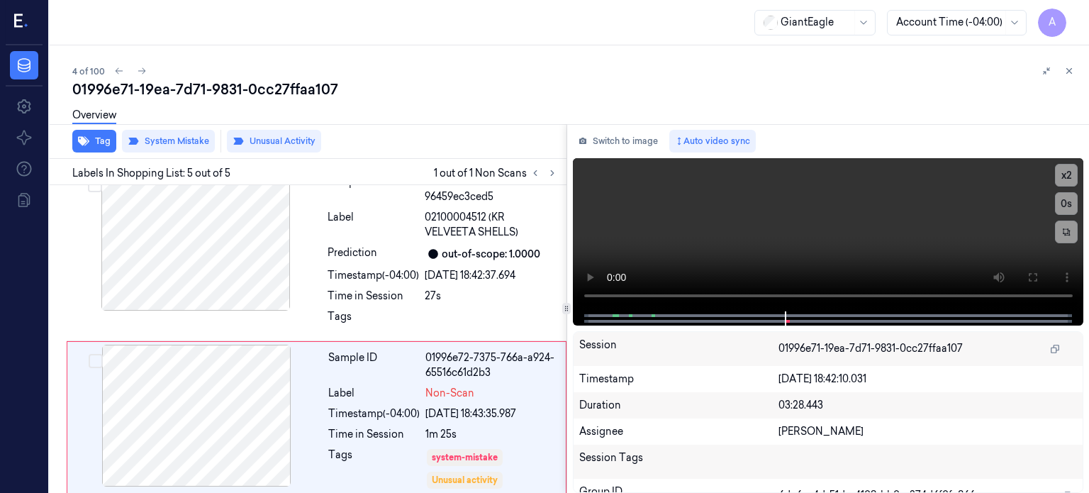
scroll to position [555, 0]
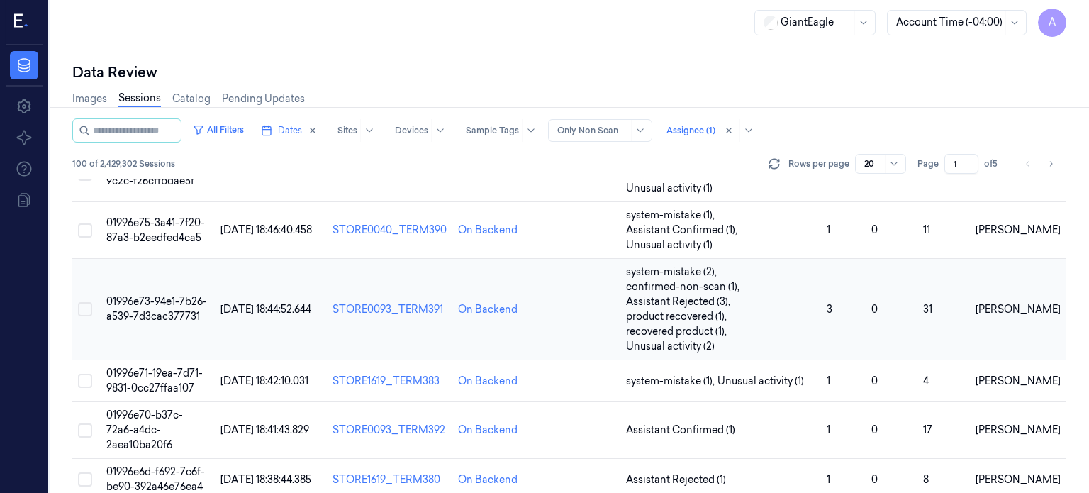
scroll to position [125, 0]
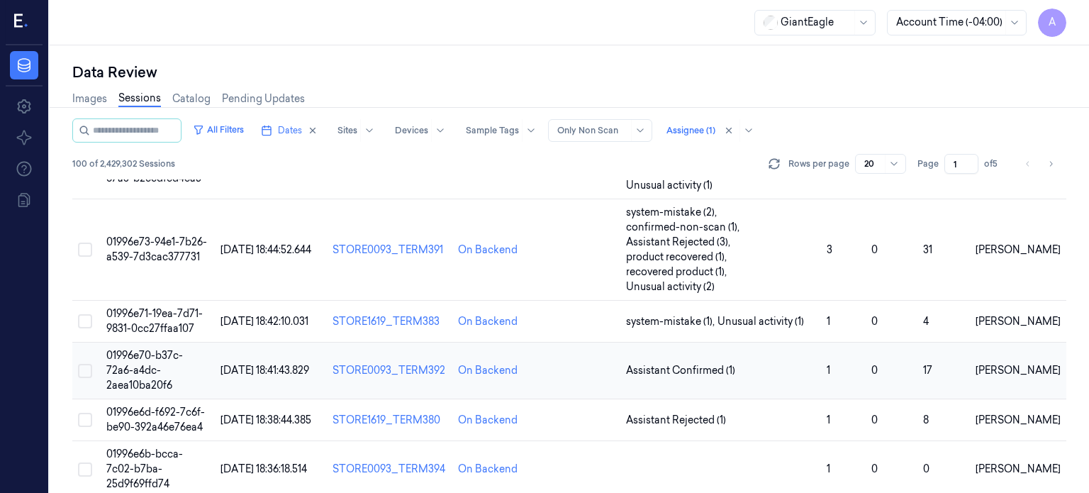
click at [182, 349] on span "01996e70-b37c-72a6-a4dc-2aea10ba20f6" at bounding box center [144, 370] width 77 height 43
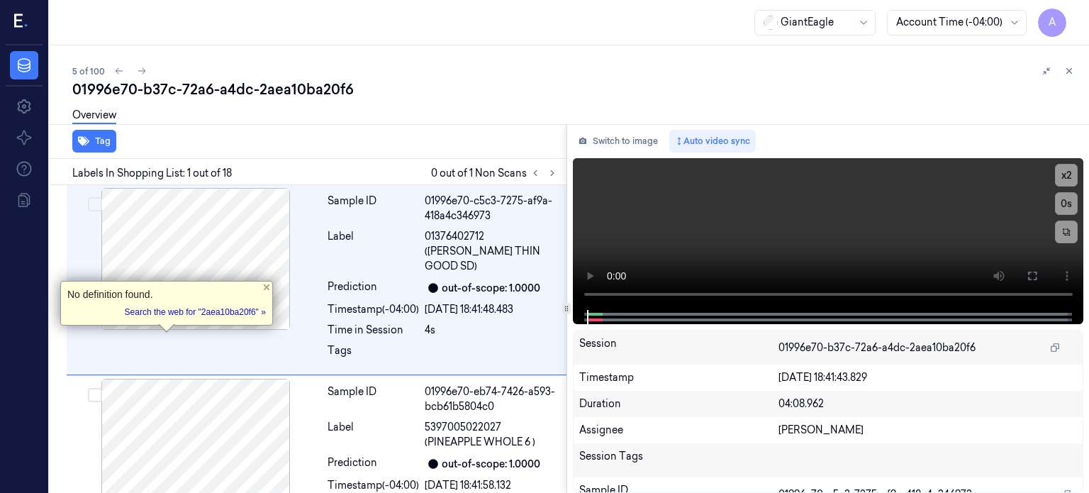
drag, startPoint x: 328, startPoint y: 1, endPoint x: 321, endPoint y: 44, distance: 43.8
click at [321, 44] on div "GiantEagle Account Time (-04:00) A" at bounding box center [570, 22] width 1040 height 45
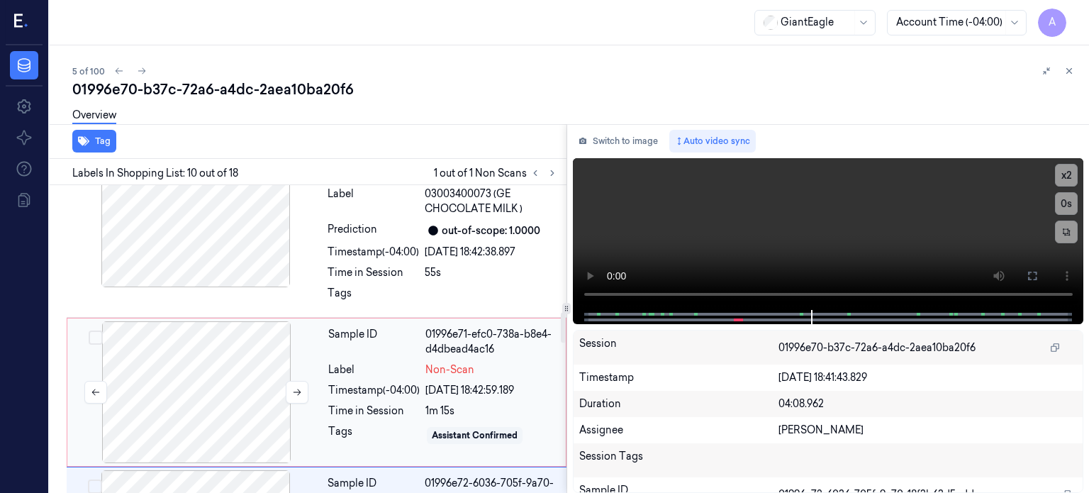
scroll to position [1273, 0]
click at [184, 380] on div at bounding box center [196, 393] width 252 height 142
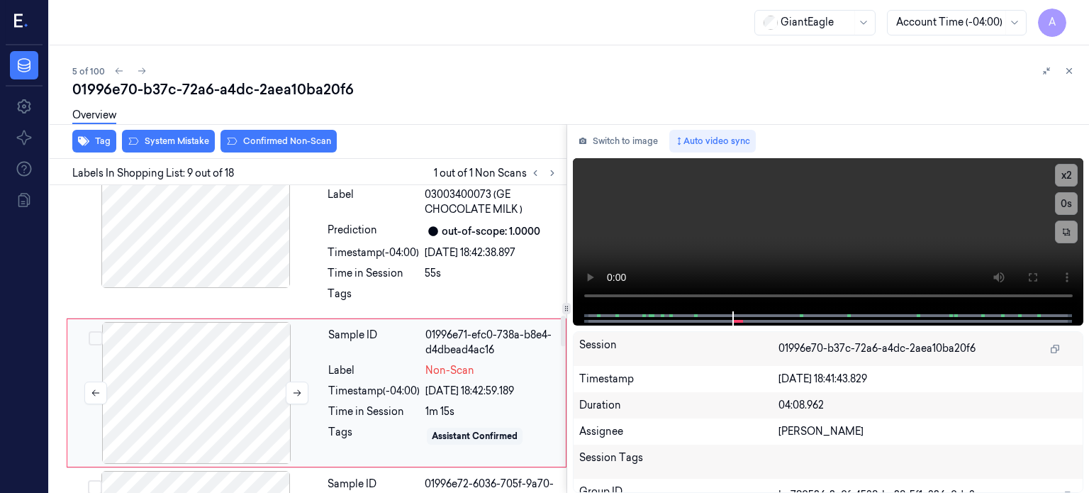
scroll to position [1309, 0]
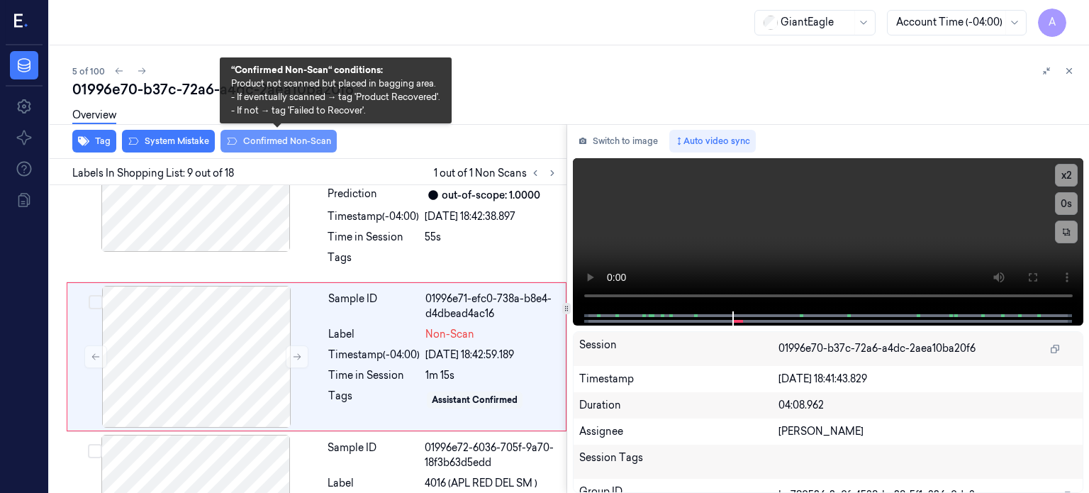
click at [291, 141] on button "Confirmed Non-Scan" at bounding box center [279, 141] width 116 height 23
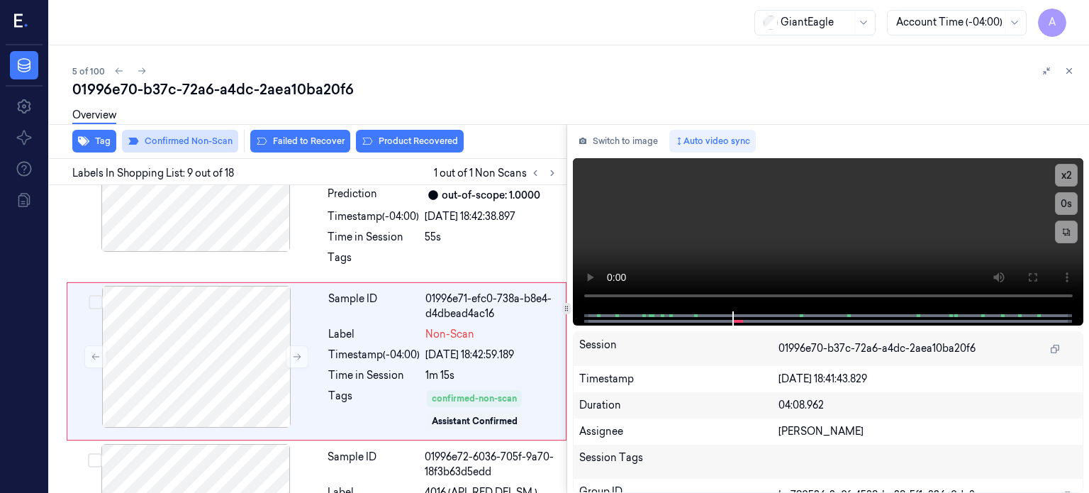
scroll to position [1313, 0]
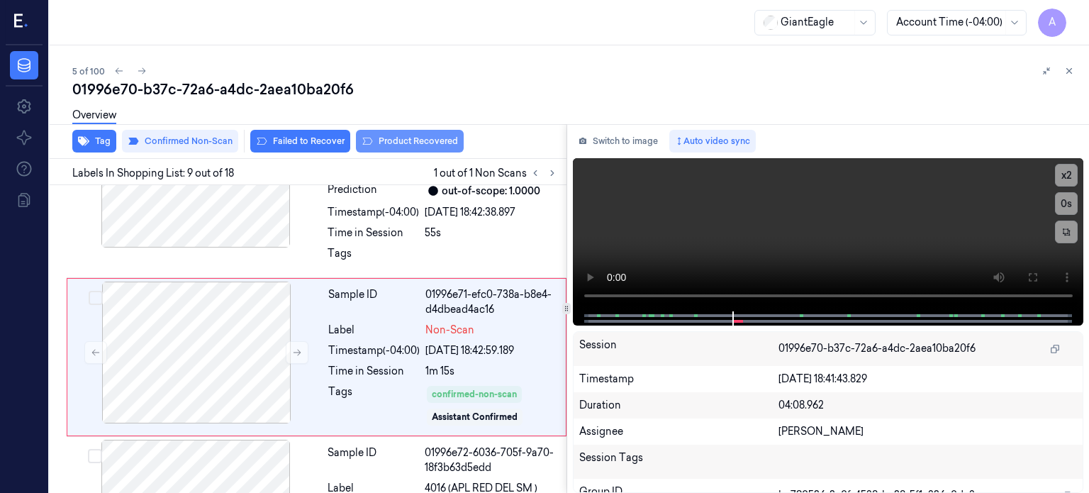
click at [407, 141] on button "Product Recovered" at bounding box center [410, 141] width 108 height 23
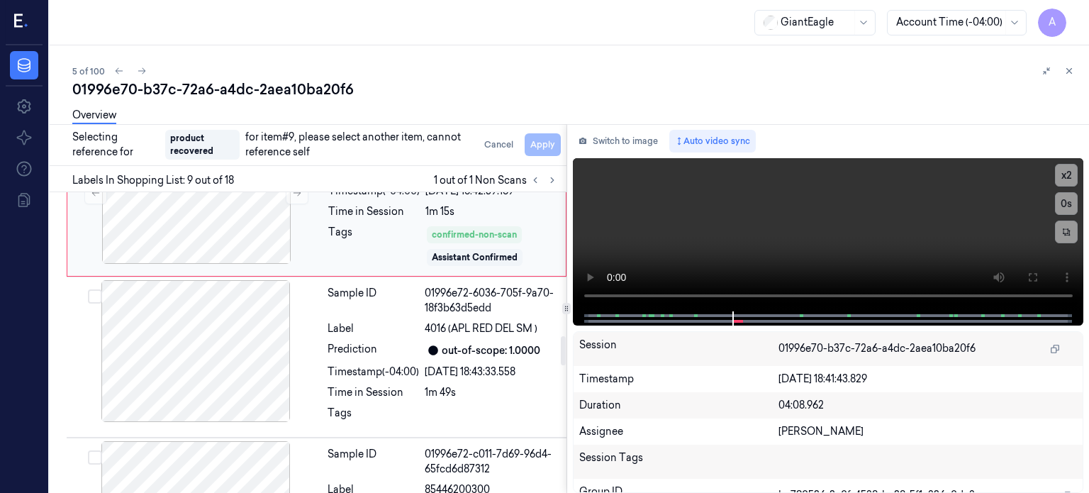
scroll to position [1481, 0]
click at [391, 300] on div "Sample ID 01996e72-6036-705f-9a70-18f3b63d5edd Label 4016 (APL RED DEL SM ) Pre…" at bounding box center [443, 356] width 242 height 154
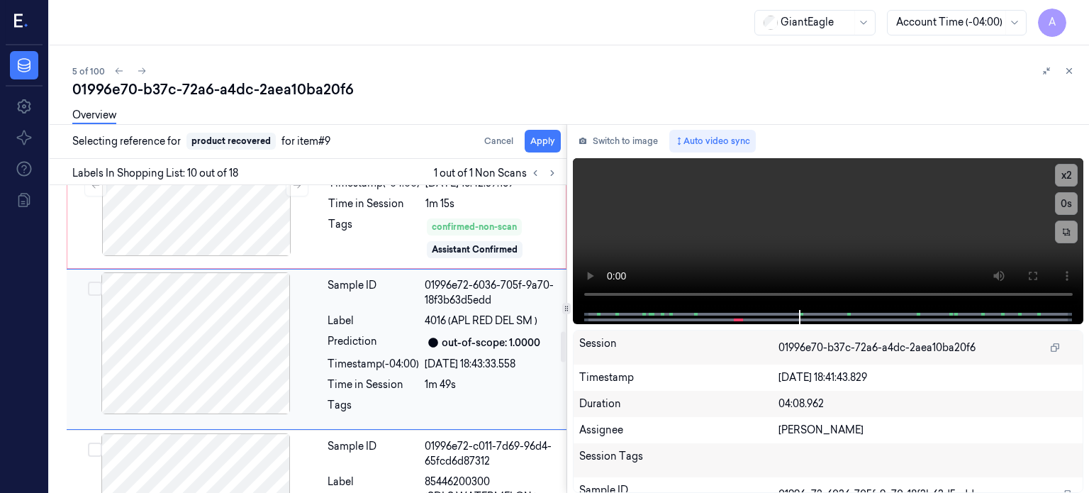
scroll to position [1472, 0]
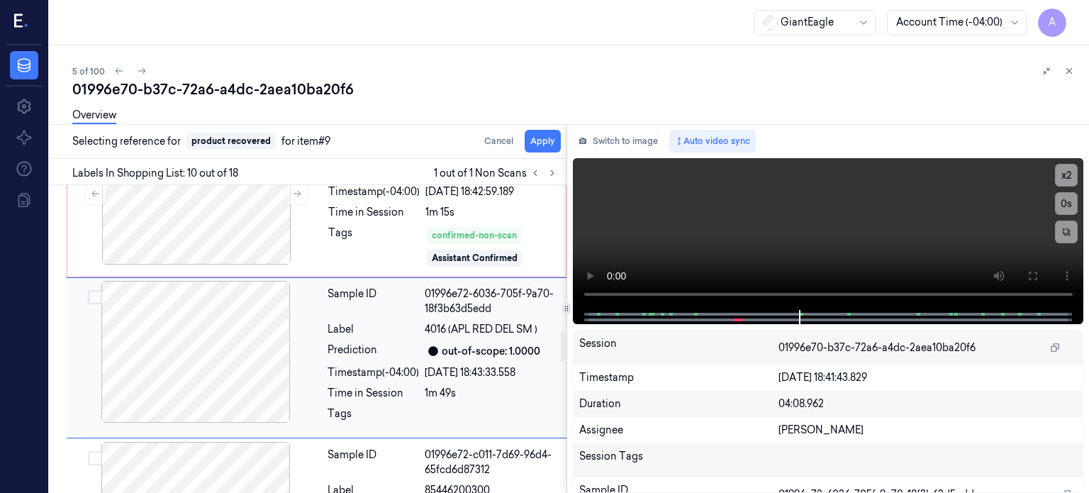
click at [94, 290] on button "Select row" at bounding box center [95, 297] width 14 height 14
click at [539, 143] on button "Apply" at bounding box center [543, 141] width 36 height 23
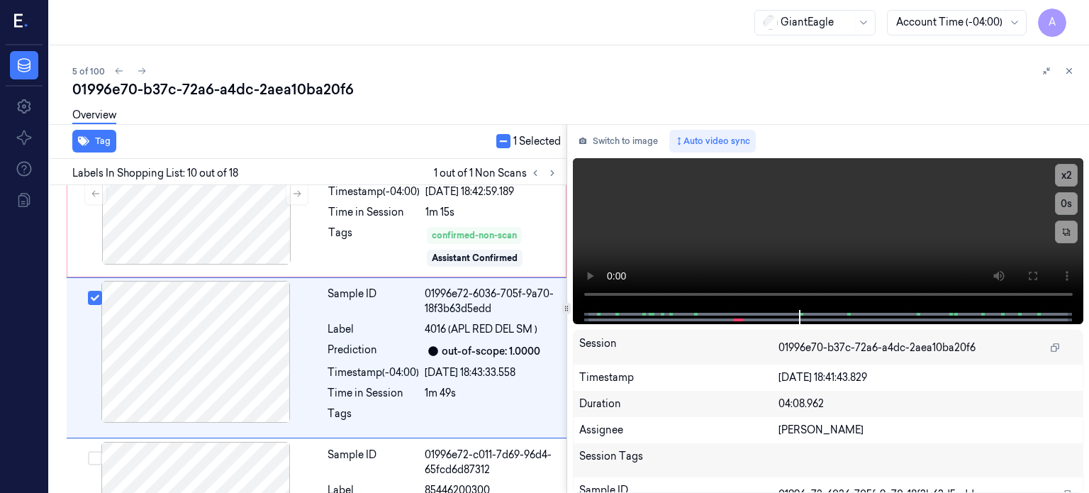
scroll to position [1490, 0]
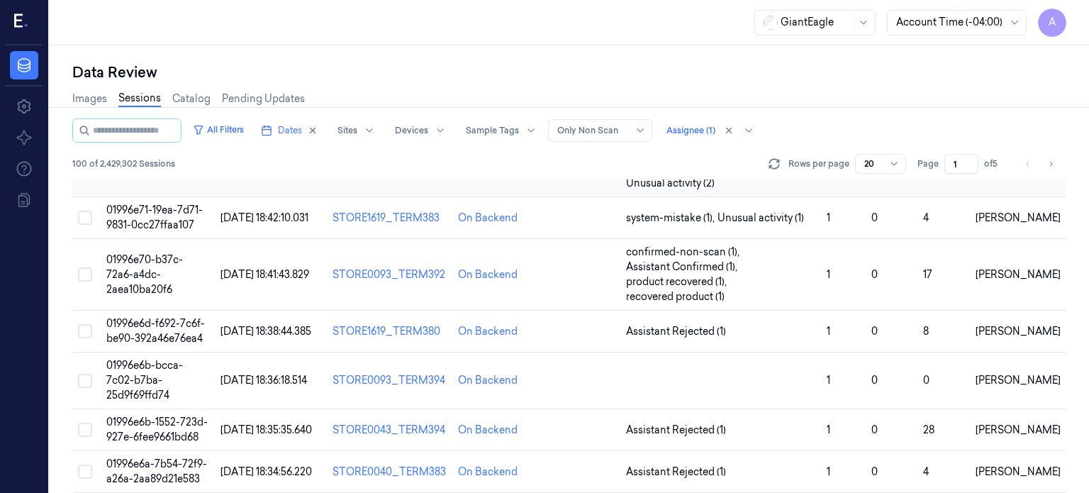
scroll to position [268, 0]
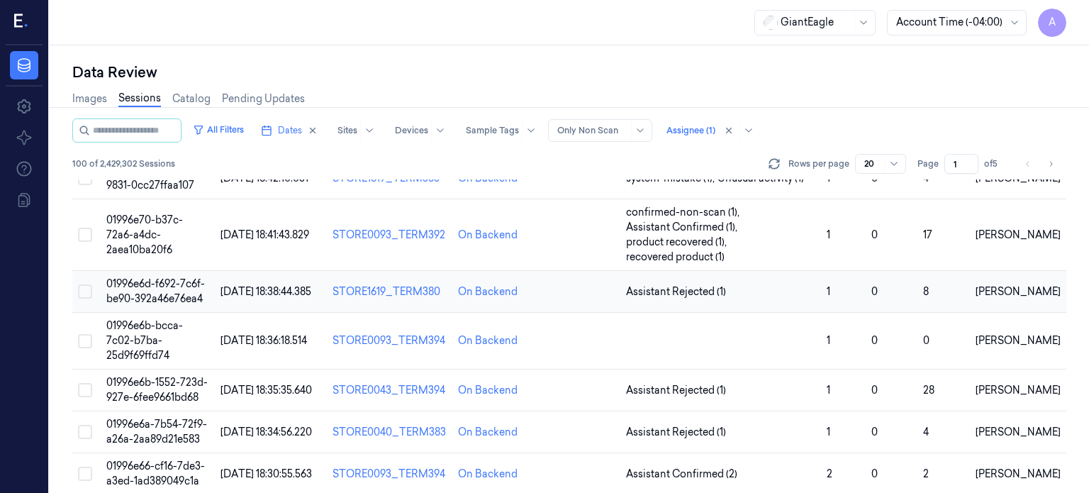
click at [160, 277] on span "01996e6d-f692-7c6f-be90-392a46e76ea4" at bounding box center [155, 291] width 99 height 28
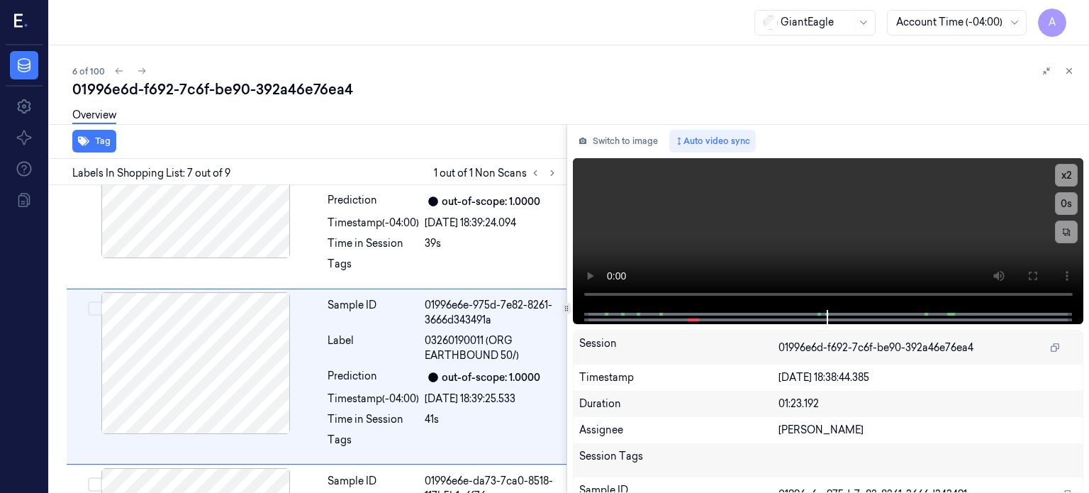
scroll to position [959, 0]
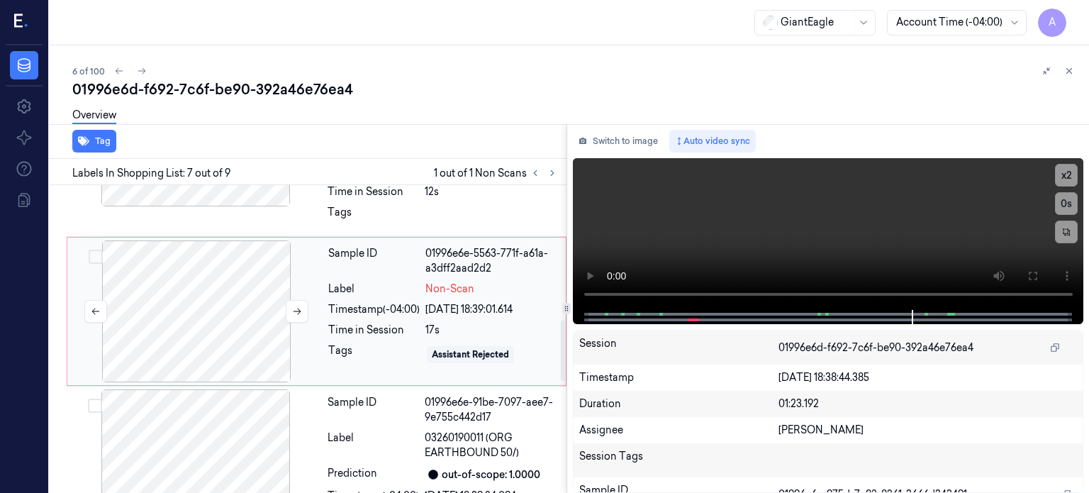
click at [224, 322] on div at bounding box center [196, 311] width 252 height 142
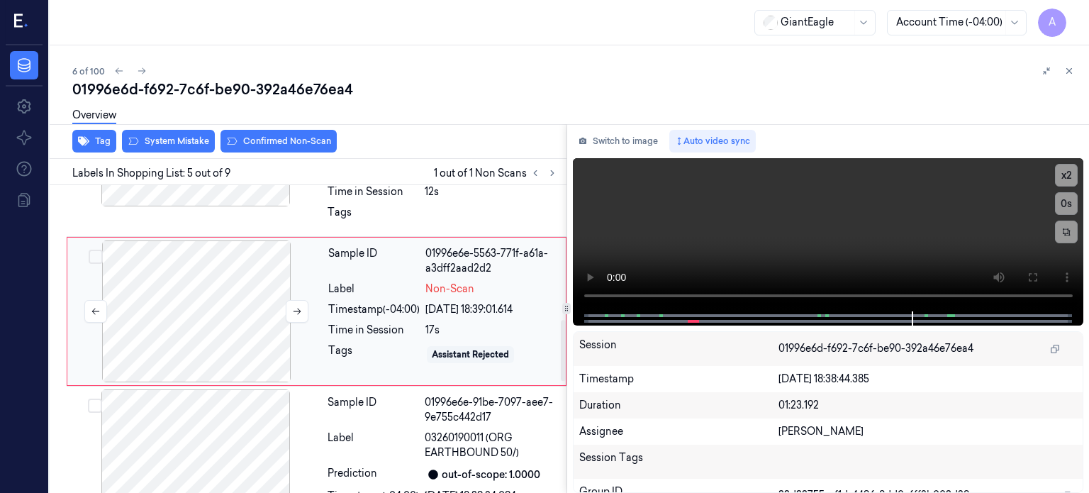
scroll to position [621, 0]
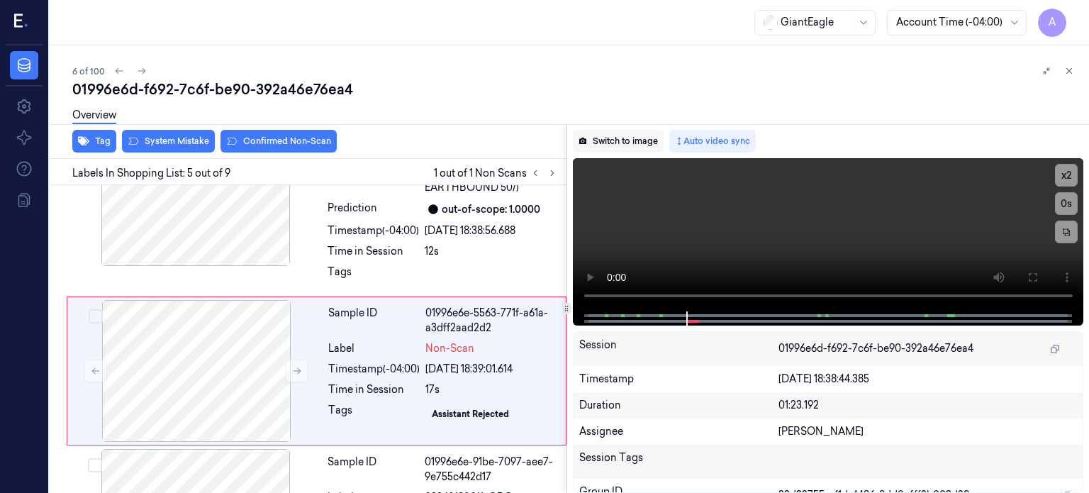
click at [625, 143] on button "Switch to image" at bounding box center [618, 141] width 91 height 23
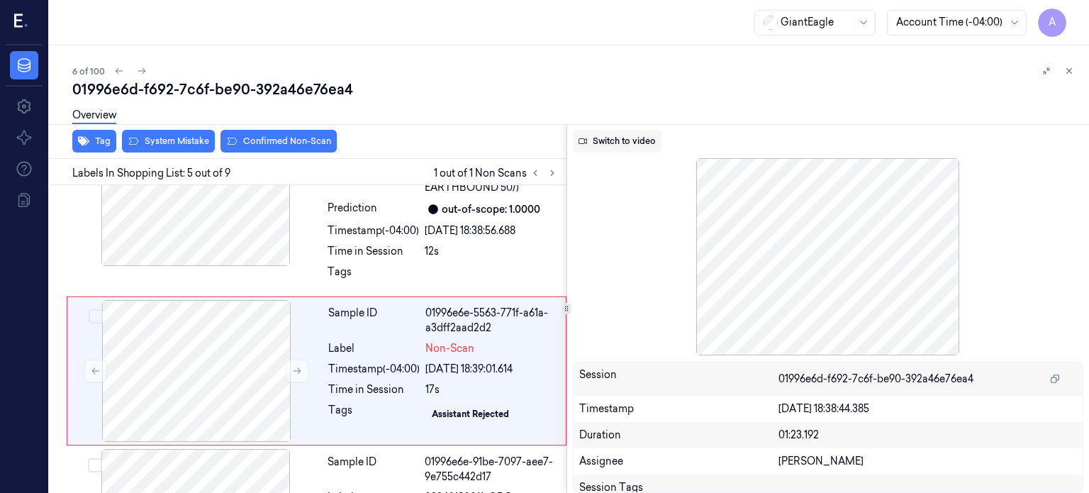
click at [635, 143] on button "Switch to video" at bounding box center [617, 141] width 89 height 23
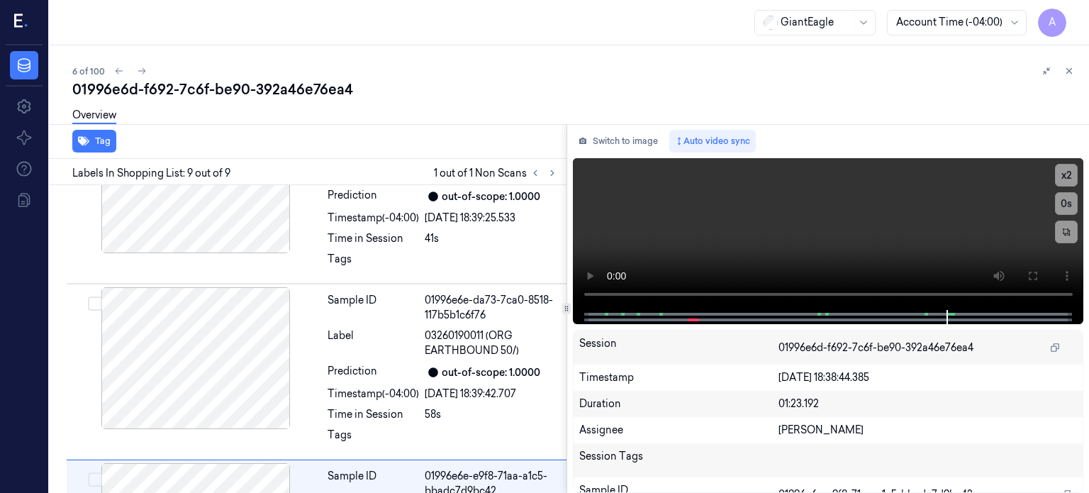
scroll to position [1249, 0]
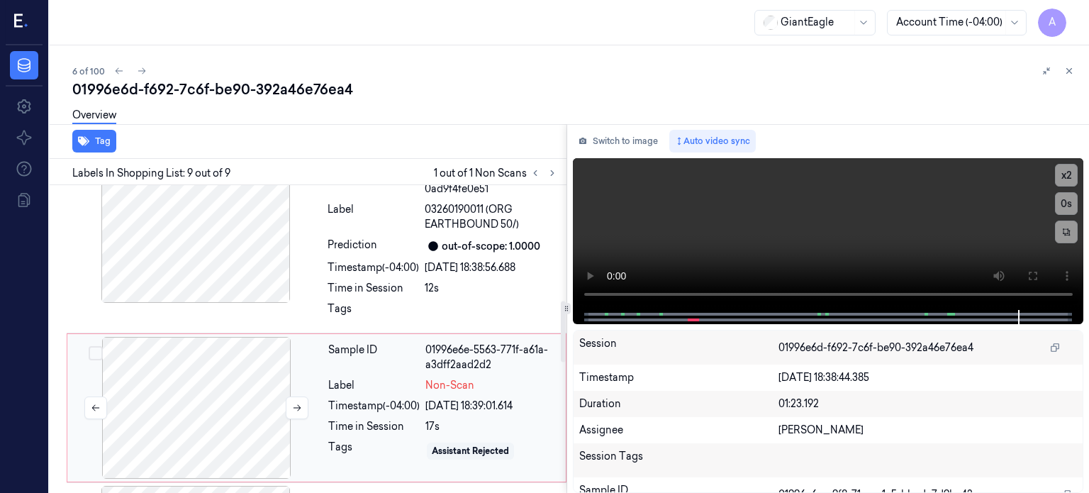
click at [196, 374] on div at bounding box center [196, 408] width 252 height 142
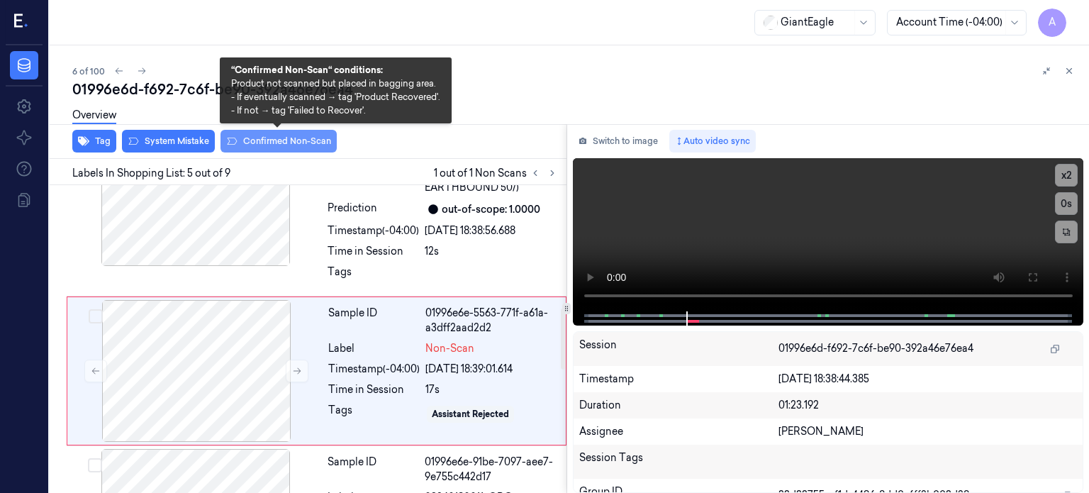
click at [288, 144] on button "Confirmed Non-Scan" at bounding box center [279, 141] width 116 height 23
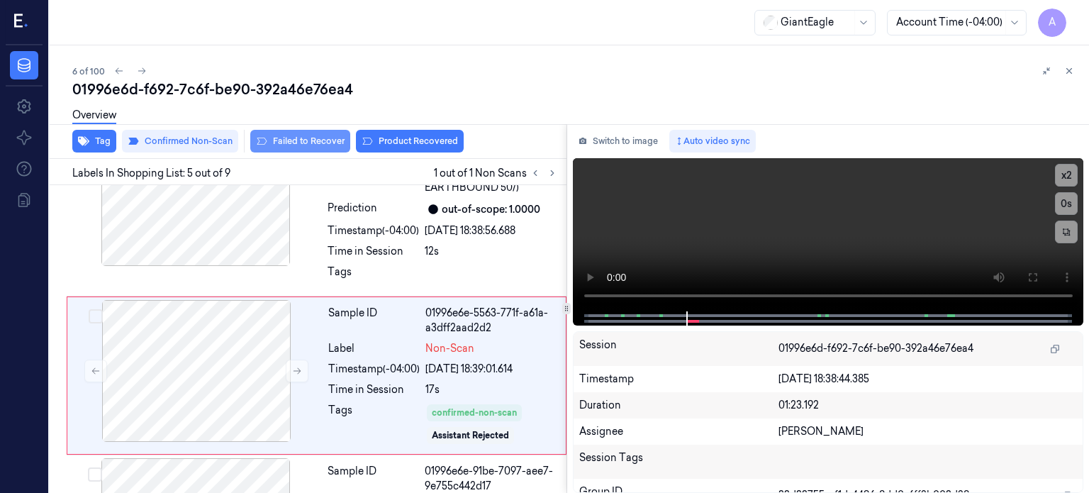
scroll to position [626, 0]
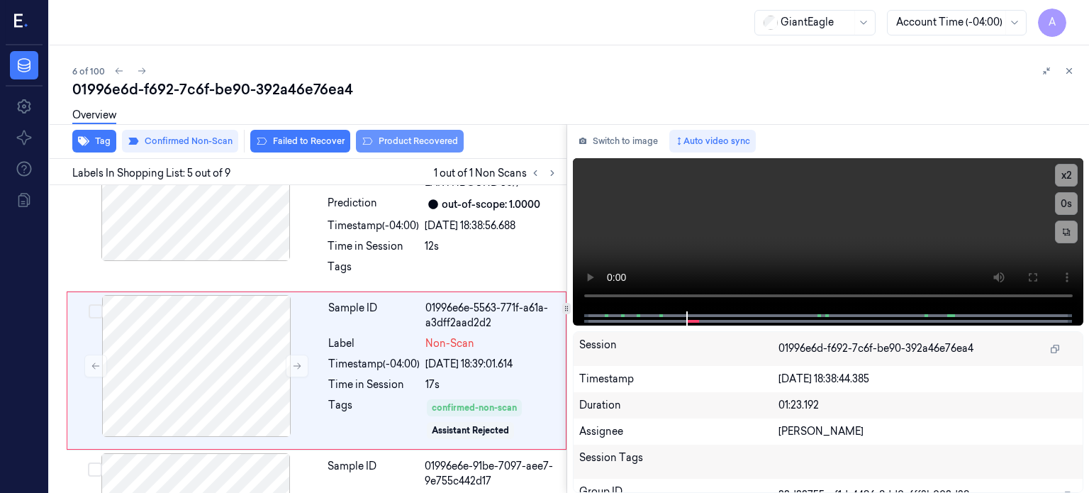
click at [387, 139] on button "Product Recovered" at bounding box center [410, 141] width 108 height 23
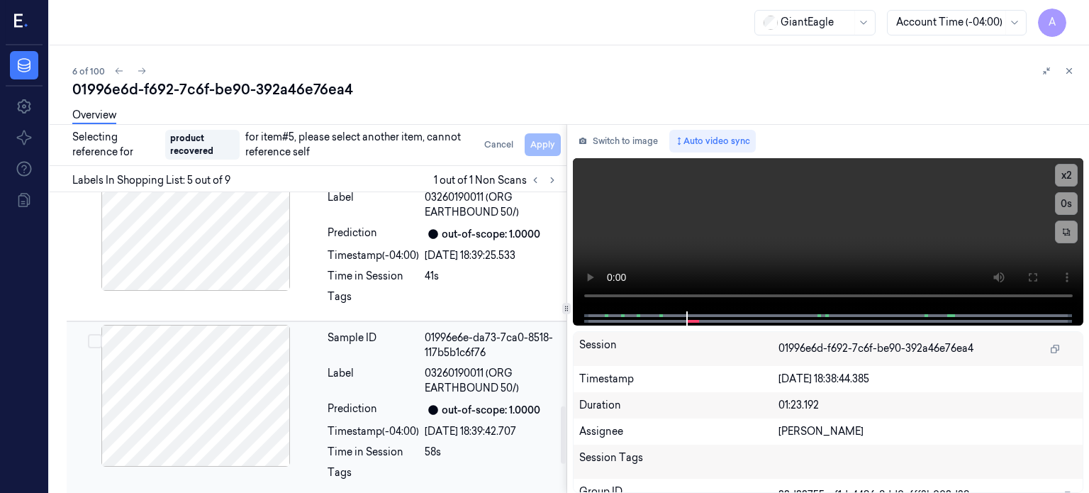
scroll to position [1115, 0]
click at [425, 329] on div "Sample ID 01996e6e-da73-7ca0-8518-117b5b1c6f76 Label 03260190011 (ORG EARTHBOUN…" at bounding box center [443, 407] width 242 height 169
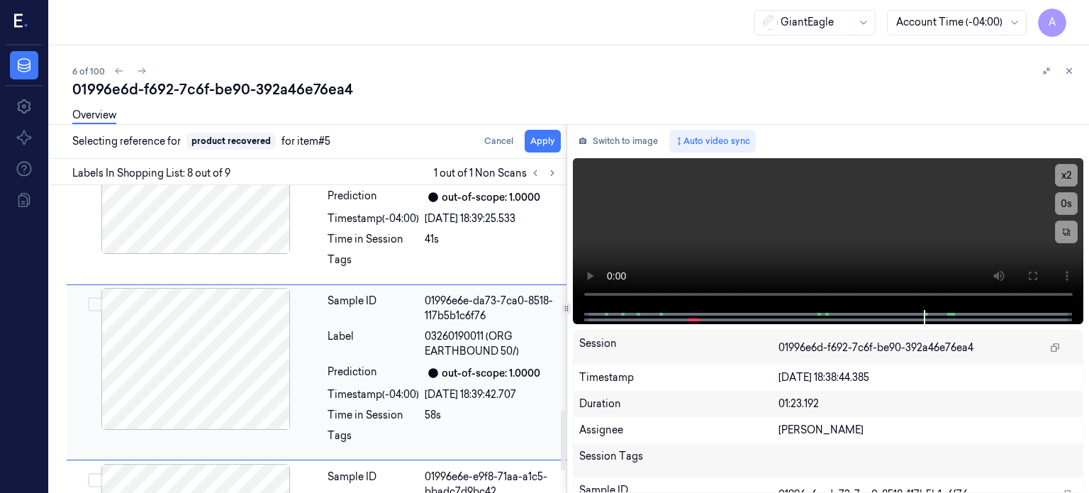
click at [100, 297] on button "Select row" at bounding box center [95, 304] width 14 height 14
click at [536, 138] on button "Apply" at bounding box center [543, 141] width 36 height 23
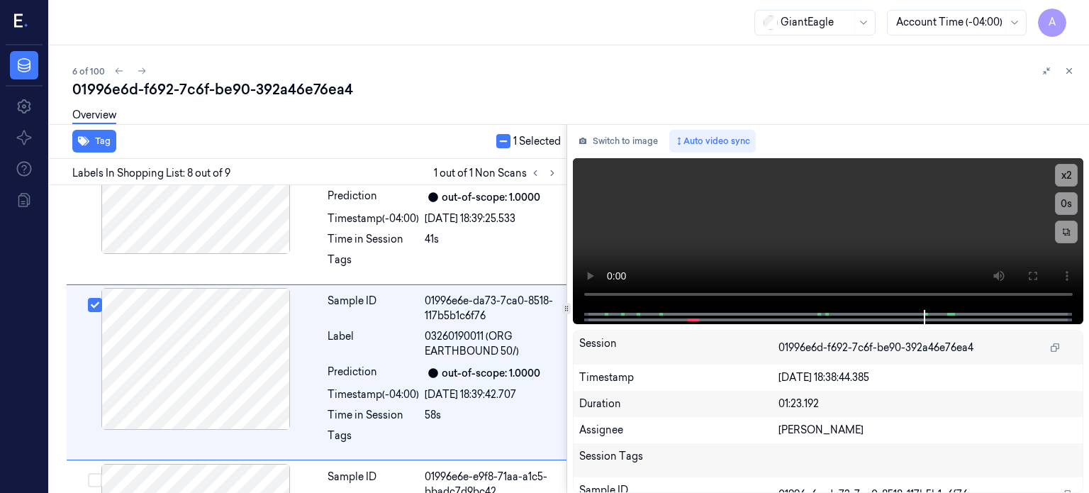
scroll to position [1161, 0]
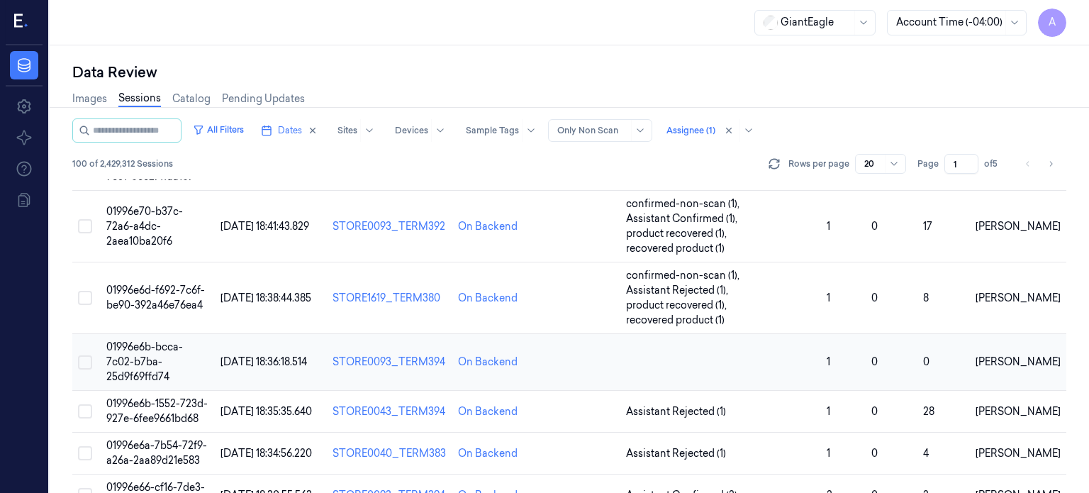
scroll to position [277, 0]
click at [141, 340] on span "01996e6b-bcca-7c02-b7ba-25d9f69ffd74" at bounding box center [144, 361] width 77 height 43
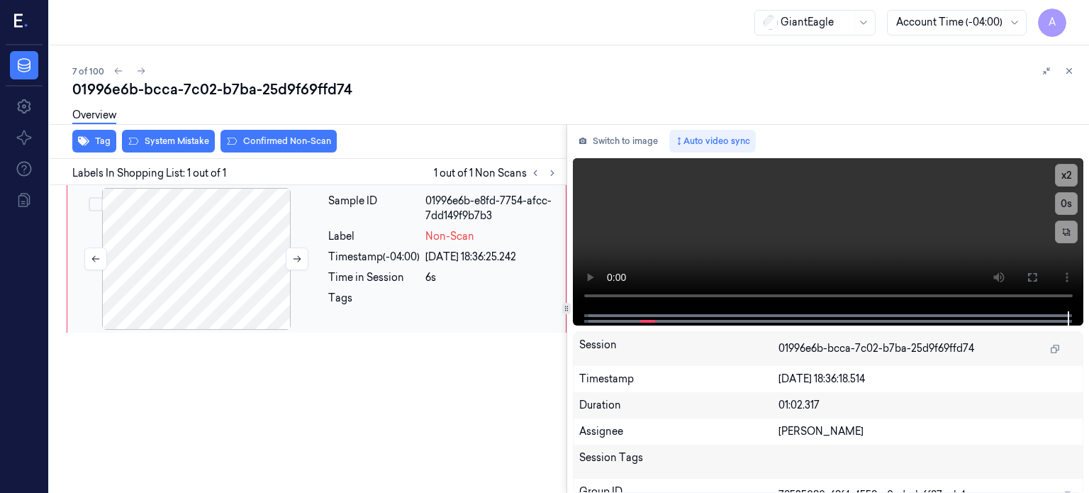
click at [240, 251] on div at bounding box center [196, 259] width 252 height 142
click at [621, 143] on button "Switch to image" at bounding box center [618, 141] width 91 height 23
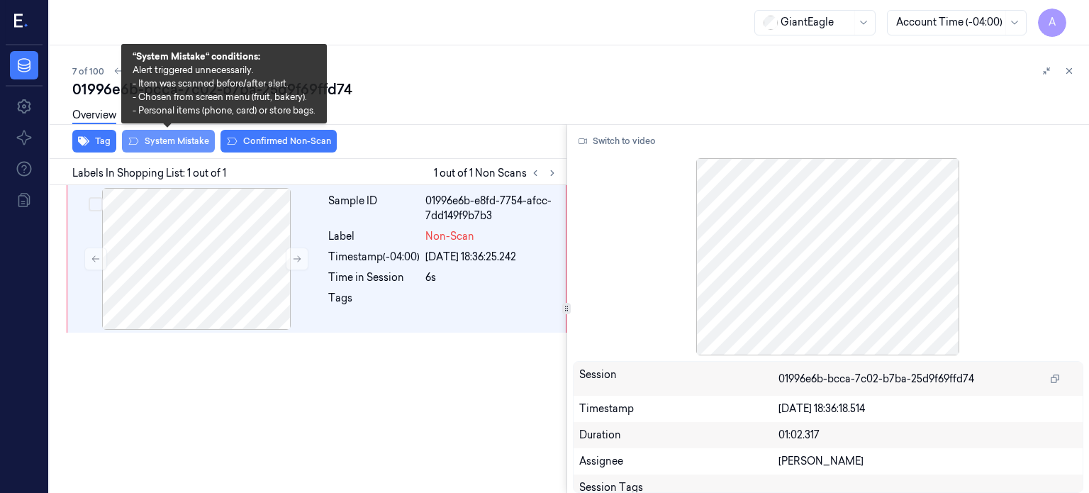
click at [174, 144] on button "System Mistake" at bounding box center [168, 141] width 93 height 23
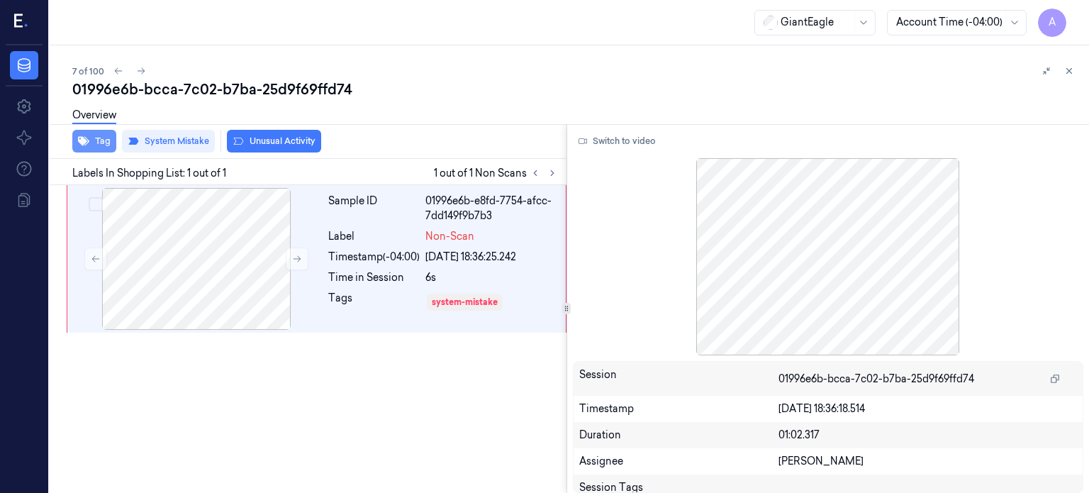
click at [99, 139] on button "Tag" at bounding box center [94, 141] width 44 height 23
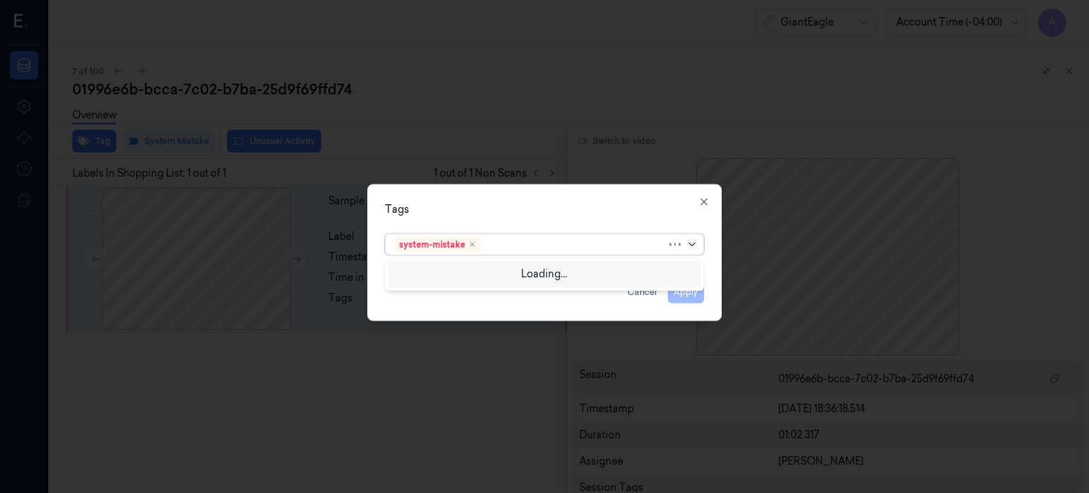
click at [695, 243] on icon at bounding box center [691, 243] width 11 height 11
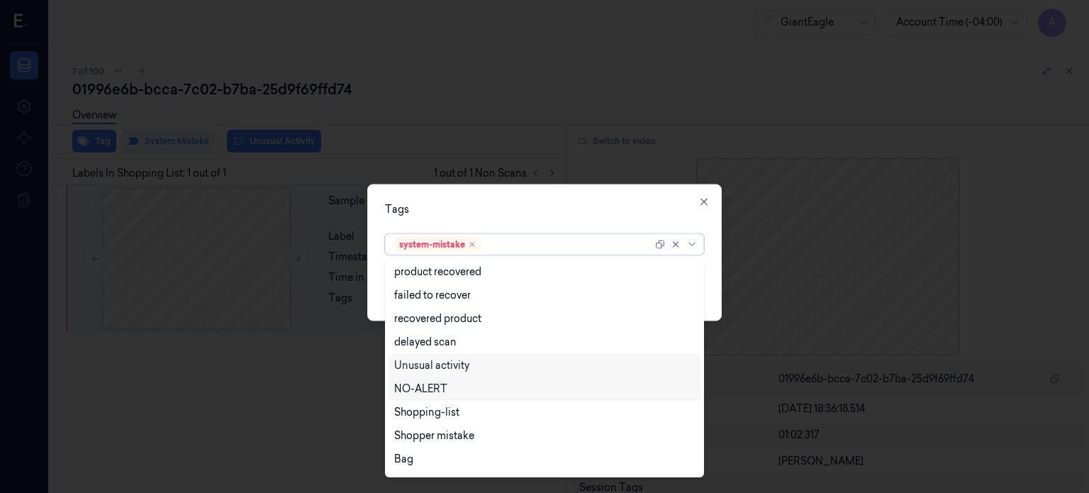
scroll to position [138, 0]
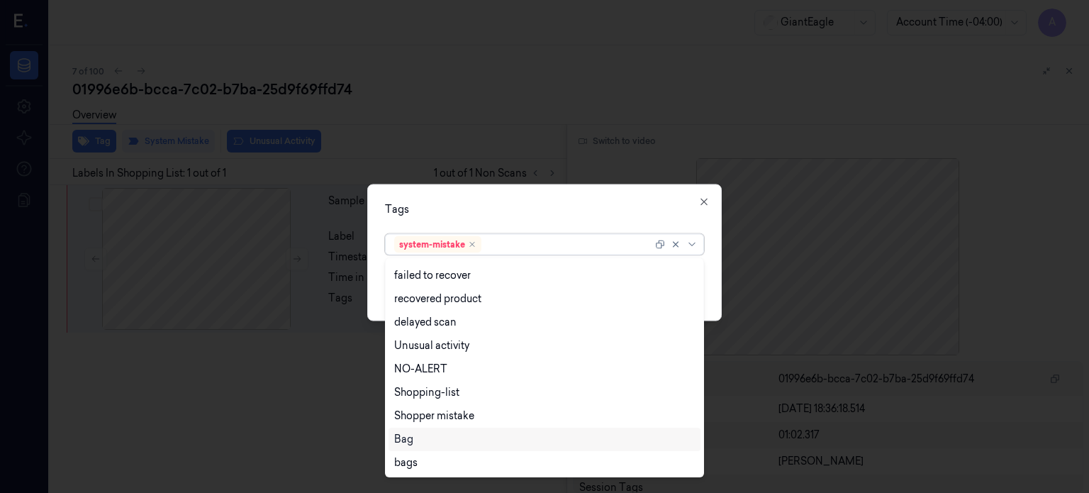
click at [409, 439] on div "Bag" at bounding box center [403, 439] width 19 height 15
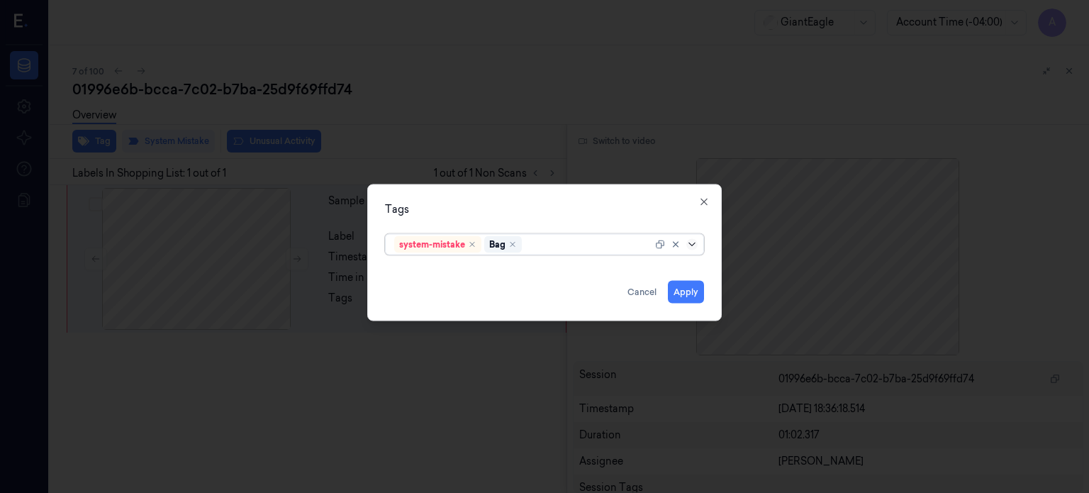
click at [696, 242] on icon at bounding box center [691, 243] width 11 height 11
click at [691, 298] on button "Apply" at bounding box center [686, 291] width 36 height 23
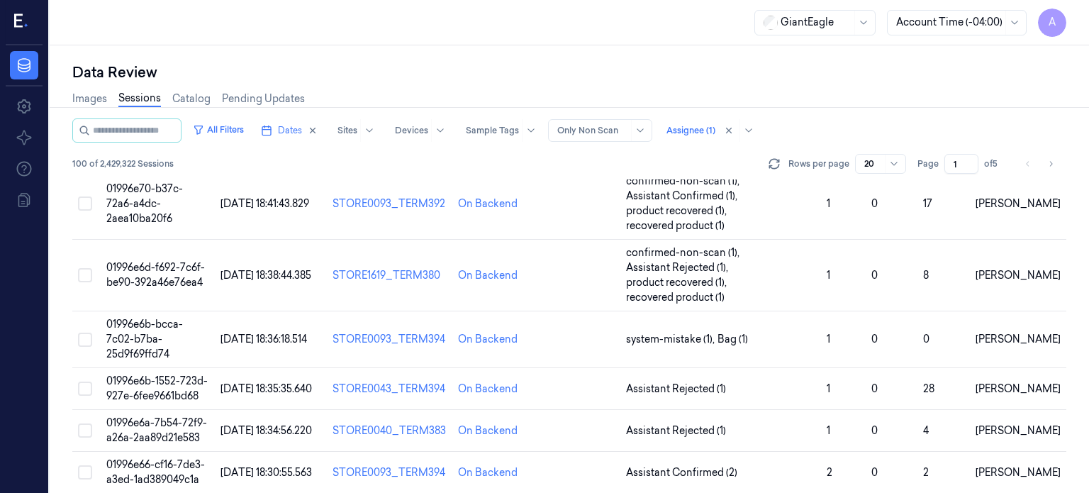
scroll to position [300, 0]
click at [167, 374] on span "01996e6b-1552-723d-927e-6fee9661bd68" at bounding box center [156, 388] width 101 height 28
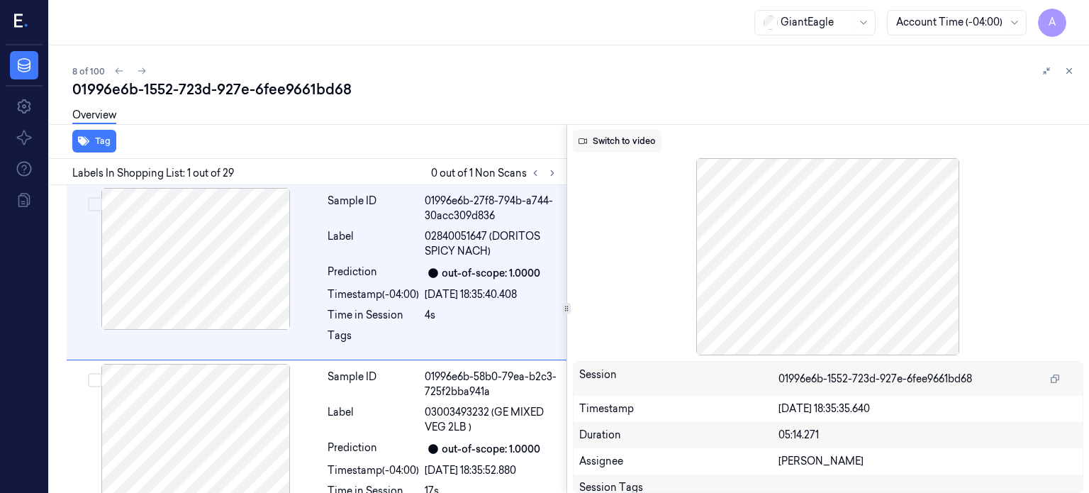
click at [623, 145] on button "Switch to video" at bounding box center [617, 141] width 89 height 23
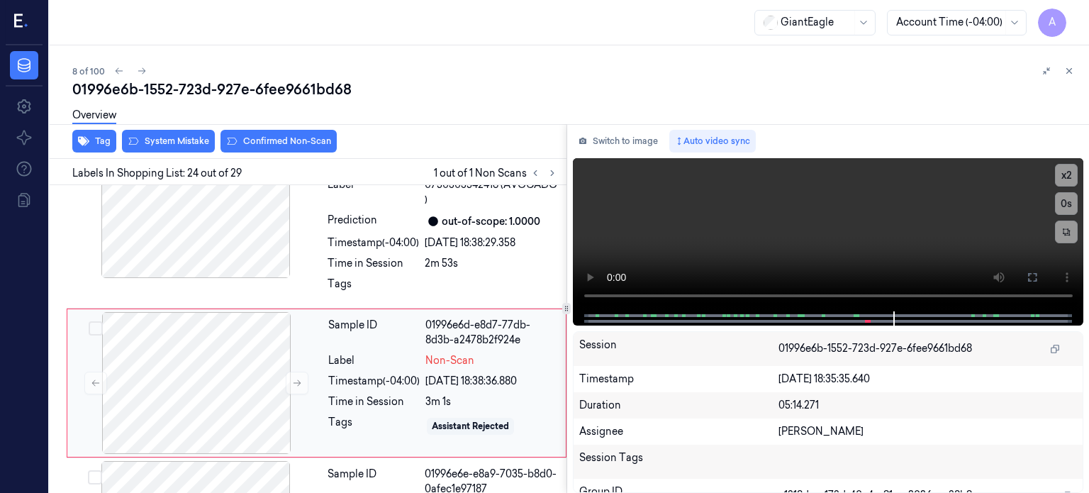
scroll to position [3957, 0]
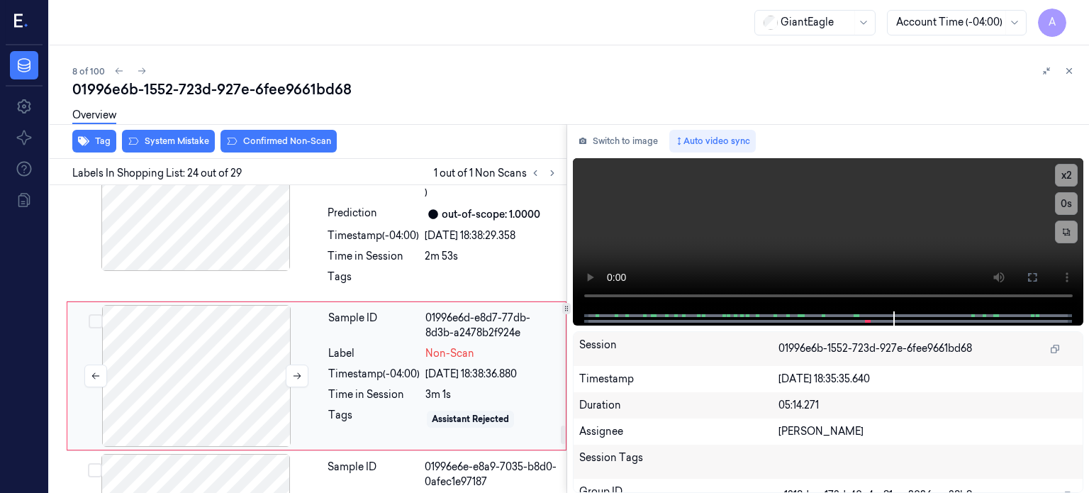
click at [269, 313] on div at bounding box center [196, 376] width 252 height 142
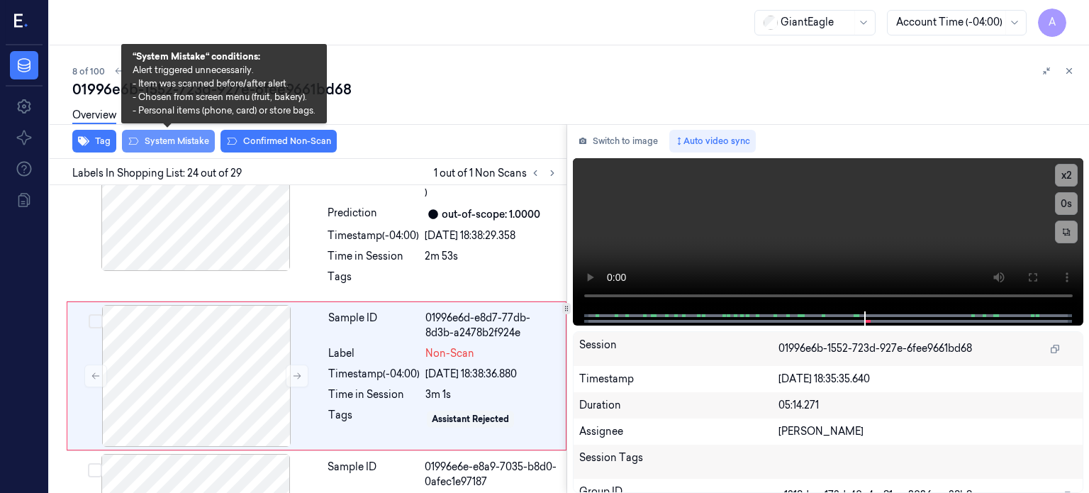
click at [159, 145] on button "System Mistake" at bounding box center [168, 141] width 93 height 23
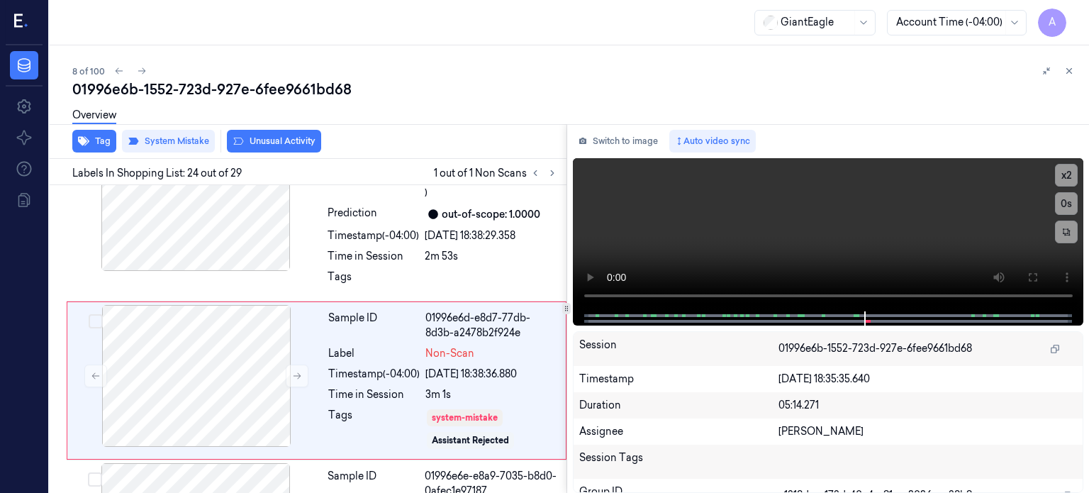
scroll to position [3962, 0]
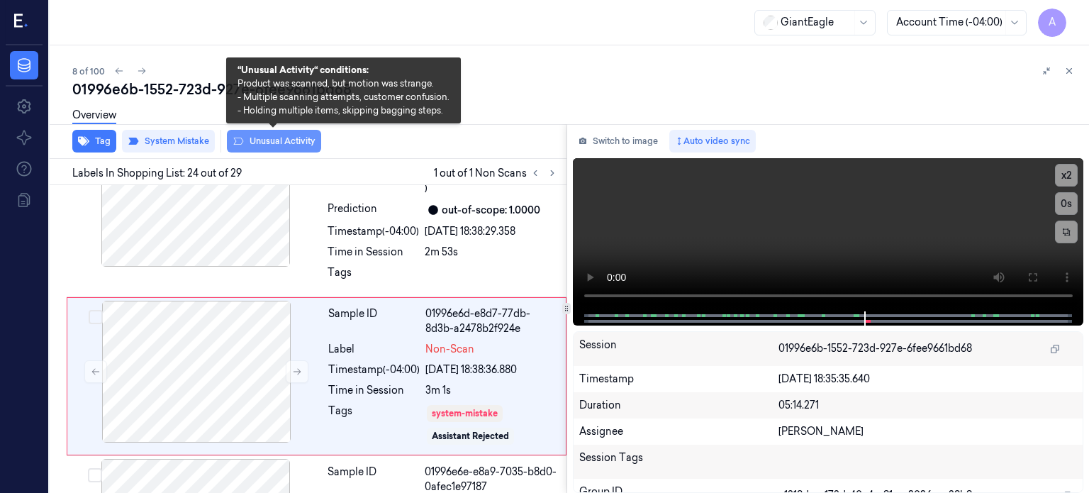
click at [269, 135] on button "Unusual Activity" at bounding box center [274, 141] width 94 height 23
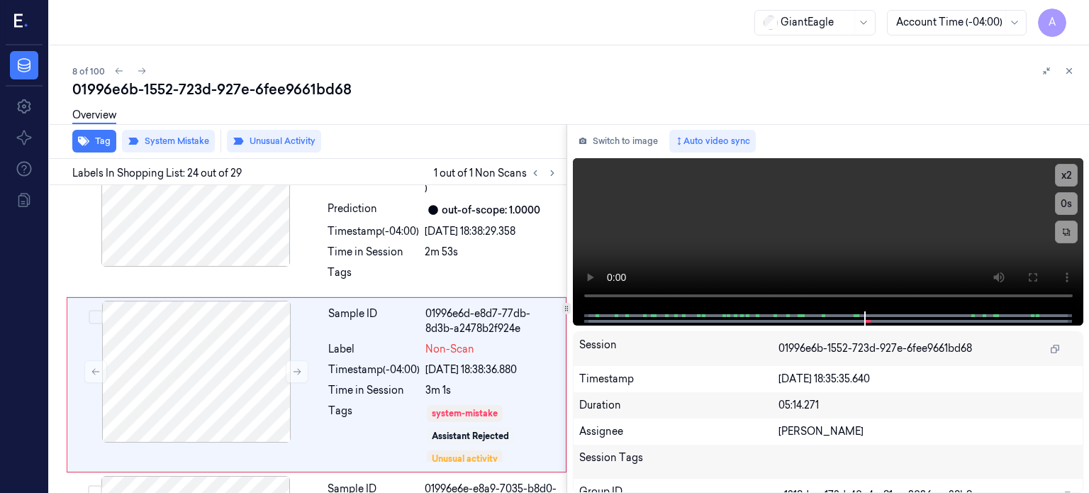
scroll to position [3971, 0]
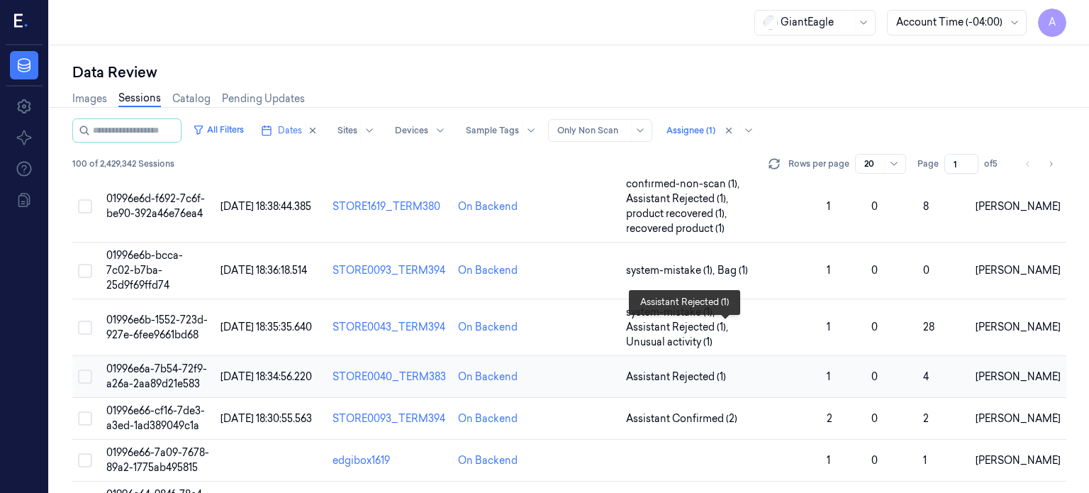
scroll to position [369, 0]
click at [158, 362] on span "01996e6a-7b54-72f9-a26a-2aa89d21e583" at bounding box center [156, 376] width 101 height 28
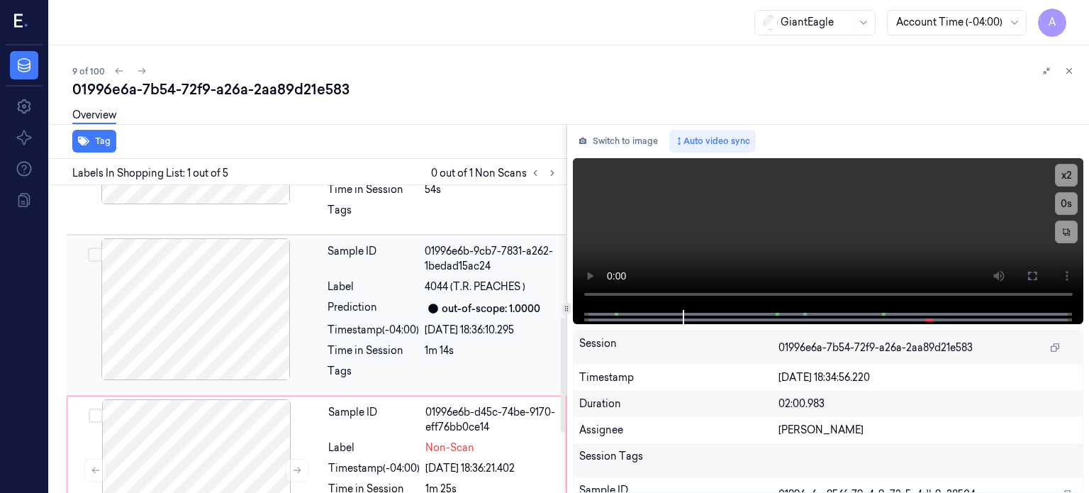
scroll to position [517, 0]
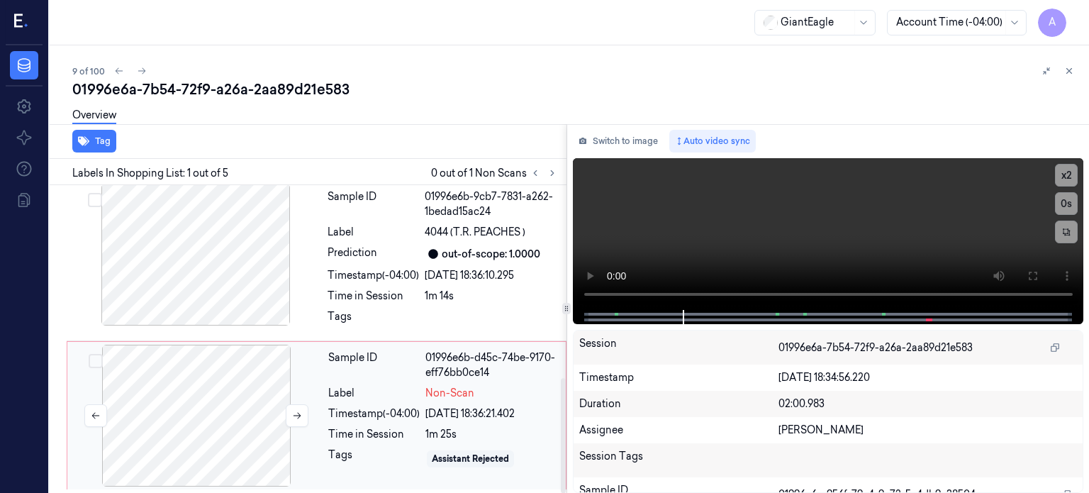
click at [159, 433] on div at bounding box center [196, 416] width 252 height 142
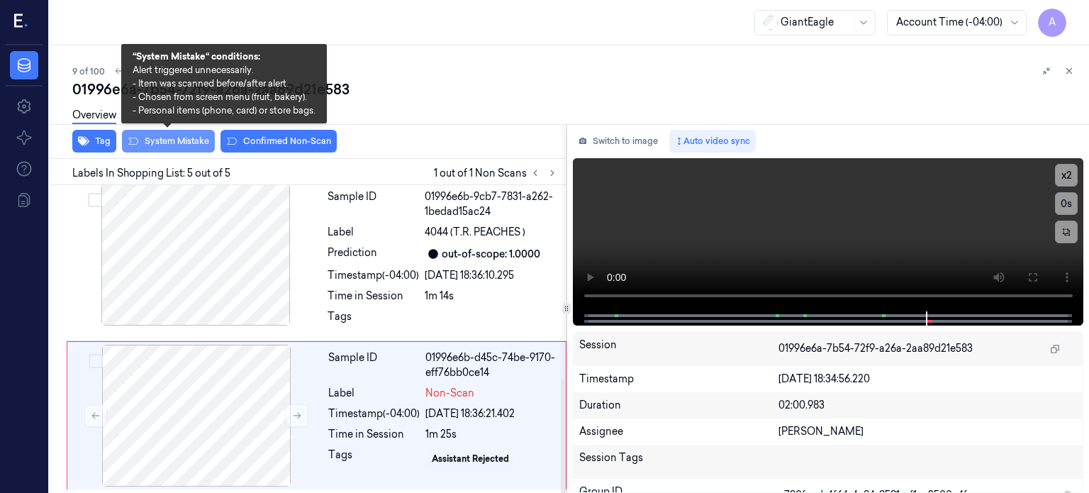
click at [169, 144] on button "System Mistake" at bounding box center [168, 141] width 93 height 23
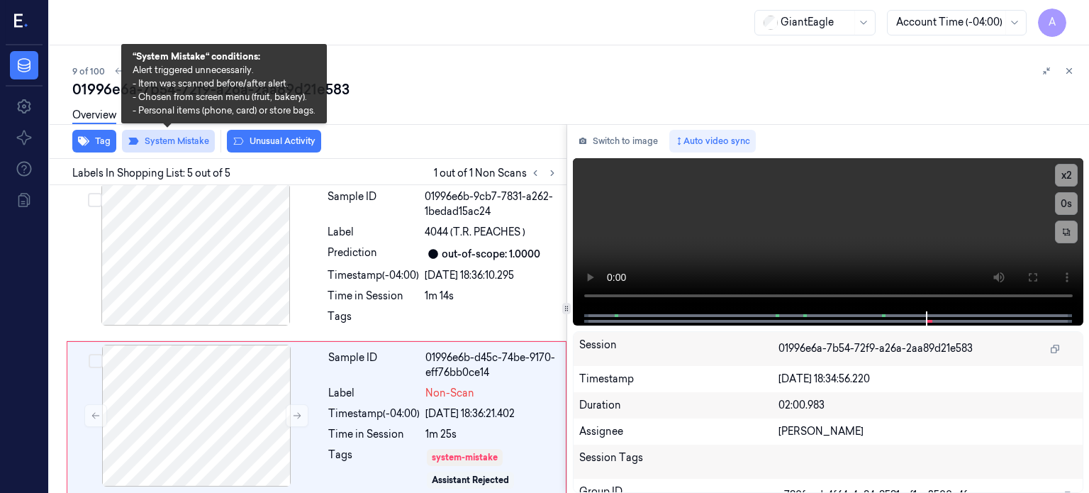
scroll to position [525, 0]
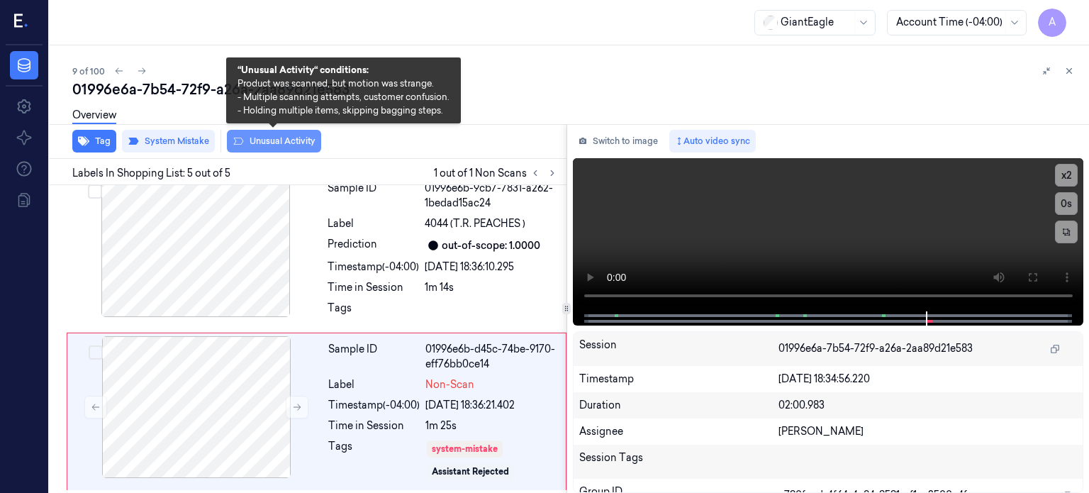
click at [295, 143] on button "Unusual Activity" at bounding box center [274, 141] width 94 height 23
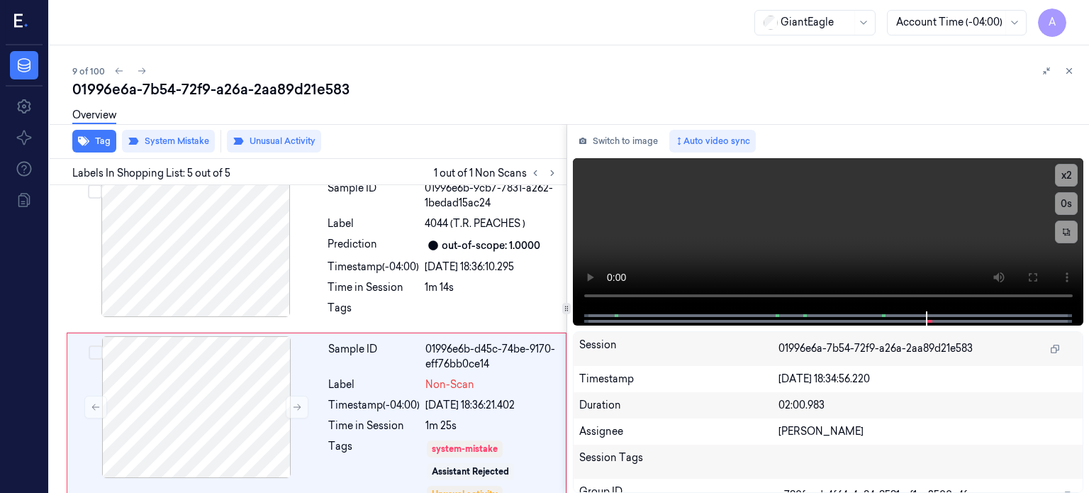
scroll to position [543, 0]
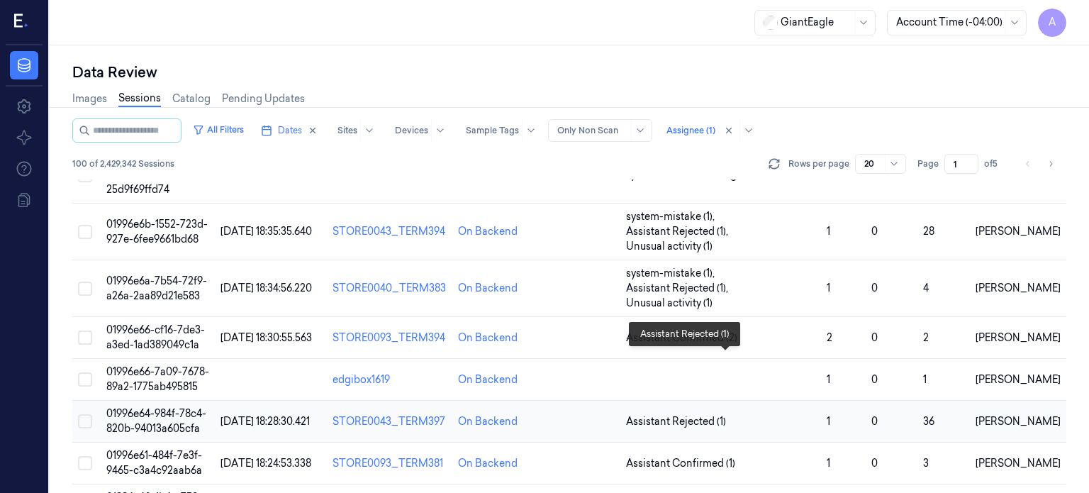
scroll to position [464, 0]
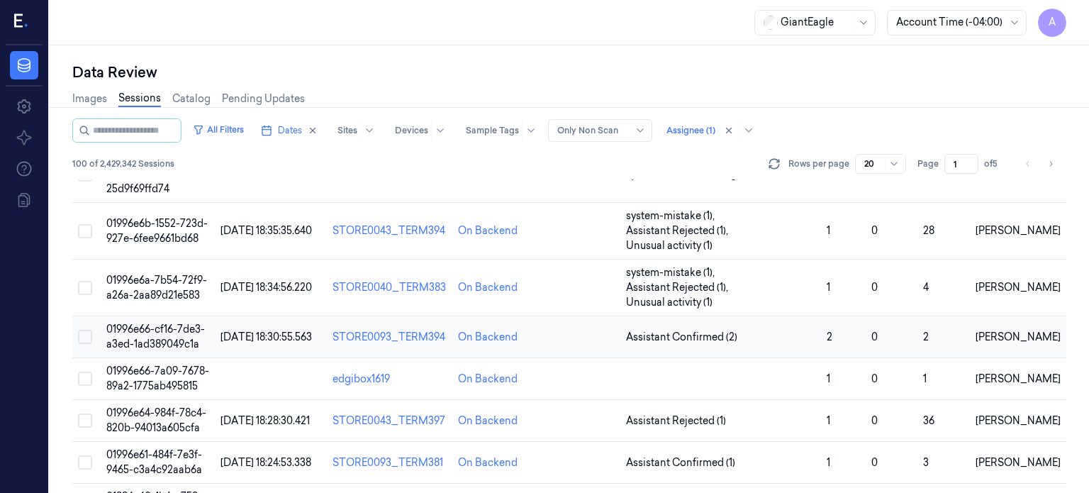
click at [147, 323] on span "01996e66-cf16-7de3-a3ed-1ad389049c1a" at bounding box center [155, 337] width 99 height 28
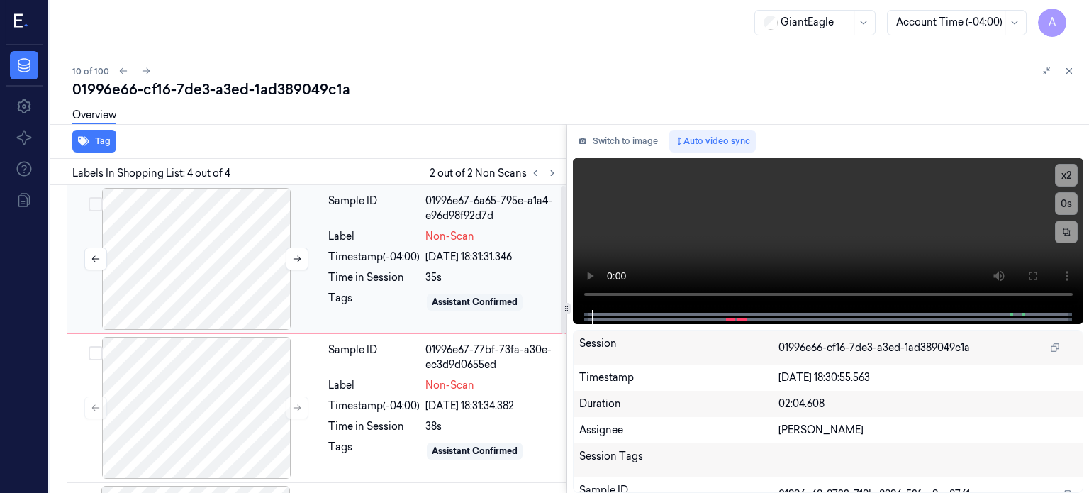
click at [228, 238] on div at bounding box center [196, 259] width 252 height 142
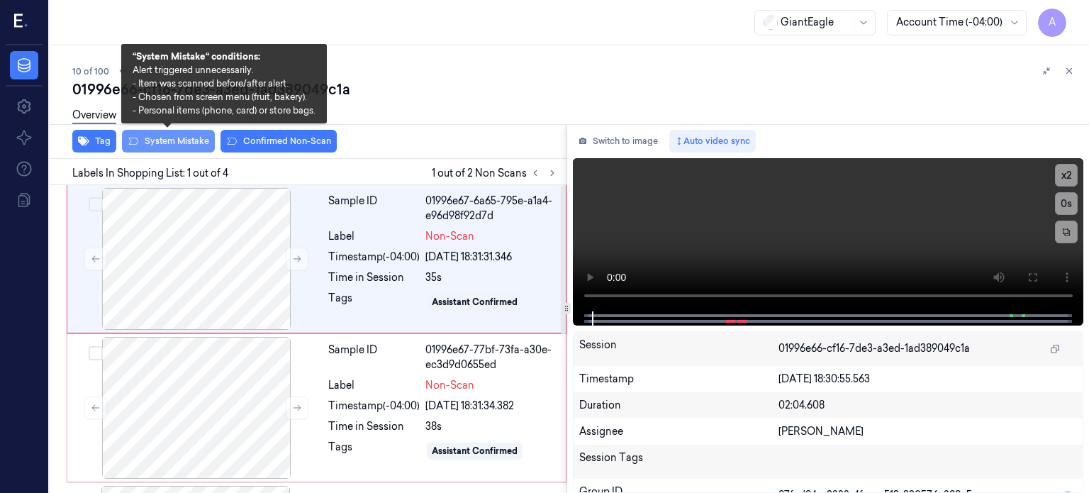
click at [185, 140] on button "System Mistake" at bounding box center [168, 141] width 93 height 23
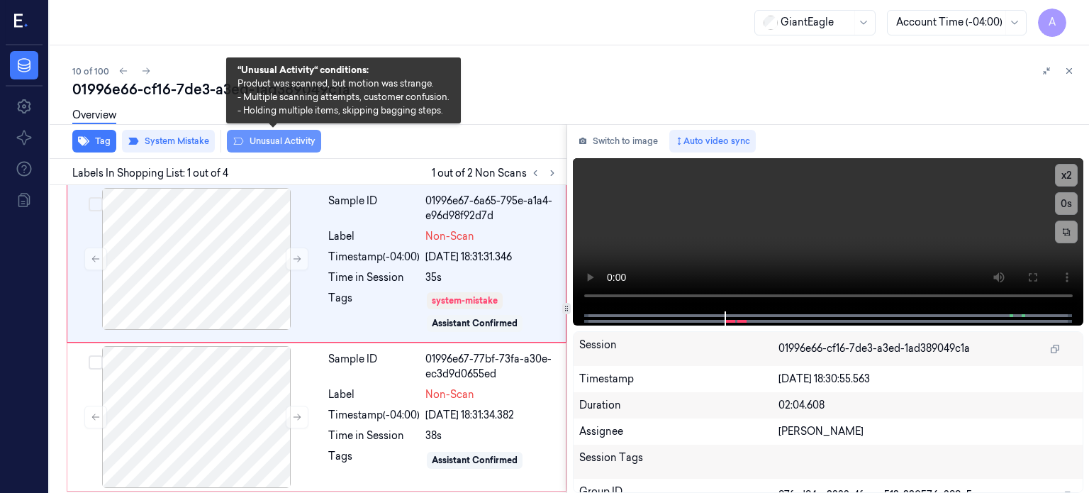
click at [281, 142] on button "Unusual Activity" at bounding box center [274, 141] width 94 height 23
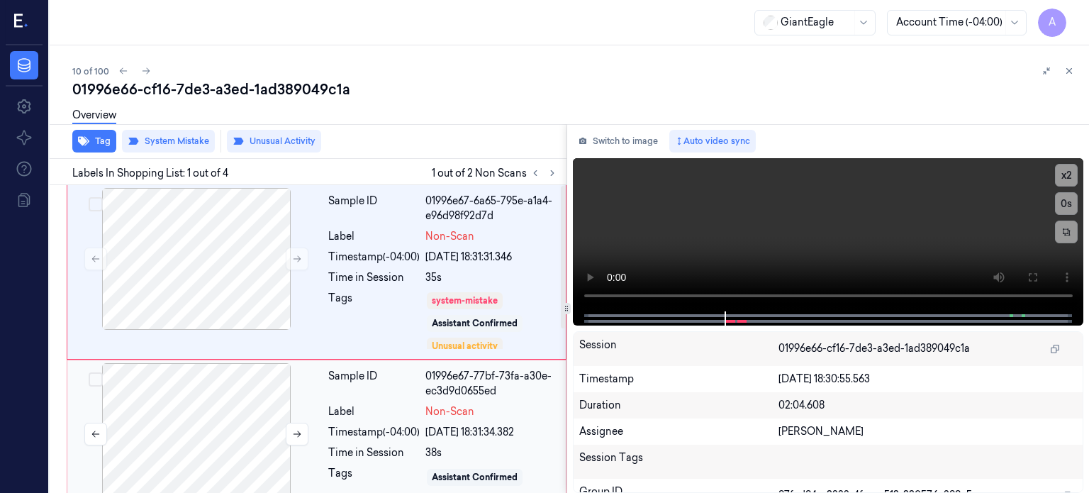
click at [182, 408] on div at bounding box center [196, 434] width 252 height 142
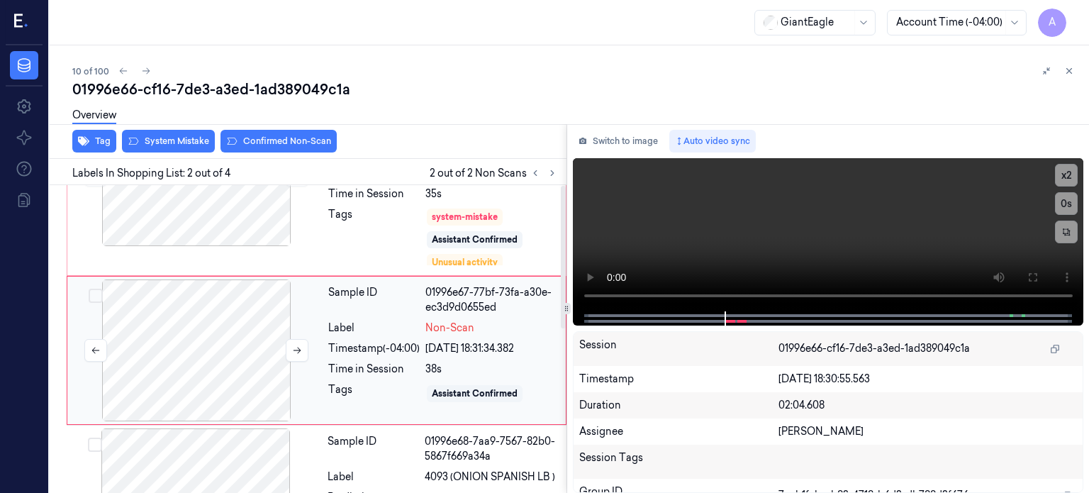
scroll to position [94, 0]
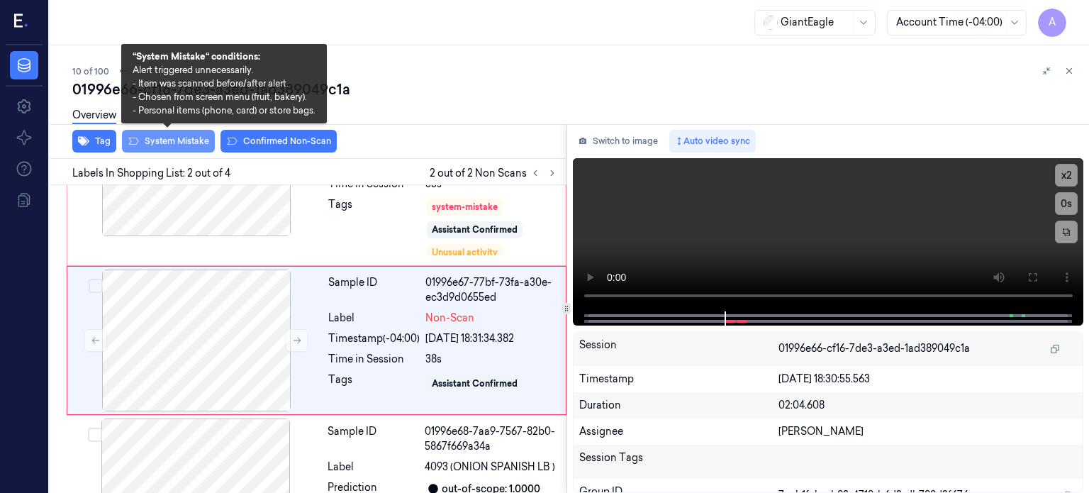
click at [171, 142] on button "System Mistake" at bounding box center [168, 141] width 93 height 23
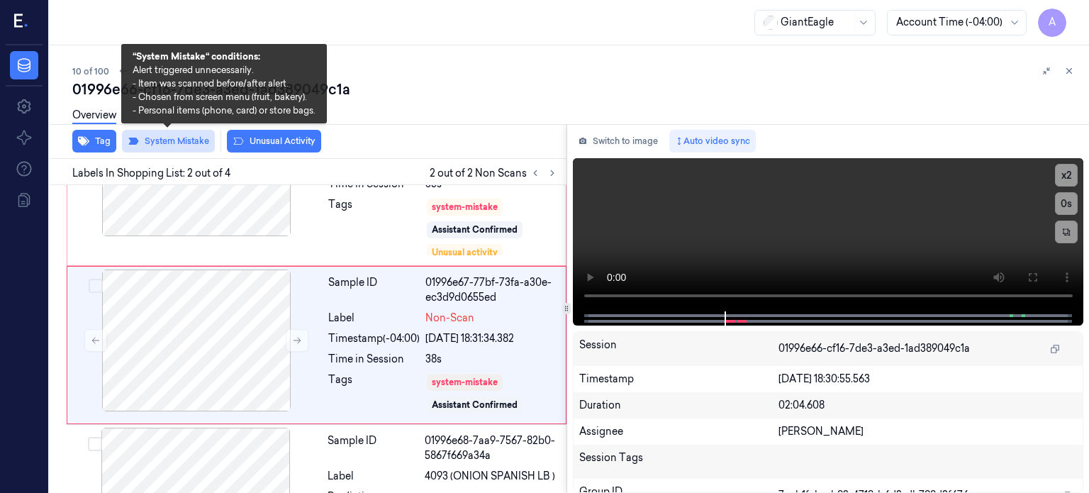
scroll to position [99, 0]
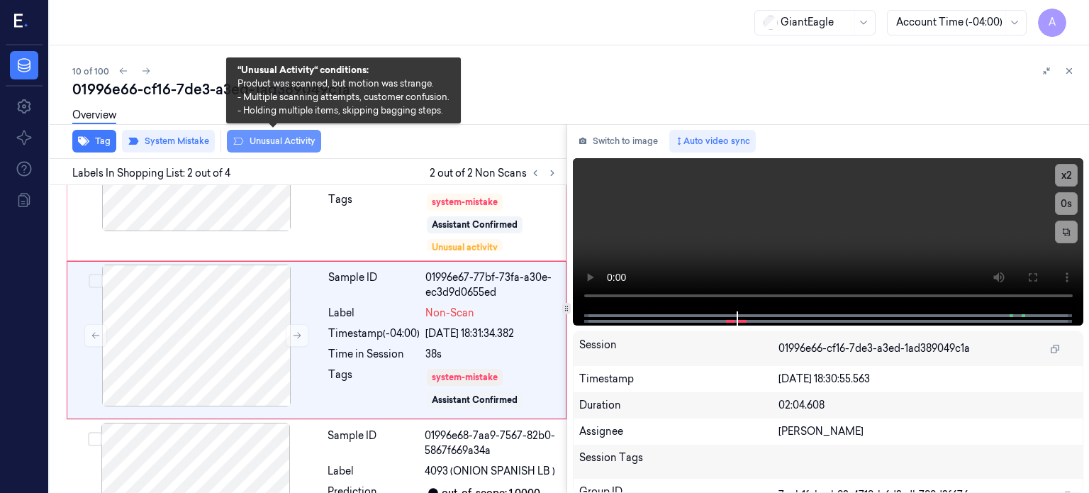
click at [291, 135] on button "Unusual Activity" at bounding box center [274, 141] width 94 height 23
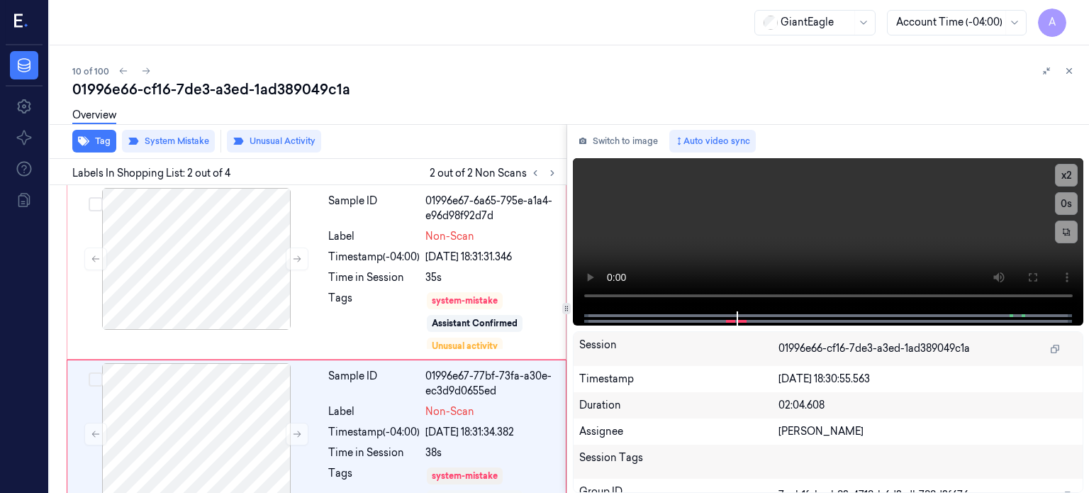
scroll to position [108, 0]
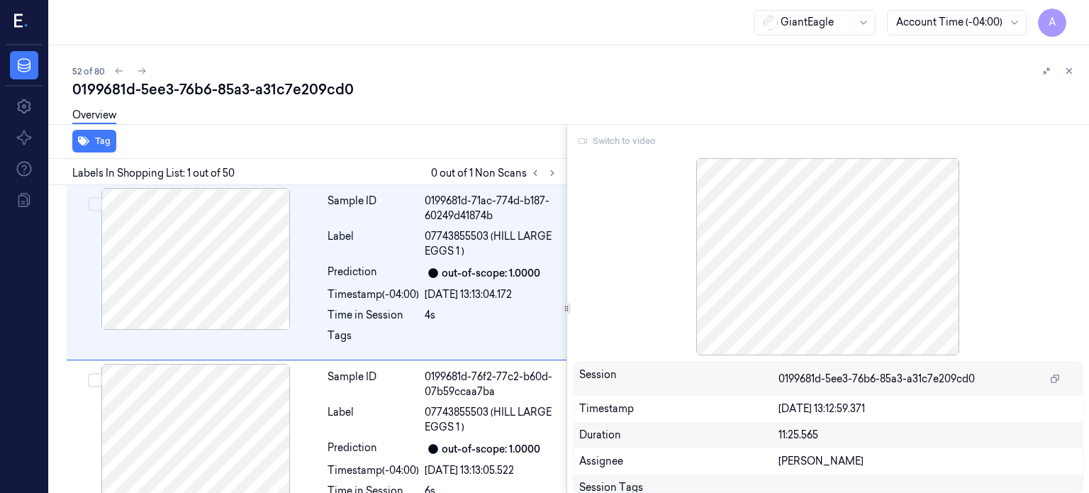
click at [612, 136] on div "Switch to video" at bounding box center [828, 141] width 511 height 23
click at [623, 145] on div "Switch to video" at bounding box center [828, 141] width 511 height 23
click at [614, 143] on div "Switch to video" at bounding box center [828, 141] width 511 height 23
click at [616, 140] on div "Switch to video" at bounding box center [828, 141] width 511 height 23
click at [614, 144] on div "Switch to video" at bounding box center [828, 141] width 511 height 23
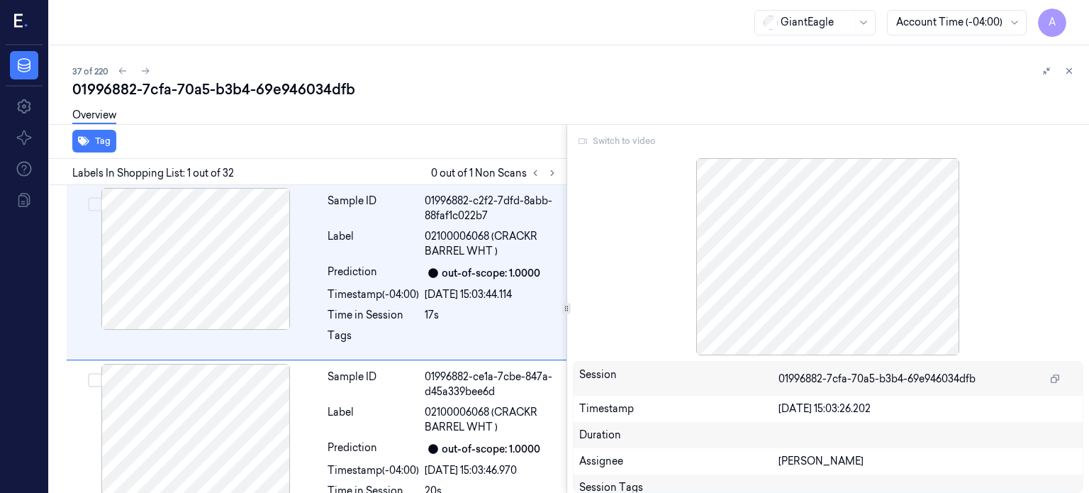
click at [613, 145] on div "Switch to video" at bounding box center [828, 141] width 511 height 23
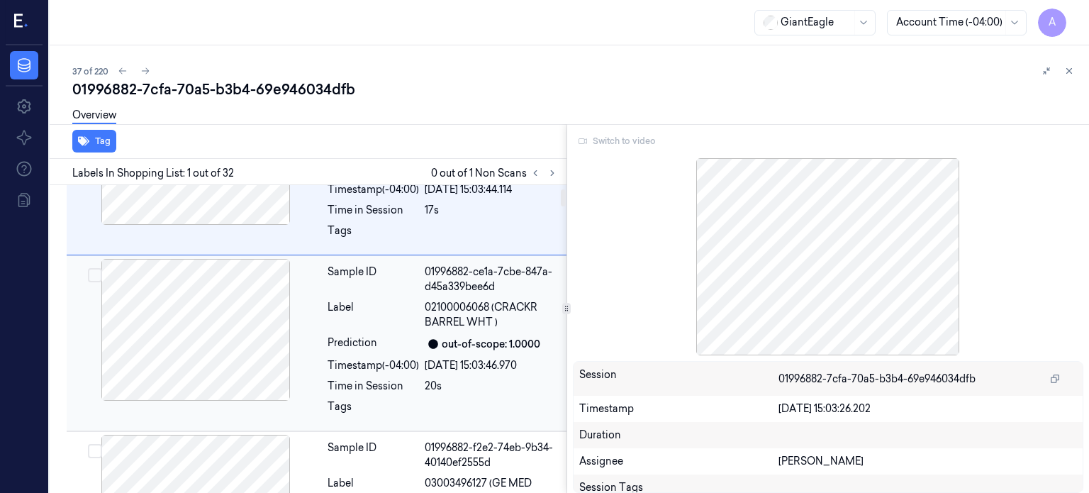
scroll to position [119, 0]
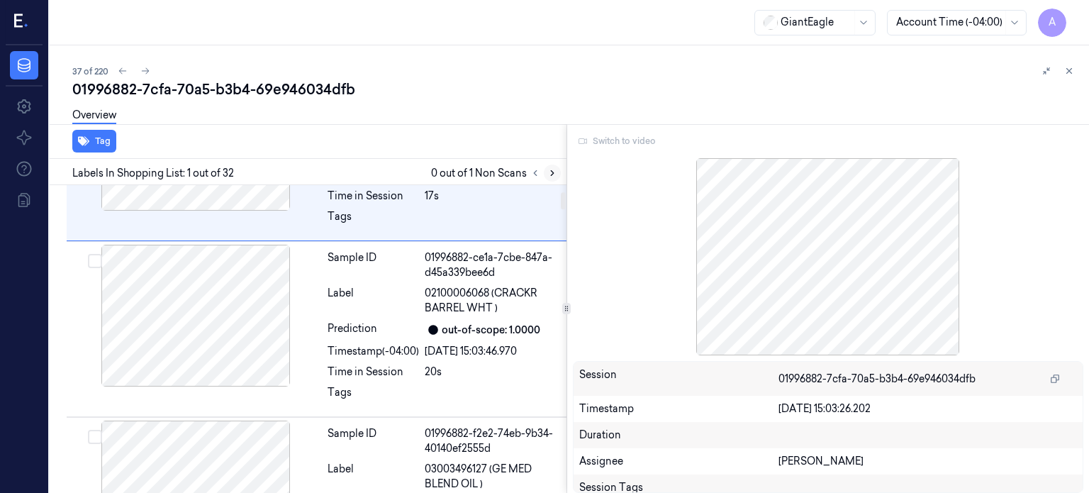
click at [551, 173] on icon at bounding box center [552, 173] width 10 height 10
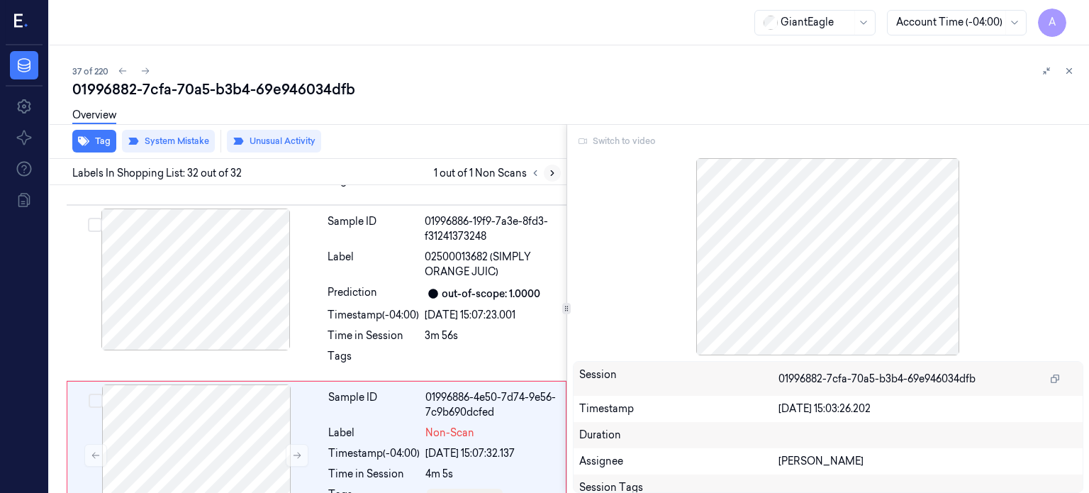
scroll to position [5236, 0]
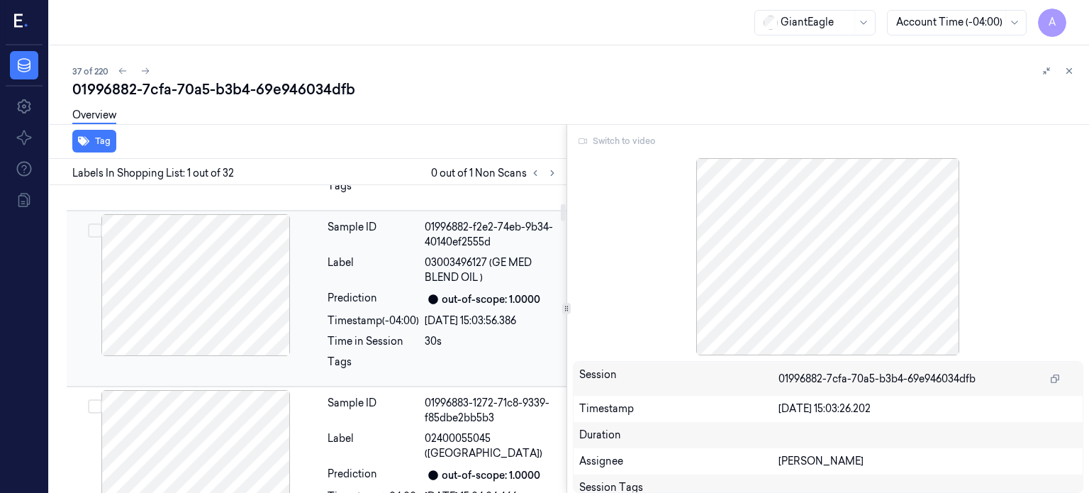
scroll to position [326, 0]
click at [550, 175] on icon at bounding box center [552, 173] width 10 height 10
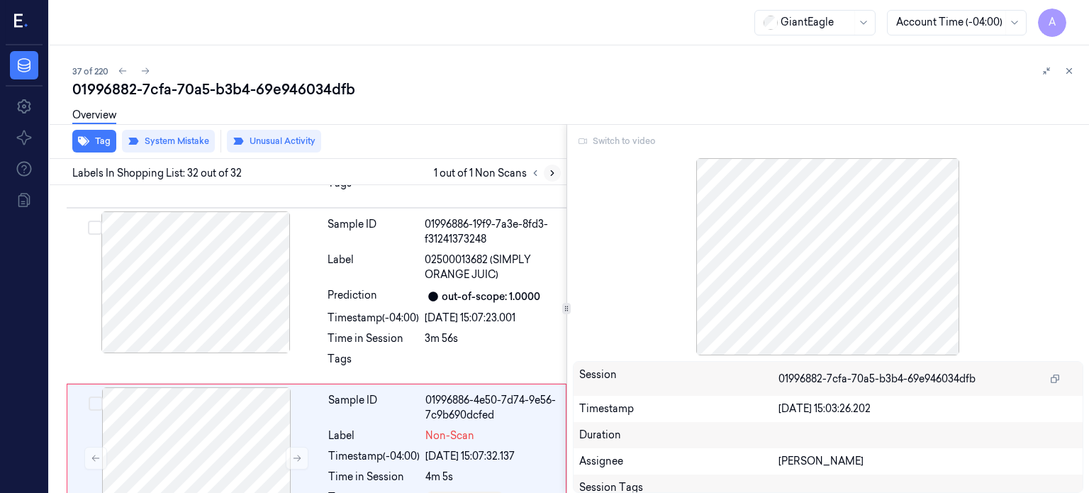
scroll to position [5236, 0]
